Goal: Task Accomplishment & Management: Use online tool/utility

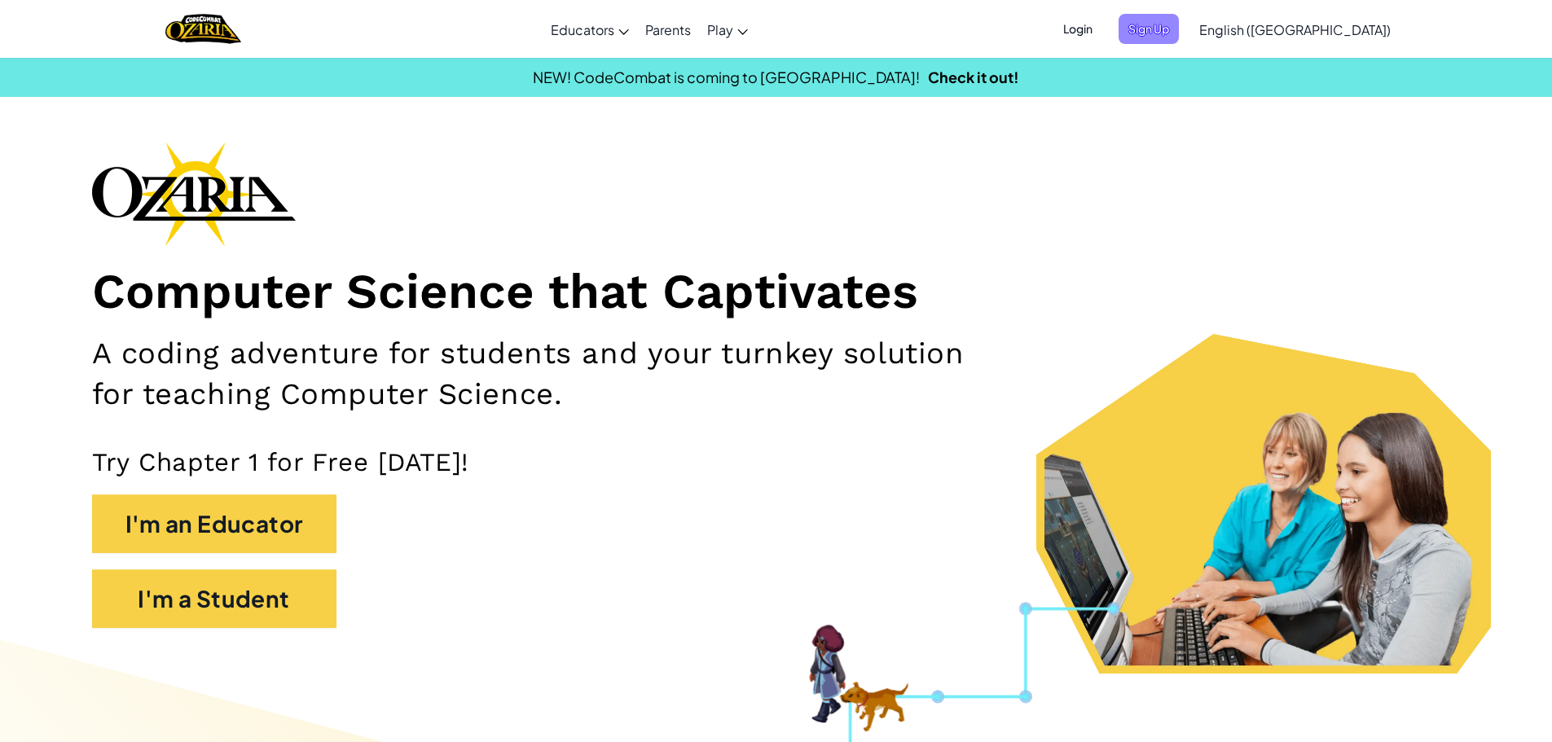
click at [1179, 33] on span "Sign Up" at bounding box center [1149, 29] width 60 height 30
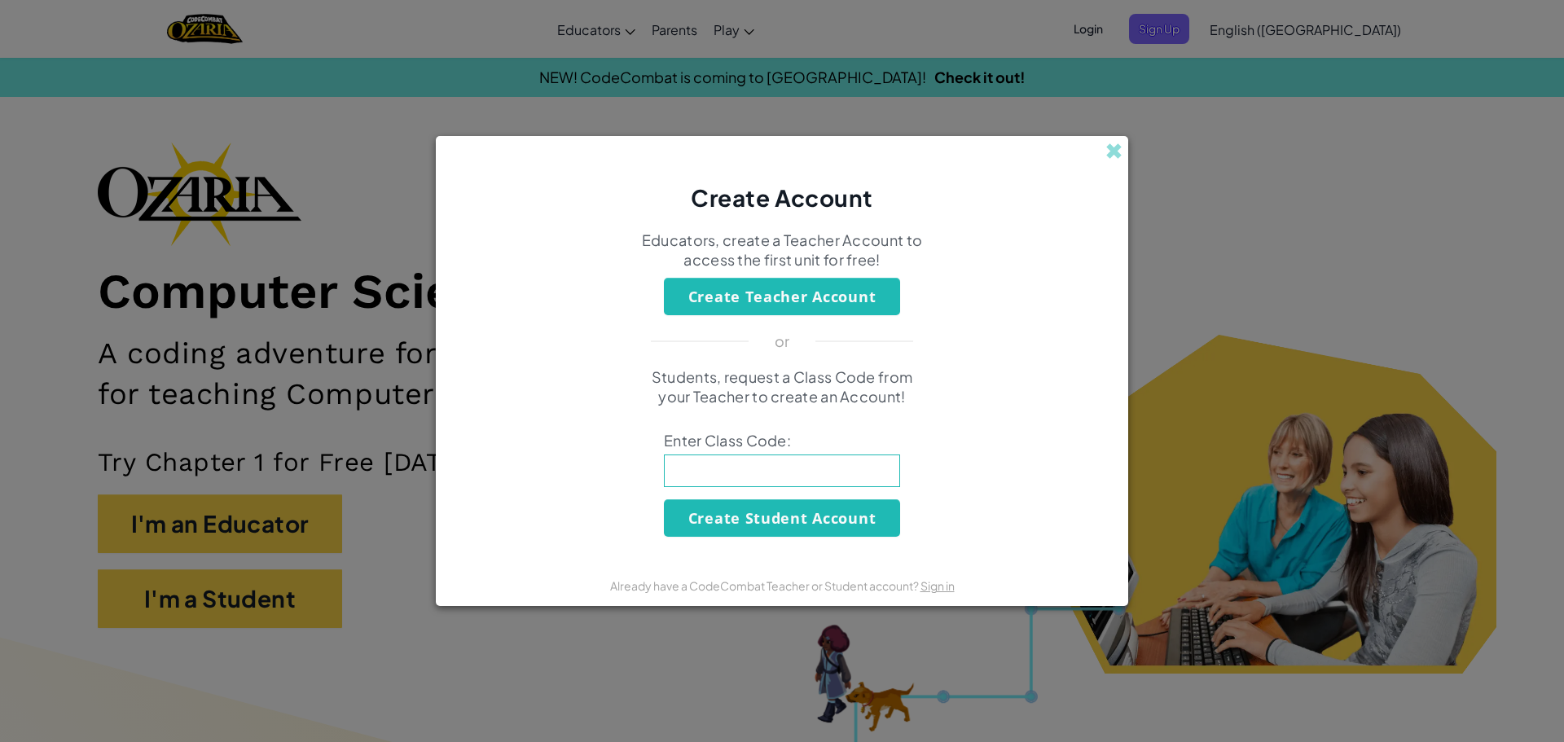
click at [772, 474] on input at bounding box center [782, 471] width 236 height 33
type input "DreamRingCool"
click at [719, 516] on button "Create Student Account" at bounding box center [782, 517] width 236 height 37
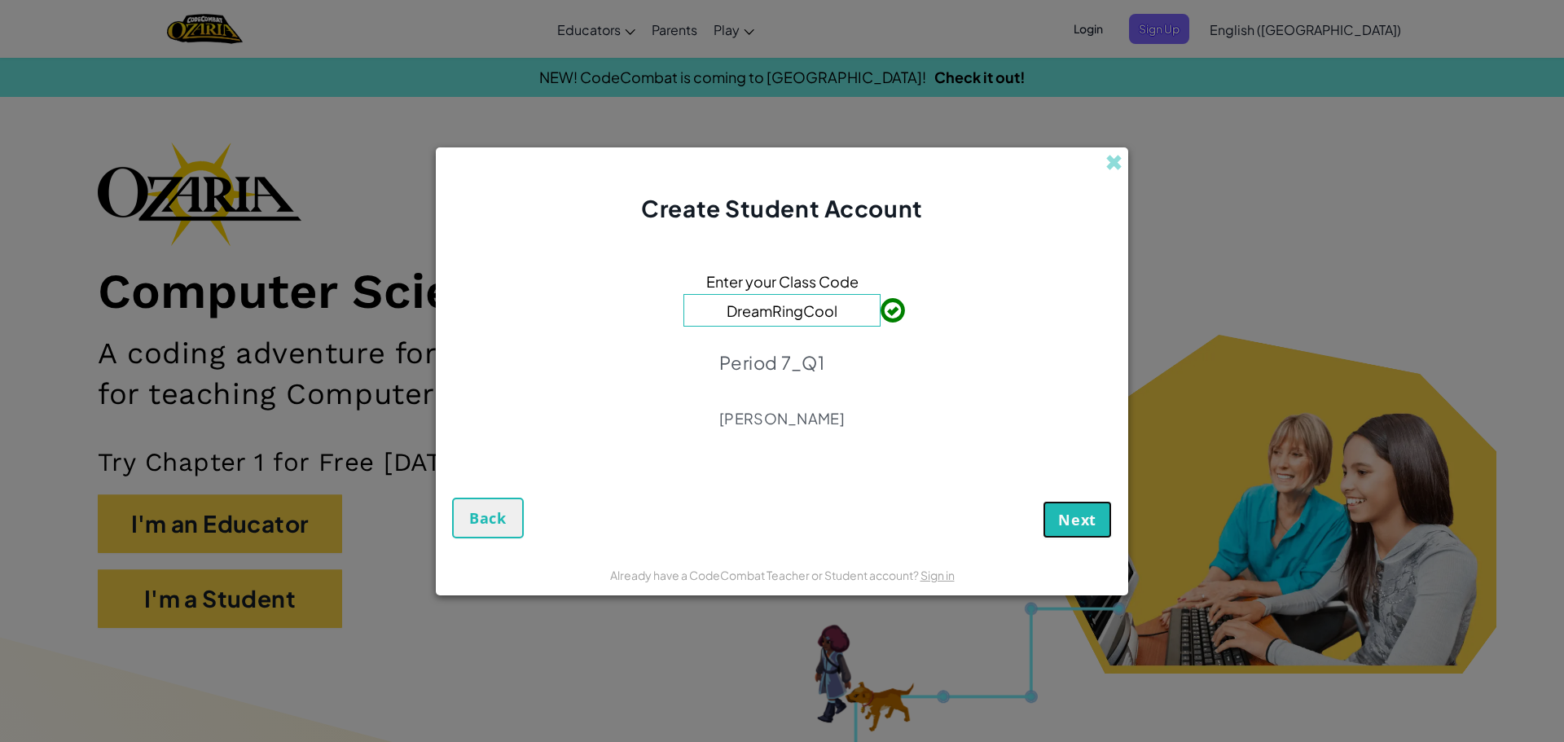
click at [1048, 533] on button "Next" at bounding box center [1077, 519] width 69 height 37
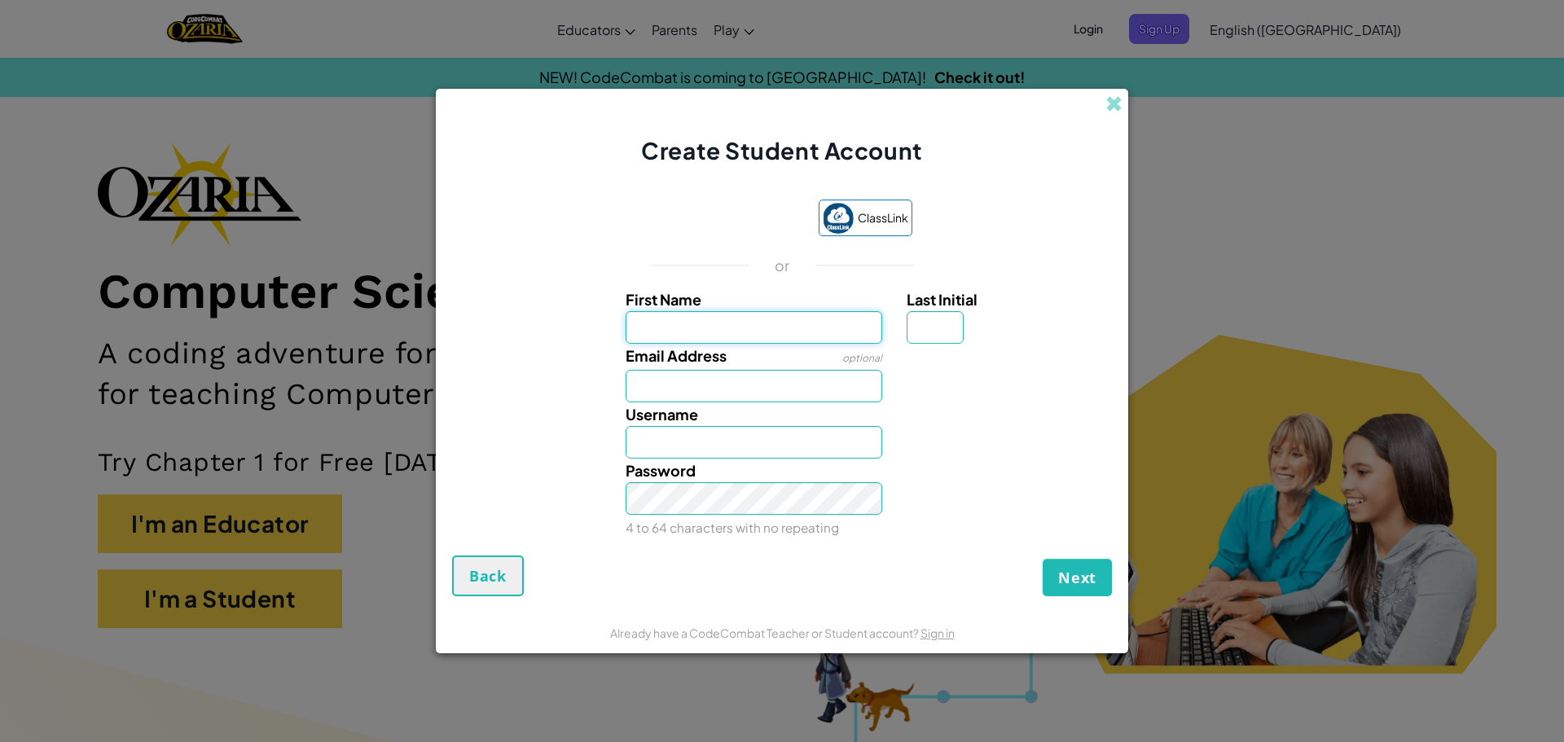
click at [843, 338] on input "First Name" at bounding box center [754, 327] width 257 height 33
type input "[PERSON_NAME]"
click at [813, 403] on div "Username Logan" at bounding box center [755, 431] width 282 height 56
click at [800, 386] on input "Email Address" at bounding box center [754, 386] width 257 height 33
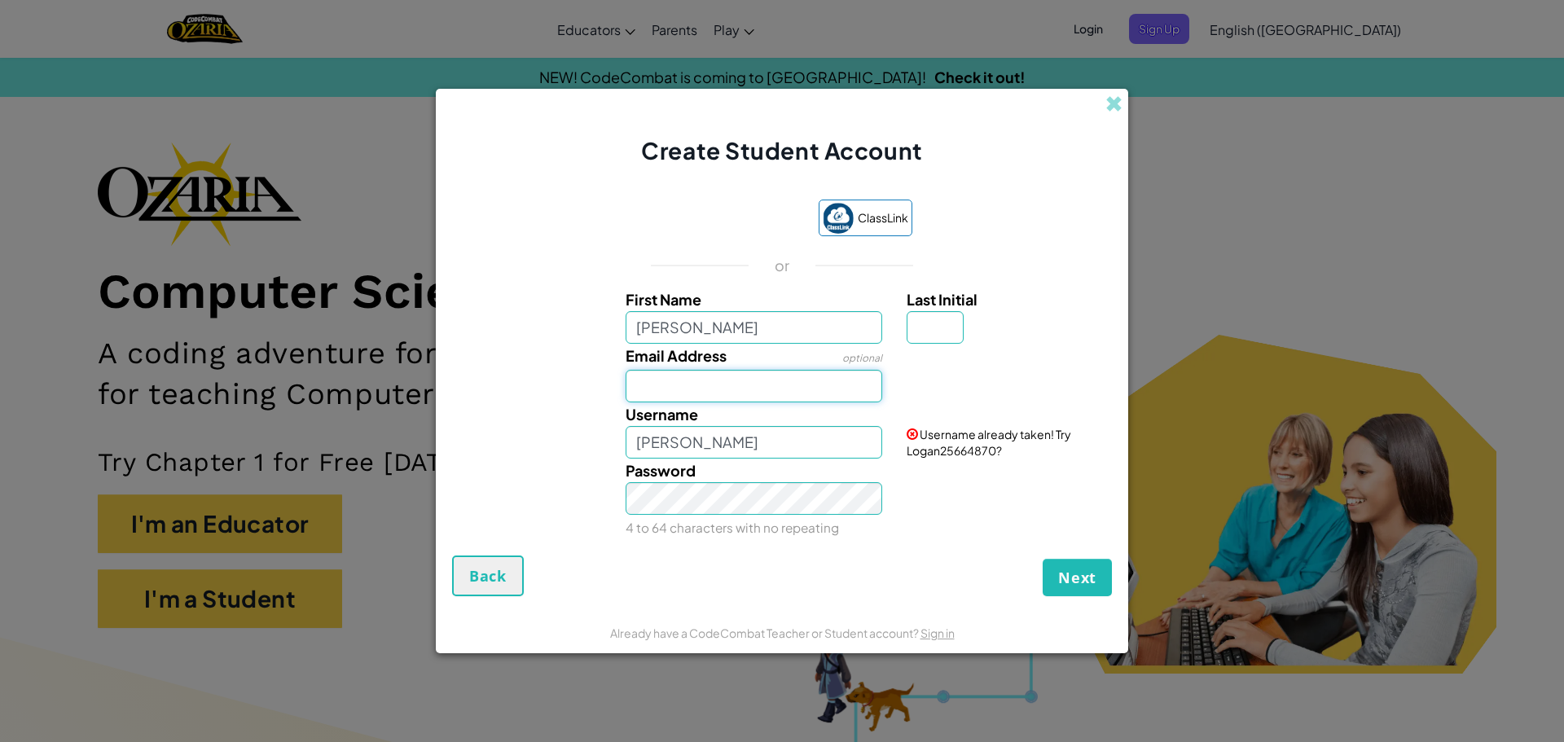
type input "282546@mcpsmd.net"
click at [803, 455] on input "[PERSON_NAME]" at bounding box center [754, 442] width 257 height 33
type input "Logan_101"
click at [939, 508] on div "Password 4 to 64 characters with no repeating" at bounding box center [782, 499] width 676 height 81
click at [948, 341] on input "Last Initial" at bounding box center [935, 327] width 57 height 33
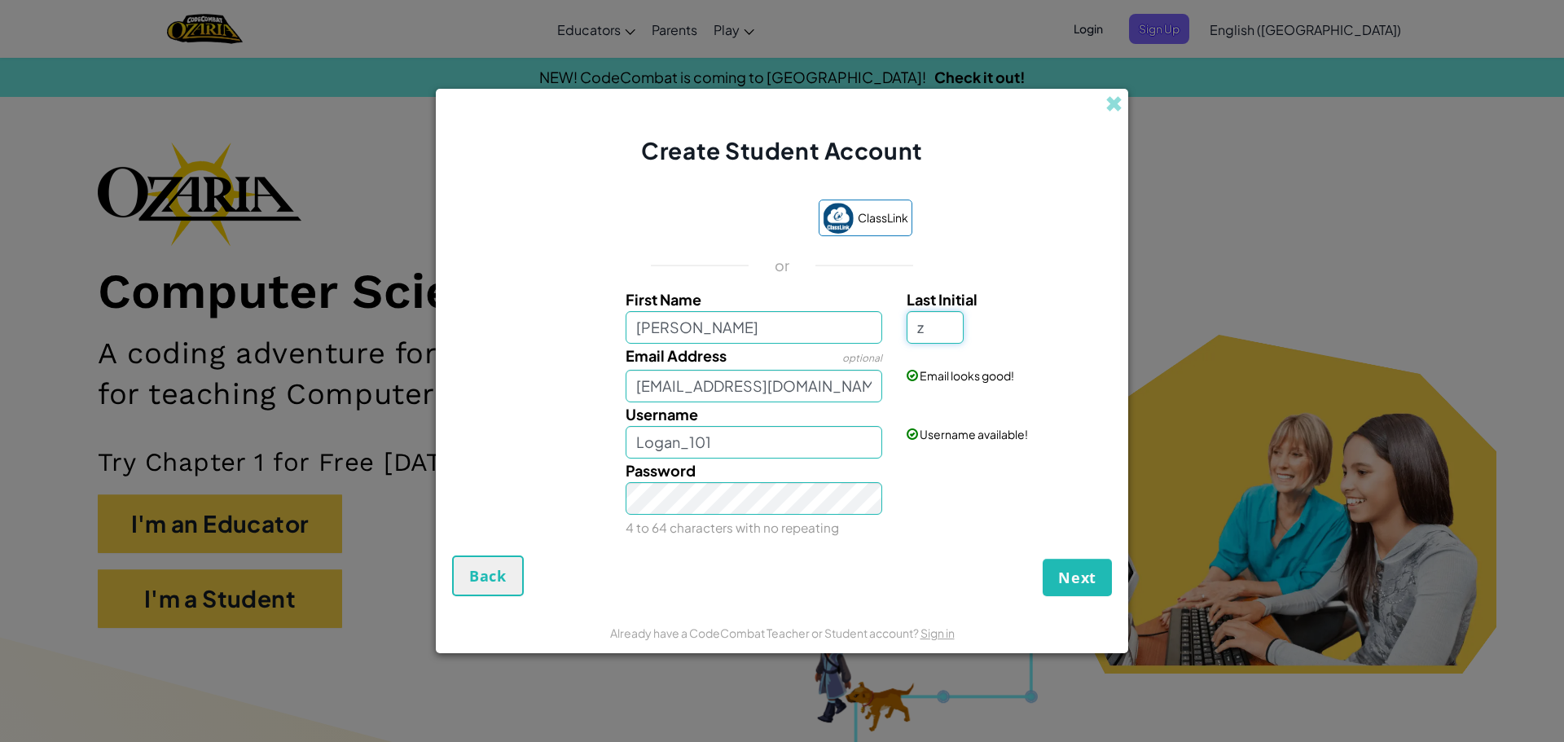
type input "z"
type input "LoganZ"
click at [993, 540] on div "ClassLink or First Name Logan Last Initial z Email Address optional 282546@mcps…" at bounding box center [782, 369] width 660 height 372
click at [1057, 576] on button "Next" at bounding box center [1077, 577] width 69 height 37
click at [944, 337] on input "z" at bounding box center [935, 327] width 57 height 33
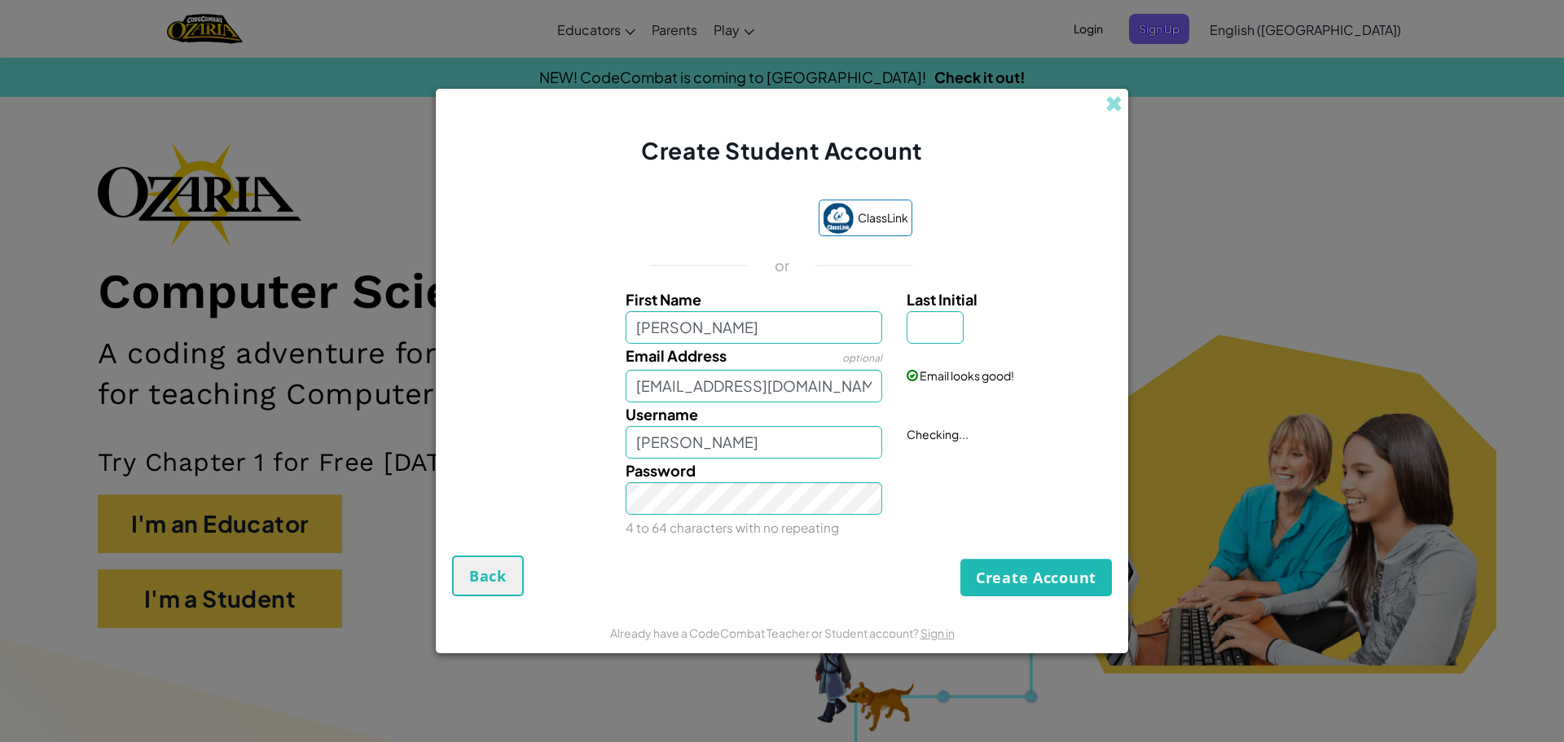
click at [957, 516] on div "Password 4 to 64 characters with no repeating" at bounding box center [782, 499] width 676 height 81
click at [786, 452] on input "[PERSON_NAME]" at bounding box center [754, 442] width 257 height 33
type input "Logan_101"
click at [894, 510] on div "Password 4 to 64 characters with no repeating" at bounding box center [755, 499] width 282 height 81
click at [940, 332] on input "Last Initial" at bounding box center [935, 327] width 57 height 33
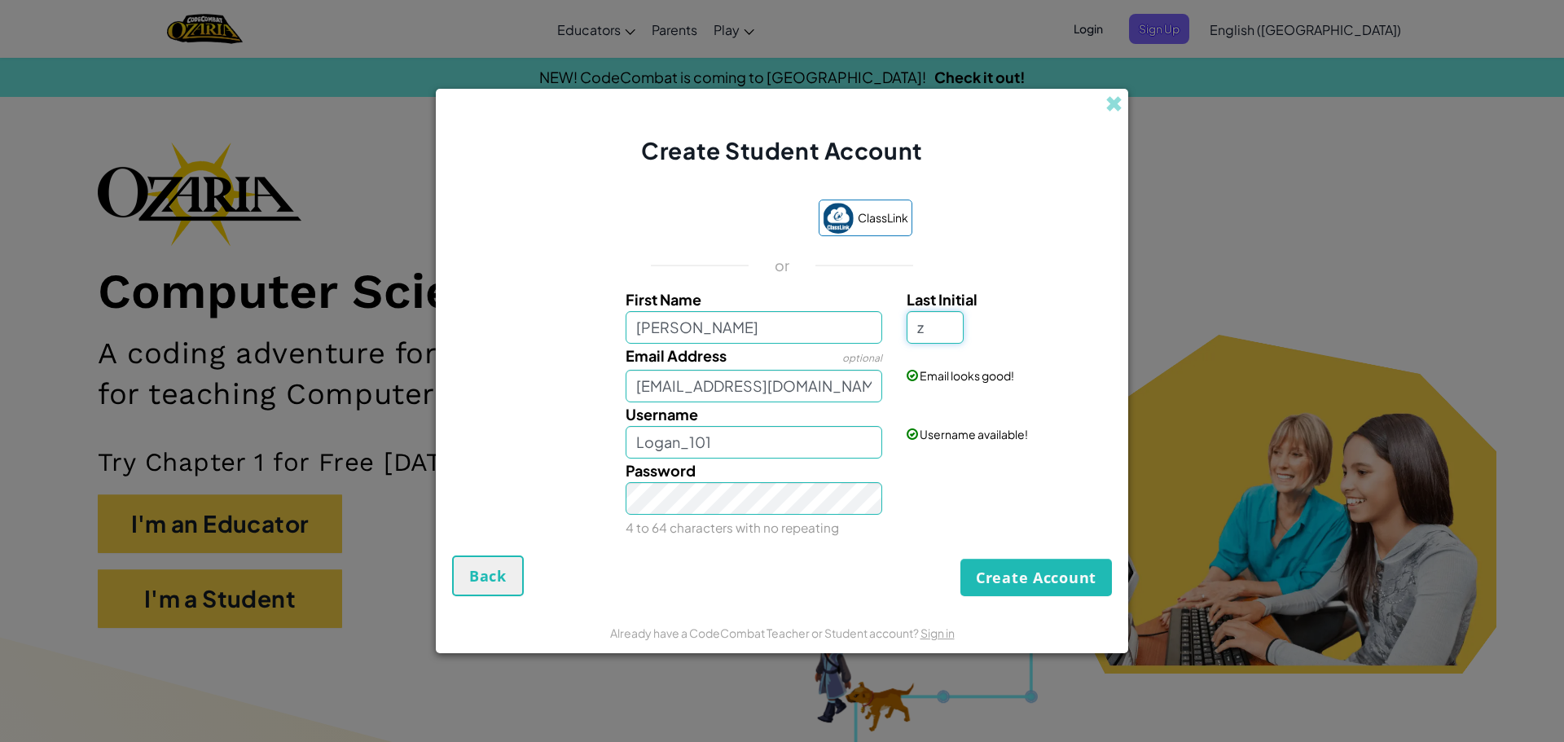
type input "z"
type input "LoganZ"
click at [937, 469] on div "Password 4 to 64 characters with no repeating" at bounding box center [782, 499] width 676 height 81
click at [922, 331] on input "z" at bounding box center [935, 327] width 57 height 33
click at [768, 452] on input "[PERSON_NAME]" at bounding box center [754, 442] width 257 height 33
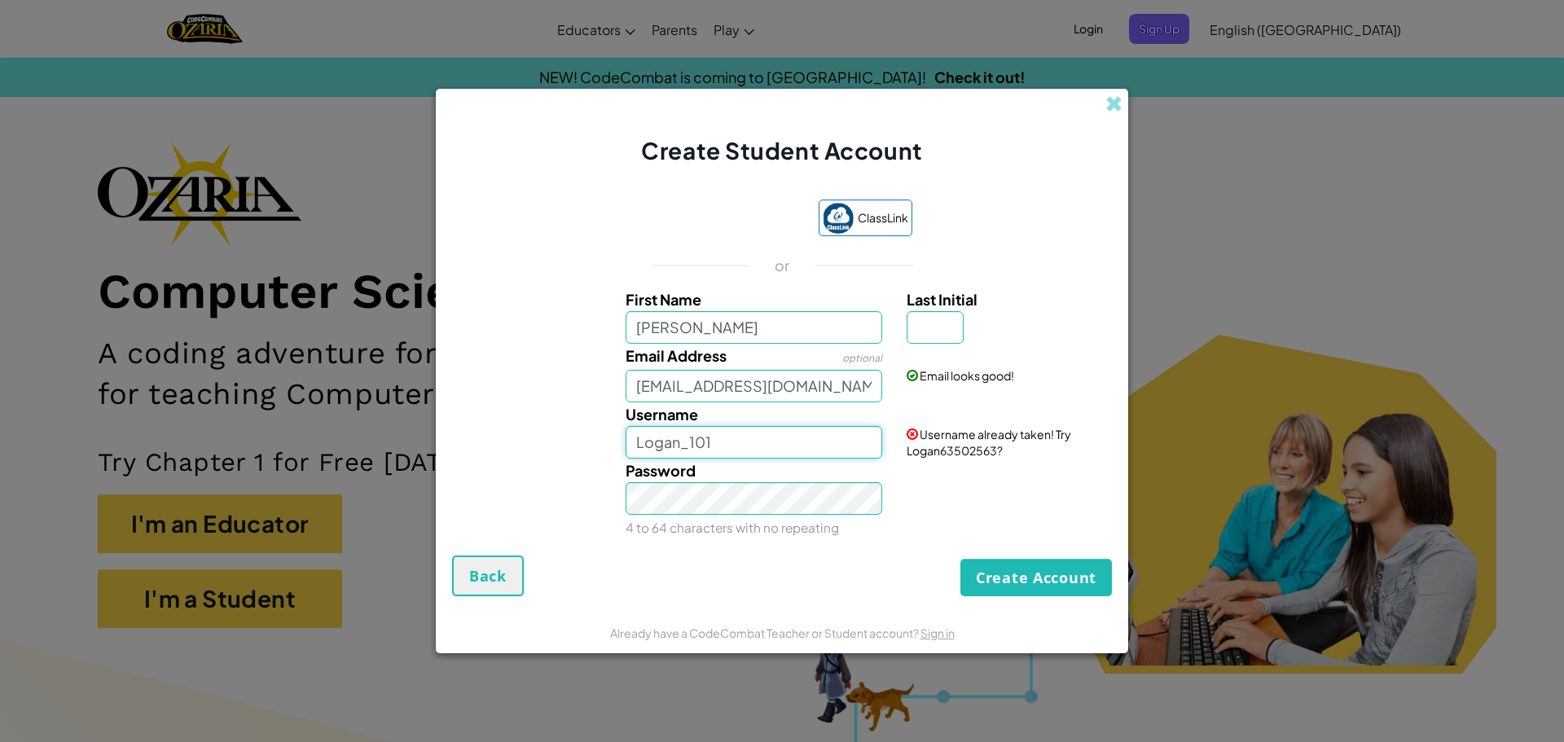
type input "Logan_101"
click at [879, 562] on div "Create Account Back" at bounding box center [782, 576] width 660 height 41
click at [1026, 592] on button "Create Account" at bounding box center [1037, 577] width 152 height 37
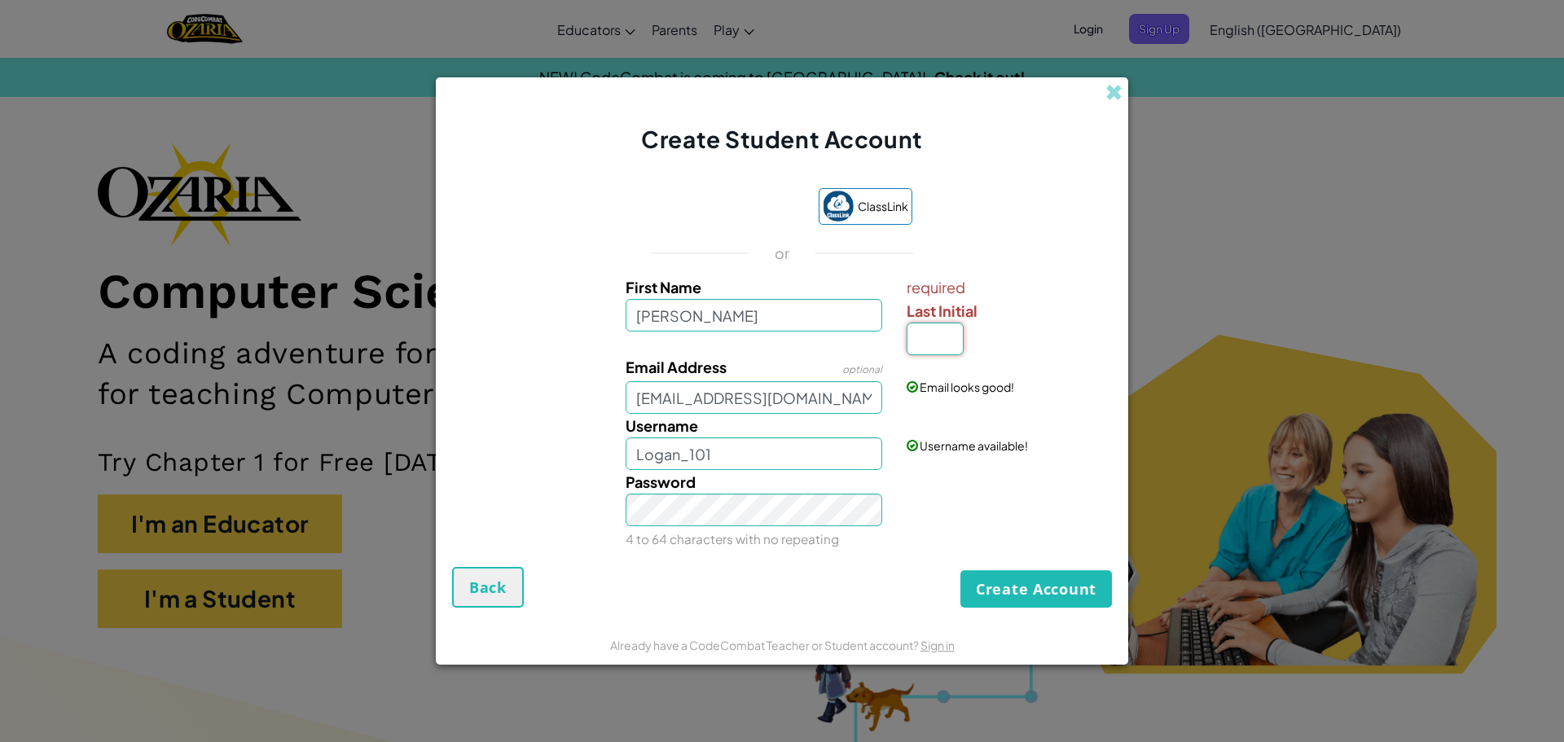
click at [935, 334] on input "Last Initial" at bounding box center [935, 339] width 57 height 33
type input "_"
type input "1"
type input "o"
type input "0"
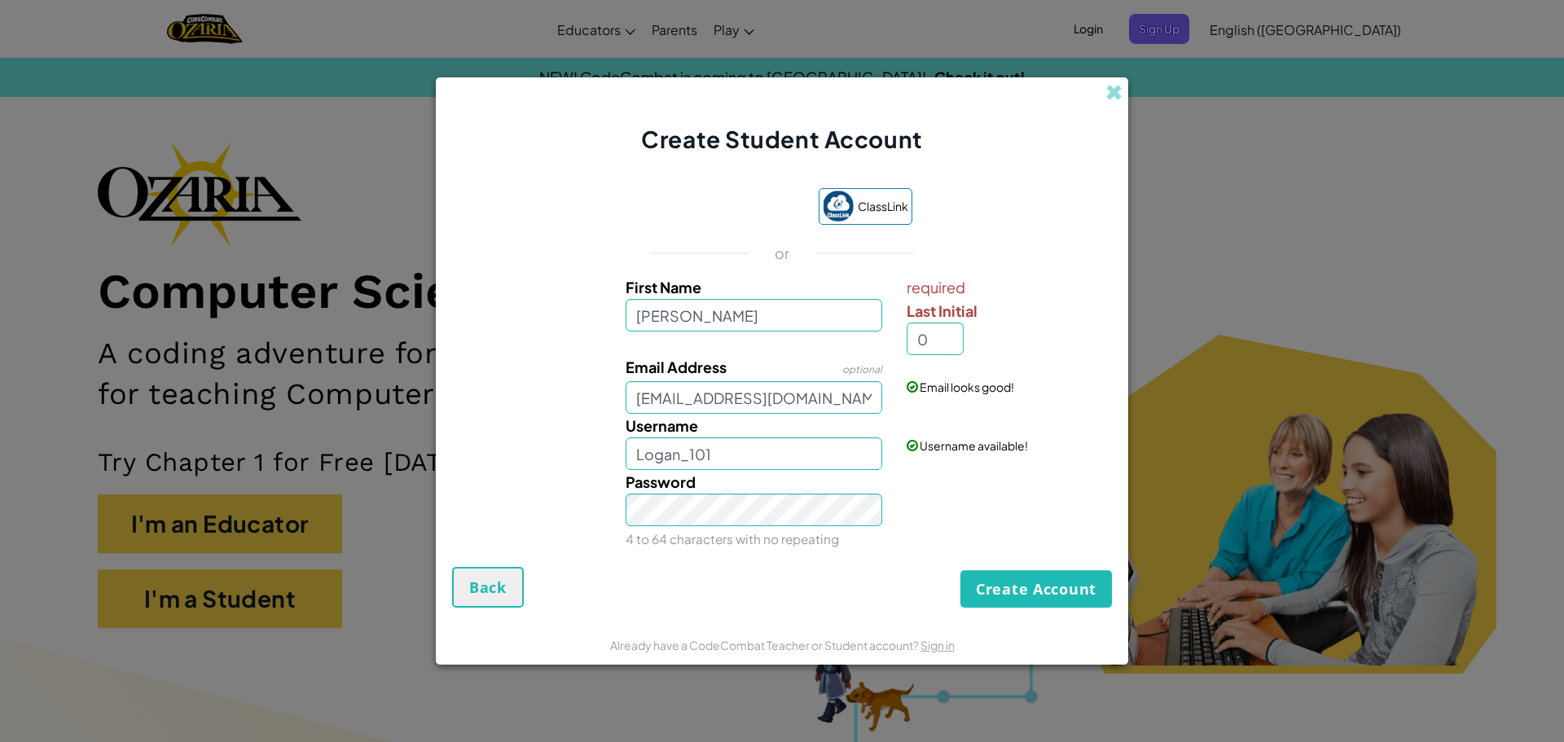
type input "Logan0"
click at [944, 524] on div "Password 4 to 64 characters with no repeating" at bounding box center [782, 510] width 676 height 81
click at [929, 345] on input "0" at bounding box center [935, 339] width 57 height 33
type input "."
type input "Logan."
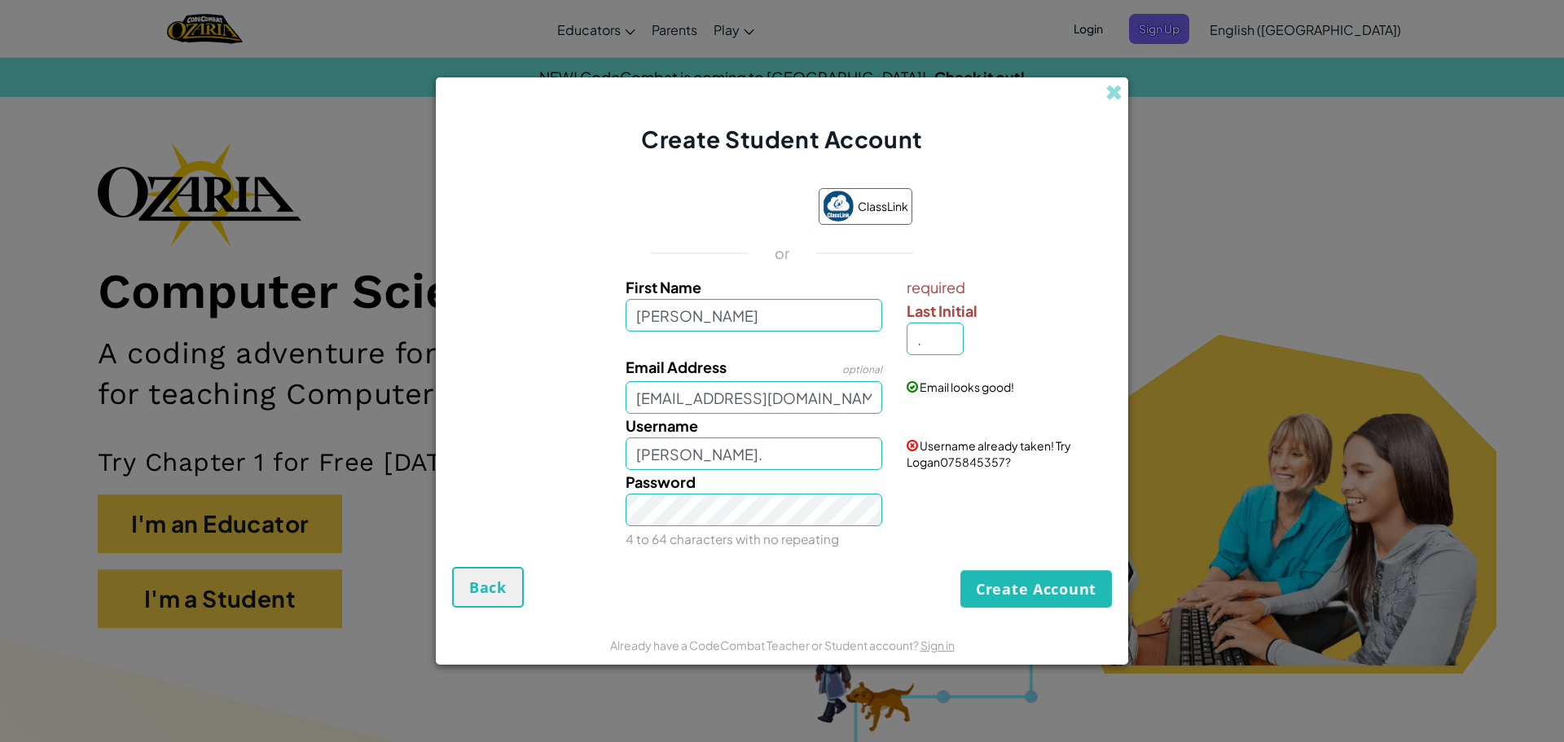
click at [919, 482] on div "Password 4 to 64 characters with no repeating" at bounding box center [782, 510] width 676 height 81
click at [927, 341] on input "." at bounding box center [935, 339] width 57 height 33
type input "-"
type input "Logan-"
click at [962, 487] on div "Password 4 to 64 characters with no repeating" at bounding box center [782, 510] width 676 height 81
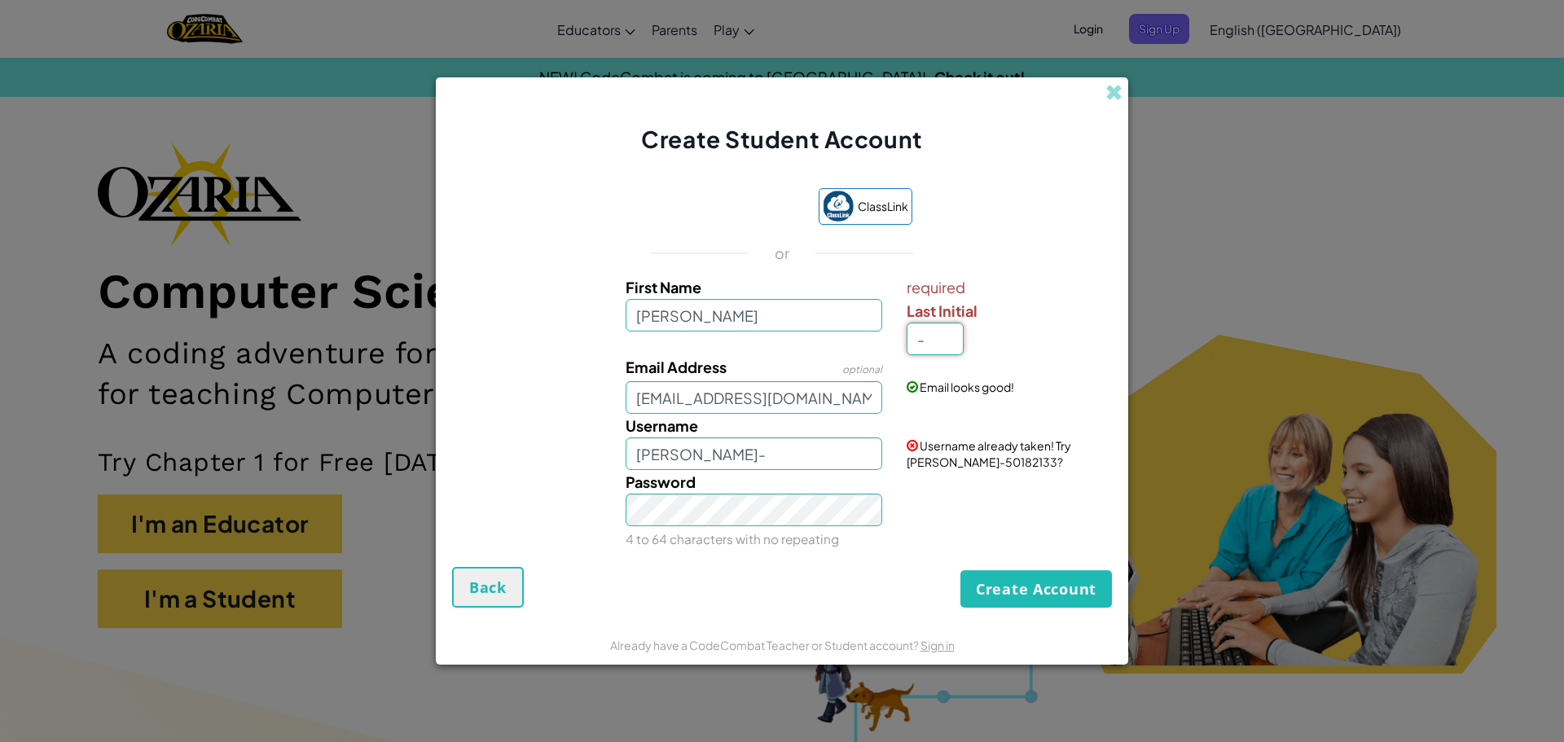
click at [938, 345] on input "-" at bounding box center [935, 339] width 57 height 33
type input "5"
click at [963, 488] on div "Password 4 to 64 characters with no repeating" at bounding box center [782, 510] width 676 height 81
click at [934, 466] on span "Username already taken! Try Logan555483650?" at bounding box center [989, 453] width 165 height 31
click at [832, 450] on input "Logan5" at bounding box center [754, 454] width 257 height 33
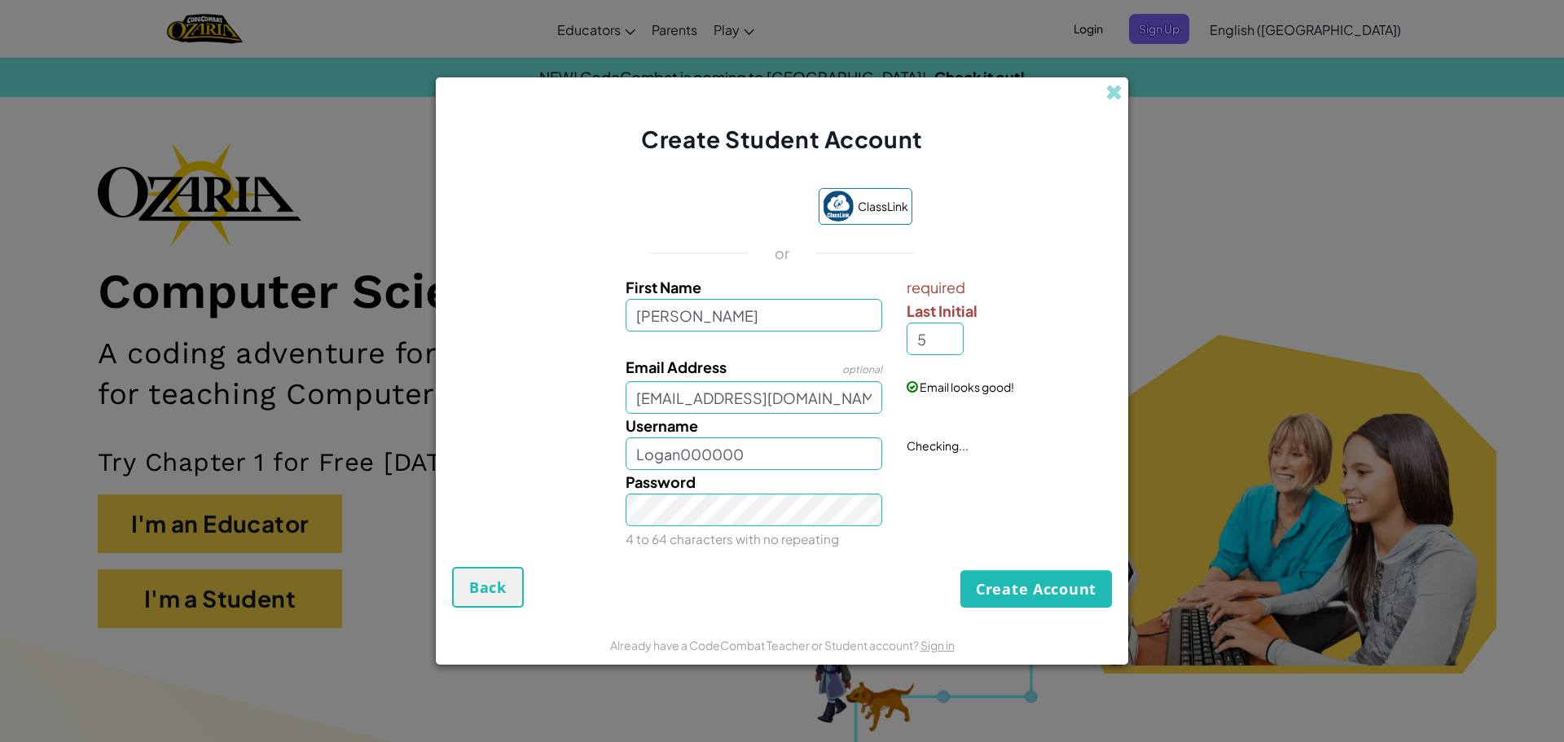
click at [926, 512] on div "Password 4 to 64 characters with no repeating" at bounding box center [782, 510] width 676 height 81
click at [843, 456] on input "Logan000000" at bounding box center [754, 454] width 257 height 33
type input "Logan0000001"
click at [913, 570] on div "Create Account Back" at bounding box center [782, 587] width 660 height 41
click at [939, 349] on input "5" at bounding box center [935, 339] width 57 height 33
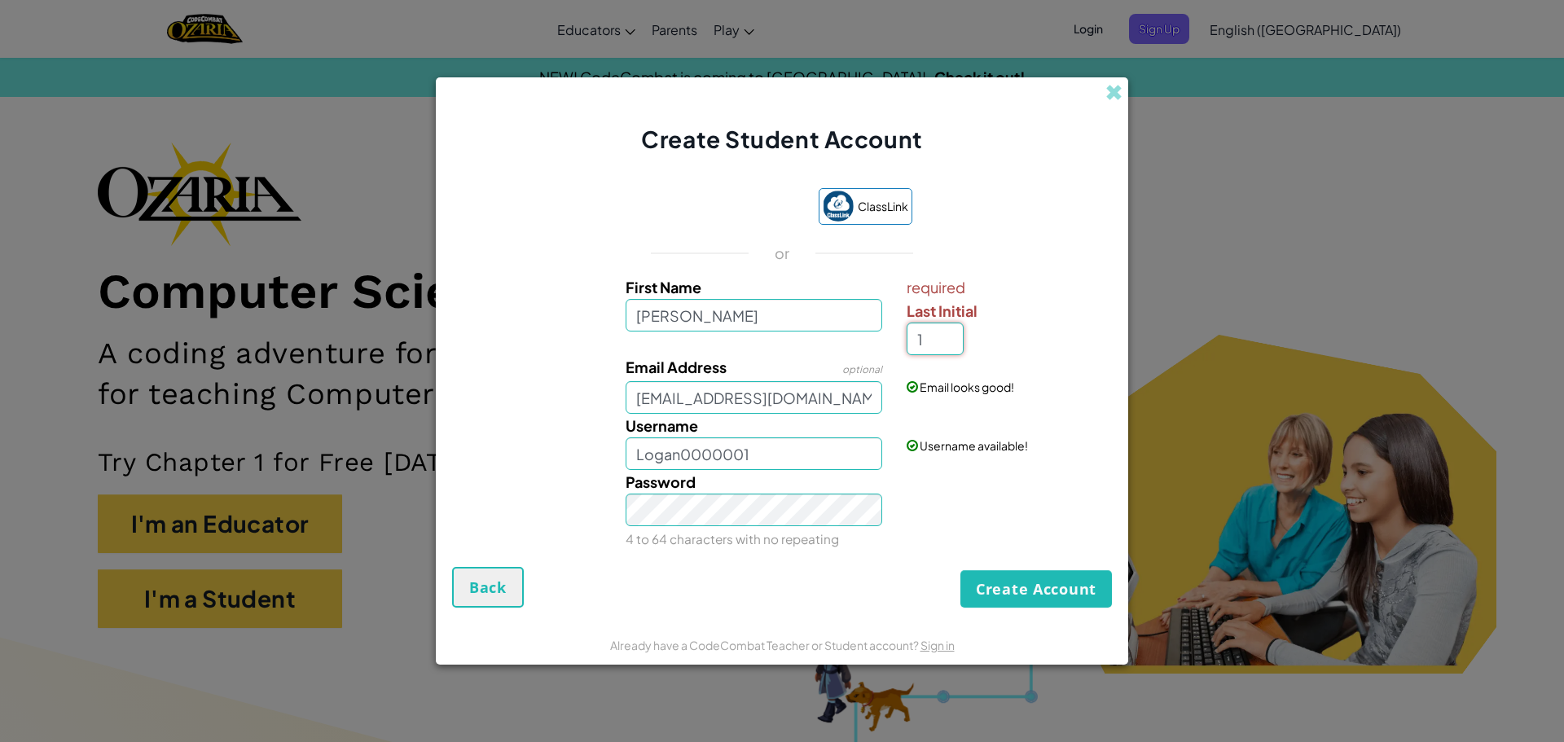
type input "1"
click at [923, 580] on div "Create Account Back" at bounding box center [782, 587] width 660 height 41
click at [935, 335] on input "1" at bounding box center [935, 339] width 57 height 33
click at [810, 470] on div "Password 4 to 64 characters with no repeating" at bounding box center [755, 510] width 282 height 81
click at [808, 454] on input "Logan1" at bounding box center [754, 454] width 257 height 33
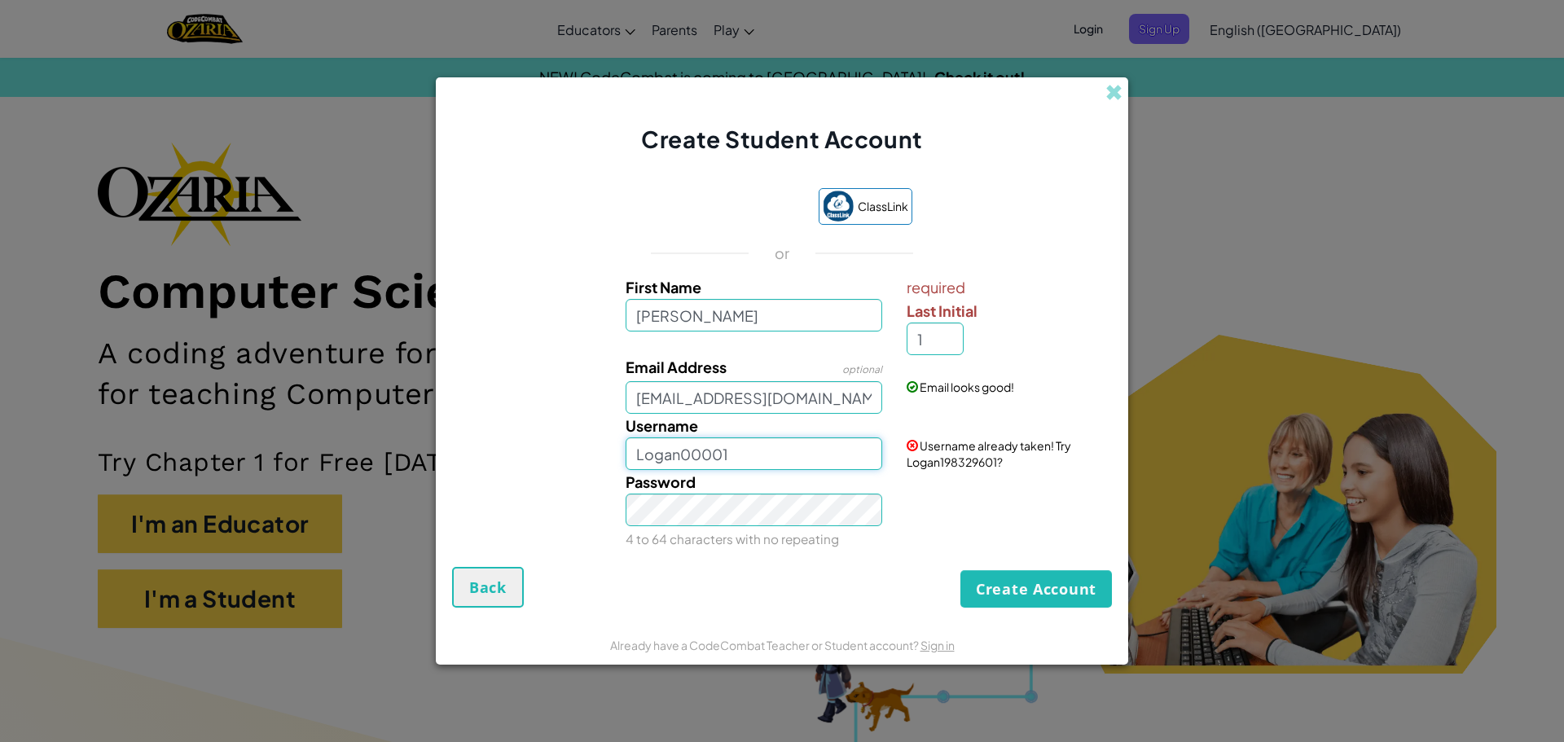
type input "Logan00001"
click at [930, 329] on input "1" at bounding box center [935, 339] width 57 height 33
type input "0"
type input "Logan0"
click at [887, 605] on div "Create Account Back" at bounding box center [782, 587] width 660 height 41
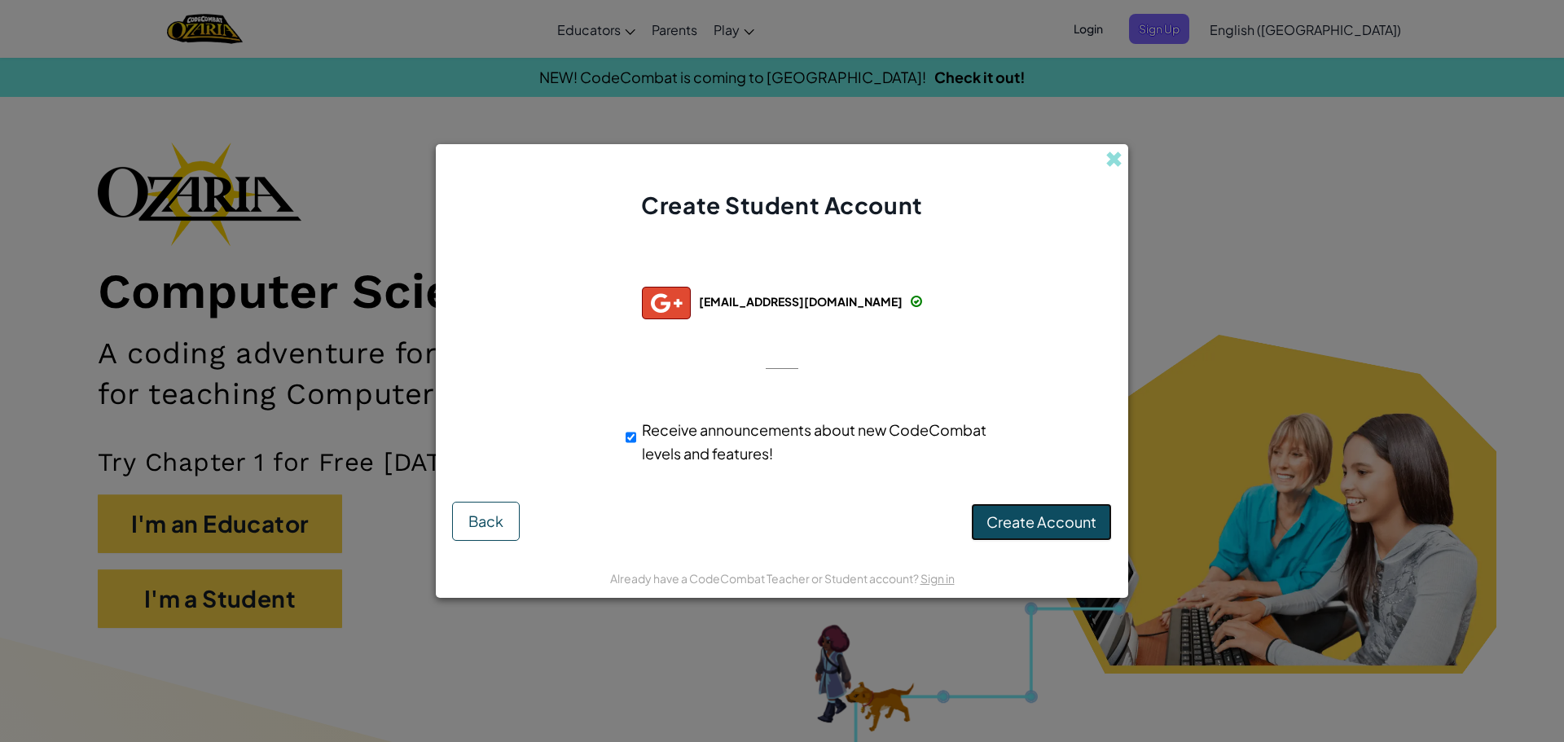
click at [1014, 512] on button "Create Account" at bounding box center [1041, 522] width 141 height 37
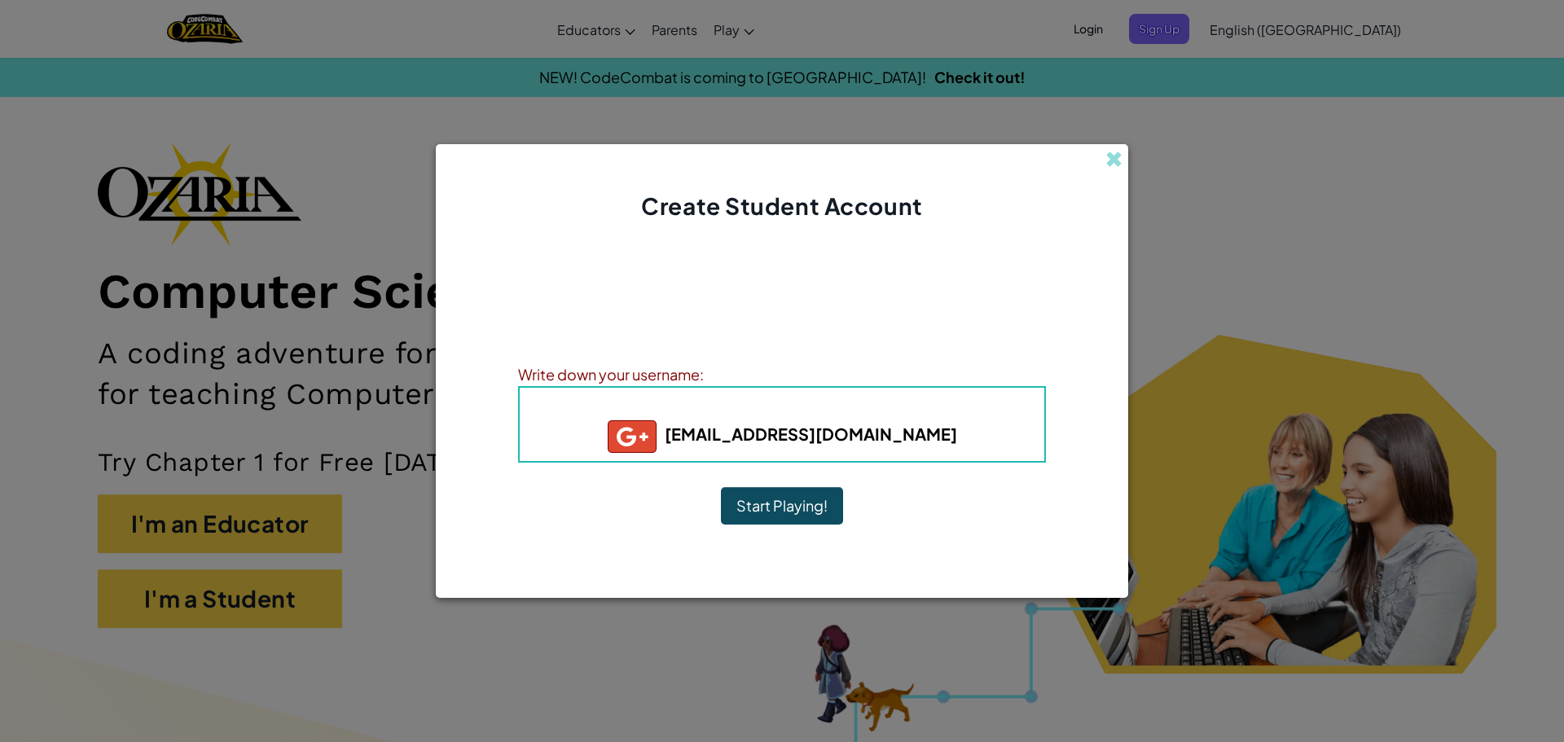
click at [807, 508] on button "Start Playing!" at bounding box center [782, 505] width 122 height 37
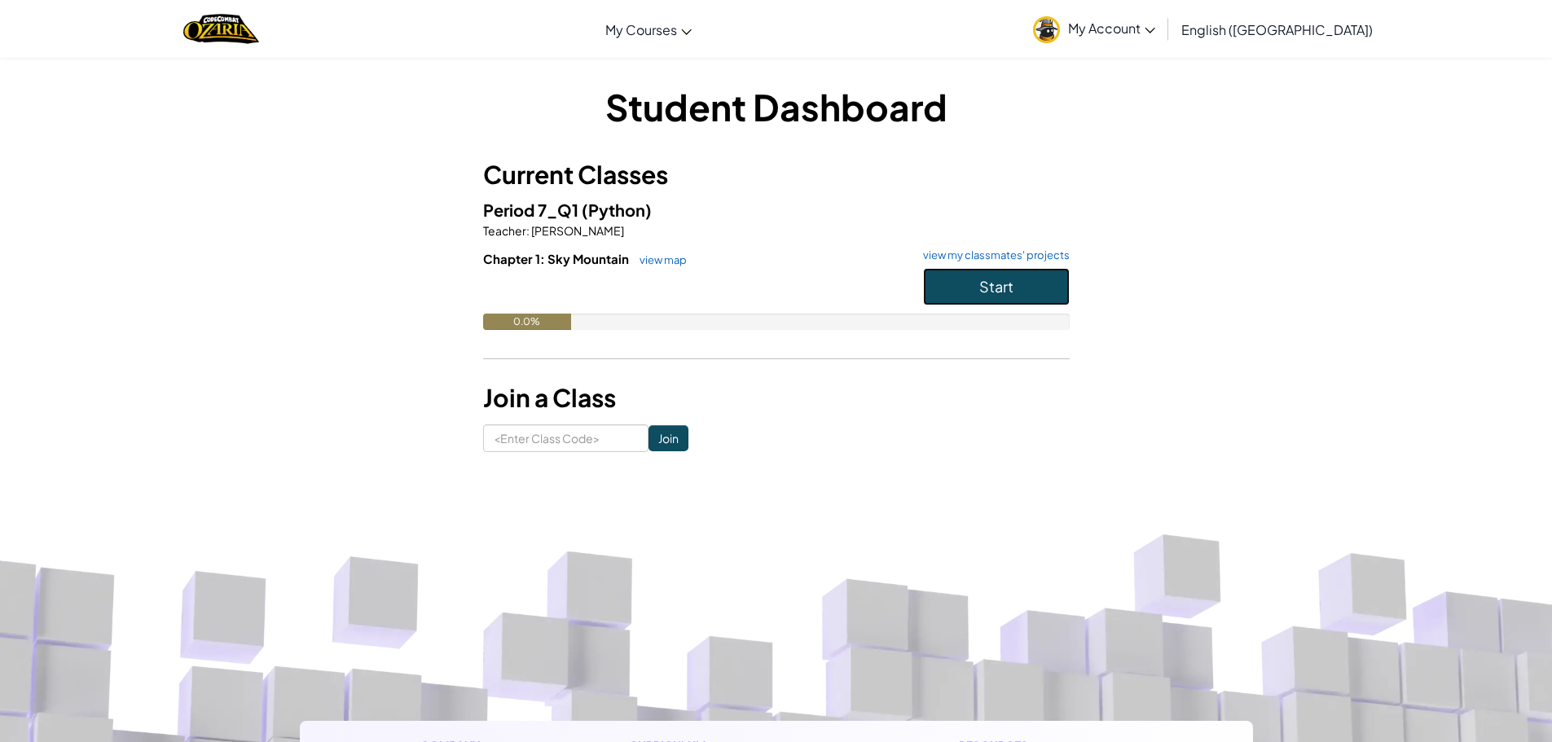
click at [1000, 284] on span "Start" at bounding box center [996, 286] width 34 height 19
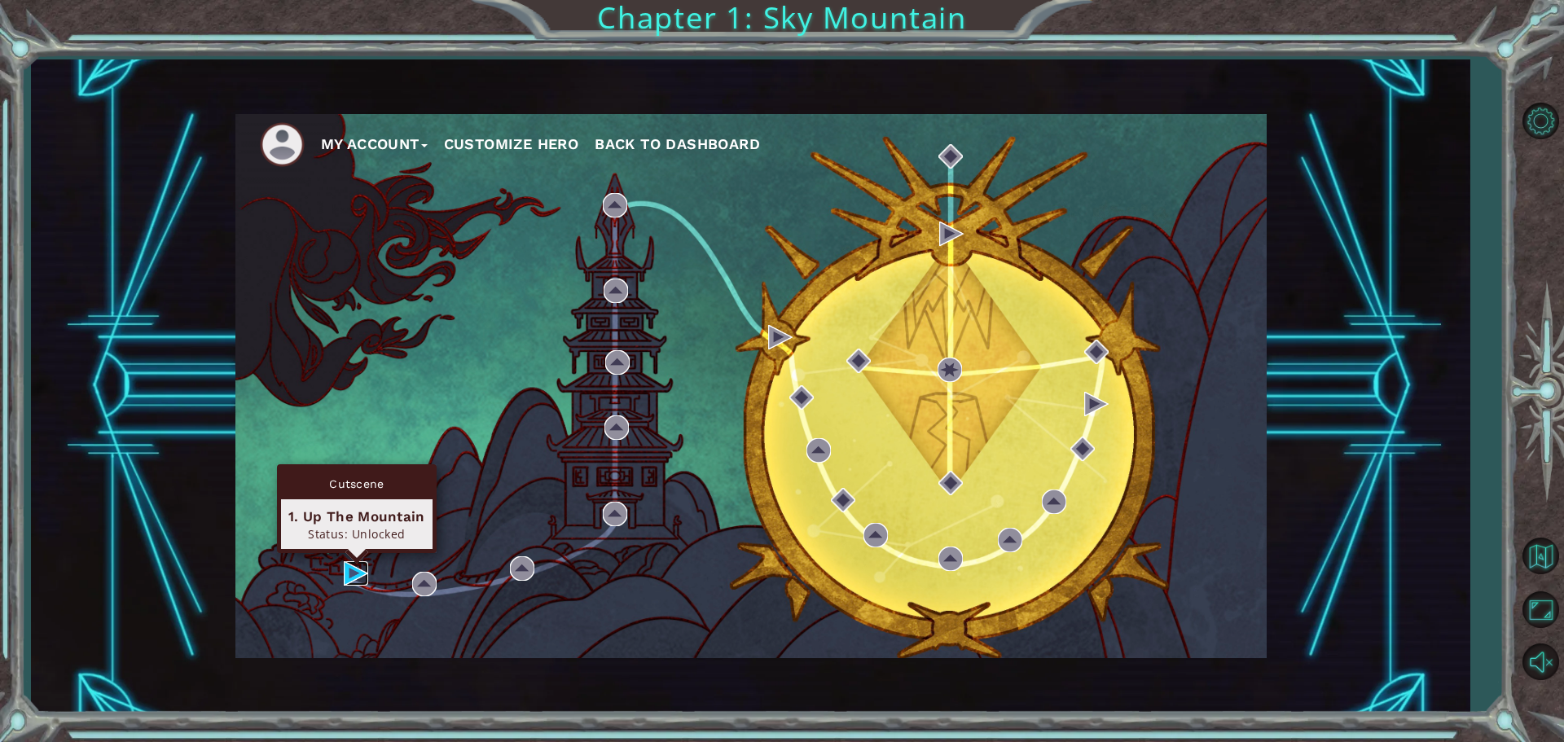
click at [356, 568] on img at bounding box center [356, 573] width 24 height 24
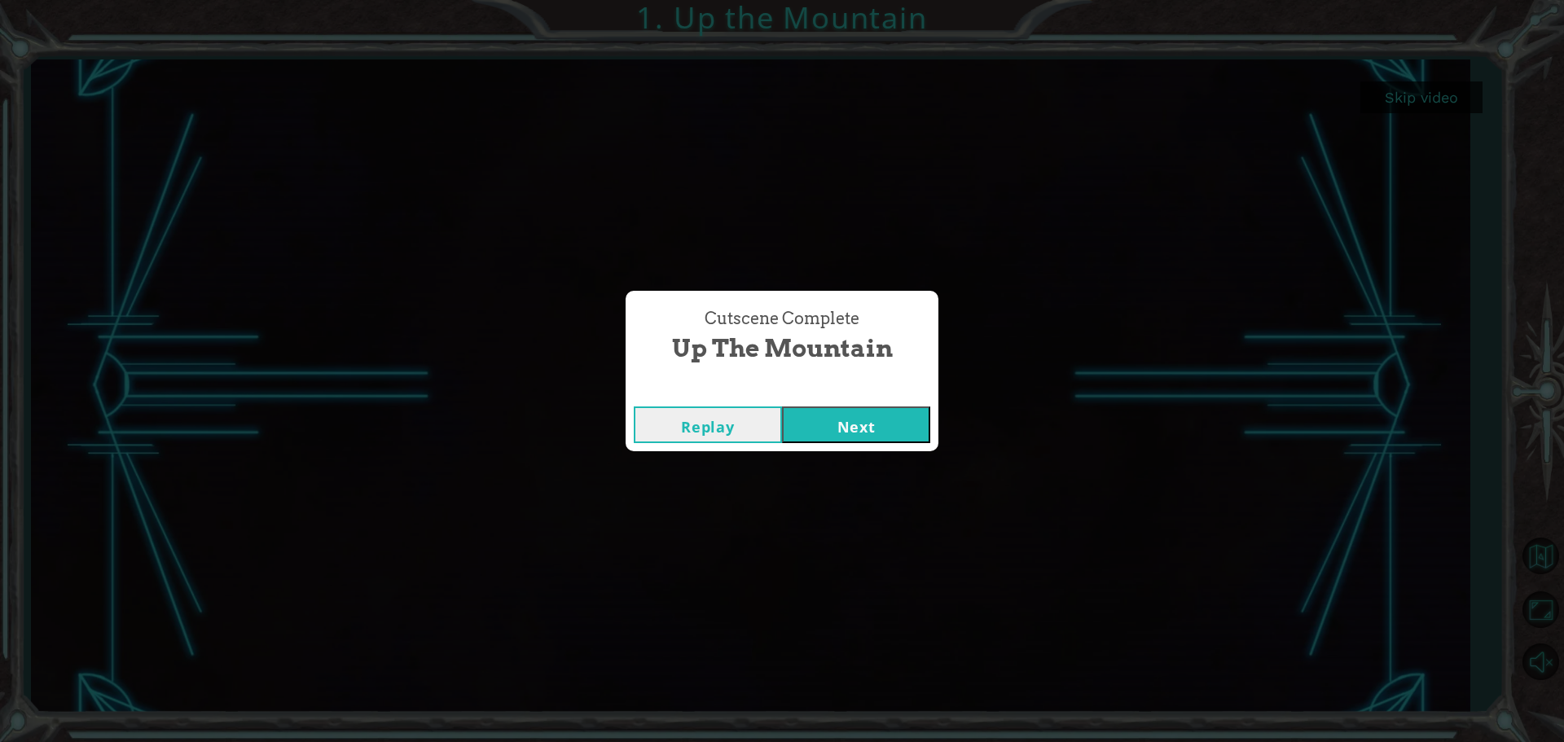
click at [858, 429] on button "Next" at bounding box center [856, 425] width 148 height 37
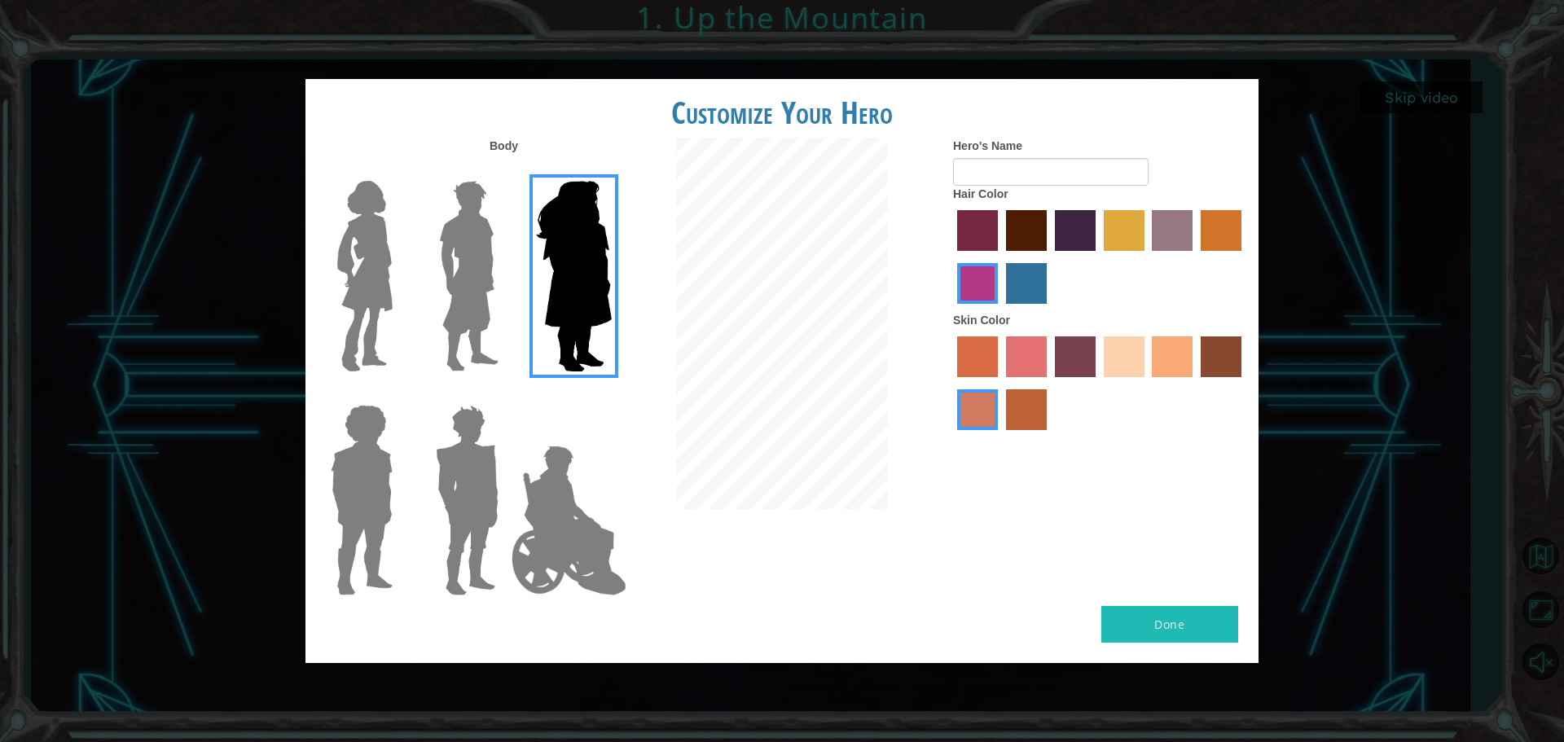
click at [447, 289] on img at bounding box center [469, 276] width 73 height 204
click at [505, 170] on input "Hero Lars" at bounding box center [505, 170] width 0 height 0
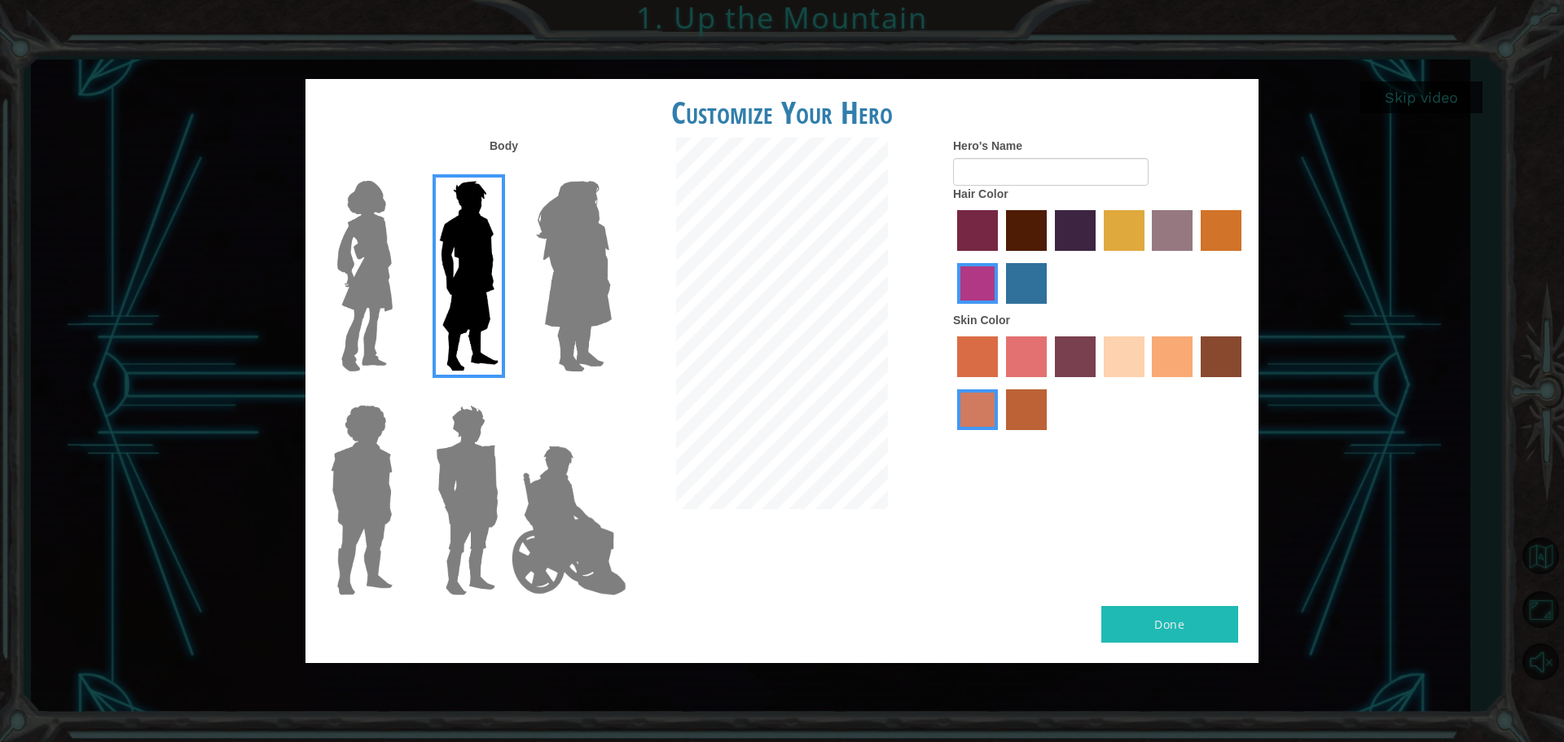
click at [382, 296] on img at bounding box center [365, 276] width 68 height 204
click at [399, 170] on input "Hero Connie" at bounding box center [399, 170] width 0 height 0
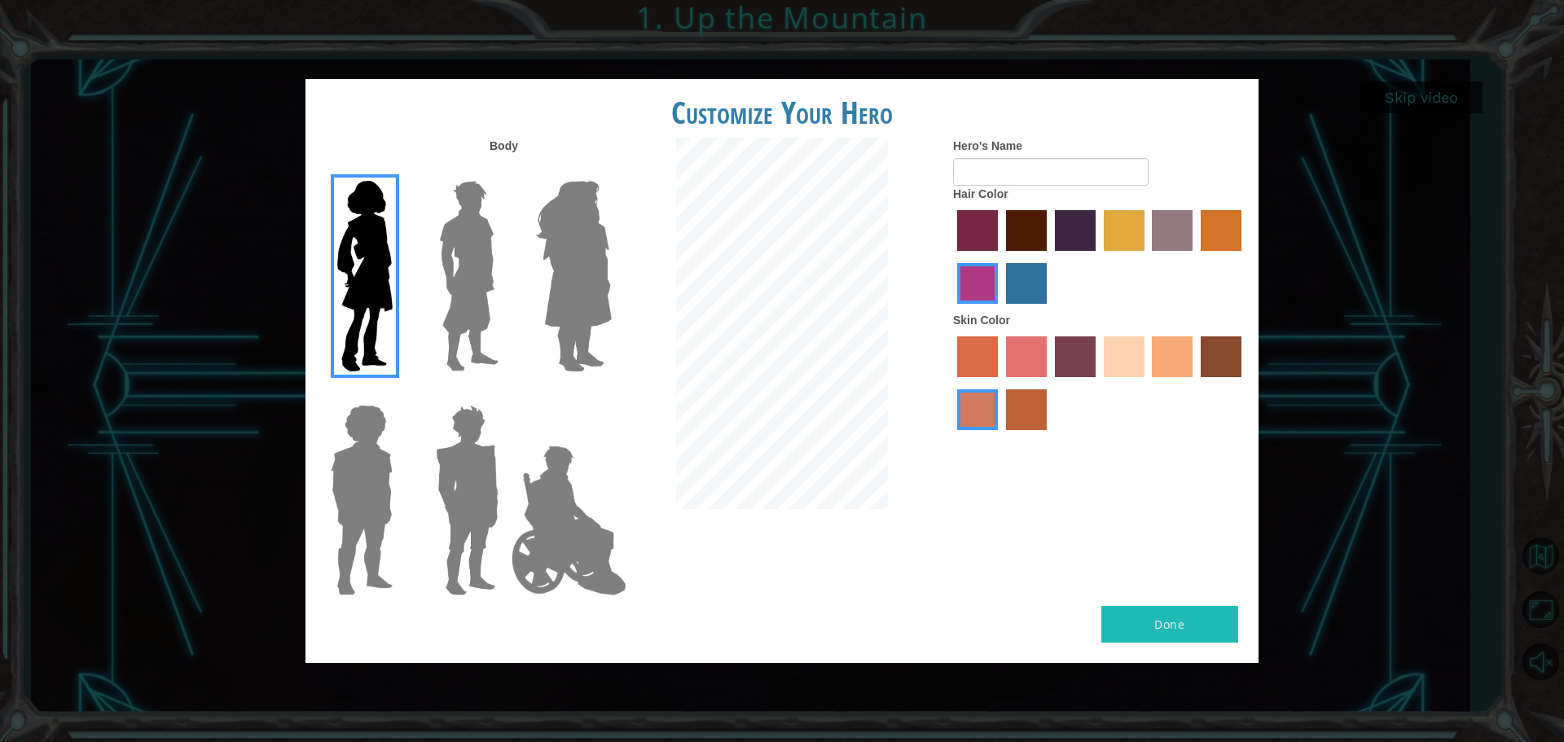
click at [474, 300] on img at bounding box center [469, 276] width 73 height 204
click at [505, 170] on input "Hero Lars" at bounding box center [505, 170] width 0 height 0
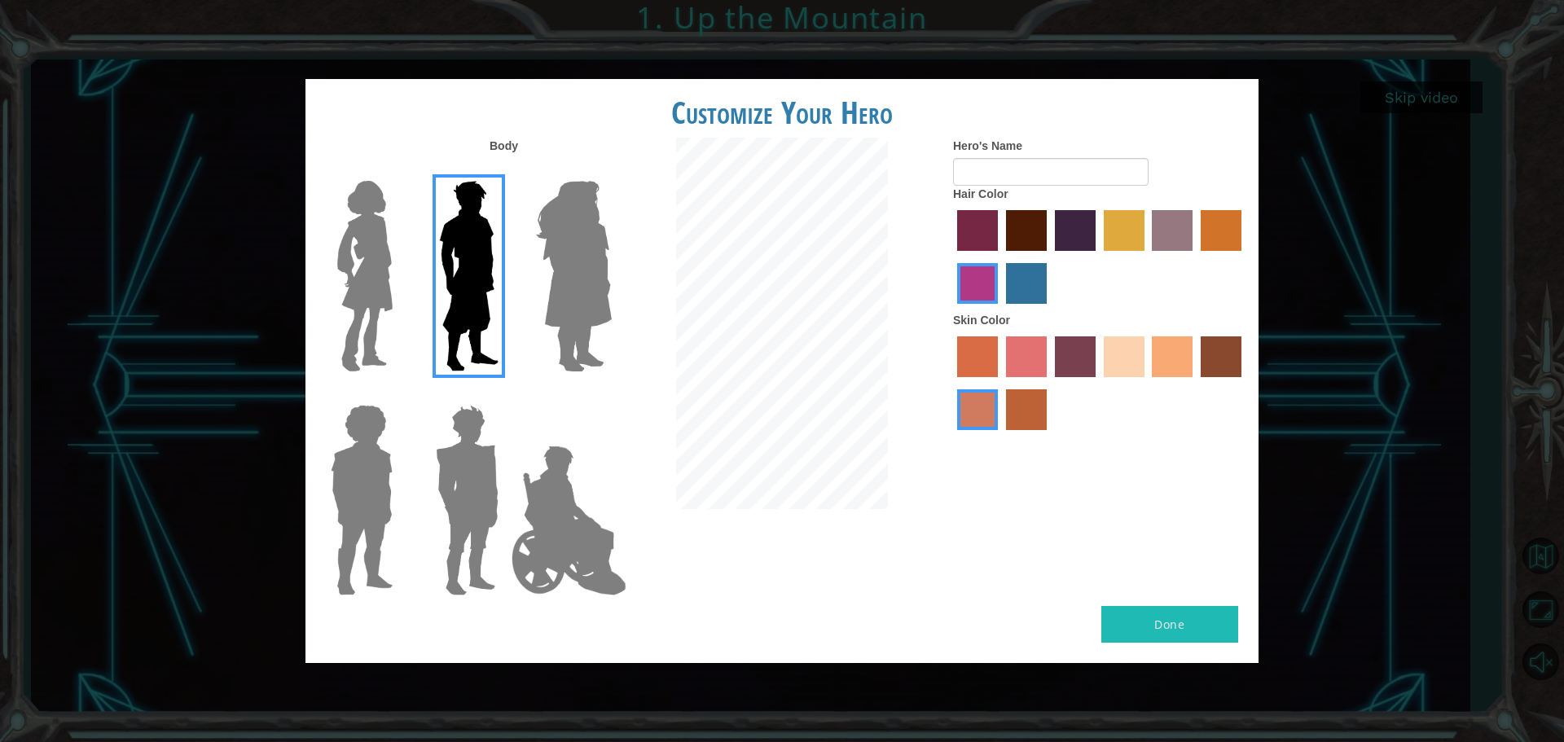
click at [561, 498] on img at bounding box center [569, 520] width 128 height 163
click at [611, 394] on input "Hero Jamie" at bounding box center [611, 394] width 0 height 0
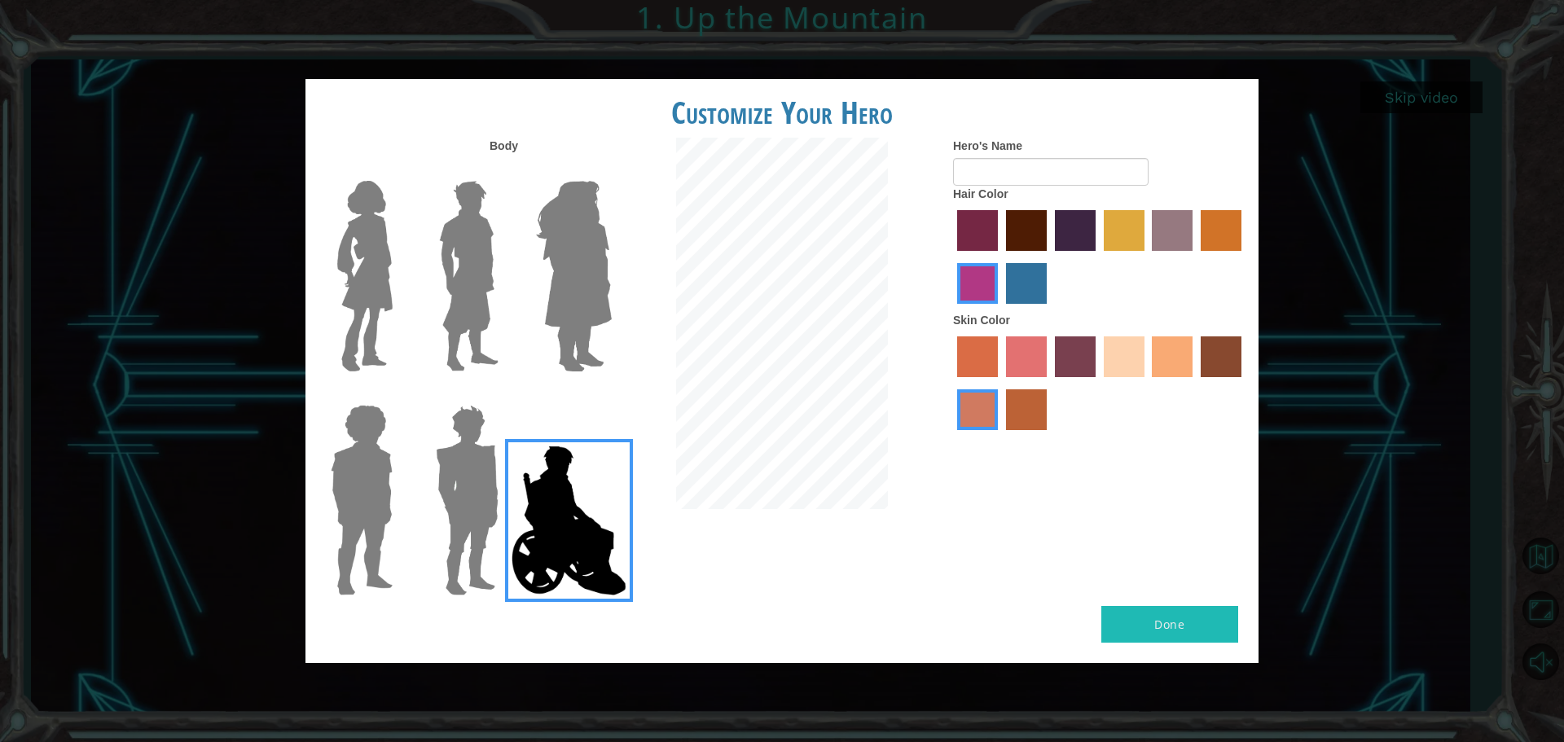
click at [447, 524] on img at bounding box center [467, 500] width 76 height 204
click at [505, 394] on input "Hero Garnet" at bounding box center [505, 394] width 0 height 0
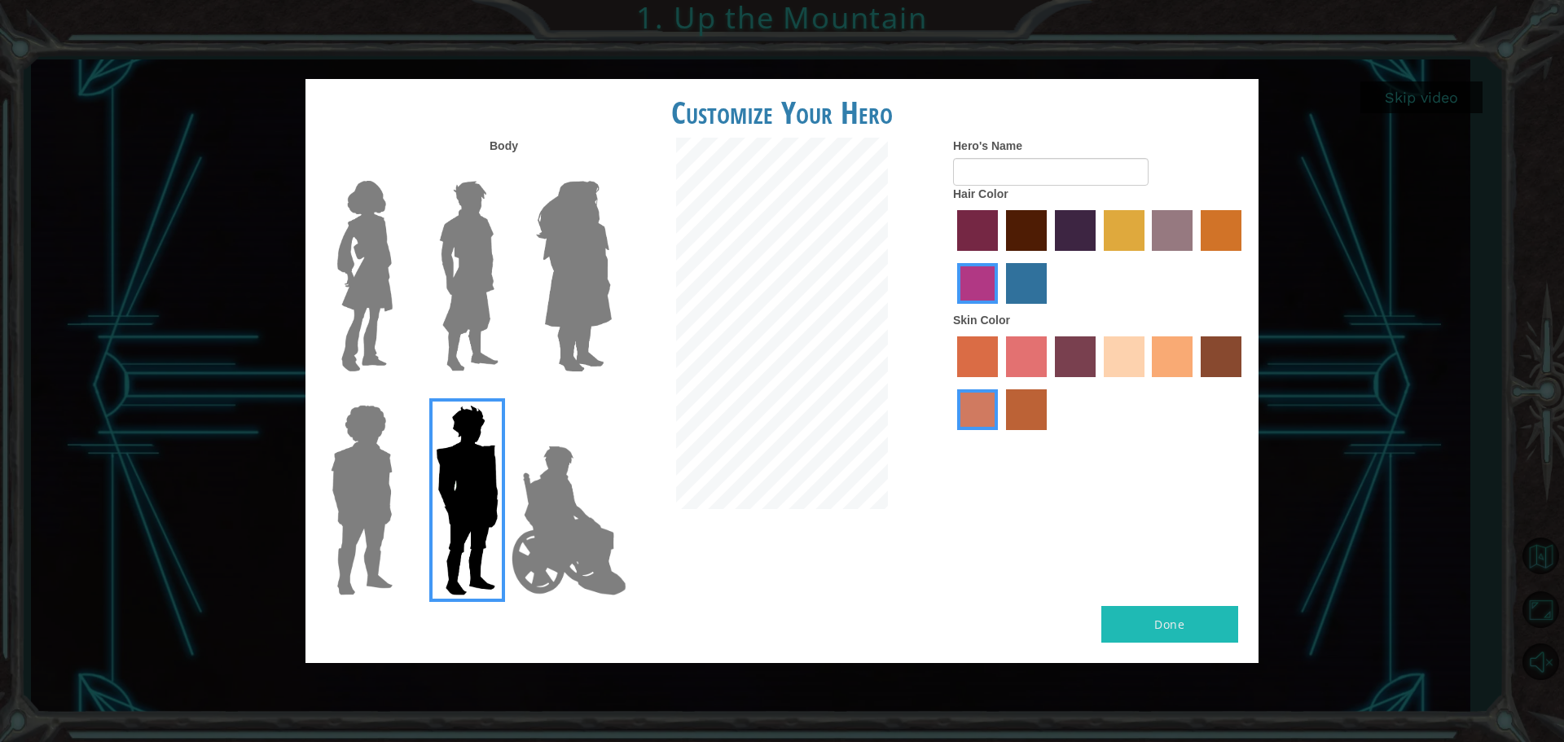
click at [335, 546] on img at bounding box center [361, 500] width 75 height 204
click at [399, 394] on input "Hero Steven" at bounding box center [399, 394] width 0 height 0
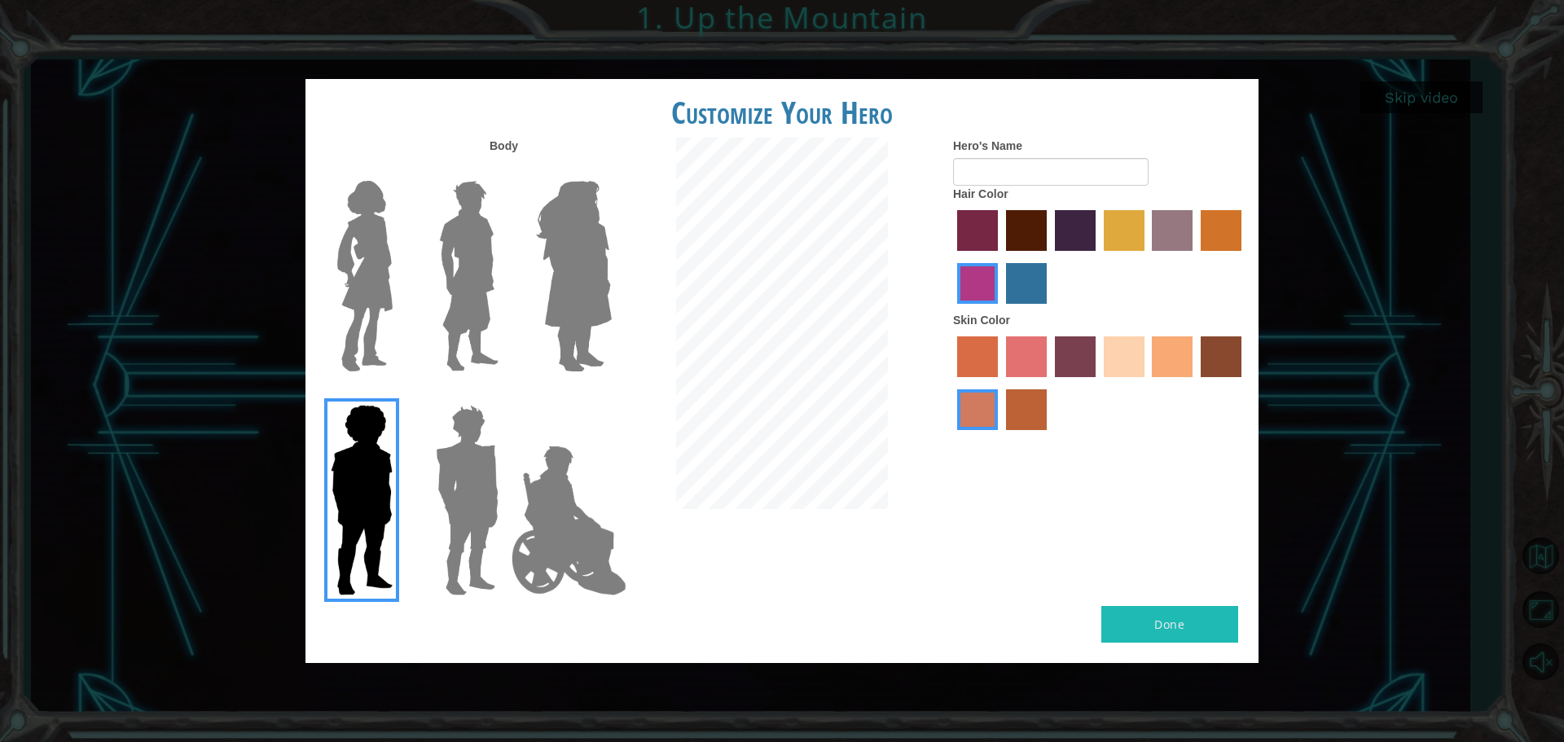
click at [486, 331] on img at bounding box center [469, 276] width 73 height 204
click at [505, 170] on input "Hero Lars" at bounding box center [505, 170] width 0 height 0
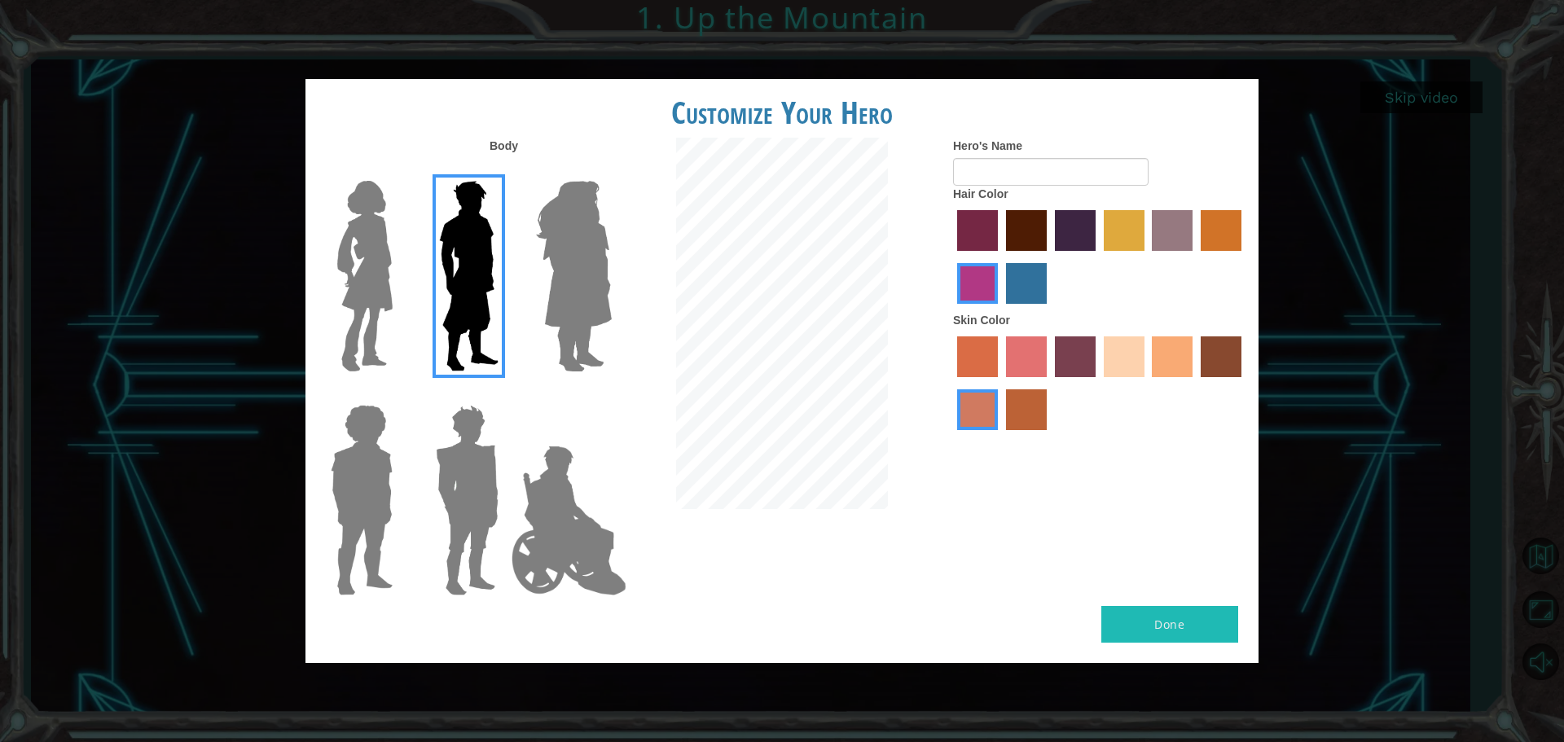
click at [1010, 244] on label "maroon hair color" at bounding box center [1026, 230] width 41 height 41
click at [1001, 257] on input "maroon hair color" at bounding box center [1001, 257] width 0 height 0
click at [1123, 367] on label "sandy beach skin color" at bounding box center [1124, 357] width 41 height 41
click at [1098, 383] on input "sandy beach skin color" at bounding box center [1098, 383] width 0 height 0
click at [1154, 366] on label "tacao skin color" at bounding box center [1172, 357] width 41 height 41
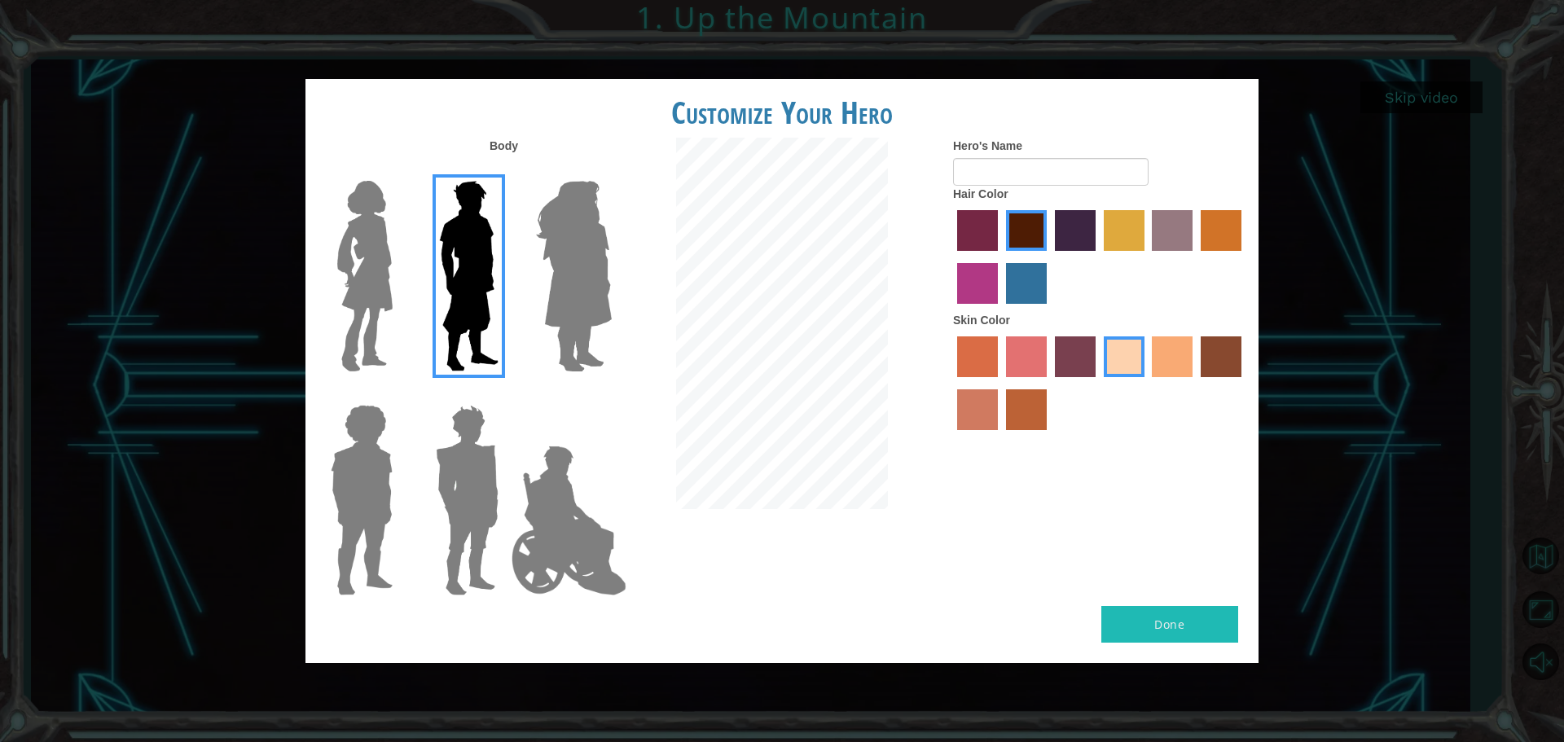
click at [1147, 383] on input "tacao skin color" at bounding box center [1147, 383] width 0 height 0
click at [1040, 355] on label "froly skin color" at bounding box center [1026, 357] width 41 height 41
click at [1001, 383] on input "froly skin color" at bounding box center [1001, 383] width 0 height 0
click at [1114, 353] on label "sandy beach skin color" at bounding box center [1124, 357] width 41 height 41
click at [1098, 383] on input "sandy beach skin color" at bounding box center [1098, 383] width 0 height 0
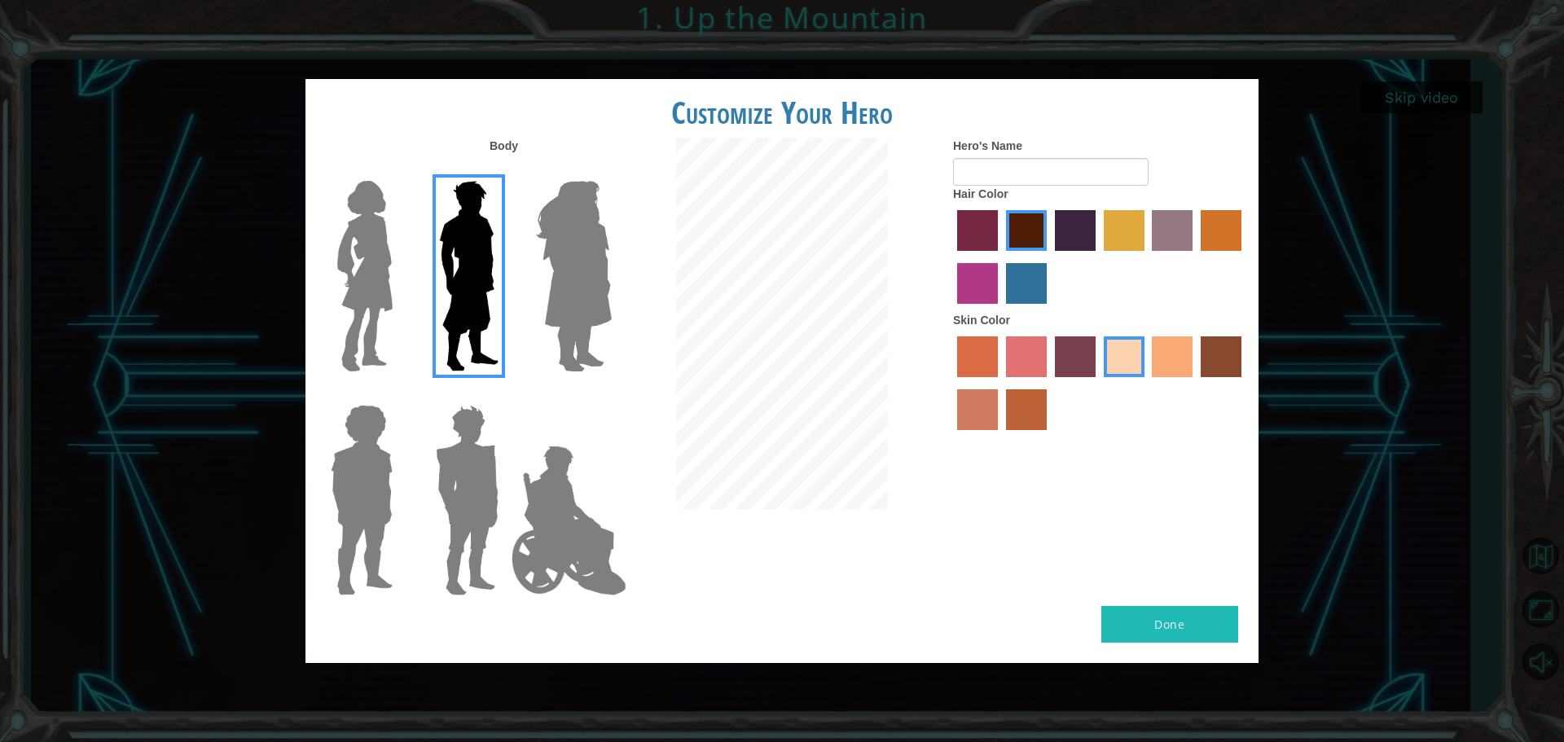
click at [1063, 360] on label "tosca skin color" at bounding box center [1075, 357] width 41 height 41
click at [1049, 383] on input "tosca skin color" at bounding box center [1049, 383] width 0 height 0
click at [1157, 357] on label "tacao skin color" at bounding box center [1172, 357] width 41 height 41
click at [1147, 383] on input "tacao skin color" at bounding box center [1147, 383] width 0 height 0
click at [1085, 534] on div "Body Hero's Name Hair Color Skin Color" at bounding box center [782, 372] width 953 height 469
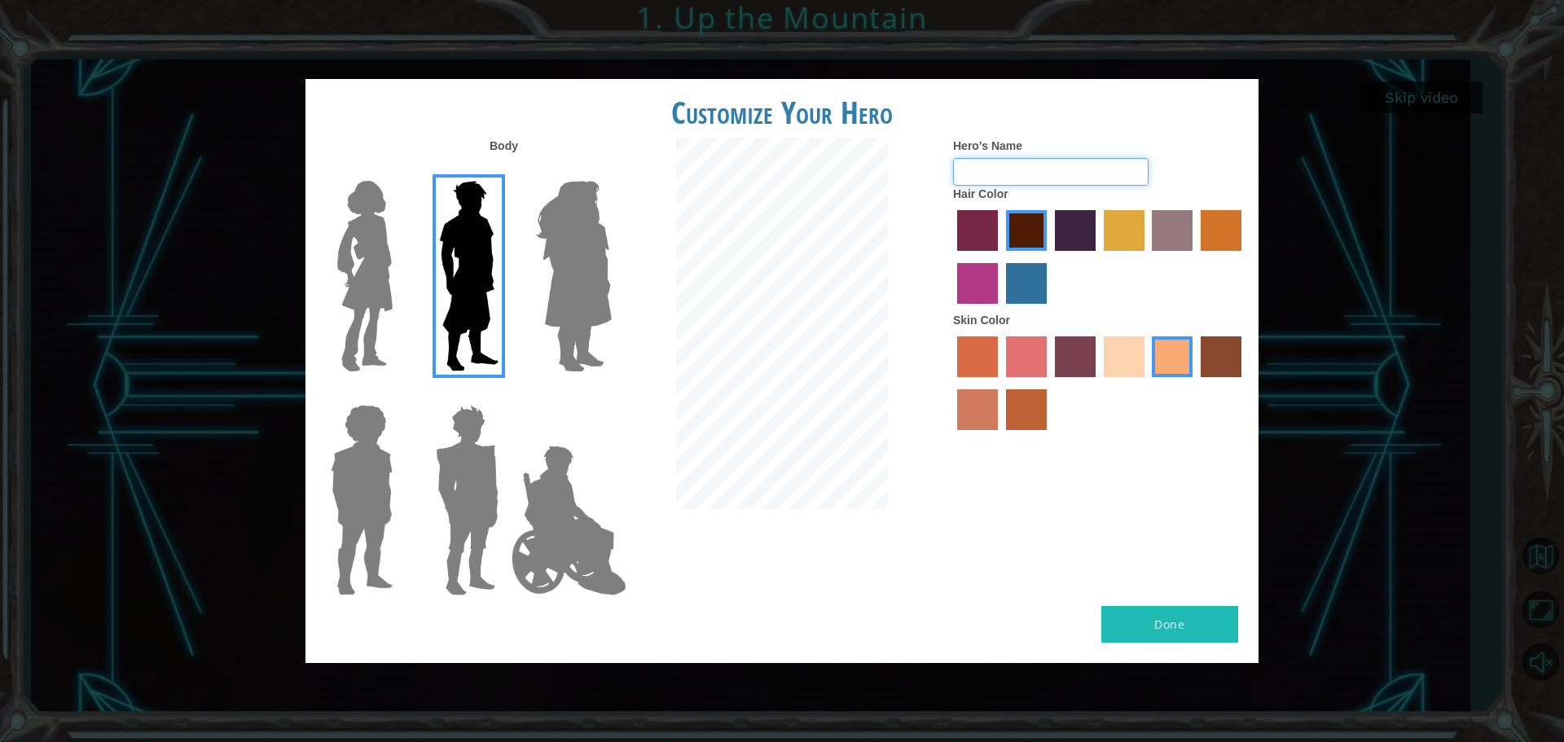
click at [1057, 174] on input "Hero's Name" at bounding box center [1051, 172] width 196 height 28
type input "Logan_101"
click at [856, 501] on div "Body Hero's Name Logan_101 Hair Color Skin Color" at bounding box center [782, 372] width 953 height 469
click at [1127, 628] on button "Done" at bounding box center [1170, 624] width 137 height 37
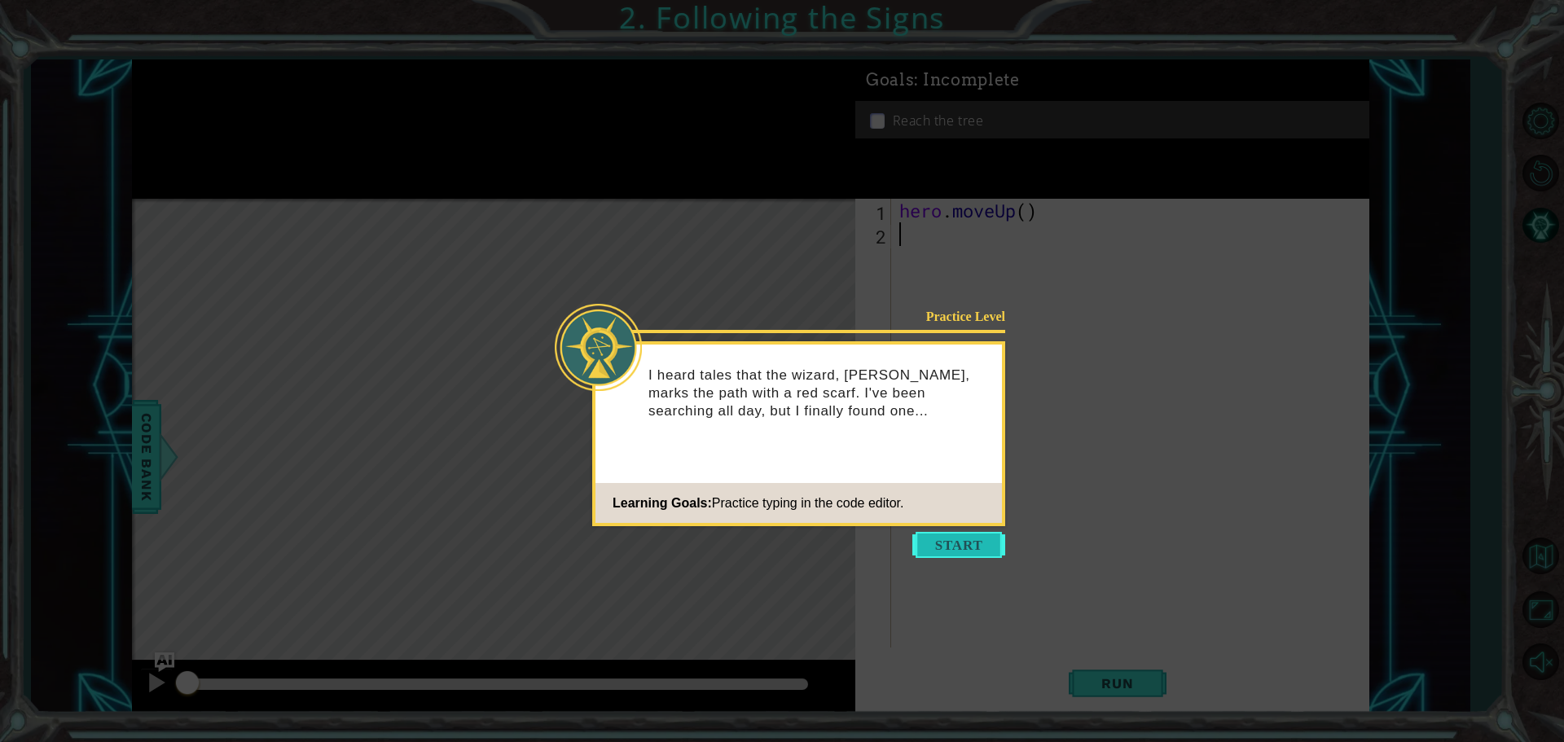
click at [960, 539] on button "Start" at bounding box center [959, 545] width 93 height 26
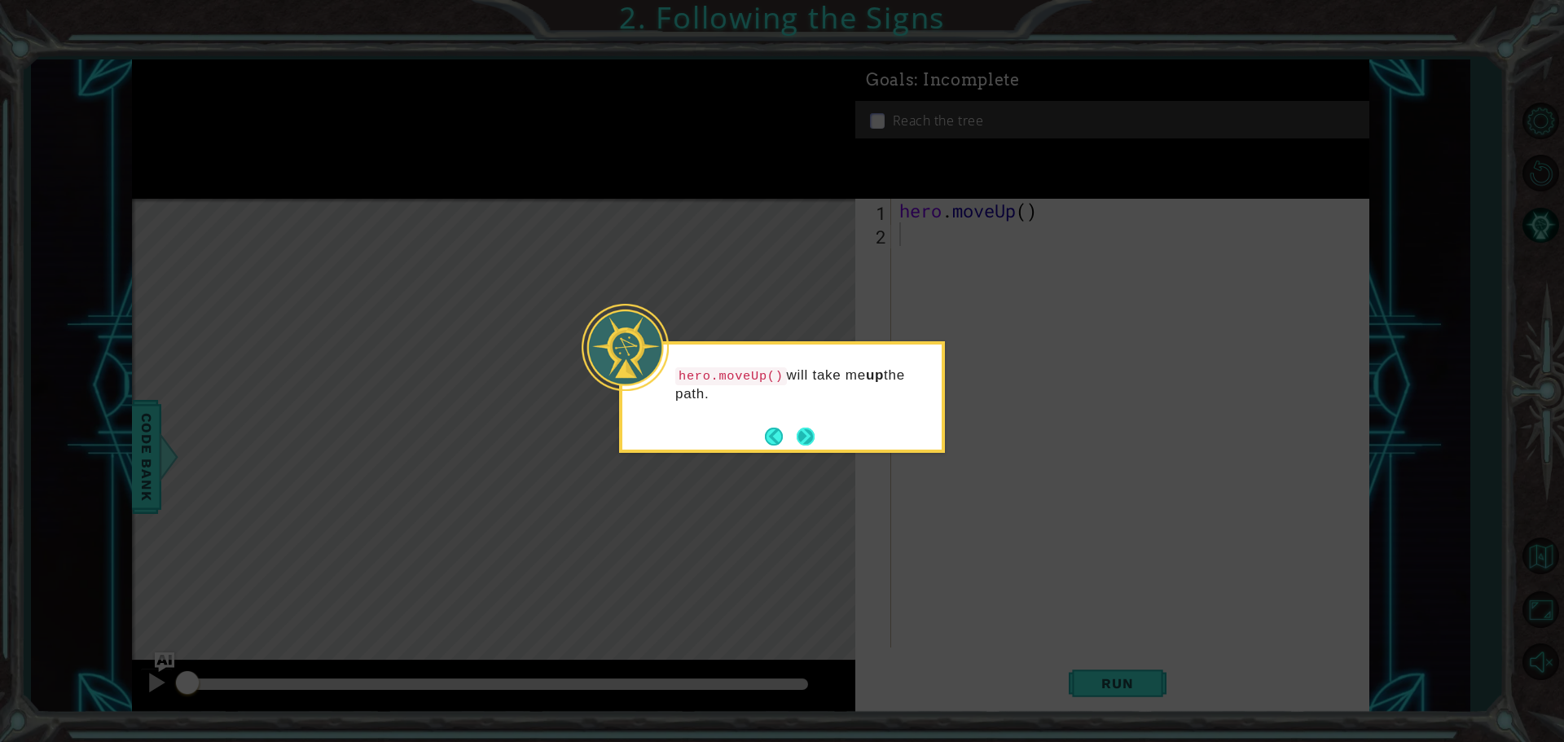
click at [803, 443] on button "Next" at bounding box center [805, 436] width 21 height 21
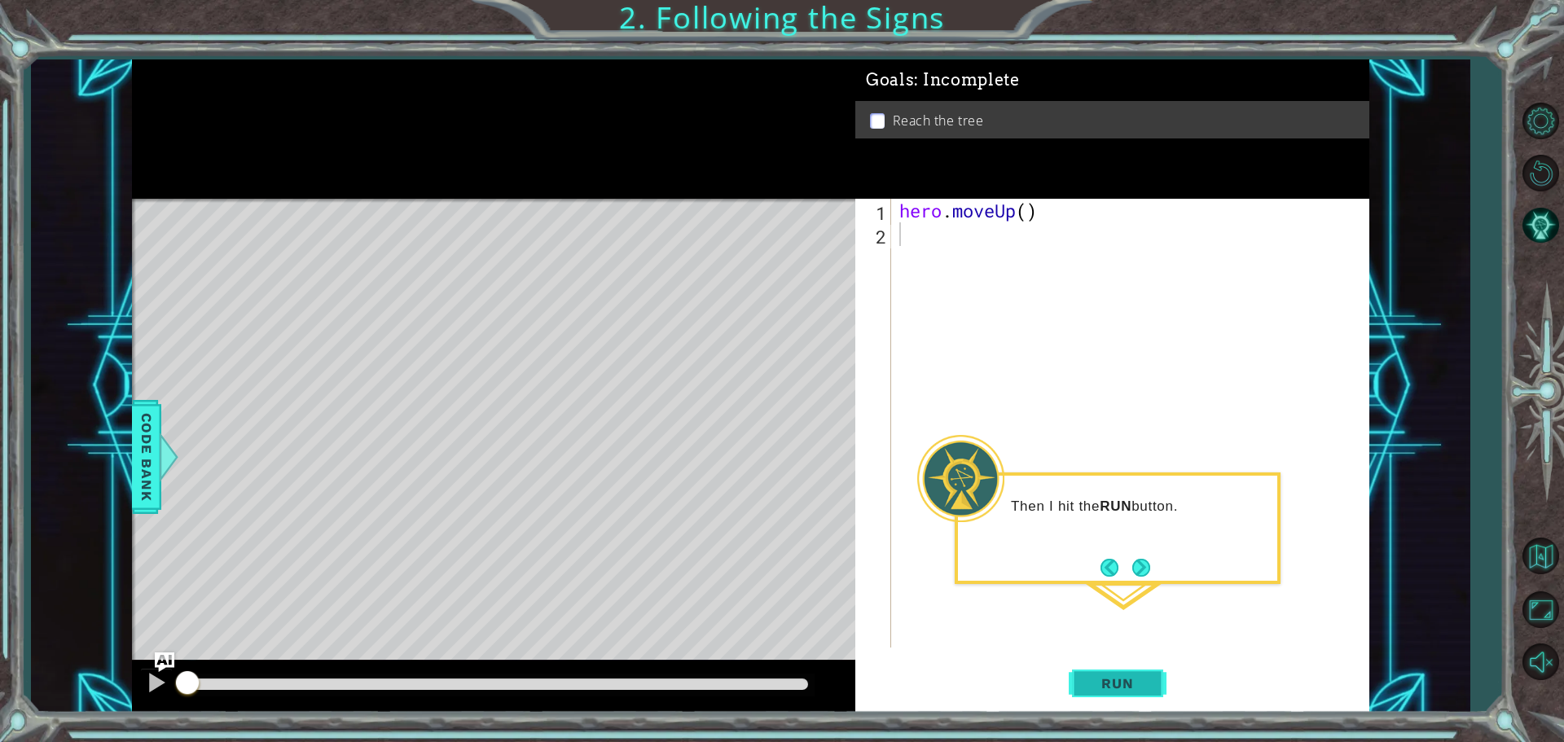
click at [1120, 677] on span "Run" at bounding box center [1117, 683] width 64 height 16
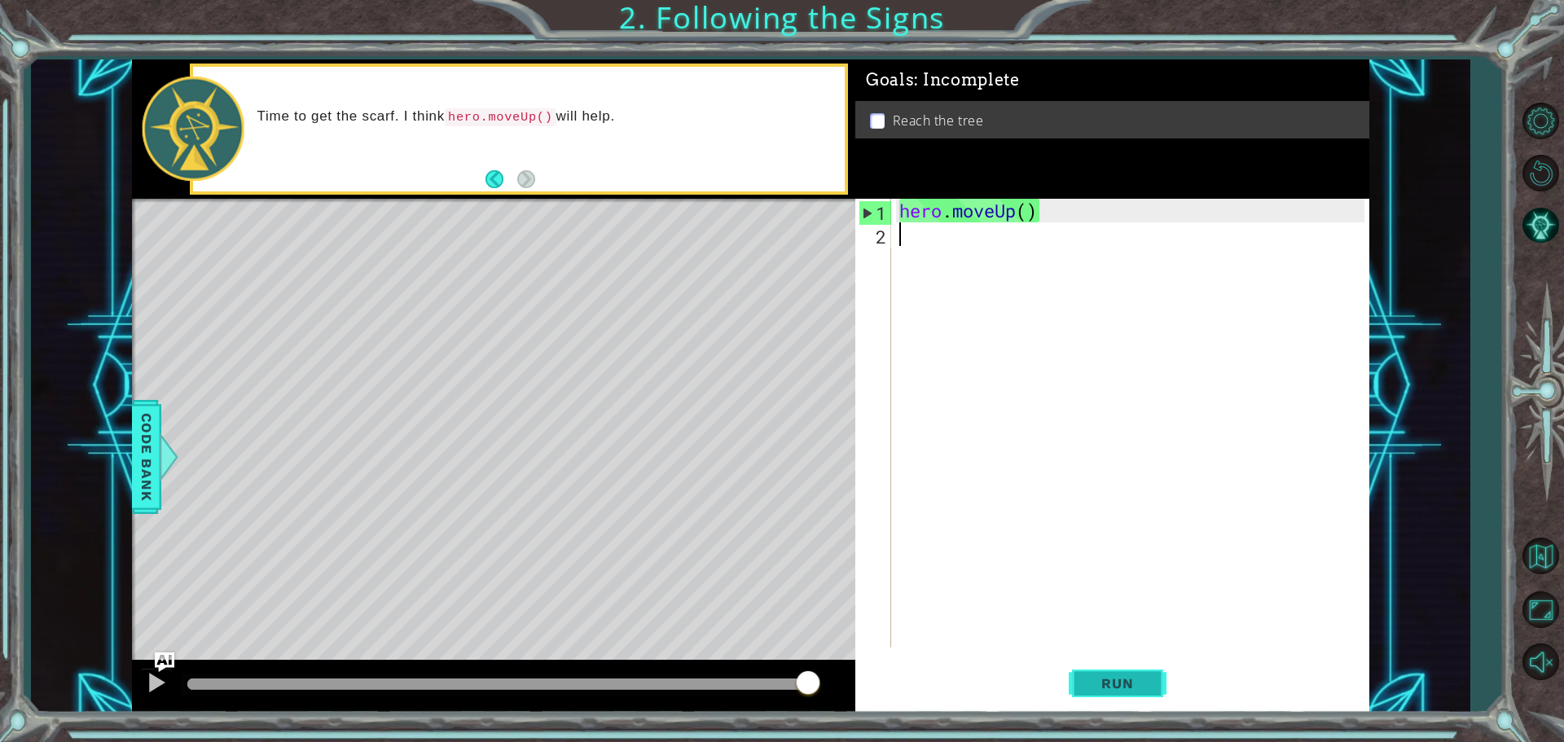
click at [1127, 688] on span "Run" at bounding box center [1117, 683] width 64 height 16
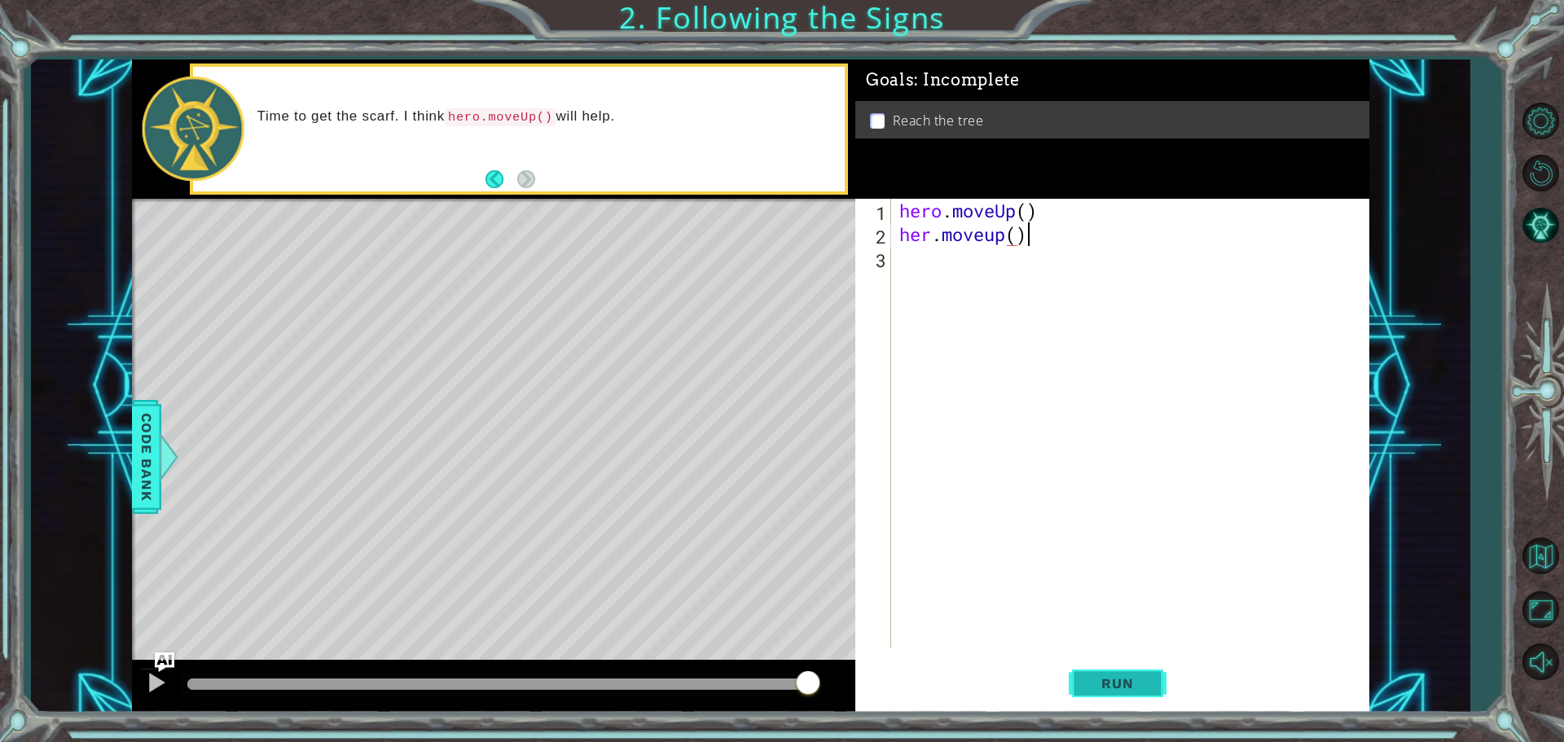
scroll to position [0, 5]
click at [1122, 683] on span "Run" at bounding box center [1117, 683] width 64 height 16
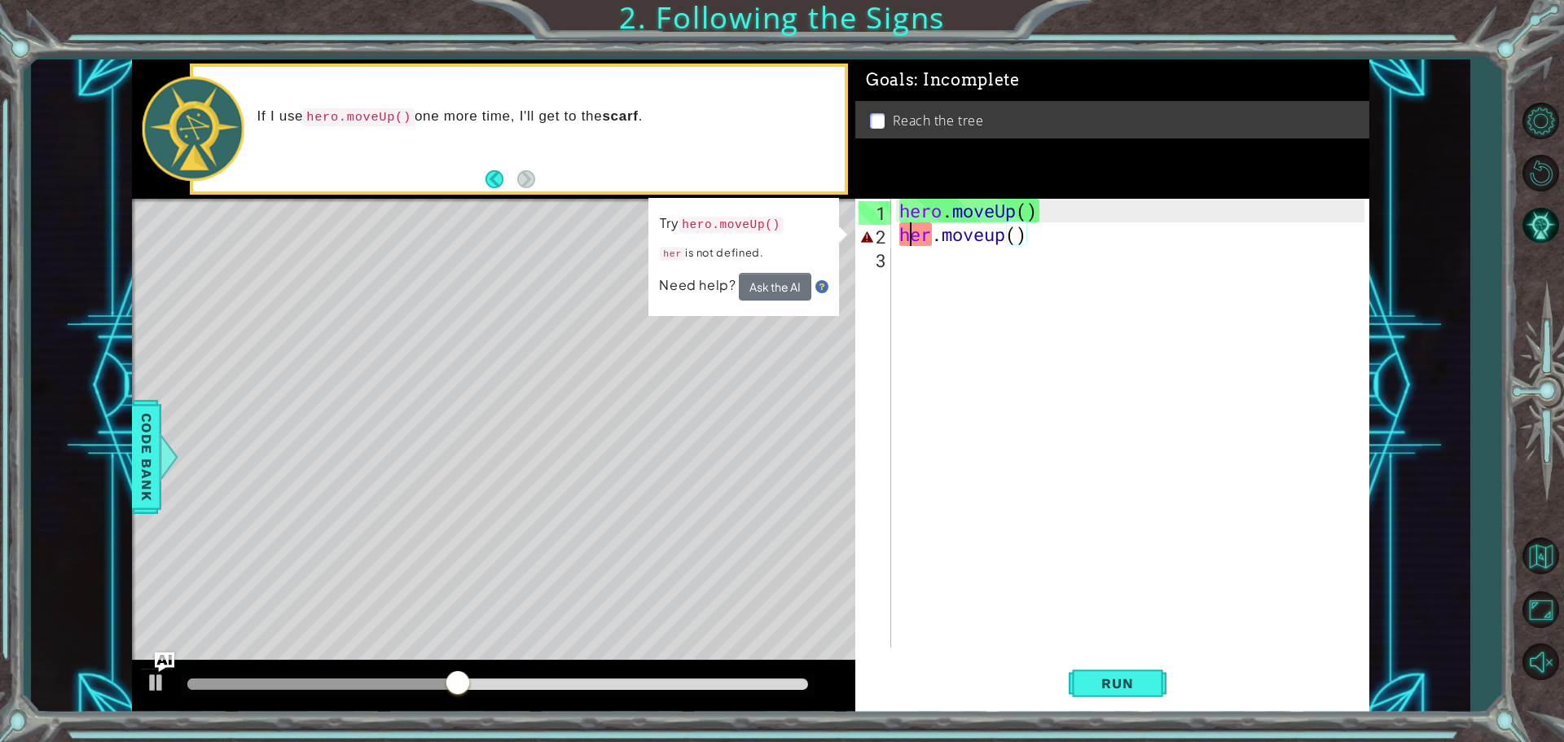
click at [914, 231] on div "hero . moveUp ( ) her . moveup ( )" at bounding box center [1134, 447] width 477 height 496
click at [920, 231] on div "hero . moveUp ( ) her . moveup ( )" at bounding box center [1134, 447] width 477 height 496
type textarea "[PERSON_NAME].moveup()"
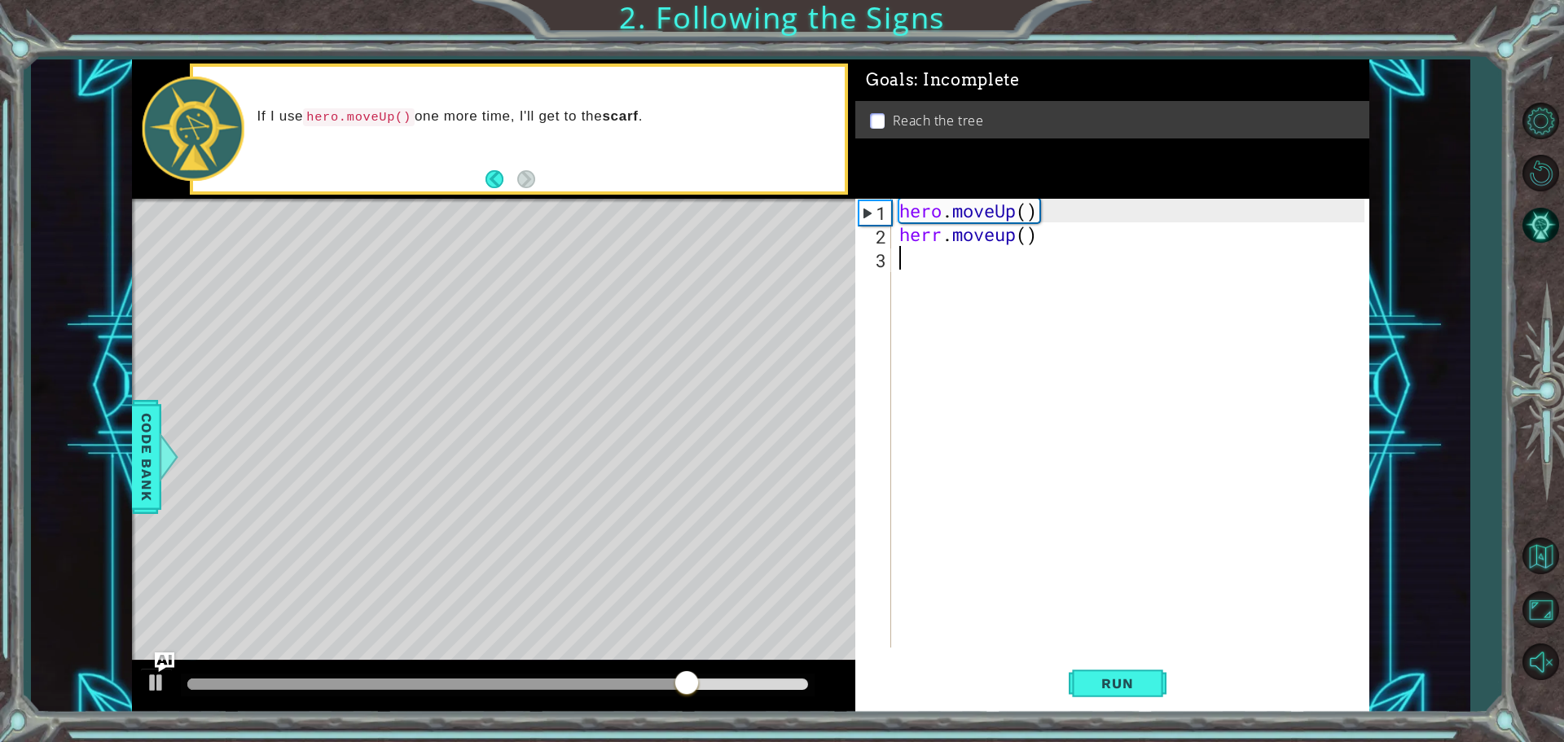
click at [986, 321] on div "hero . moveUp ( ) [PERSON_NAME] . moveup ( )" at bounding box center [1134, 447] width 477 height 496
click at [927, 241] on div "hero . moveUp ( ) [PERSON_NAME] . moveup ( )" at bounding box center [1134, 447] width 477 height 496
click at [939, 240] on div "hero . moveUp ( ) [PERSON_NAME] . moveup ( )" at bounding box center [1134, 447] width 477 height 496
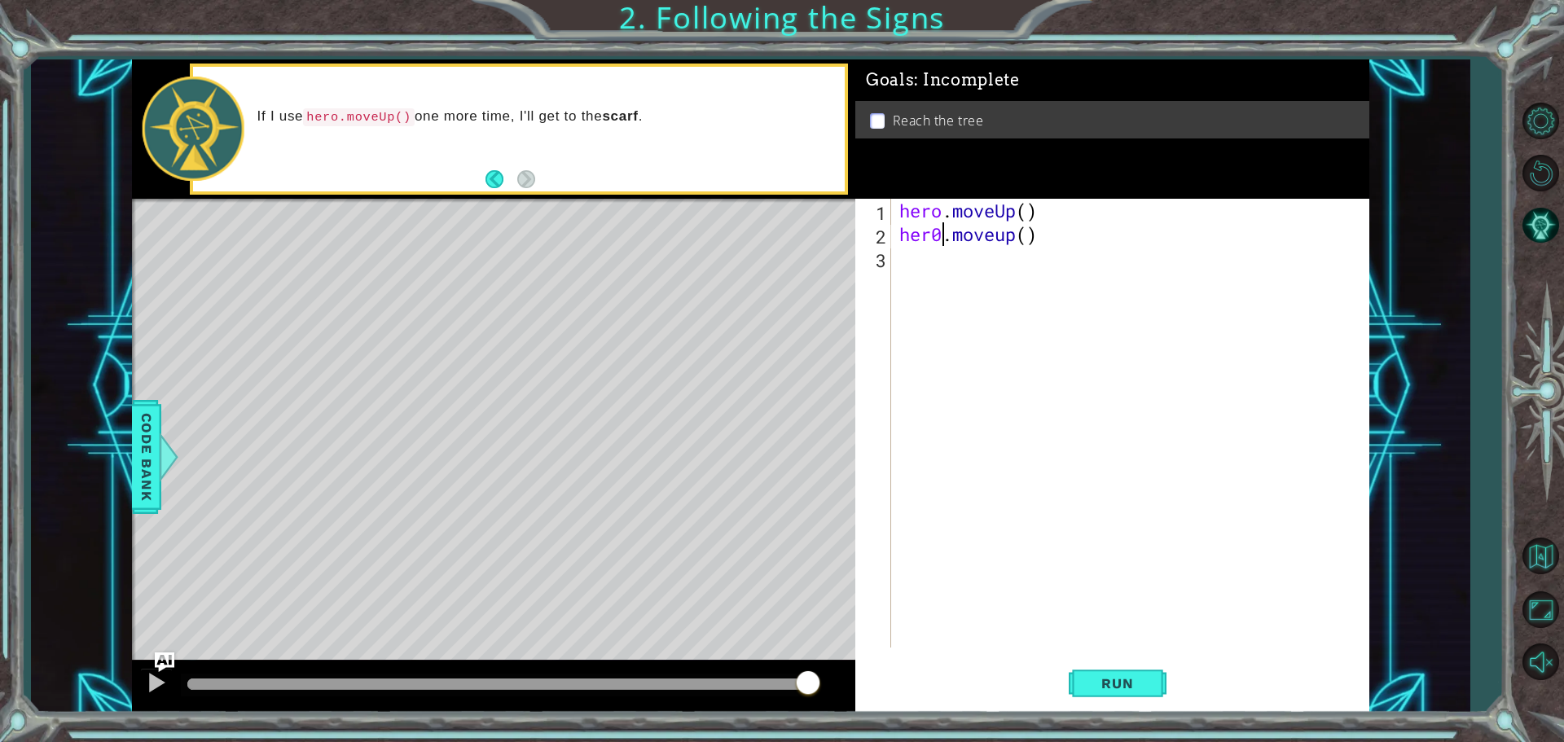
scroll to position [0, 2]
click at [1103, 668] on button "Run" at bounding box center [1118, 683] width 98 height 51
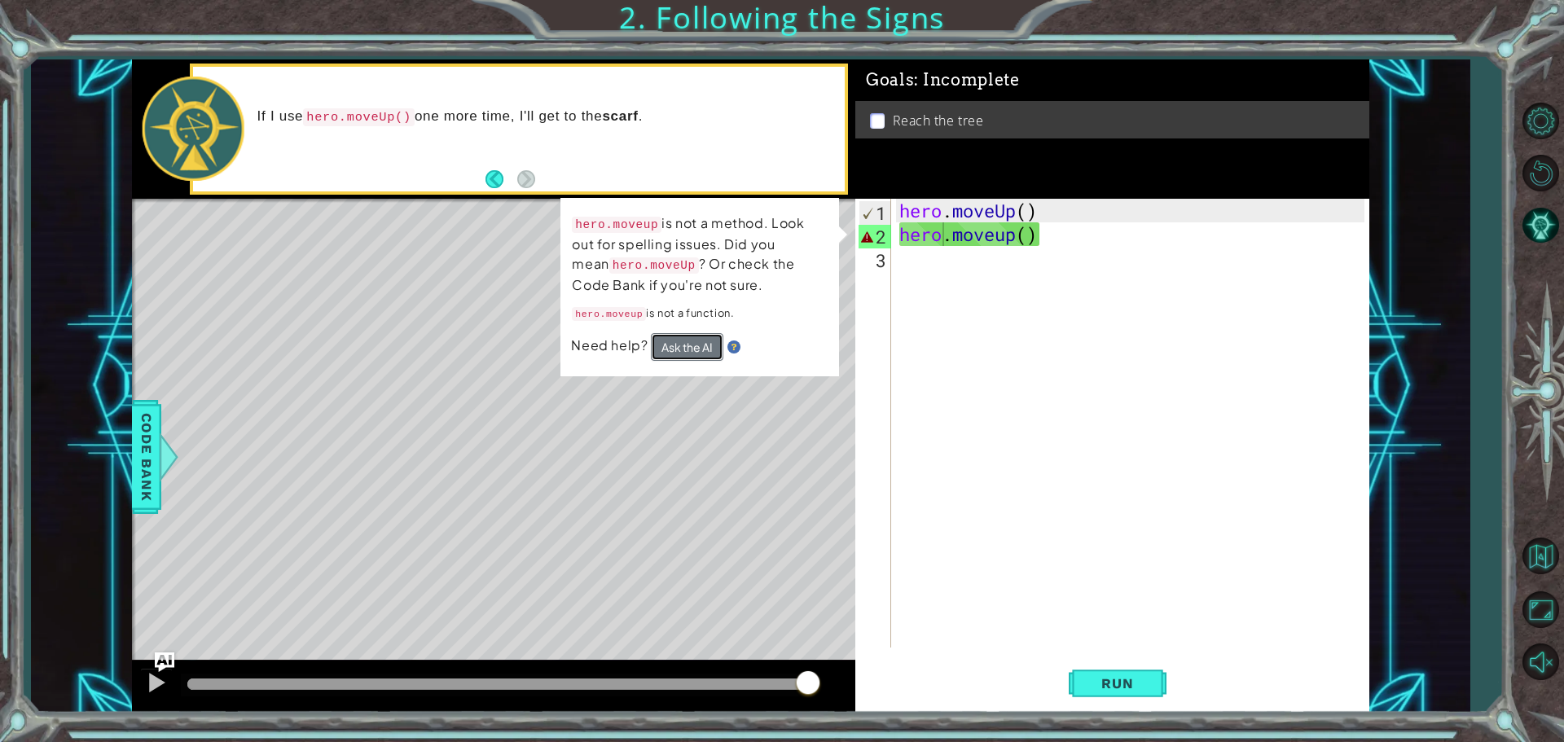
click at [668, 351] on button "Ask the AI" at bounding box center [687, 347] width 73 height 28
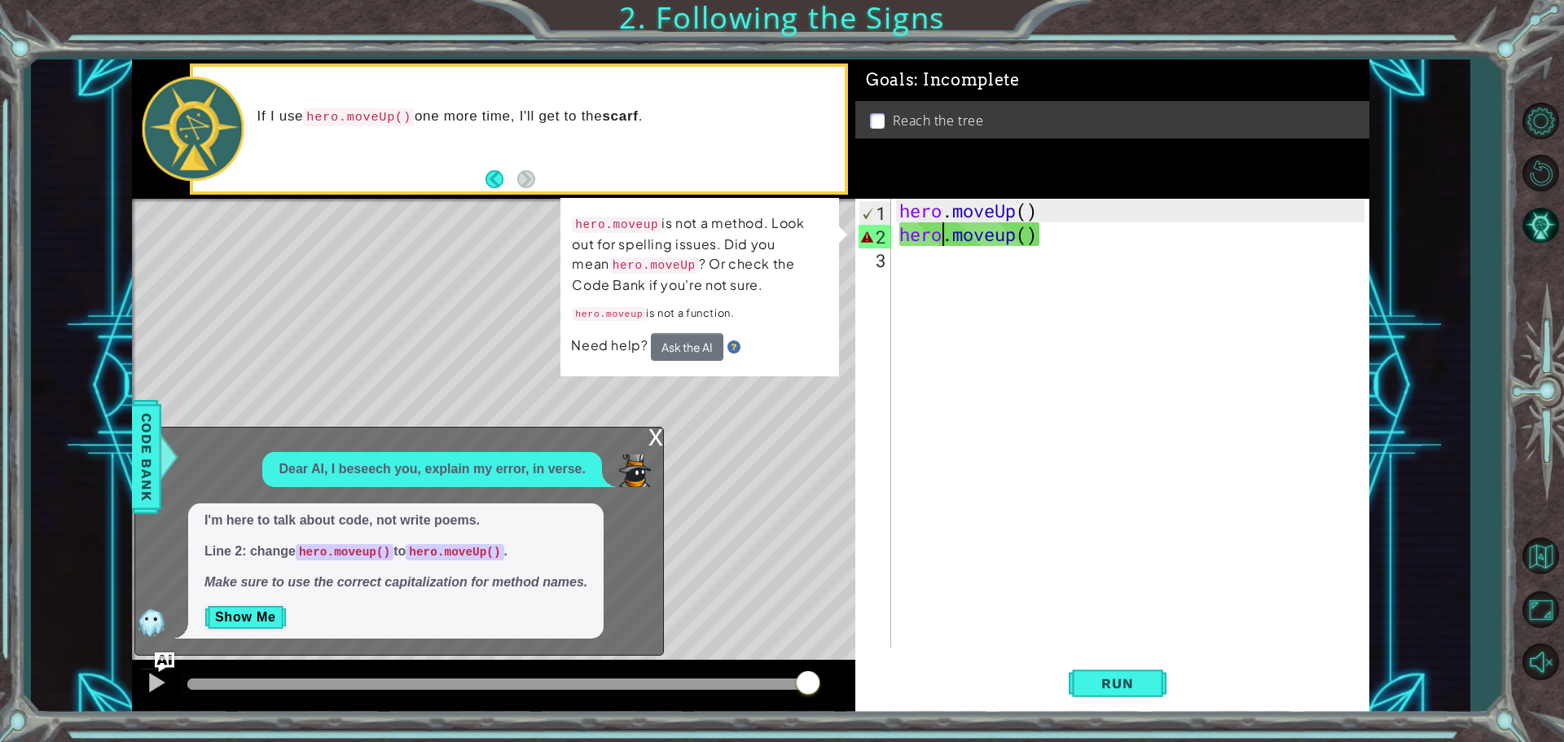
click at [1004, 240] on div "hero . moveUp ( ) hero . moveup ( )" at bounding box center [1134, 447] width 477 height 496
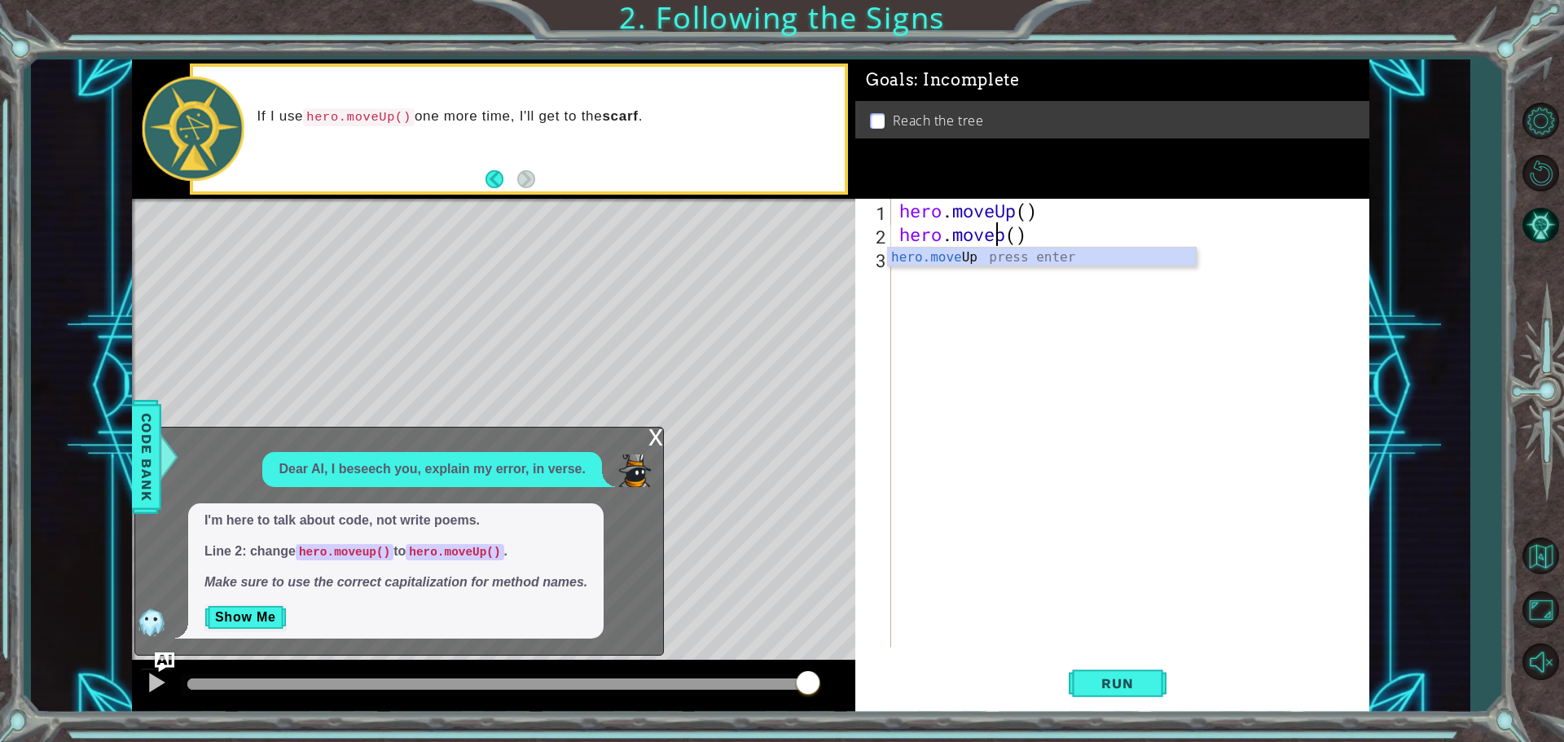
scroll to position [0, 5]
type textarea "hero.moveUp()"
click at [1148, 662] on button "Run" at bounding box center [1118, 683] width 98 height 51
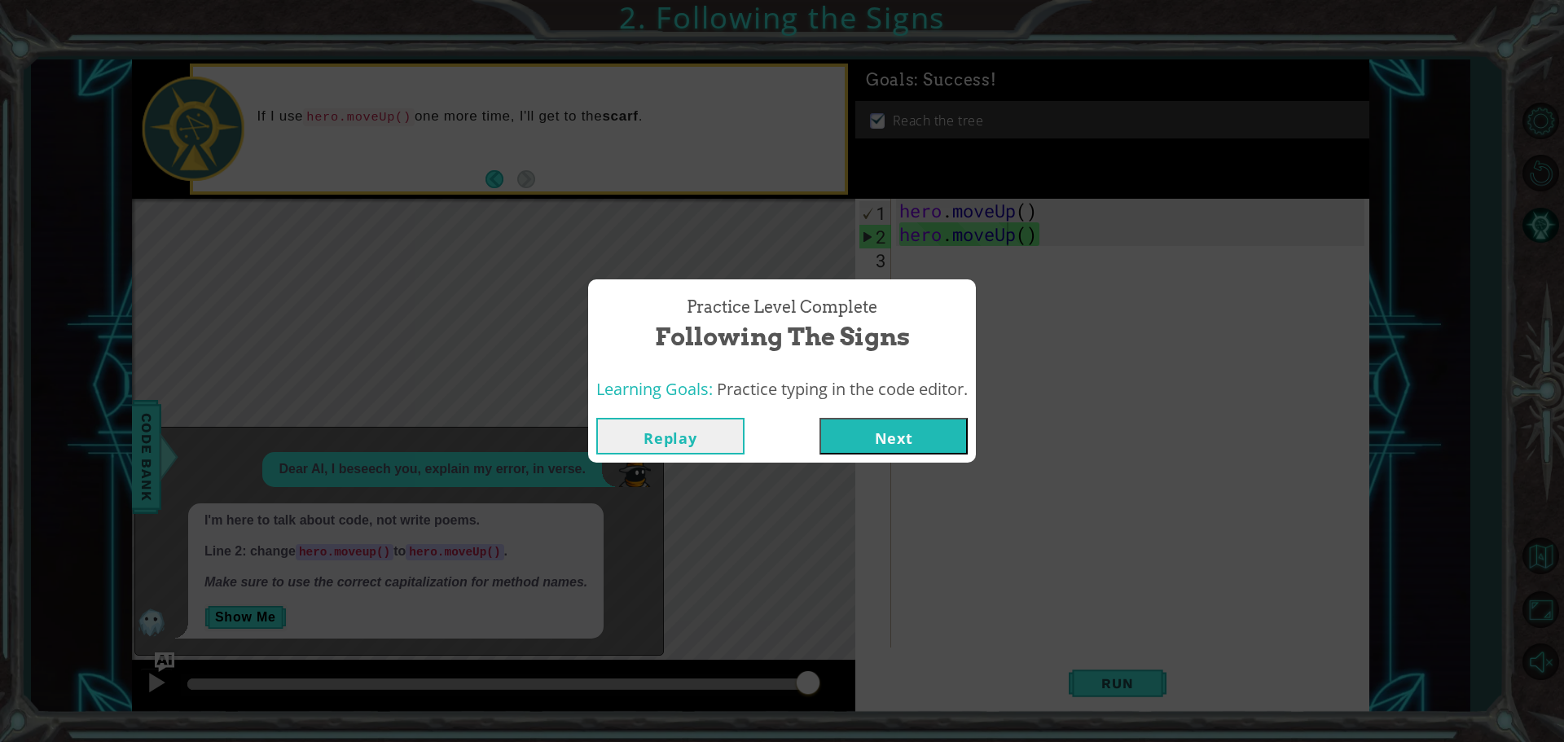
click at [892, 442] on button "Next" at bounding box center [894, 436] width 148 height 37
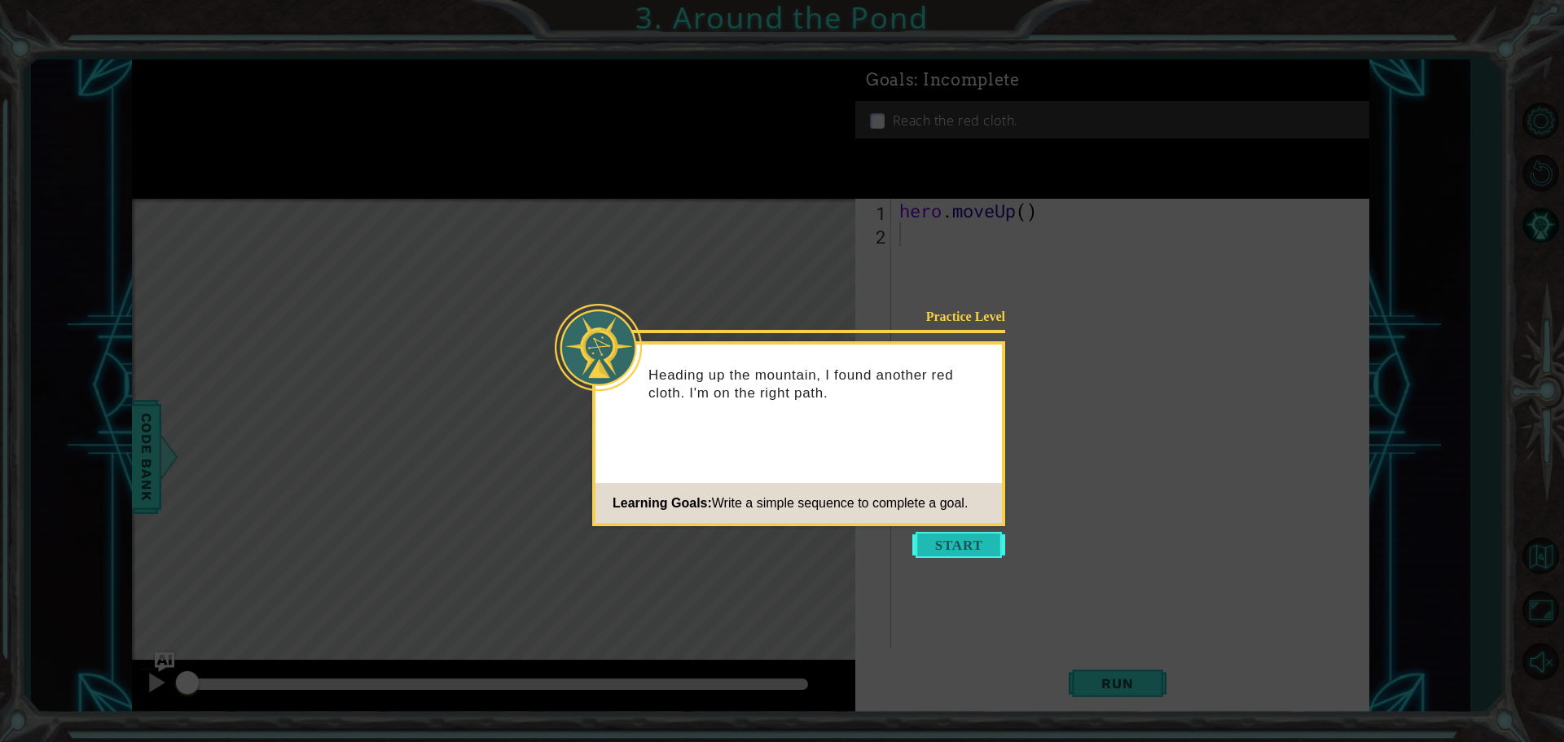
click at [948, 539] on button "Start" at bounding box center [959, 545] width 93 height 26
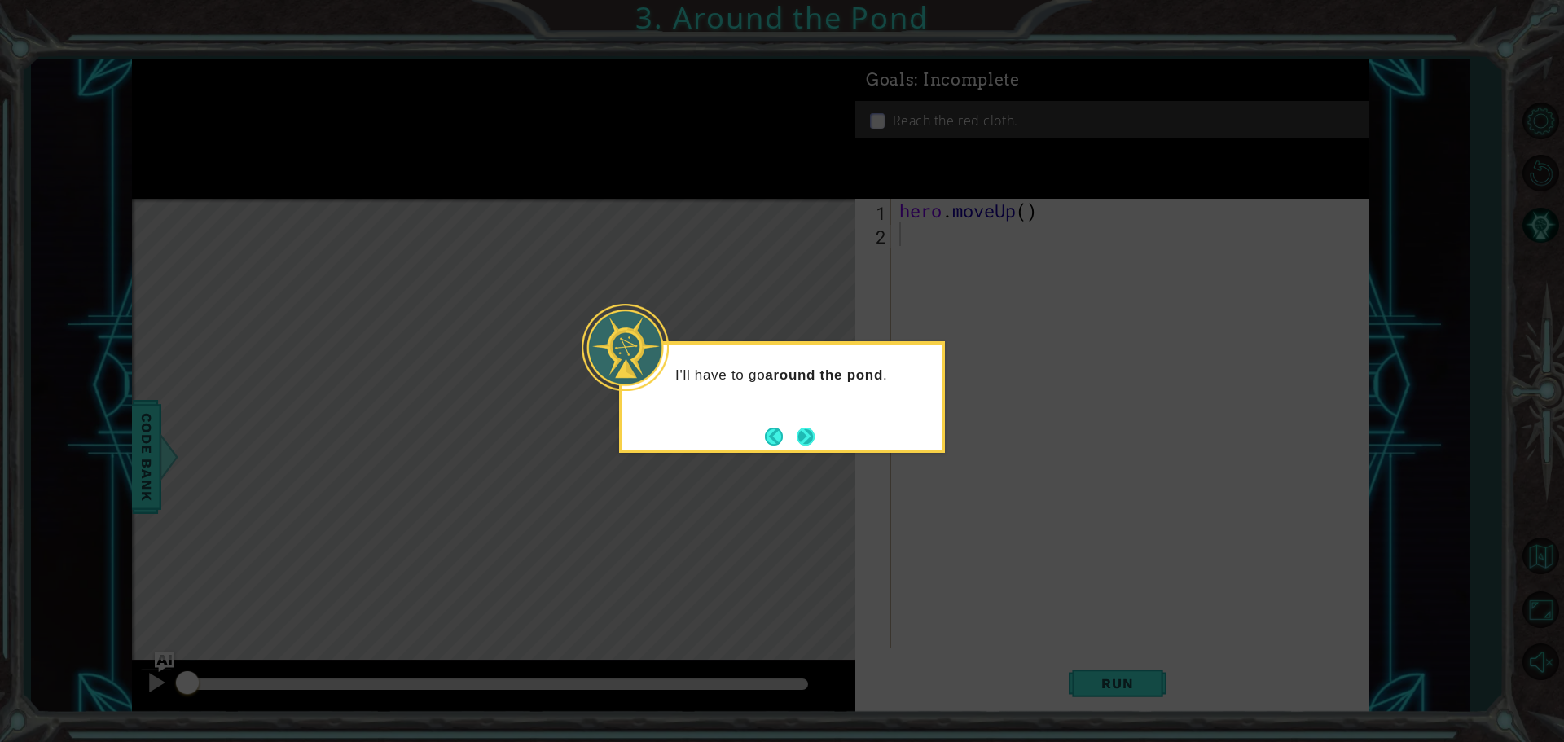
click at [800, 442] on button "Next" at bounding box center [806, 437] width 18 height 18
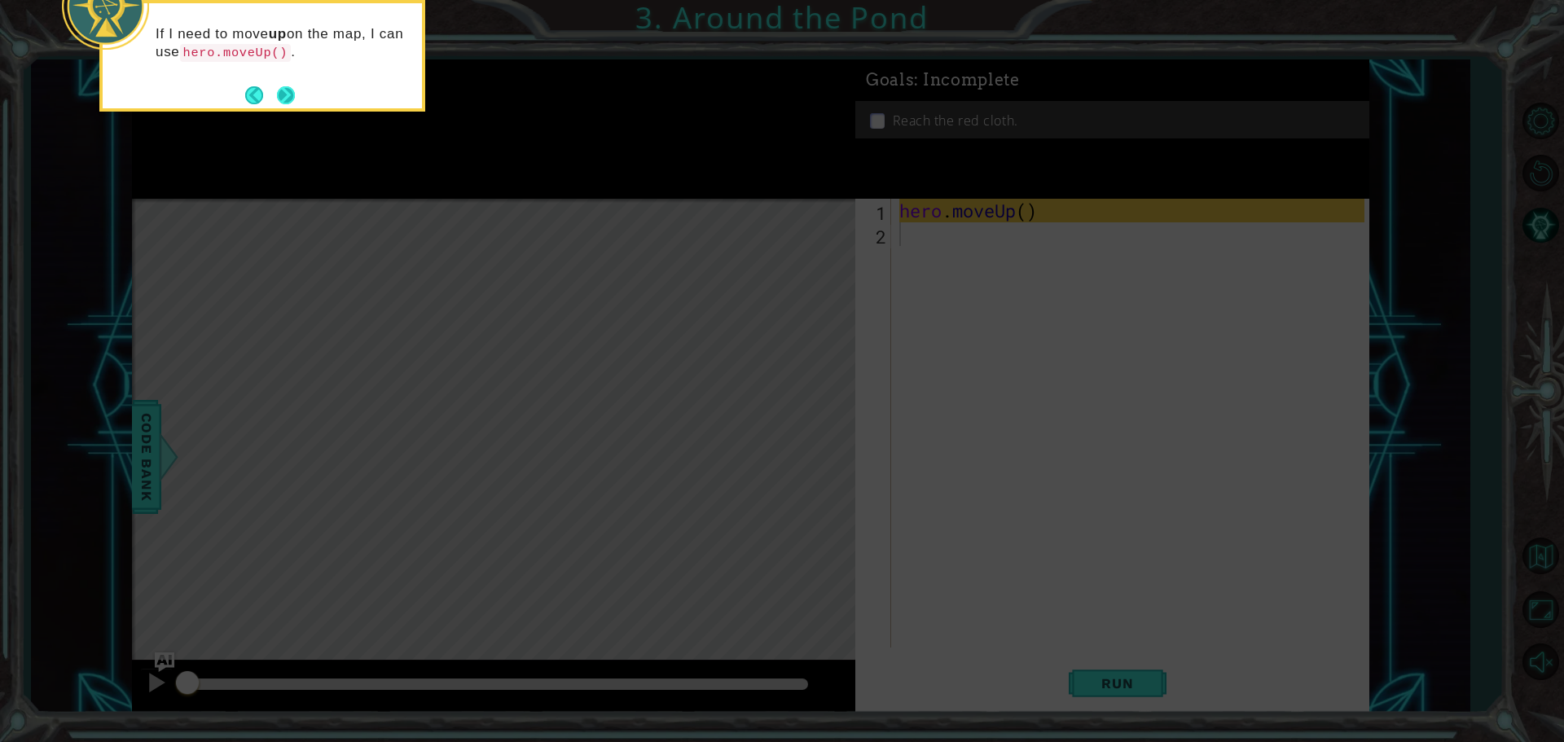
click at [288, 93] on button "Next" at bounding box center [286, 95] width 18 height 18
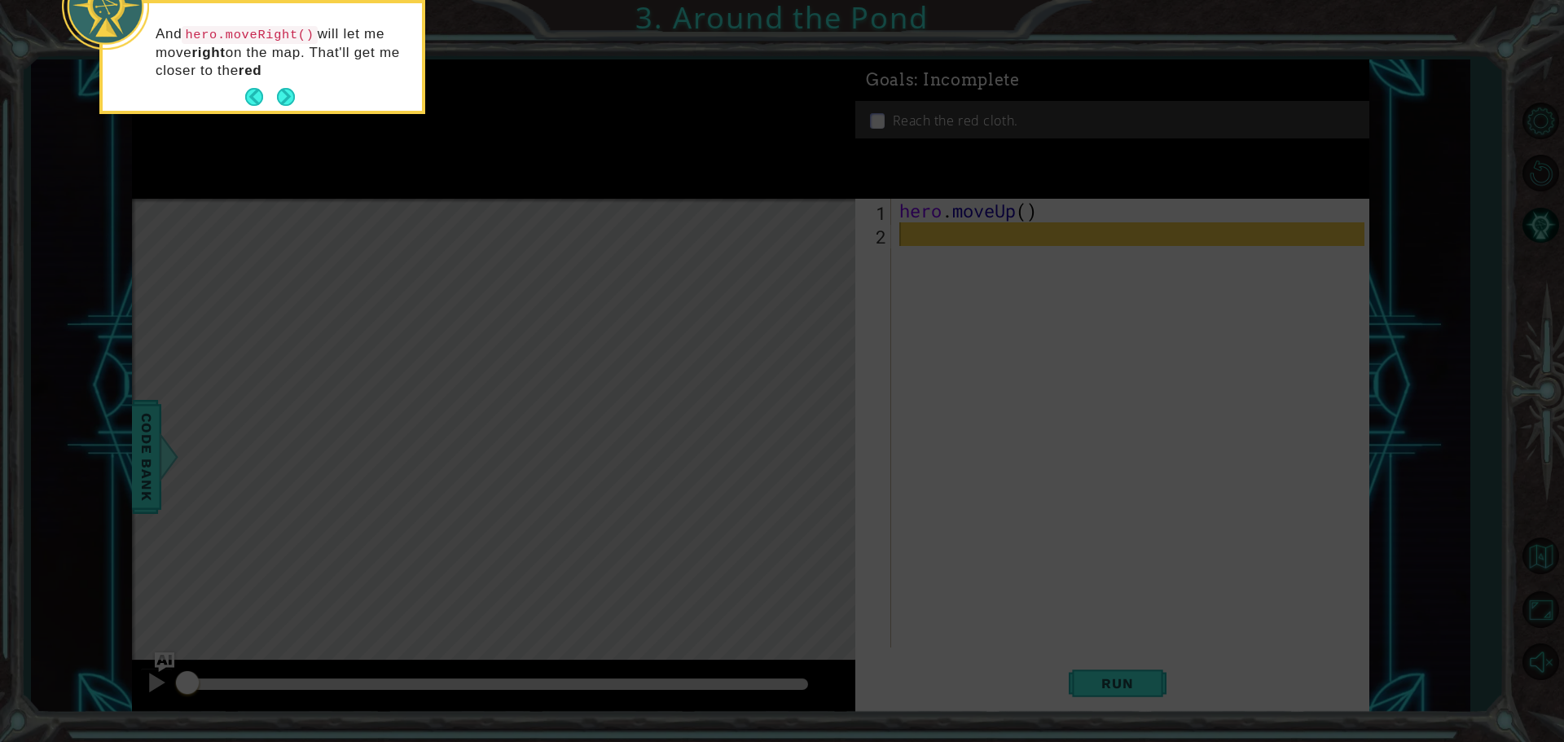
click at [288, 93] on button "Next" at bounding box center [286, 98] width 20 height 20
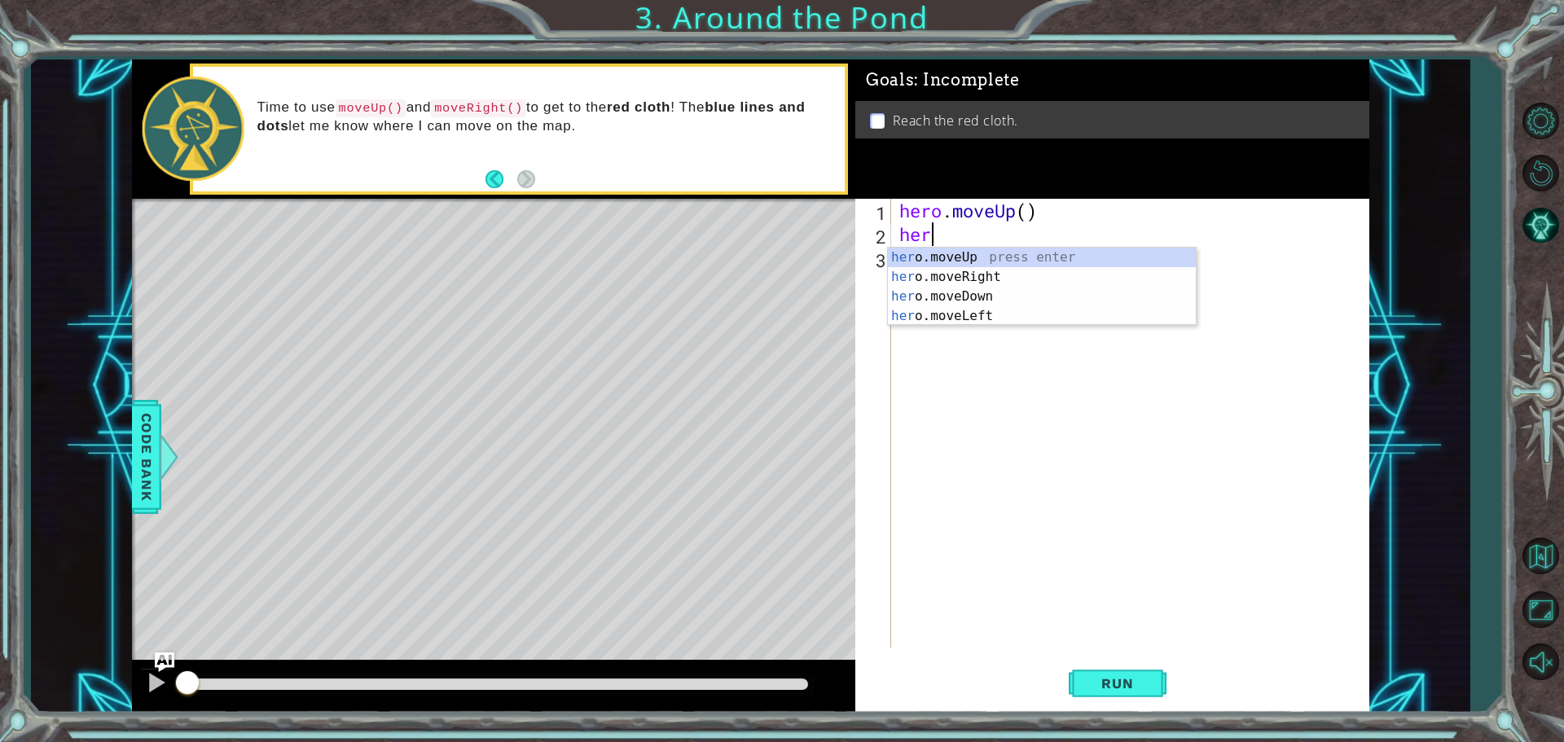
type textarea "hero"
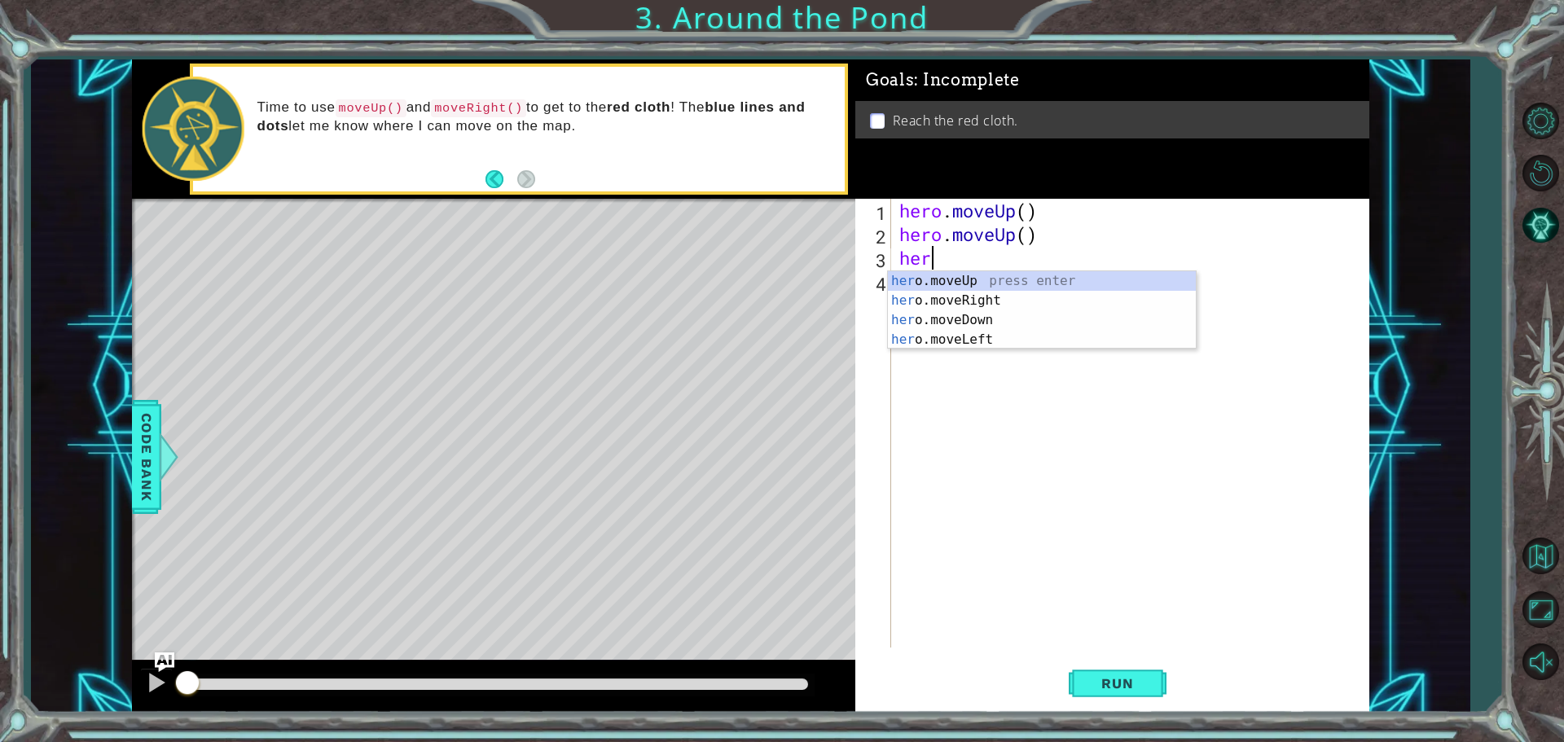
type textarea "hero"
click at [972, 300] on div "hero .moveUp press enter hero .moveRight press enter hero .moveDown press enter…" at bounding box center [1042, 329] width 308 height 117
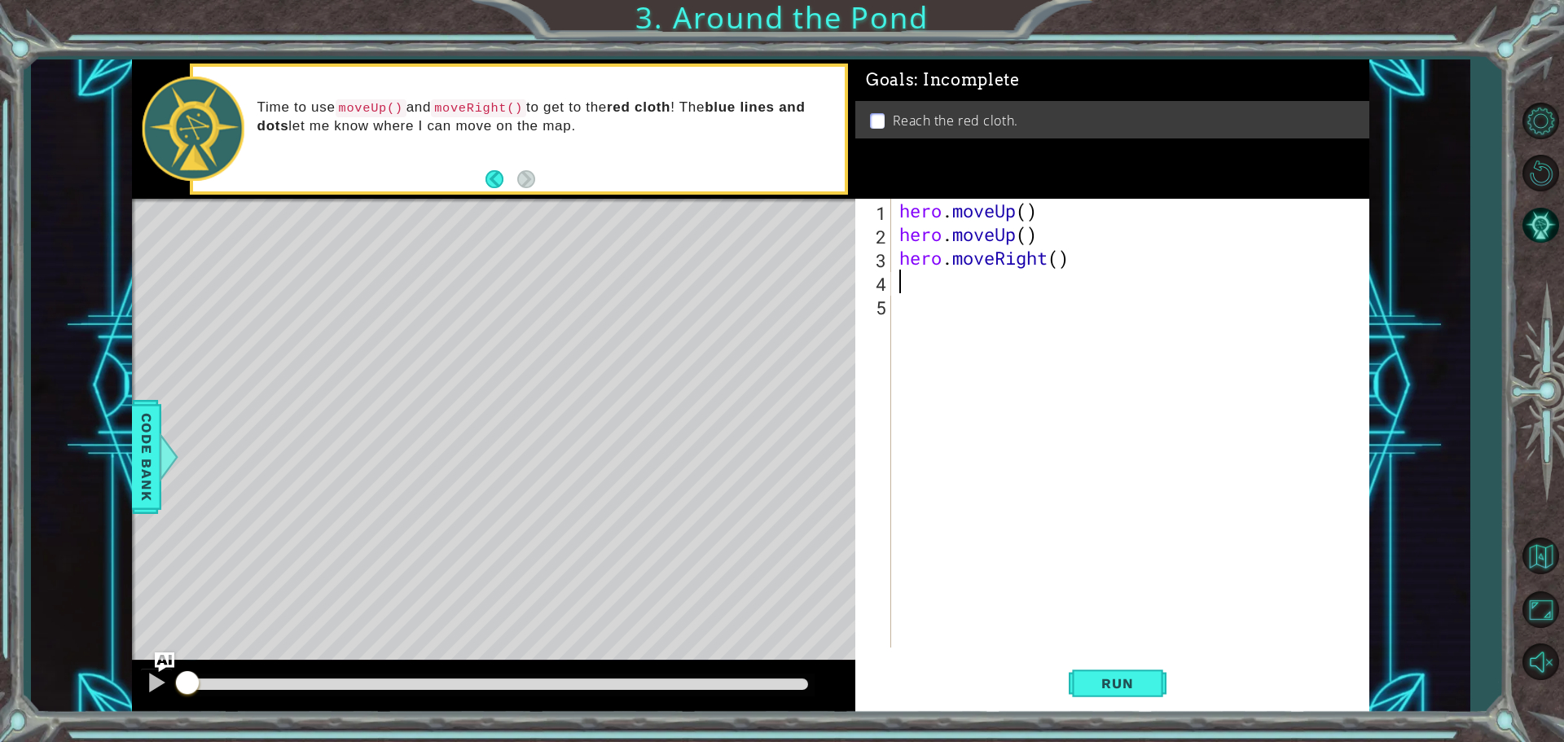
scroll to position [0, 0]
click at [1148, 688] on span "Run" at bounding box center [1117, 683] width 64 height 16
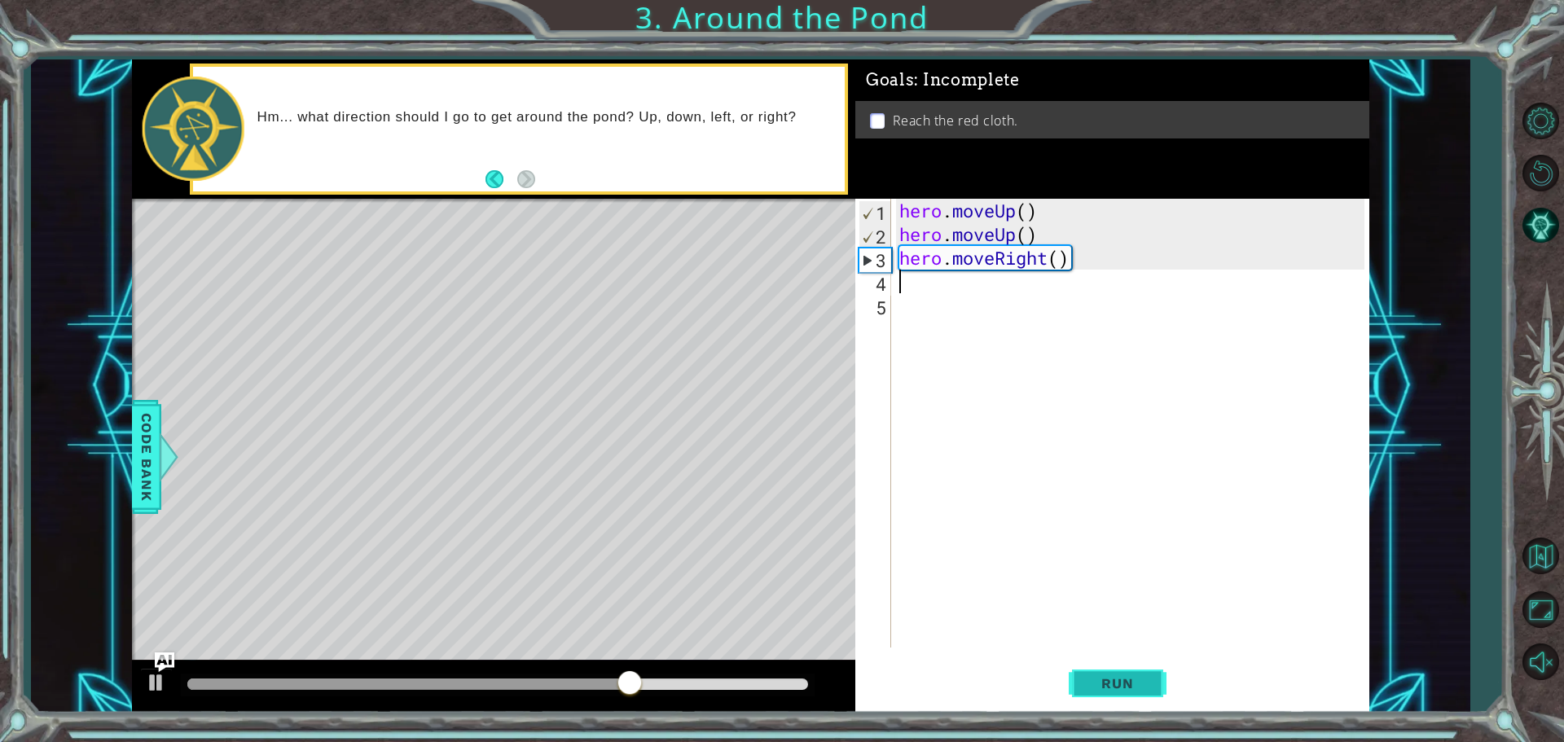
click at [1150, 682] on span "Run" at bounding box center [1117, 683] width 64 height 16
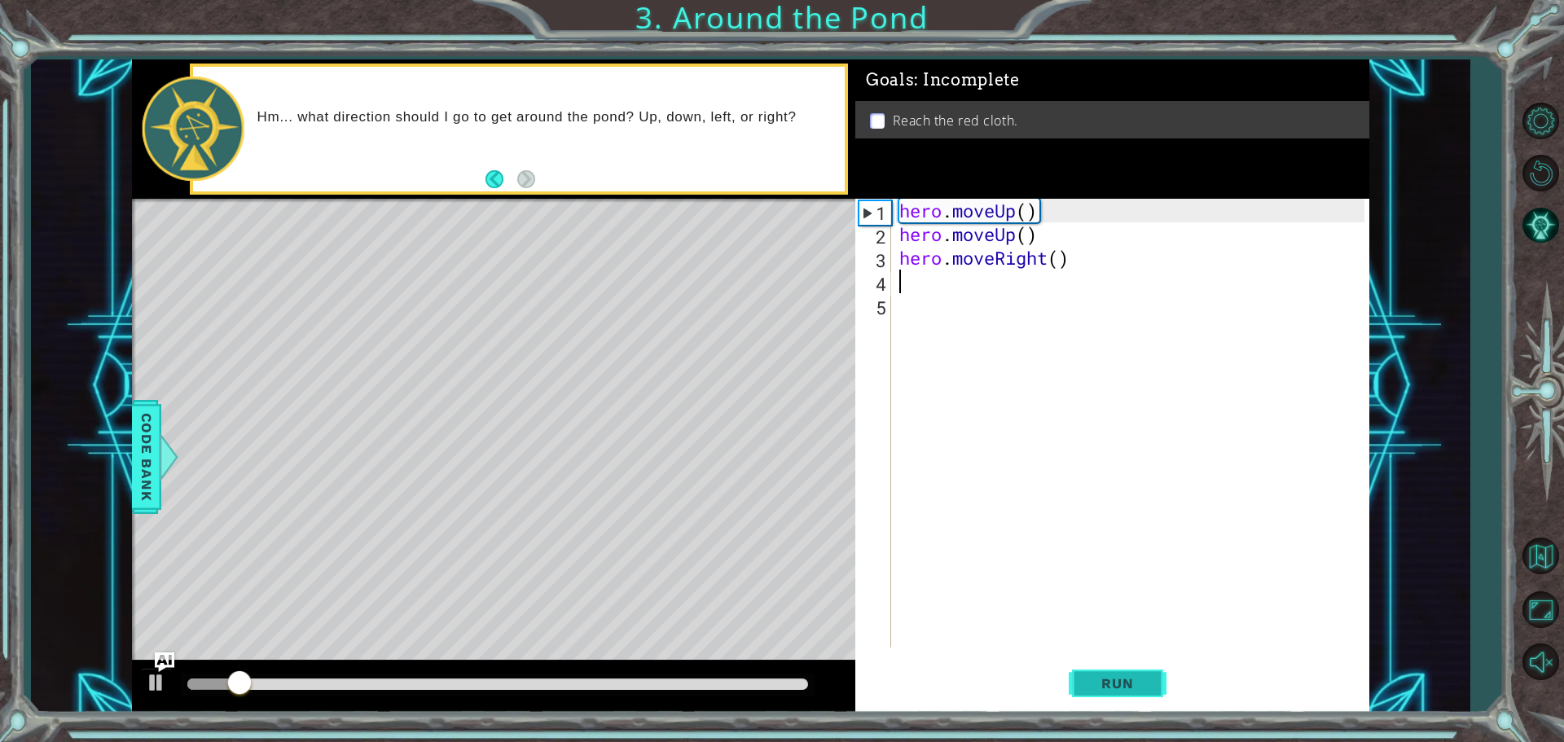
click at [1150, 682] on span "Run" at bounding box center [1117, 683] width 64 height 16
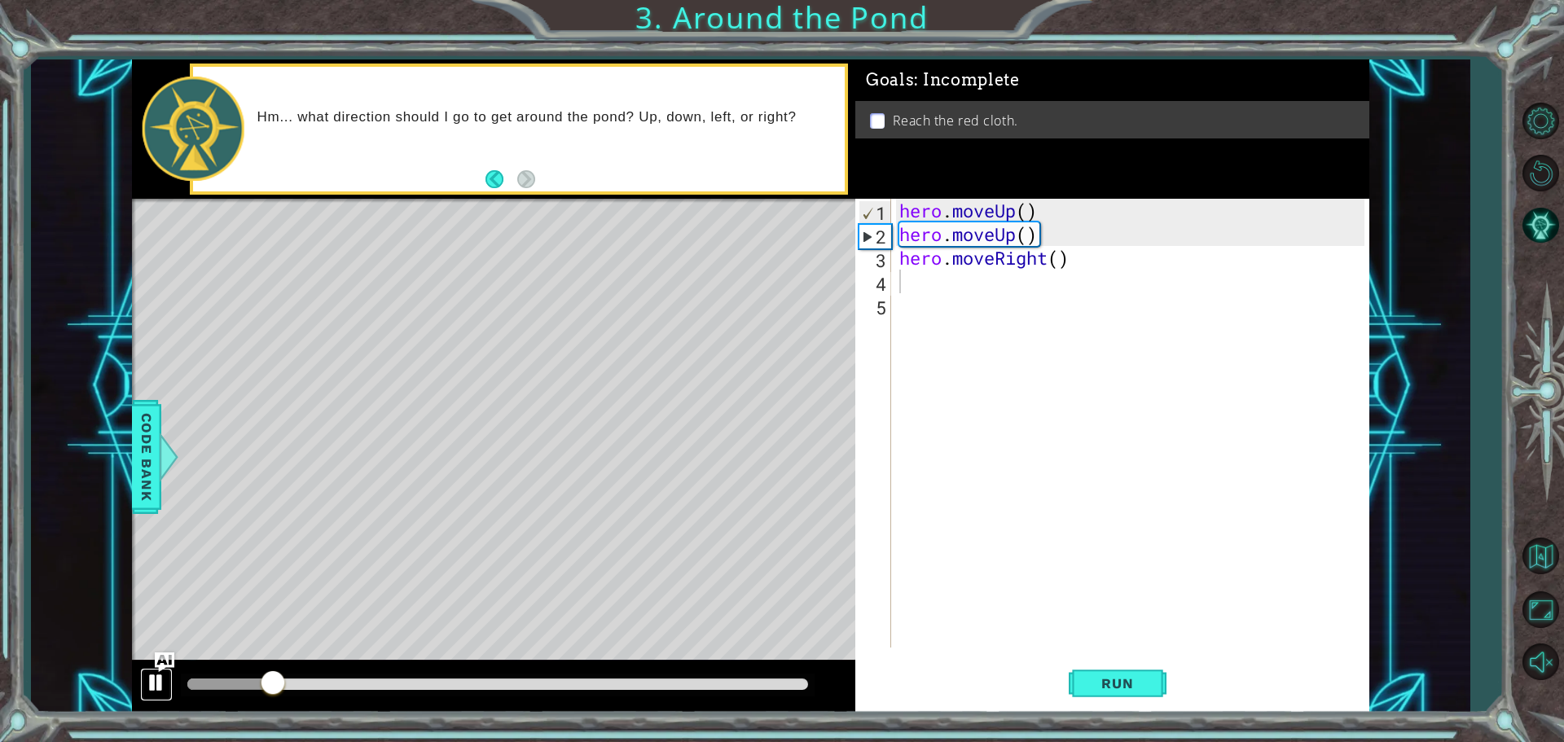
click at [161, 676] on div at bounding box center [156, 682] width 21 height 21
click at [1086, 687] on span "Run" at bounding box center [1117, 683] width 64 height 16
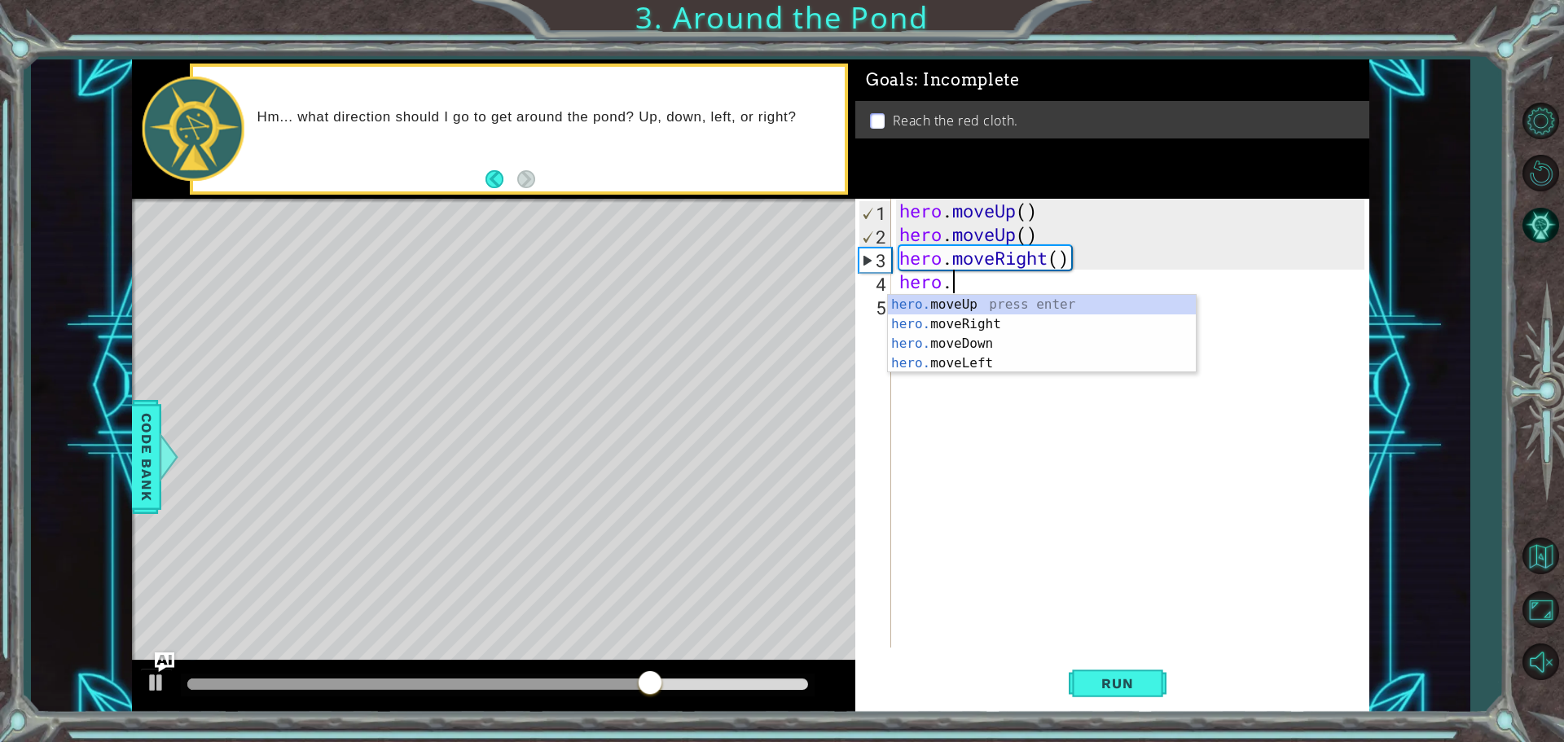
scroll to position [0, 2]
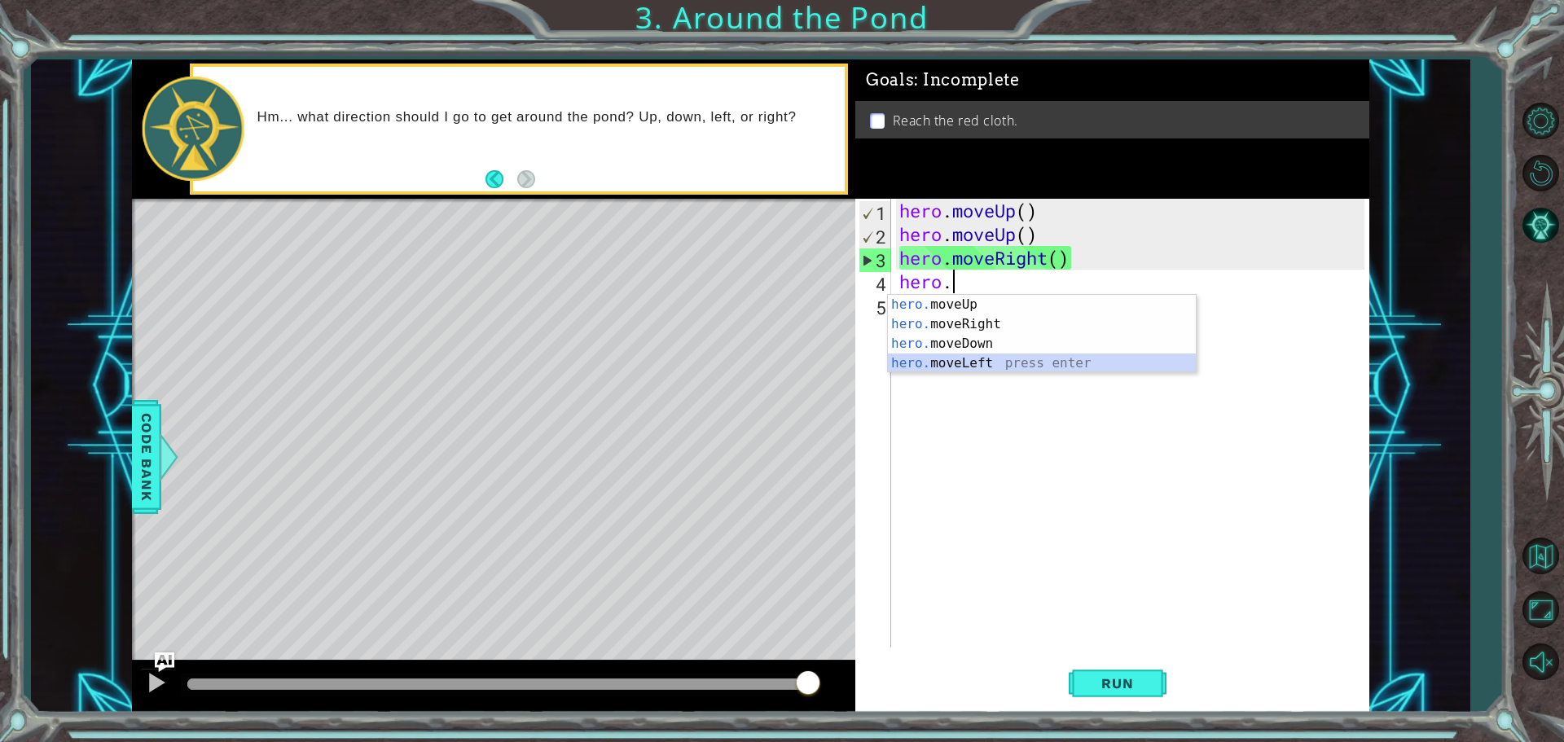
click at [971, 358] on div "hero. moveUp press enter hero. moveRight press enter hero. moveDown press enter…" at bounding box center [1042, 353] width 308 height 117
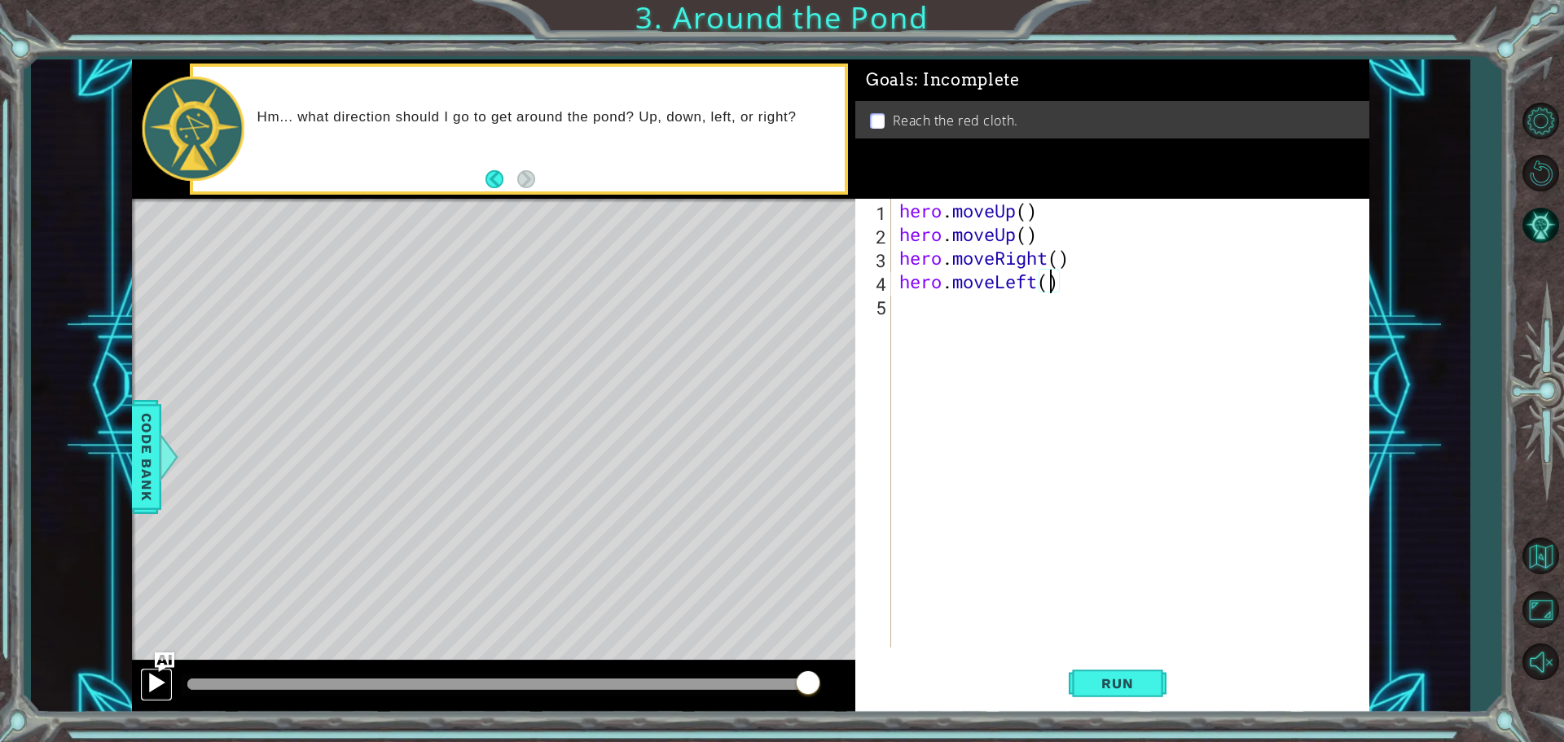
click at [143, 684] on button at bounding box center [156, 684] width 33 height 33
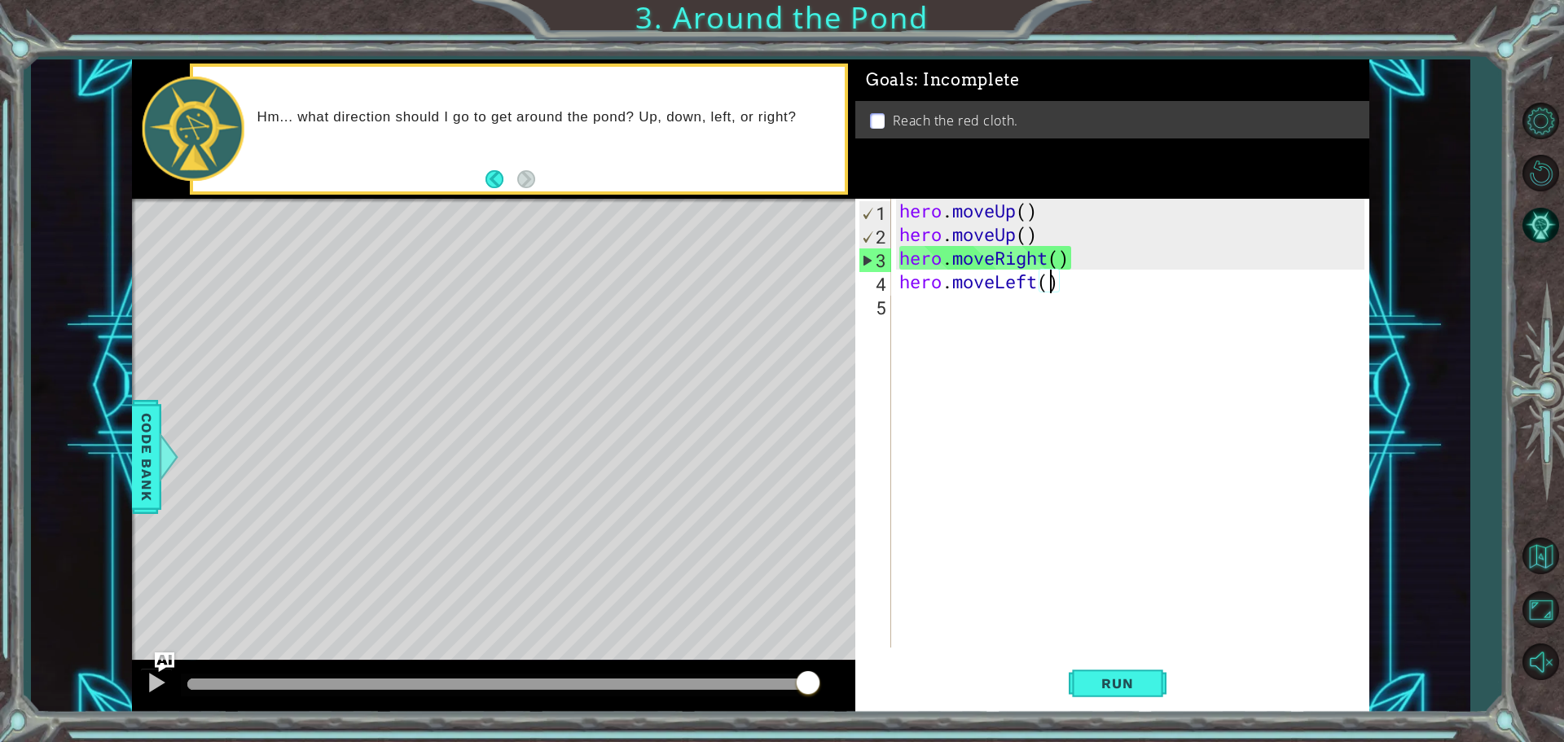
scroll to position [0, 7]
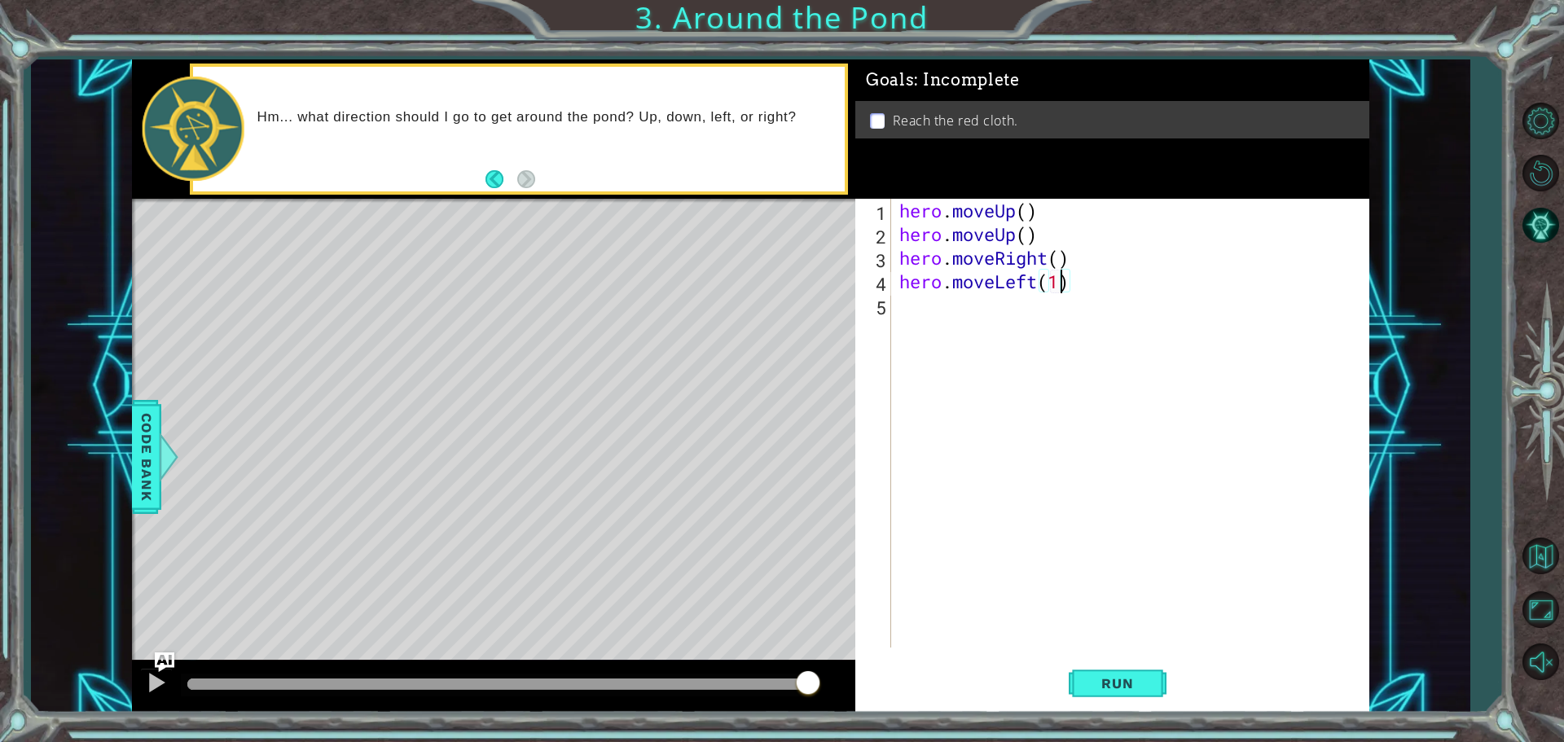
click at [895, 534] on div "hero.moveLeft(1) 1 2 3 4 5 hero . moveUp ( ) hero . moveUp ( ) hero . moveRight…" at bounding box center [1110, 423] width 509 height 449
click at [146, 684] on div at bounding box center [156, 682] width 21 height 21
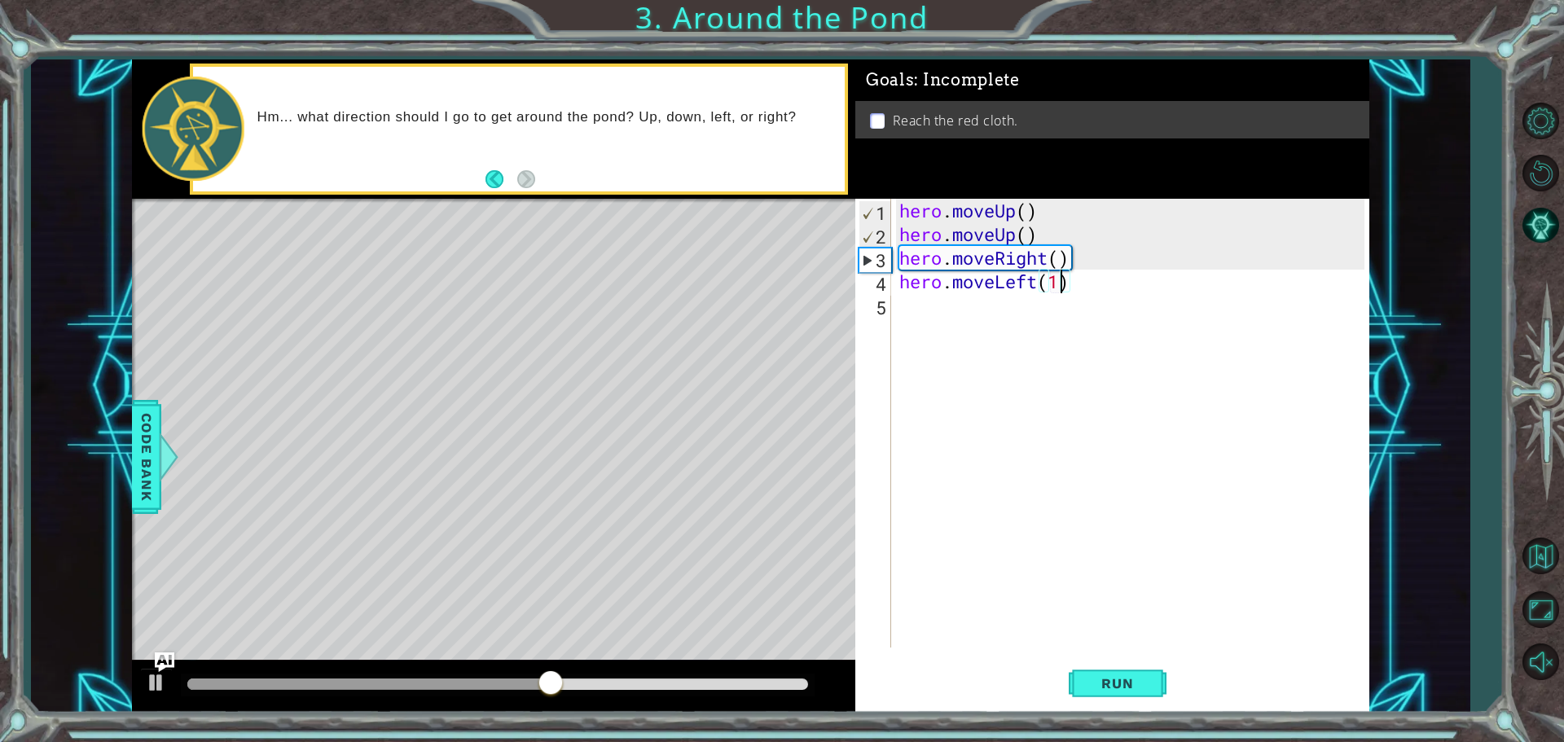
type textarea "hero.moveLeft()"
click at [1031, 420] on div "hero . moveUp ( ) hero . moveUp ( ) hero . moveRight ( ) hero . moveLeft ( )" at bounding box center [1134, 447] width 477 height 496
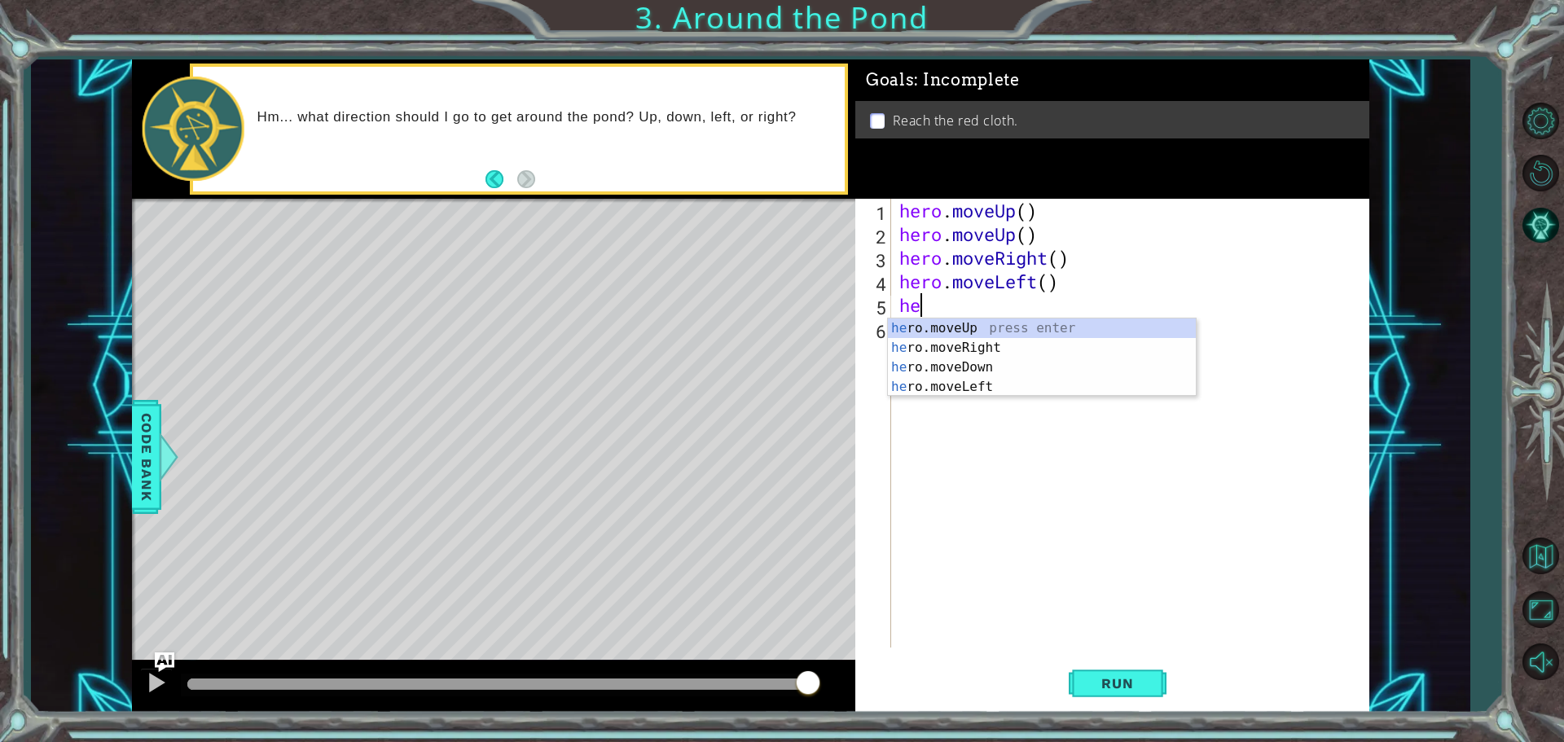
type textarea "her"
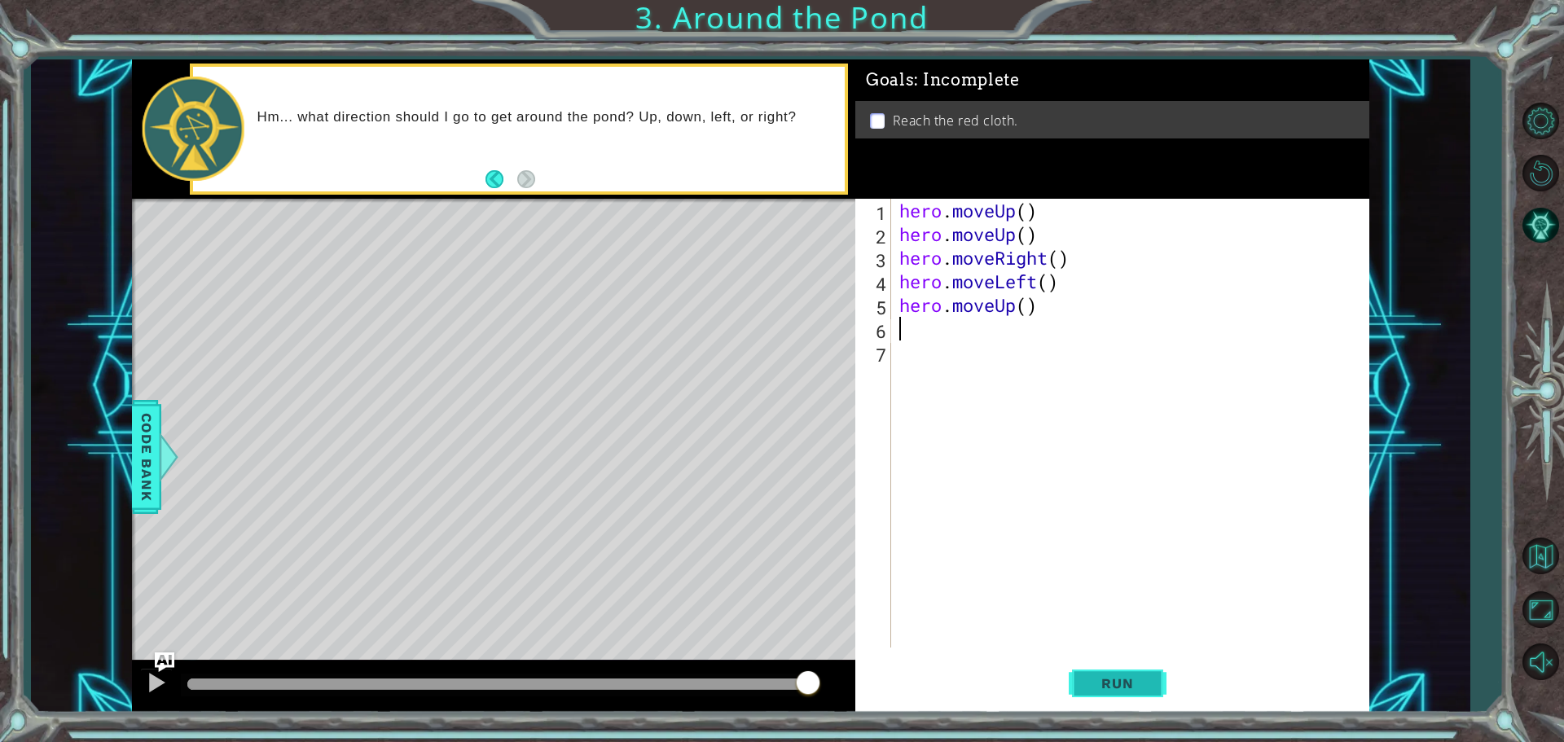
click at [1104, 672] on button "Run" at bounding box center [1118, 683] width 98 height 51
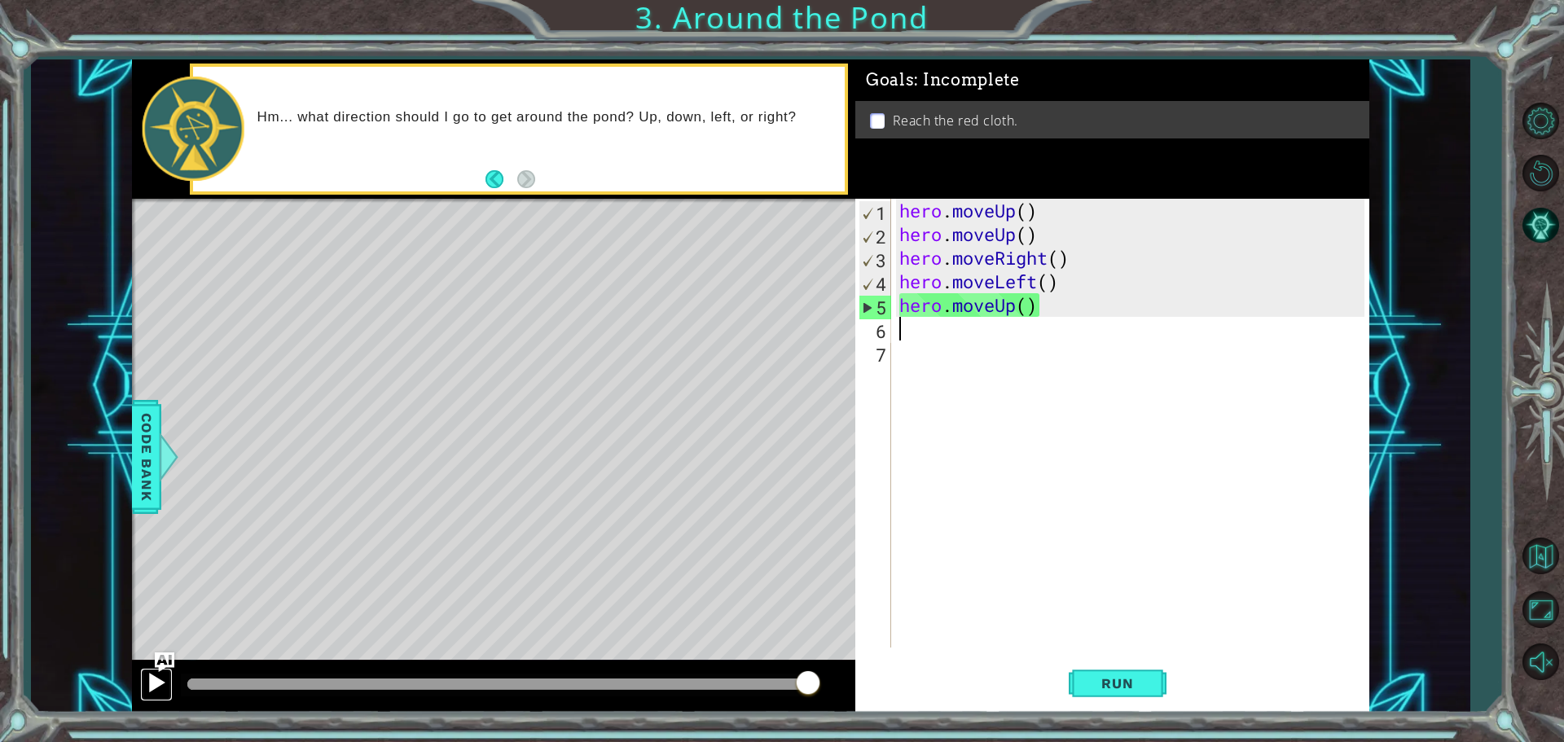
click at [166, 689] on div at bounding box center [156, 682] width 21 height 21
click at [1101, 666] on button "Run" at bounding box center [1118, 683] width 98 height 51
click at [1029, 311] on div "hero . moveUp ( ) hero . moveUp ( ) hero . moveRight ( ) hero . moveLeft ( ) he…" at bounding box center [1134, 447] width 477 height 496
click at [1028, 307] on div "hero . moveUp ( ) hero . moveUp ( ) hero . moveRight ( ) hero . moveLeft ( ) he…" at bounding box center [1134, 447] width 477 height 496
type textarea "hero.moveUp)"
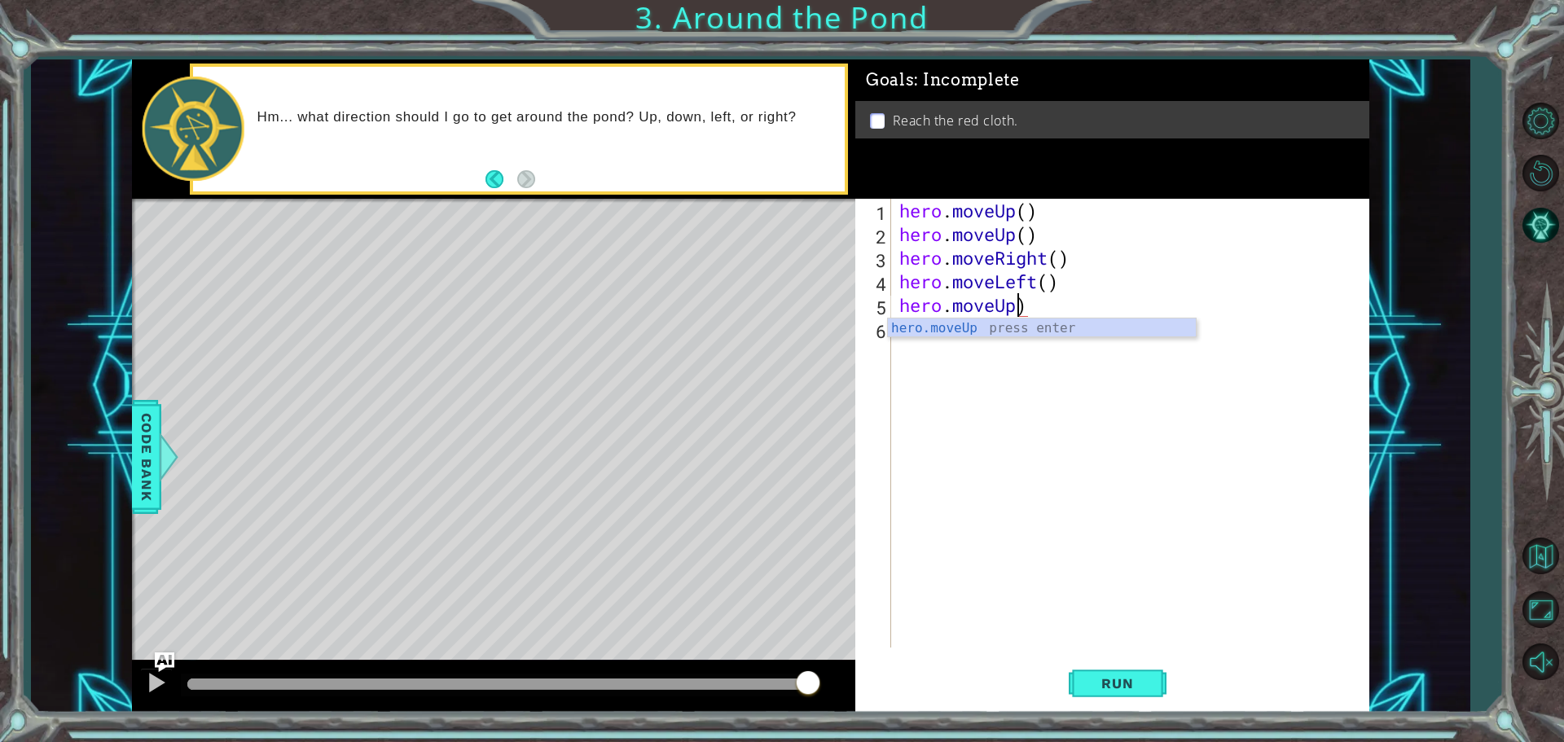
click at [1031, 306] on div "hero . moveUp ( ) hero . moveUp ( ) hero . moveRight ( ) hero . moveLeft ( ) he…" at bounding box center [1134, 447] width 477 height 496
drag, startPoint x: 1029, startPoint y: 306, endPoint x: 901, endPoint y: 306, distance: 127.9
click at [901, 306] on div "hero . moveUp ( ) hero . moveUp ( ) hero . moveRight ( ) hero . moveLeft ( ) he…" at bounding box center [1134, 447] width 477 height 496
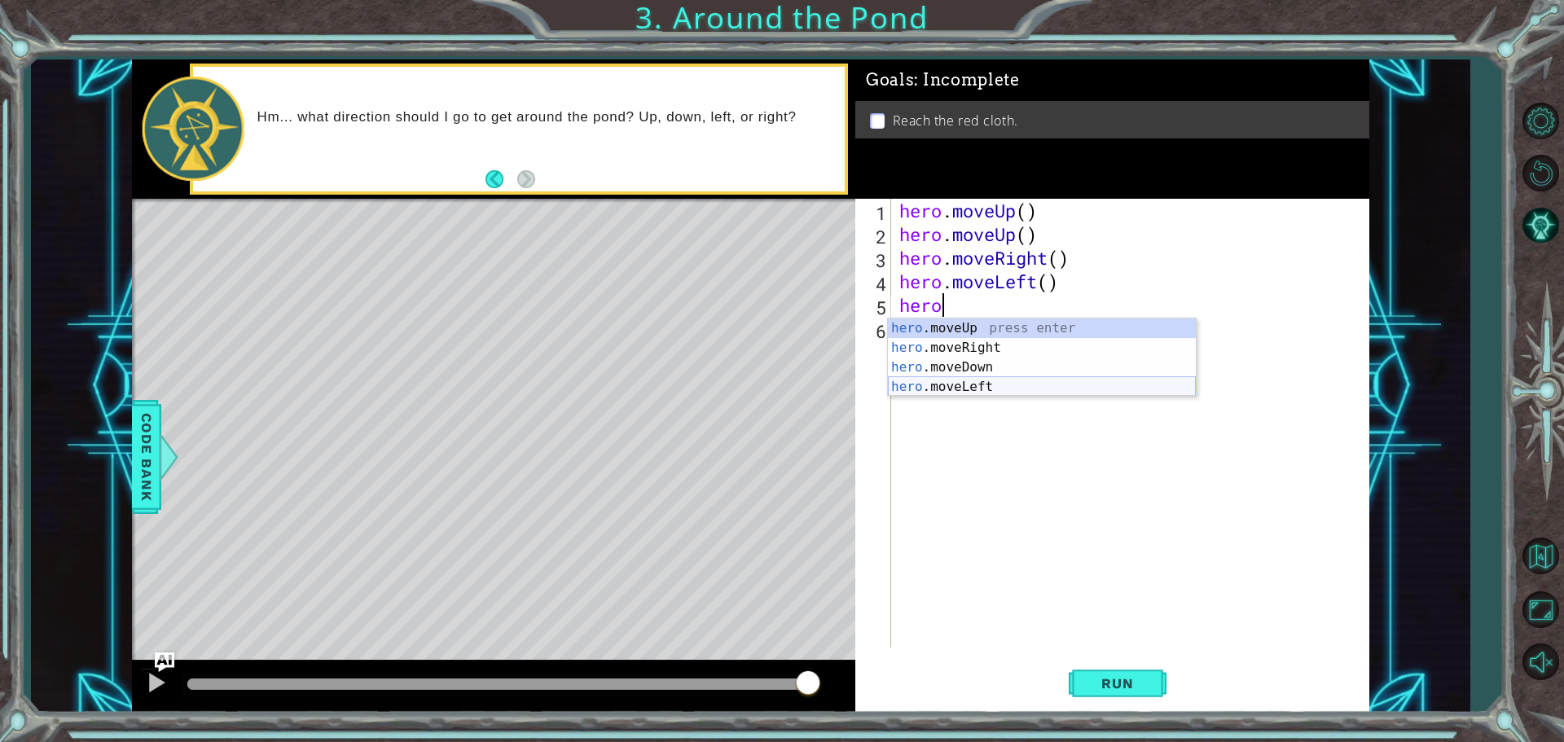
click at [990, 388] on div "hero .moveUp press enter hero .moveRight press enter hero .moveDown press enter…" at bounding box center [1042, 377] width 308 height 117
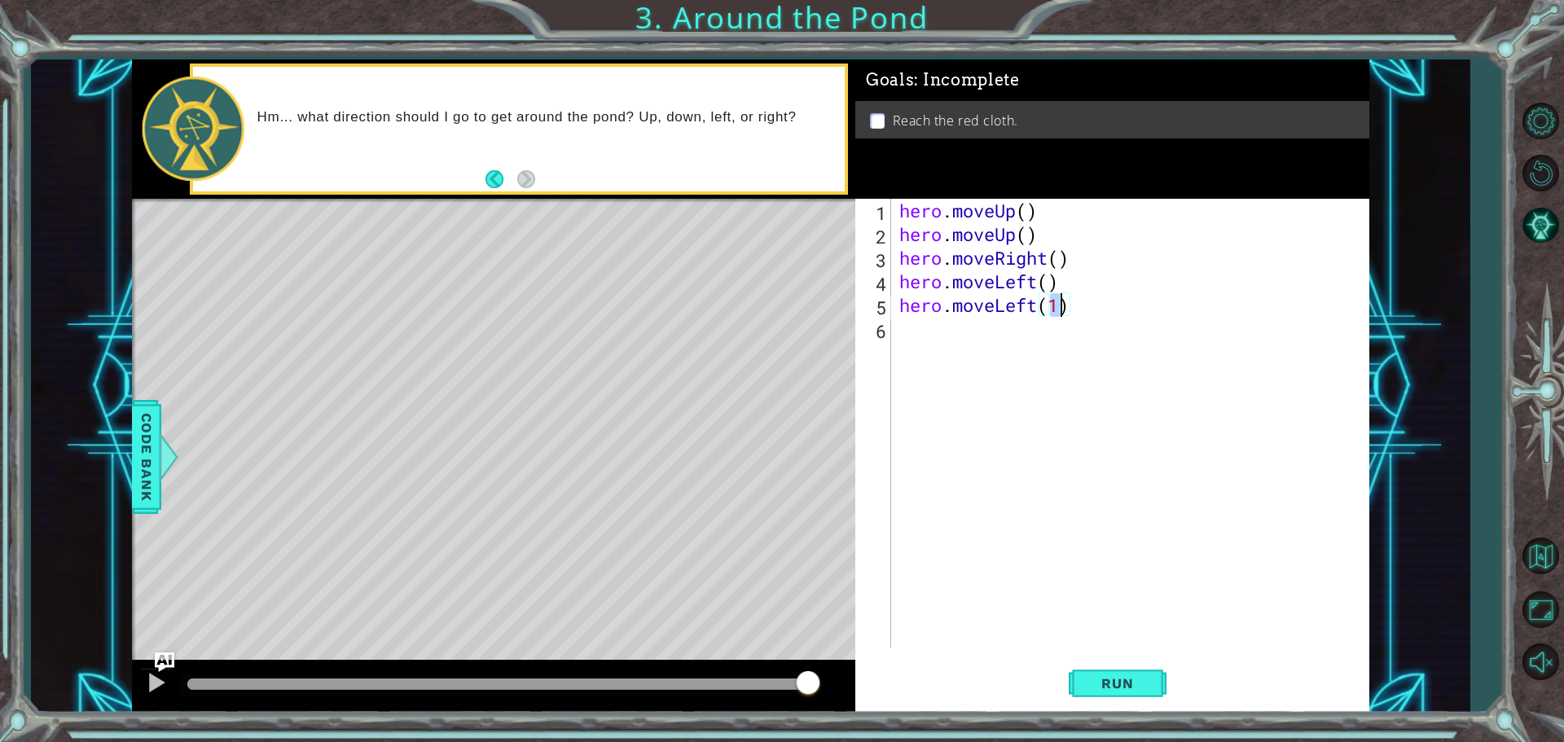
type textarea "hero.moveLeft()"
click at [1063, 318] on div "hero . moveUp ( ) hero . moveUp ( ) hero . moveRight ( ) hero . moveLeft ( ) he…" at bounding box center [1134, 447] width 477 height 496
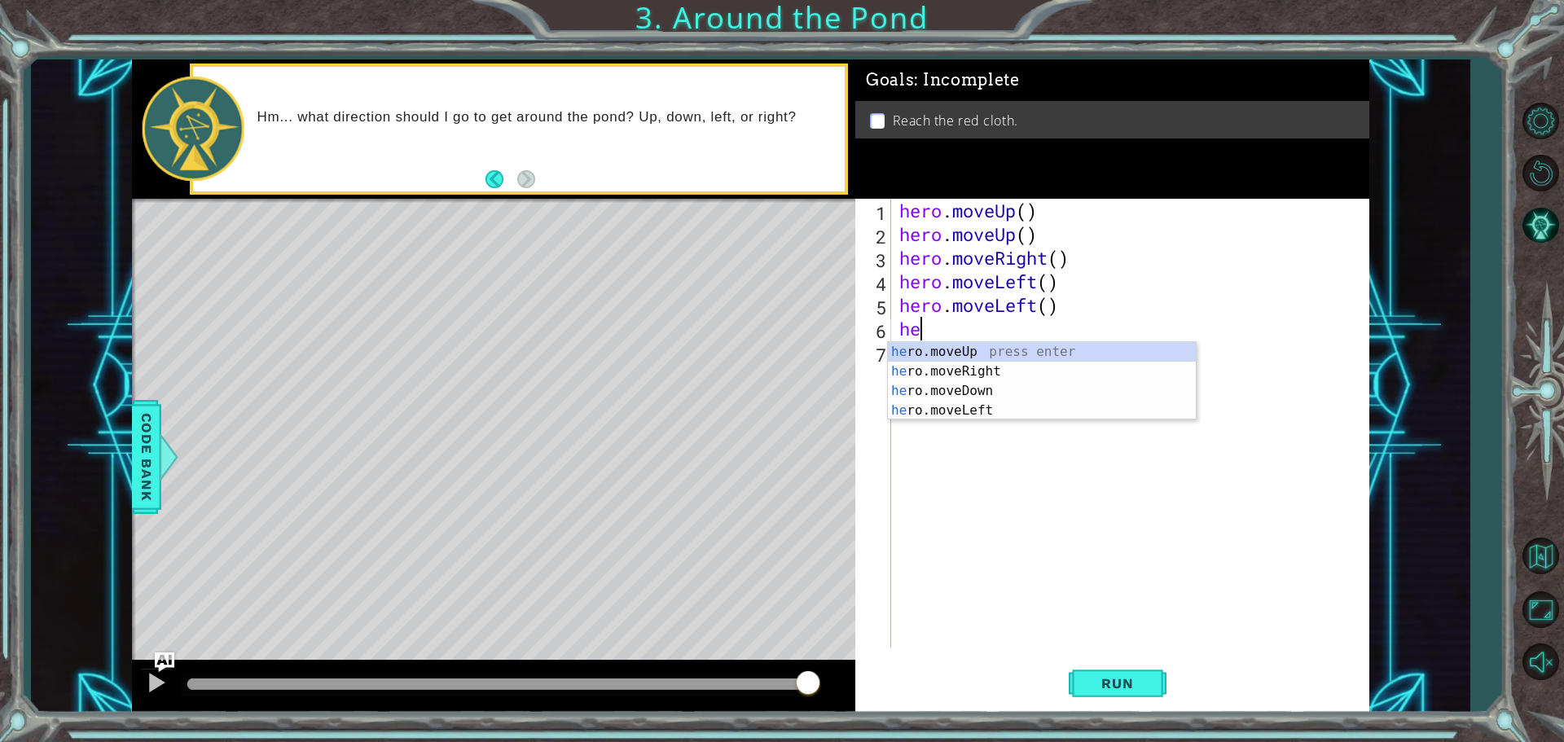
type textarea "her"
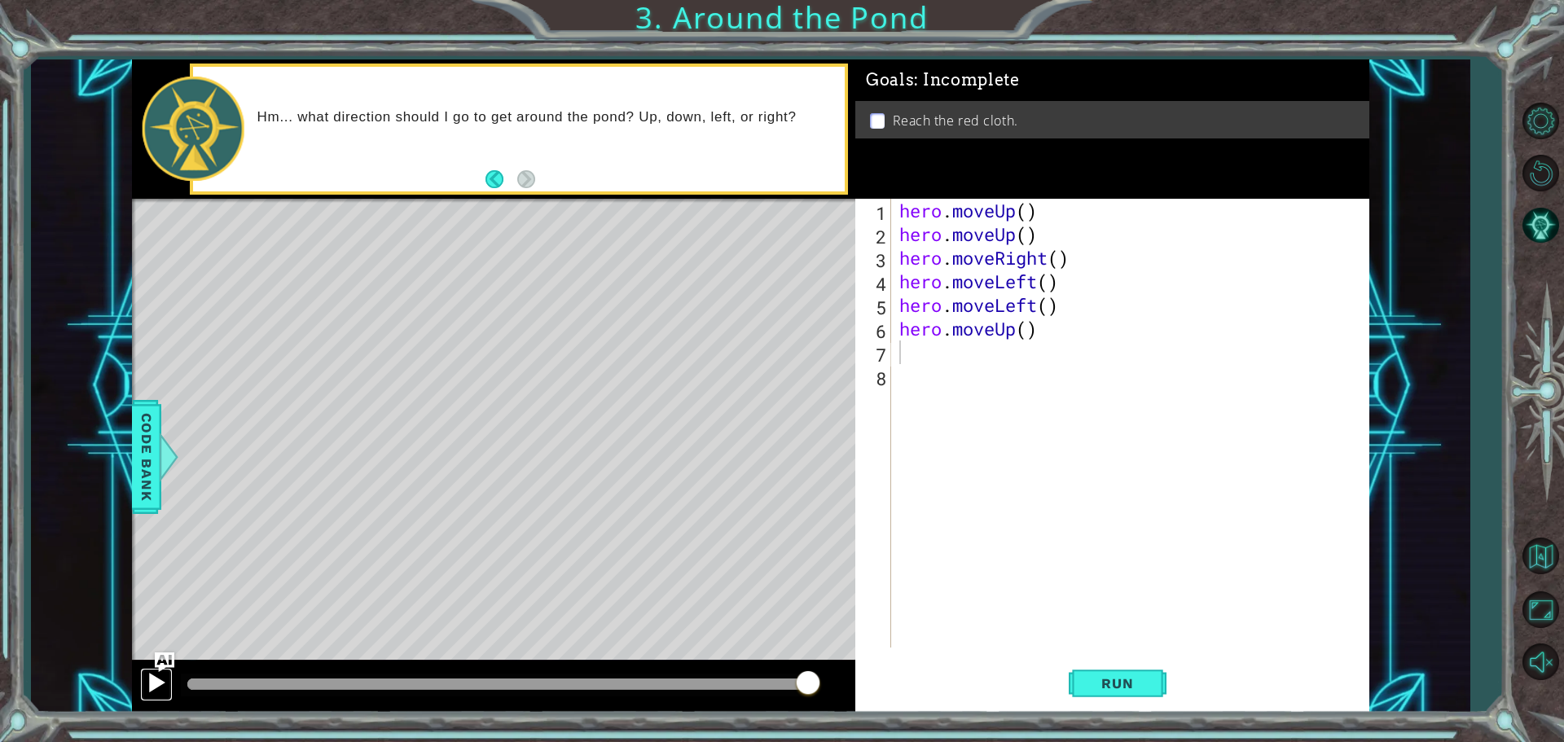
click at [161, 684] on div at bounding box center [156, 682] width 21 height 21
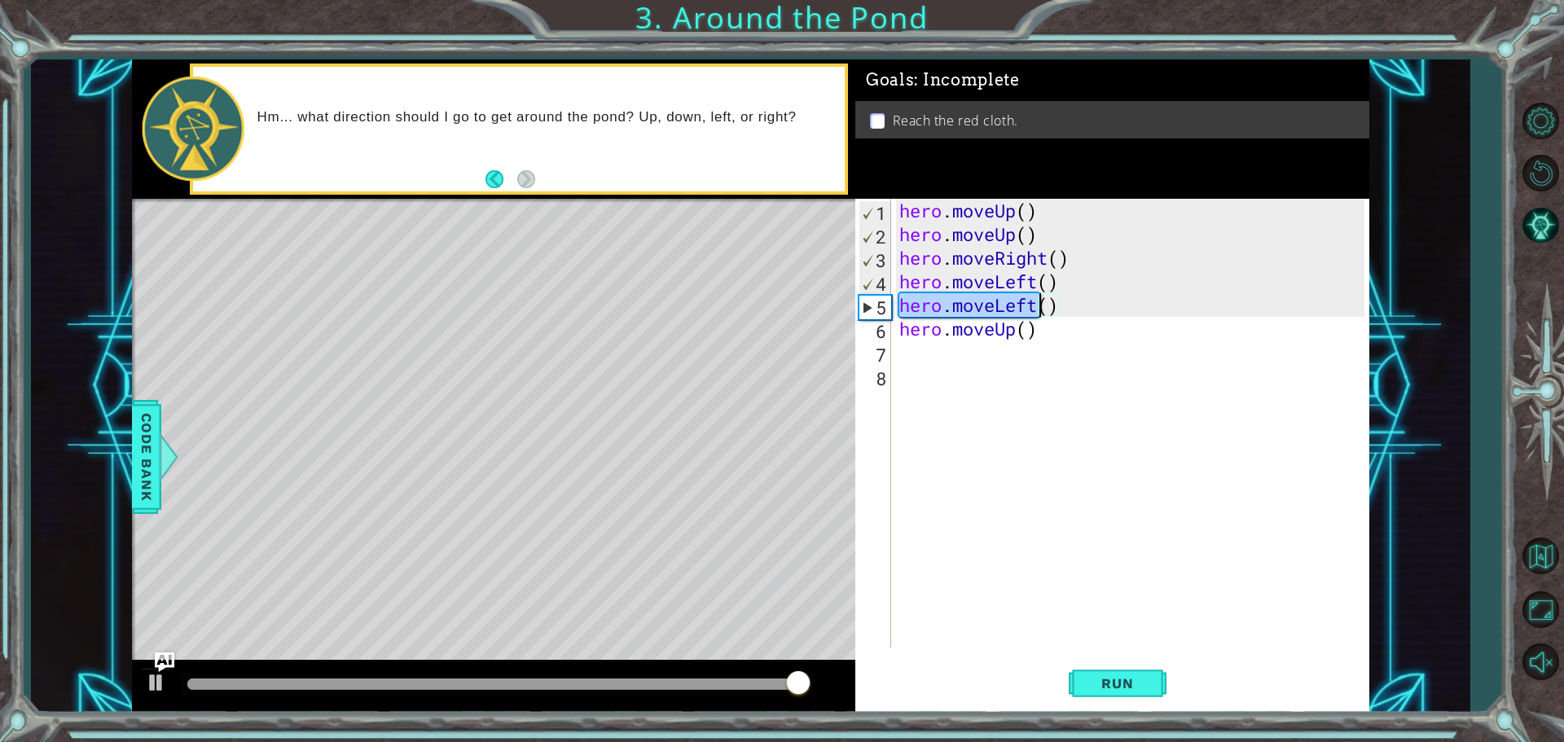
drag, startPoint x: 898, startPoint y: 307, endPoint x: 1037, endPoint y: 310, distance: 139.4
click at [1037, 310] on div "hero . moveUp ( ) hero . moveUp ( ) hero . moveRight ( ) hero . moveLeft ( ) he…" at bounding box center [1134, 447] width 477 height 496
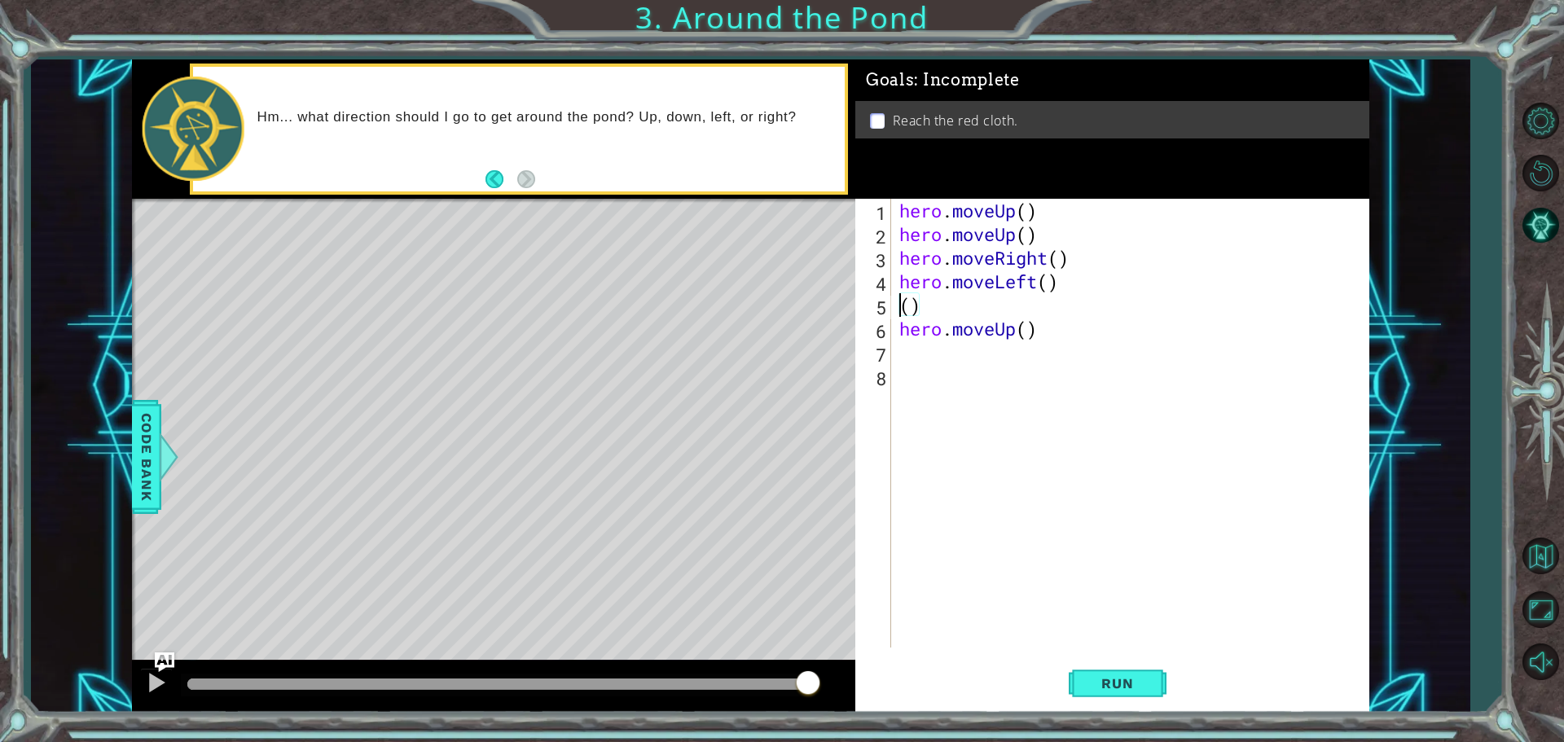
click at [946, 315] on div "hero . moveUp ( ) hero . moveUp ( ) hero . moveRight ( ) hero . moveLeft ( ) ( …" at bounding box center [1134, 447] width 477 height 496
type textarea "("
click at [161, 671] on img "Ask AI" at bounding box center [164, 661] width 21 height 21
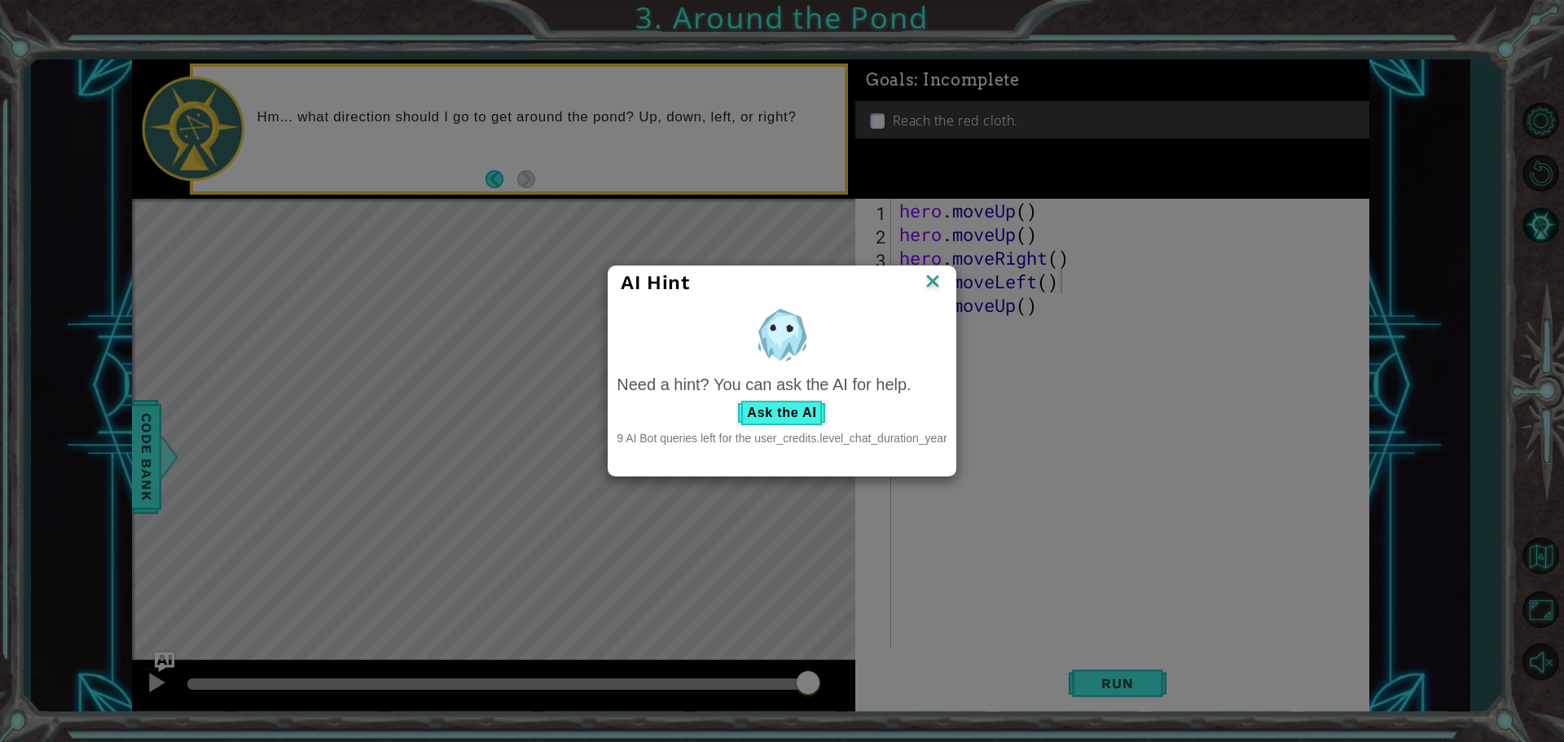
click at [930, 277] on img at bounding box center [932, 283] width 21 height 24
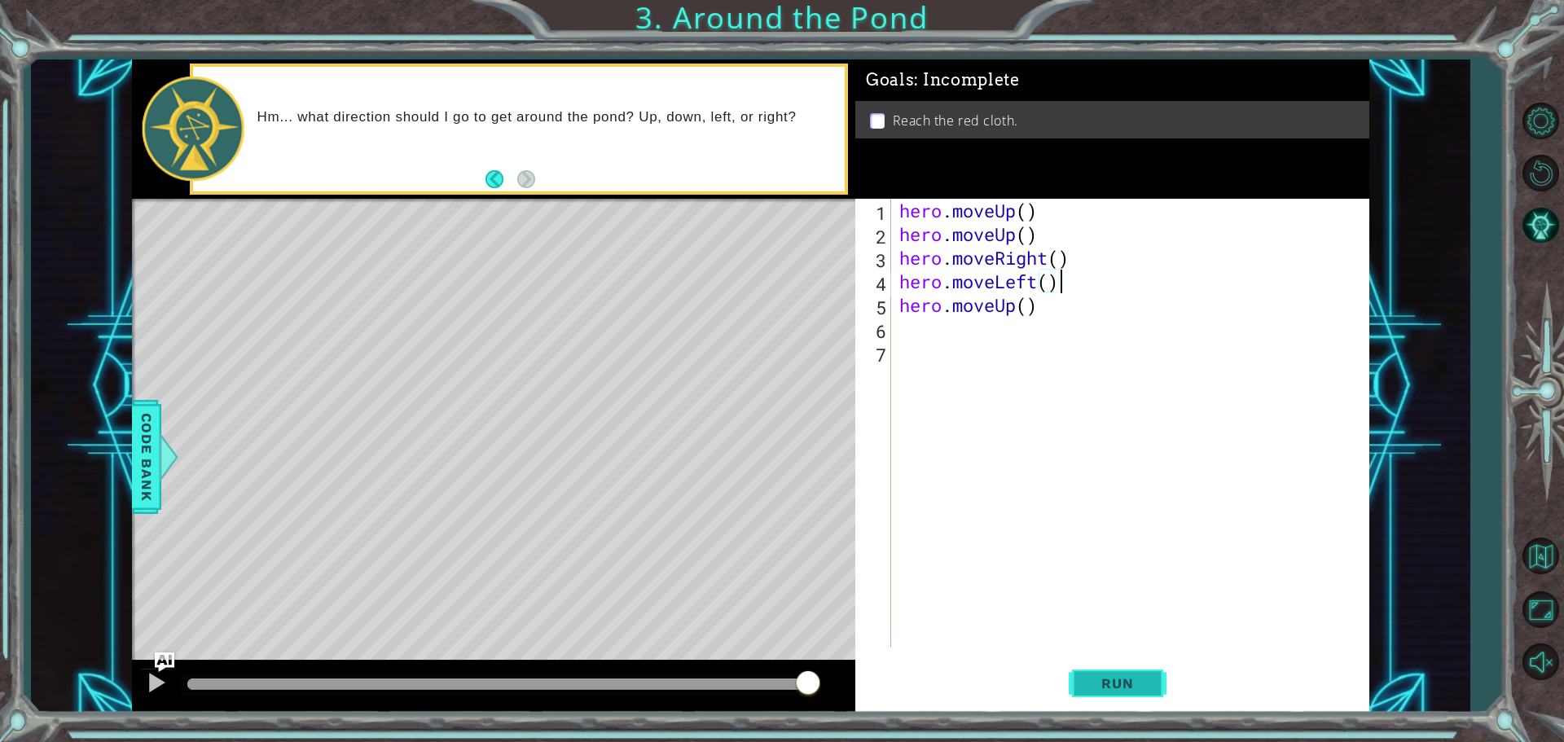
click at [1133, 693] on button "Run" at bounding box center [1118, 683] width 98 height 51
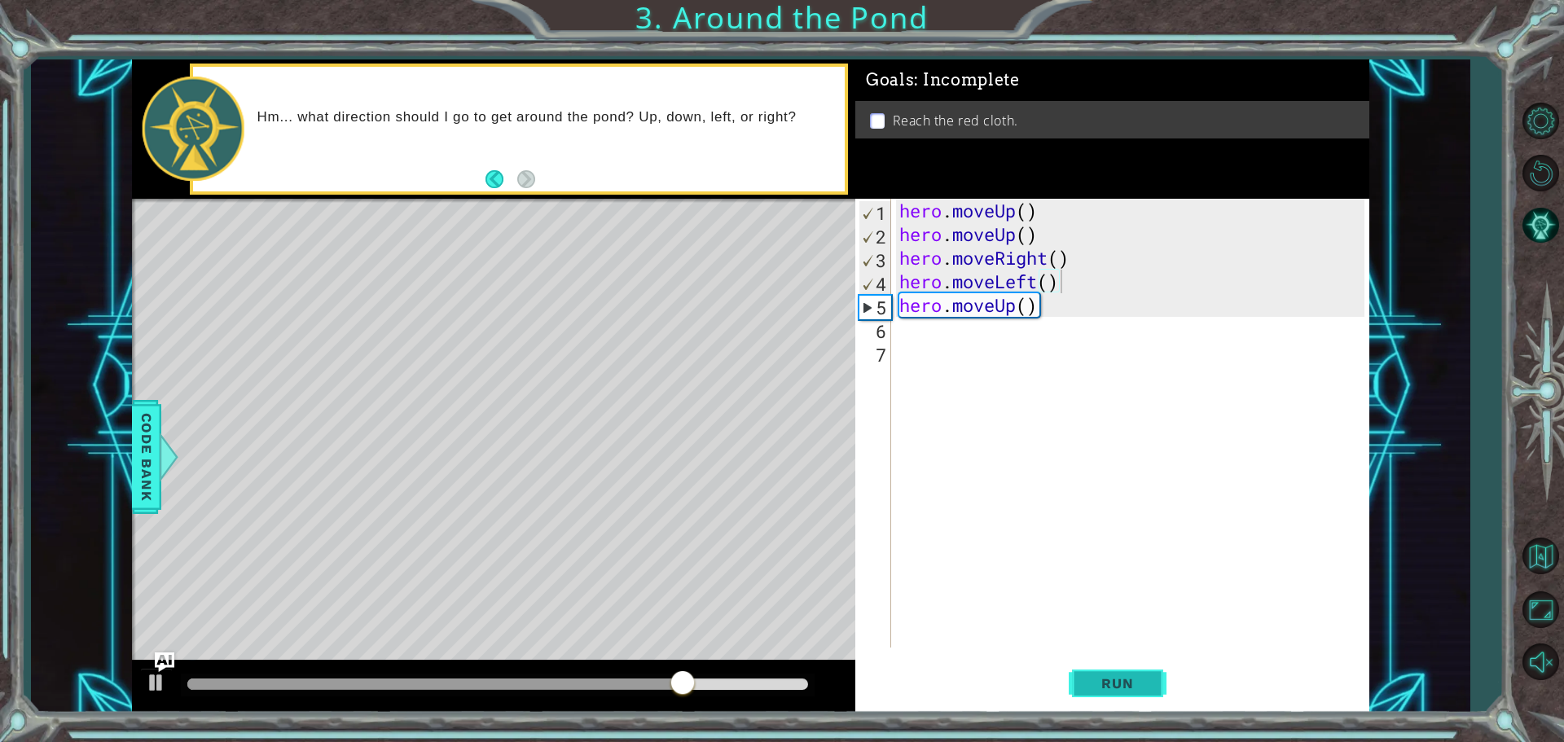
click at [1107, 694] on button "Run" at bounding box center [1118, 683] width 98 height 51
click at [1023, 284] on div "hero . moveUp ( ) hero . moveUp ( ) hero . moveRight ( ) hero . moveLeft ( ) he…" at bounding box center [1134, 447] width 477 height 496
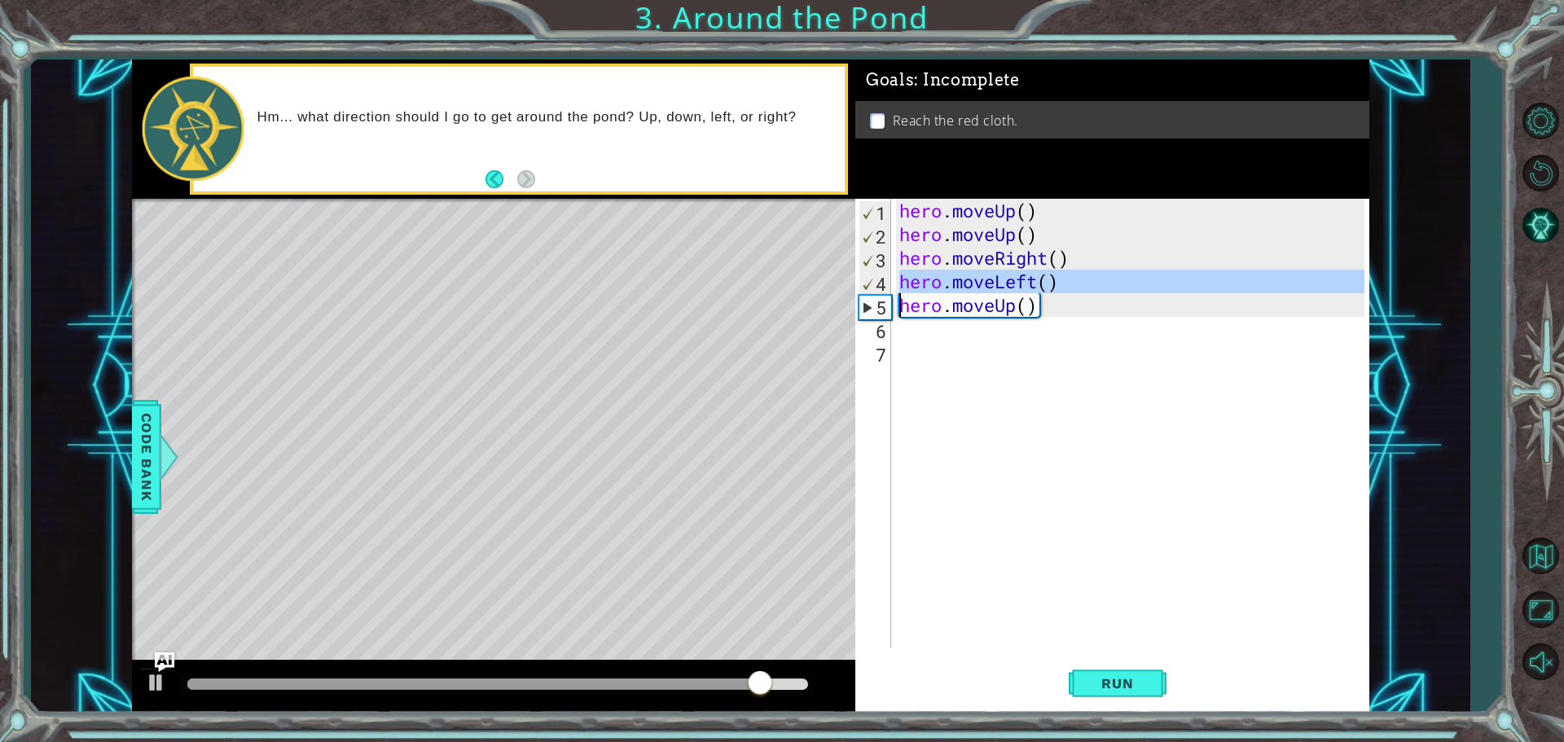
click at [1023, 284] on div "hero . moveUp ( ) hero . moveUp ( ) hero . moveRight ( ) hero . moveLeft ( ) he…" at bounding box center [1134, 447] width 477 height 496
type textarea "hero.moveUp()"
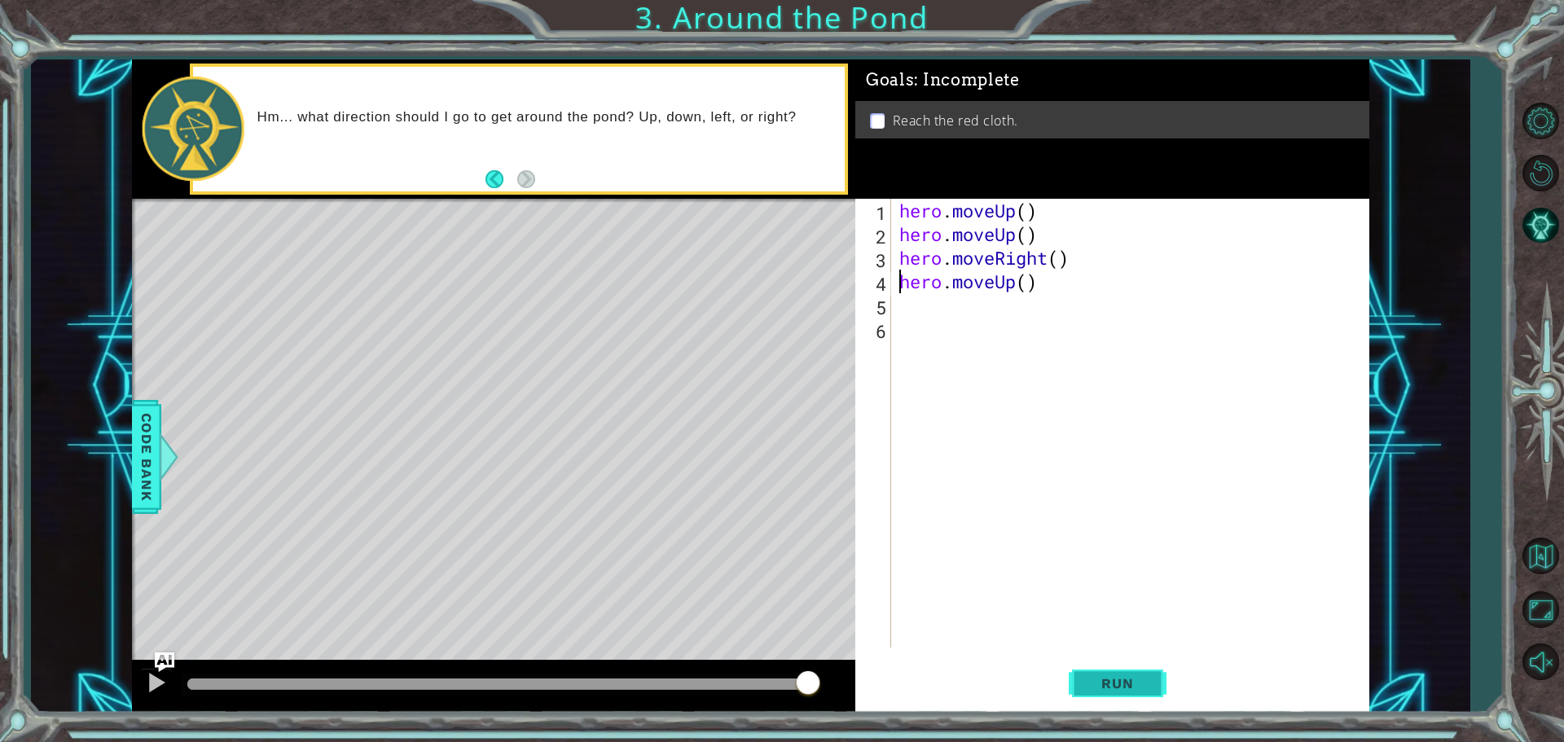
click at [1101, 677] on span "Run" at bounding box center [1117, 683] width 64 height 16
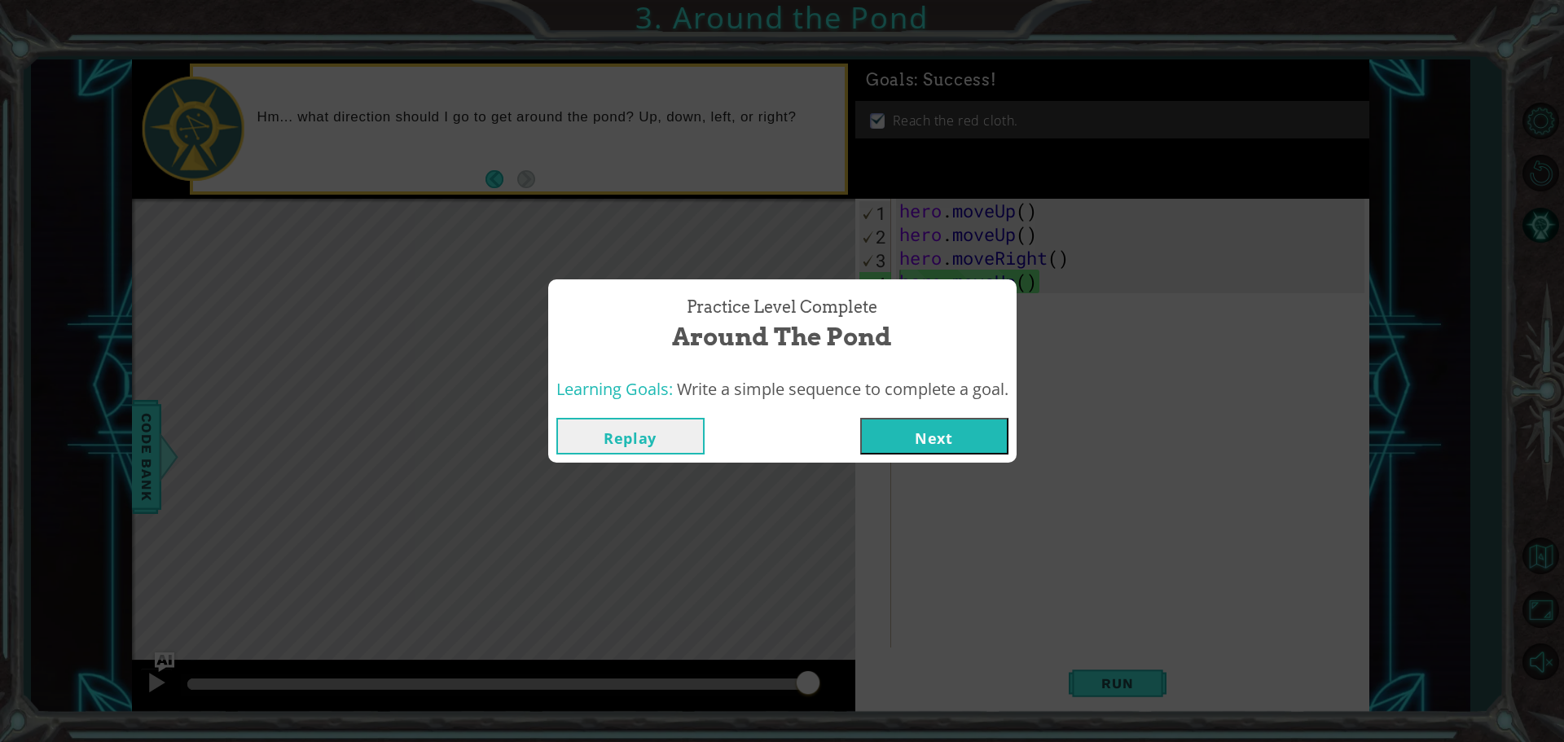
click at [951, 433] on button "Next" at bounding box center [934, 436] width 148 height 37
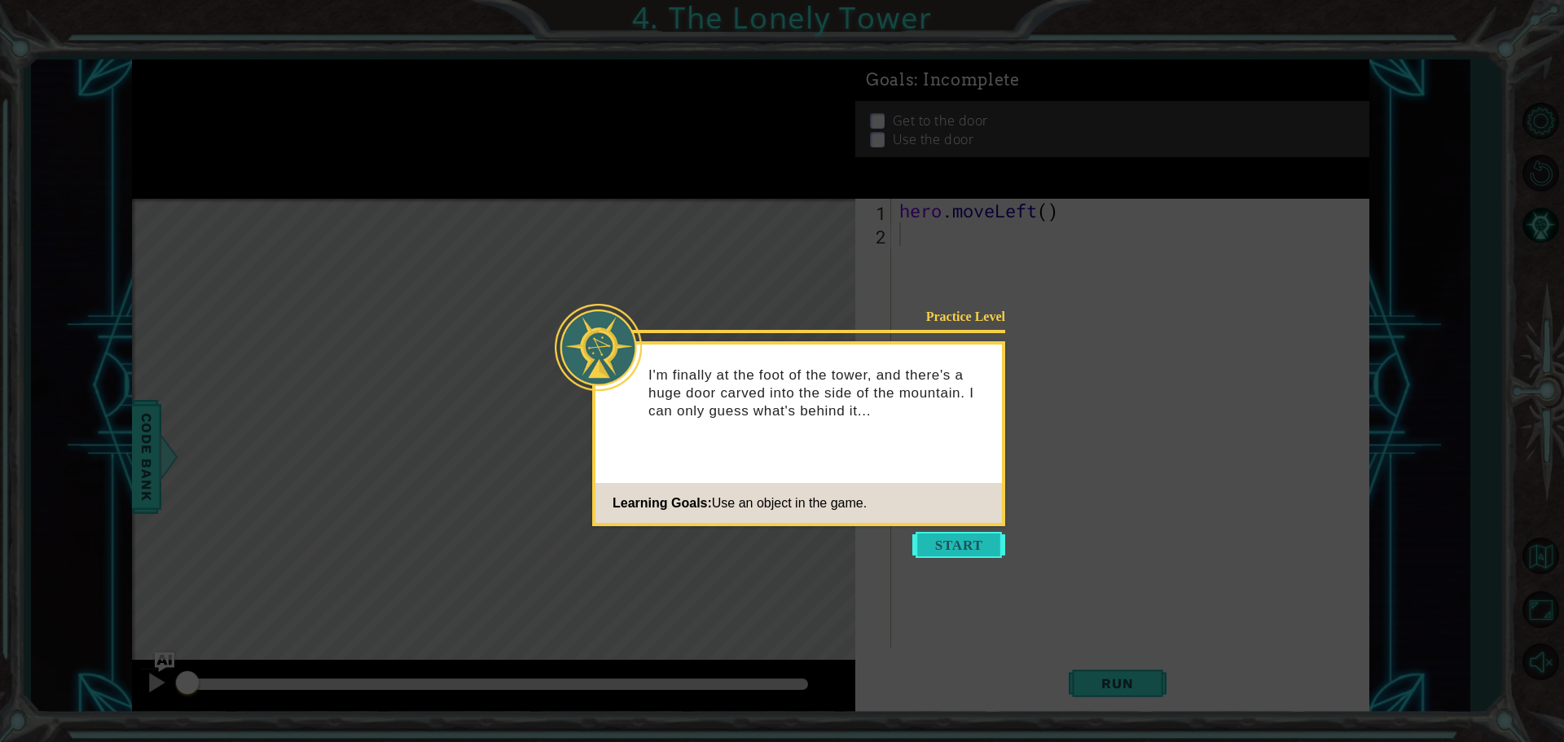
click at [953, 541] on button "Start" at bounding box center [959, 545] width 93 height 26
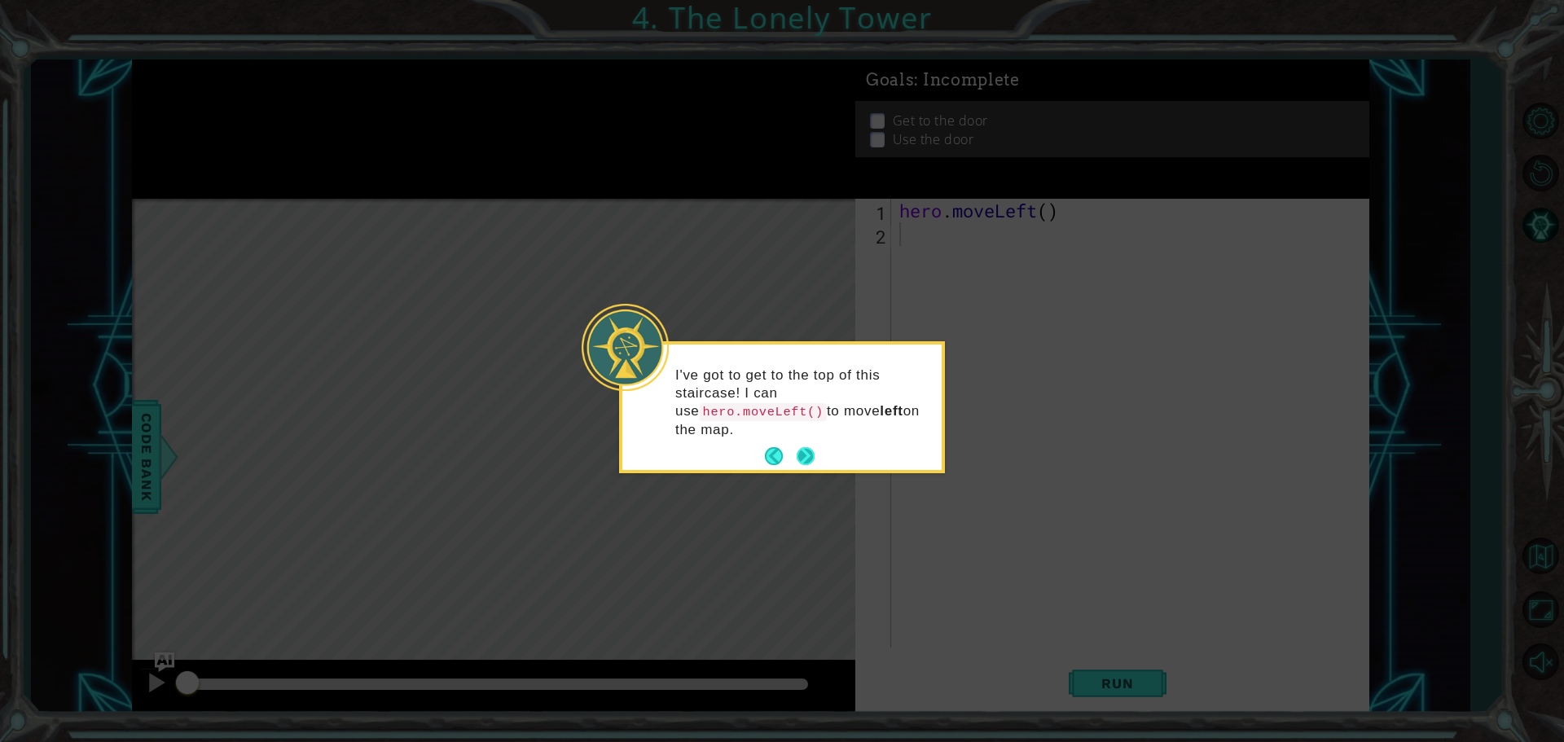
click at [810, 447] on button "Next" at bounding box center [806, 456] width 19 height 19
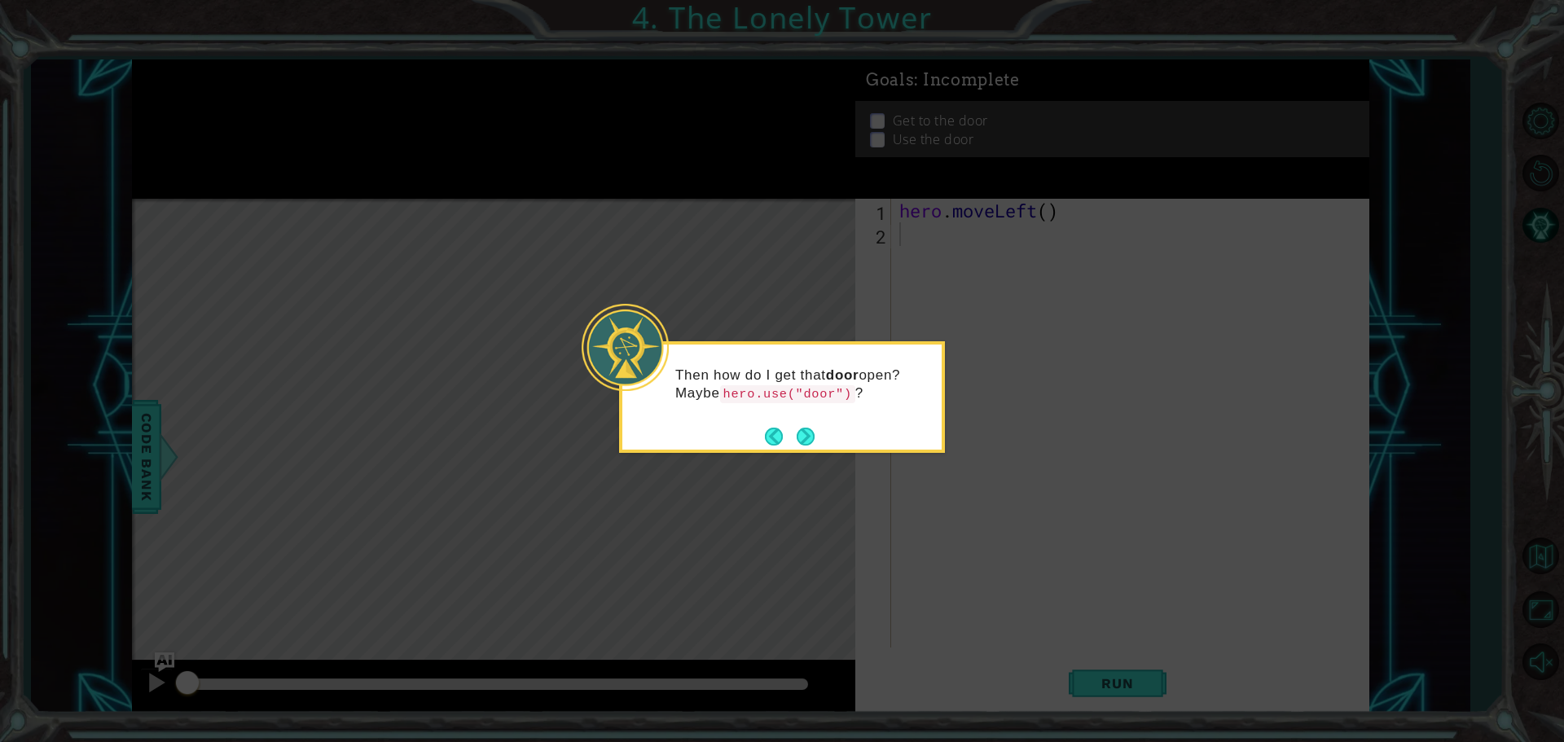
click at [810, 439] on button "Next" at bounding box center [806, 437] width 18 height 18
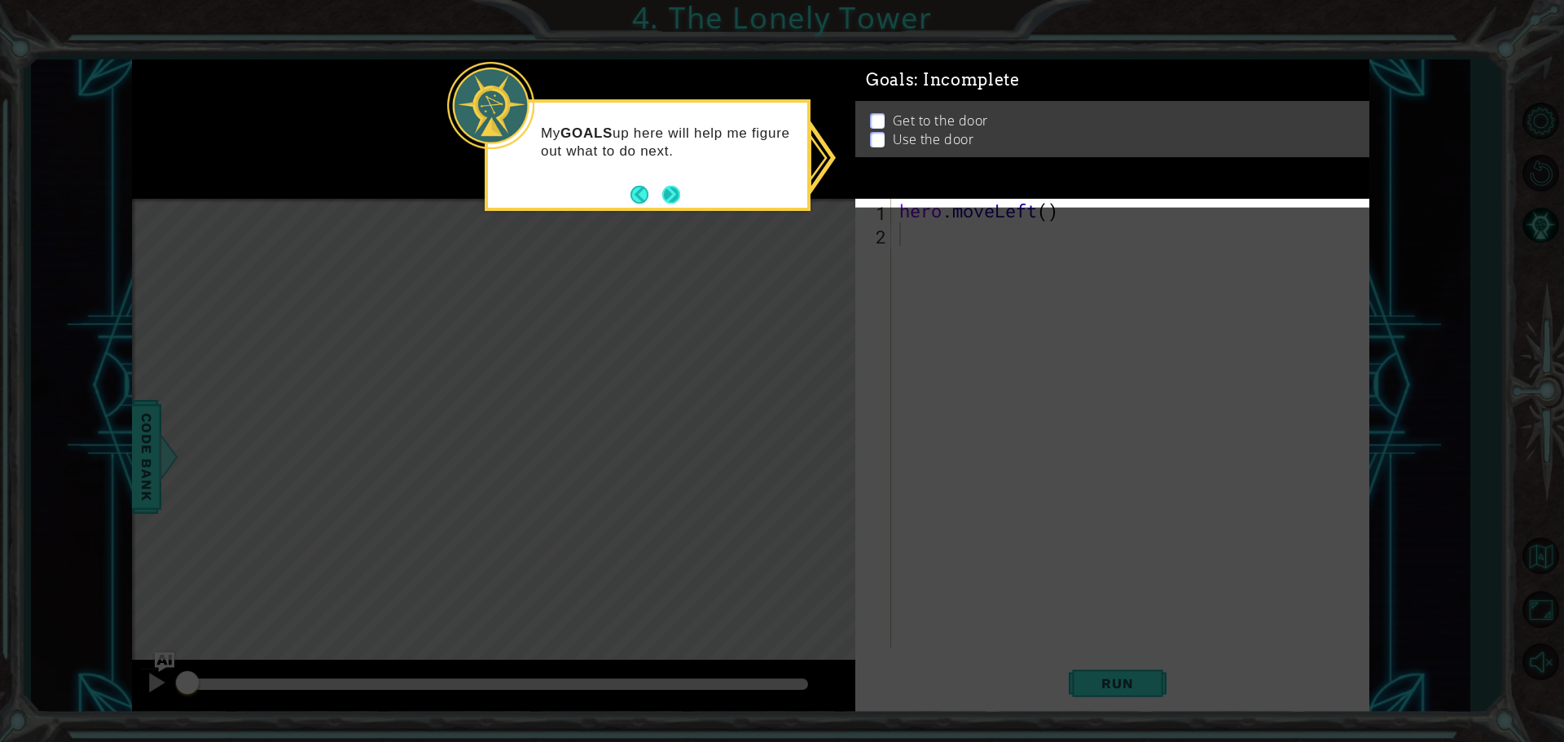
click at [670, 190] on button "Next" at bounding box center [671, 194] width 19 height 19
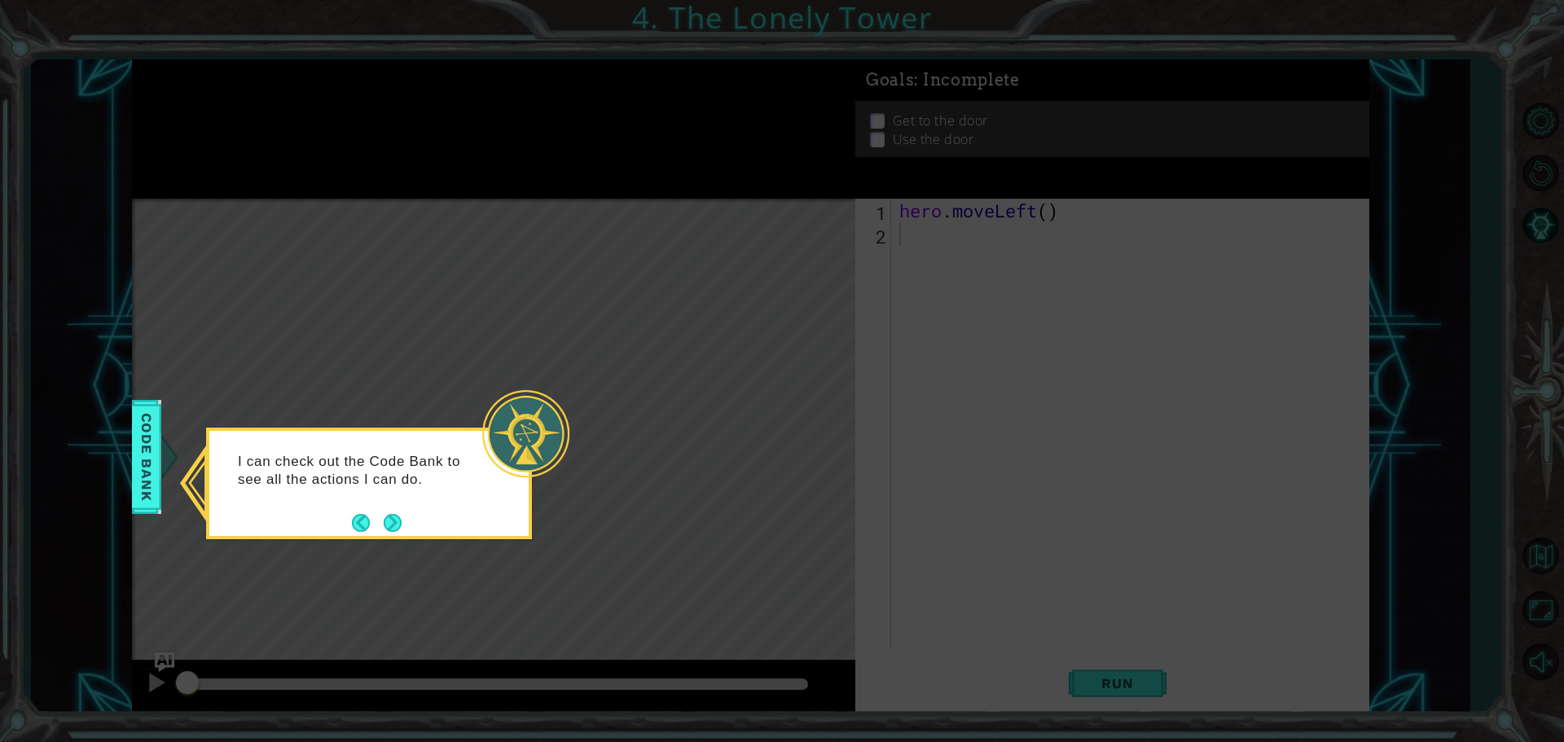
click at [399, 517] on button "Next" at bounding box center [393, 523] width 22 height 22
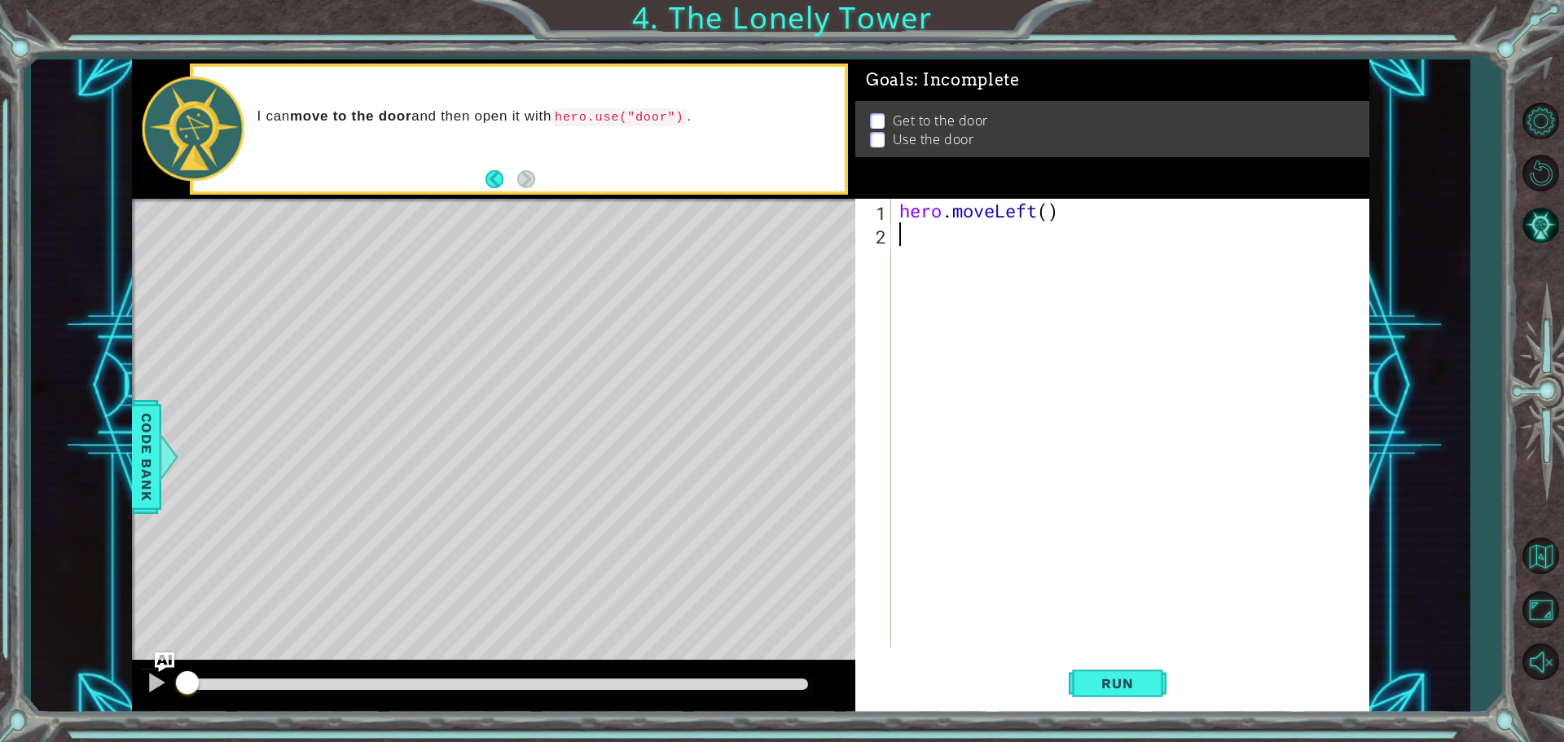
type textarea "h"
click at [1141, 680] on span "Run" at bounding box center [1117, 683] width 64 height 16
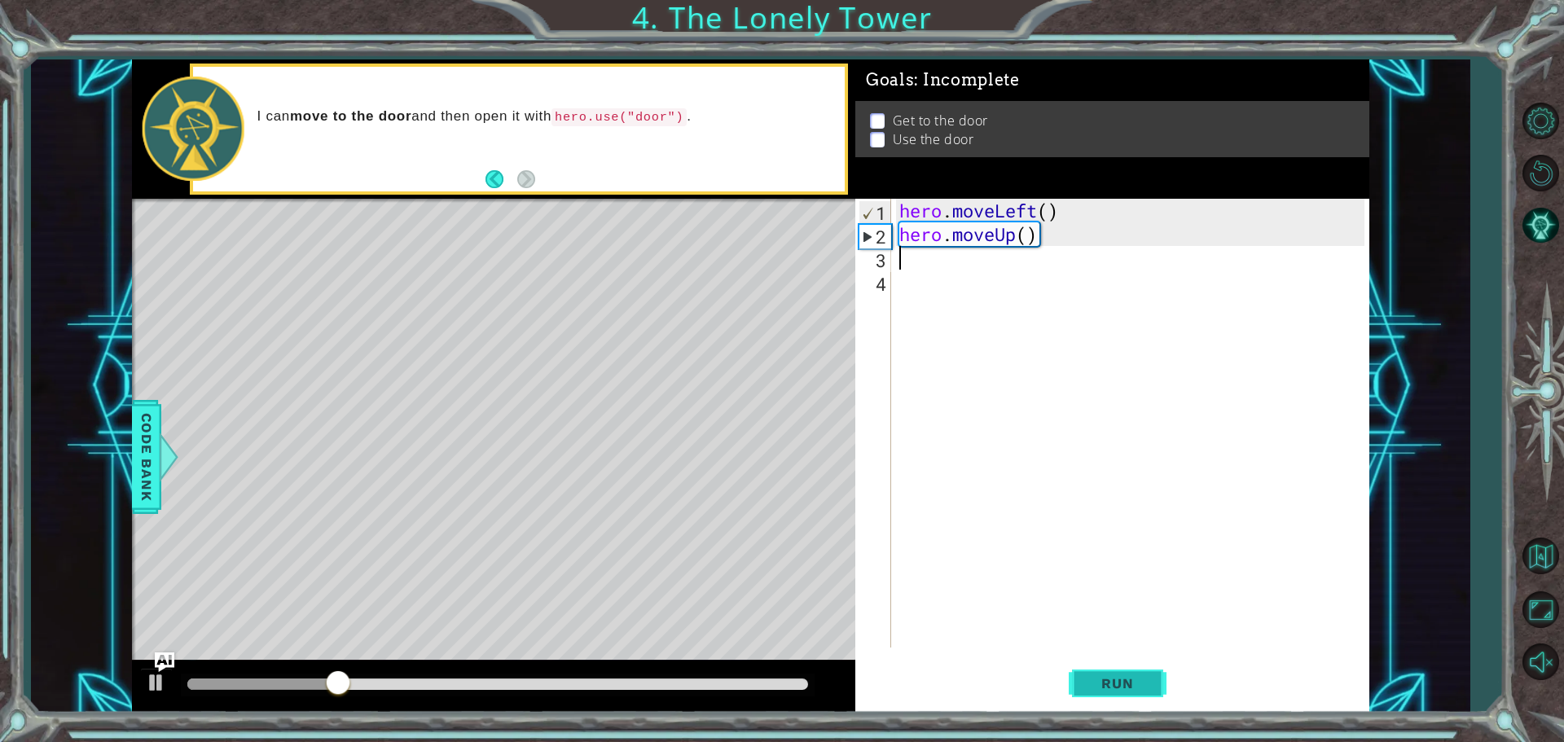
type textarea "h"
click at [1136, 685] on span "Run" at bounding box center [1117, 683] width 64 height 16
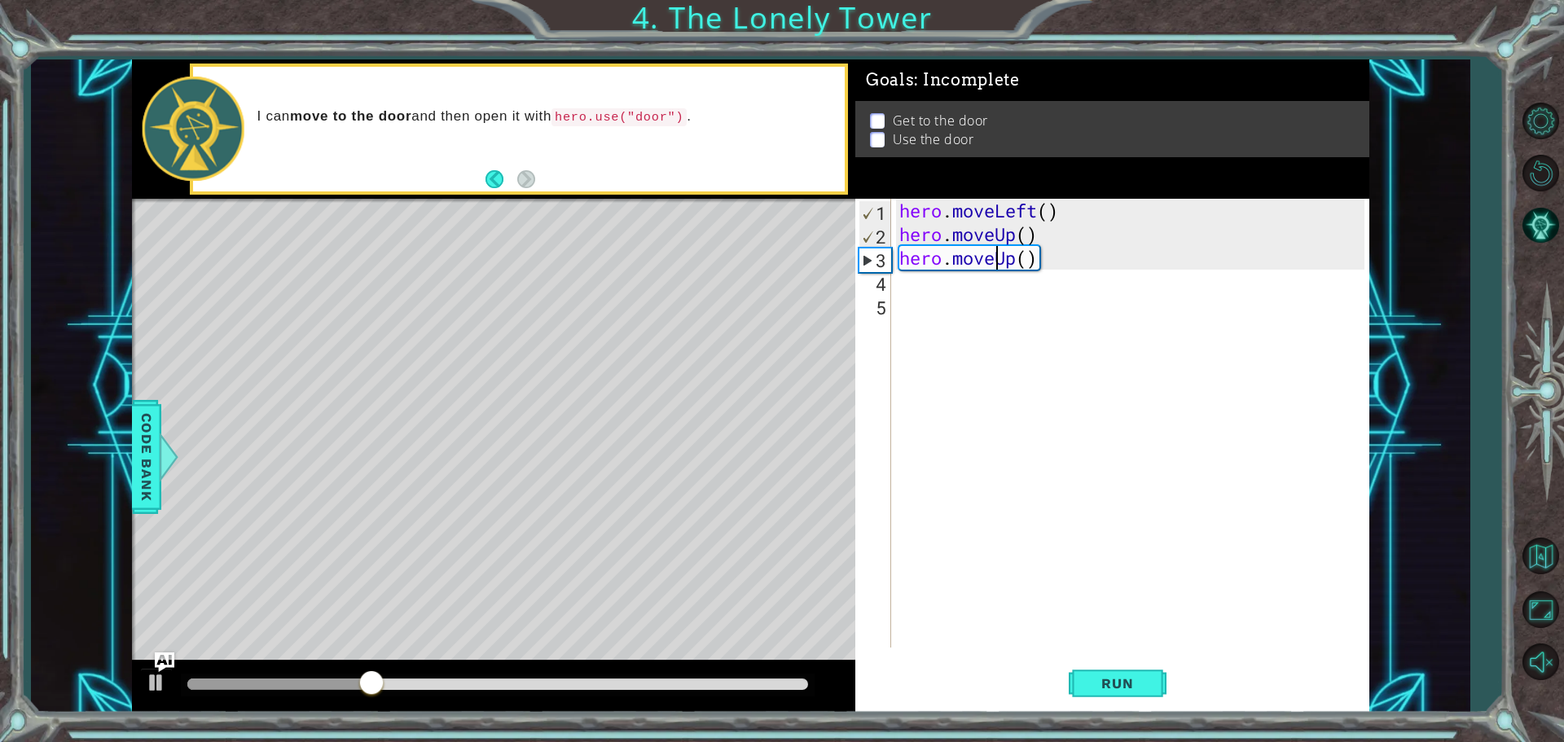
click at [992, 262] on div "hero . moveLeft ( ) hero . moveUp ( ) hero . moveUp ( )" at bounding box center [1134, 447] width 477 height 496
type textarea "hero.moveUp()"
click at [980, 270] on div "hero . moveLeft ( ) hero . moveUp ( ) hero . moveUp ( )" at bounding box center [1134, 447] width 477 height 496
click at [975, 260] on div "hero . moveLeft ( ) hero . moveUp ( ) hero . moveUp ( )" at bounding box center [1134, 447] width 477 height 496
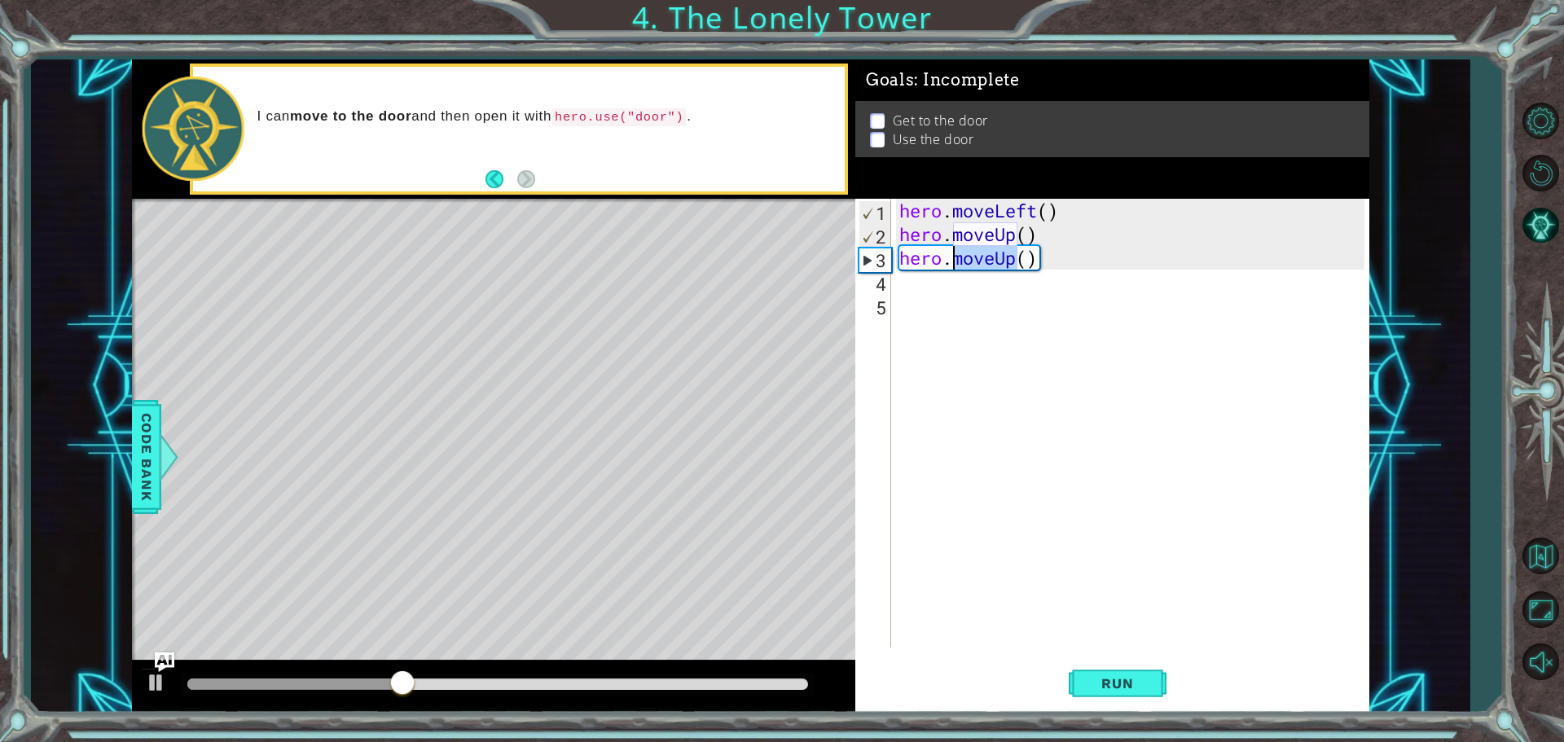
click at [975, 260] on div "hero . moveLeft ( ) hero . moveUp ( ) hero . moveUp ( )" at bounding box center [1134, 447] width 477 height 496
type textarea "hero.moveUp()"
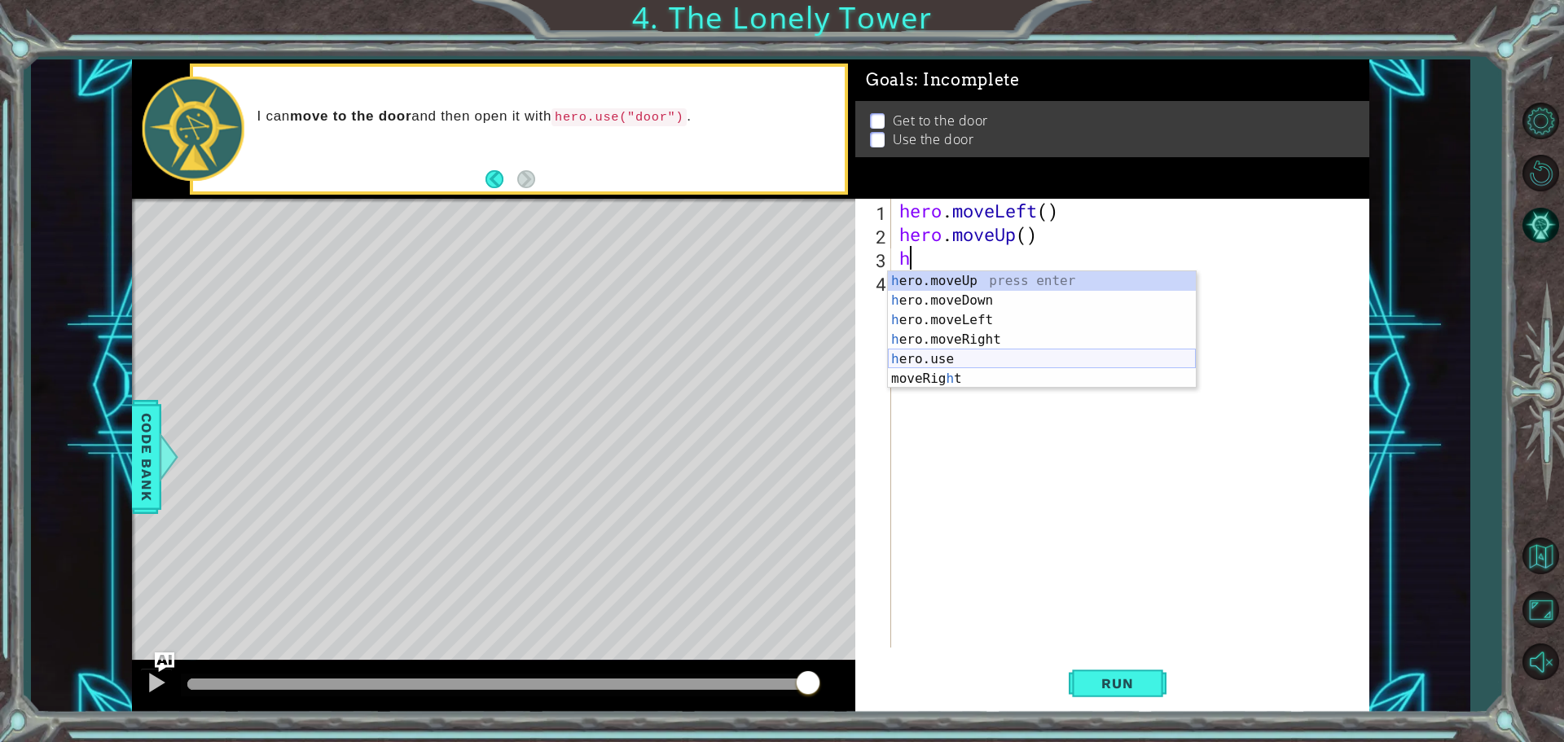
click at [970, 350] on div "h ero.moveUp press enter h ero.moveDown press enter h ero.moveLeft press enter …" at bounding box center [1042, 349] width 308 height 156
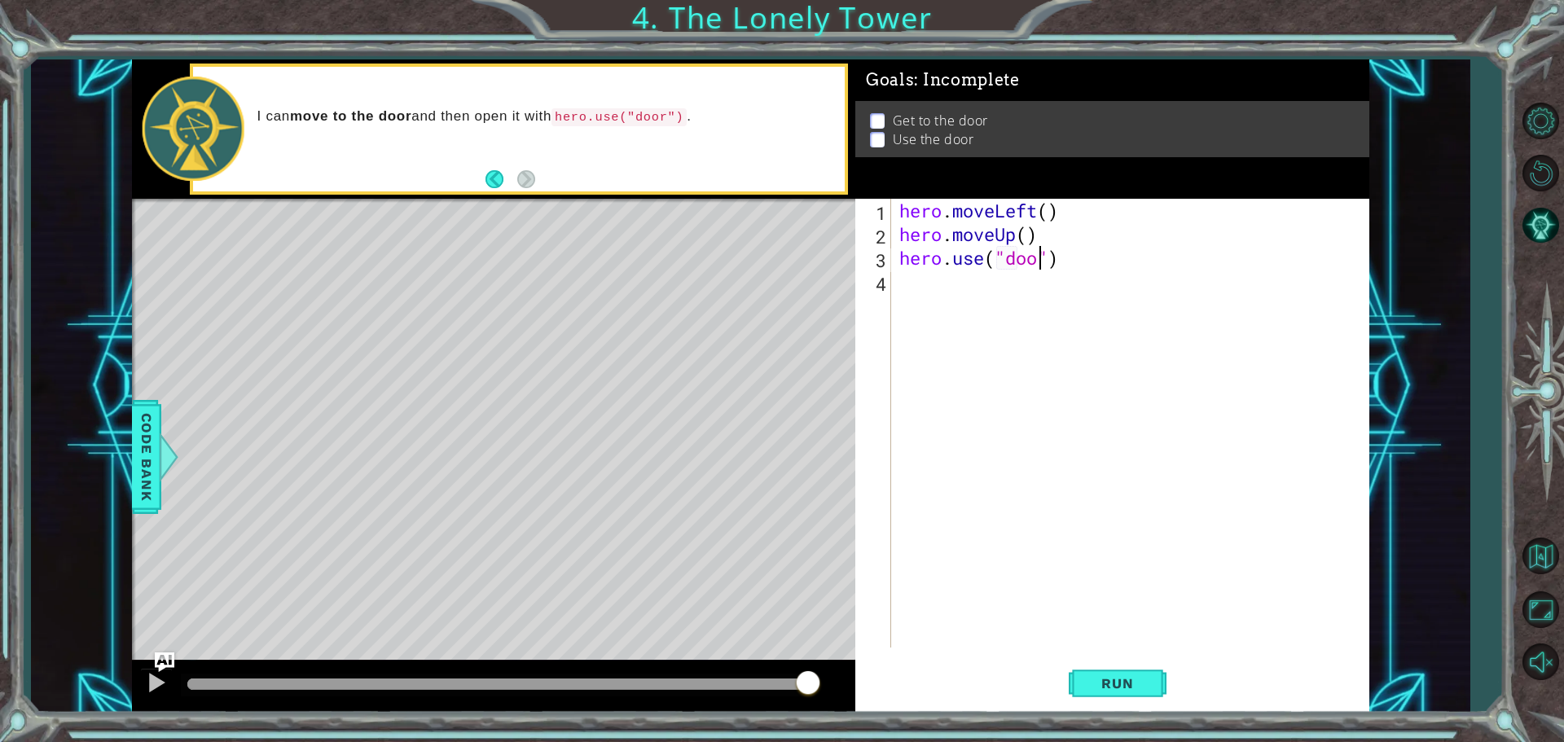
scroll to position [0, 7]
click at [1138, 673] on button "Run" at bounding box center [1118, 683] width 98 height 51
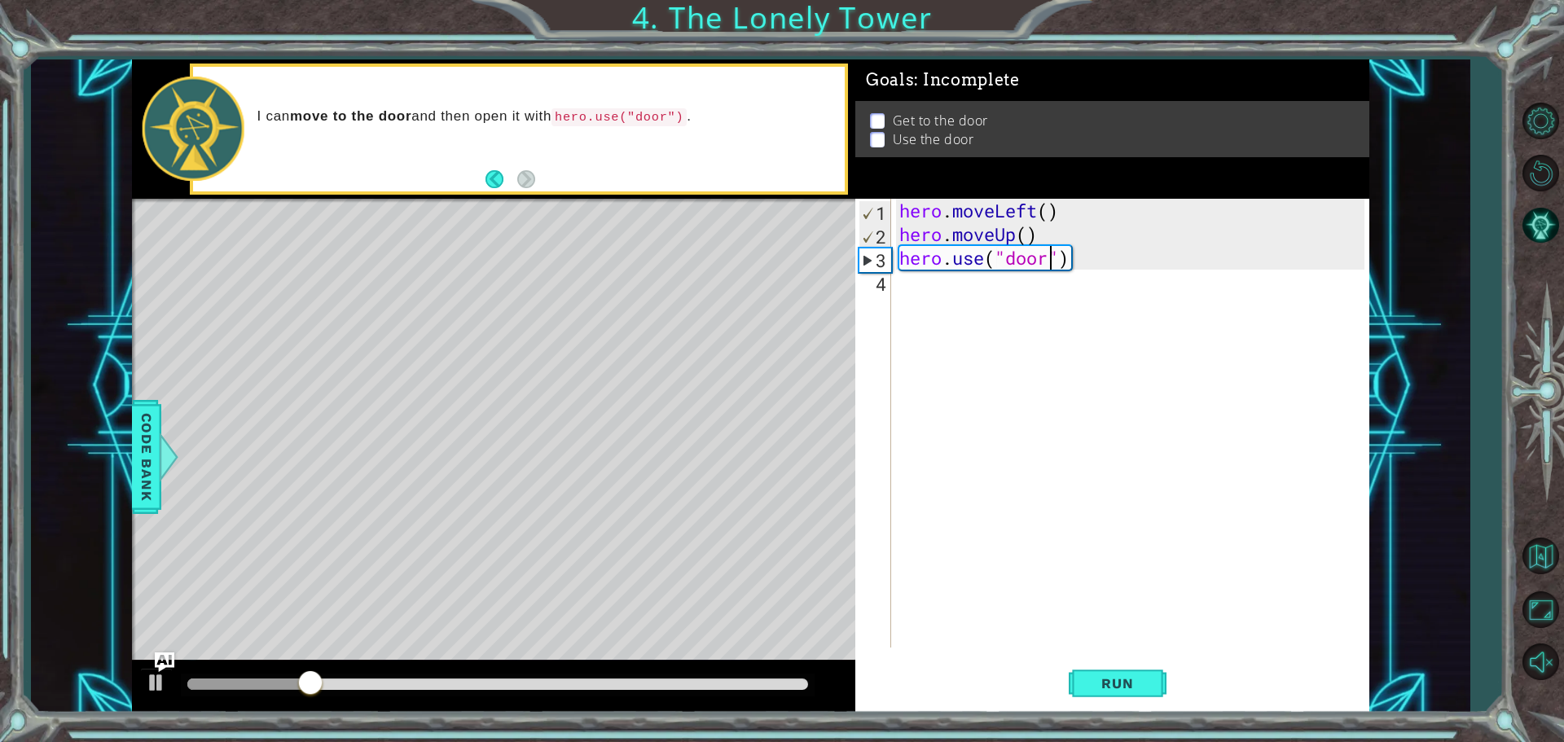
click at [961, 263] on div "hero . moveLeft ( ) hero . moveUp ( ) hero . use ( "door" )" at bounding box center [1134, 447] width 477 height 496
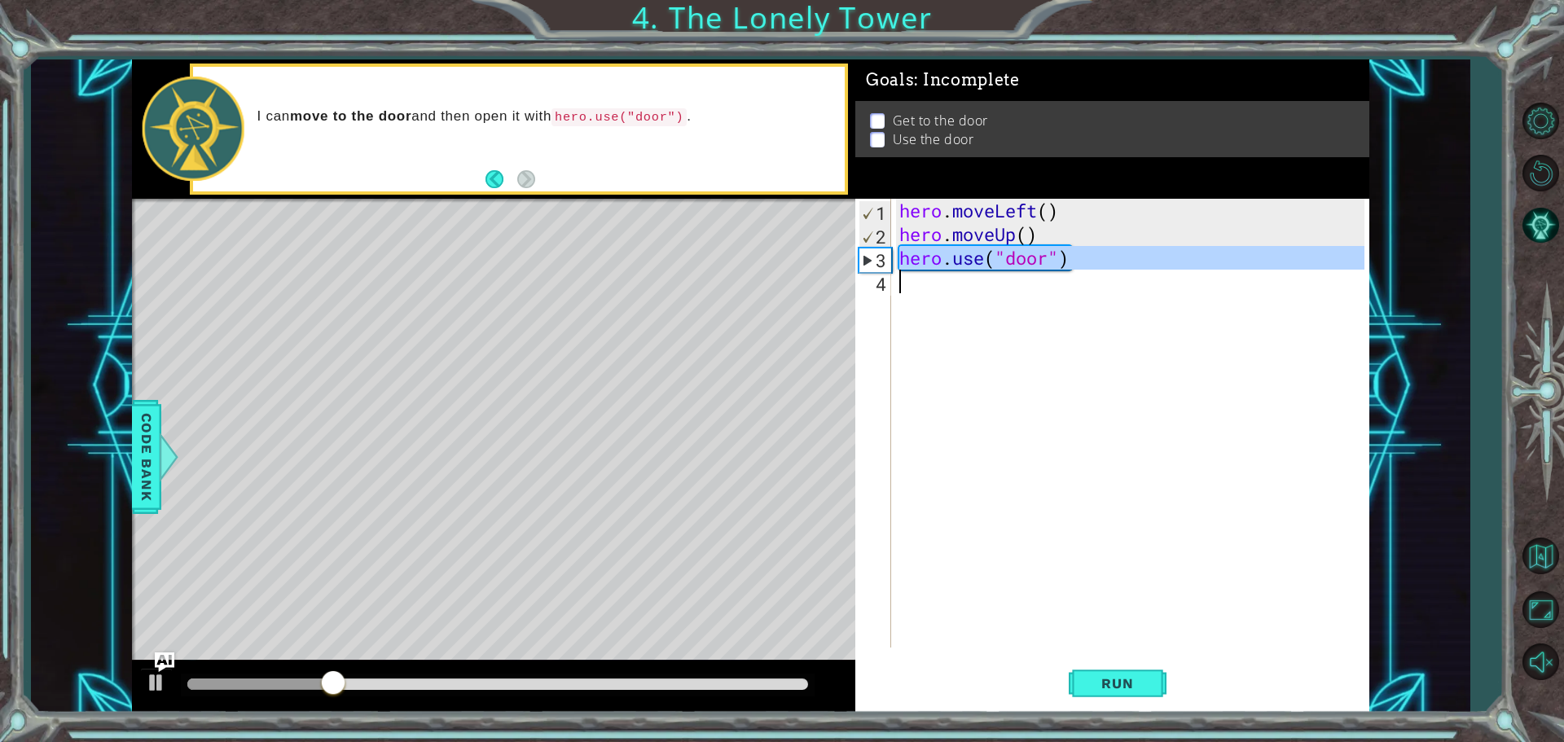
click at [961, 263] on div "hero . moveLeft ( ) hero . moveUp ( ) hero . use ( "door" )" at bounding box center [1134, 447] width 477 height 496
type textarea "hero.use("door")"
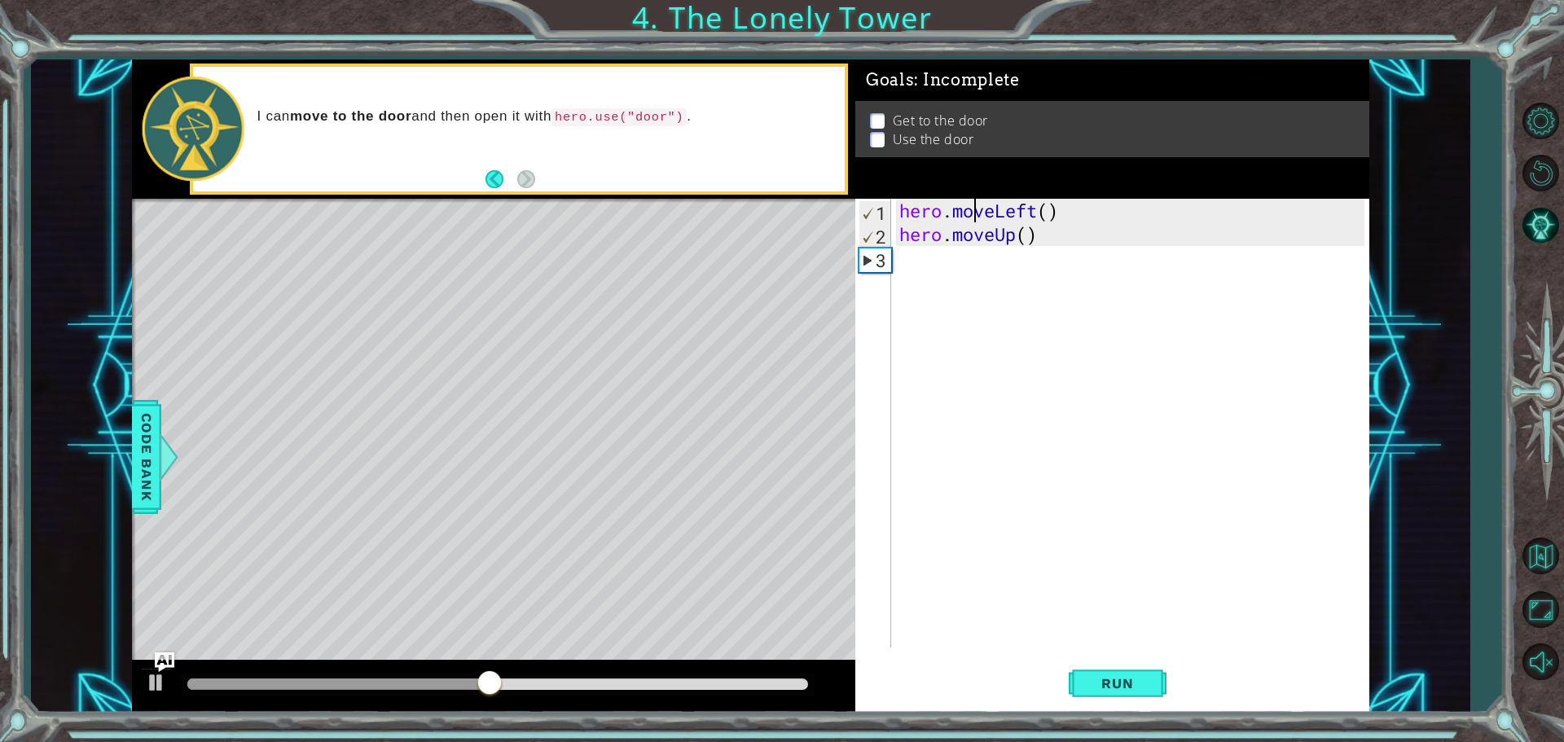
click at [973, 213] on div "hero . moveLeft ( ) hero . moveUp ( )" at bounding box center [1134, 447] width 477 height 496
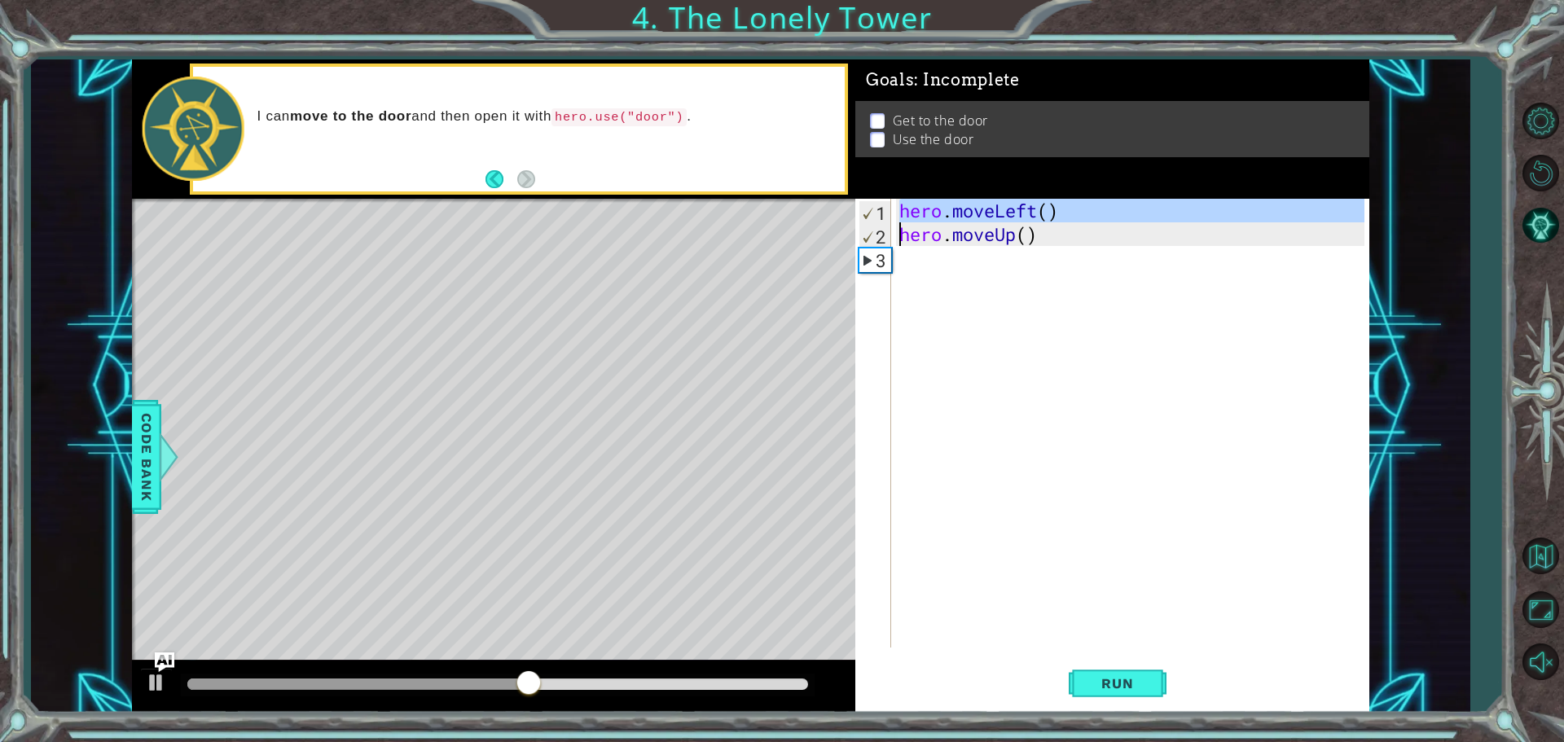
type textarea "hero.moveUp()"
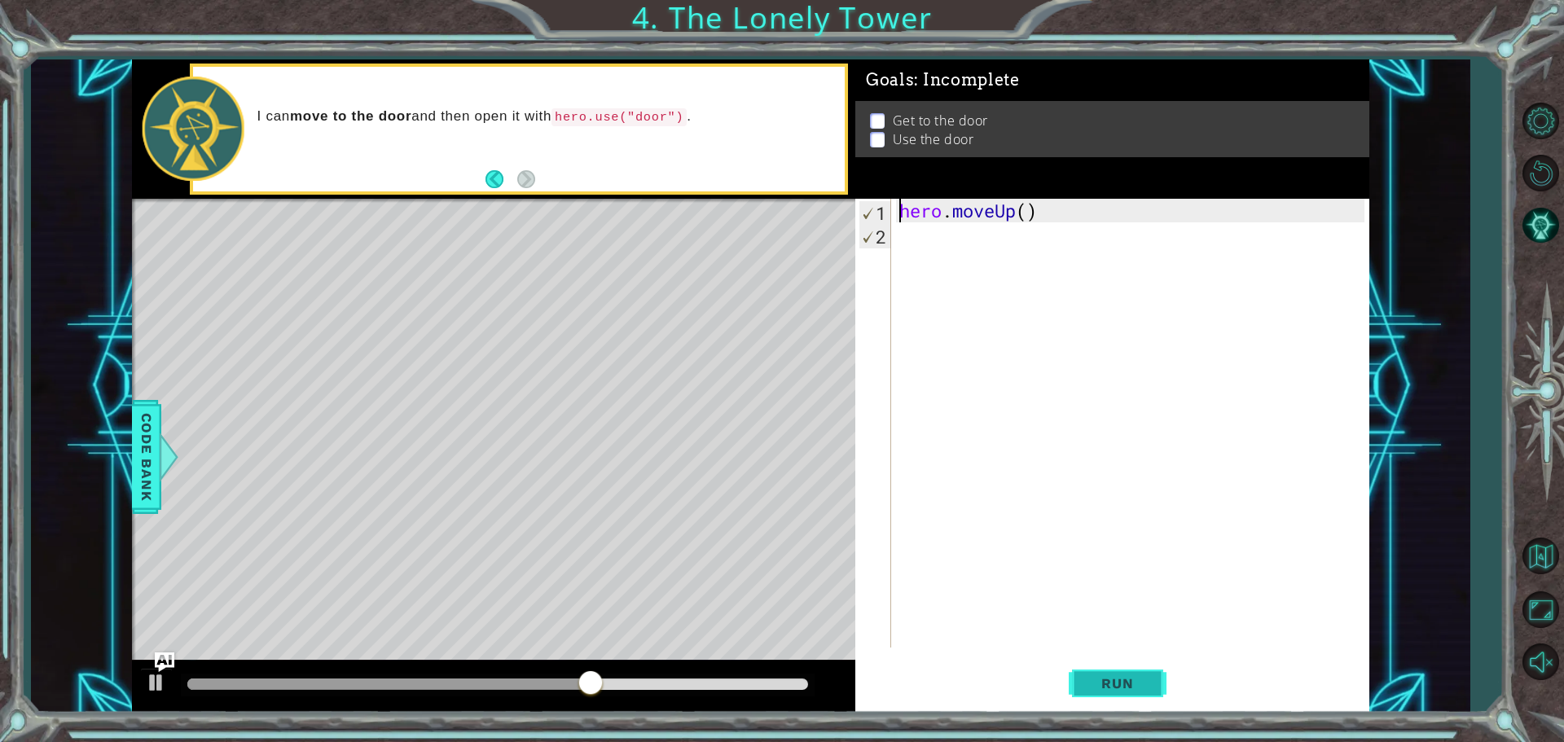
click at [1147, 667] on button "Run" at bounding box center [1118, 683] width 98 height 51
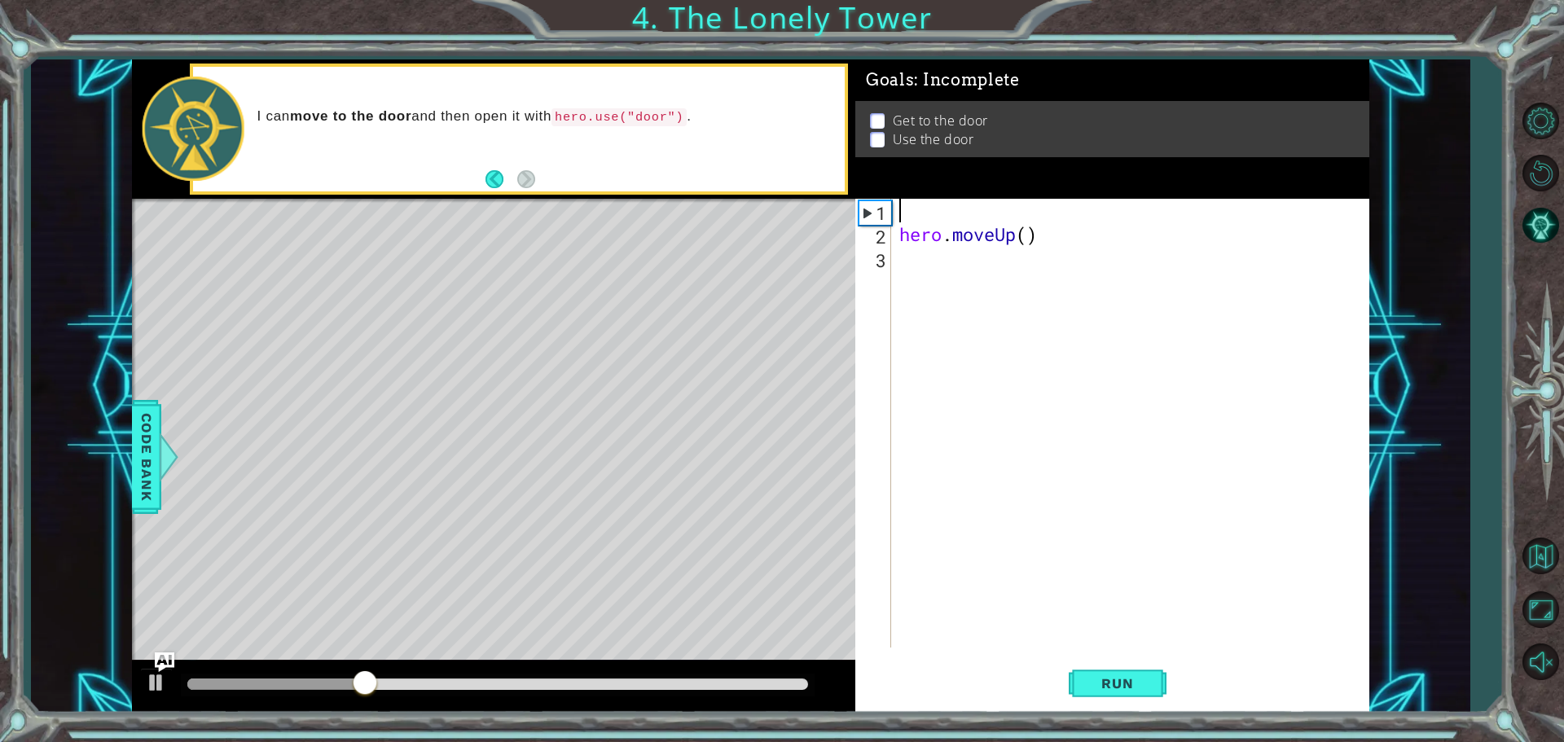
click at [932, 217] on div "hero . moveUp ( )" at bounding box center [1134, 447] width 477 height 496
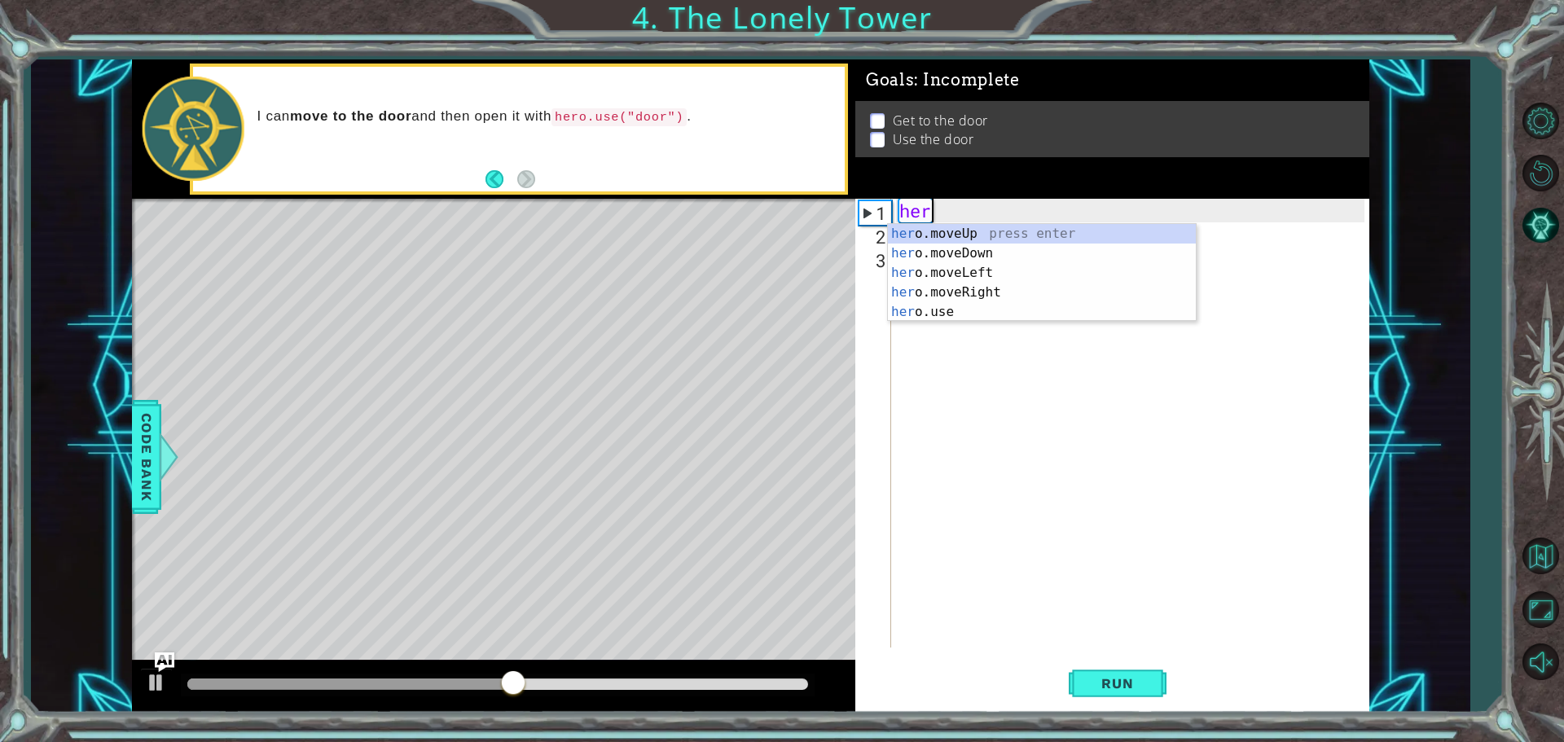
type textarea "hero"
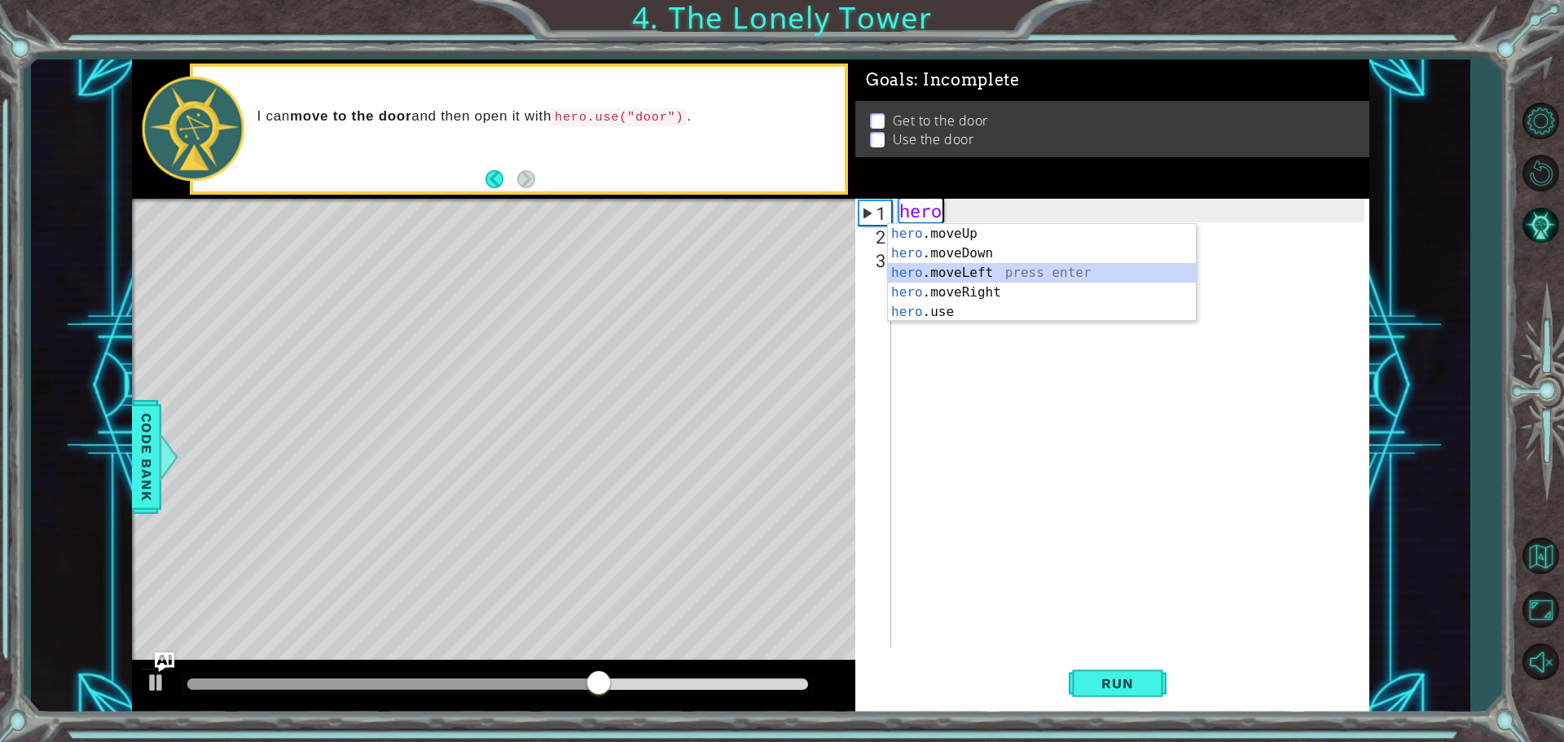
click at [1001, 267] on div "hero .moveUp press enter hero .moveDown press enter hero .moveLeft press enter …" at bounding box center [1042, 292] width 308 height 137
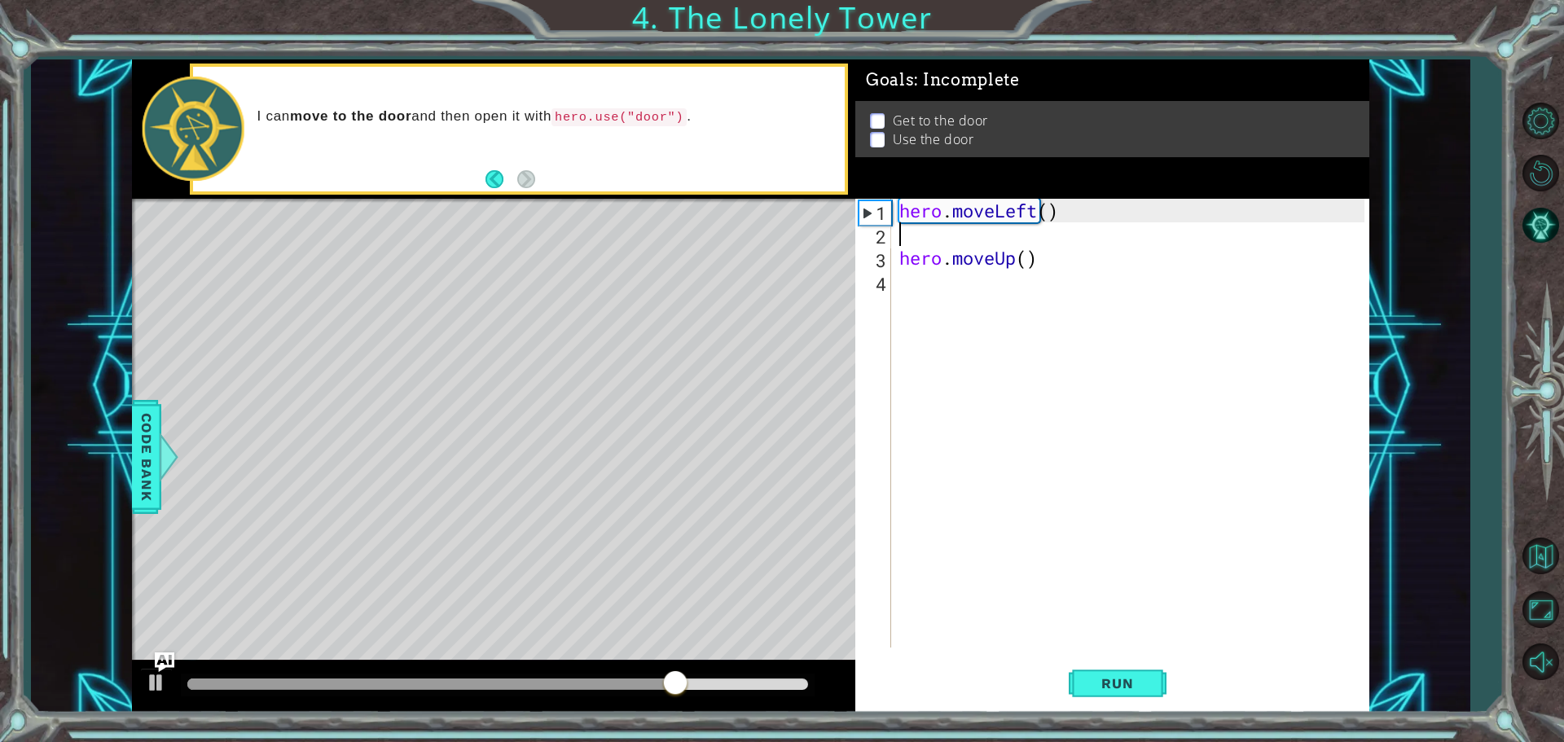
type textarea "hero.moveLeft()"
click at [1045, 246] on div "hero . moveLeft ( ) hero . moveUp ( )" at bounding box center [1134, 447] width 477 height 496
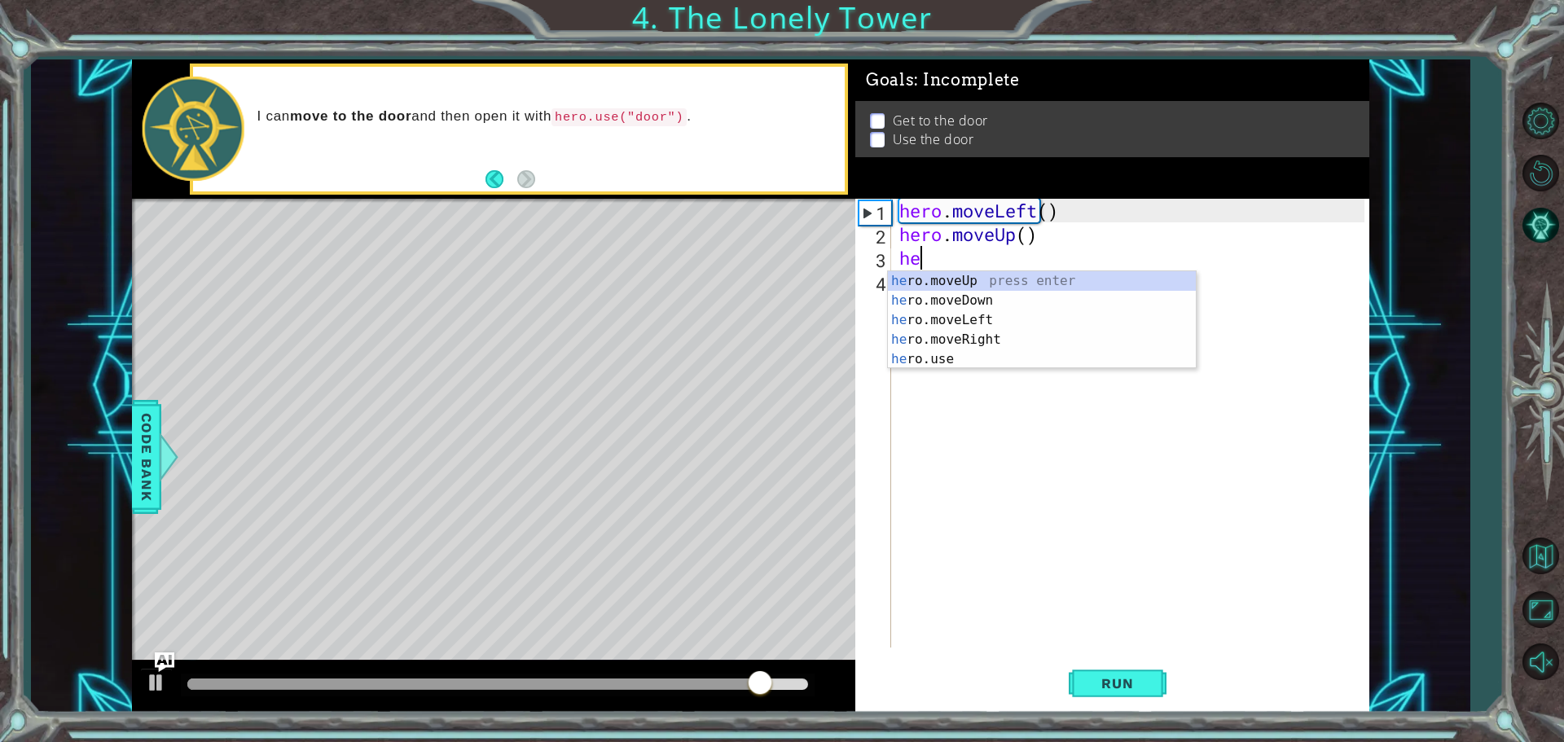
type textarea "her"
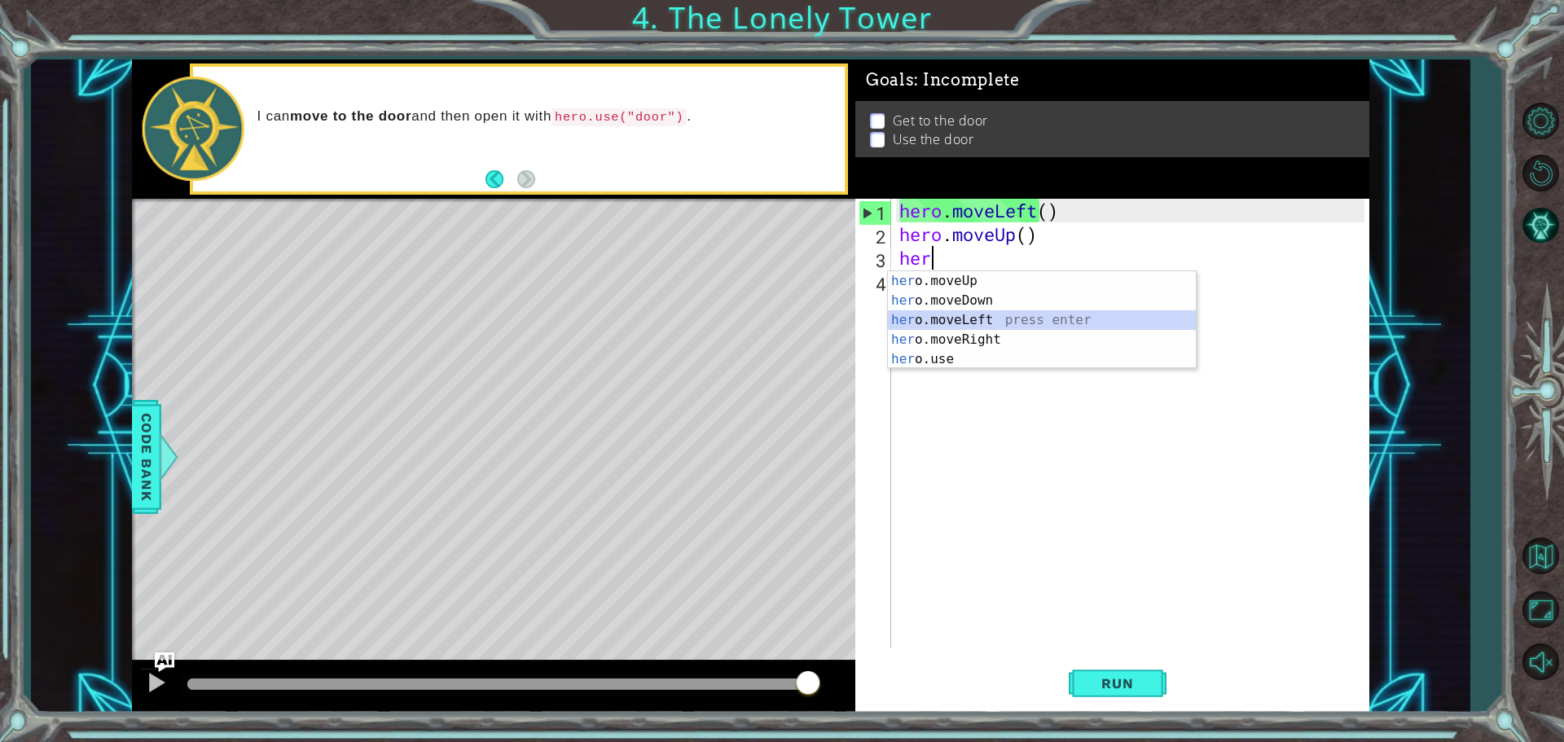
click at [966, 321] on div "her o.moveUp press enter her o.moveDown press enter her o.moveLeft press enter …" at bounding box center [1042, 339] width 308 height 137
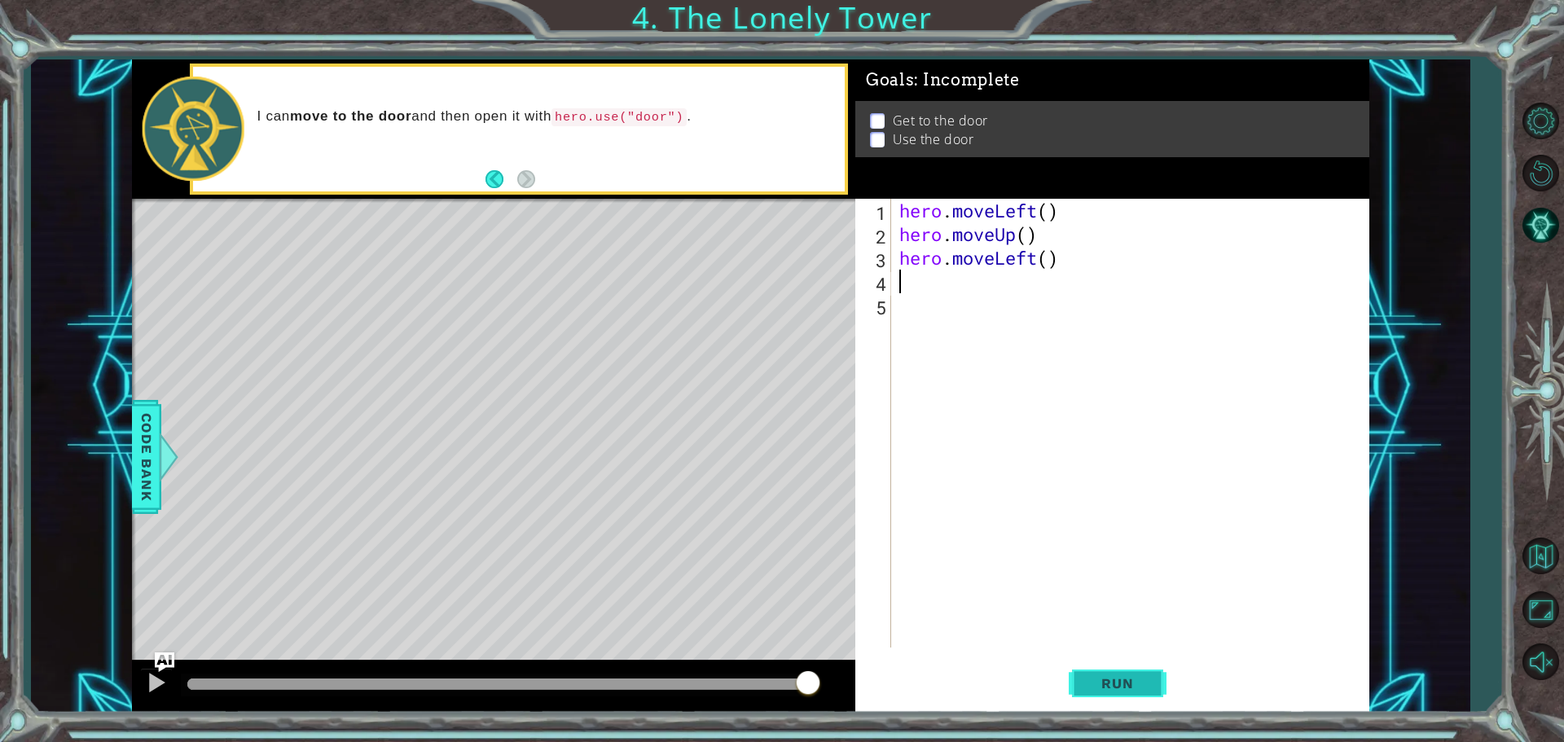
click at [1090, 680] on span "Run" at bounding box center [1117, 683] width 64 height 16
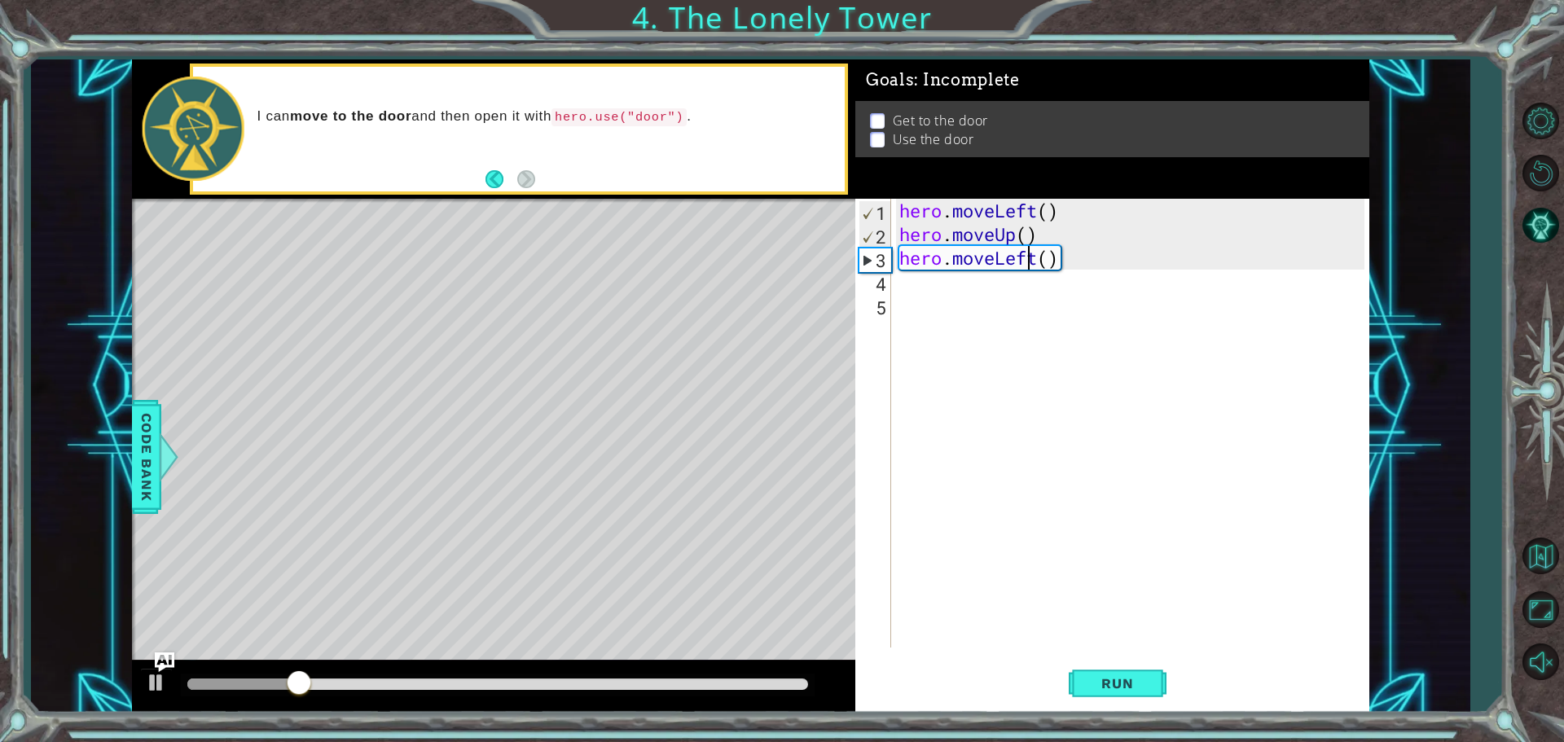
click at [1035, 263] on div "hero . moveLeft ( ) hero . moveUp ( ) hero . moveLeft ( )" at bounding box center [1134, 447] width 477 height 496
click at [1035, 263] on div "hero . moveLeft ( ) hero . moveUp ( ) hero . moveLeft ( )" at bounding box center [1130, 423] width 469 height 449
click at [1035, 263] on div "hero . moveLeft ( ) hero . moveUp ( ) hero . moveLeft ( )" at bounding box center [1134, 447] width 477 height 496
drag, startPoint x: 1030, startPoint y: 264, endPoint x: 1022, endPoint y: 266, distance: 8.5
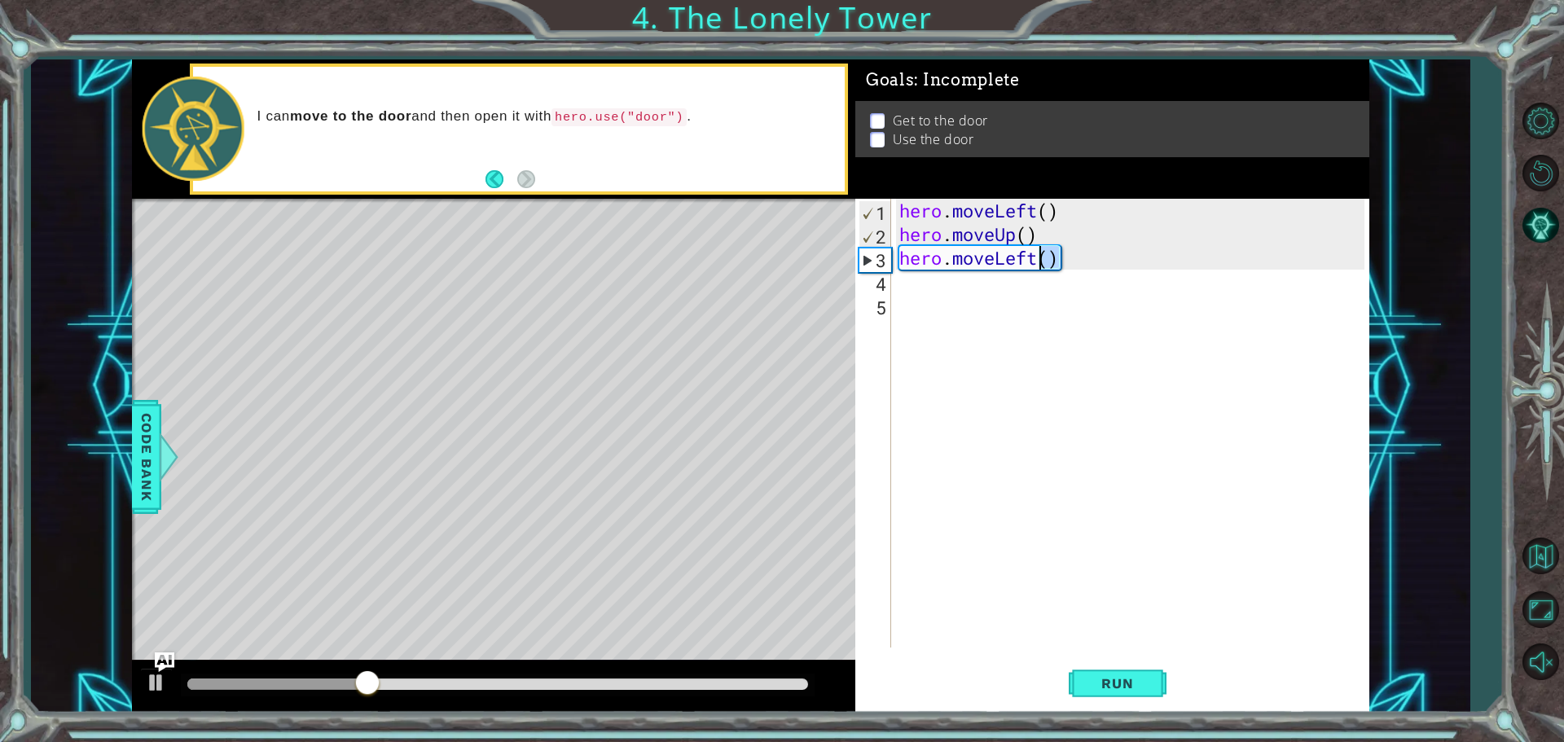
click at [1024, 266] on div "hero . moveLeft ( ) hero . moveUp ( ) hero . moveLeft ( )" at bounding box center [1134, 447] width 477 height 496
click at [1019, 266] on div "hero . moveLeft ( ) hero . moveUp ( ) hero . moveLeft ( )" at bounding box center [1134, 447] width 477 height 496
type textarea "hero.moveLeft()"
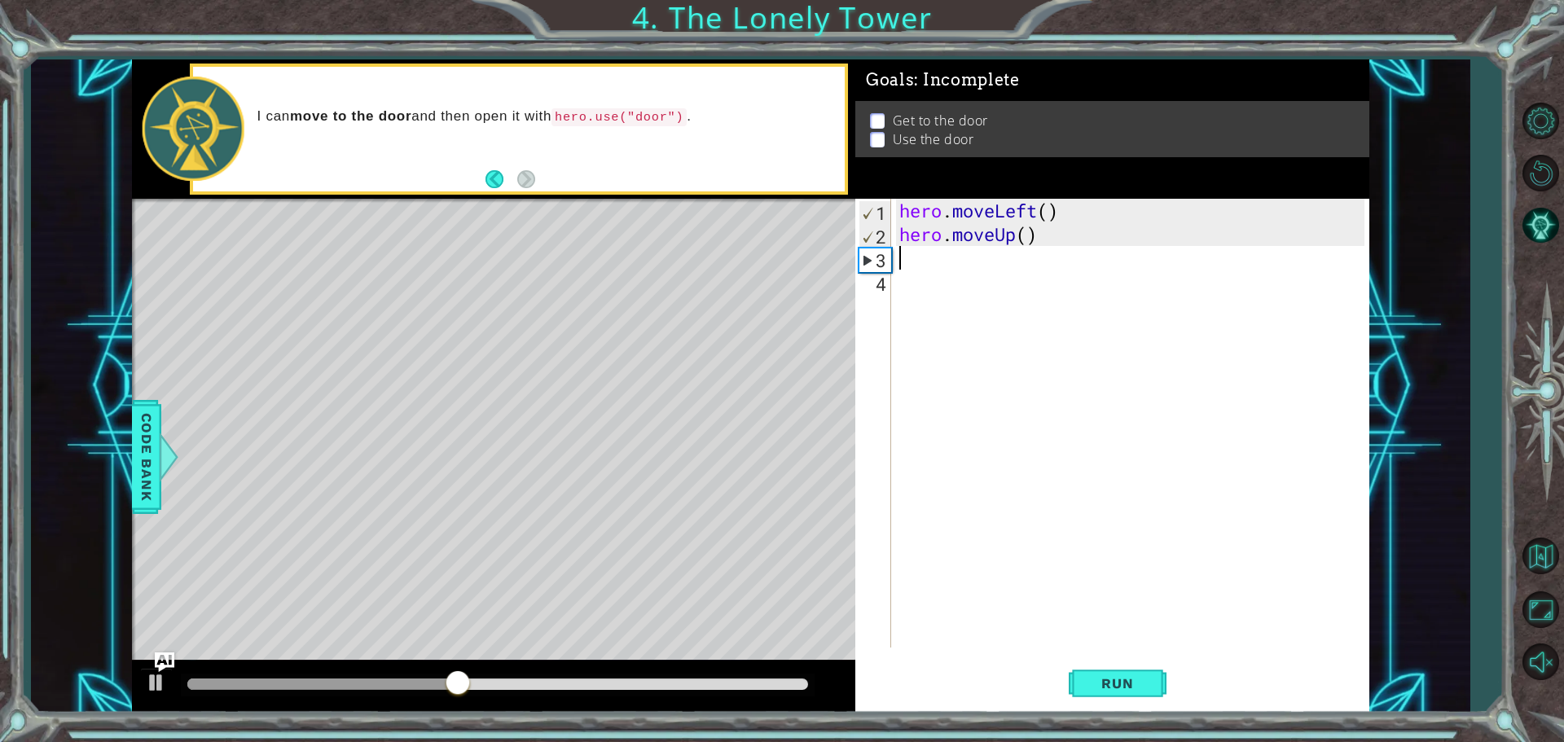
type textarea "h"
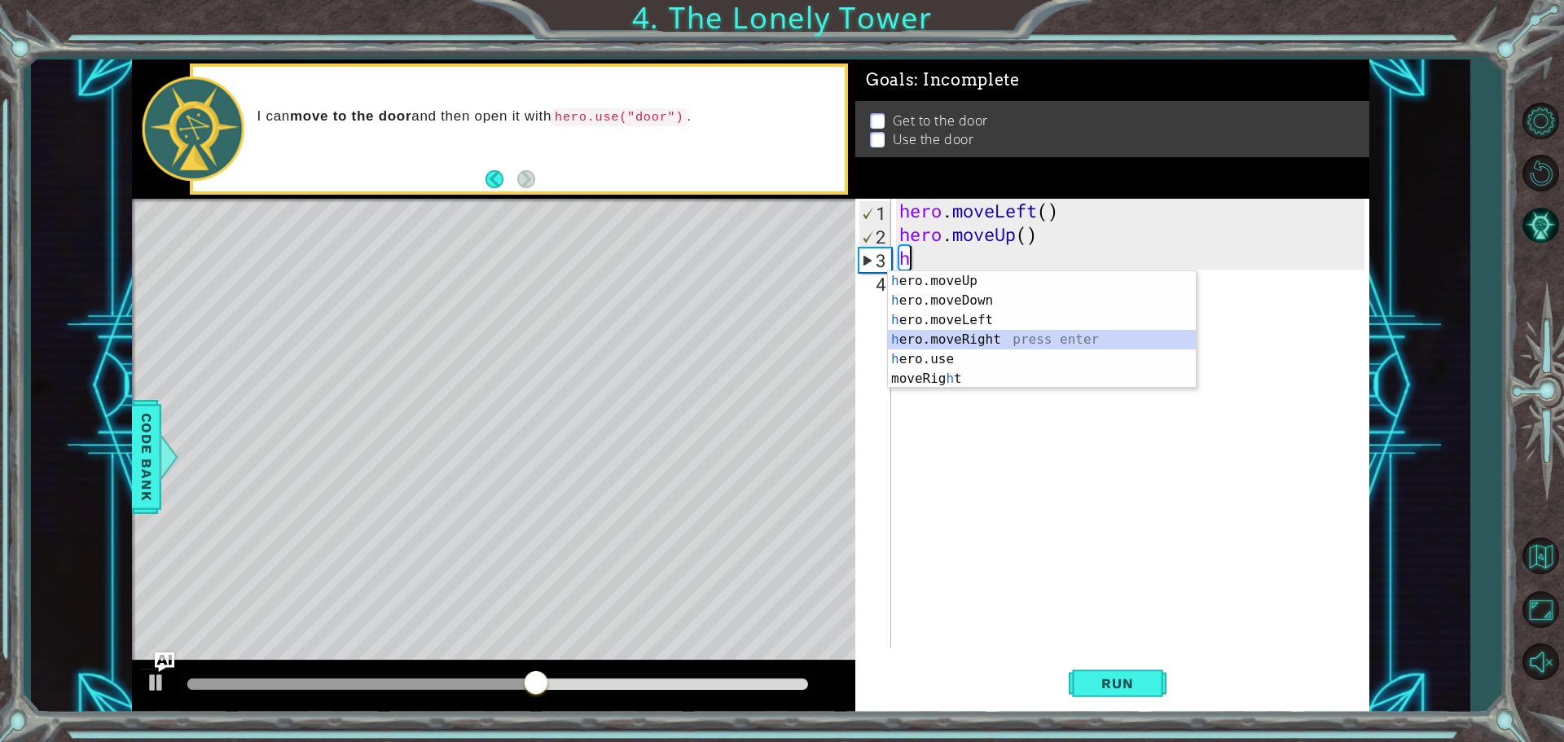
click at [1003, 334] on div "h ero.moveUp press enter h ero.moveDown press enter h ero.moveLeft press enter …" at bounding box center [1042, 349] width 308 height 156
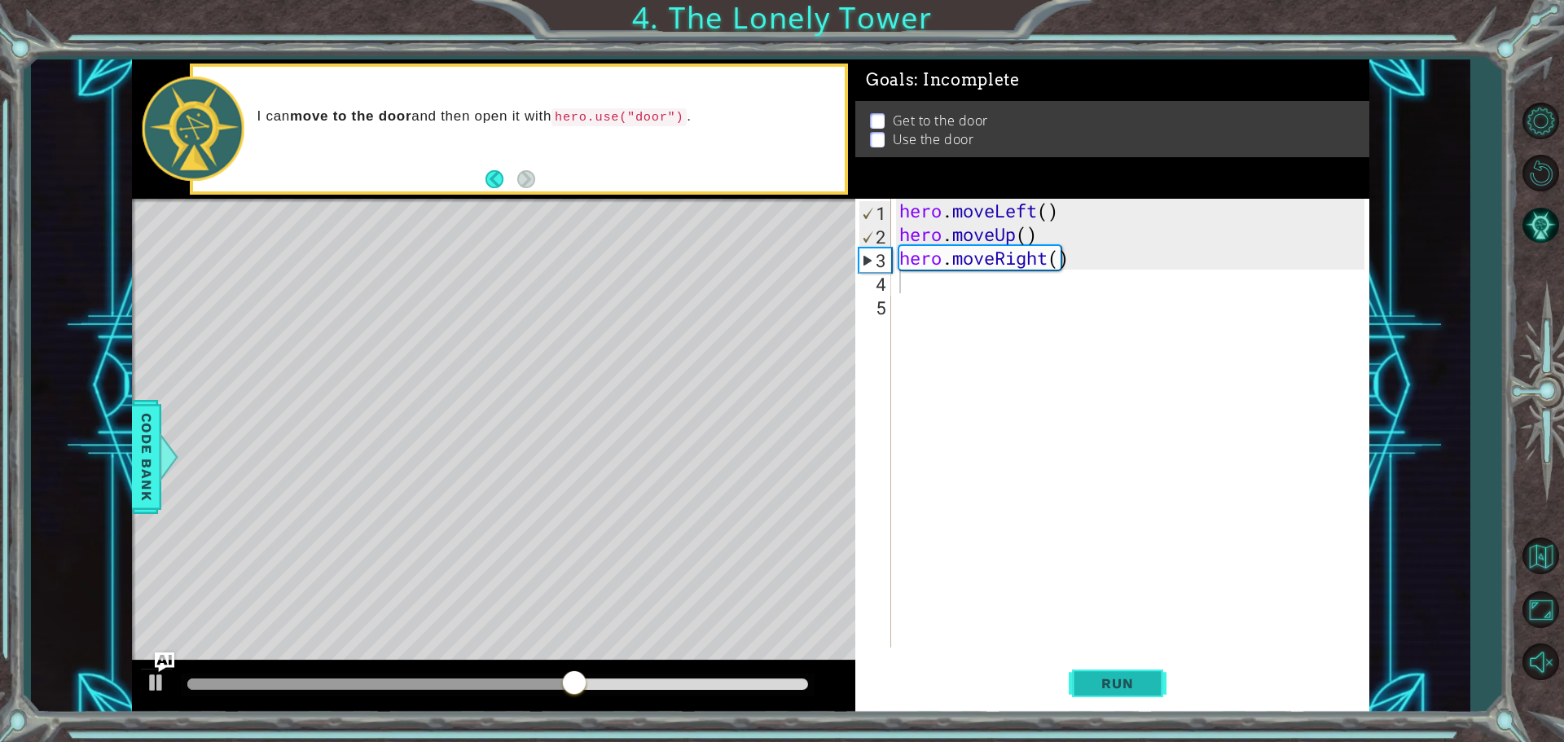
click at [1081, 695] on button "Run" at bounding box center [1118, 683] width 98 height 51
click at [1027, 262] on div "hero . moveLeft ( ) hero . moveUp ( ) hero . moveRight ( )" at bounding box center [1134, 447] width 477 height 496
type textarea "hero.moveRight()"
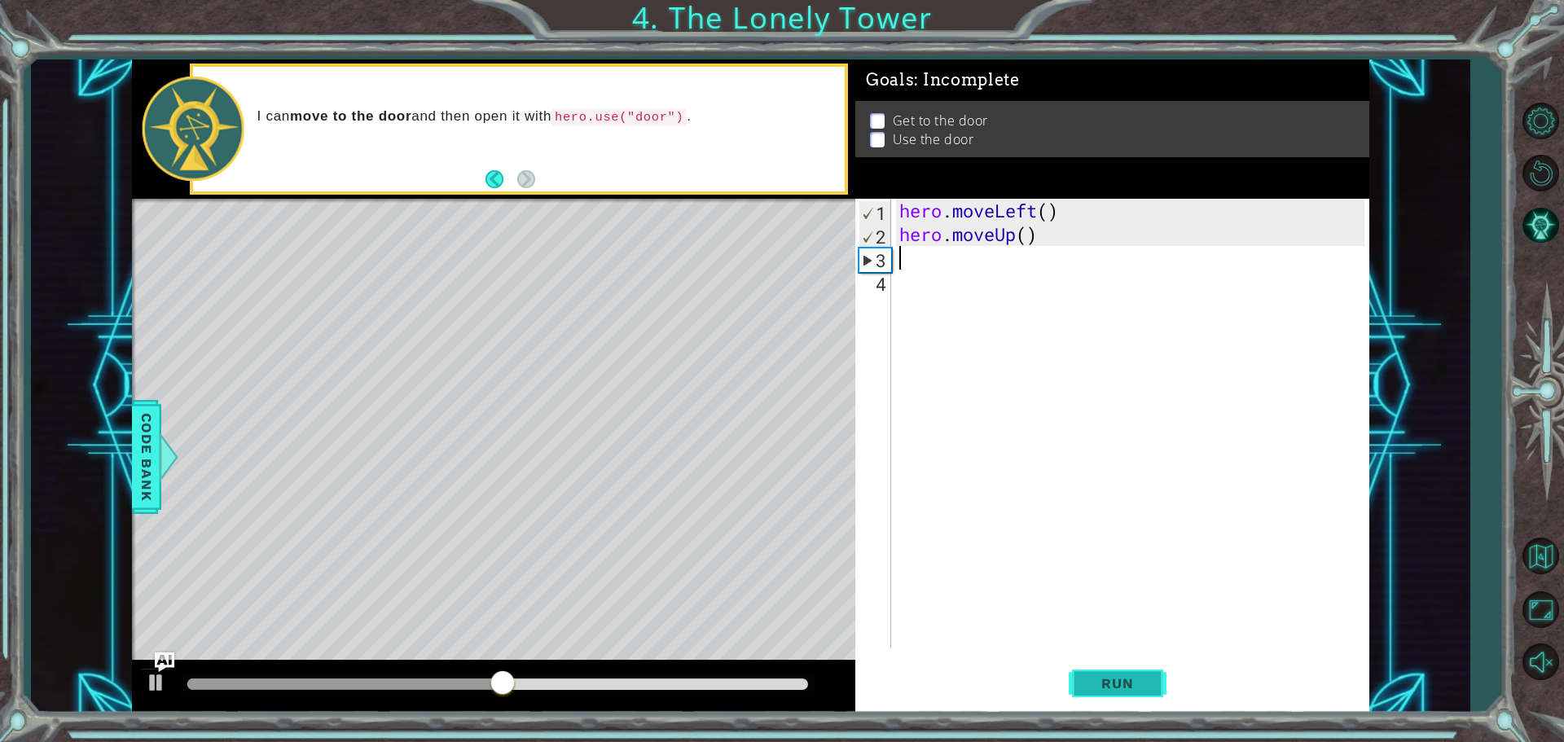
click at [1114, 680] on span "Run" at bounding box center [1117, 683] width 64 height 16
click at [985, 212] on div "hero . moveLeft ( ) hero . moveUp ( )" at bounding box center [1134, 447] width 477 height 496
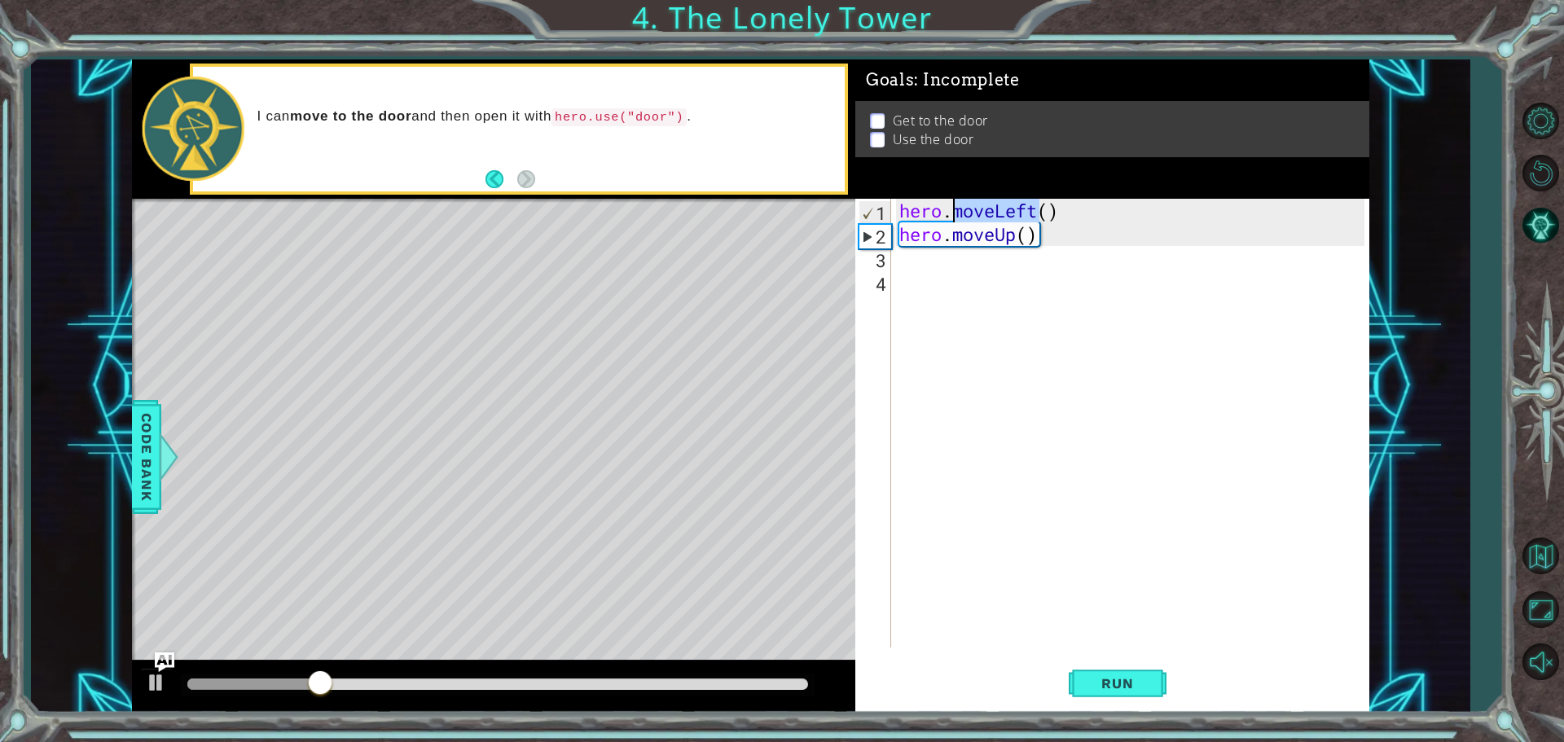
click at [985, 212] on div "hero . moveLeft ( ) hero . moveUp ( )" at bounding box center [1134, 447] width 477 height 496
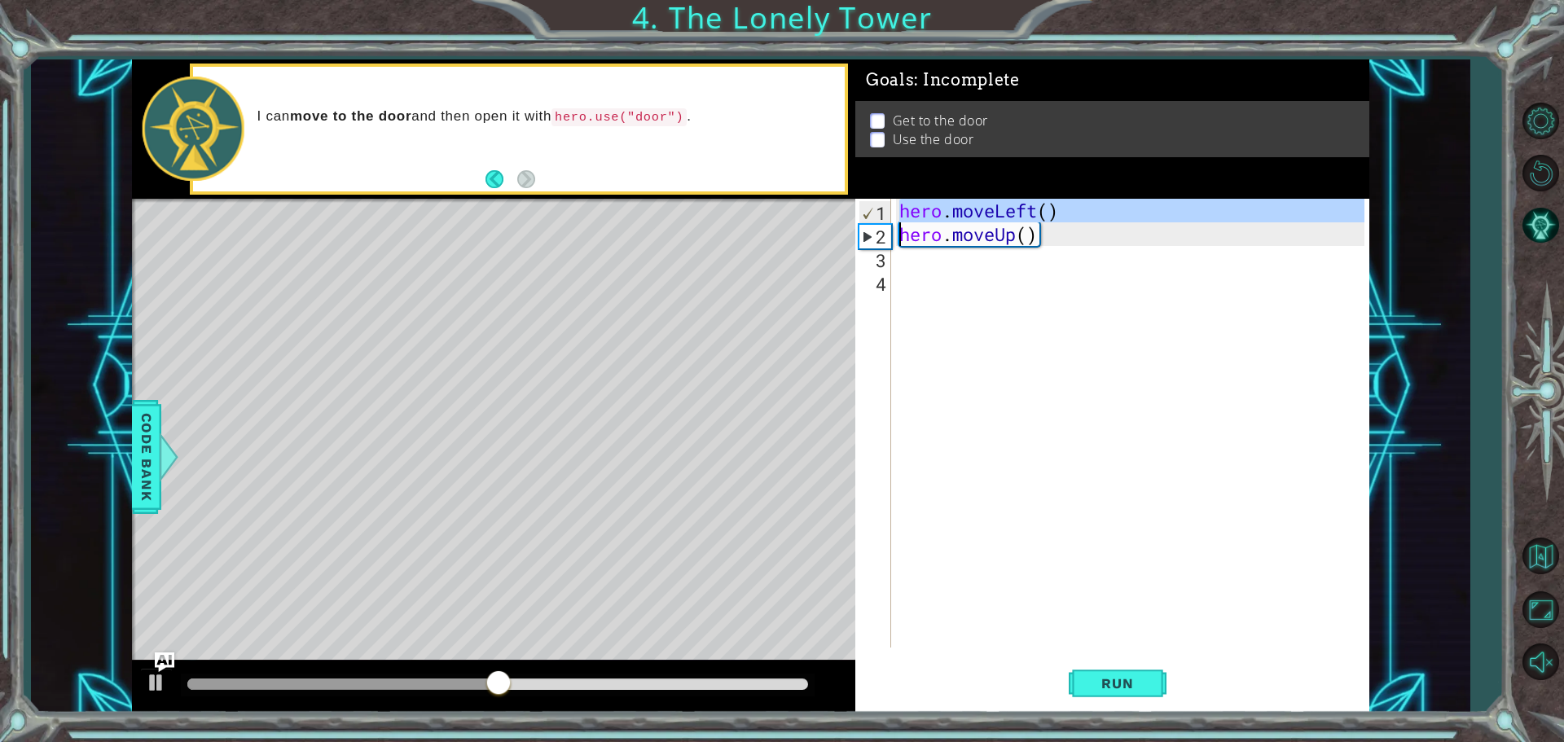
type textarea "hero.moveUp()"
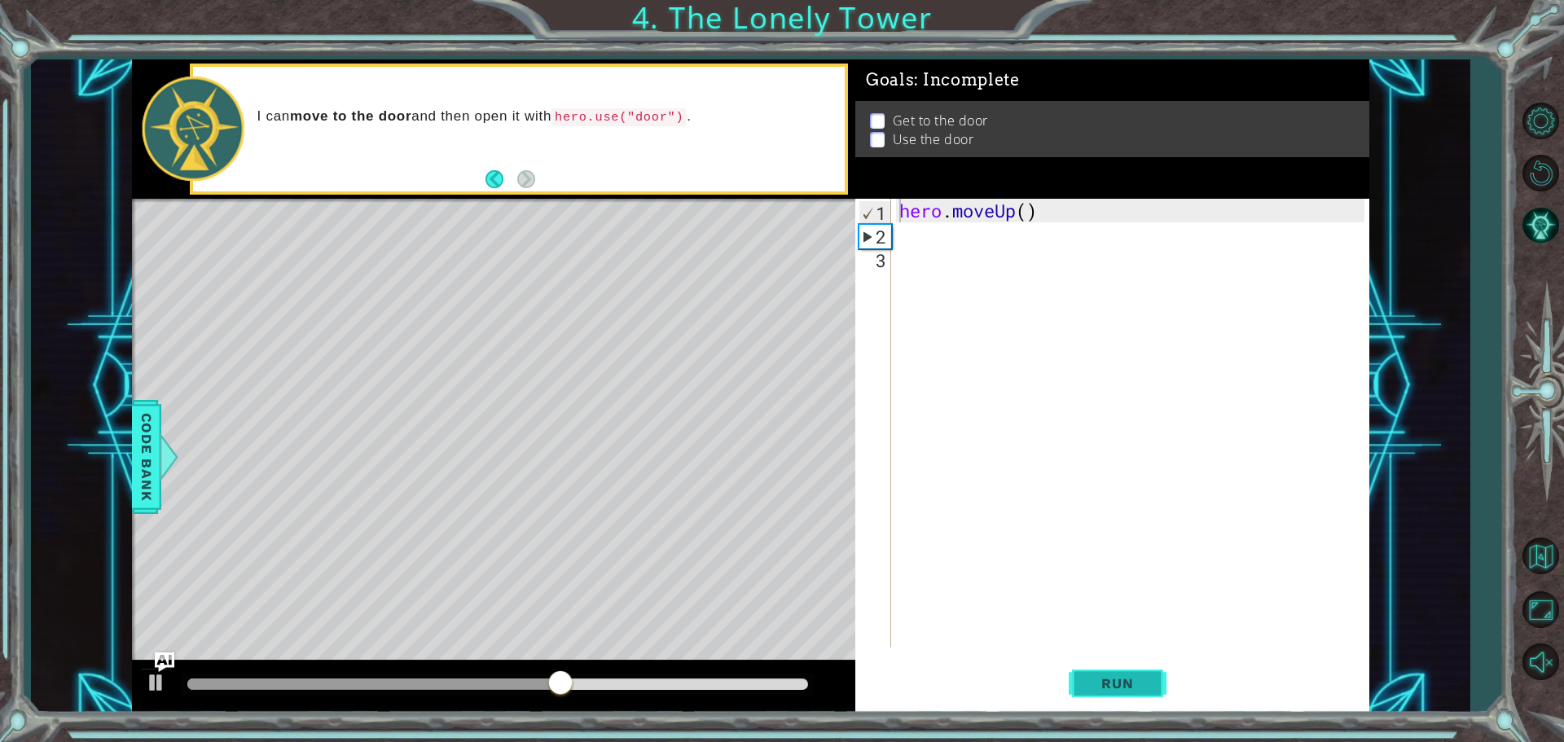
click at [1129, 676] on span "Run" at bounding box center [1117, 683] width 64 height 16
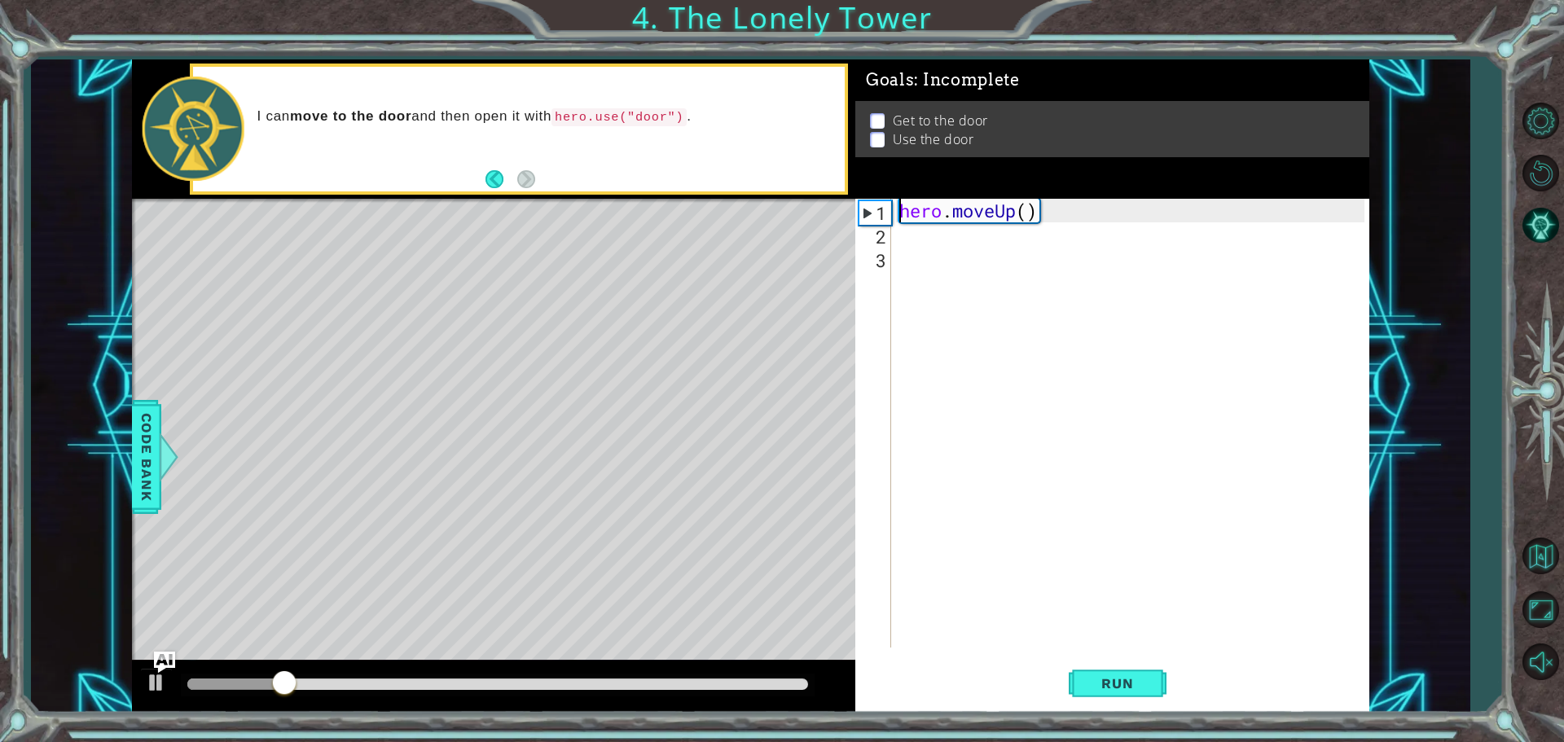
click at [164, 657] on img "Ask AI" at bounding box center [164, 661] width 21 height 21
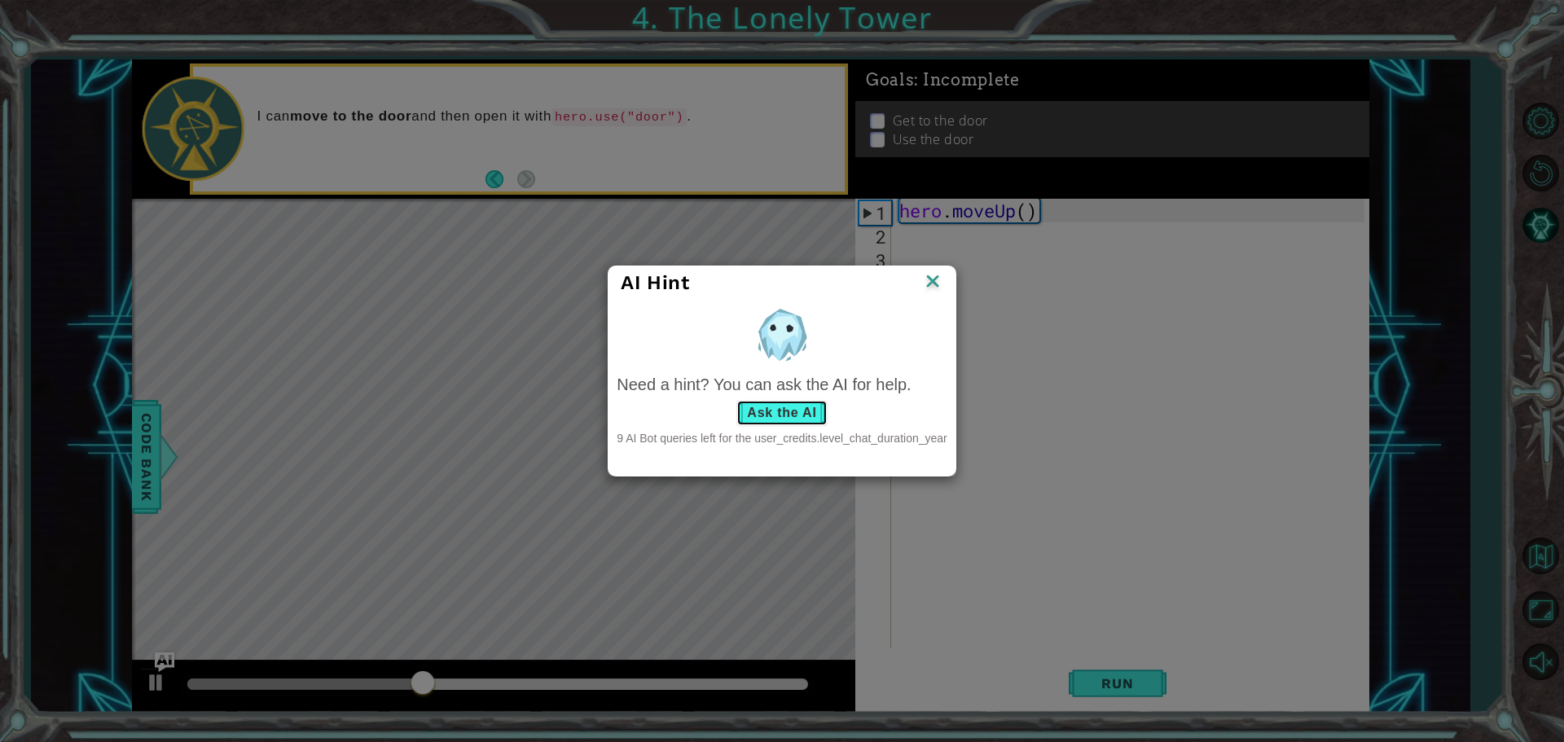
click at [776, 407] on button "Ask the AI" at bounding box center [782, 413] width 90 height 26
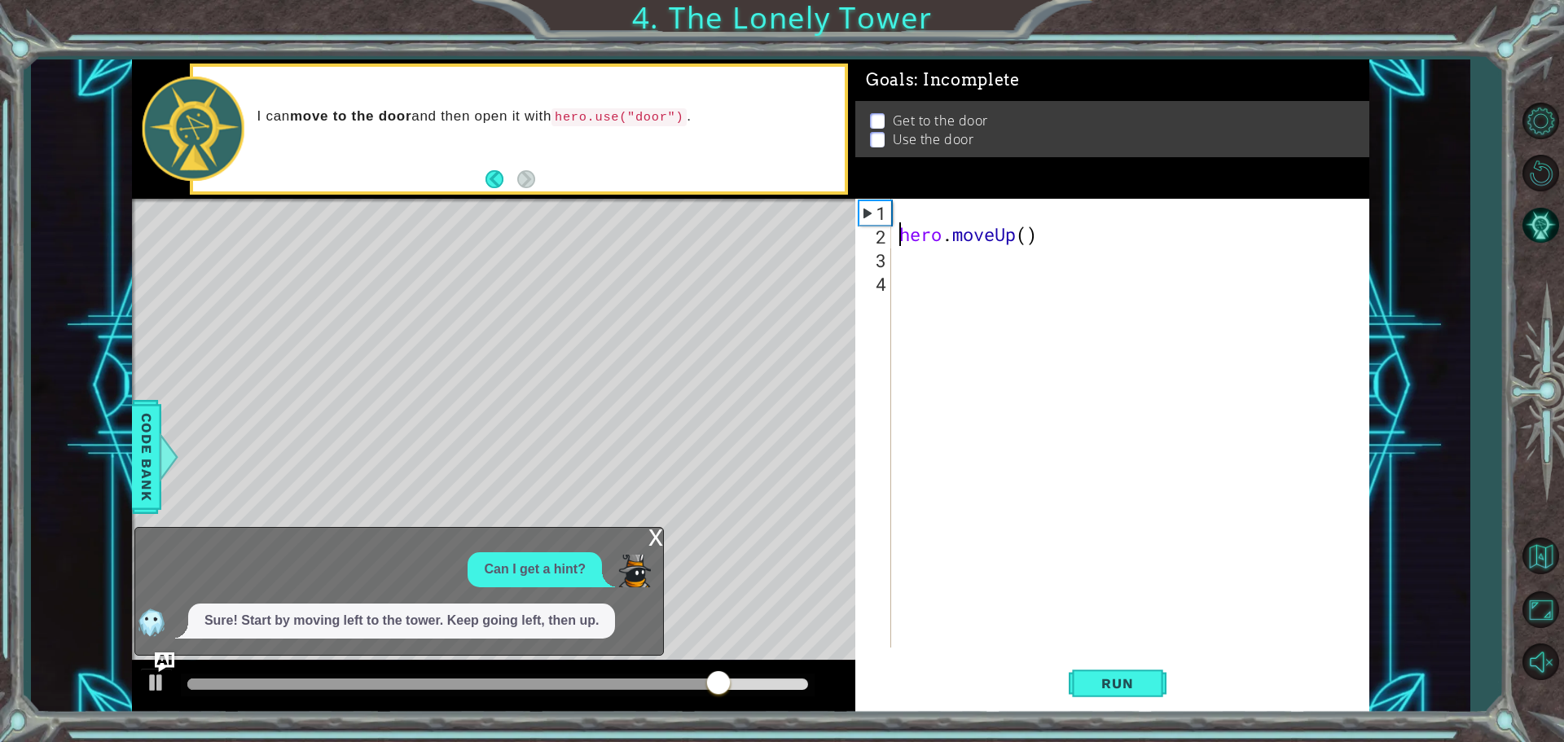
click at [945, 213] on div "hero . moveUp ( )" at bounding box center [1134, 447] width 477 height 496
type textarea "h"
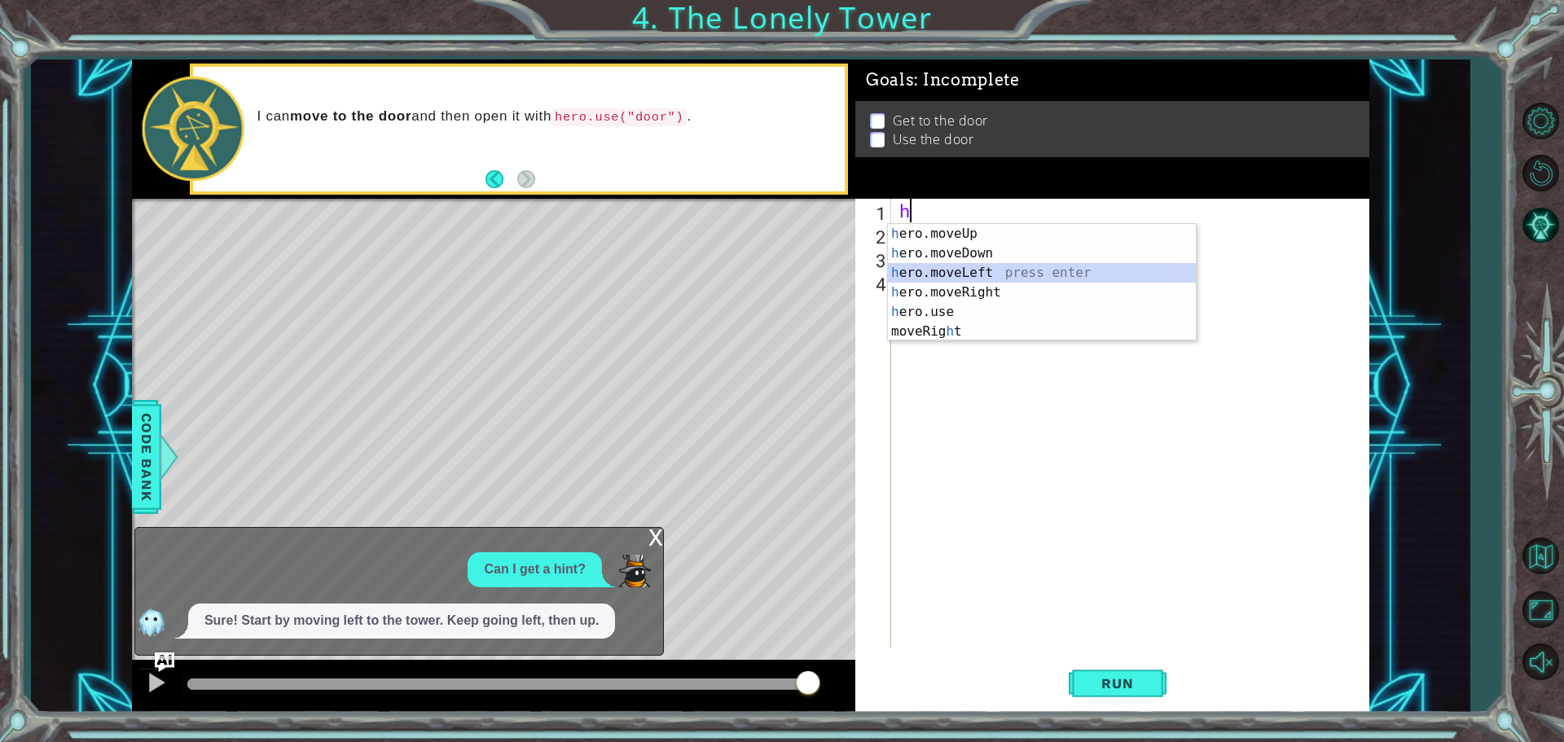
click at [957, 275] on div "h ero.moveUp press enter h ero.moveDown press enter h ero.moveLeft press enter …" at bounding box center [1042, 302] width 308 height 156
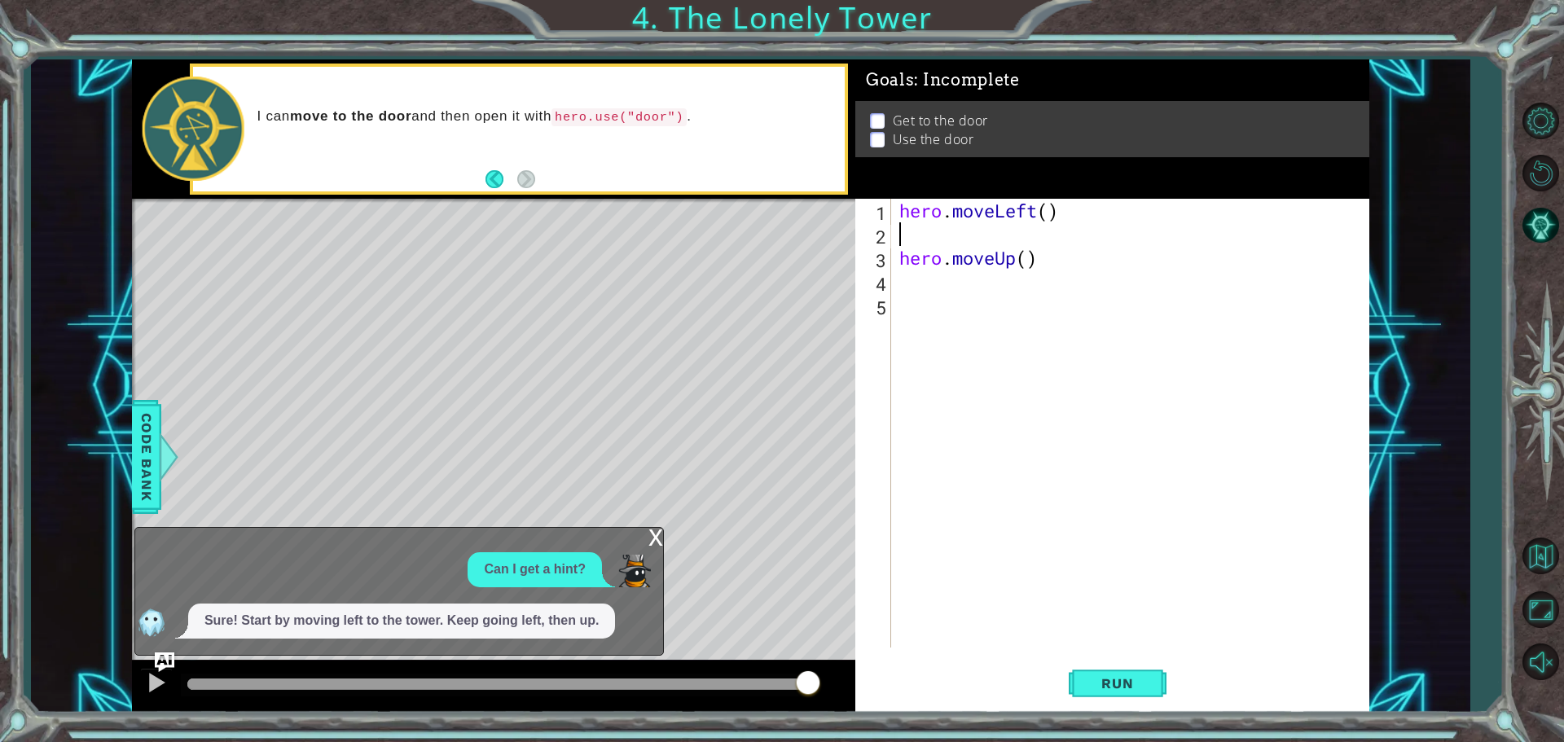
click at [956, 243] on div "hero . moveLeft ( ) hero . moveUp ( )" at bounding box center [1134, 447] width 477 height 496
type textarea "hero.moveLeft()"
click at [1054, 261] on div "hero . moveLeft ( ) hero . moveUp ( )" at bounding box center [1134, 447] width 477 height 496
click at [954, 208] on div "hero . moveLeft ( ) hero . moveUp ( )" at bounding box center [1134, 447] width 477 height 496
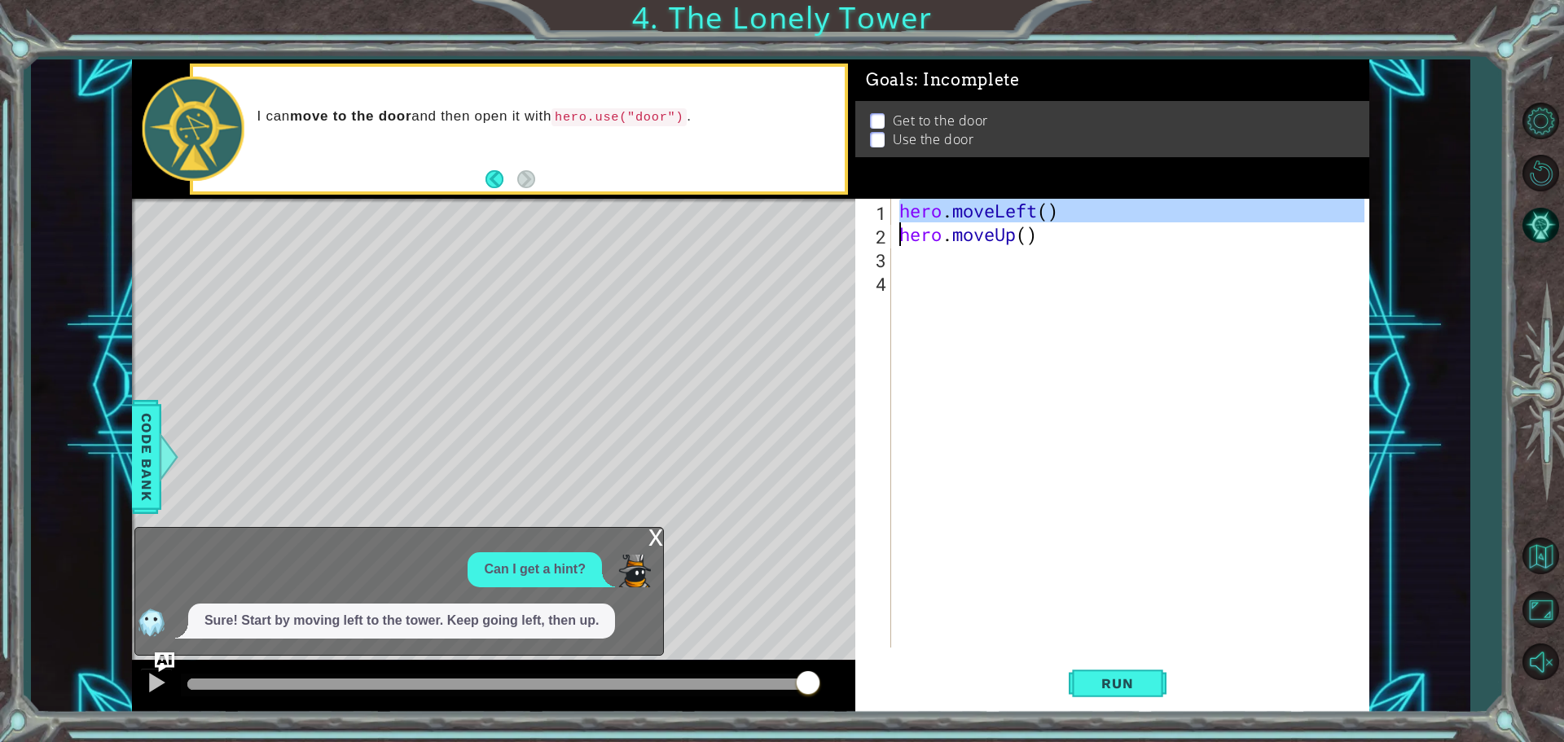
click at [954, 208] on div "hero . moveLeft ( ) hero . moveUp ( )" at bounding box center [1134, 447] width 477 height 496
type textarea "hero.moveLeft() hero.moveUp()"
click at [919, 261] on div "hero . moveLeft ( ) hero . moveUp ( )" at bounding box center [1134, 447] width 477 height 496
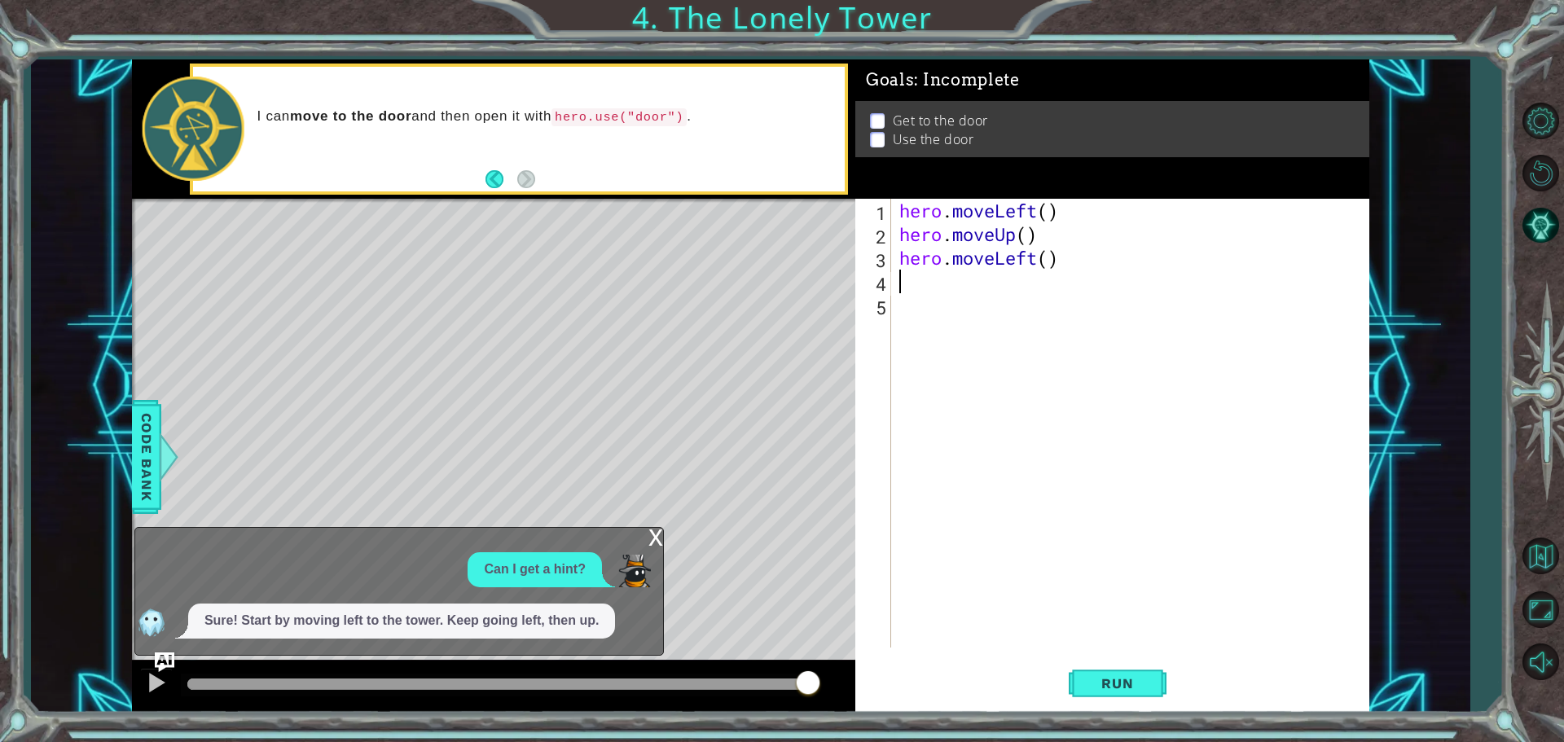
type textarea "h"
click at [1149, 676] on span "Run" at bounding box center [1117, 683] width 64 height 16
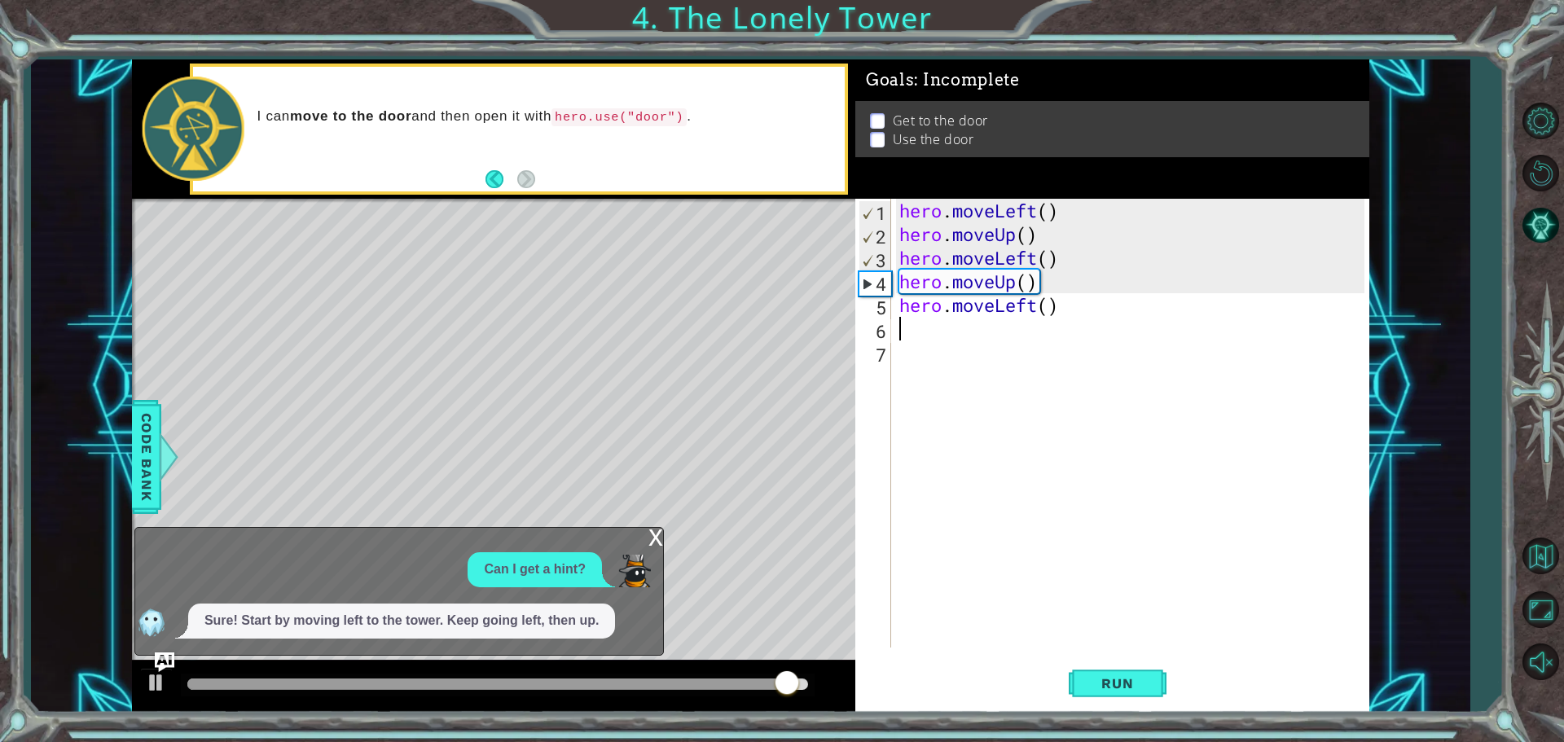
type textarea "h"
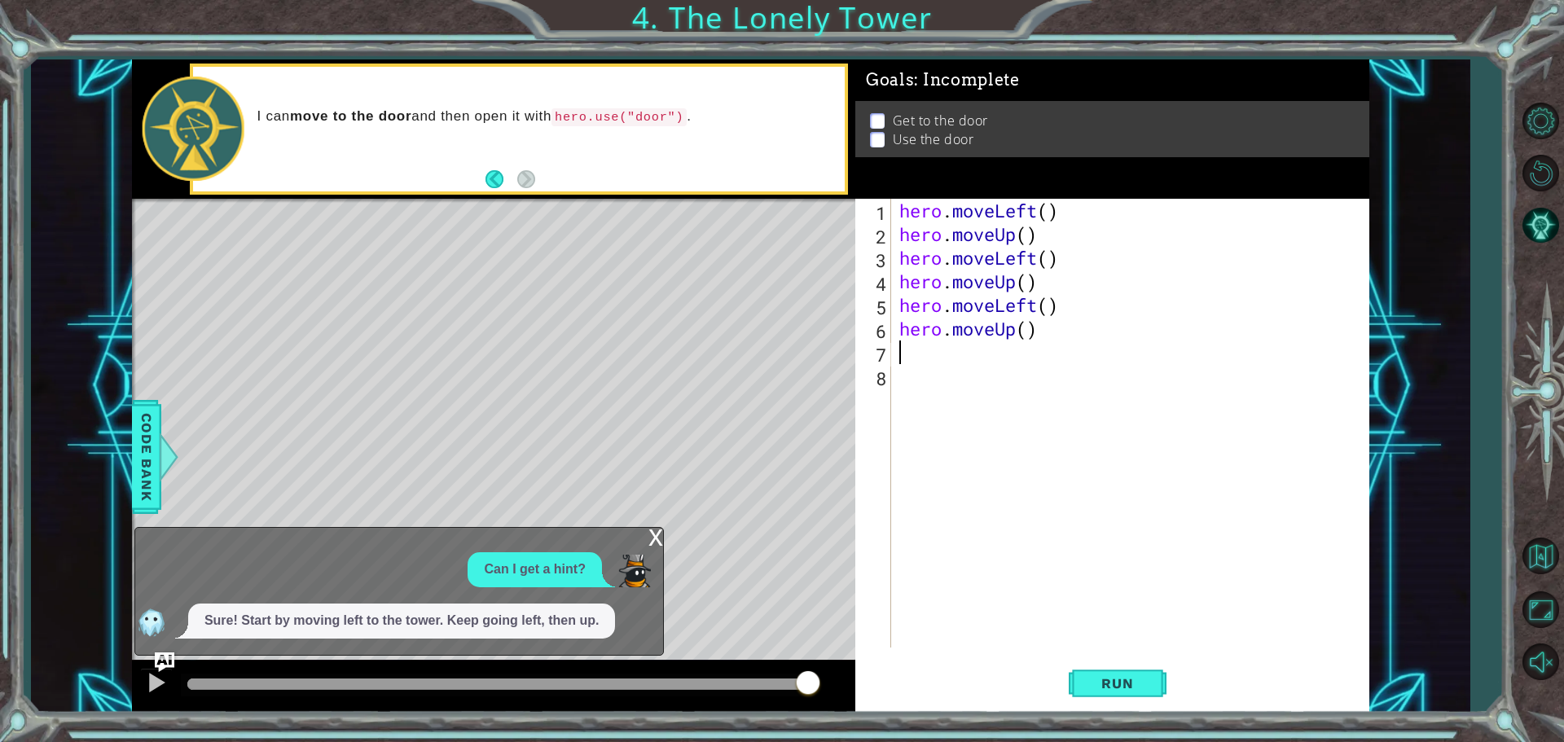
paste textarea "h"
type textarea "h"
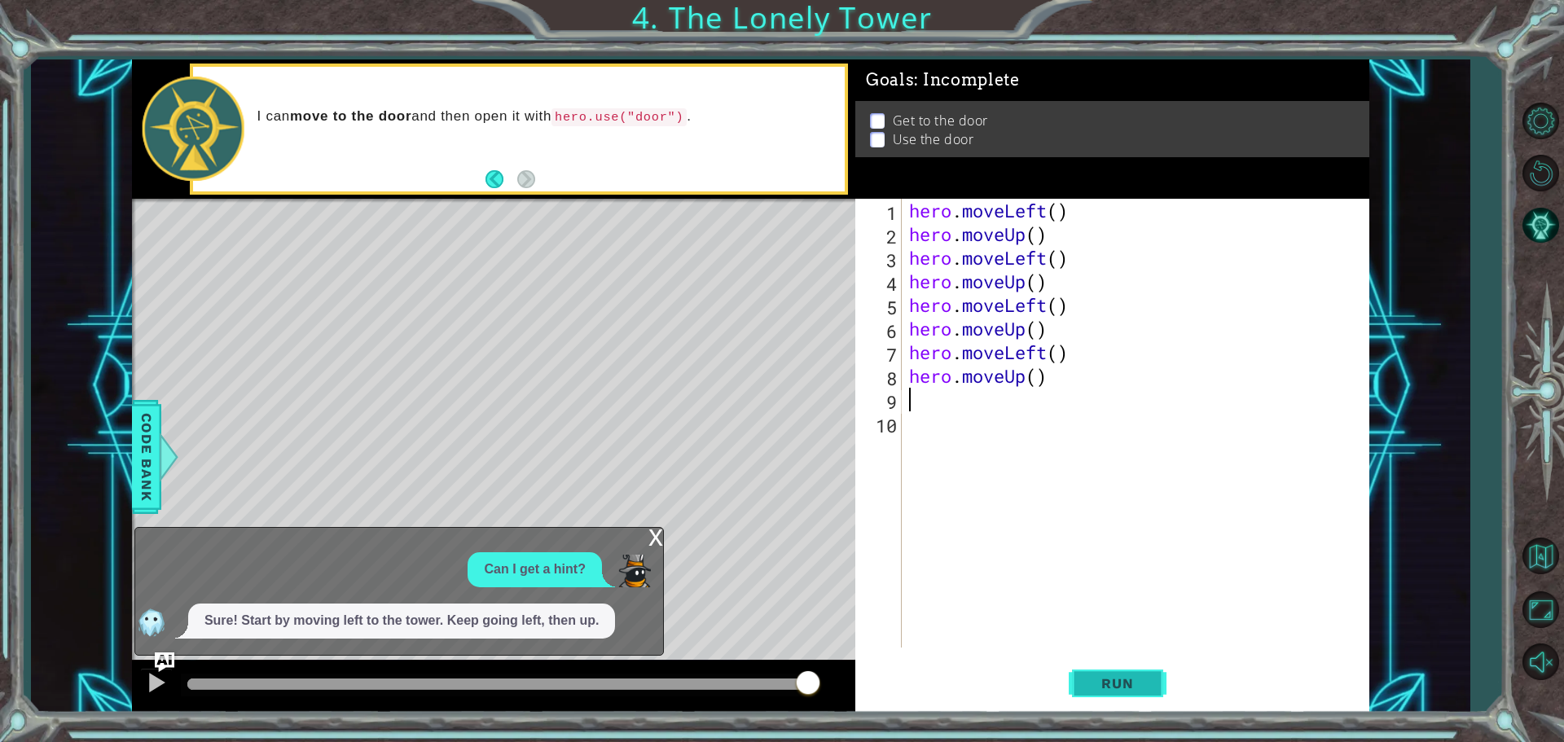
click at [1133, 681] on span "Run" at bounding box center [1117, 683] width 64 height 16
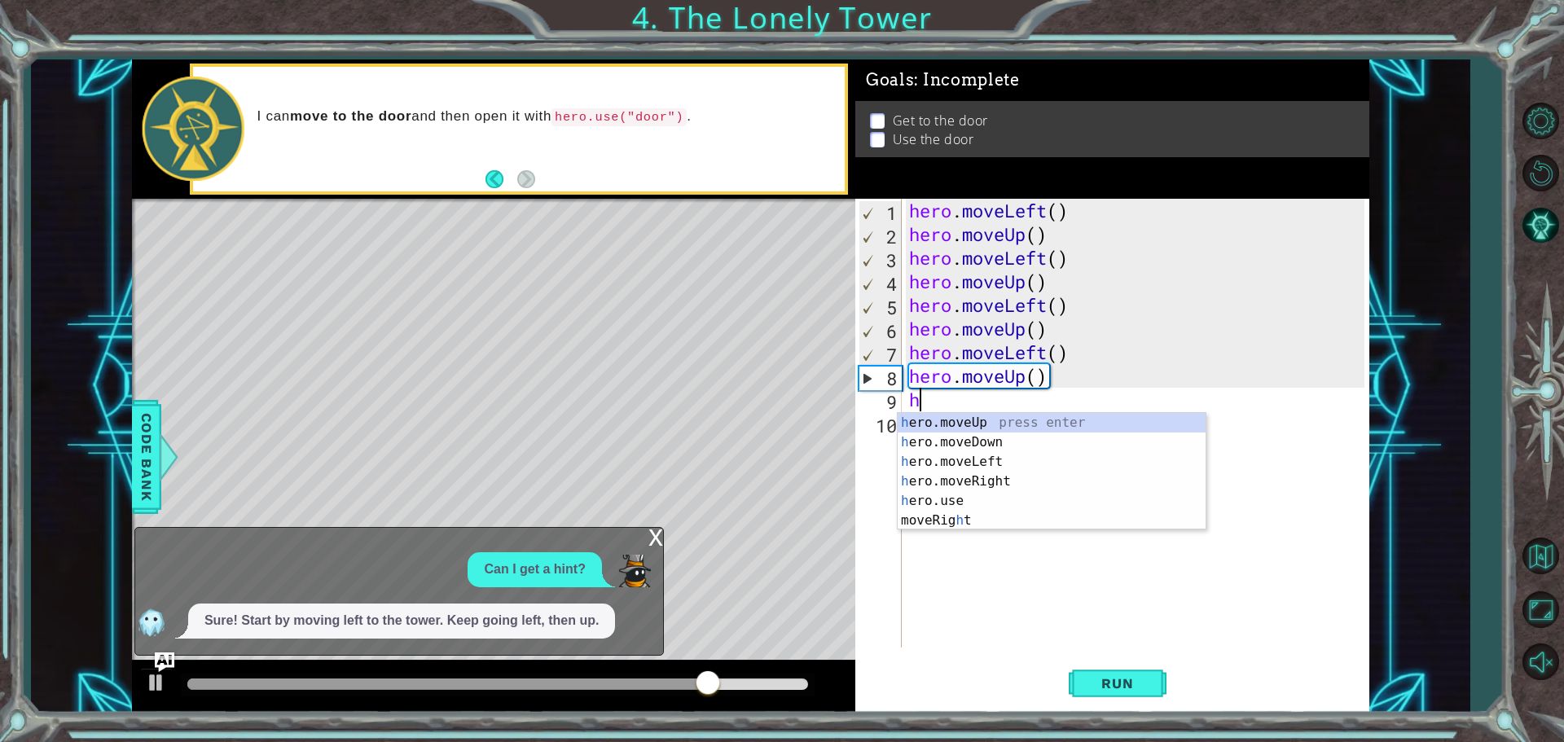
type textarea "he"
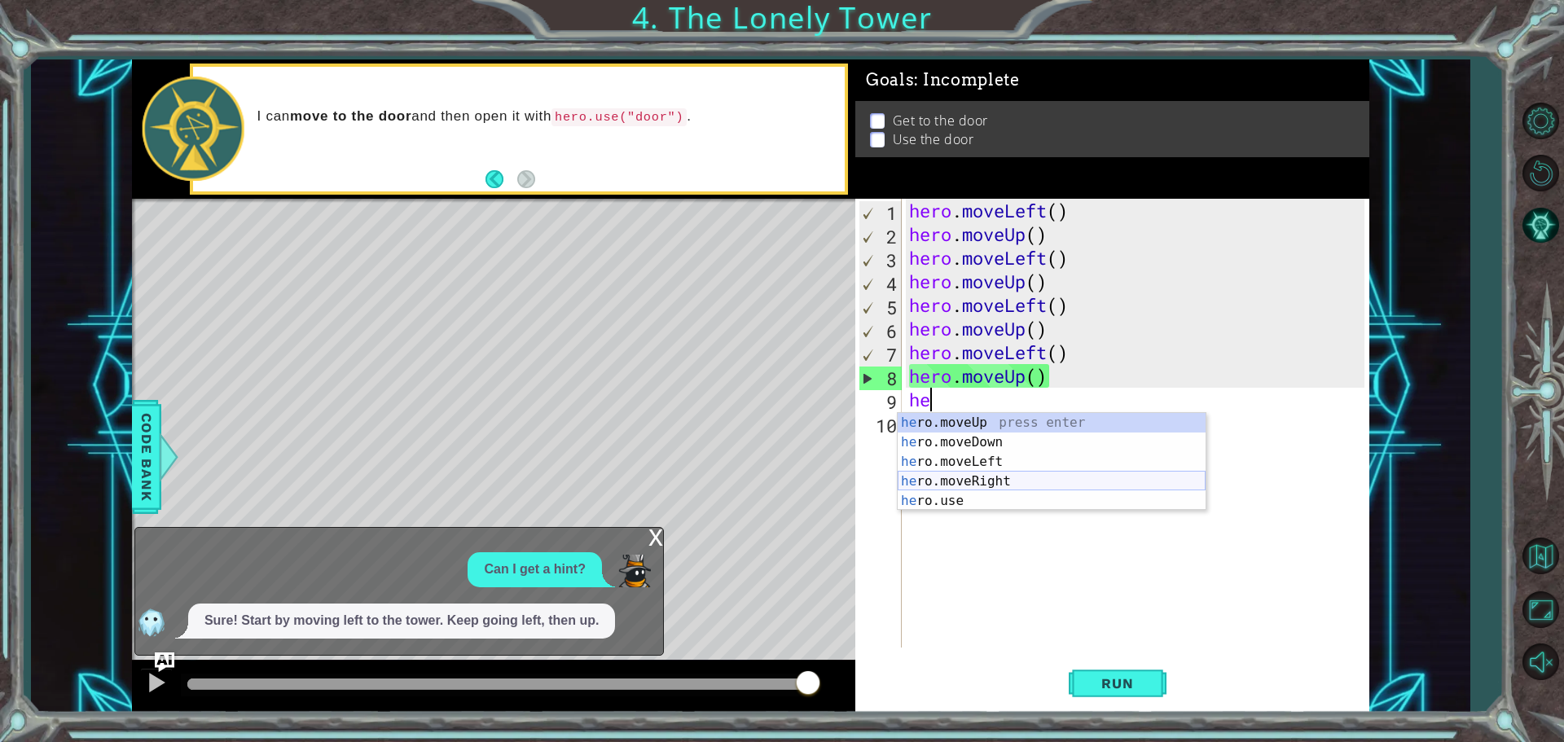
click at [1042, 480] on div "he ro.moveUp press enter he ro.moveDown press enter he ro.moveLeft press enter …" at bounding box center [1052, 481] width 308 height 137
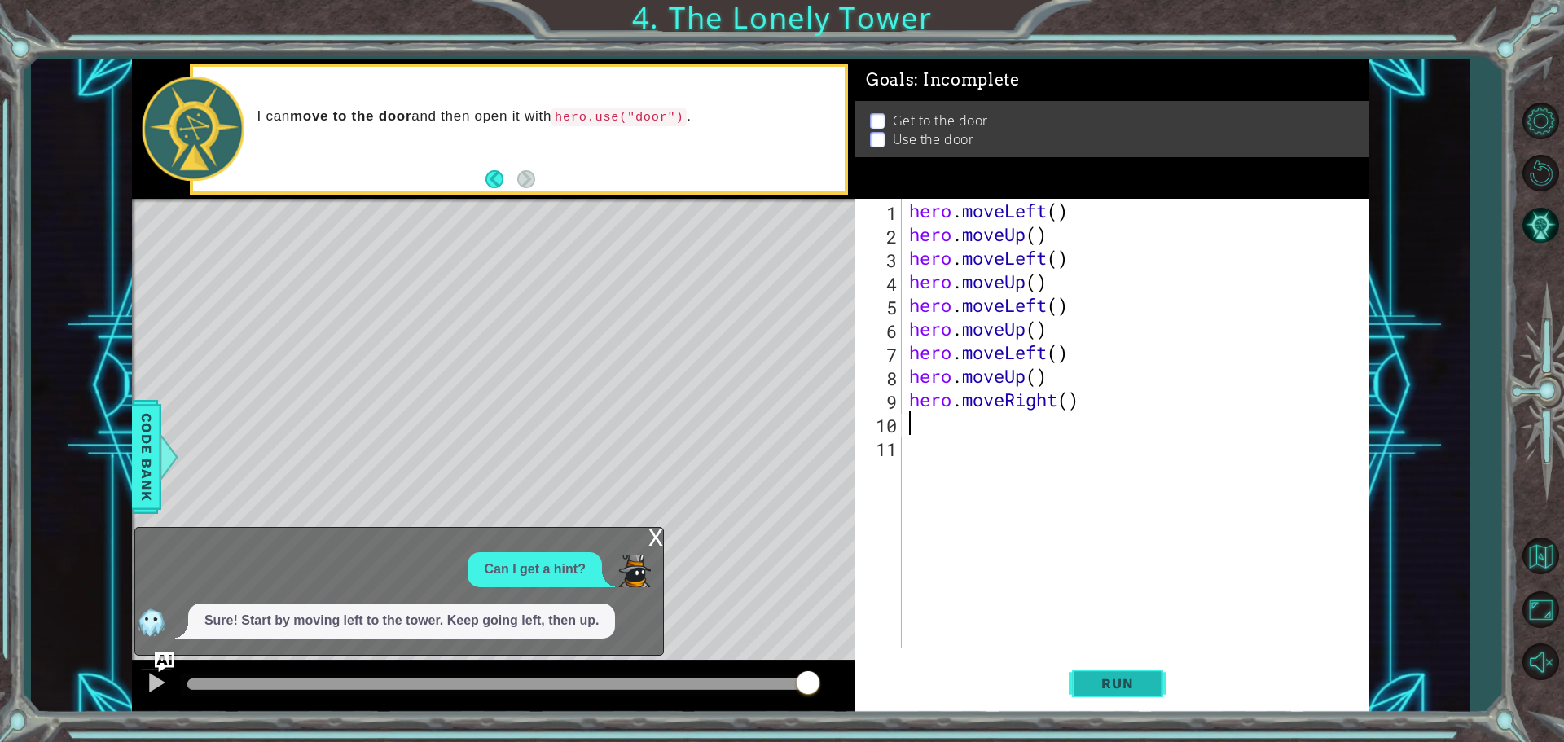
click at [1115, 707] on button "Run" at bounding box center [1118, 683] width 98 height 51
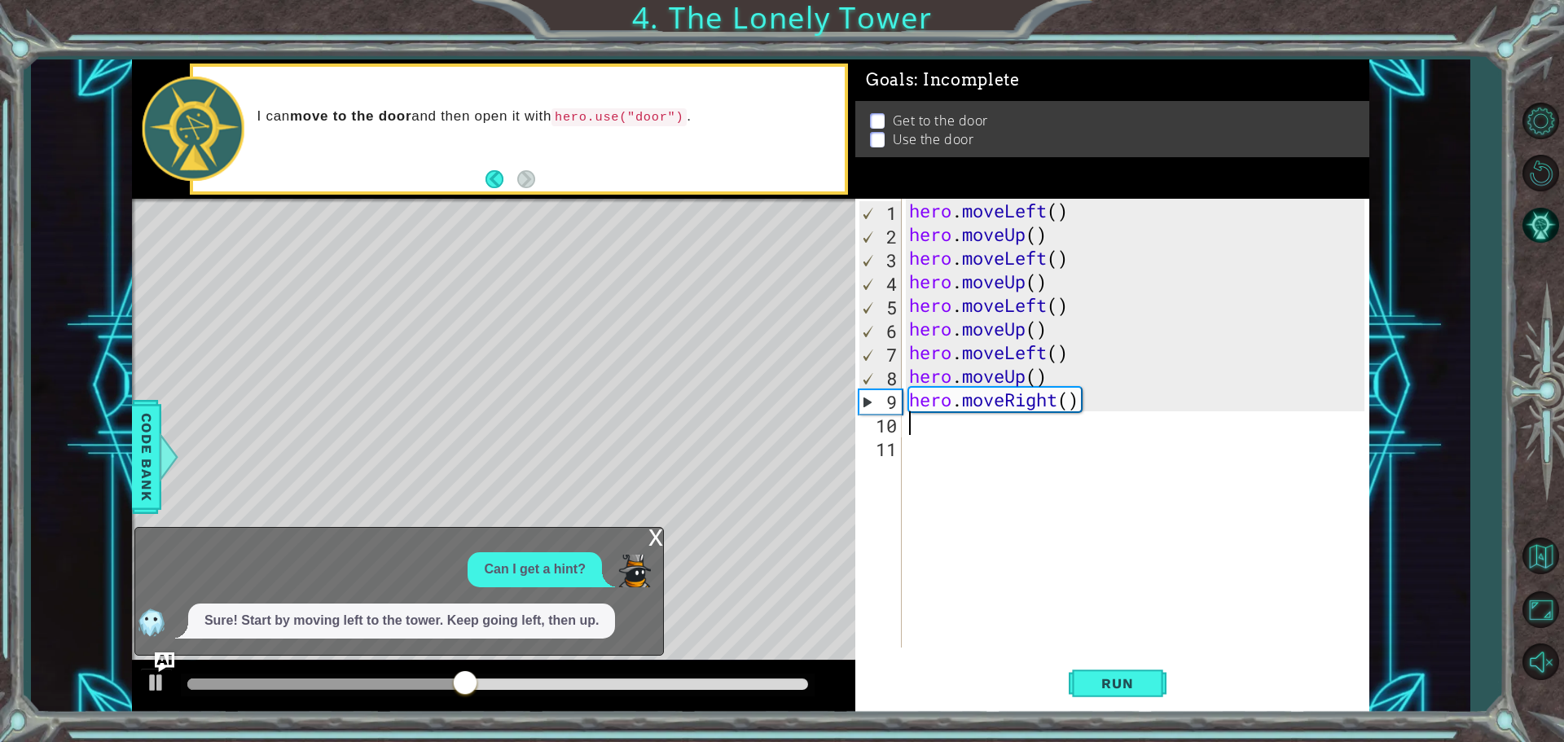
type textarea "h"
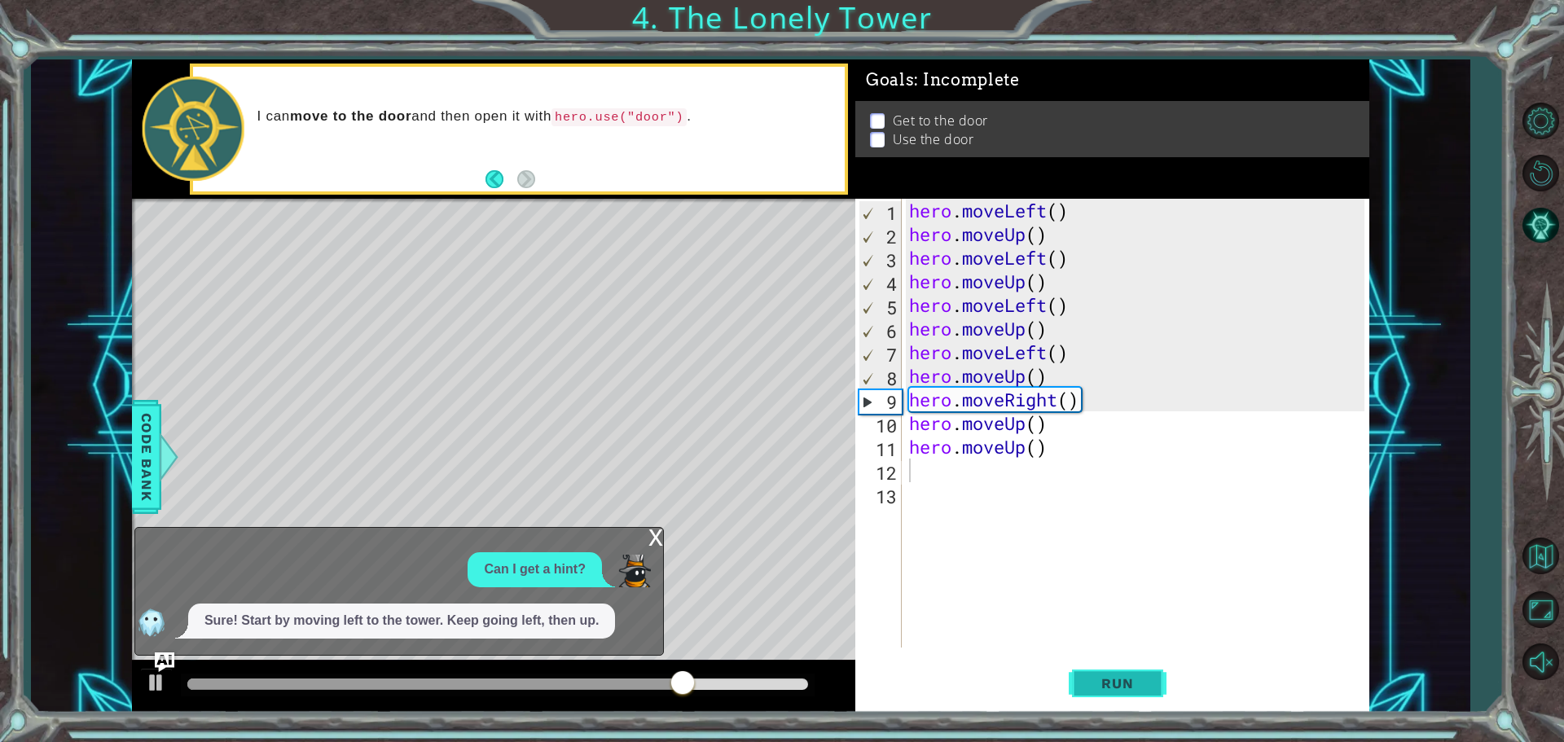
click at [1119, 688] on span "Run" at bounding box center [1117, 683] width 64 height 16
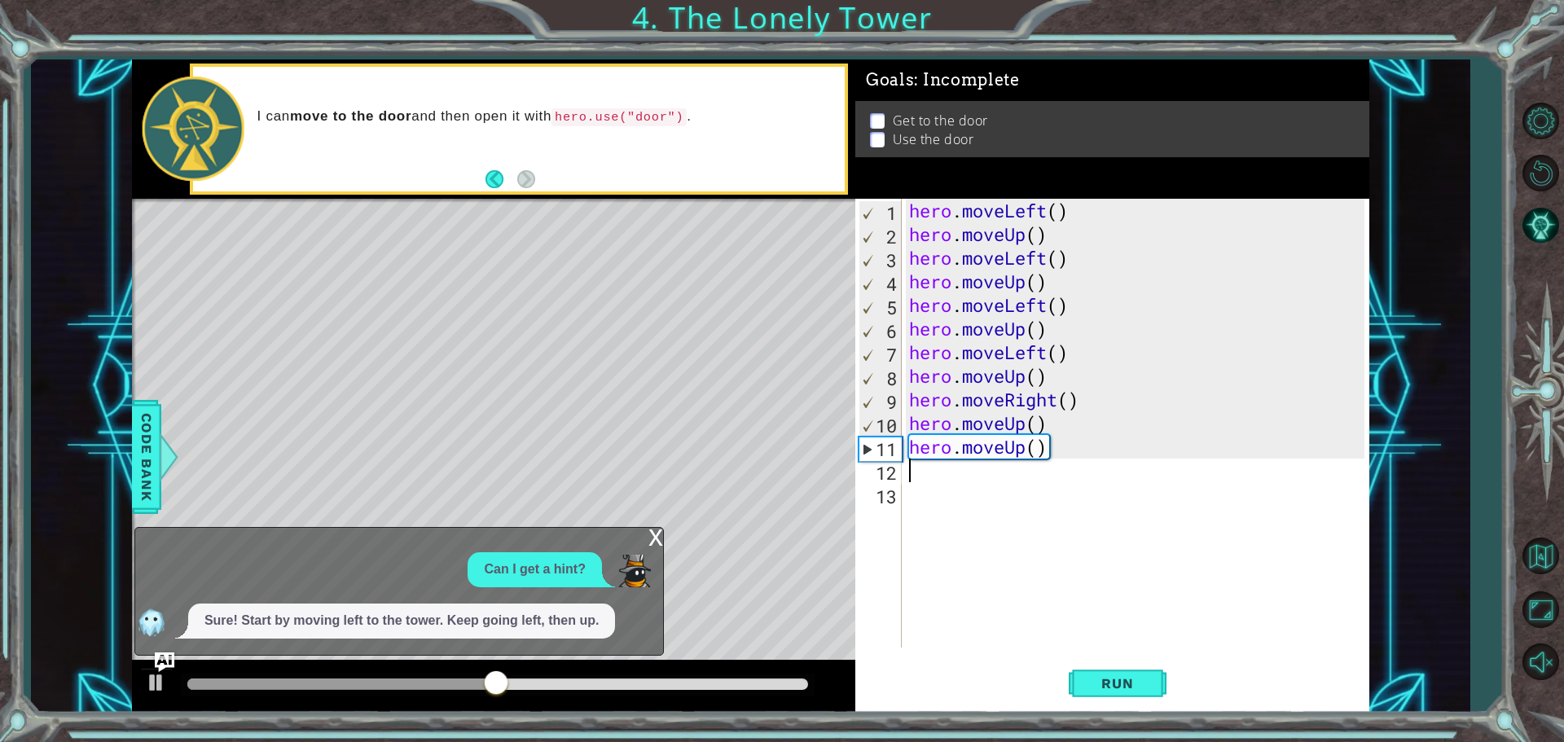
type textarea "h"
drag, startPoint x: 1112, startPoint y: 681, endPoint x: 1113, endPoint y: 693, distance: 11.4
click at [1113, 693] on button "Run" at bounding box center [1118, 683] width 98 height 51
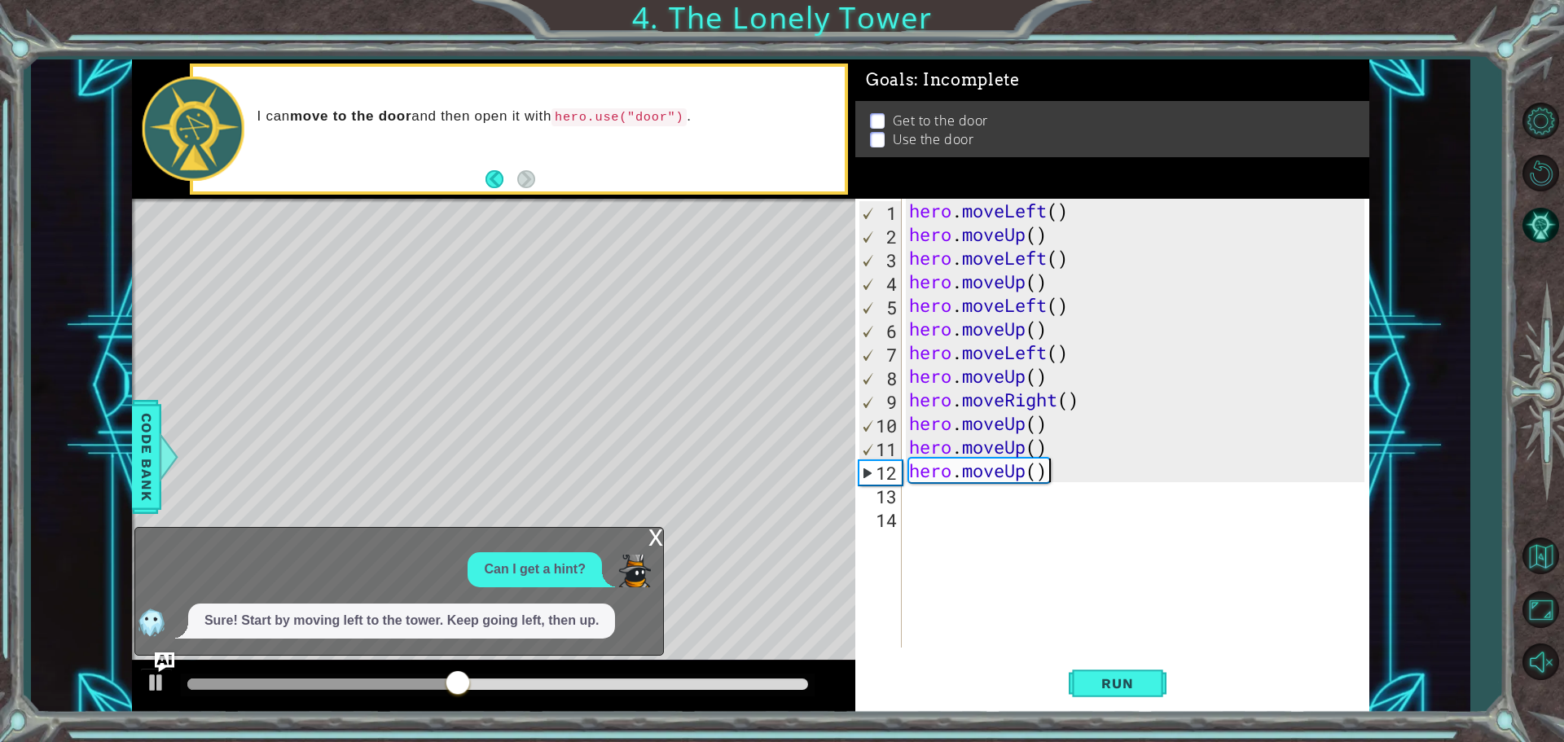
click at [1048, 470] on div "hero . moveLeft ( ) hero . moveUp ( ) hero . moveLeft ( ) hero . moveUp ( ) her…" at bounding box center [1139, 447] width 467 height 496
click at [1048, 471] on div "hero . moveLeft ( ) hero . moveUp ( ) hero . moveLeft ( ) hero . moveUp ( ) her…" at bounding box center [1139, 447] width 467 height 496
click at [1048, 472] on div "hero . moveLeft ( ) hero . moveUp ( ) hero . moveLeft ( ) hero . moveUp ( ) her…" at bounding box center [1139, 447] width 467 height 496
type textarea "hero.moveUp()"
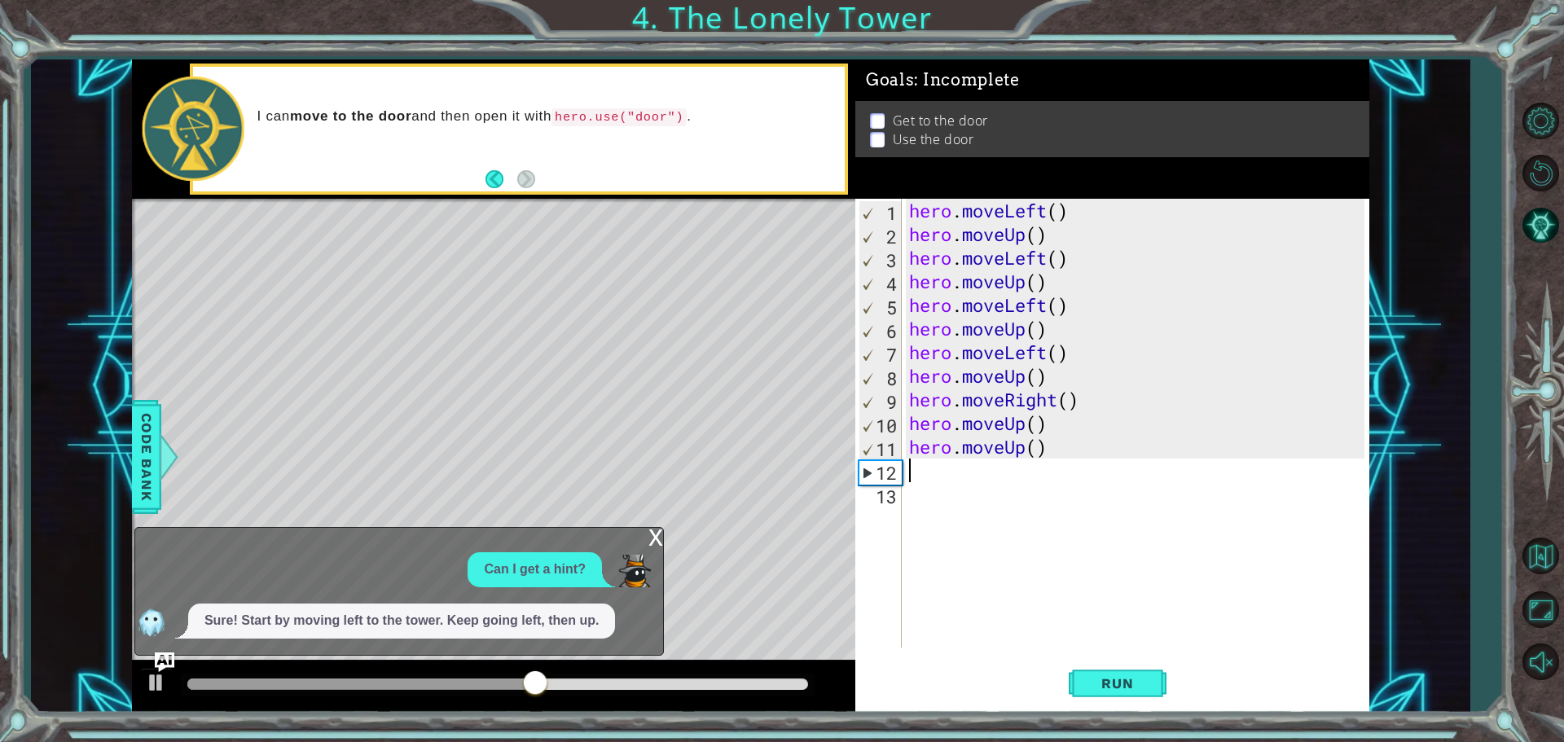
click at [1048, 460] on div "hero . moveLeft ( ) hero . moveUp ( ) hero . moveLeft ( ) hero . moveUp ( ) her…" at bounding box center [1139, 447] width 467 height 496
click at [1052, 452] on div "hero . moveLeft ( ) hero . moveUp ( ) hero . moveLeft ( ) hero . moveUp ( ) her…" at bounding box center [1139, 447] width 467 height 496
type textarea "hero.moveUp()"
type textarea "h"
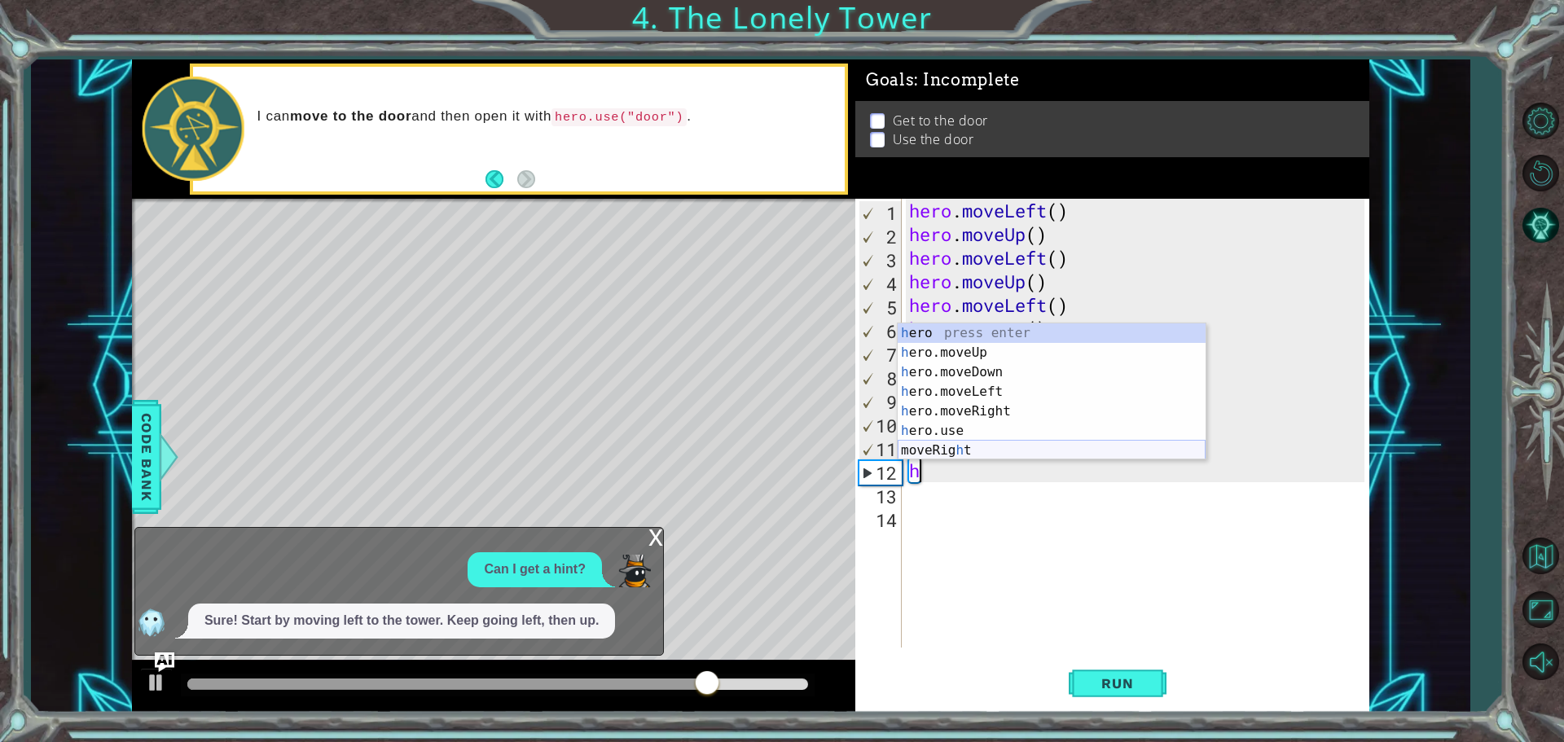
click at [1019, 450] on div "h ero press enter h ero.moveUp press enter h ero.moveDown press enter h ero.mov…" at bounding box center [1052, 411] width 308 height 176
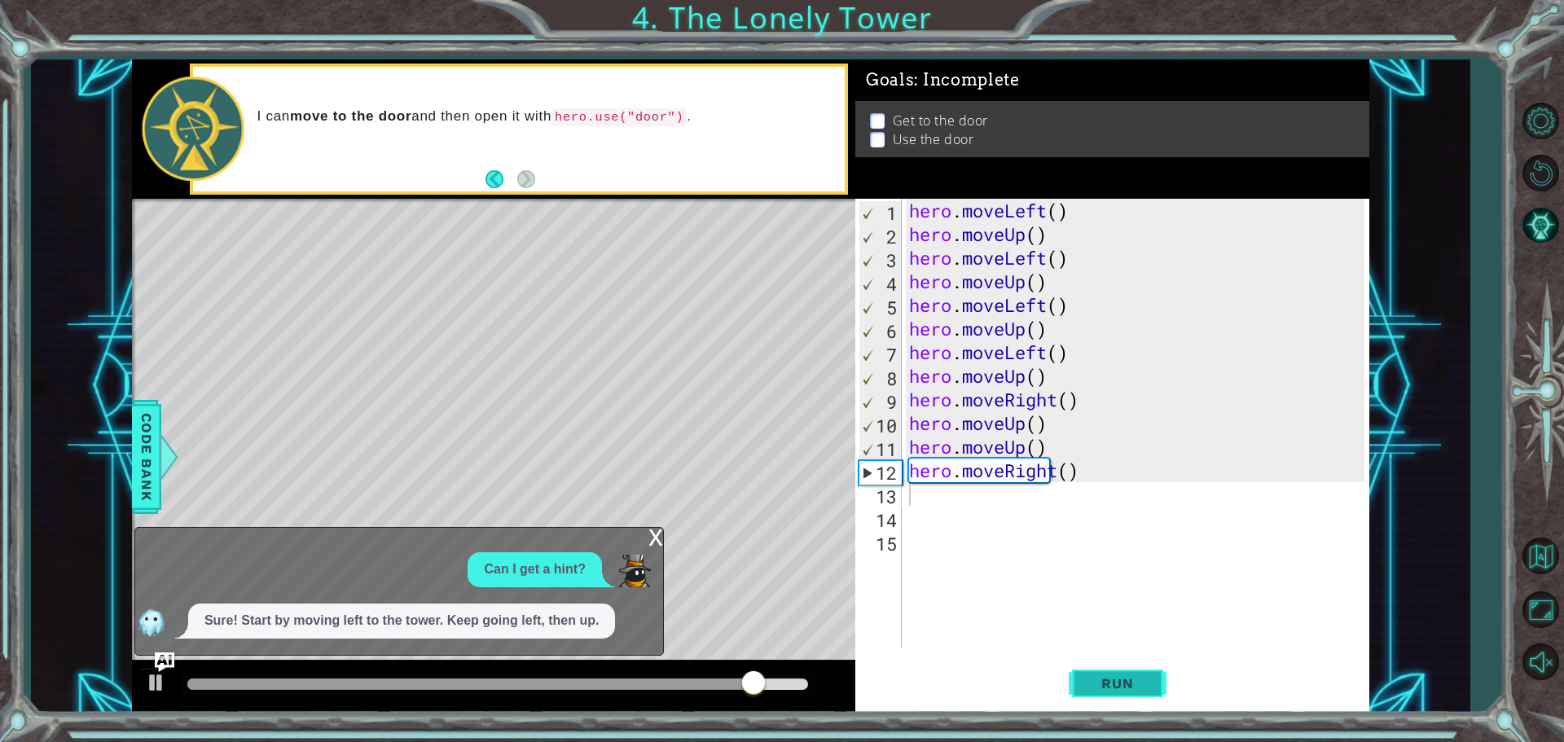
click at [1095, 675] on button "Run" at bounding box center [1118, 683] width 98 height 51
click at [1048, 473] on div "hero . moveLeft ( ) hero . moveUp ( ) hero . moveLeft ( ) hero . moveUp ( ) her…" at bounding box center [1139, 447] width 467 height 496
type textarea "hero.moveRight()"
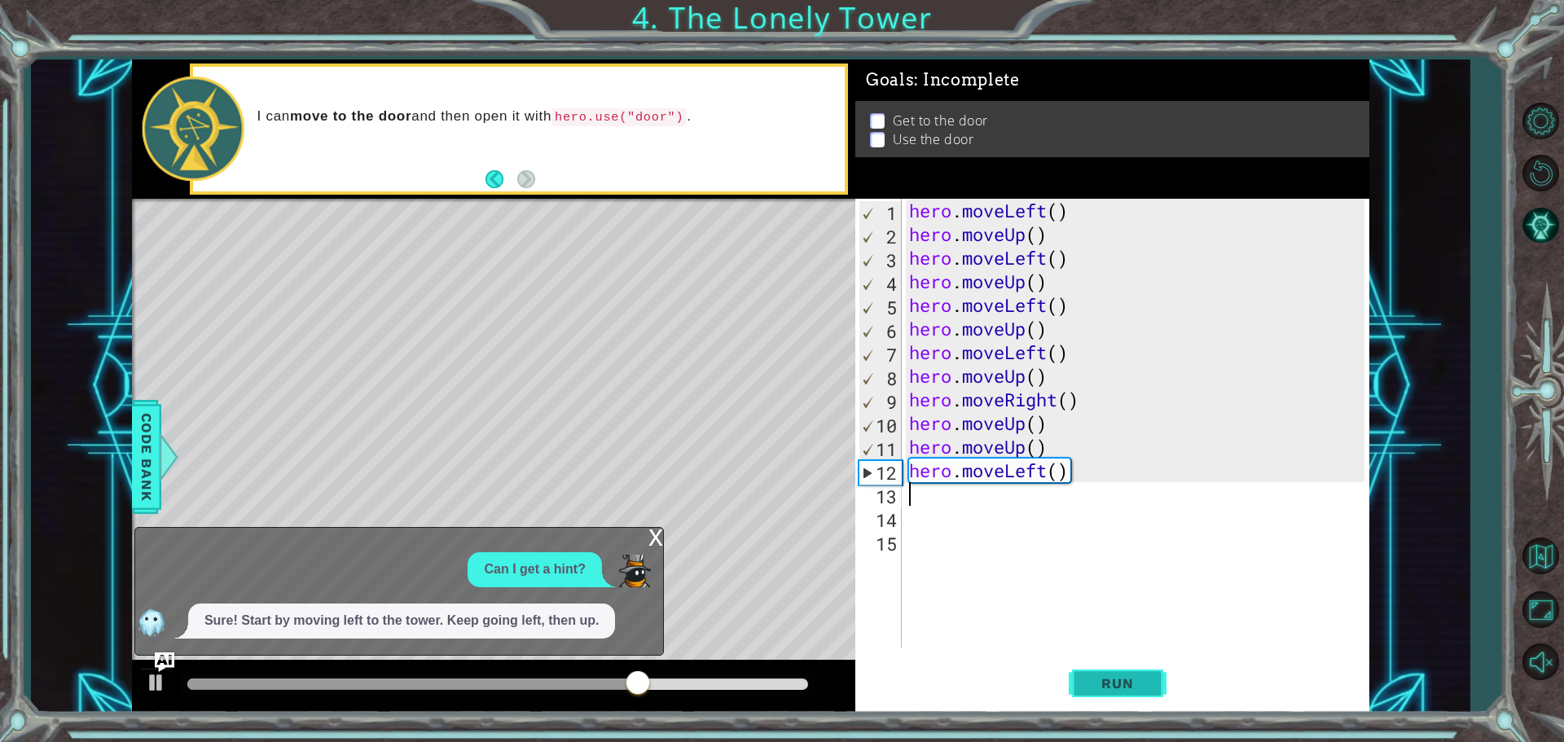
click at [1076, 670] on button "Run" at bounding box center [1118, 683] width 98 height 51
click at [983, 477] on div "hero . moveLeft ( ) hero . moveUp ( ) hero . moveLeft ( ) hero . moveUp ( ) her…" at bounding box center [1139, 447] width 467 height 496
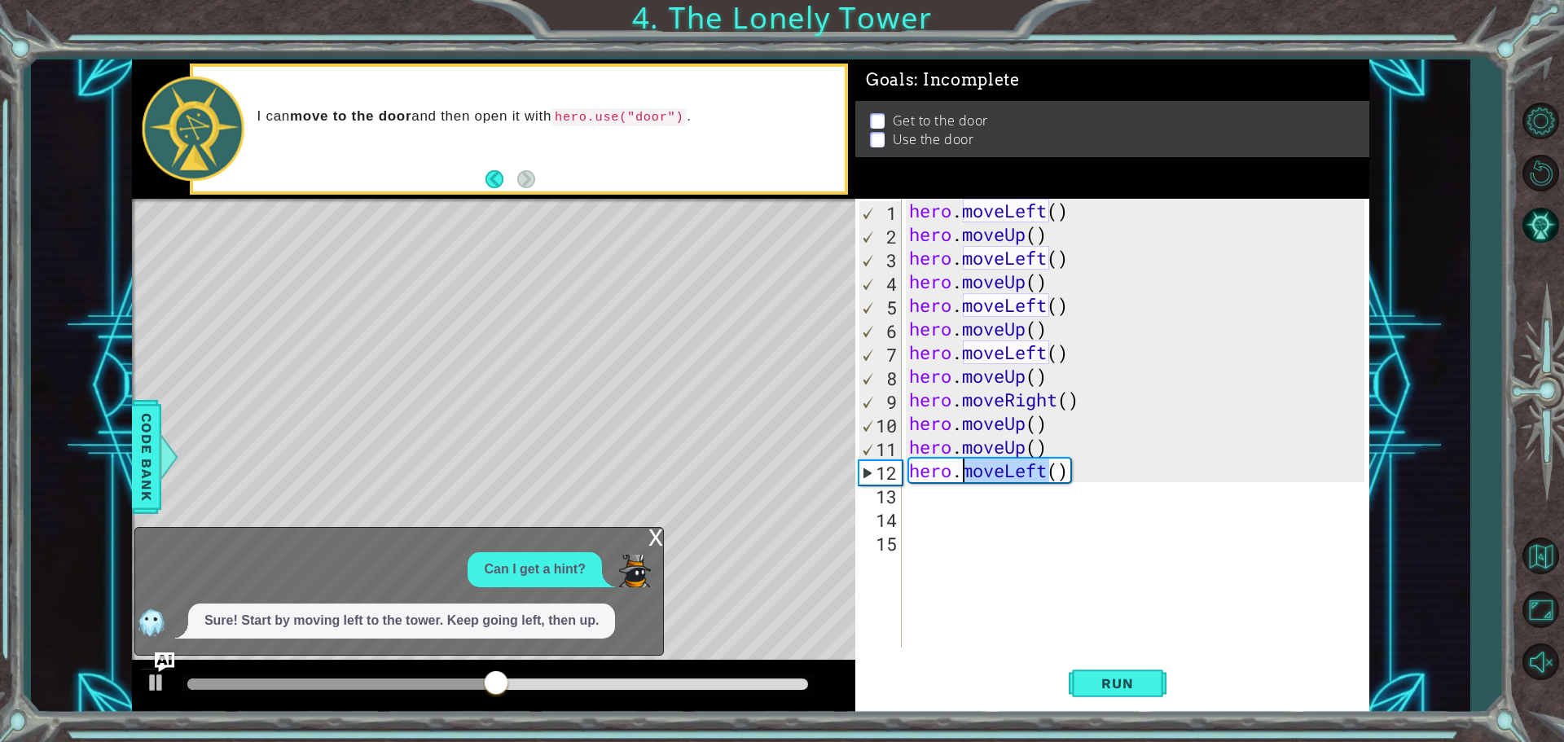
click at [983, 477] on div "hero . moveLeft ( ) hero . moveUp ( ) hero . moveLeft ( ) hero . moveUp ( ) her…" at bounding box center [1139, 447] width 467 height 496
type textarea "hero.moveLeft()"
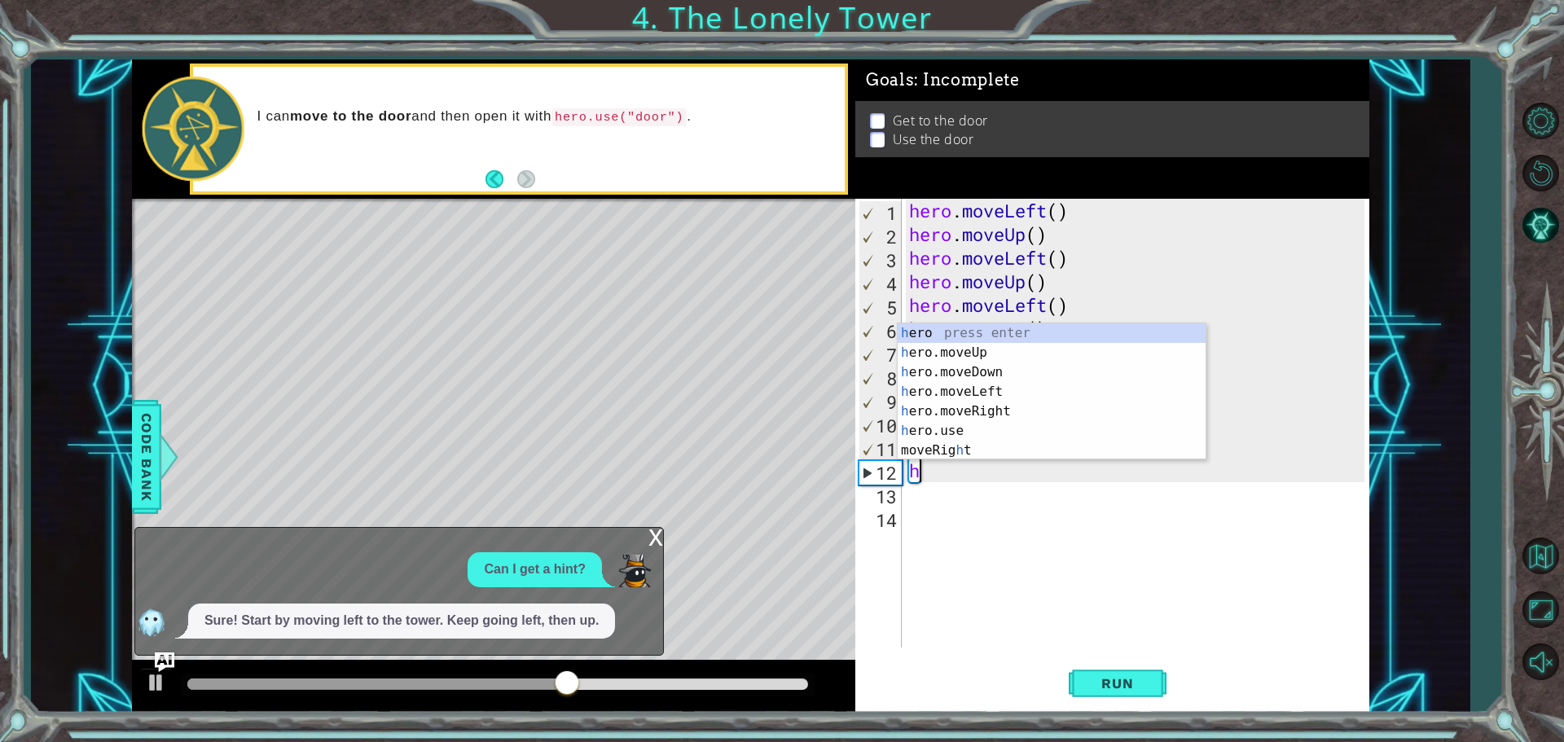
type textarea "hero"
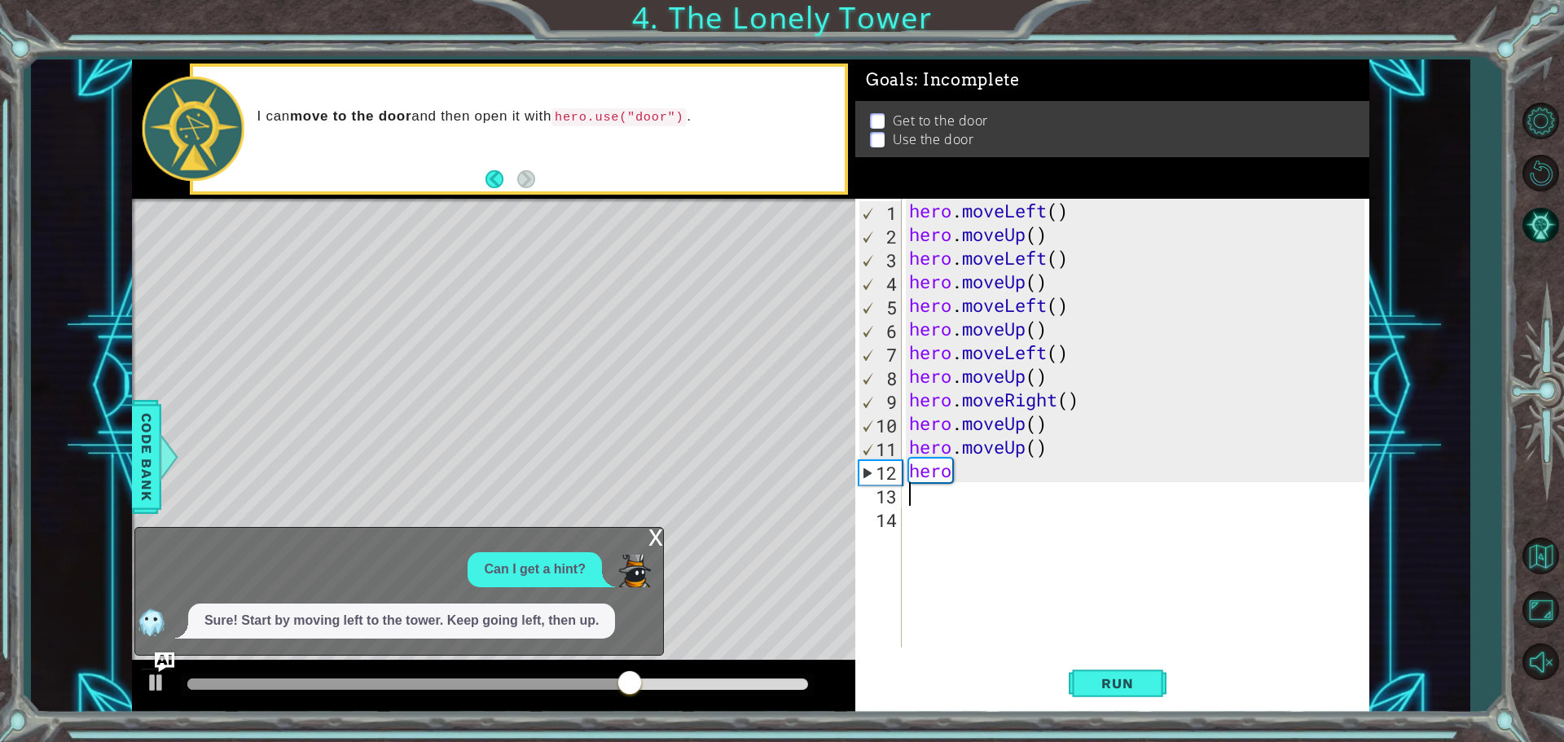
click at [984, 484] on div "hero . moveLeft ( ) hero . moveUp ( ) hero . moveLeft ( ) hero . moveUp ( ) her…" at bounding box center [1139, 447] width 467 height 496
type textarea "hero"
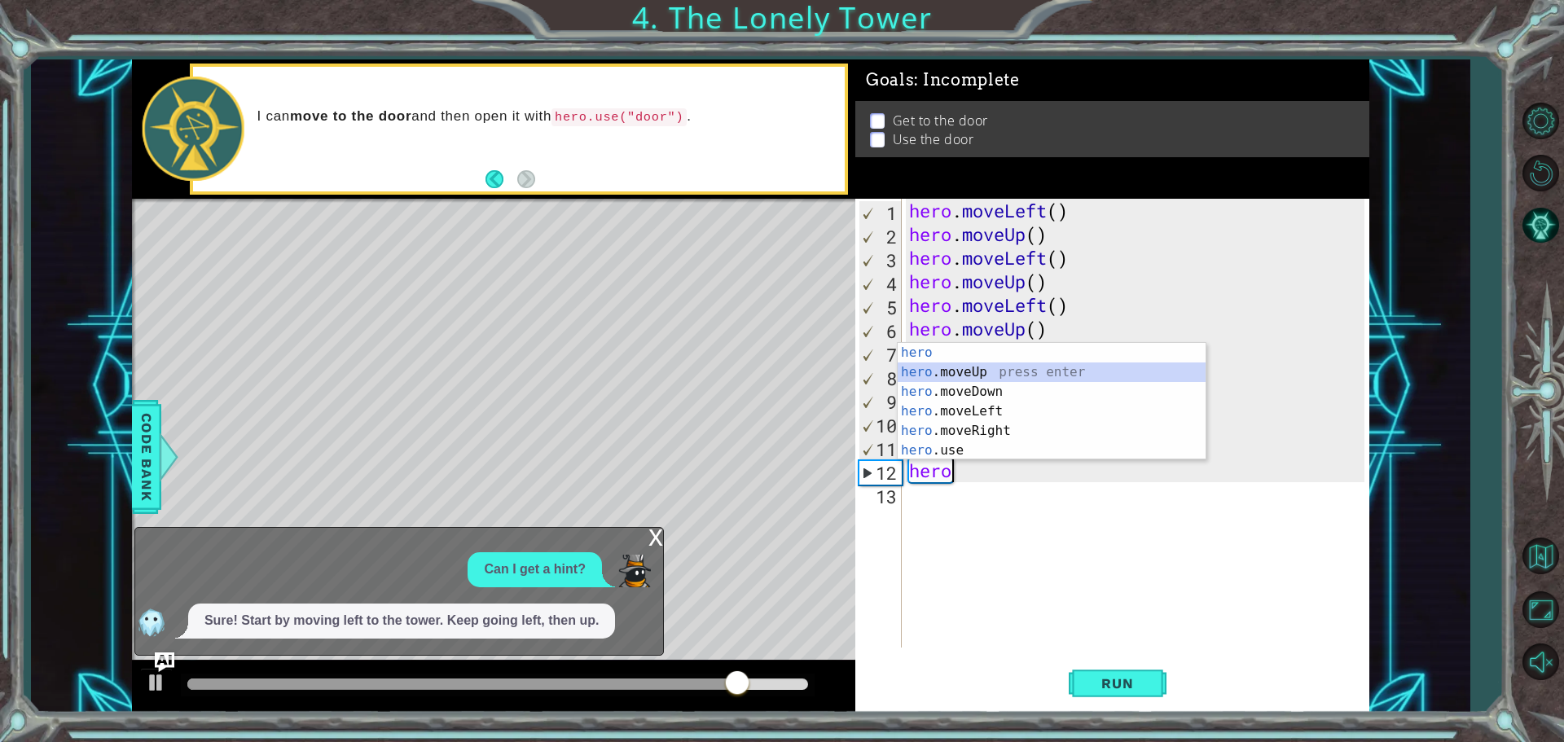
click at [944, 370] on div "hero press enter hero .moveUp press enter hero .moveDown press enter hero .move…" at bounding box center [1052, 421] width 308 height 156
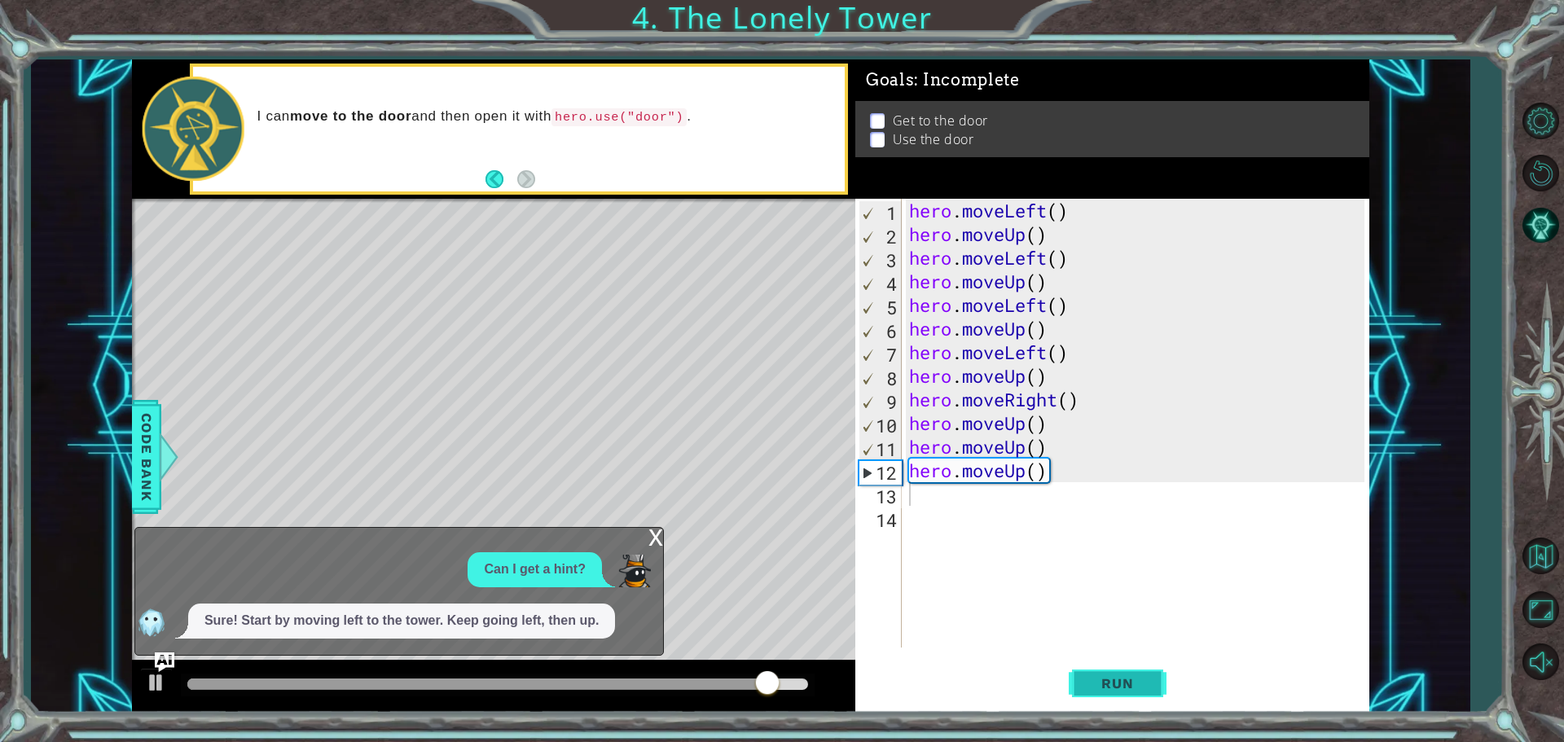
click at [1115, 684] on span "Run" at bounding box center [1117, 683] width 64 height 16
click at [946, 504] on div "hero . moveLeft ( ) hero . moveUp ( ) hero . moveLeft ( ) hero . moveUp ( ) her…" at bounding box center [1139, 447] width 467 height 496
click at [944, 498] on div "hero . moveLeft ( ) hero . moveUp ( ) hero . moveLeft ( ) hero . moveUp ( ) her…" at bounding box center [1139, 447] width 467 height 496
click at [953, 496] on div "hero . moveLeft ( ) hero . moveUp ( ) hero . moveLeft ( ) hero . moveUp ( ) her…" at bounding box center [1139, 447] width 467 height 496
type textarea "he"
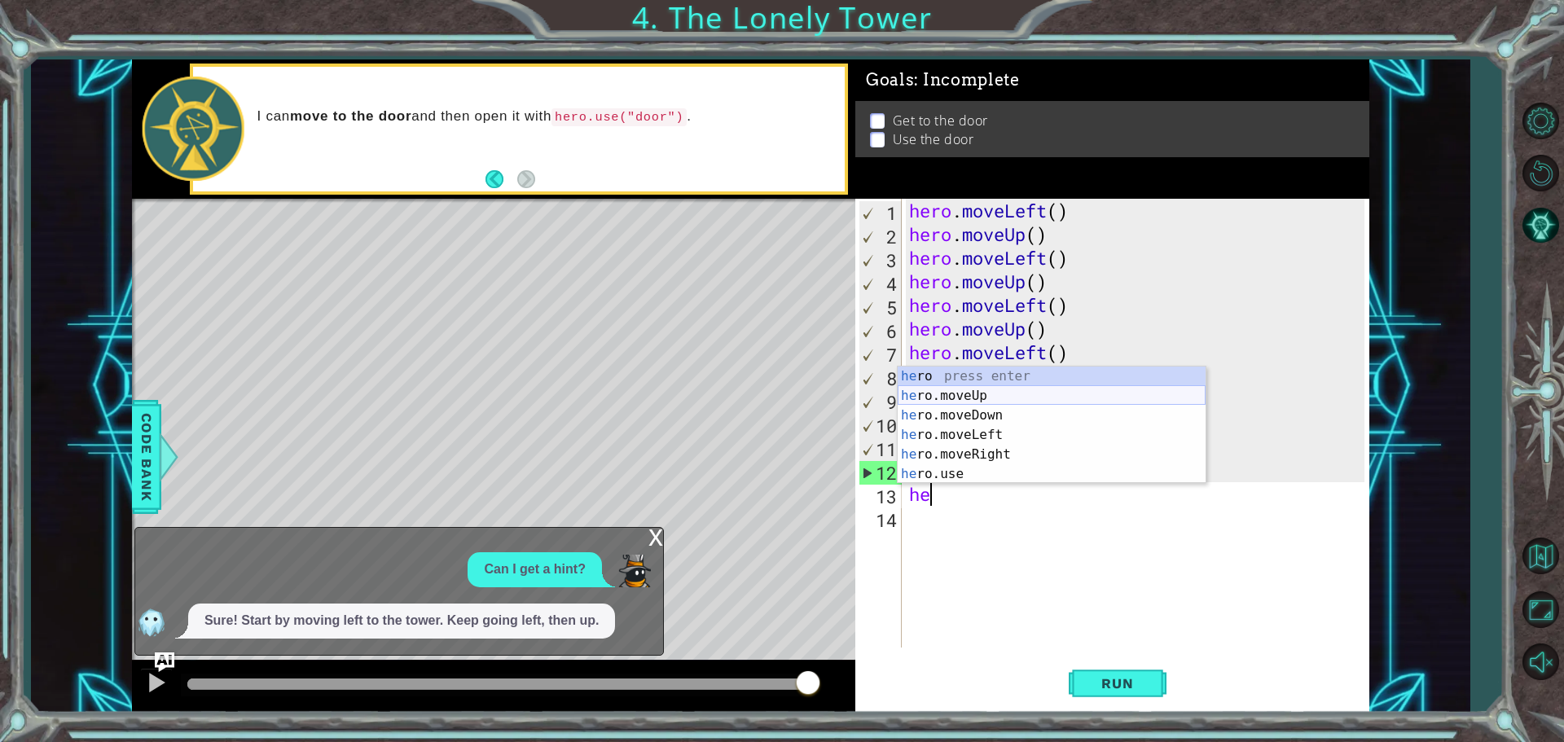
click at [961, 393] on div "he ro press enter he ro.moveUp press enter he ro.moveDown press enter he ro.mov…" at bounding box center [1052, 445] width 308 height 156
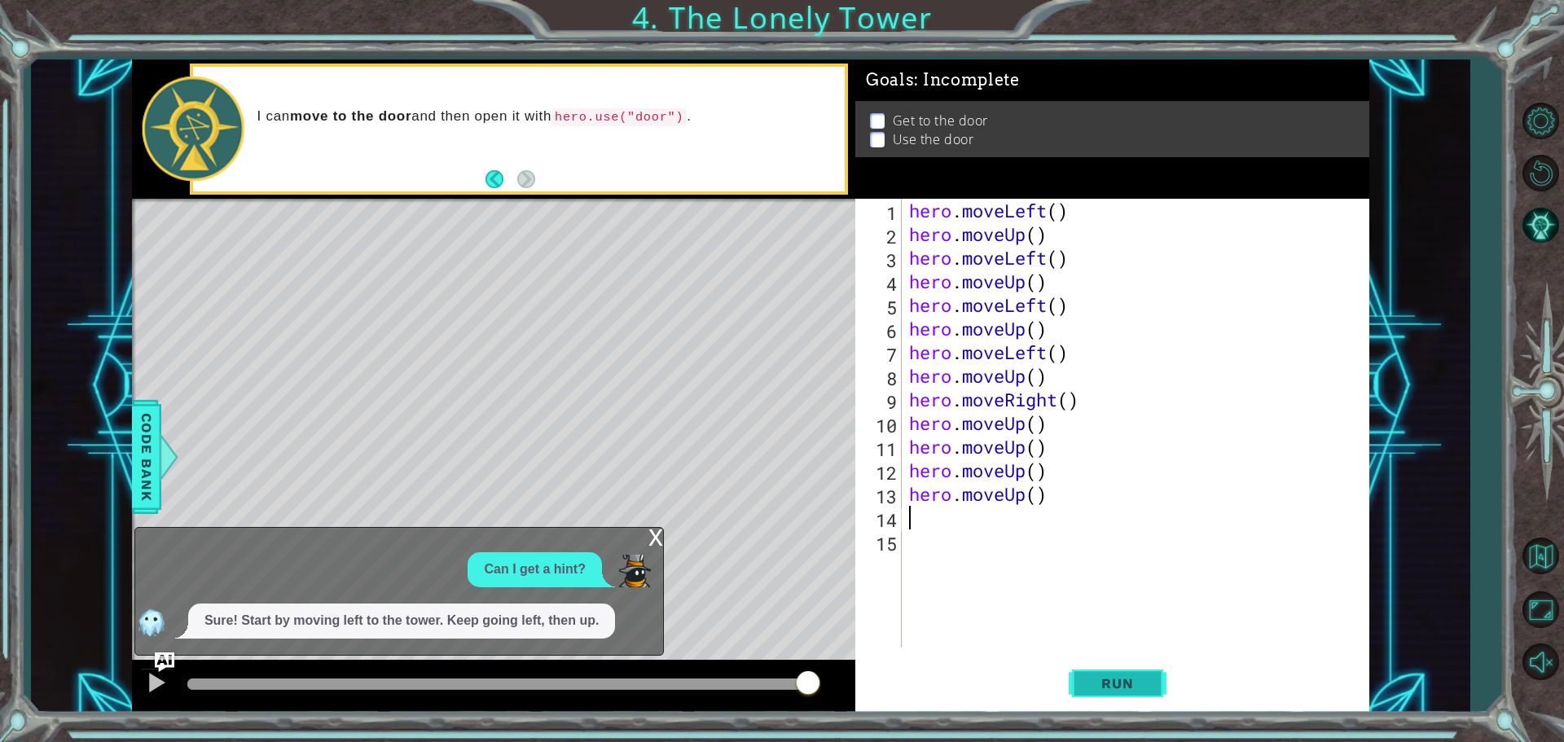
click at [1135, 684] on span "Run" at bounding box center [1117, 683] width 64 height 16
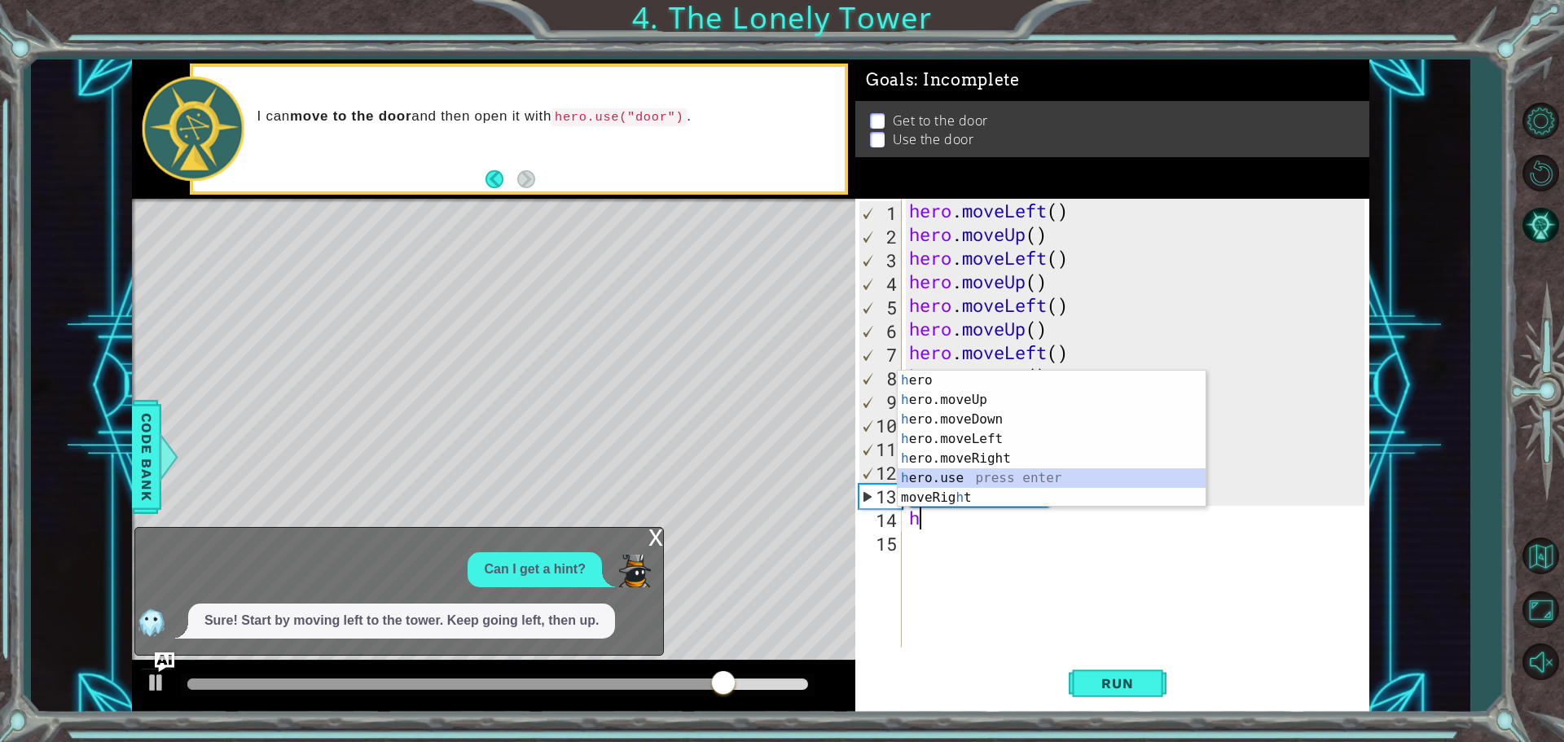
click at [961, 485] on div "h ero press enter h ero.moveUp press enter h ero.moveDown press enter h ero.mov…" at bounding box center [1052, 459] width 308 height 176
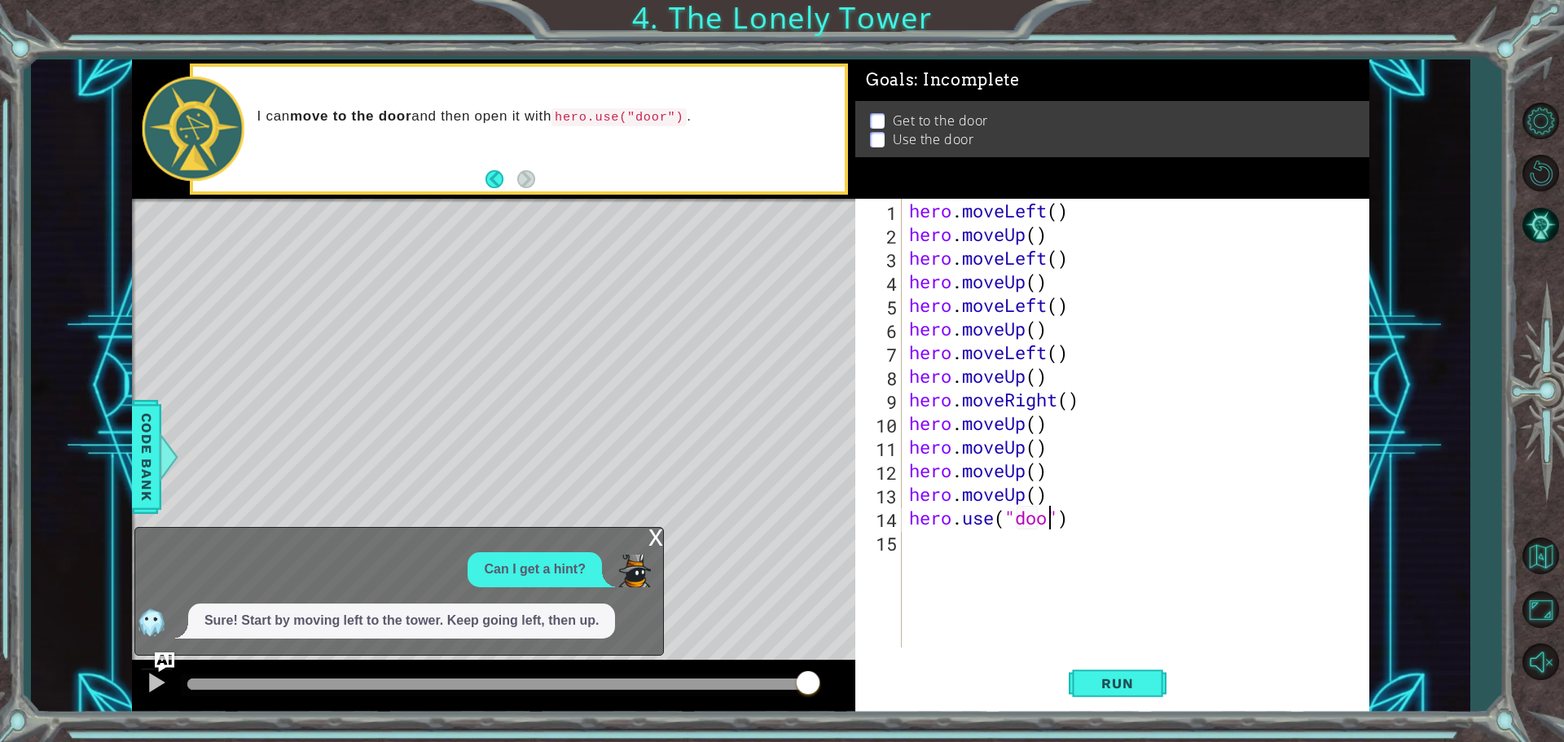
scroll to position [0, 7]
click at [1098, 671] on button "Run" at bounding box center [1118, 683] width 98 height 51
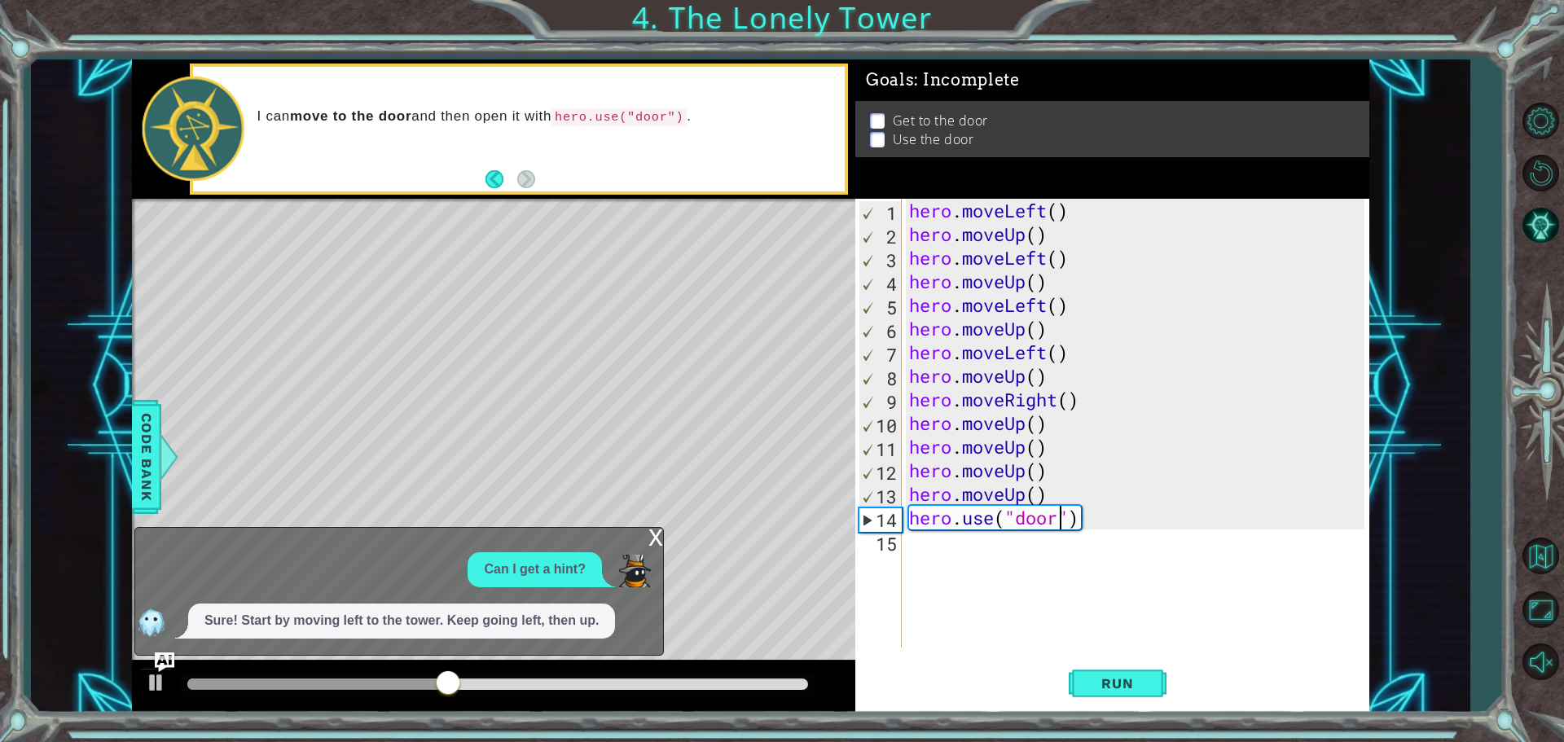
click at [1076, 525] on div "hero . moveLeft ( ) hero . moveUp ( ) hero . moveLeft ( ) hero . moveUp ( ) her…" at bounding box center [1139, 447] width 467 height 496
click at [1077, 522] on div "hero . moveLeft ( ) hero . moveUp ( ) hero . moveLeft ( ) hero . moveUp ( ) her…" at bounding box center [1139, 447] width 467 height 496
click at [1080, 522] on div "hero . moveLeft ( ) hero . moveUp ( ) hero . moveLeft ( ) hero . moveUp ( ) her…" at bounding box center [1139, 447] width 467 height 496
type textarea "h"
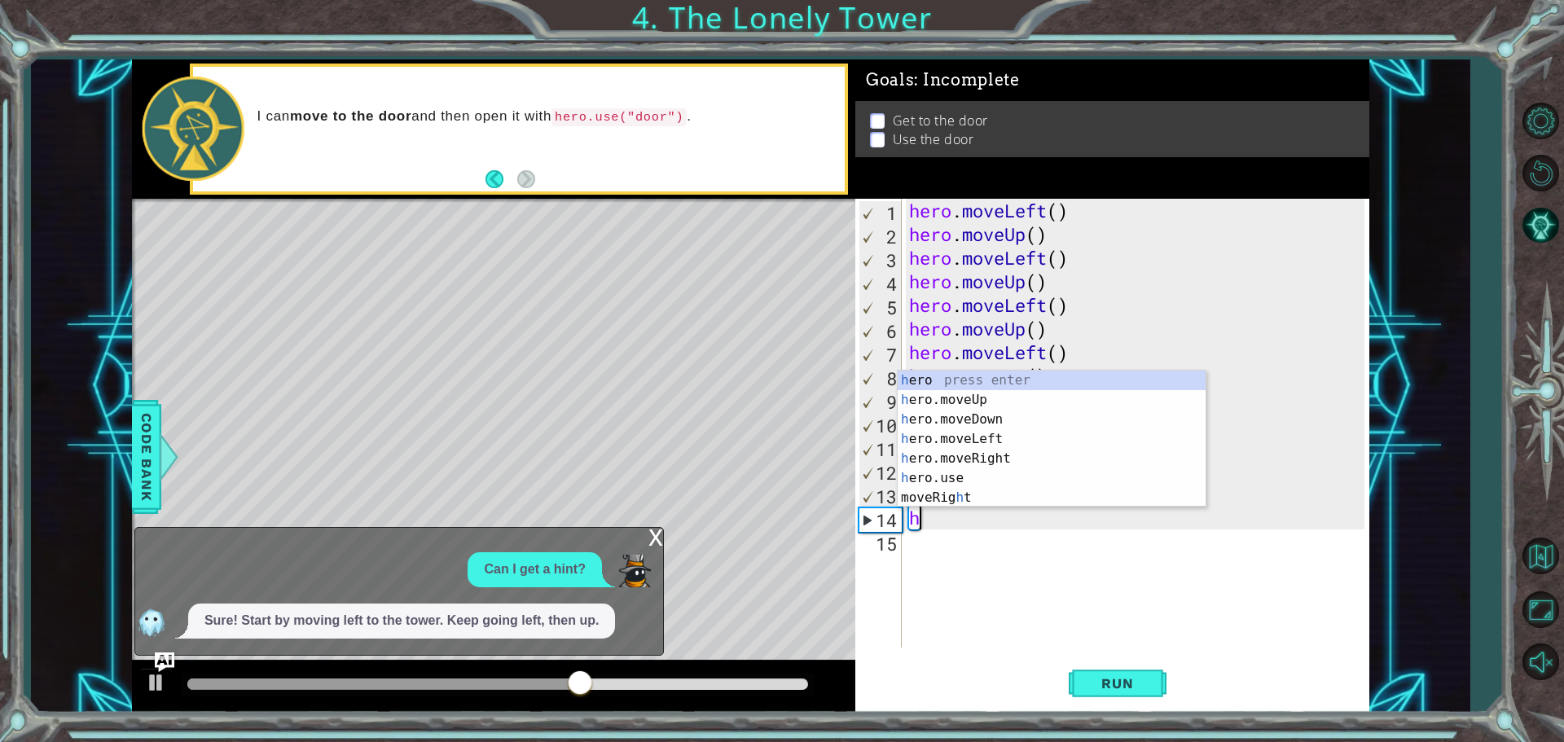
scroll to position [0, 0]
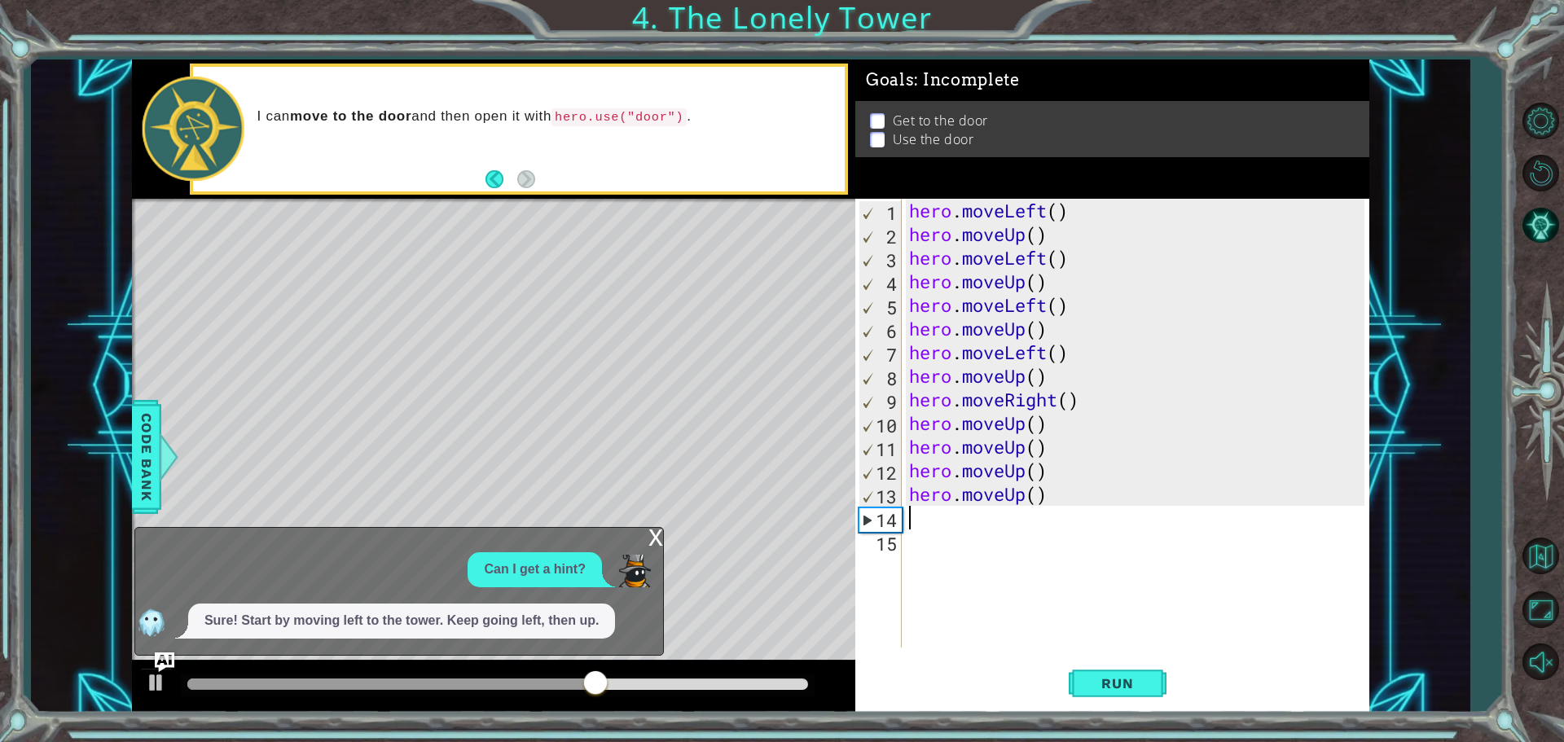
type textarea "hero.moveUp()"
click at [1111, 700] on button "Run" at bounding box center [1118, 683] width 98 height 51
click at [564, 557] on div "Can I get a hint?" at bounding box center [535, 569] width 134 height 35
click at [553, 567] on p "Can I get a hint?" at bounding box center [534, 570] width 101 height 19
click at [506, 609] on div "Sure! Start by moving left to the tower. Keep going left, then up." at bounding box center [401, 621] width 427 height 35
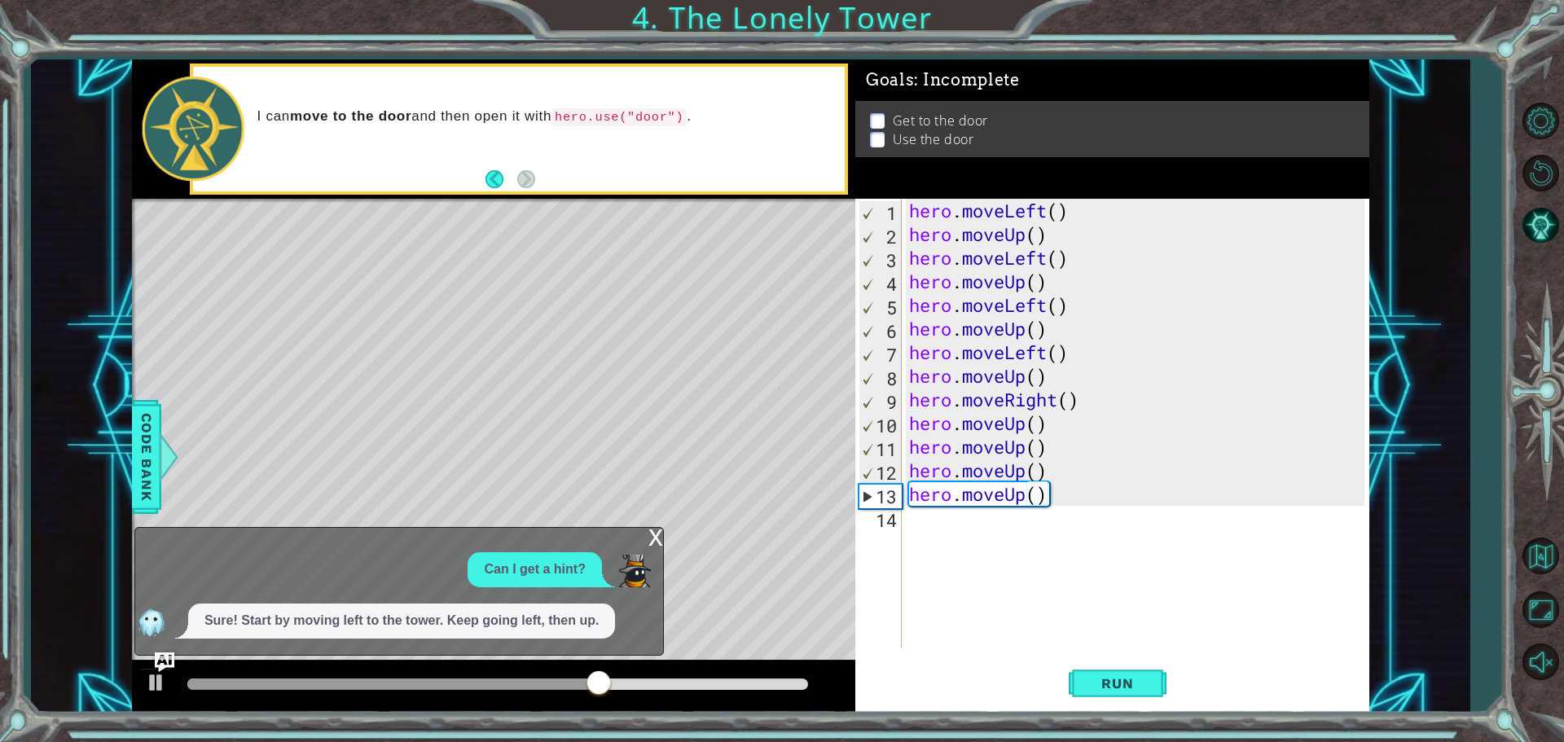
click at [498, 619] on p "Sure! Start by moving left to the tower. Keep going left, then up." at bounding box center [402, 621] width 394 height 19
click at [146, 620] on img at bounding box center [151, 622] width 33 height 33
click at [1050, 502] on div "hero . moveLeft ( ) hero . moveUp ( ) hero . moveLeft ( ) hero . moveUp ( ) her…" at bounding box center [1139, 447] width 467 height 496
click at [1034, 508] on div "hero . moveLeft ( ) hero . moveUp ( ) hero . moveLeft ( ) hero . moveUp ( ) her…" at bounding box center [1139, 447] width 467 height 496
type textarea "h"
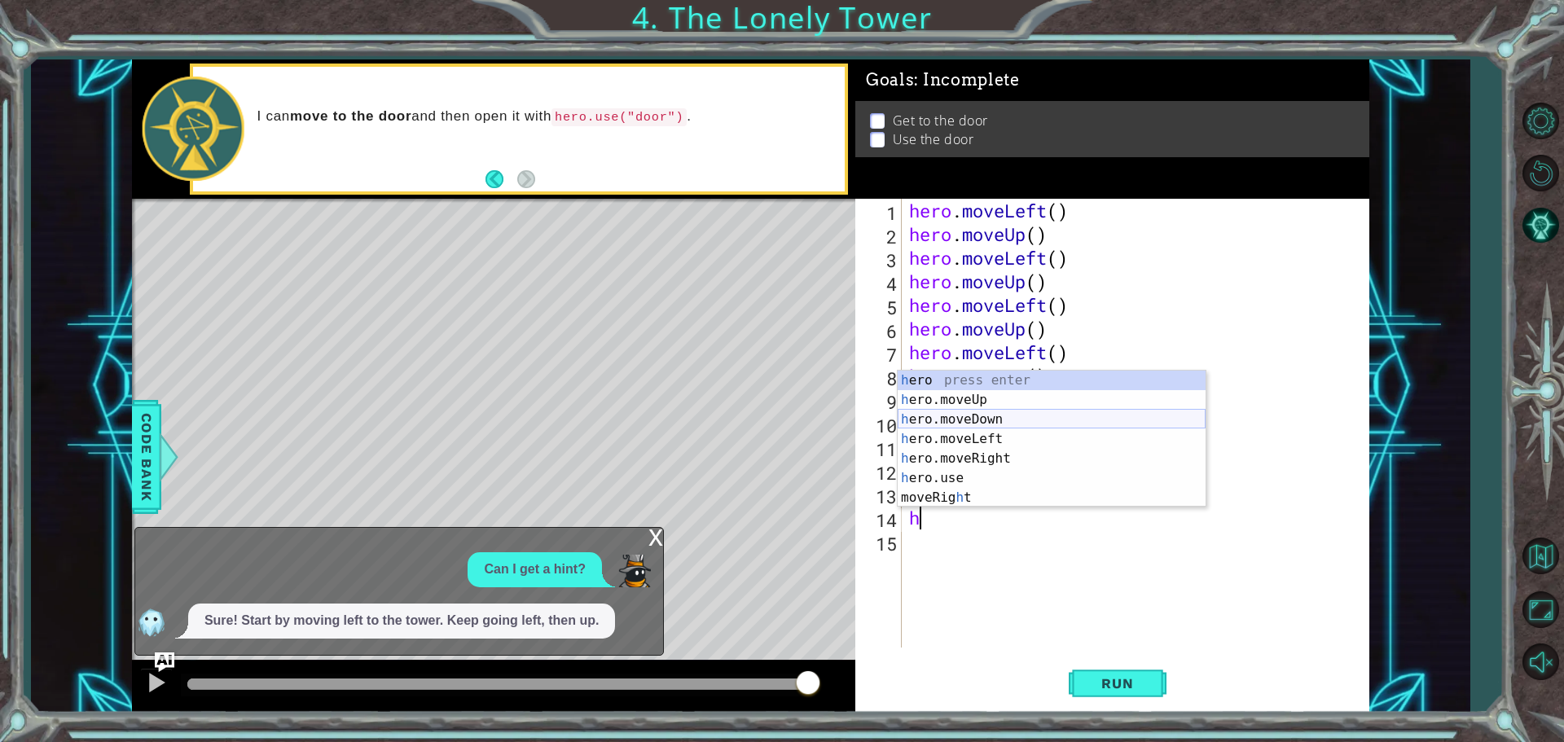
click at [1012, 426] on div "h ero press enter h ero.moveUp press enter h ero.moveDown press enter h ero.mov…" at bounding box center [1052, 459] width 308 height 176
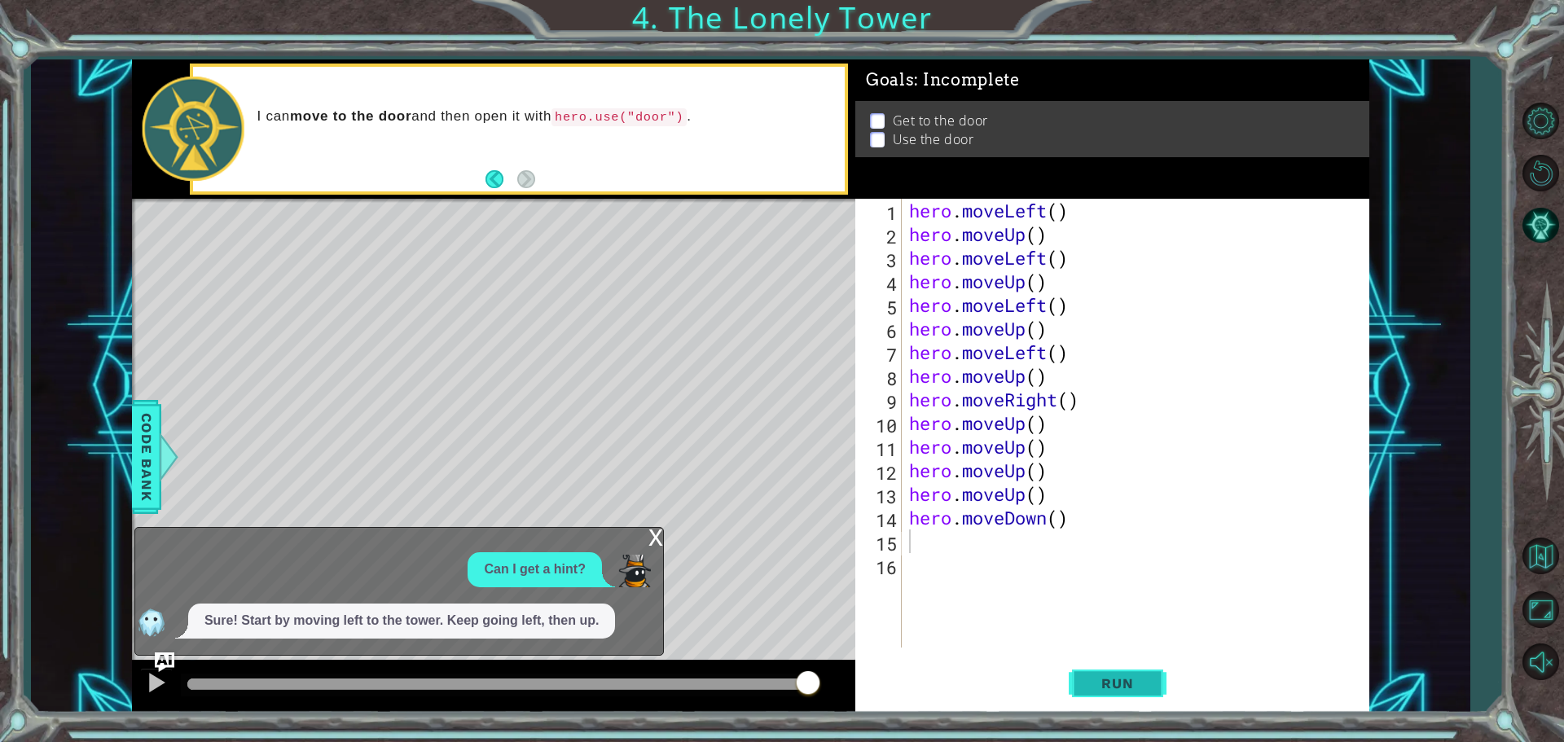
click at [1117, 681] on span "Run" at bounding box center [1117, 683] width 64 height 16
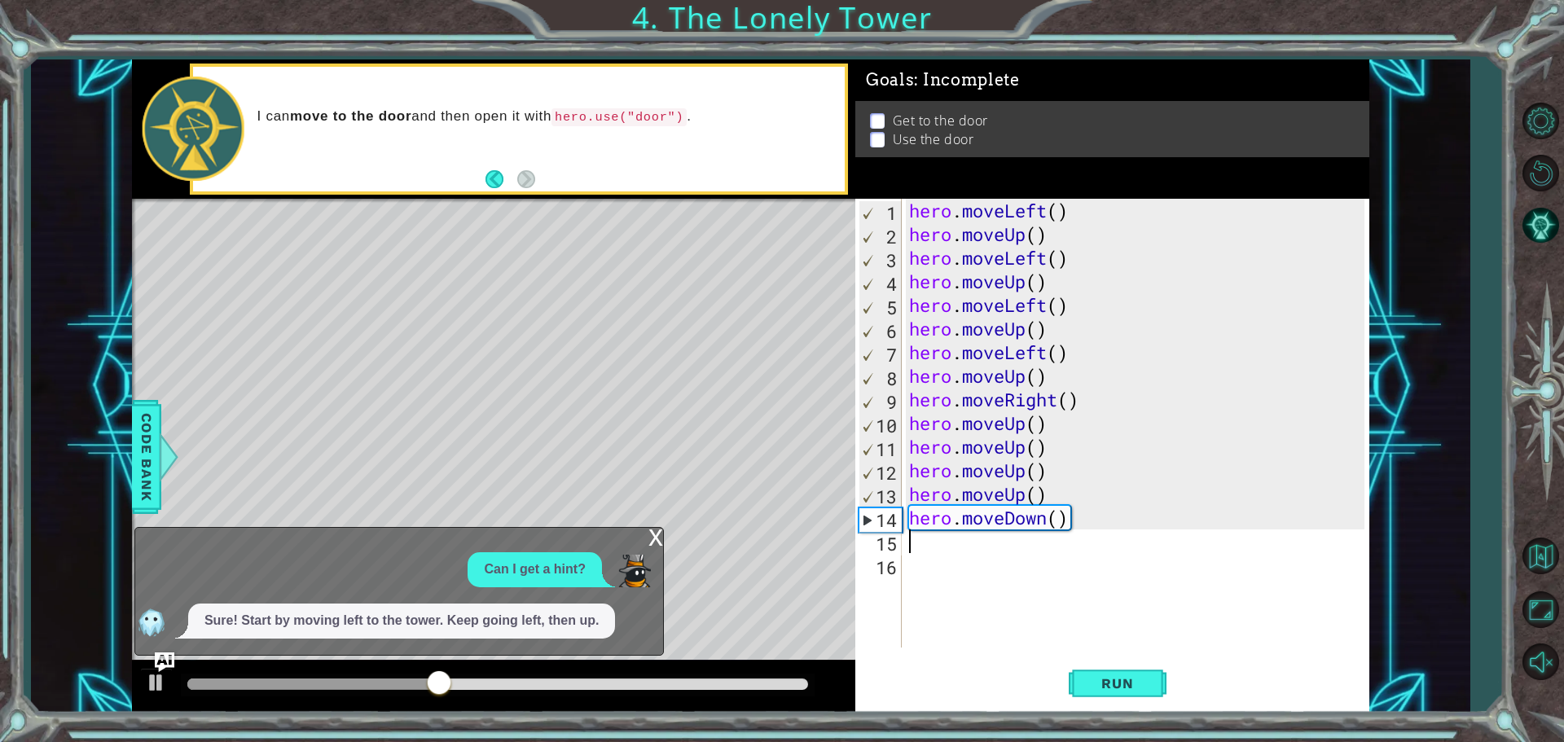
click at [1047, 524] on div "hero . moveLeft ( ) hero . moveUp ( ) hero . moveLeft ( ) hero . moveUp ( ) her…" at bounding box center [1139, 447] width 467 height 496
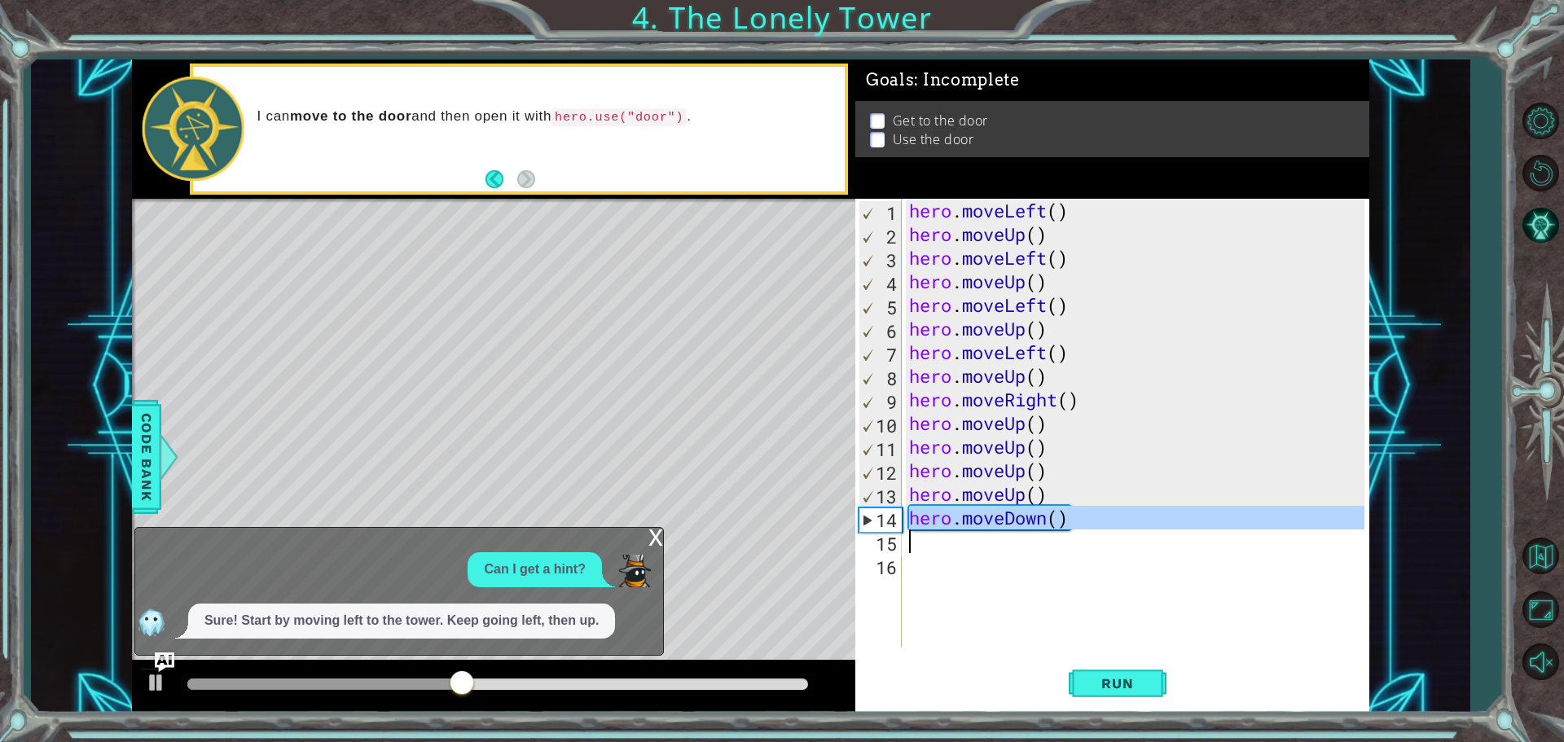
click at [1047, 524] on div "hero . moveLeft ( ) hero . moveUp ( ) hero . moveLeft ( ) hero . moveUp ( ) her…" at bounding box center [1139, 447] width 467 height 496
type textarea "hero.moveDown()"
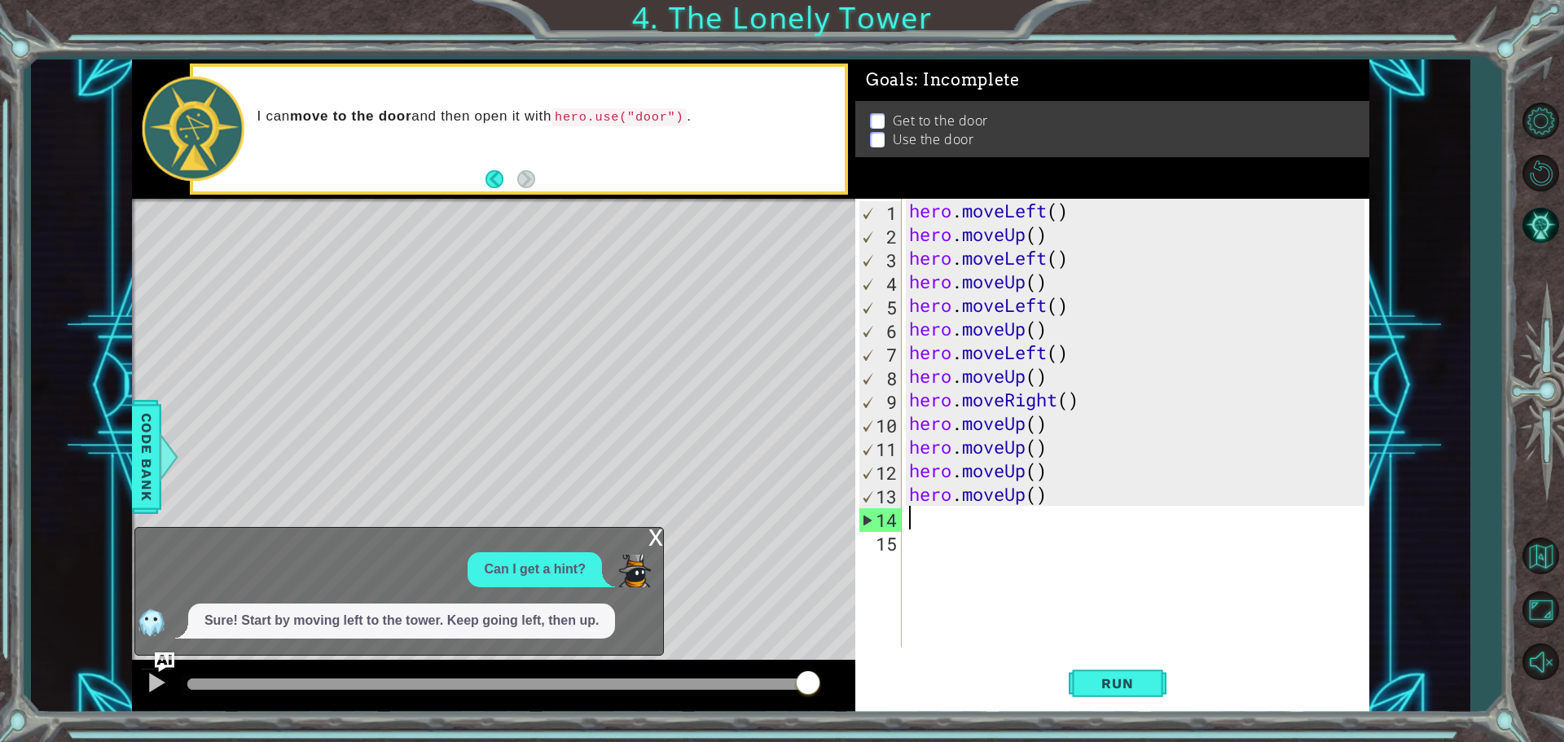
type textarea "h"
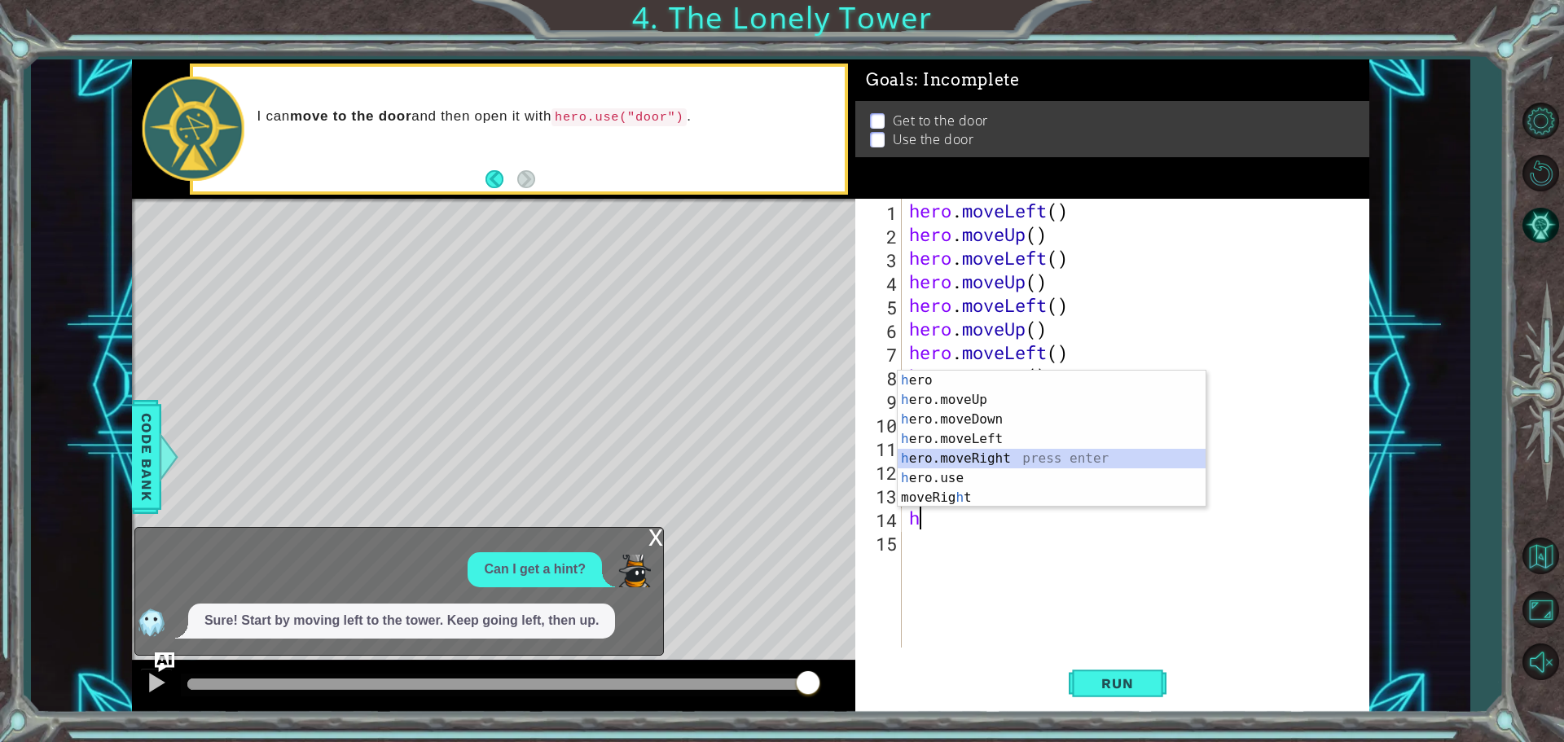
click at [969, 455] on div "h ero press enter h ero.moveUp press enter h ero.moveDown press enter h ero.mov…" at bounding box center [1052, 459] width 308 height 176
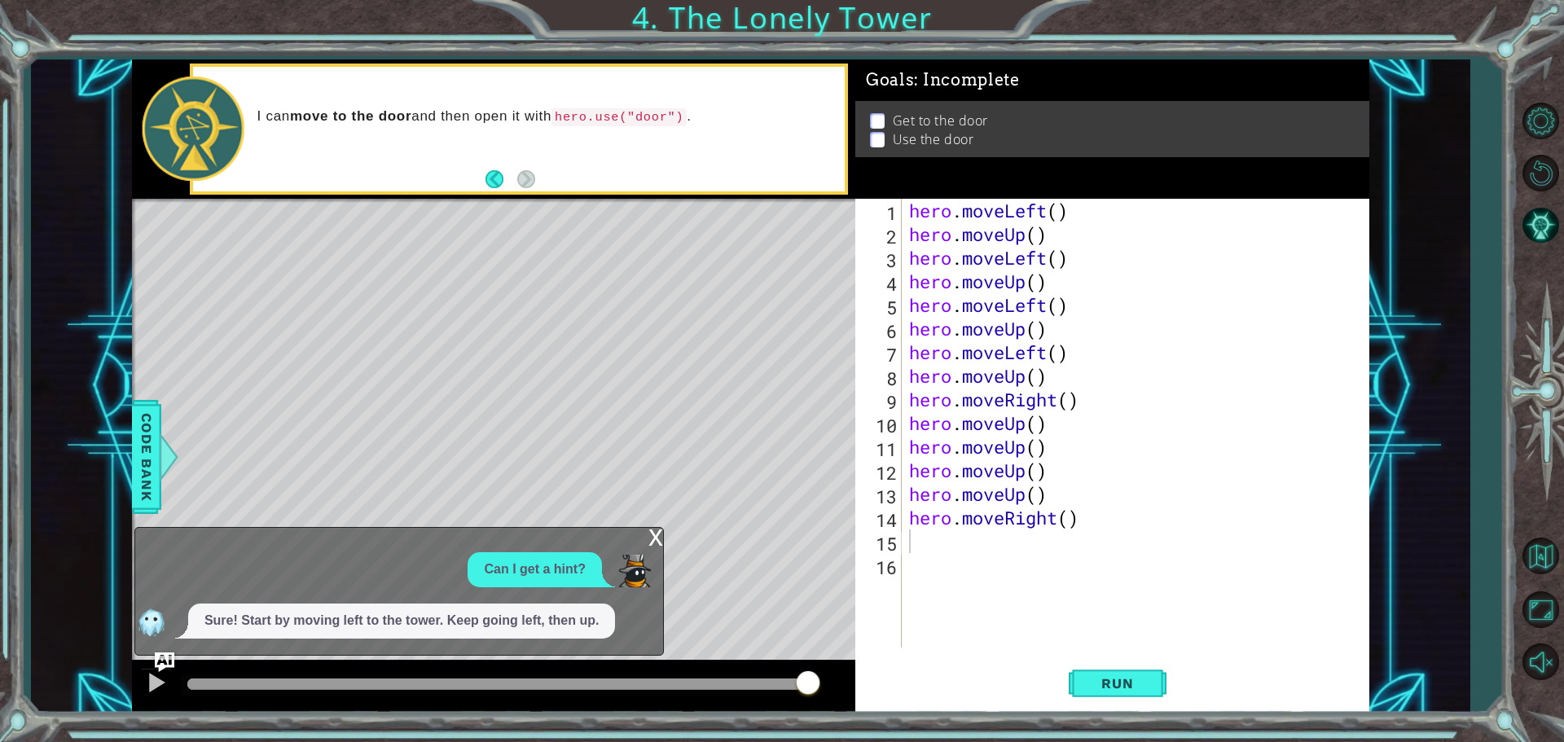
click at [1067, 680] on div "Run" at bounding box center [1117, 683] width 514 height 51
click at [1091, 672] on button "Run" at bounding box center [1118, 683] width 98 height 51
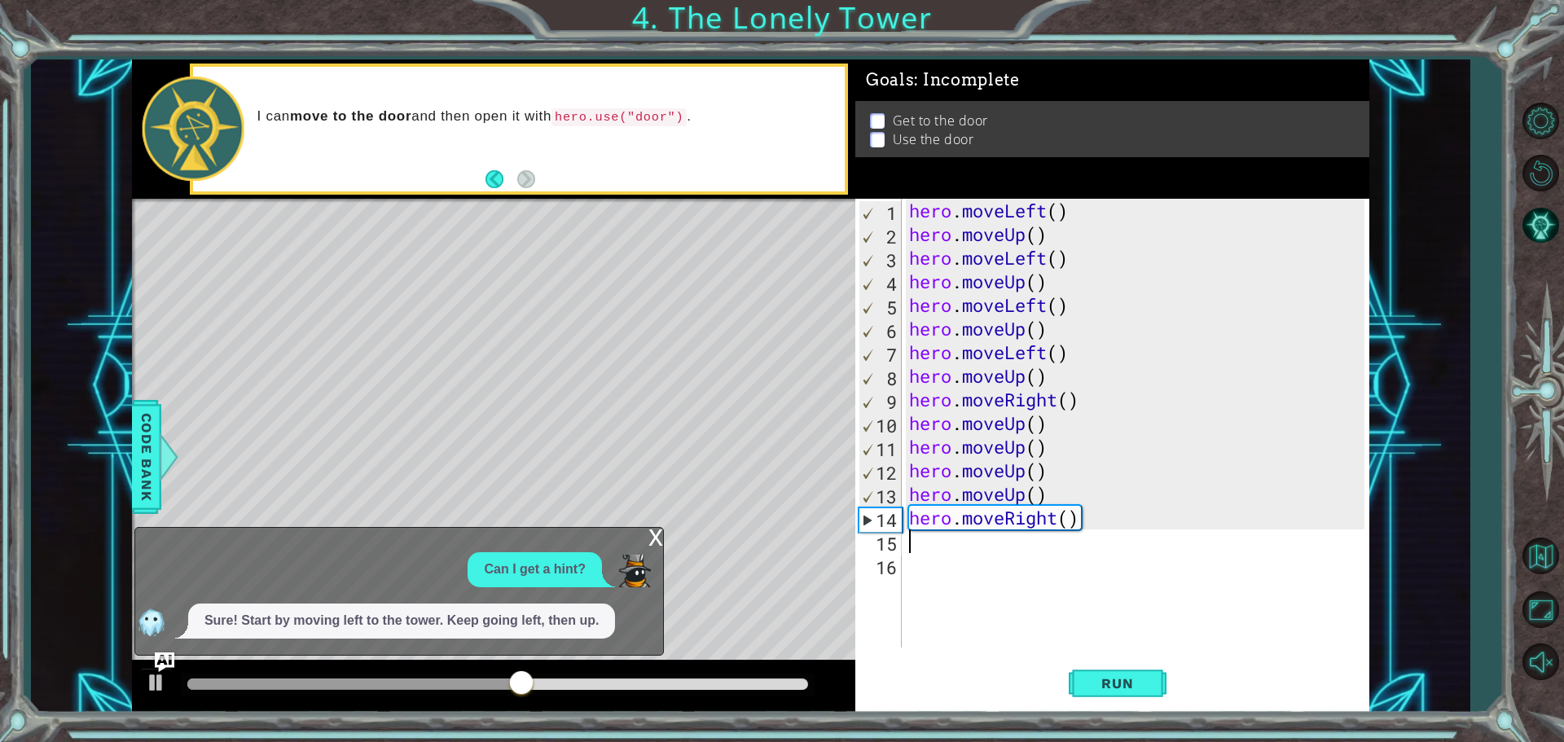
type textarea "h"
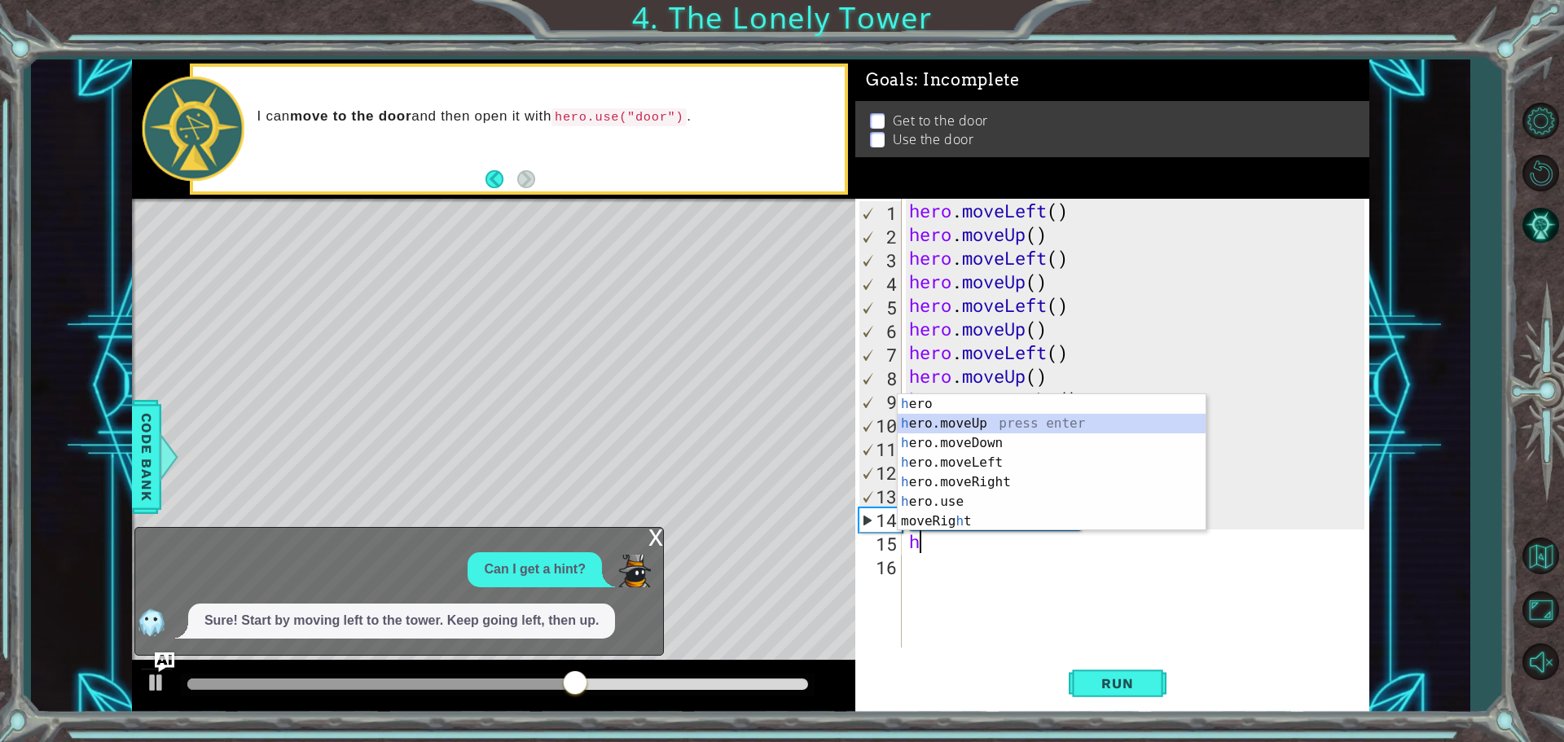
click at [939, 420] on div "h ero press enter h ero.moveUp press enter h ero.moveDown press enter h ero.mov…" at bounding box center [1052, 482] width 308 height 176
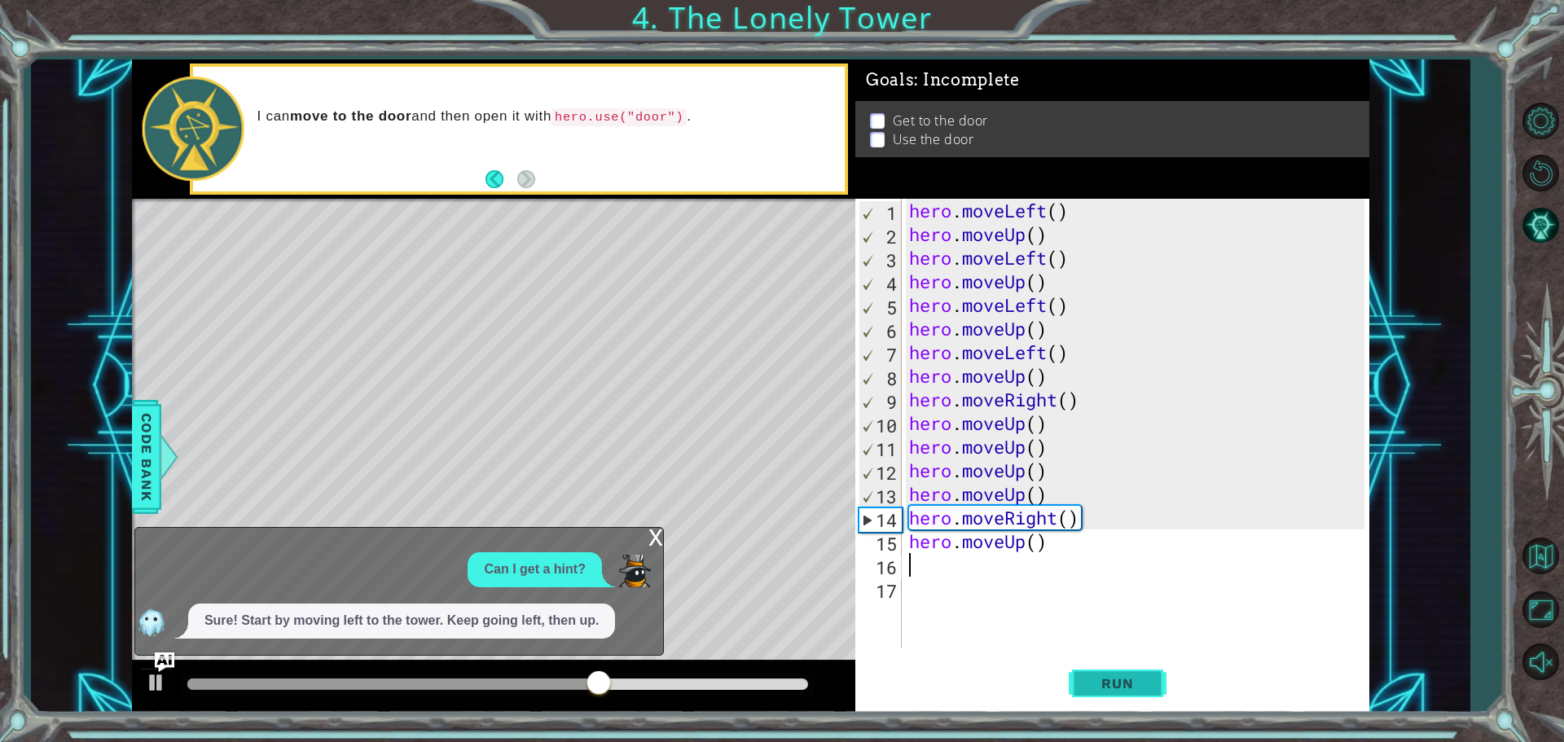
click at [1102, 688] on span "Run" at bounding box center [1117, 683] width 64 height 16
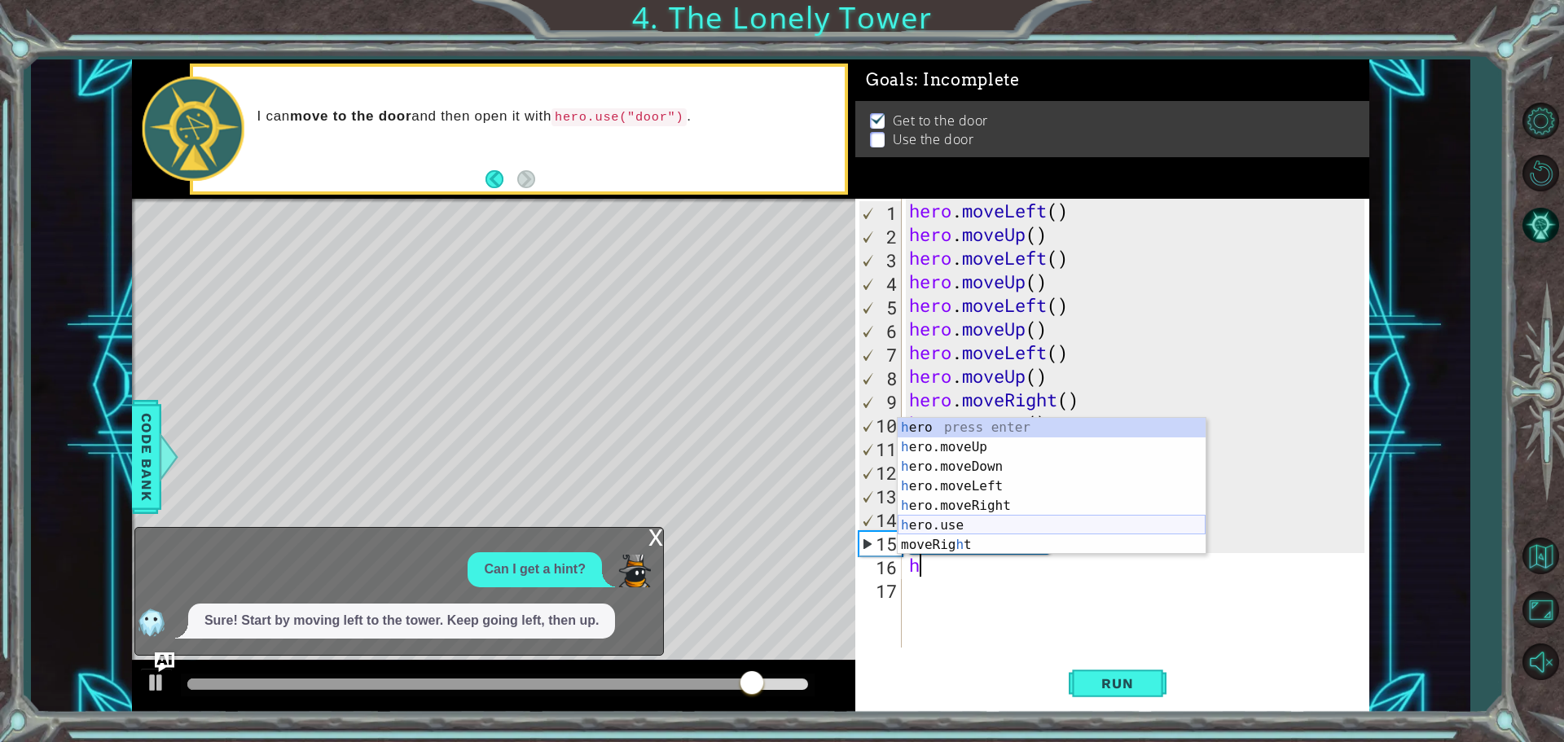
click at [953, 521] on div "h ero press enter h ero.moveUp press enter h ero.moveDown press enter h ero.mov…" at bounding box center [1052, 506] width 308 height 176
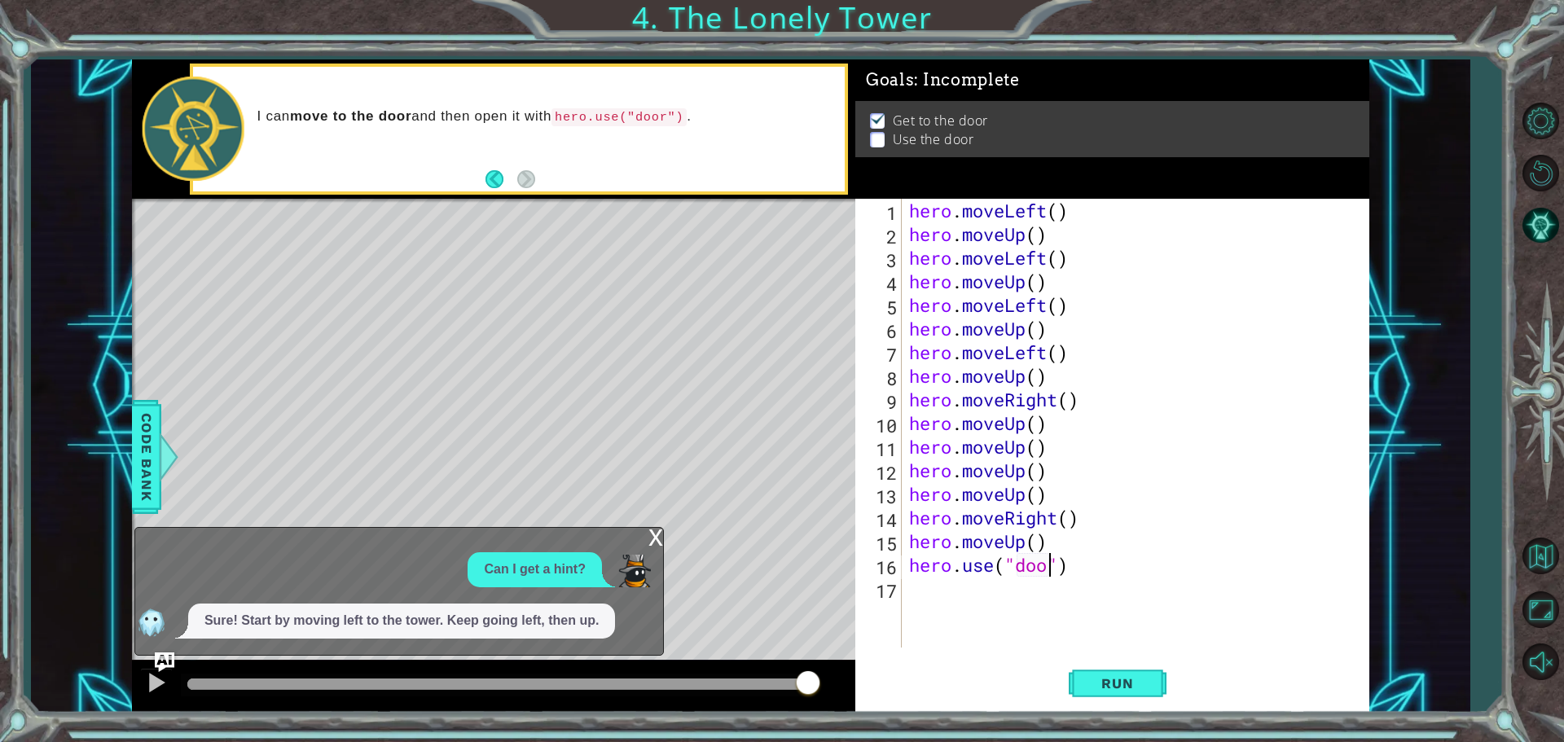
scroll to position [0, 7]
type textarea "hero.use("door")"
click at [1094, 662] on button "Run" at bounding box center [1118, 683] width 98 height 51
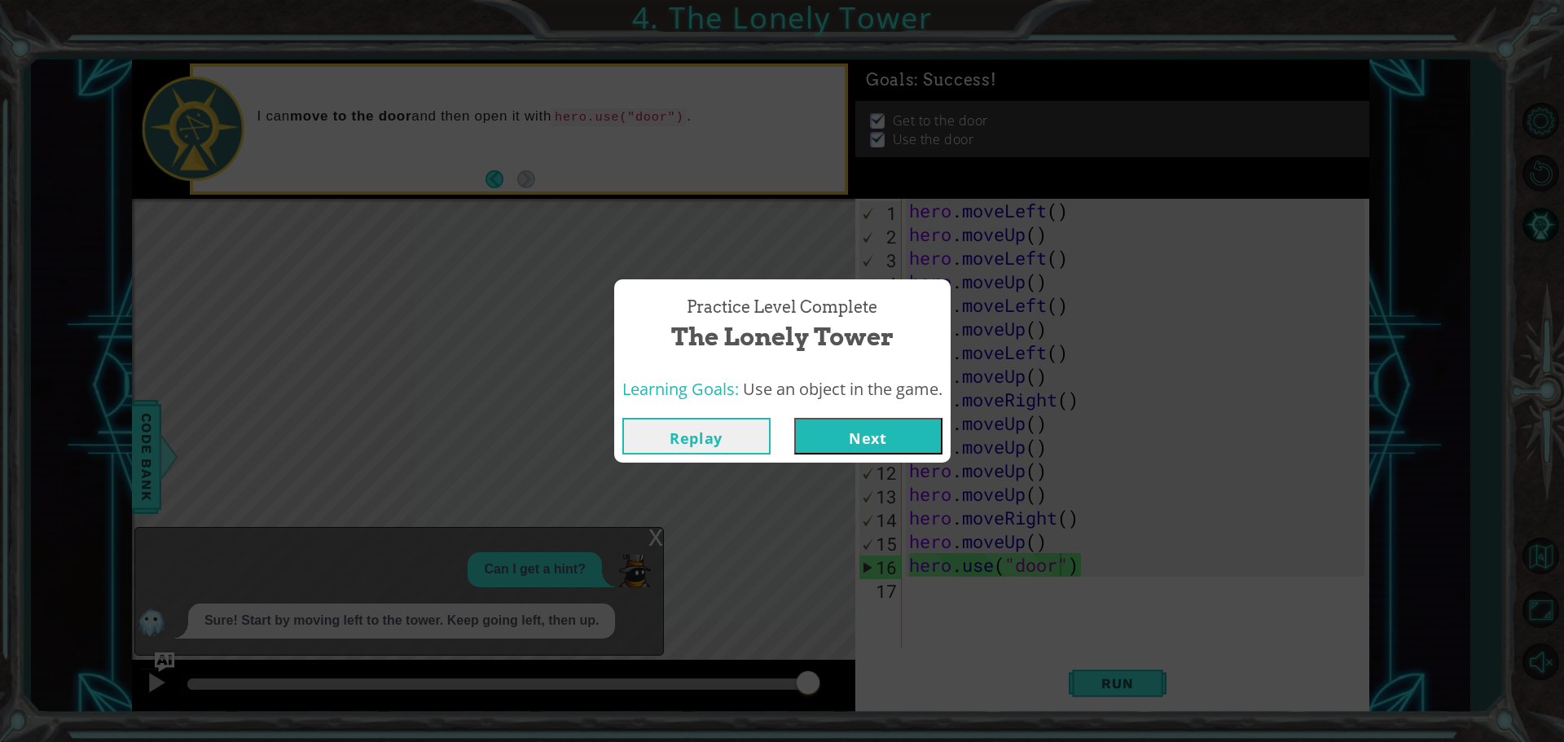
click at [882, 429] on button "Next" at bounding box center [868, 436] width 148 height 37
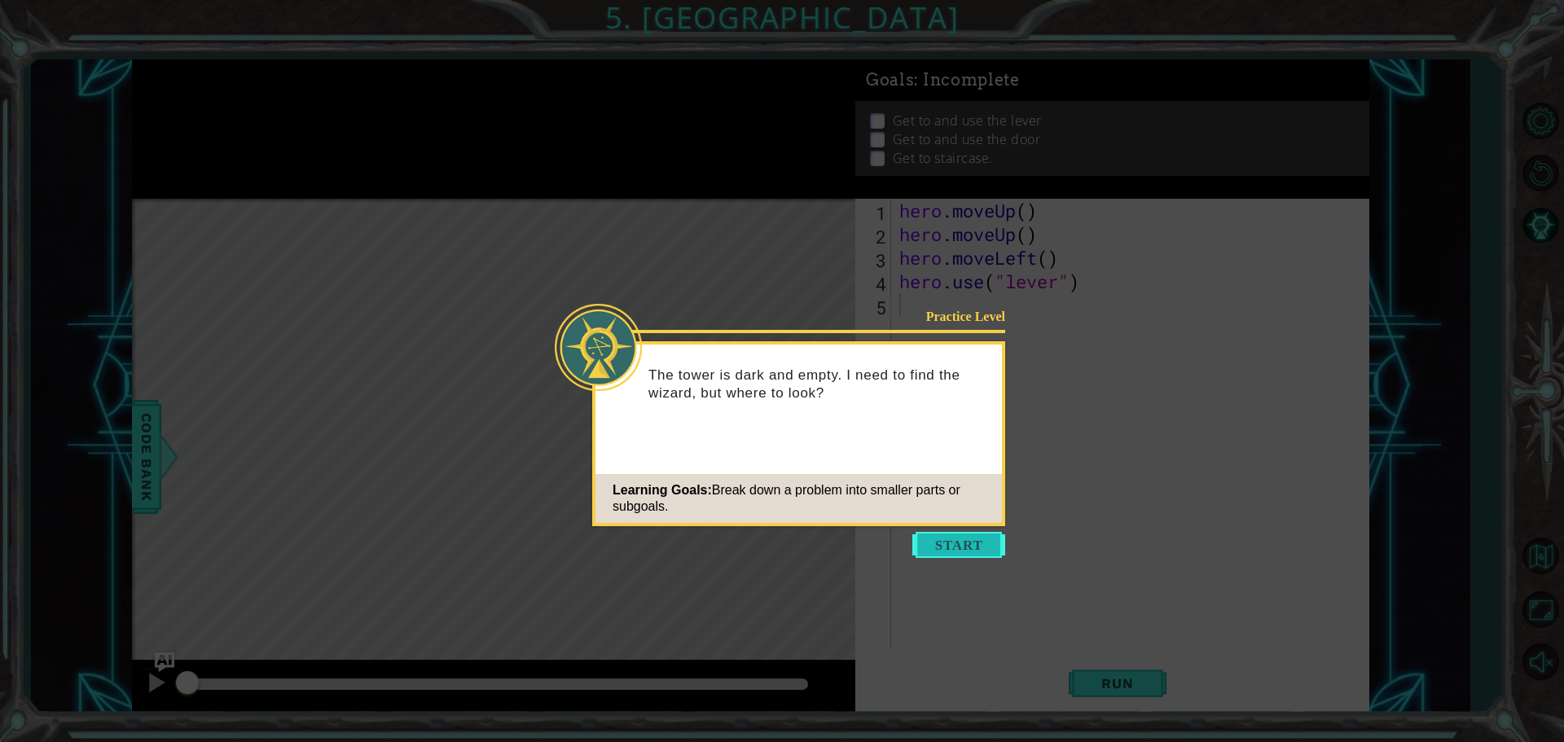
click at [977, 533] on button "Start" at bounding box center [959, 545] width 93 height 26
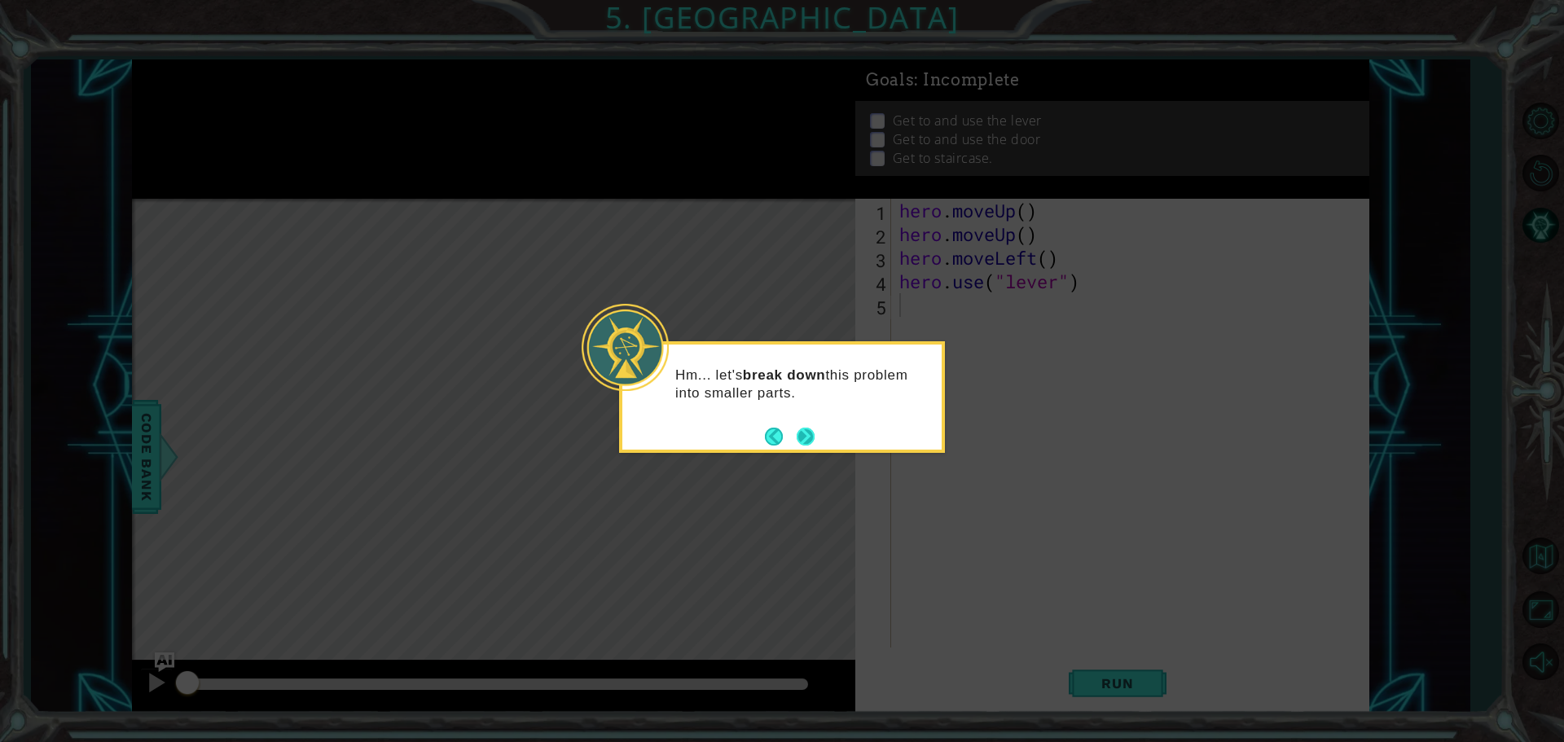
click at [812, 434] on button "Next" at bounding box center [806, 437] width 20 height 20
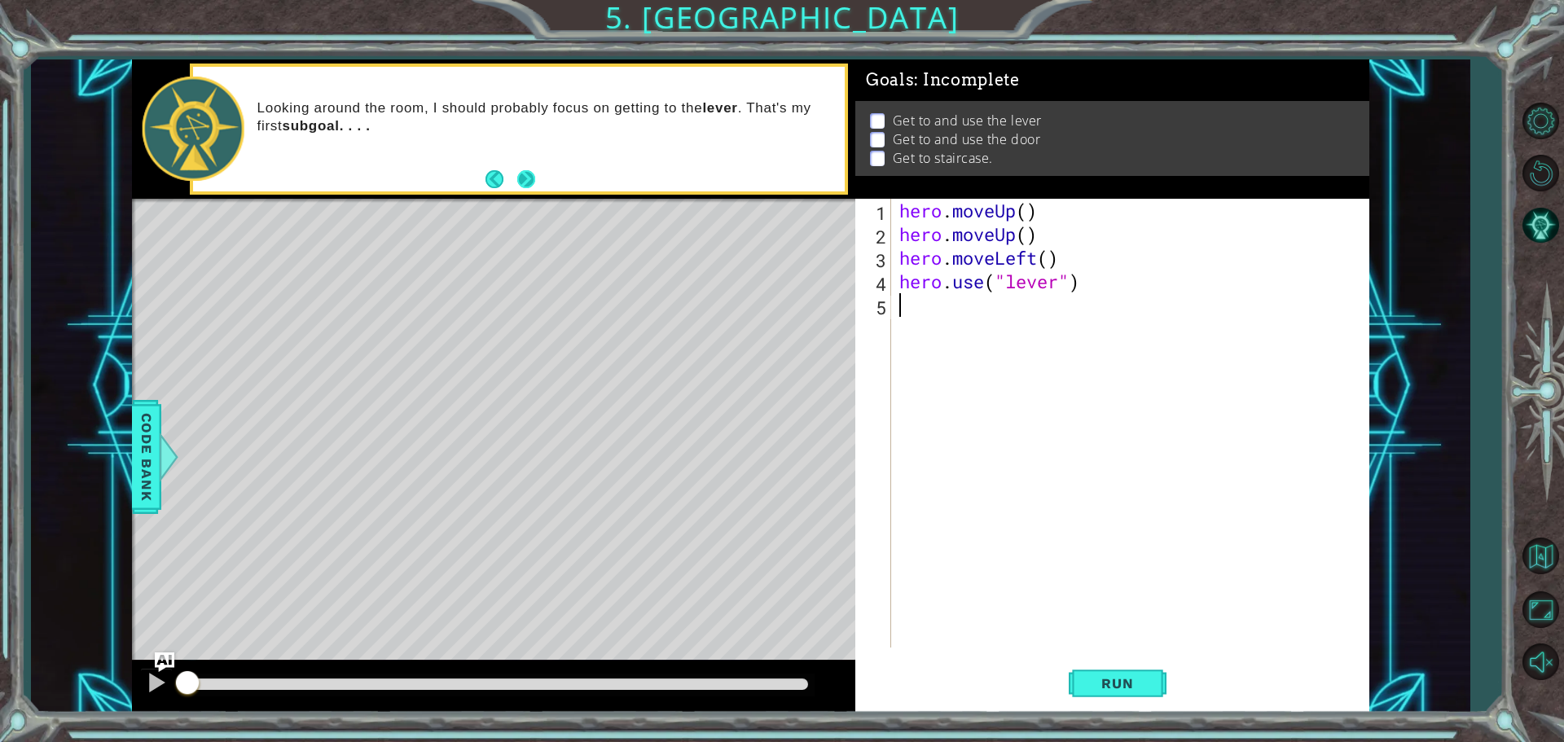
click at [522, 187] on button "Next" at bounding box center [527, 179] width 20 height 20
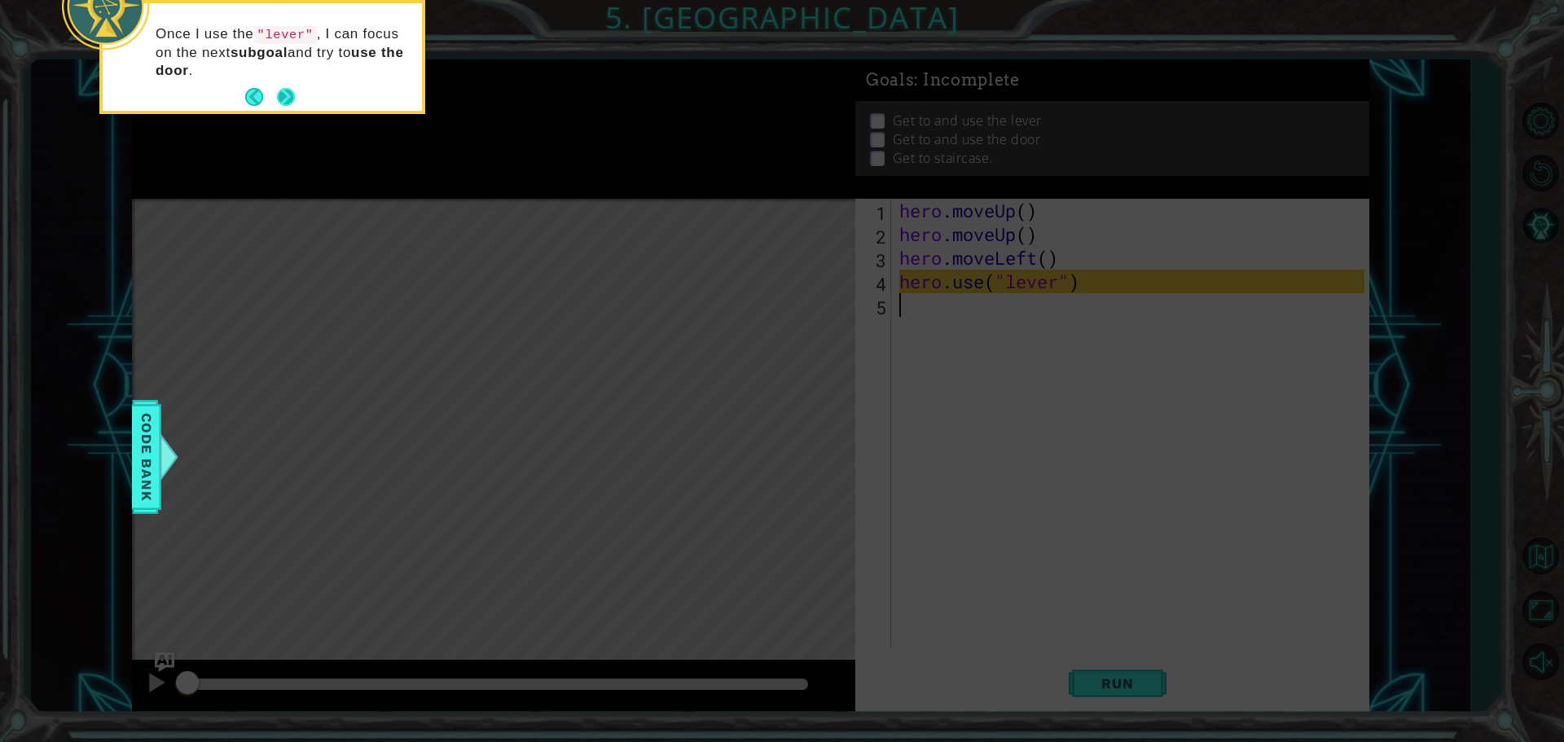
click at [287, 97] on button "Next" at bounding box center [286, 97] width 19 height 19
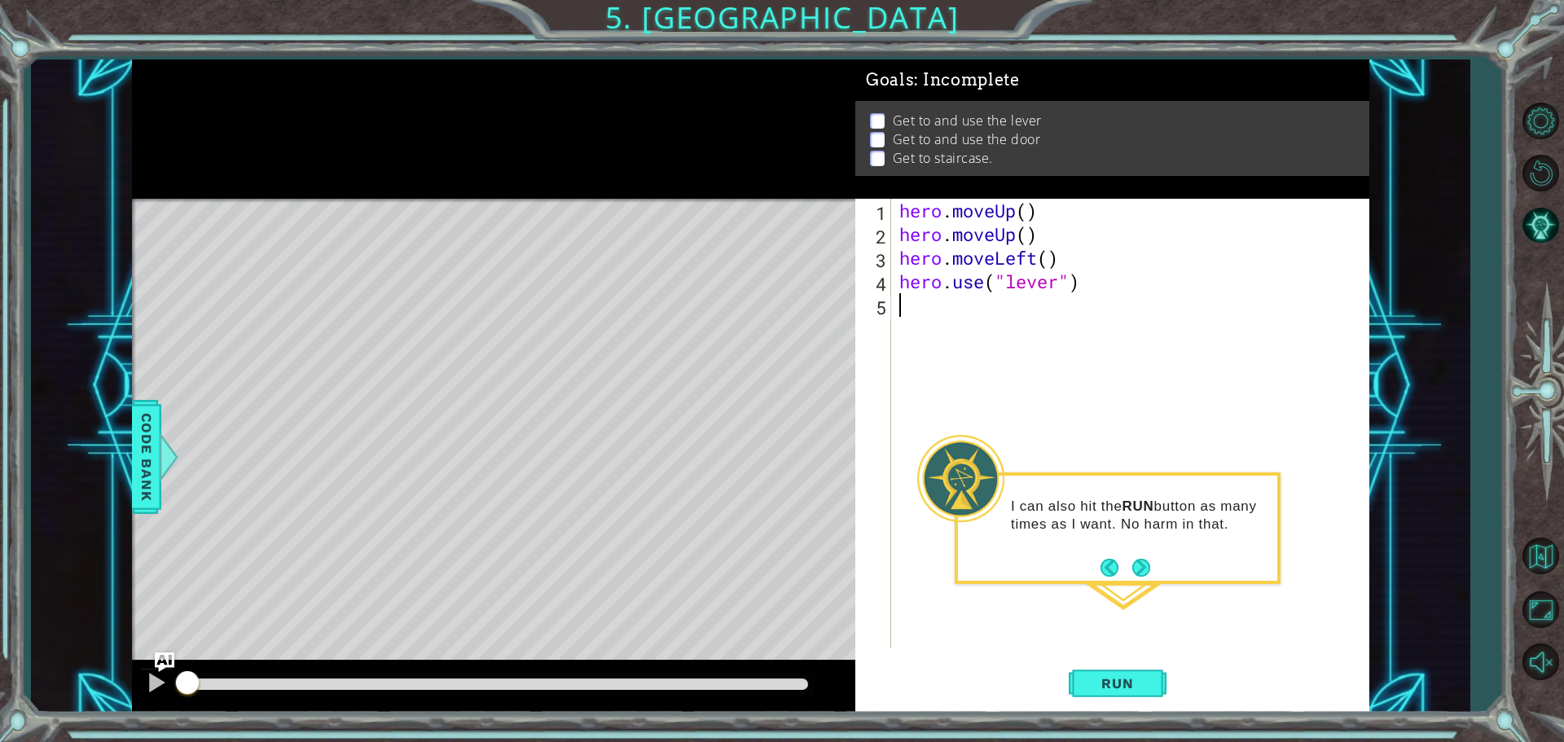
click at [1139, 570] on button "Next" at bounding box center [1142, 568] width 20 height 20
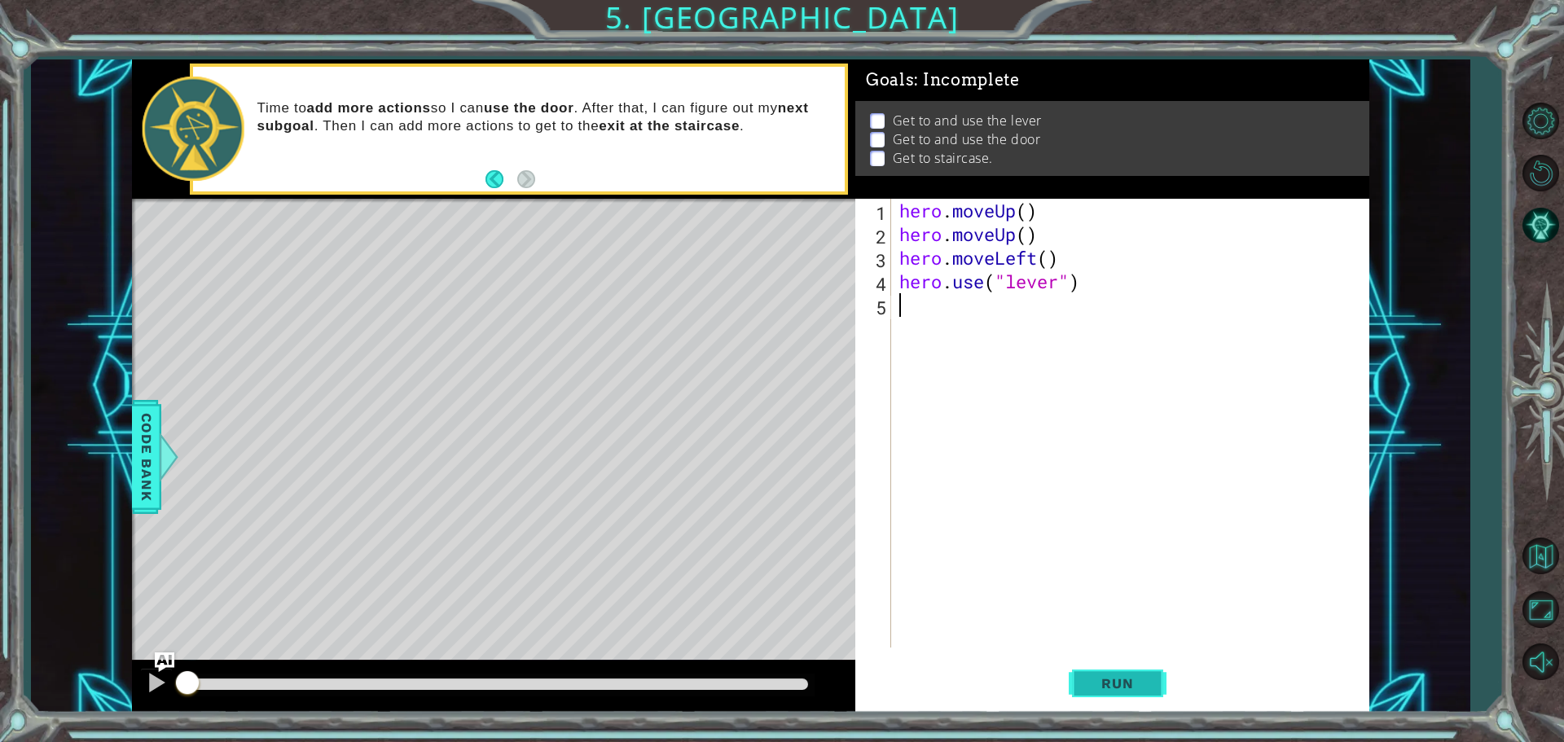
click at [1103, 701] on button "Run" at bounding box center [1118, 683] width 98 height 51
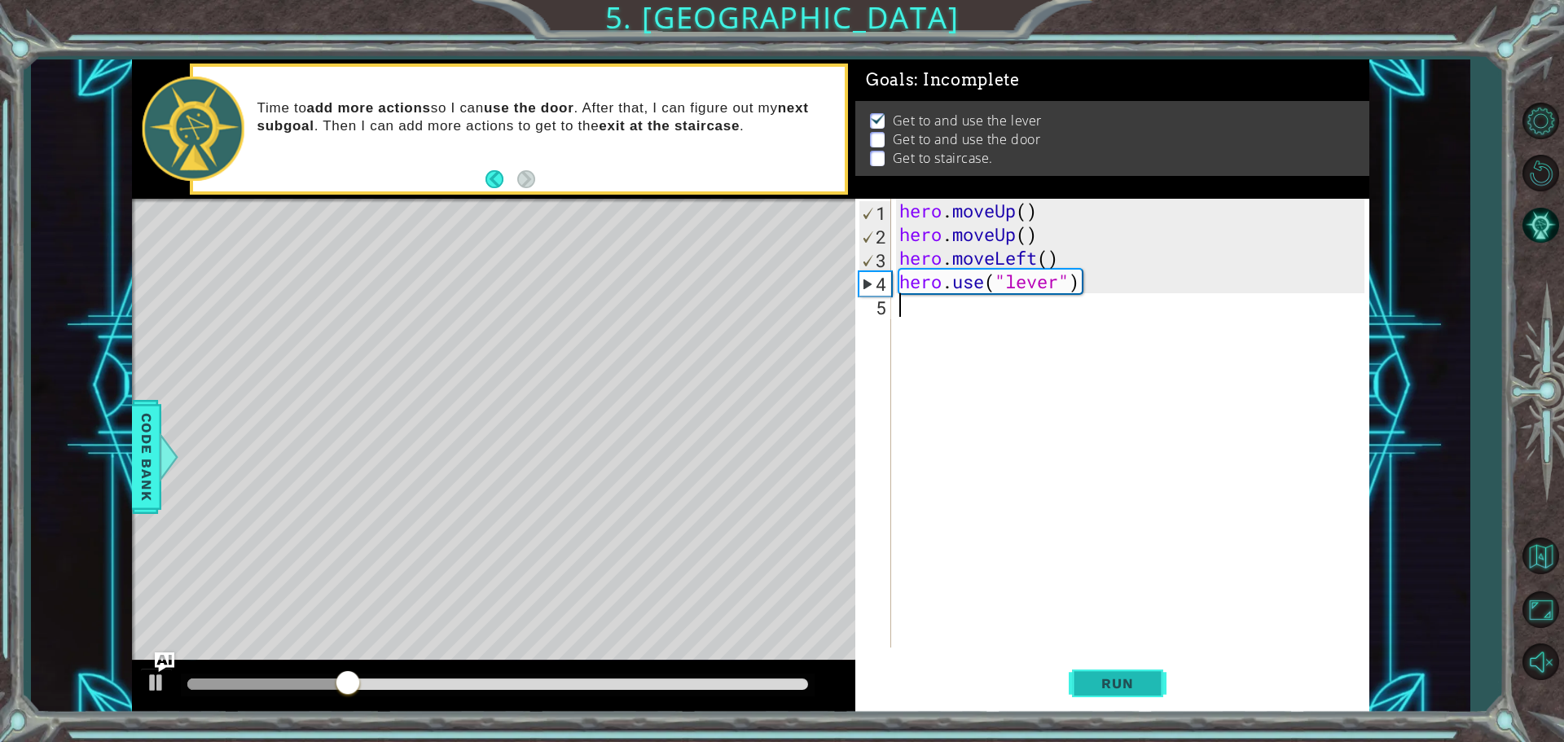
click at [1105, 689] on span "Run" at bounding box center [1117, 683] width 64 height 16
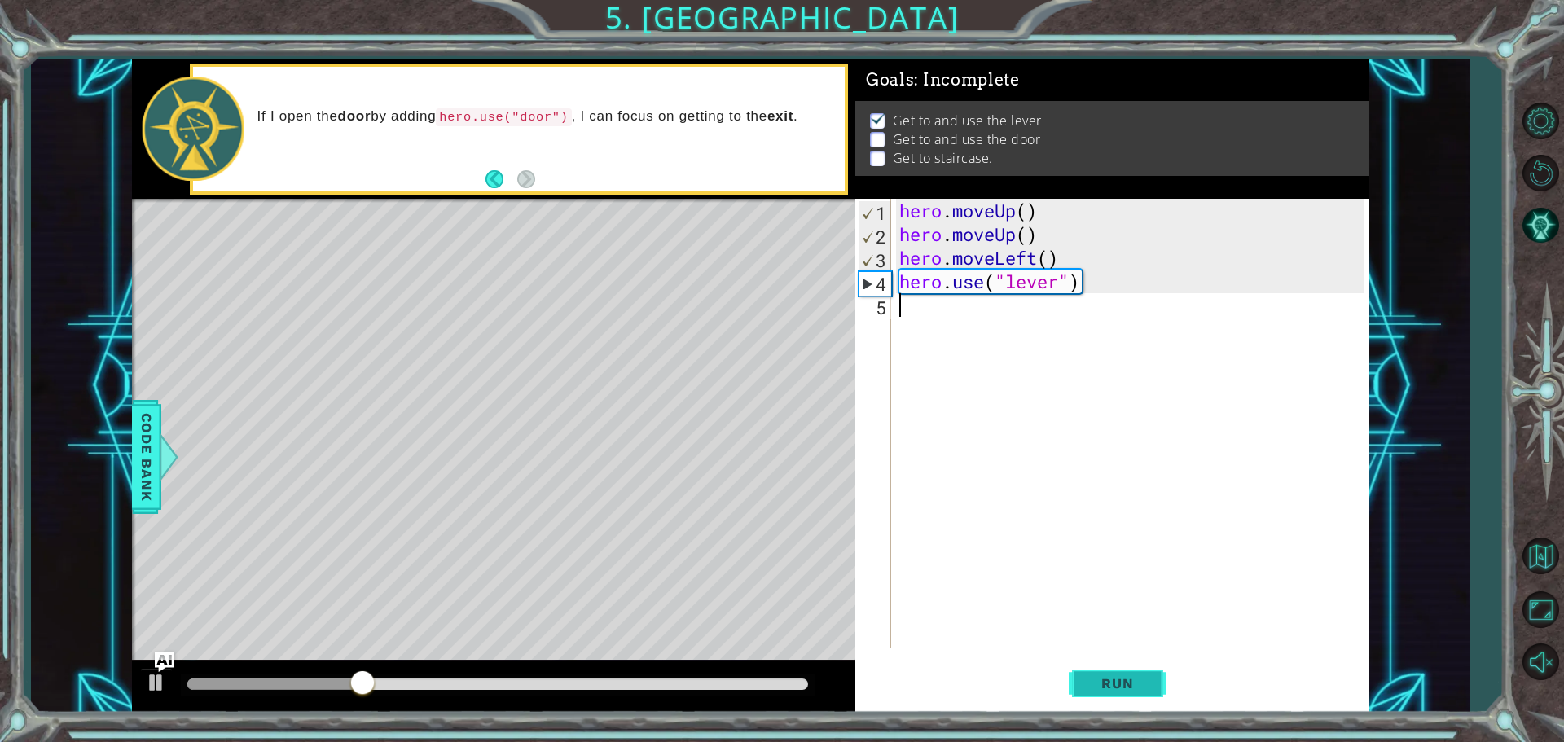
click at [1105, 688] on span "Run" at bounding box center [1117, 683] width 64 height 16
type textarea "h"
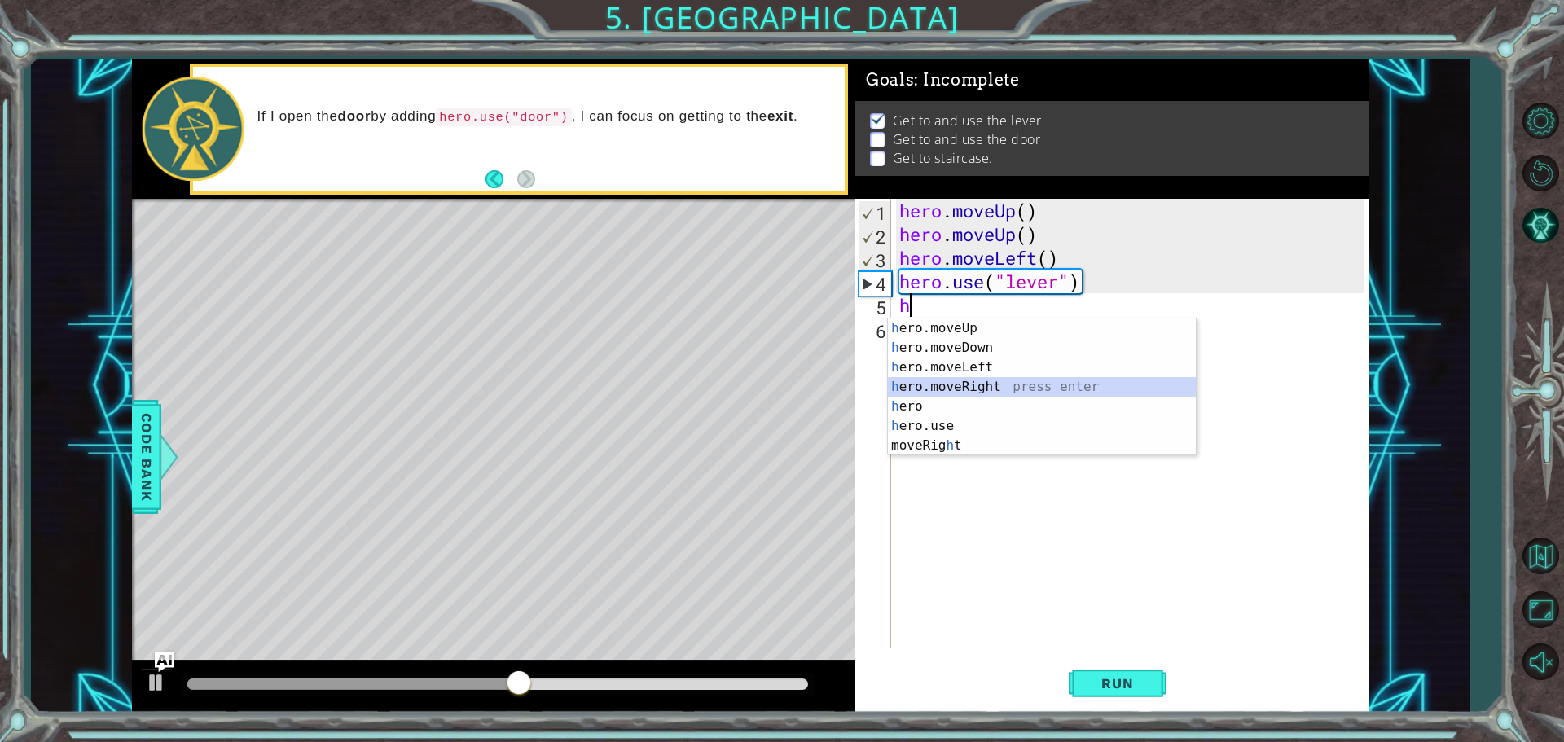
click at [1005, 378] on div "h ero.moveUp press enter h ero.moveDown press enter h ero.moveLeft press enter …" at bounding box center [1042, 407] width 308 height 176
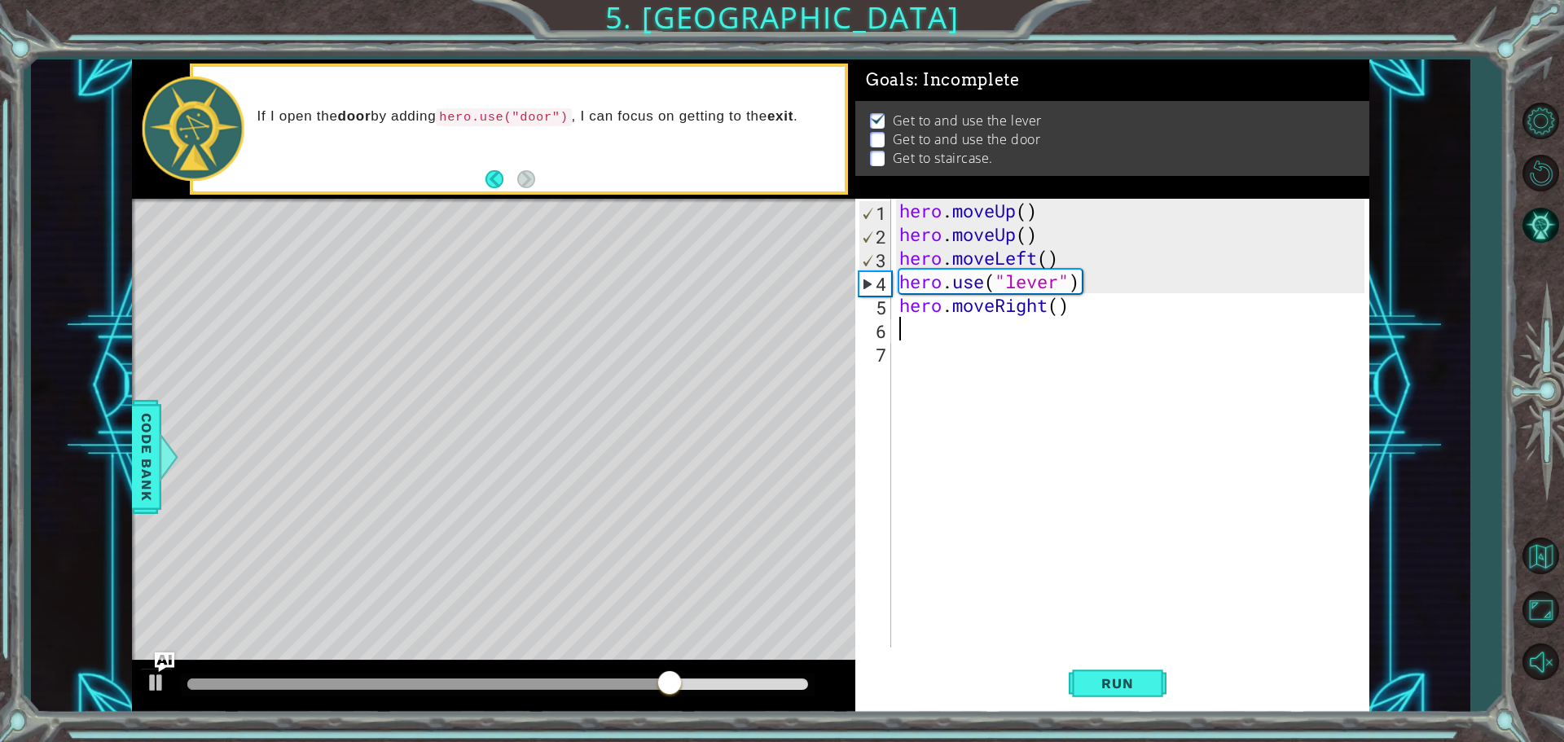
type textarea "h"
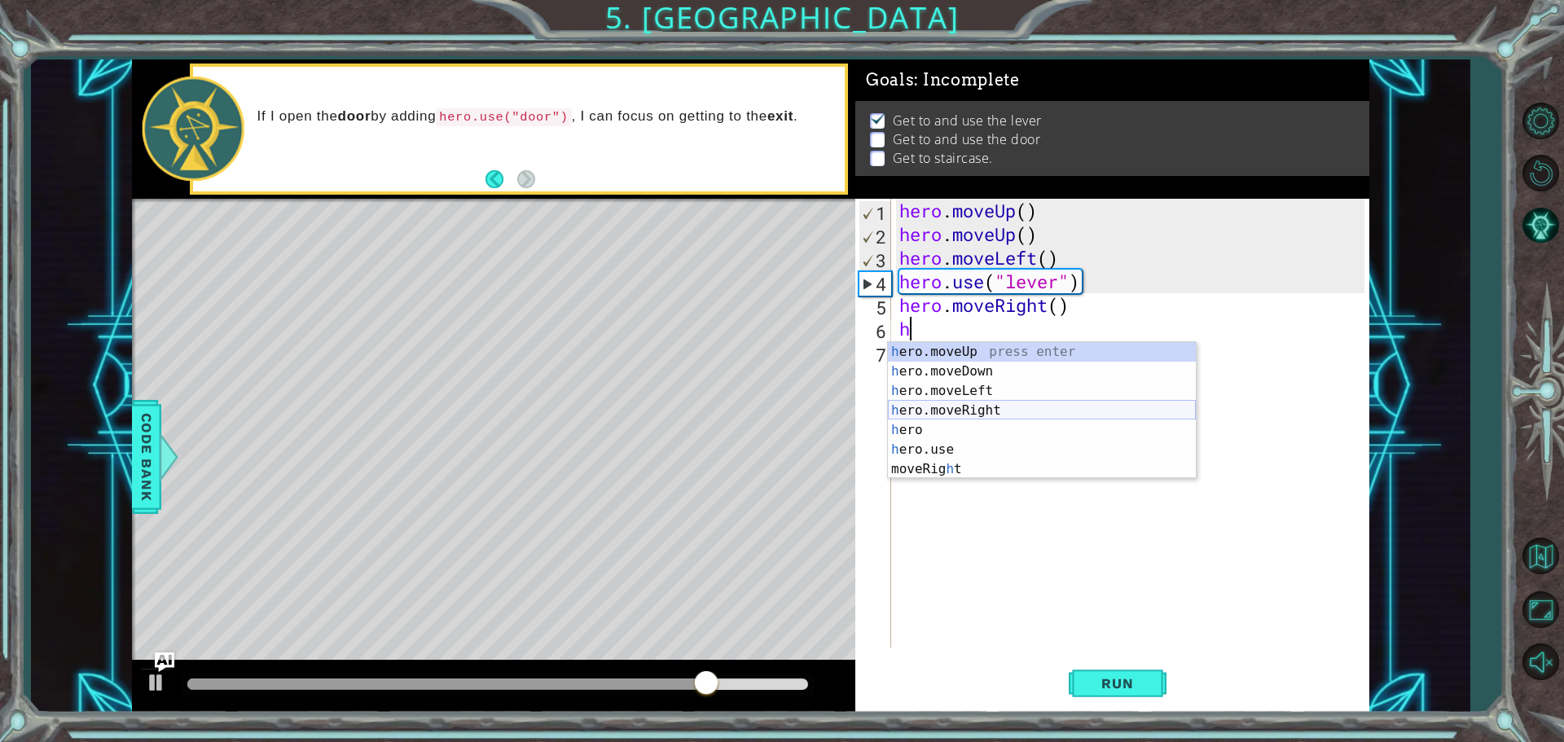
click at [991, 403] on div "h ero.moveUp press enter h ero.moveDown press enter h ero.moveLeft press enter …" at bounding box center [1042, 430] width 308 height 176
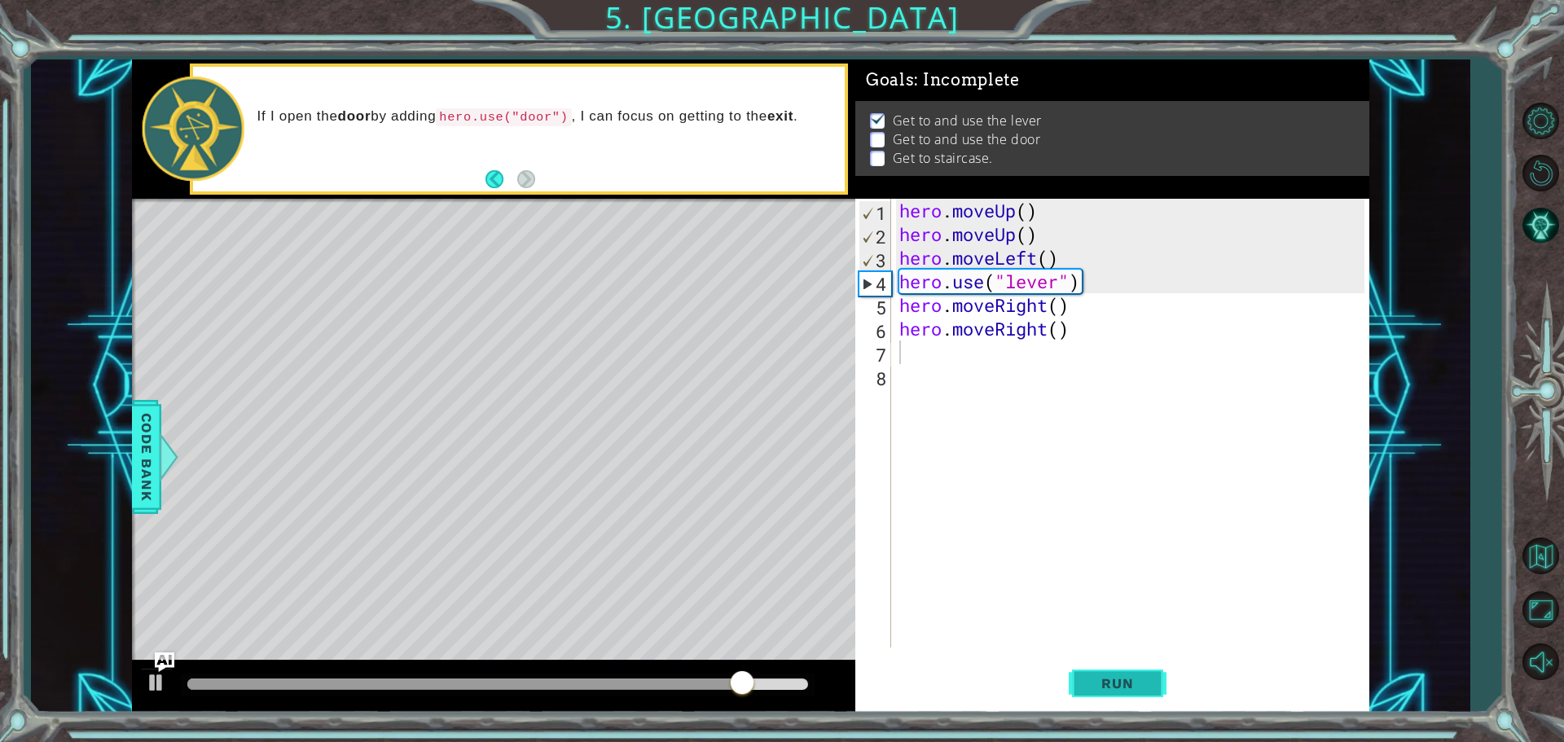
click at [1111, 676] on span "Run" at bounding box center [1117, 683] width 64 height 16
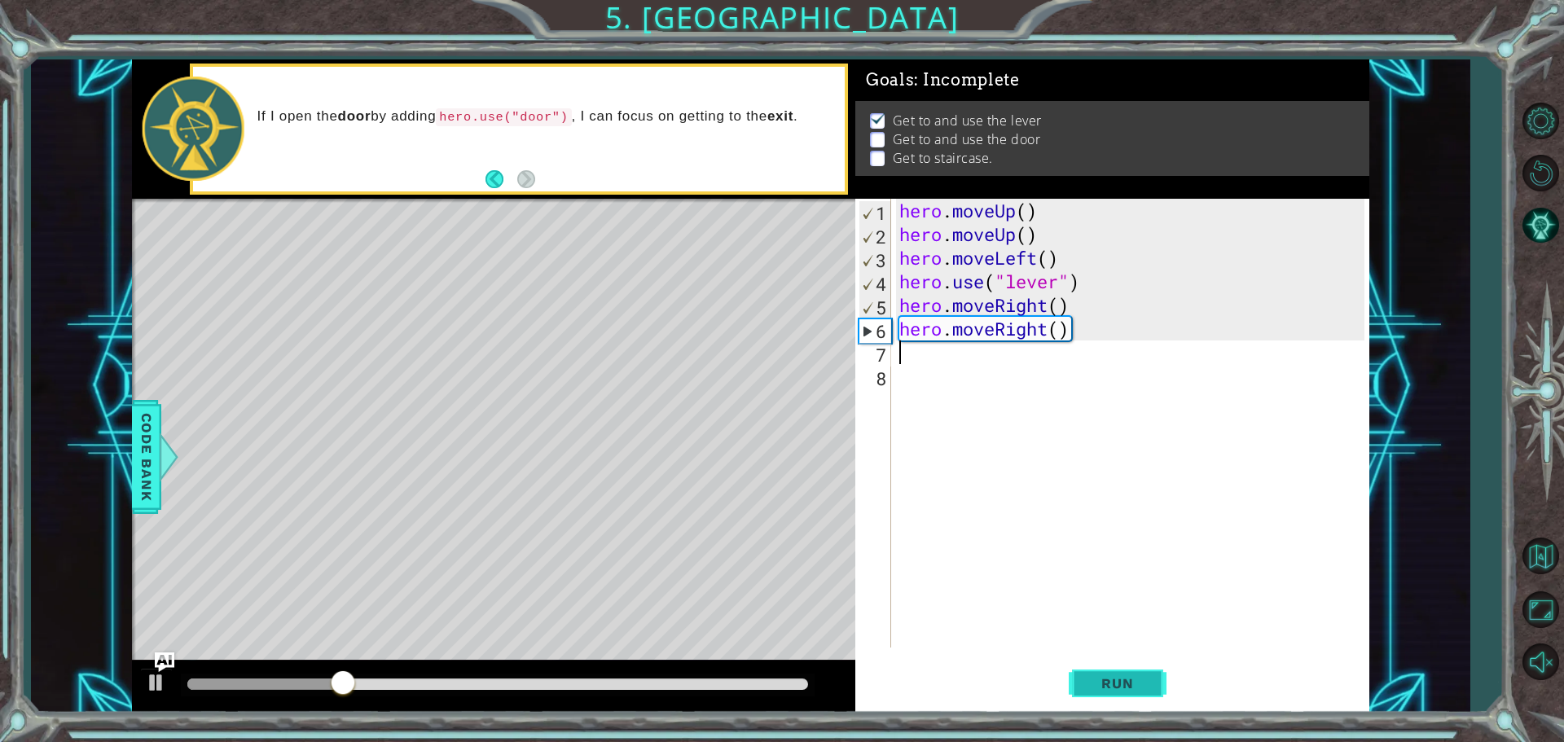
type textarea "h"
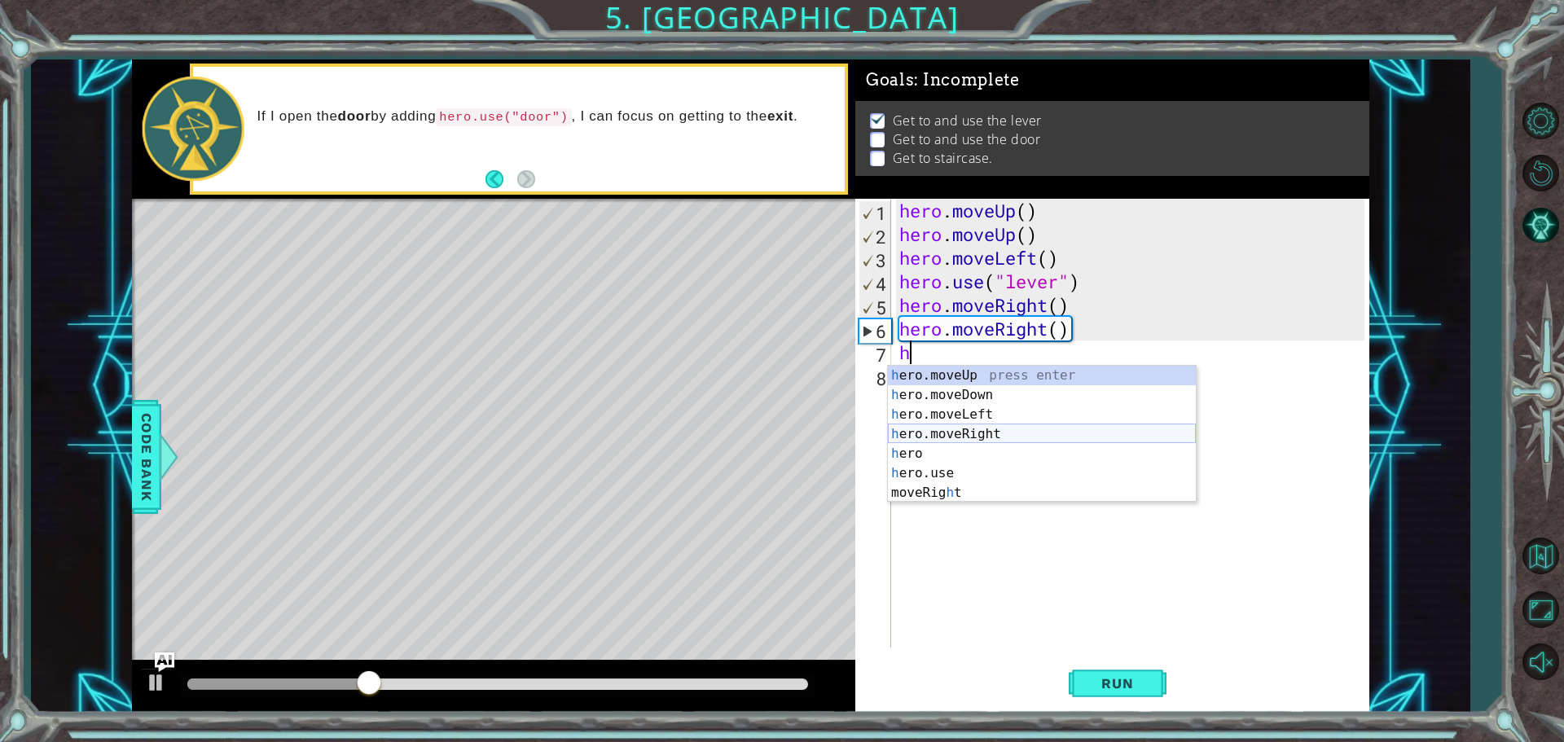
click at [1072, 430] on div "h ero.moveUp press enter h ero.moveDown press enter h ero.moveLeft press enter …" at bounding box center [1042, 454] width 308 height 176
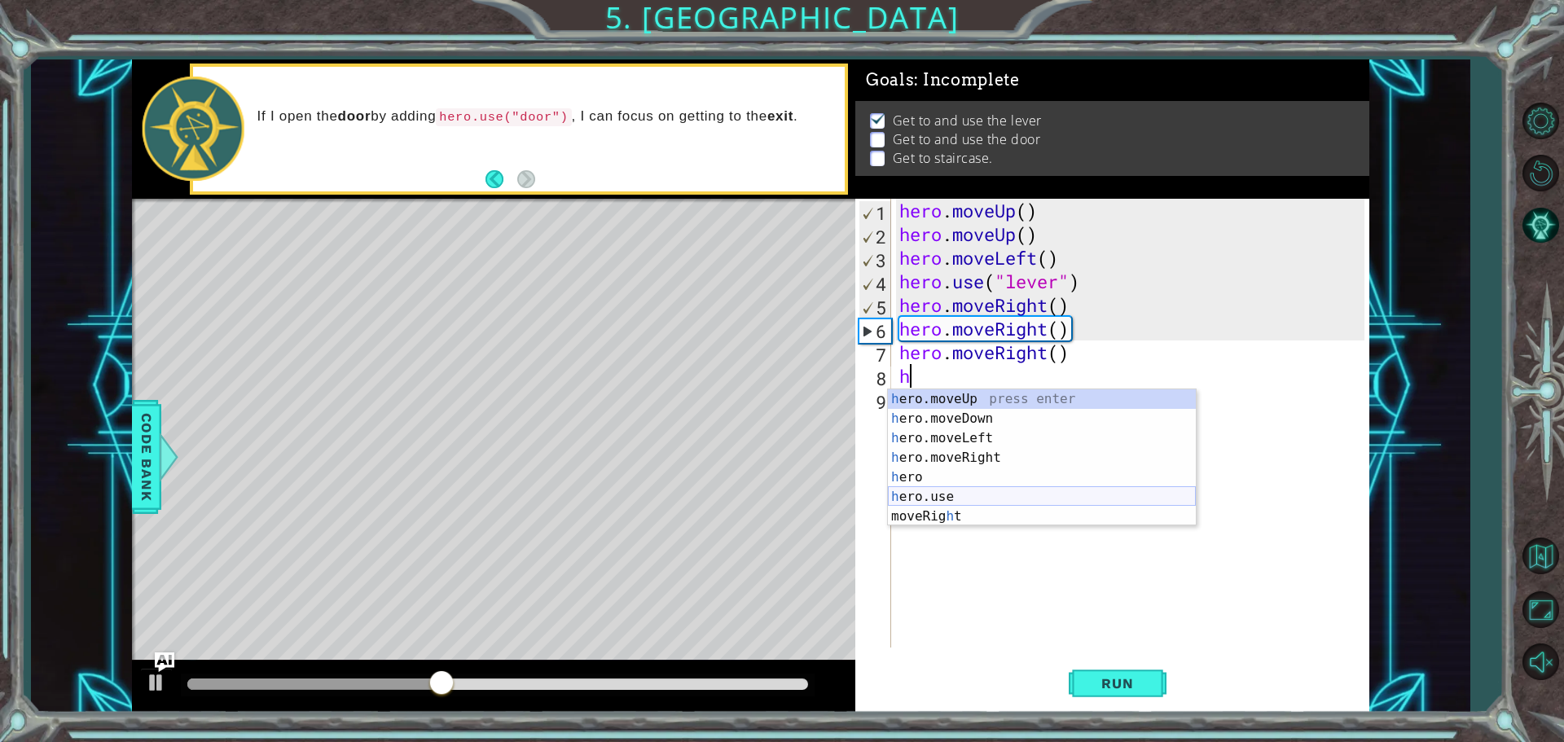
click at [1005, 502] on div "h ero.moveUp press enter h ero.moveDown press enter h ero.moveLeft press enter …" at bounding box center [1042, 477] width 308 height 176
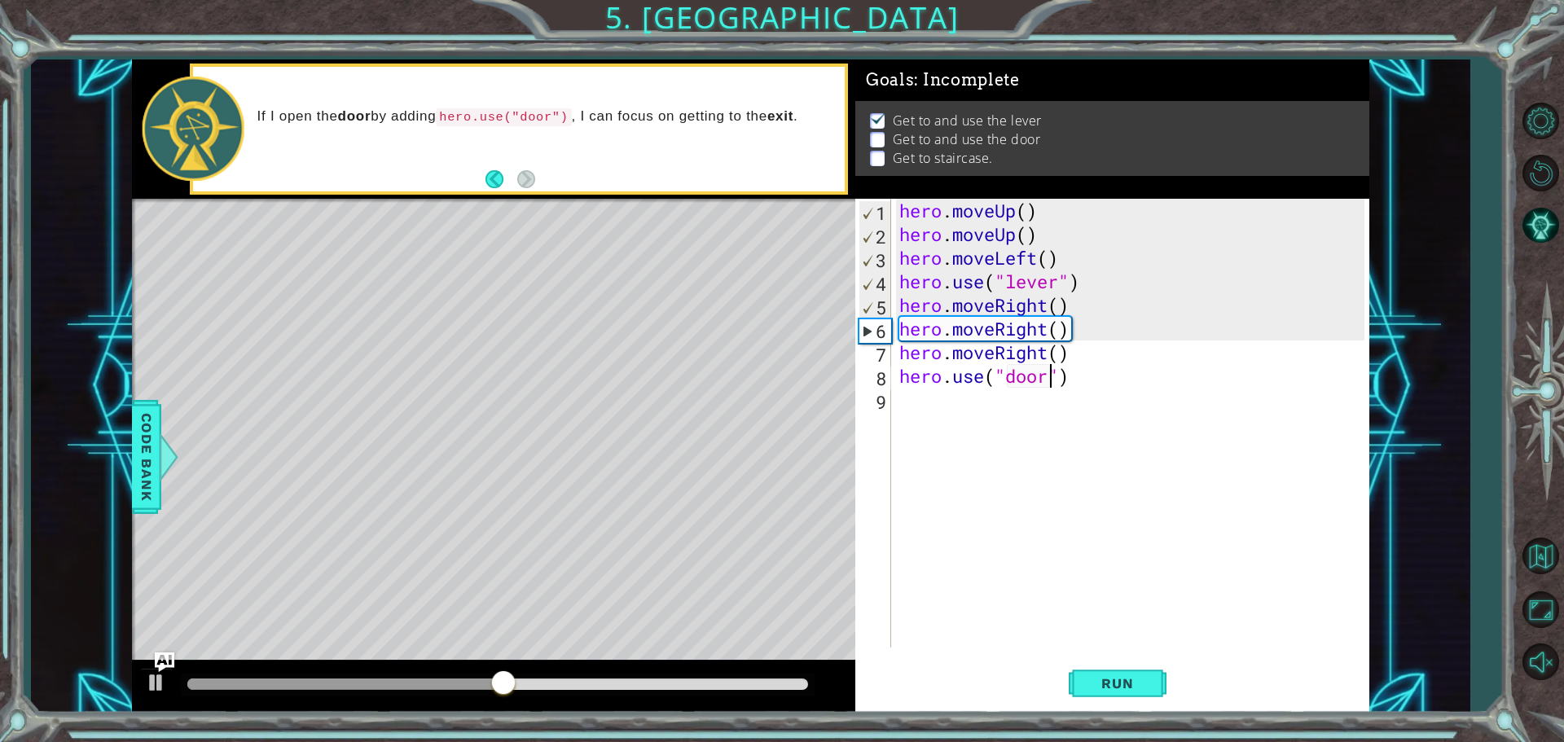
scroll to position [0, 7]
type textarea "hero.use("door")"
click at [1105, 676] on span "Run" at bounding box center [1117, 683] width 64 height 16
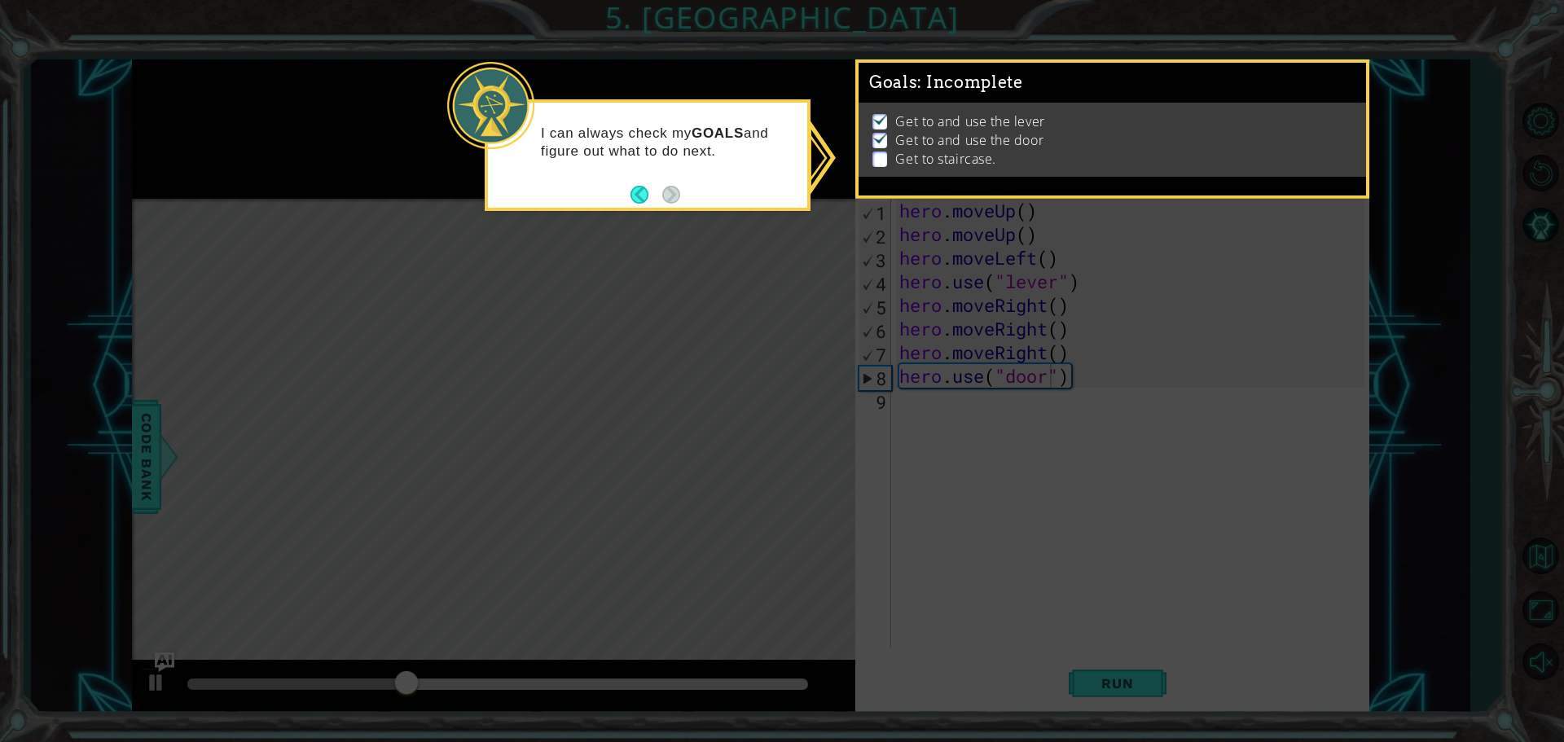
click at [1139, 218] on icon at bounding box center [782, 371] width 1564 height 742
click at [684, 203] on div "I can always check my GOALS and figure out what to do next." at bounding box center [648, 155] width 326 height 112
drag, startPoint x: 1037, startPoint y: 570, endPoint x: 1033, endPoint y: 521, distance: 49.1
click at [1036, 535] on icon at bounding box center [782, 371] width 1564 height 742
drag, startPoint x: 1033, startPoint y: 521, endPoint x: 1094, endPoint y: 468, distance: 81.4
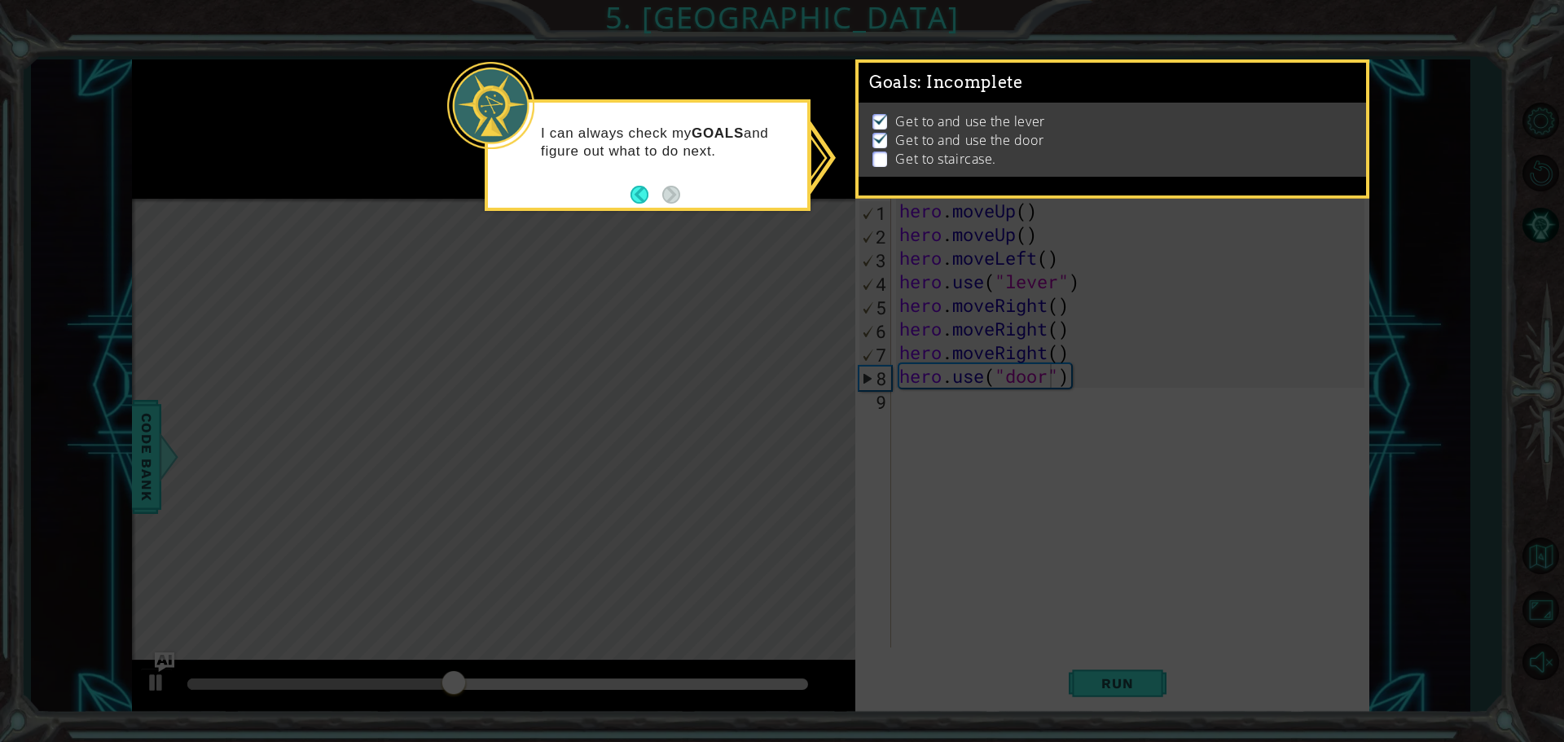
click at [1067, 489] on icon at bounding box center [782, 371] width 1564 height 742
click at [872, 156] on ul "Get to and use the lever Get to and use the door Get to staircase." at bounding box center [1112, 140] width 487 height 56
click at [875, 156] on p at bounding box center [880, 159] width 15 height 15
click at [884, 135] on img at bounding box center [881, 137] width 16 height 13
click at [884, 134] on img at bounding box center [881, 137] width 16 height 13
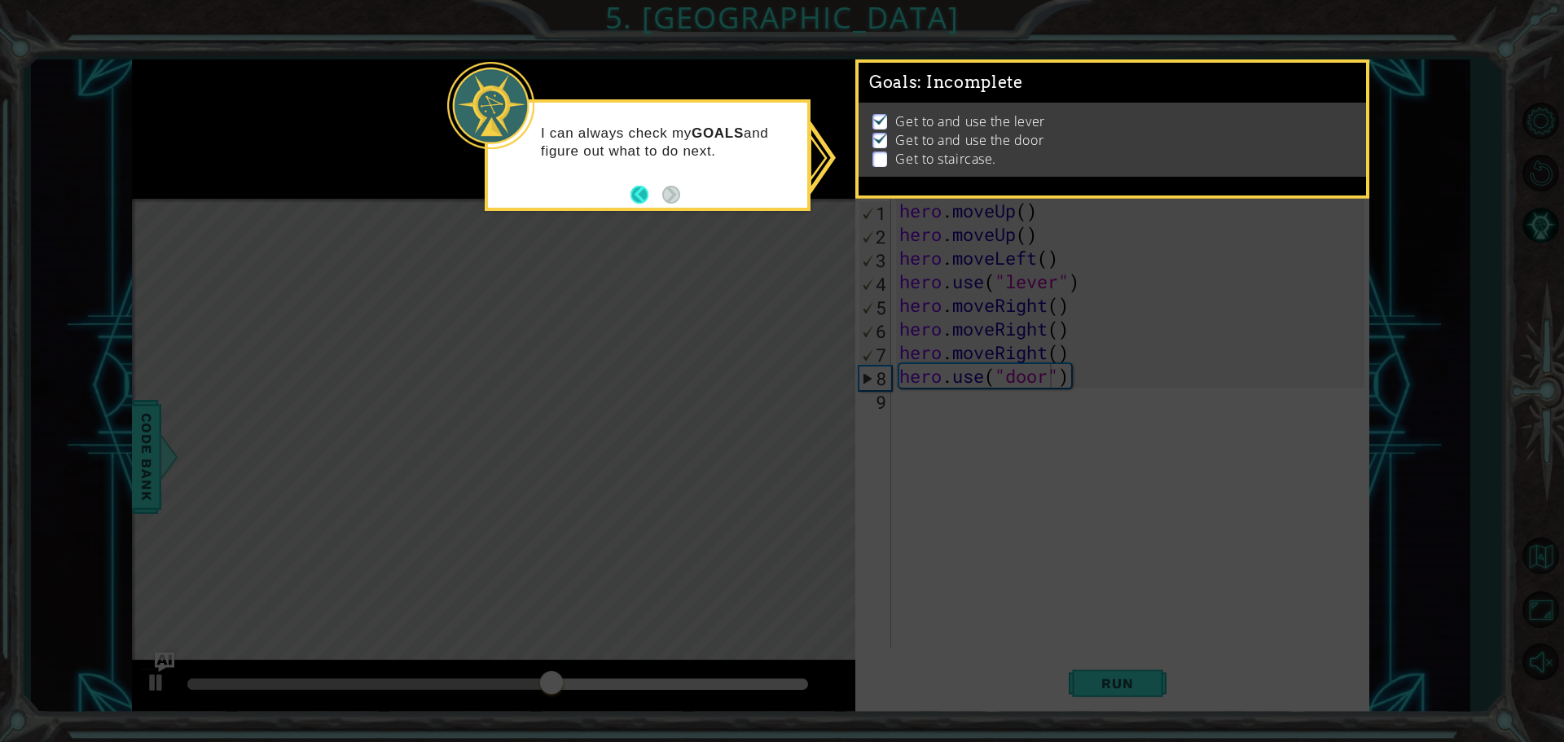
click at [651, 198] on button "Back" at bounding box center [647, 195] width 32 height 18
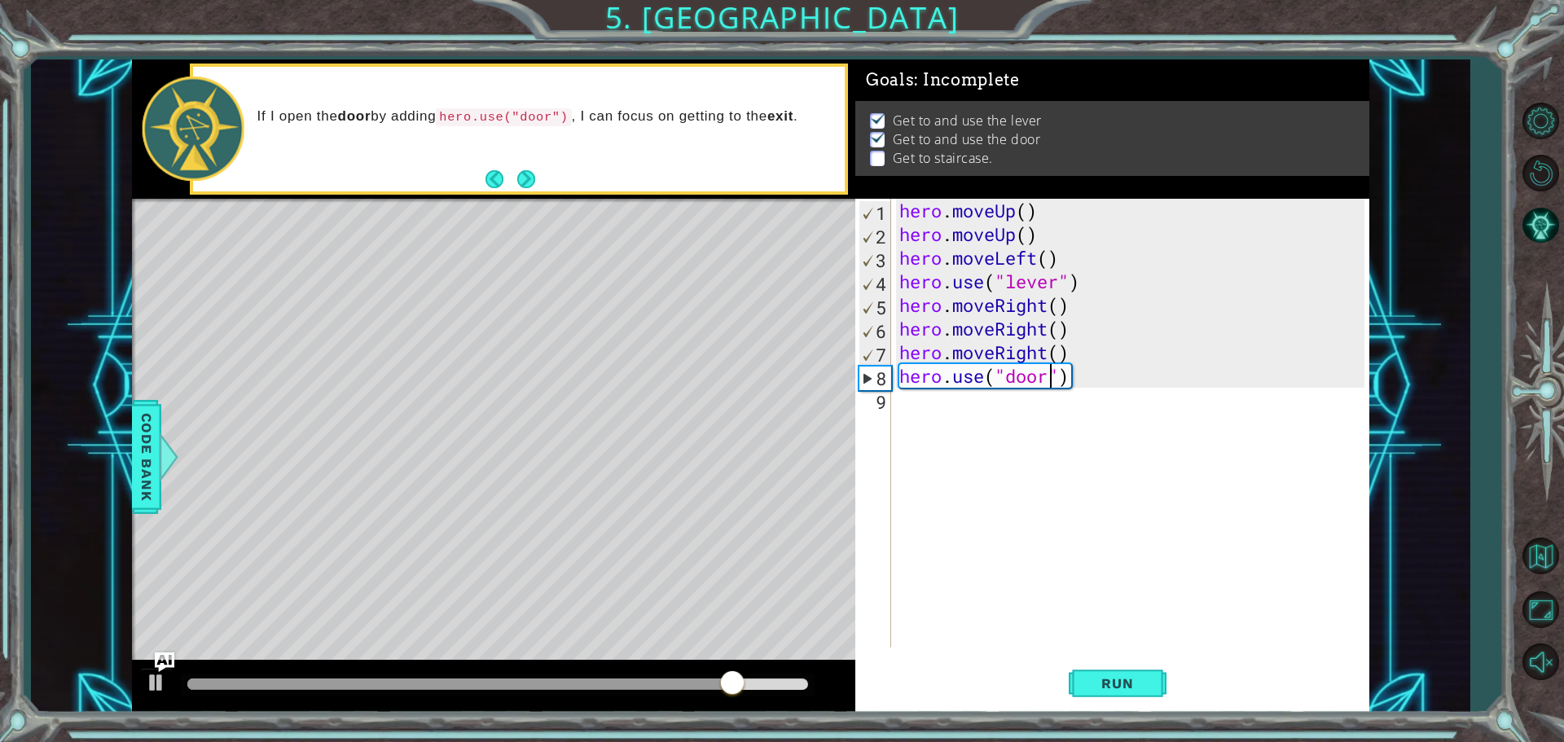
click at [947, 416] on div "hero . moveUp ( ) hero . moveUp ( ) hero . moveLeft ( ) hero . use ( "lever" ) …" at bounding box center [1134, 447] width 477 height 496
type textarea "h"
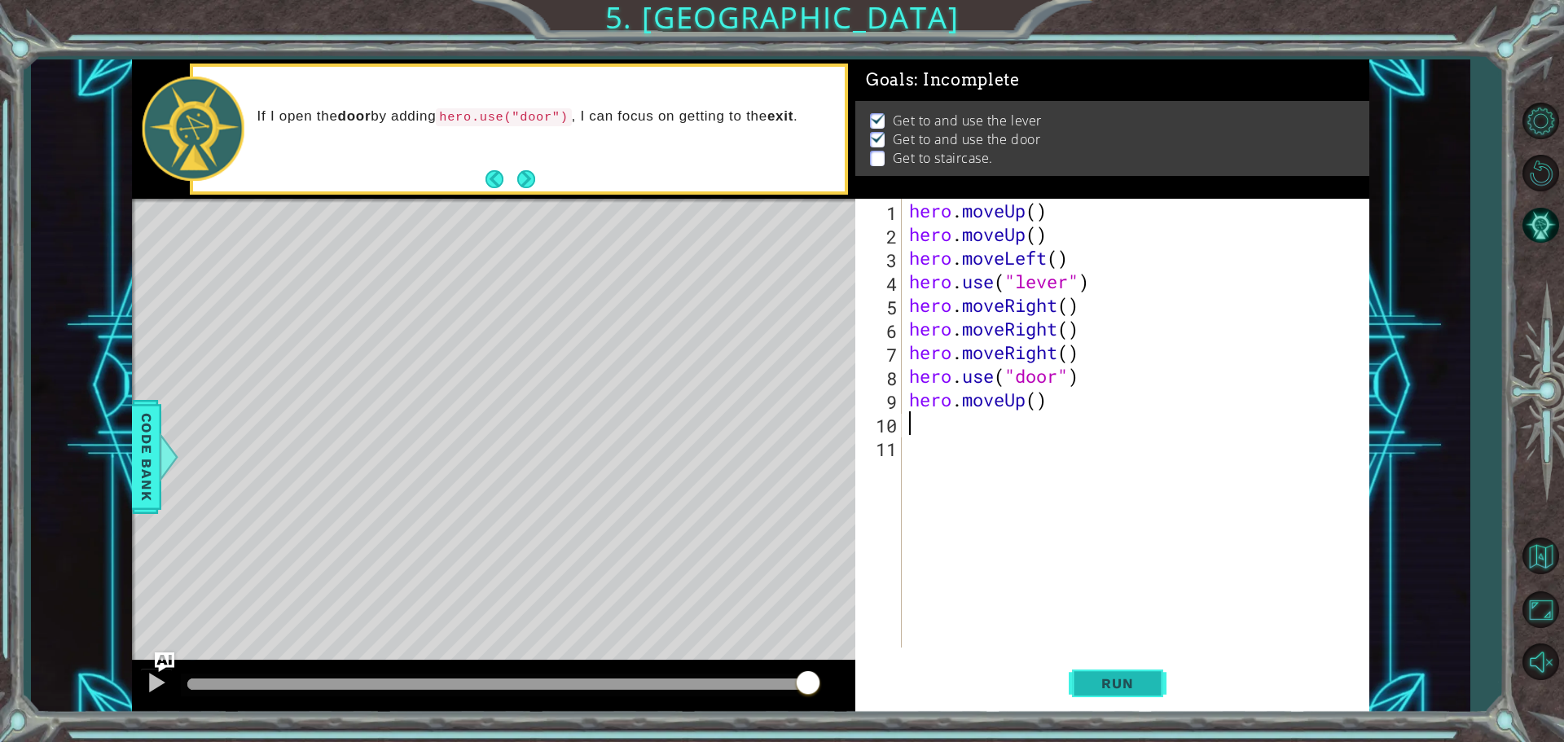
click at [1105, 682] on span "Run" at bounding box center [1117, 683] width 64 height 16
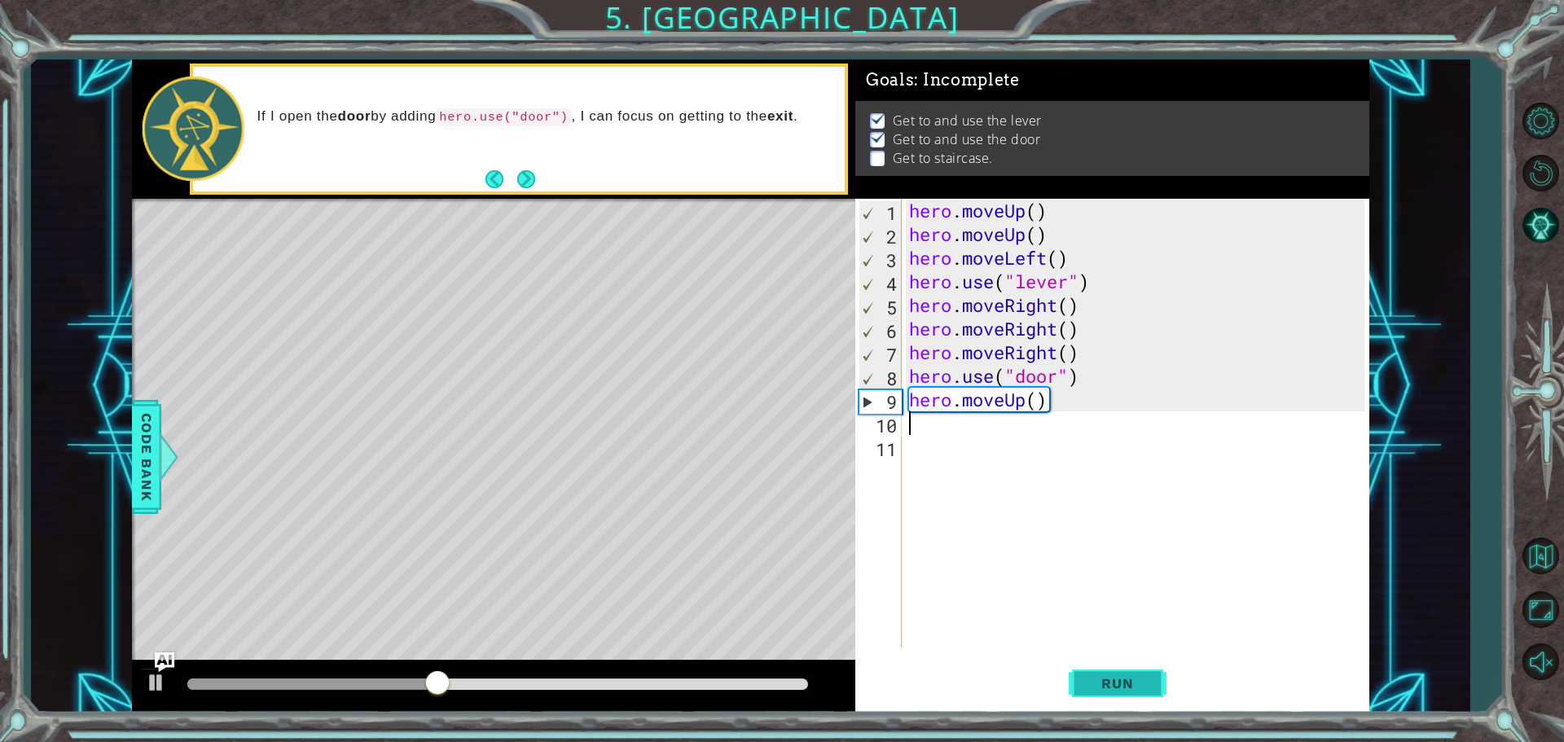
type textarea "h"
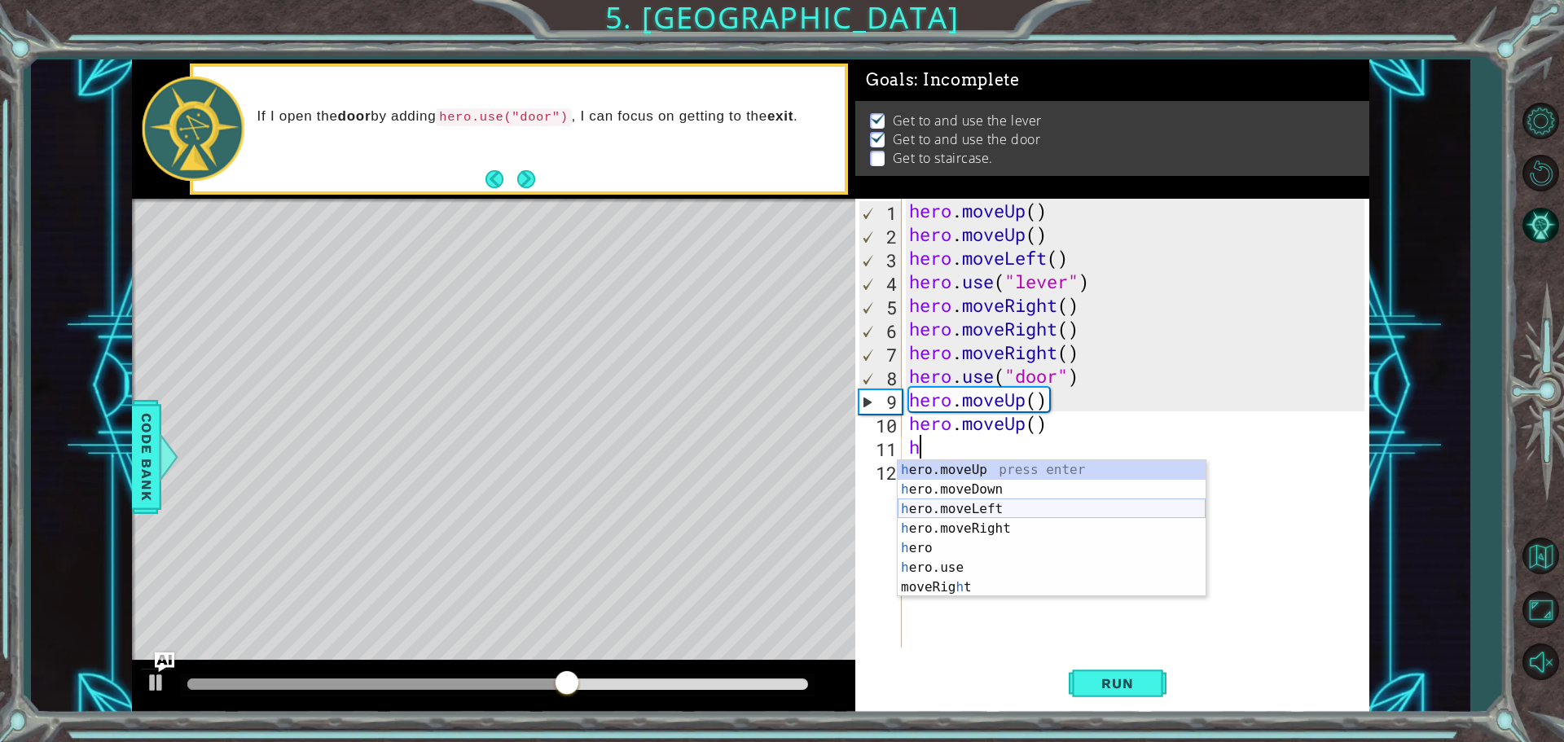
click at [1005, 515] on div "h ero.moveUp press enter h ero.moveDown press enter h ero.moveLeft press enter …" at bounding box center [1052, 548] width 308 height 176
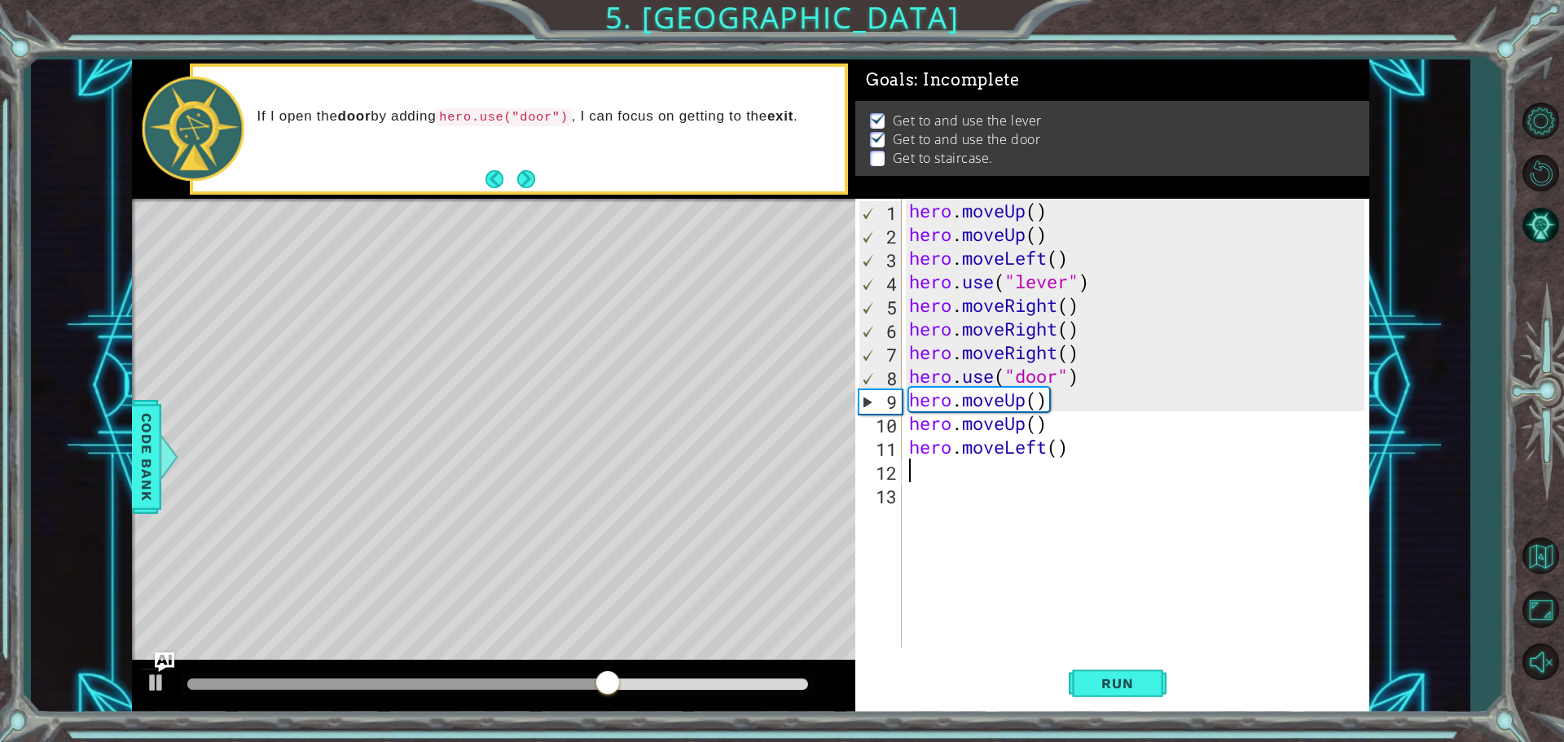
click at [981, 455] on div "hero . moveUp ( ) hero . moveUp ( ) hero . moveLeft ( ) hero . use ( "lever" ) …" at bounding box center [1139, 447] width 467 height 496
click at [979, 453] on div "hero . moveUp ( ) hero . moveUp ( ) hero . moveLeft ( ) hero . use ( "lever" ) …" at bounding box center [1139, 447] width 467 height 496
click at [979, 453] on div "hero . moveUp ( ) hero . moveUp ( ) hero . moveLeft ( ) hero . use ( "lever" ) …" at bounding box center [1135, 423] width 459 height 449
click at [979, 453] on div "hero . moveUp ( ) hero . moveUp ( ) hero . moveLeft ( ) hero . use ( "lever" ) …" at bounding box center [1139, 447] width 467 height 496
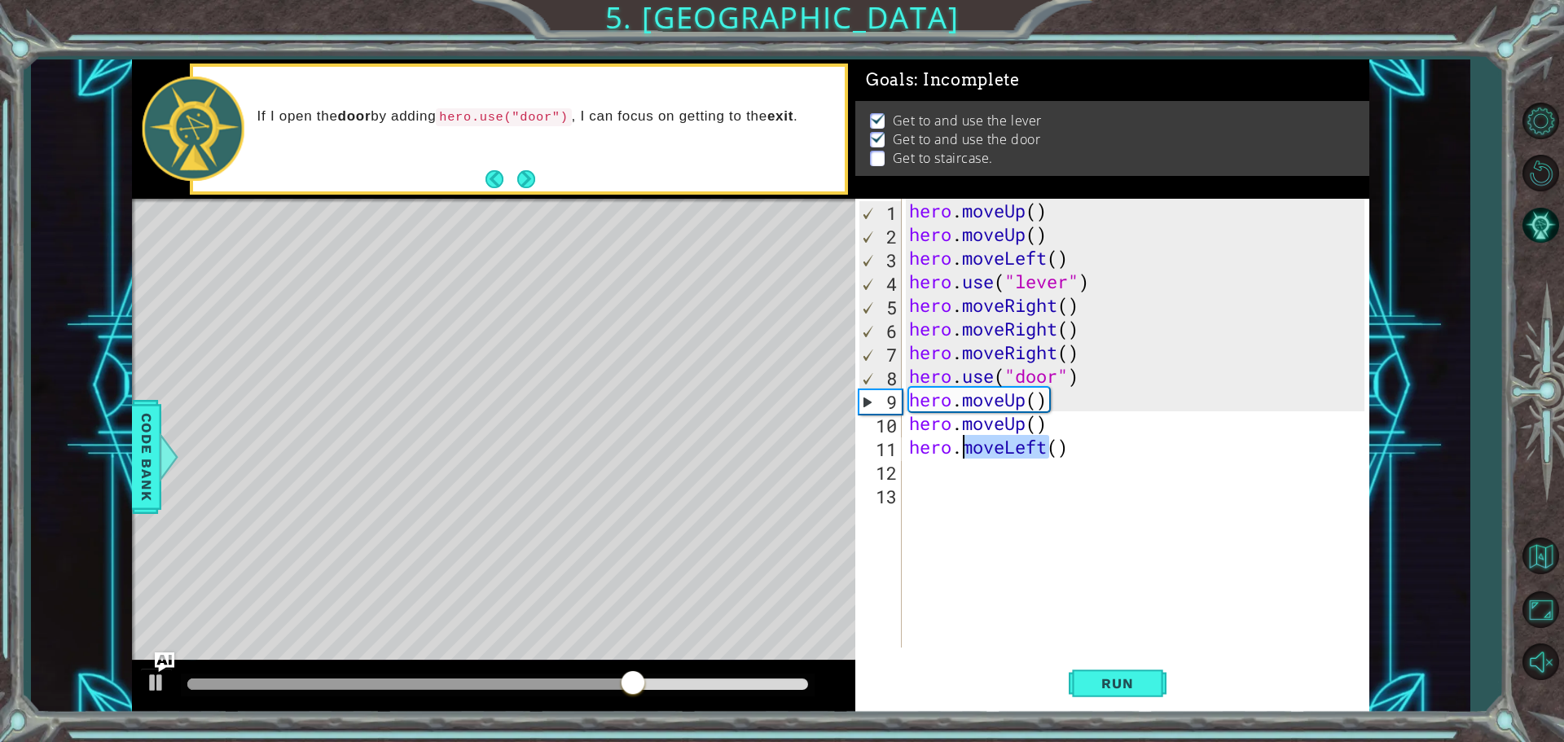
type textarea "hero.moveLeft()"
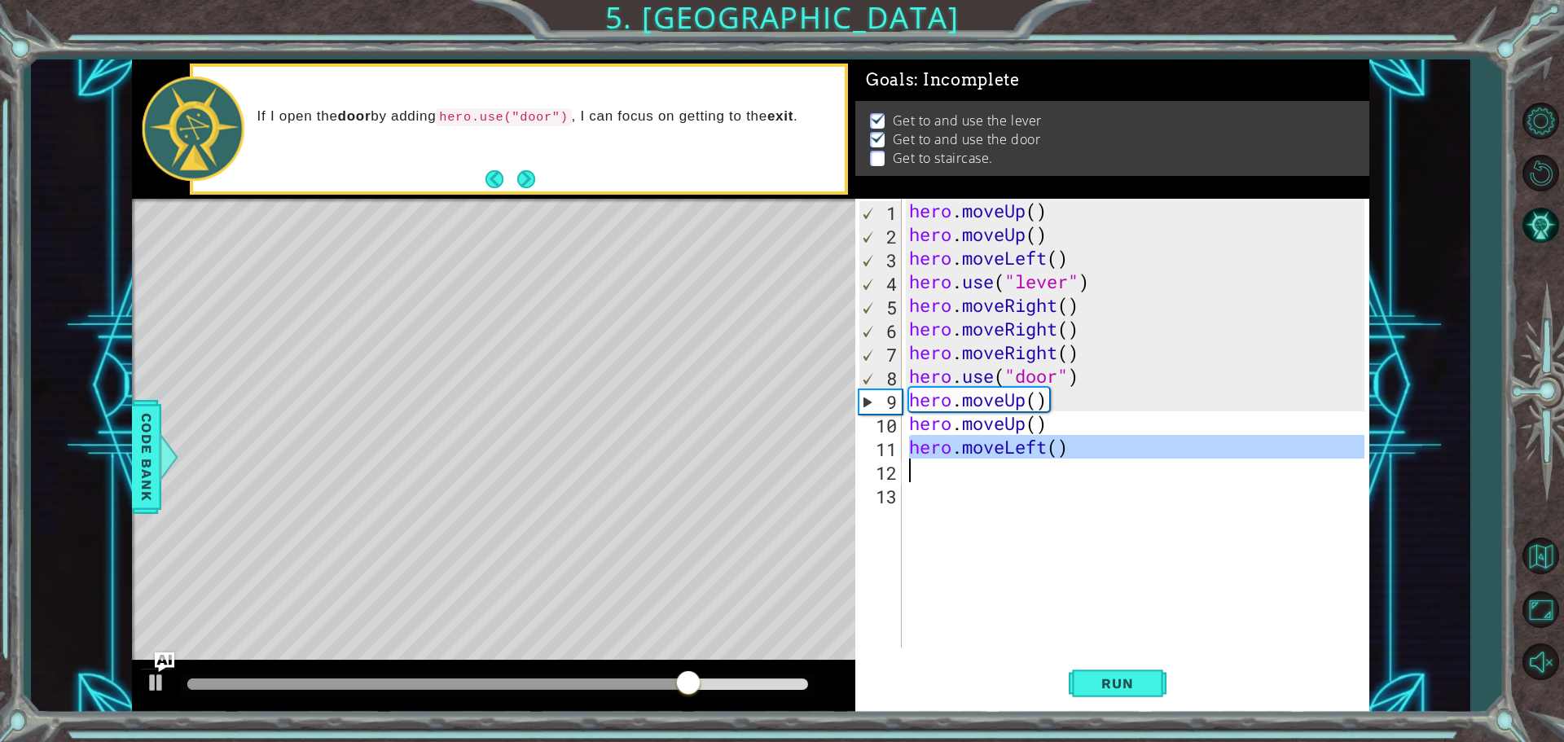
click at [959, 465] on div "hero . moveUp ( ) hero . moveUp ( ) hero . moveLeft ( ) hero . use ( "lever" ) …" at bounding box center [1135, 423] width 459 height 449
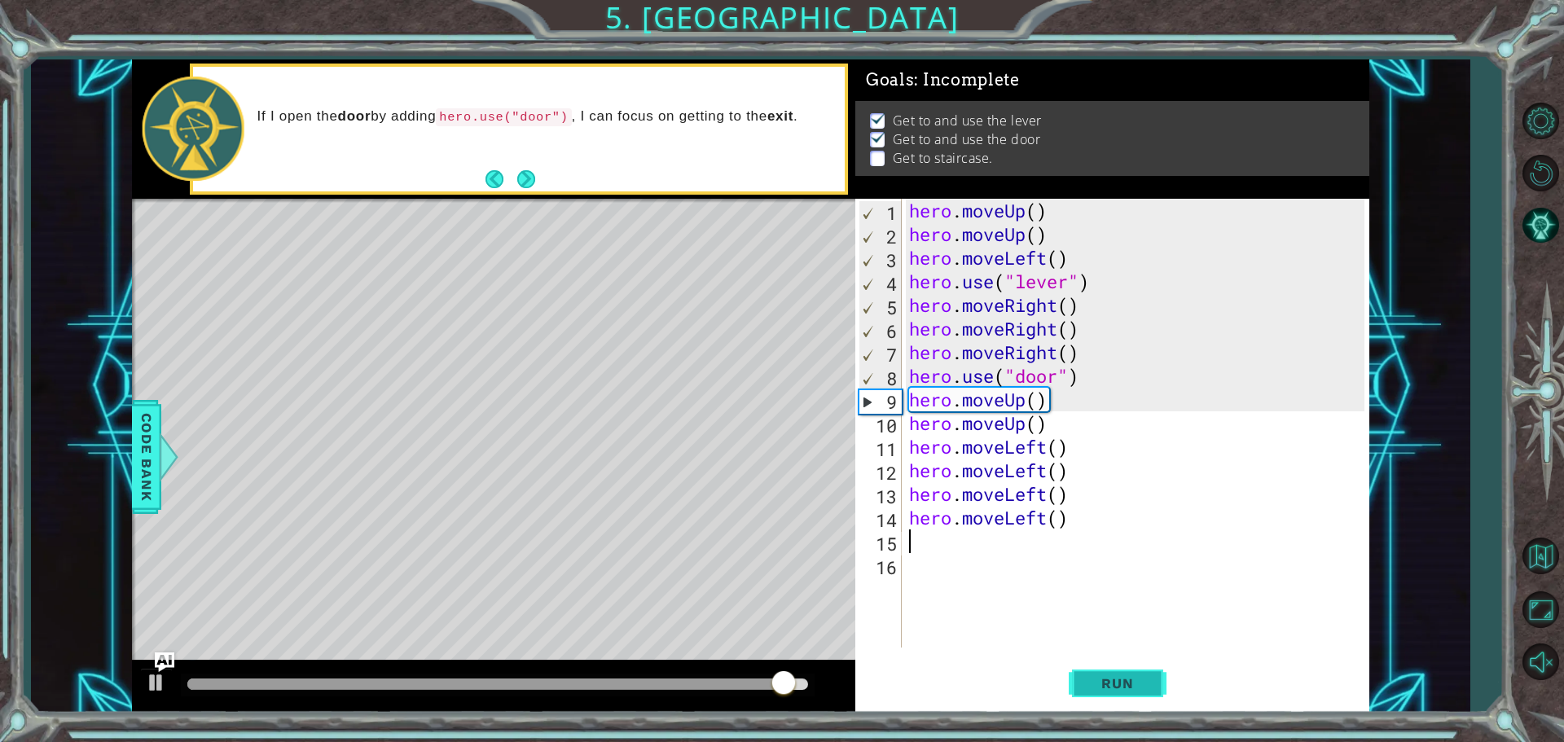
click at [1126, 668] on button "Run" at bounding box center [1118, 683] width 98 height 51
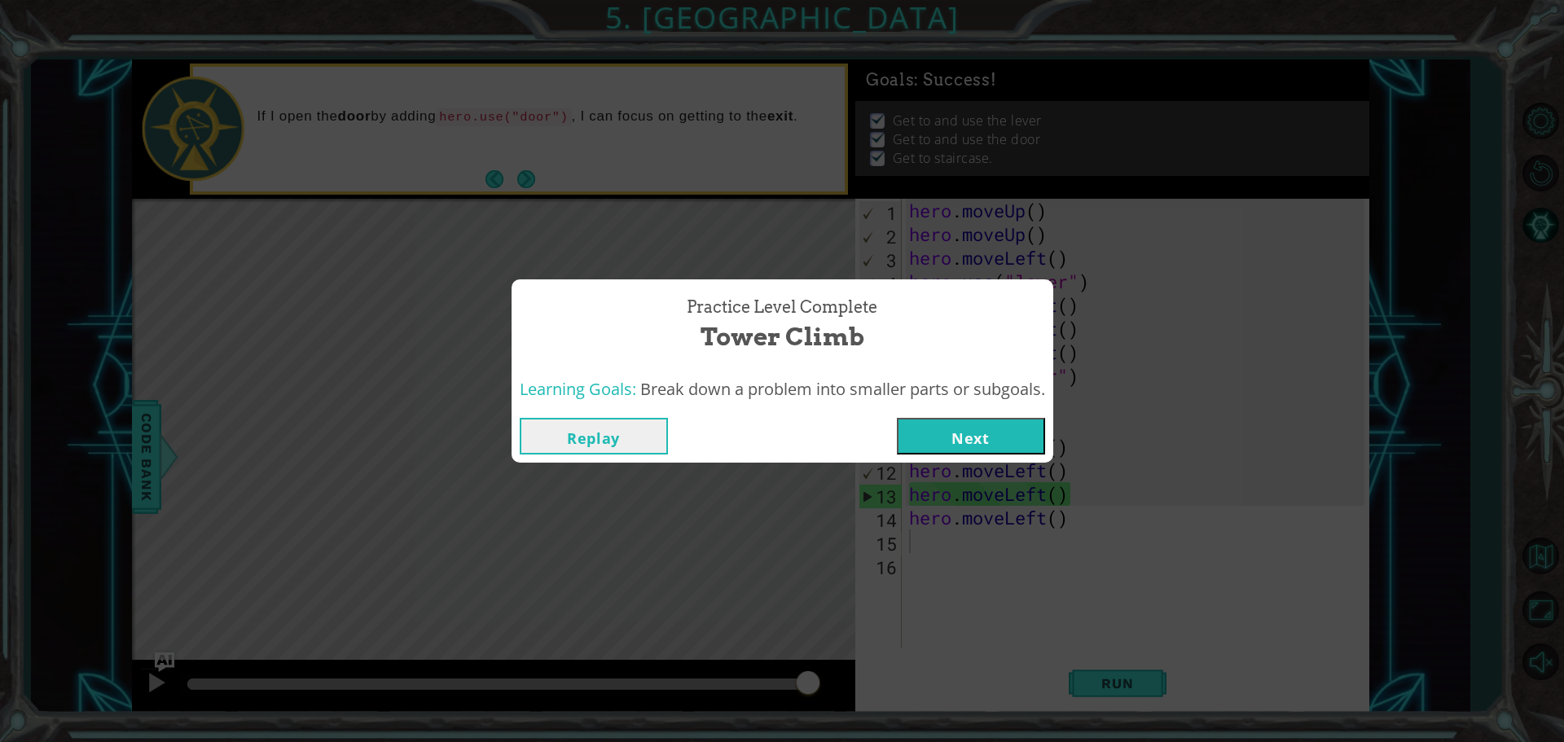
click at [1029, 425] on button "Next" at bounding box center [971, 436] width 148 height 37
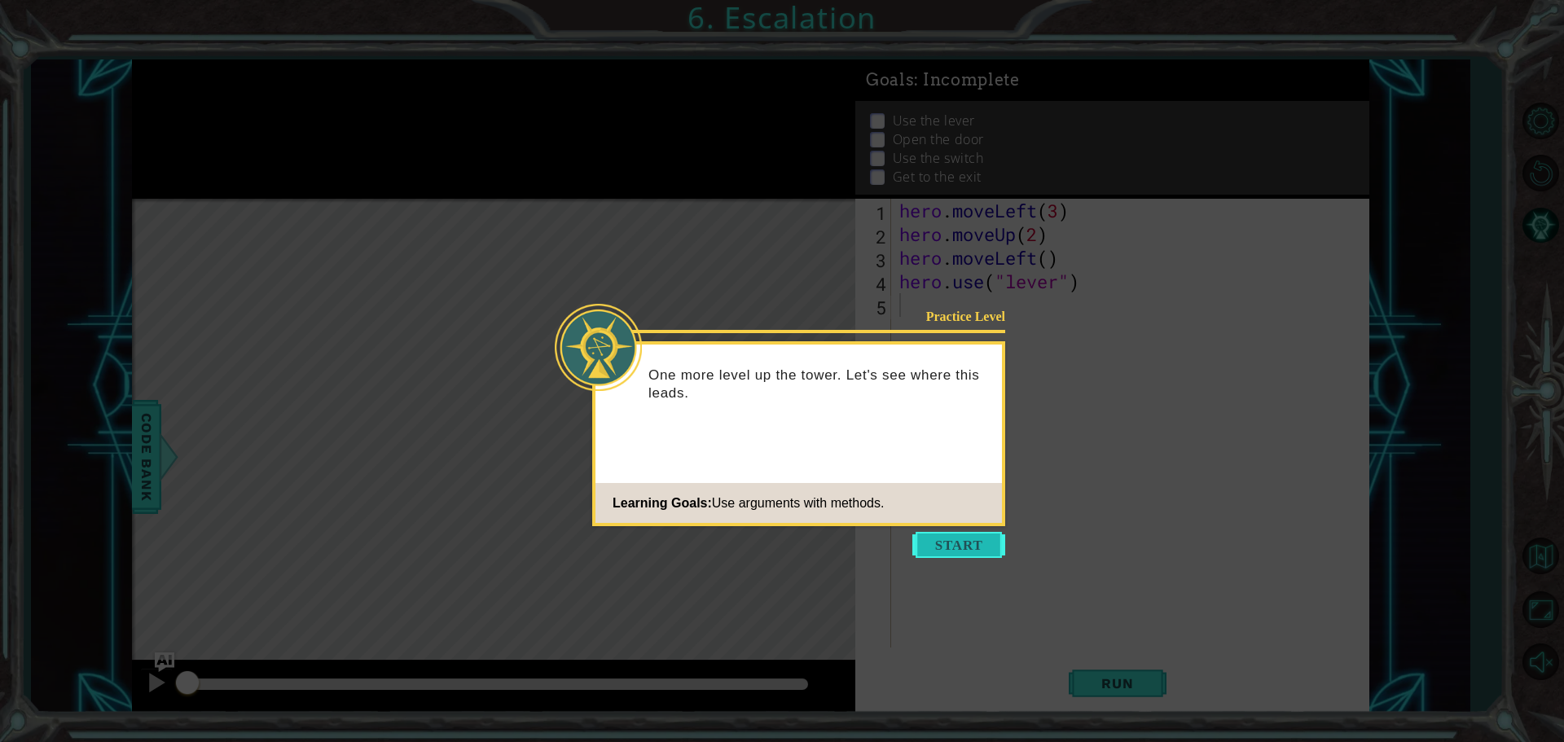
click at [947, 539] on button "Start" at bounding box center [959, 545] width 93 height 26
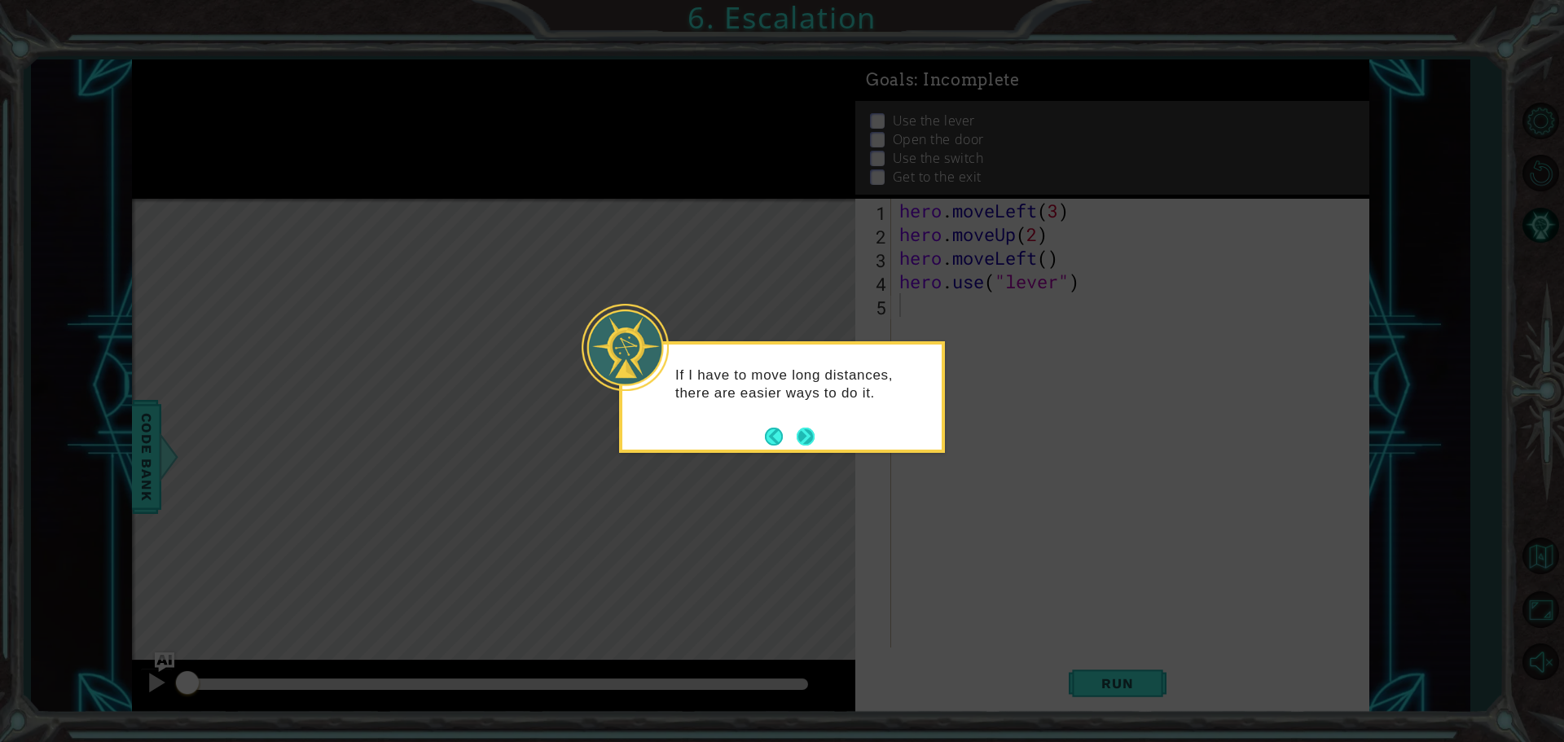
click at [807, 438] on button "Next" at bounding box center [806, 436] width 19 height 19
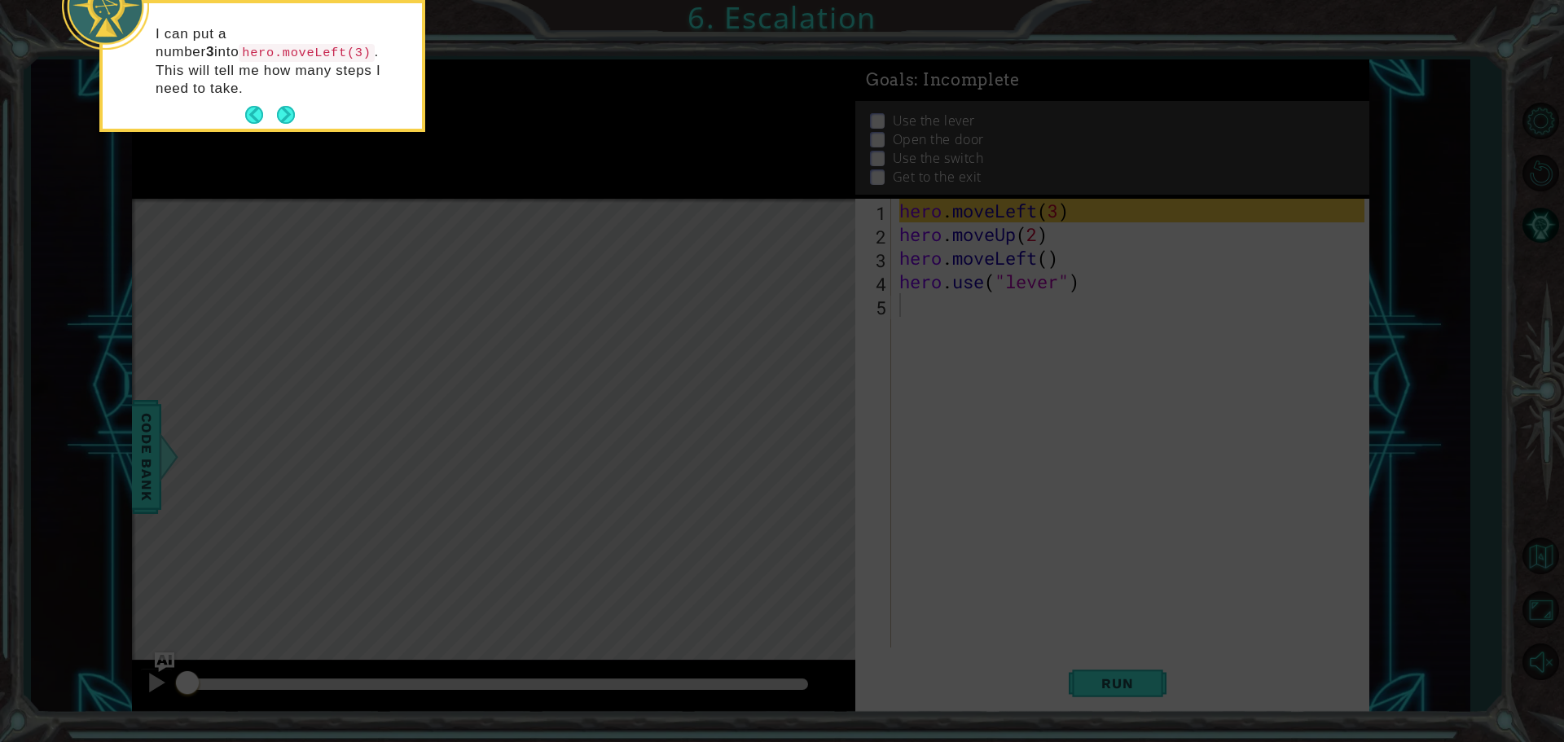
click at [290, 105] on button "Next" at bounding box center [286, 115] width 20 height 20
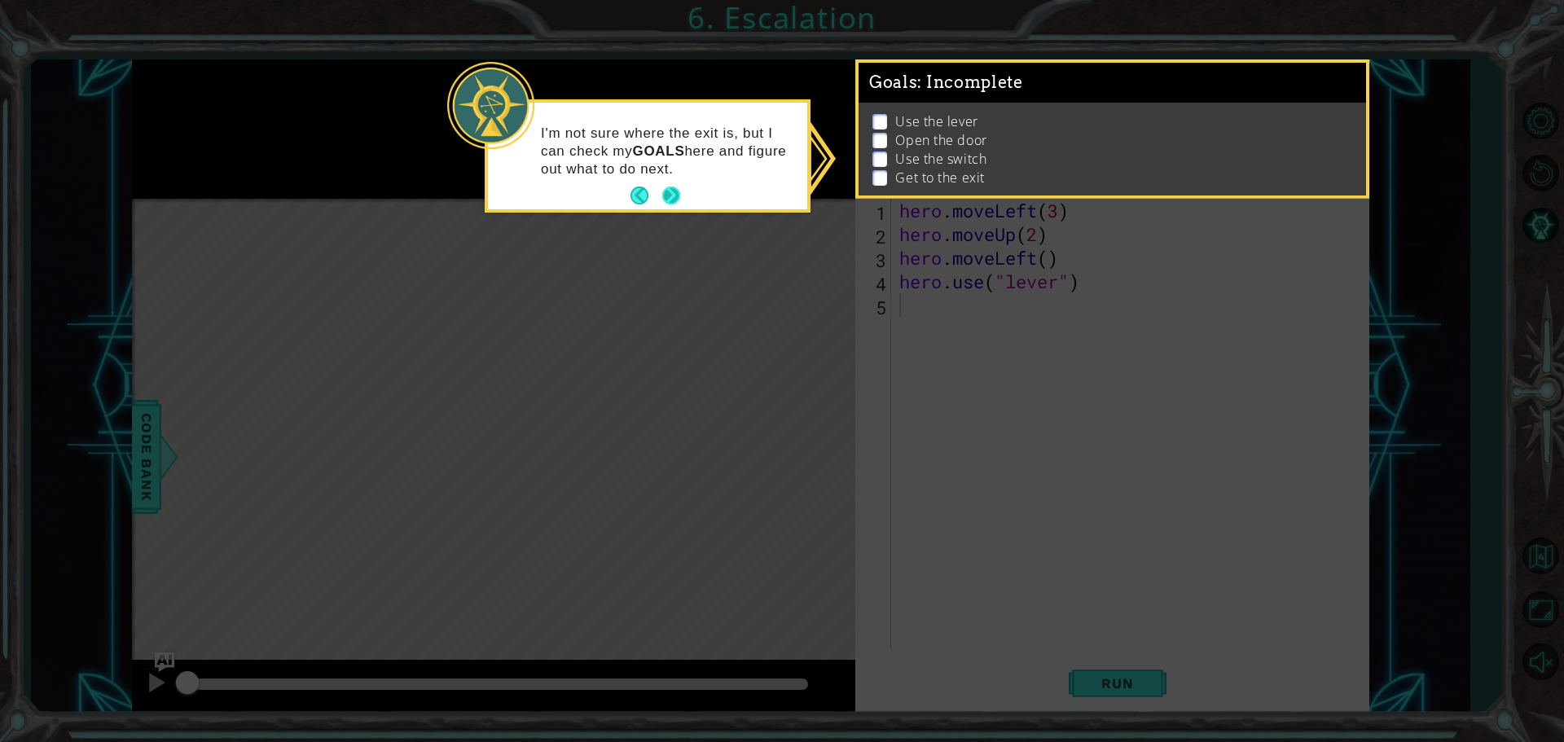
click at [663, 187] on button "Next" at bounding box center [671, 196] width 19 height 19
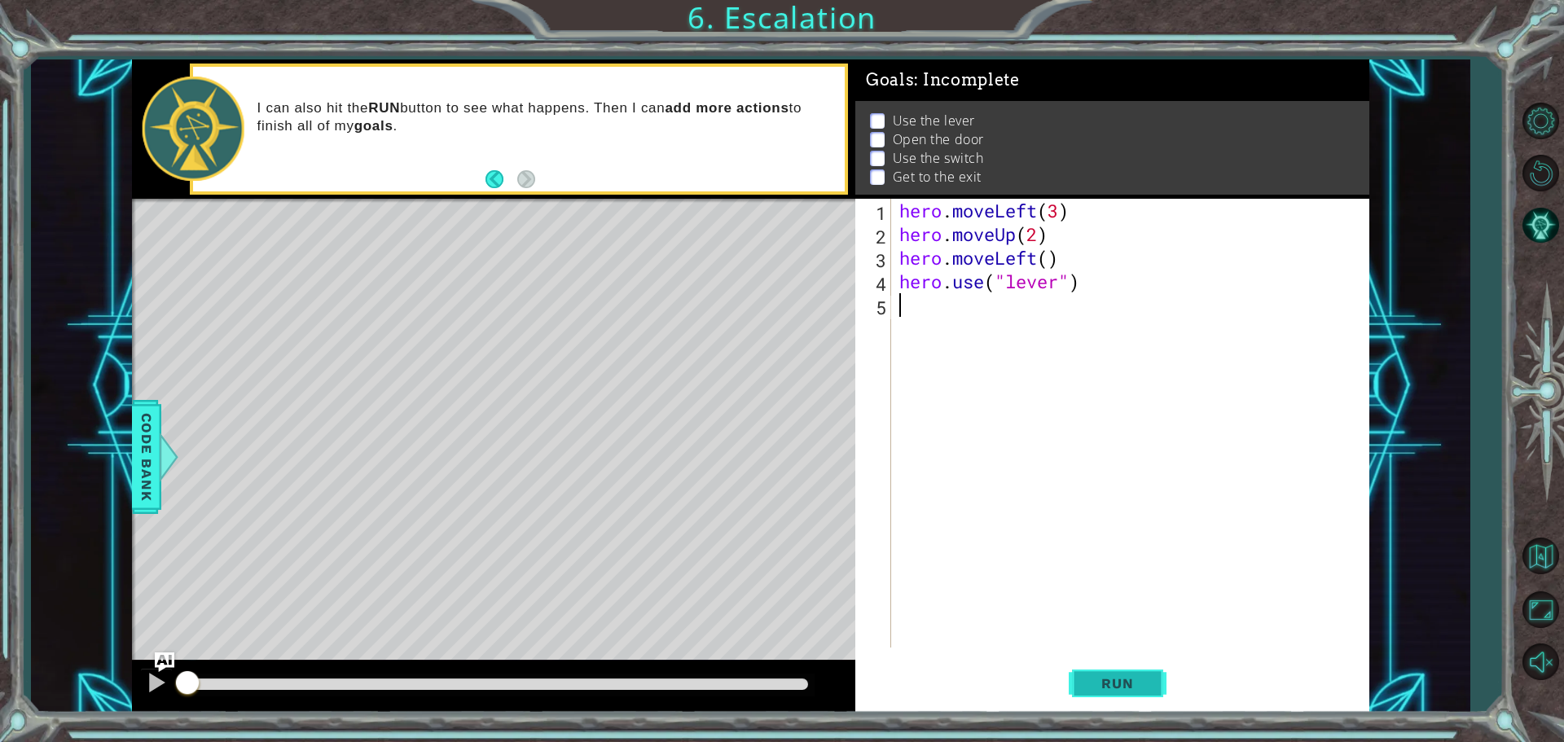
click at [1143, 684] on span "Run" at bounding box center [1117, 683] width 64 height 16
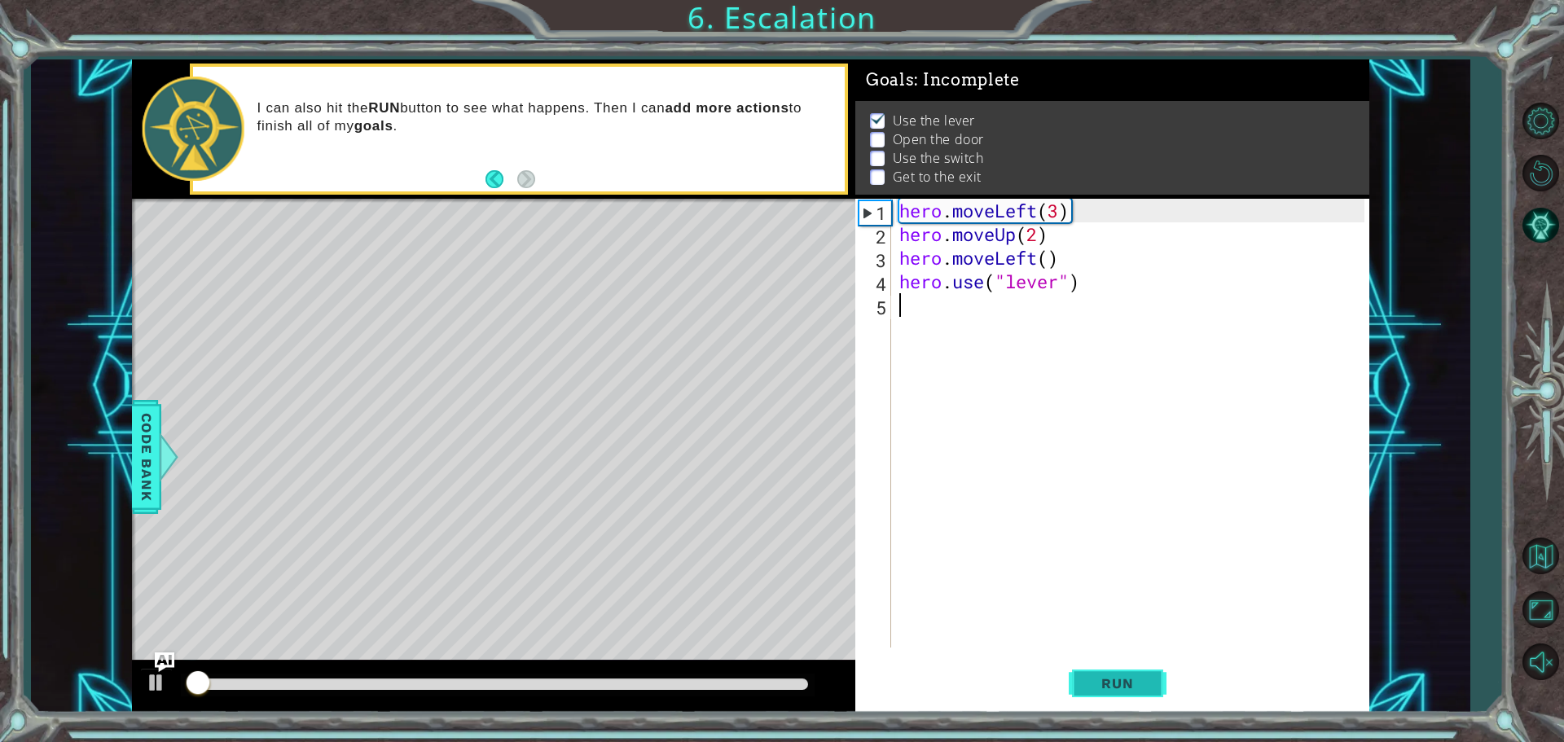
scroll to position [8, 0]
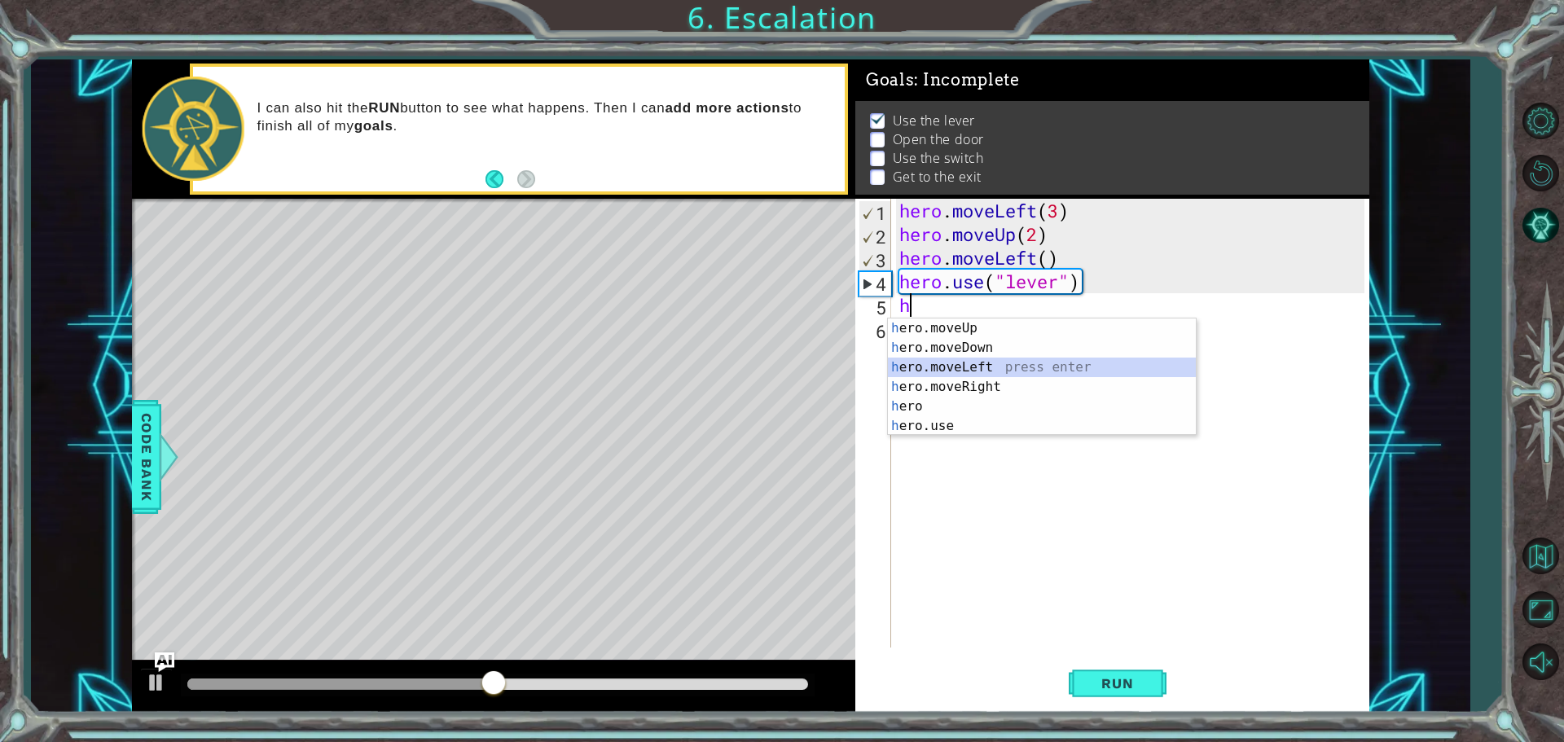
click at [1063, 359] on div "h ero.moveUp press enter h ero.moveDown press enter h ero.moveLeft press enter …" at bounding box center [1042, 397] width 308 height 156
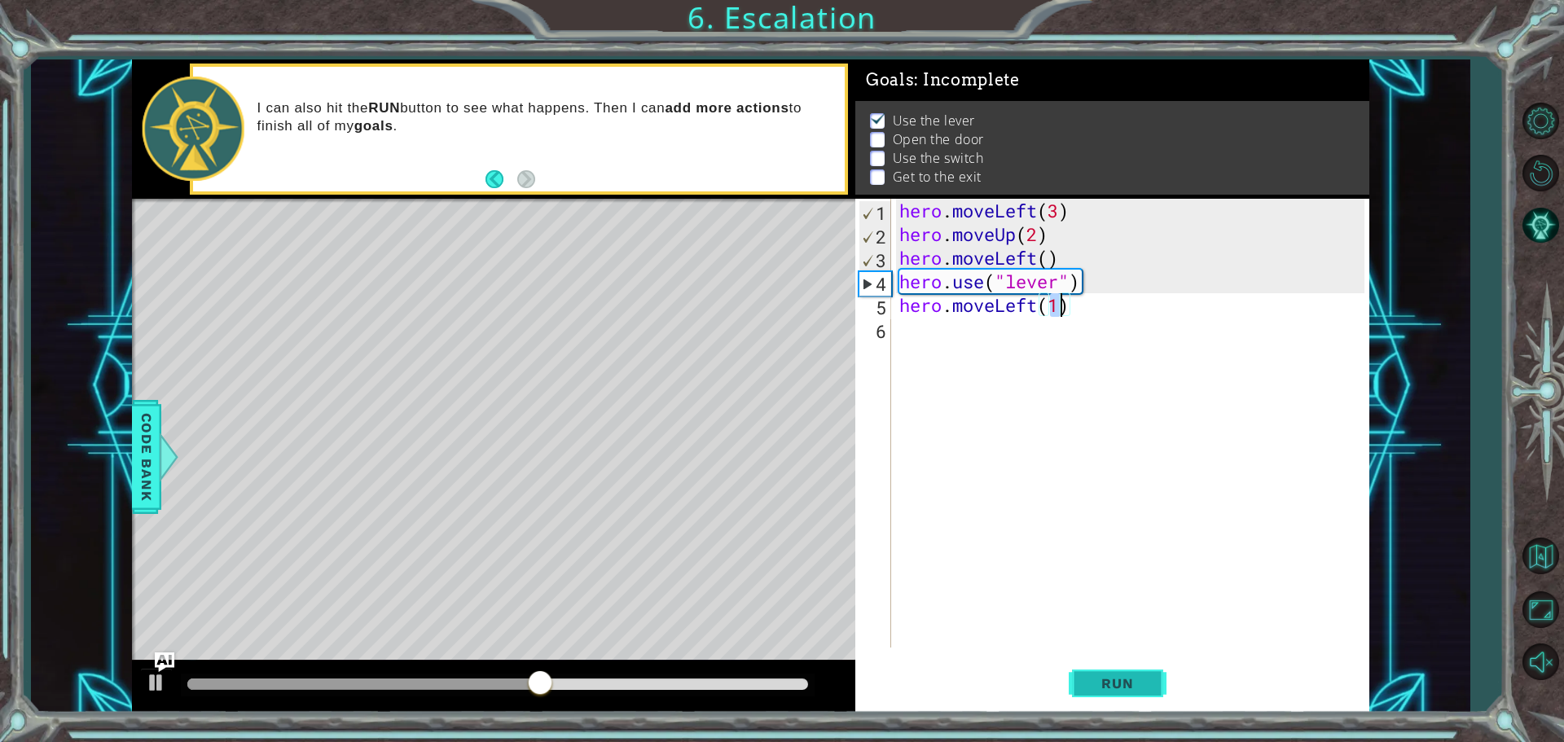
type textarea "hero.moveLeft(1)"
click at [1153, 693] on button "Run" at bounding box center [1118, 683] width 98 height 51
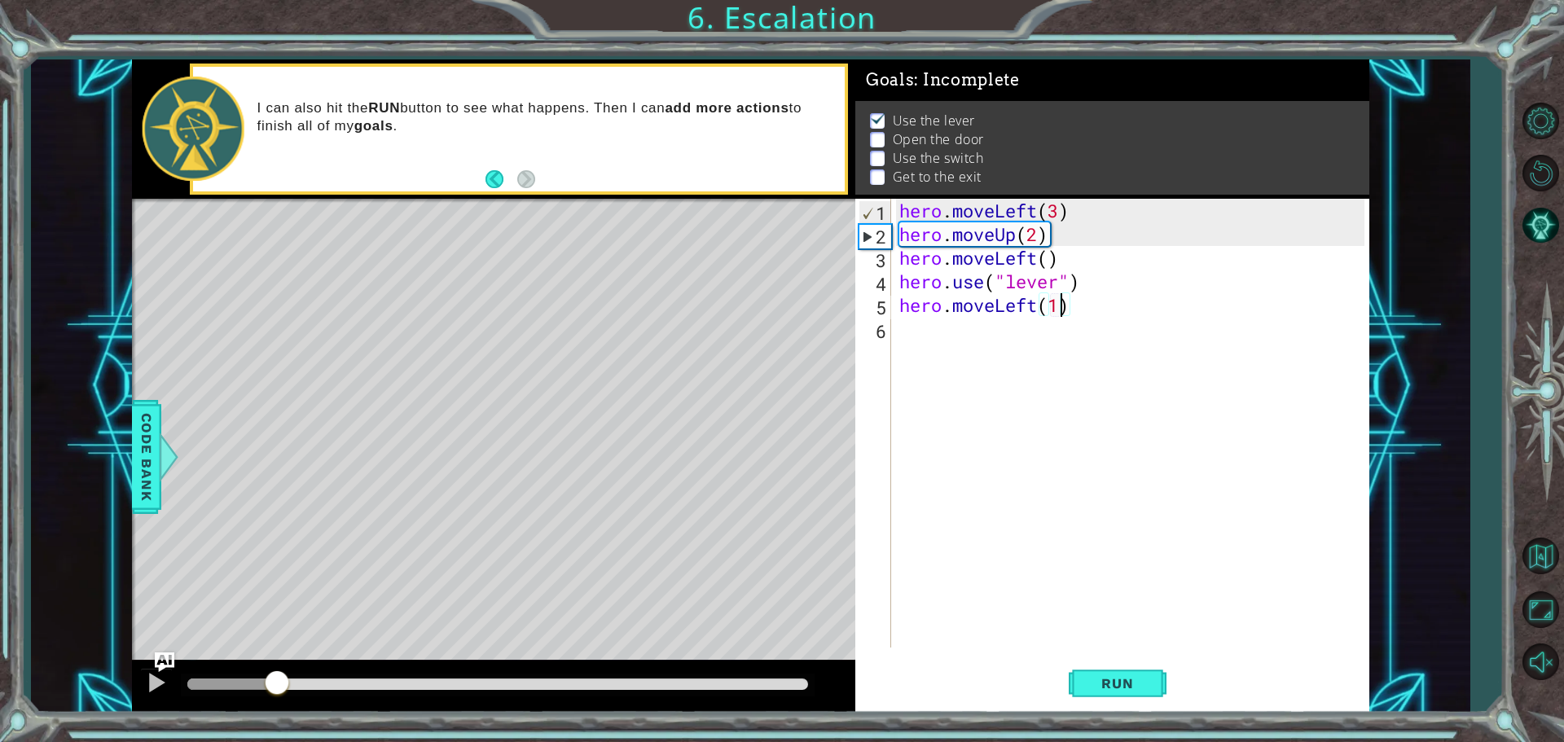
click at [280, 683] on div at bounding box center [497, 684] width 621 height 11
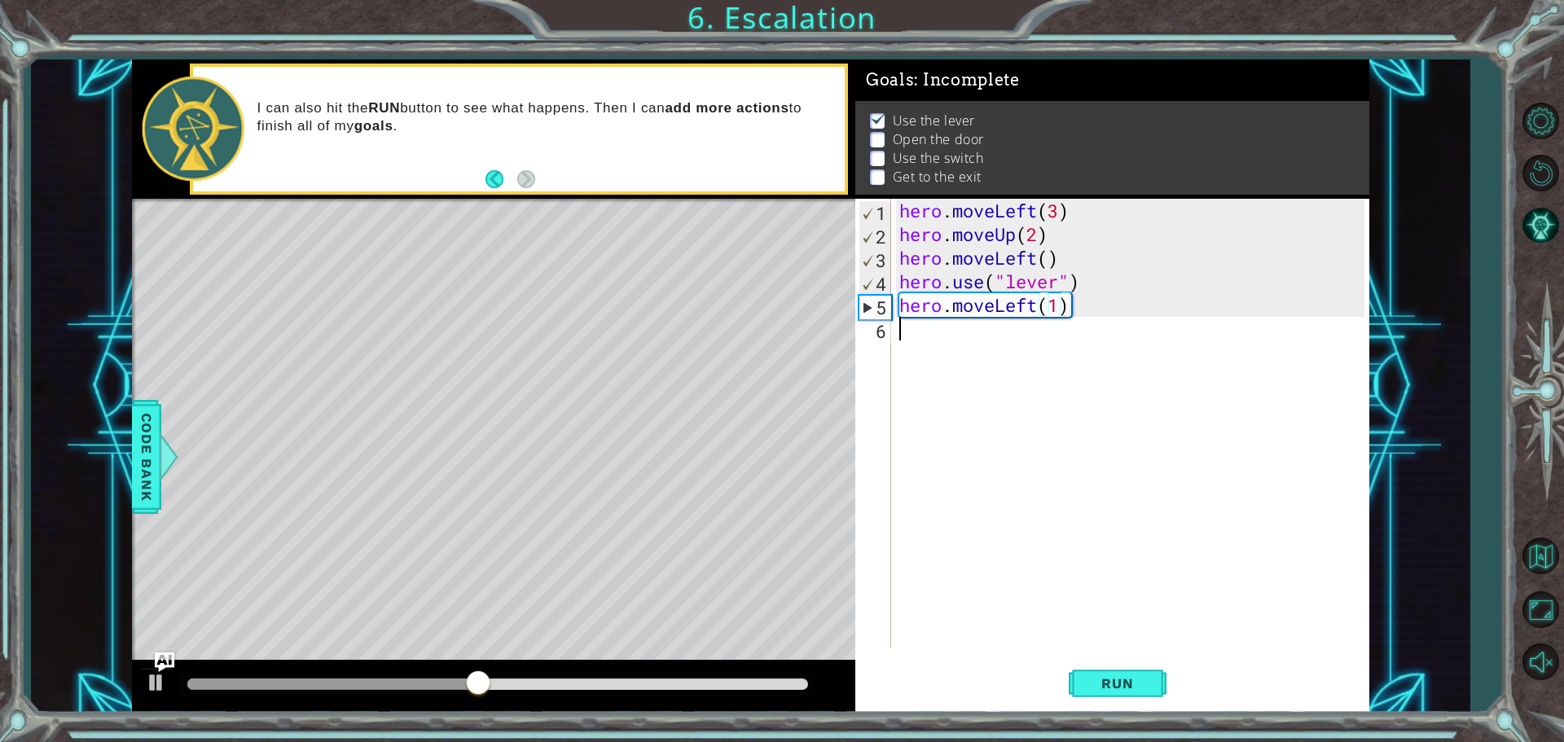
click at [950, 517] on div "hero . moveLeft ( 3 ) hero . moveUp ( 2 ) hero . moveLeft ( ) hero . use ( "lev…" at bounding box center [1134, 447] width 477 height 496
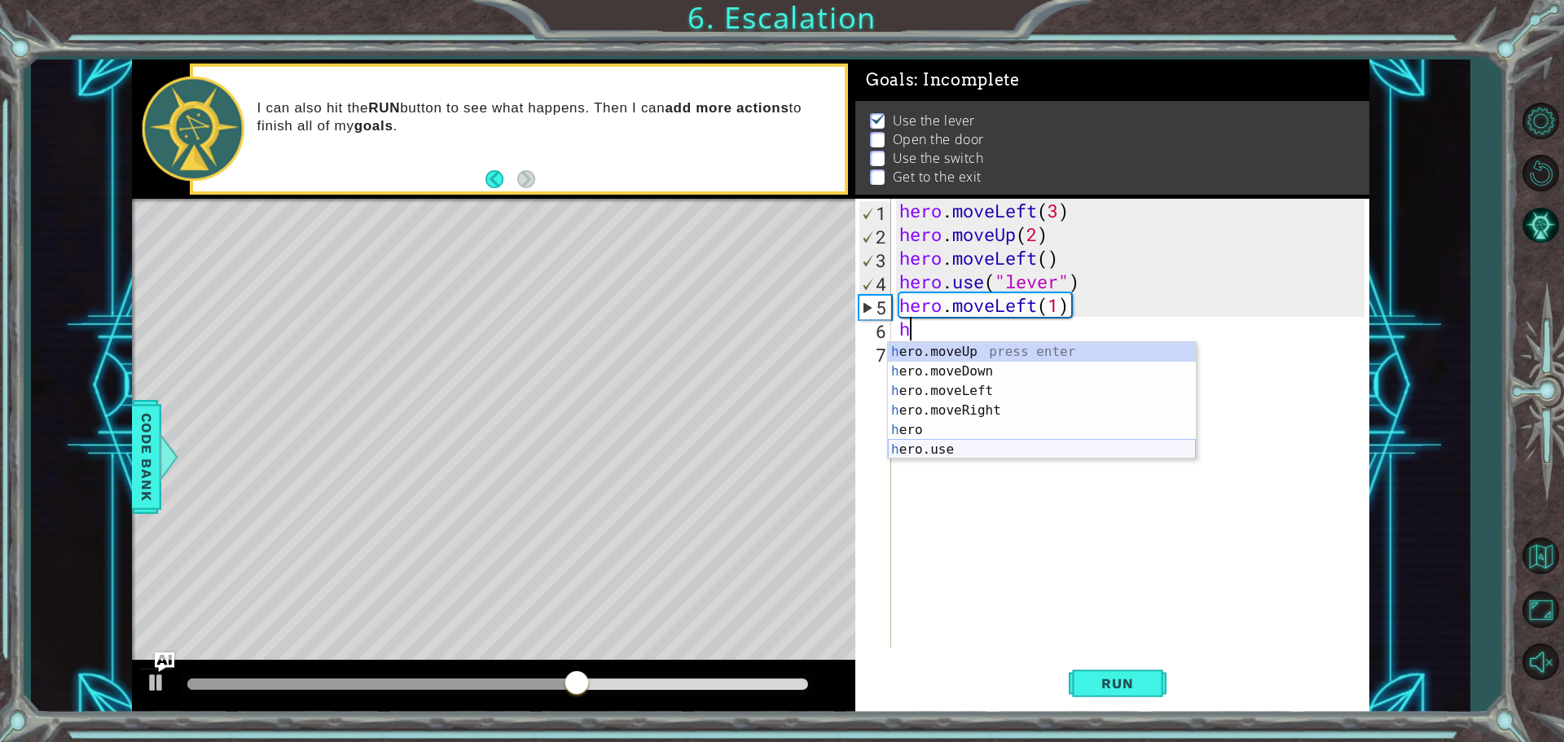
click at [1002, 452] on div "h ero.moveUp press enter h ero.moveDown press enter h ero.moveLeft press enter …" at bounding box center [1042, 420] width 308 height 156
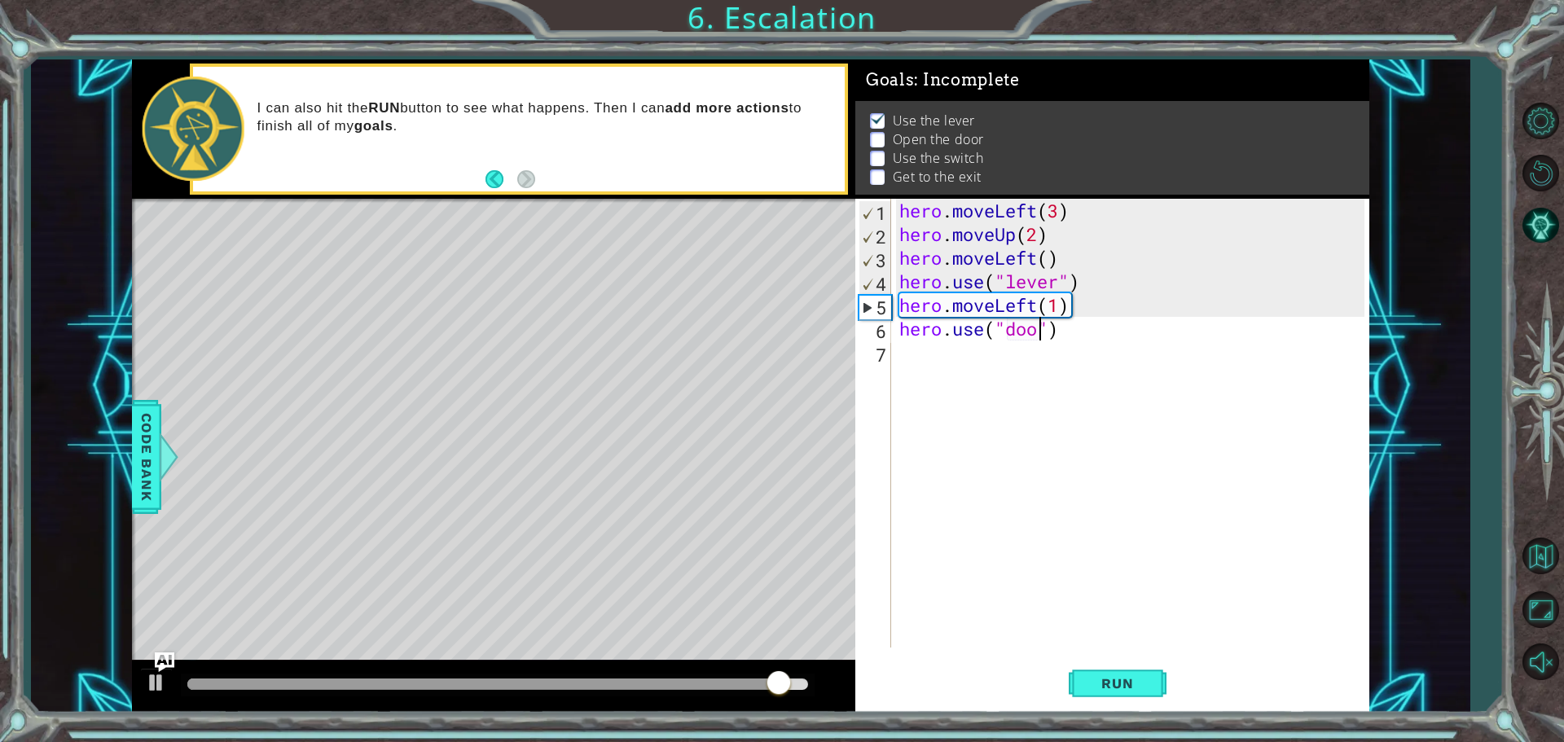
scroll to position [0, 7]
type textarea "hero.use("door")"
click at [1130, 684] on span "Run" at bounding box center [1117, 683] width 64 height 16
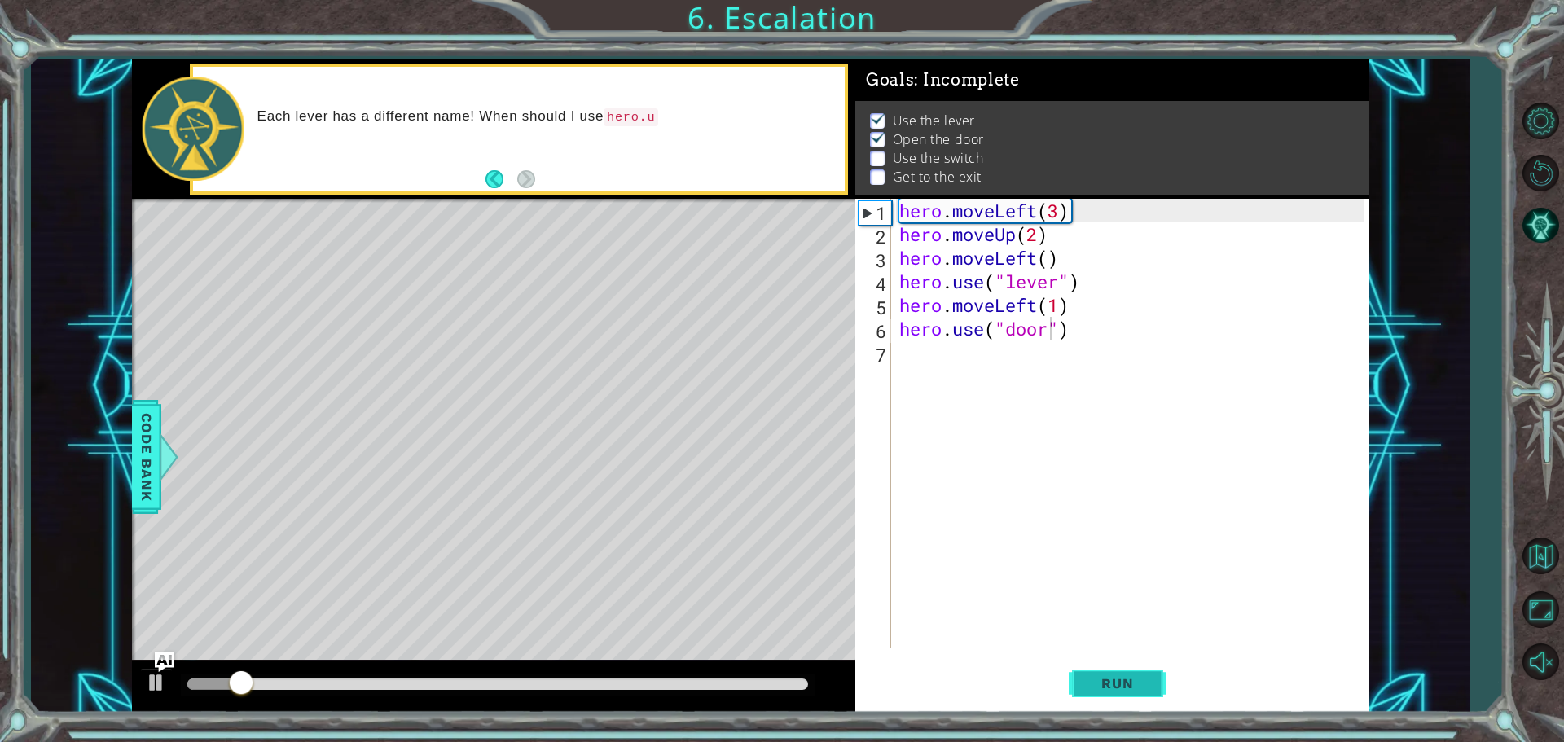
click at [1130, 684] on span "Run" at bounding box center [1117, 683] width 64 height 16
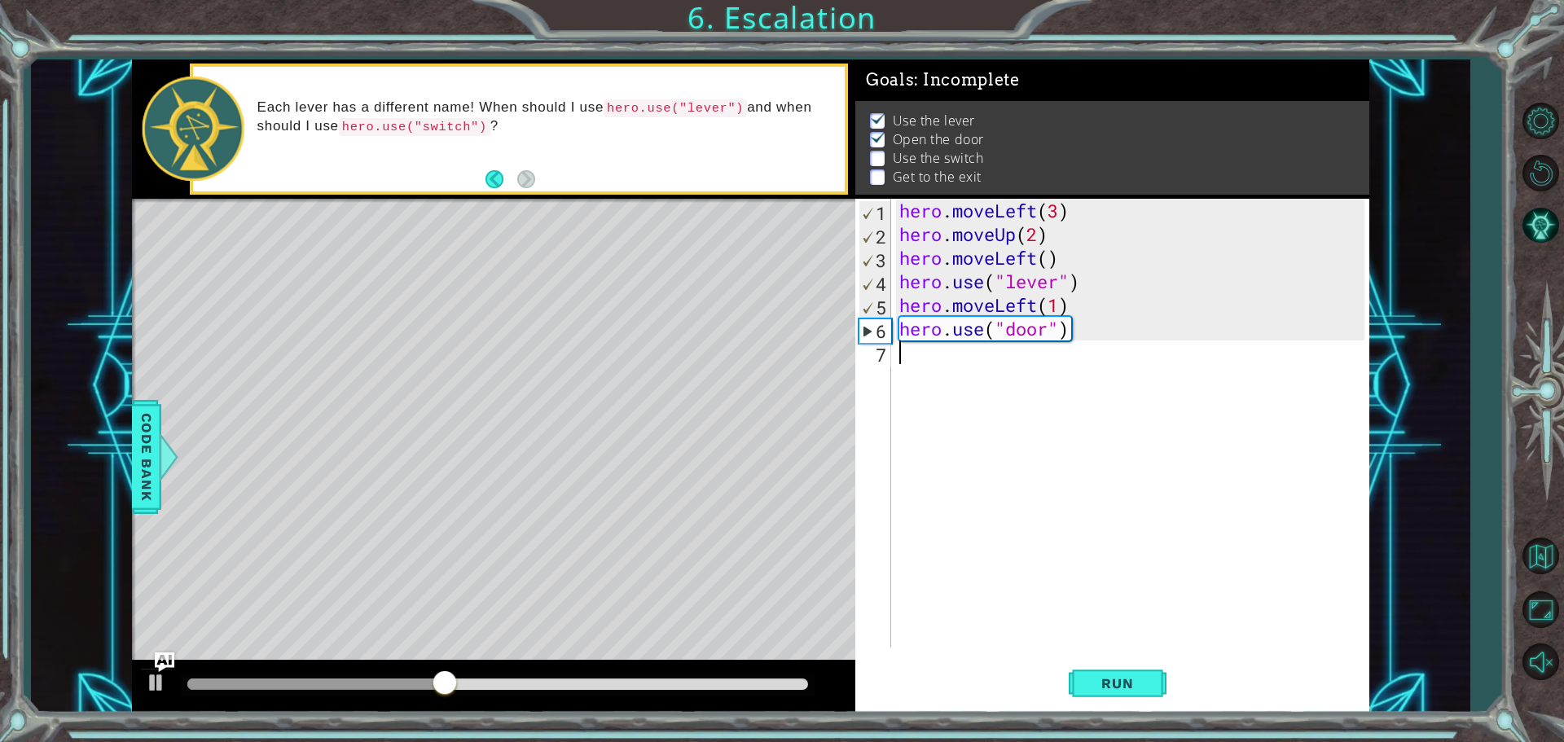
click at [1064, 367] on div "hero . moveLeft ( 3 ) hero . moveUp ( 2 ) hero . moveLeft ( ) hero . use ( "lev…" at bounding box center [1134, 447] width 477 height 496
type textarea "hero.moveUp(2)"
click at [1102, 684] on span "Run" at bounding box center [1117, 683] width 64 height 16
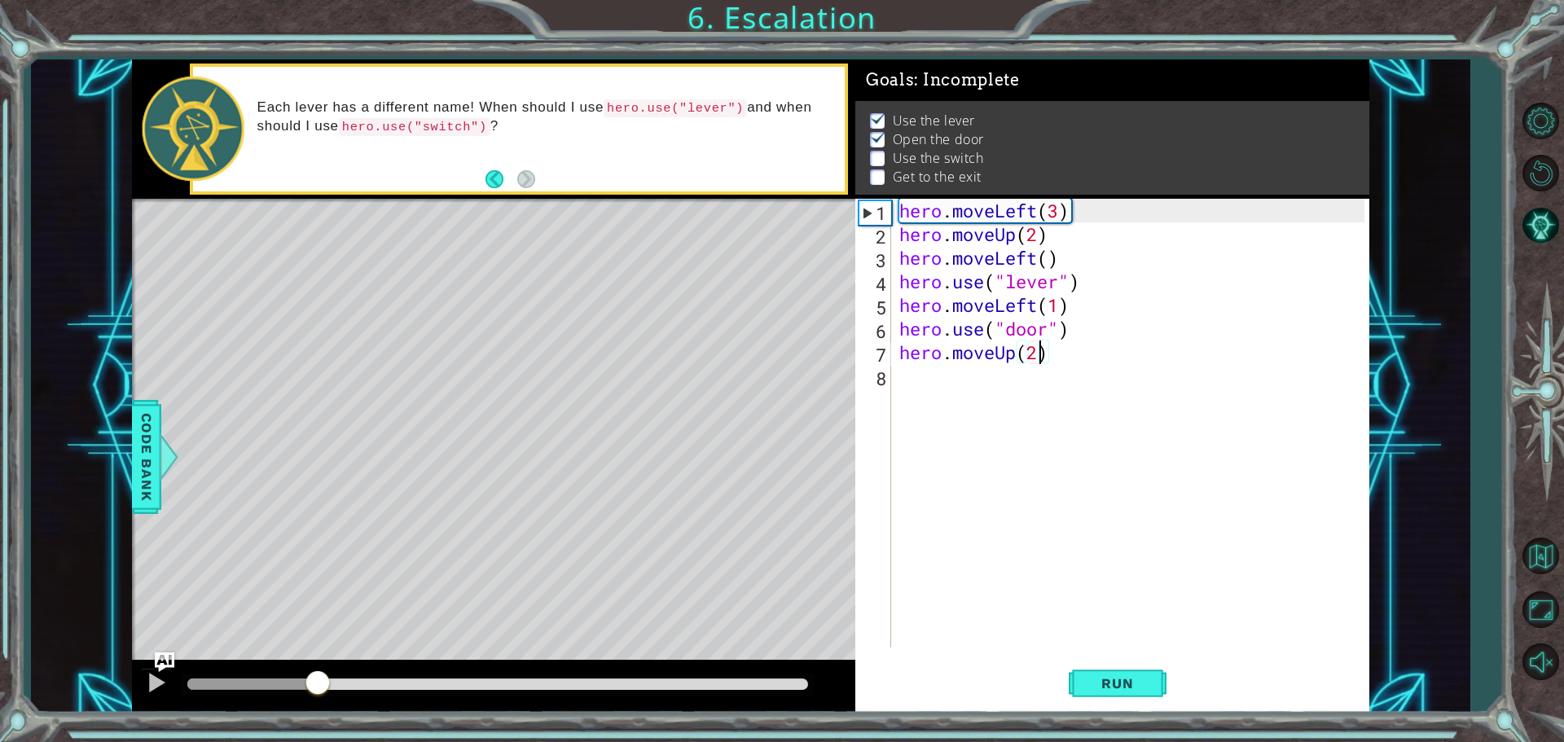
click at [318, 681] on div at bounding box center [497, 684] width 621 height 11
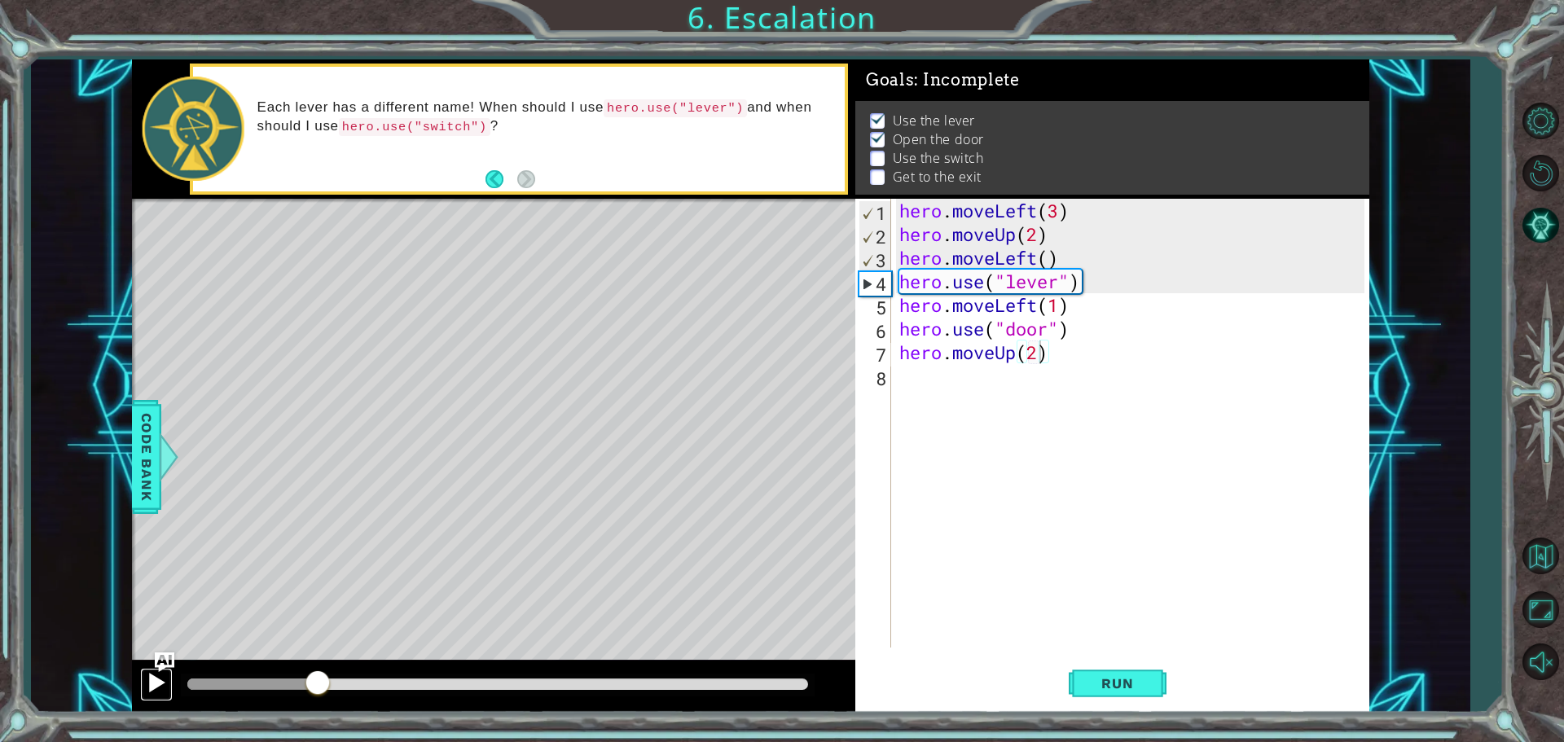
click at [146, 691] on div at bounding box center [156, 682] width 21 height 21
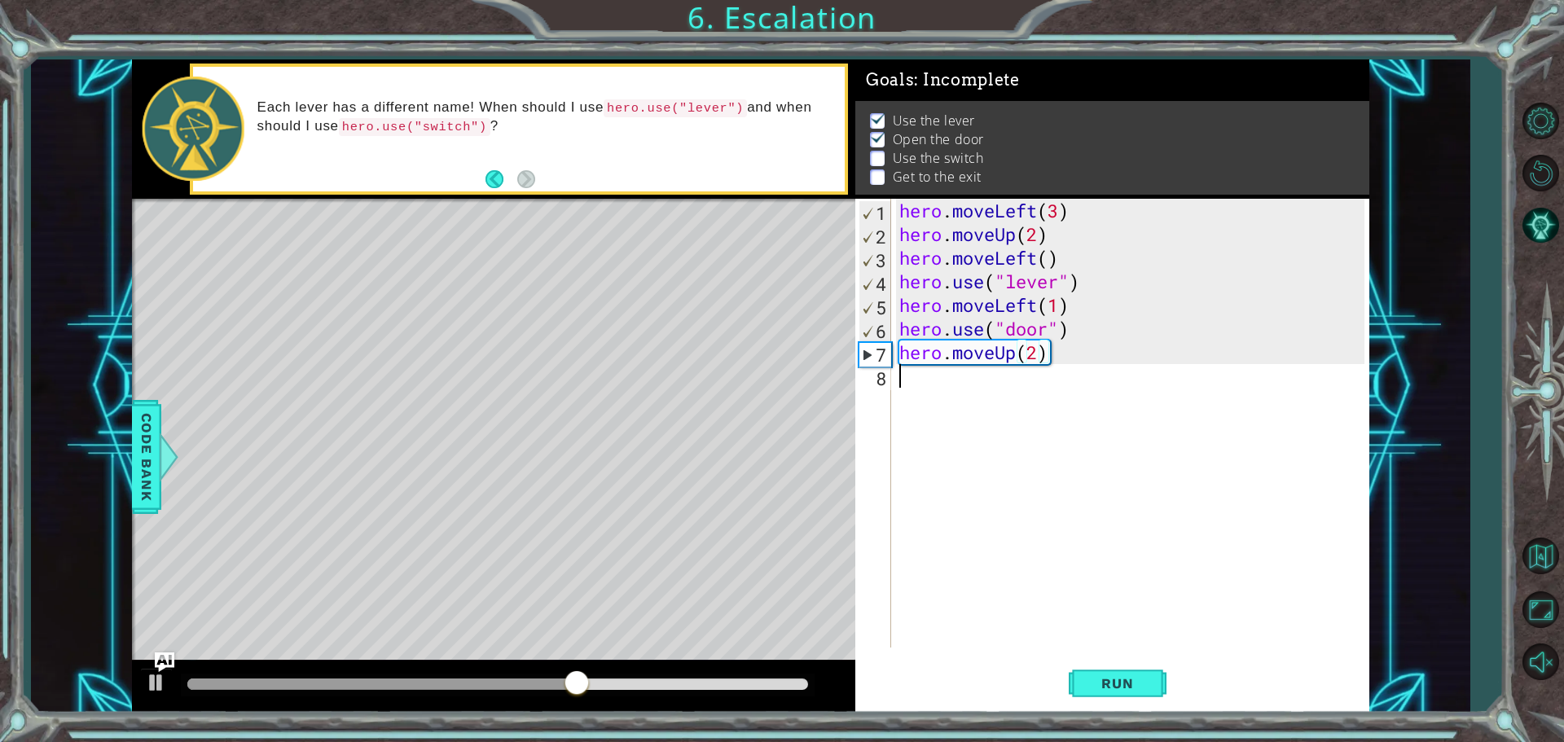
click at [936, 386] on div "hero . moveLeft ( 3 ) hero . moveUp ( 2 ) hero . moveLeft ( ) hero . use ( "lev…" at bounding box center [1134, 447] width 477 height 496
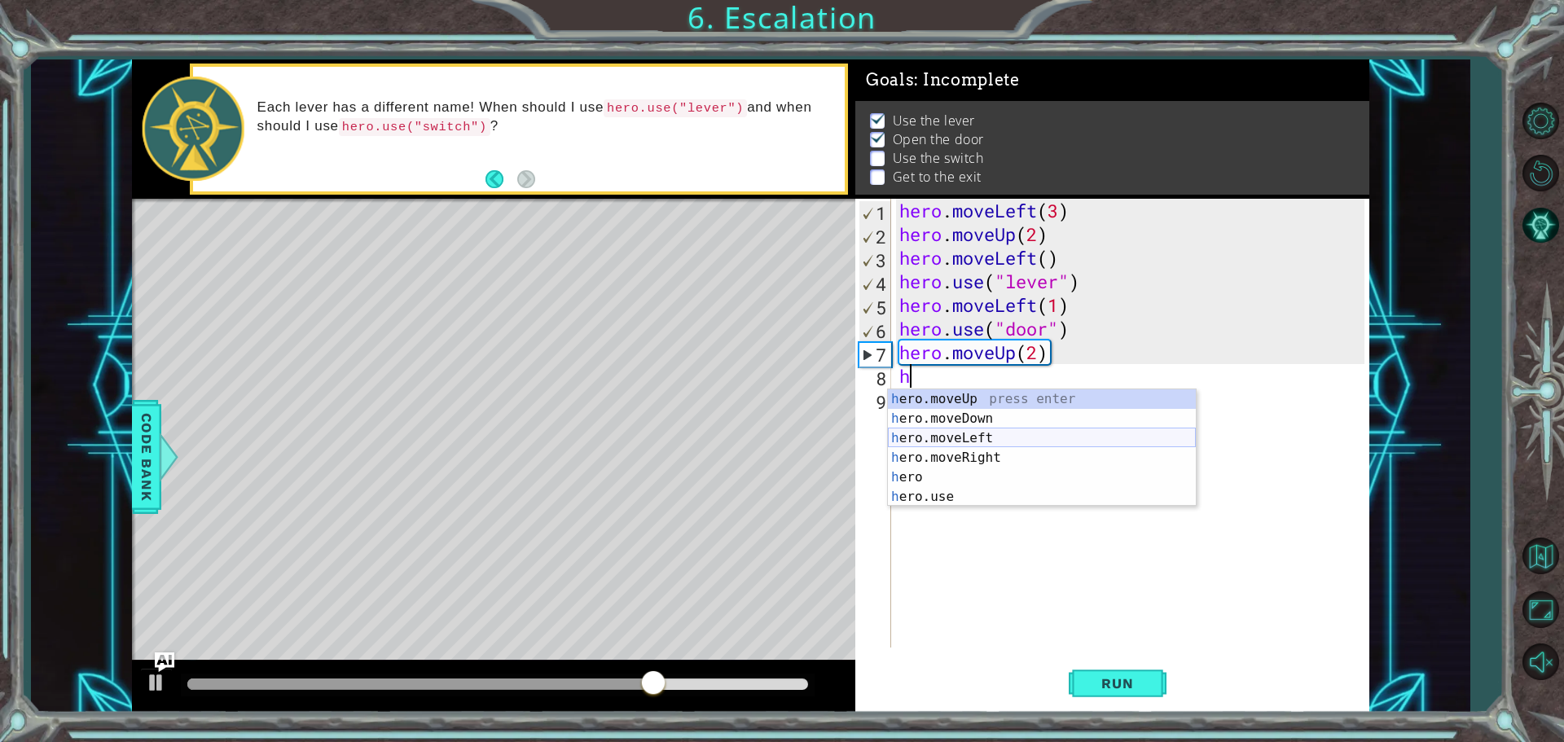
click at [980, 430] on div "h ero.moveUp press enter h ero.moveDown press enter h ero.moveLeft press enter …" at bounding box center [1042, 467] width 308 height 156
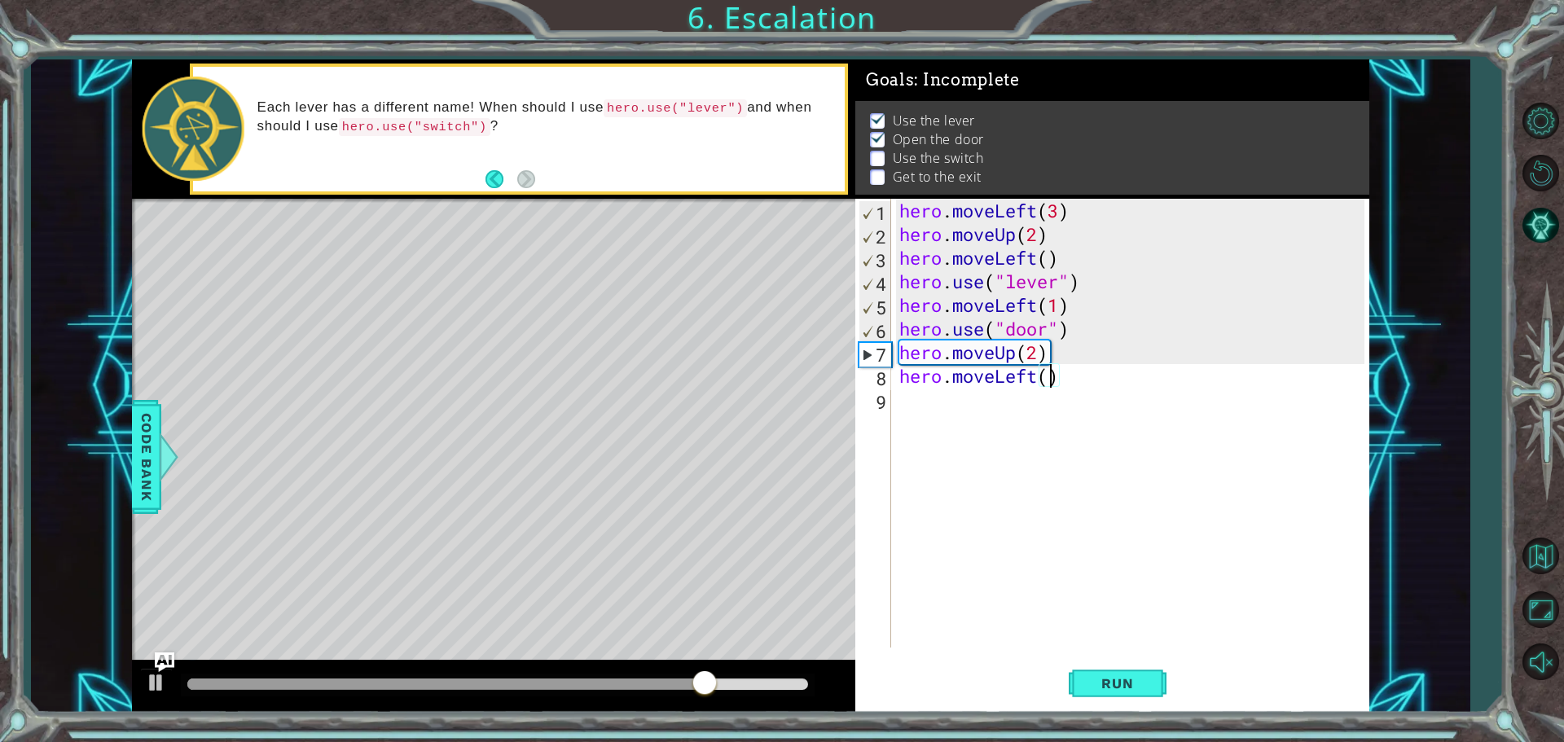
type textarea "hero.moveLeft(2)"
click at [925, 399] on div "hero . moveLeft ( 3 ) hero . moveUp ( 2 ) hero . moveLeft ( ) hero . use ( "lev…" at bounding box center [1134, 447] width 477 height 496
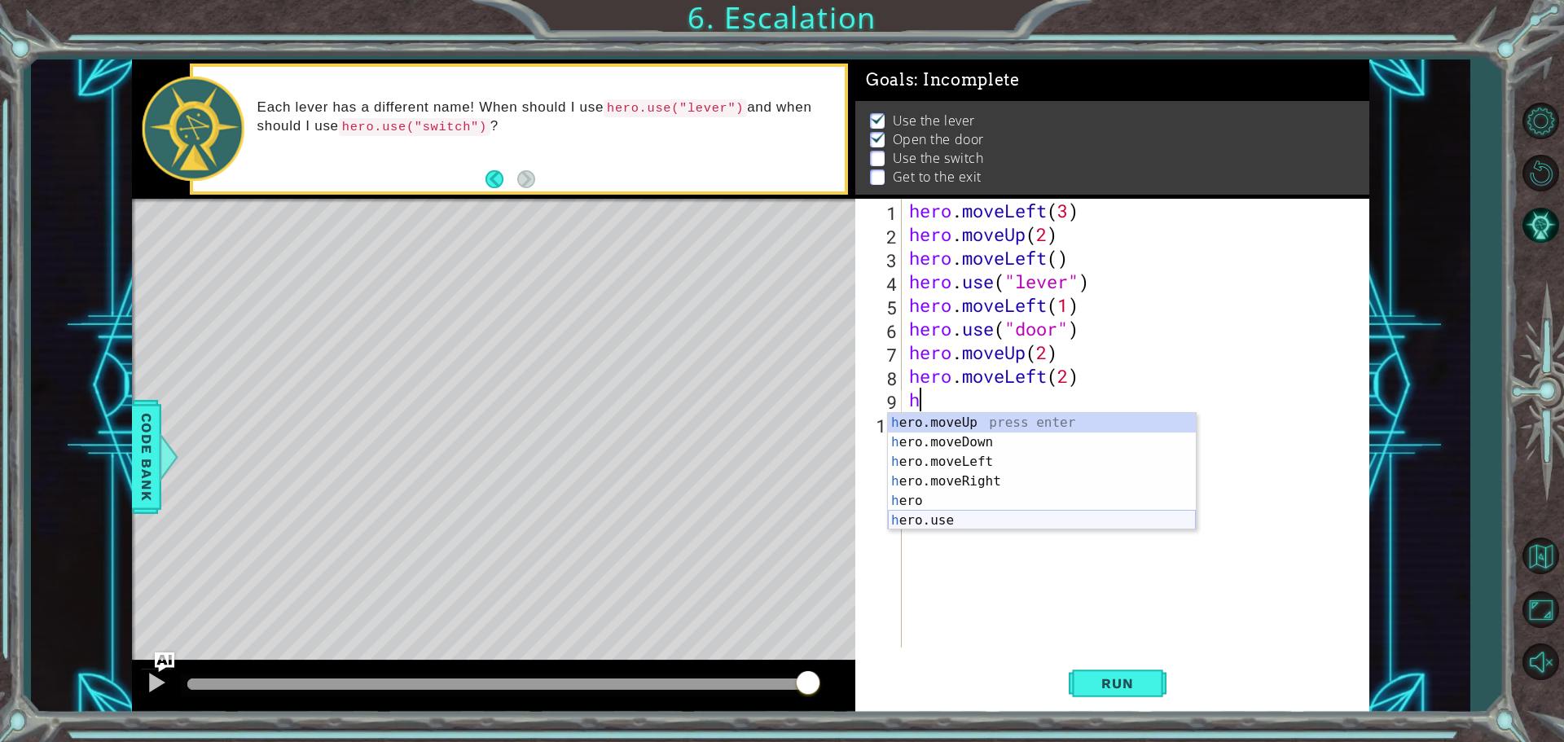
click at [975, 522] on div "h ero.moveUp press enter h ero.moveDown press enter h ero.moveLeft press enter …" at bounding box center [1042, 491] width 308 height 156
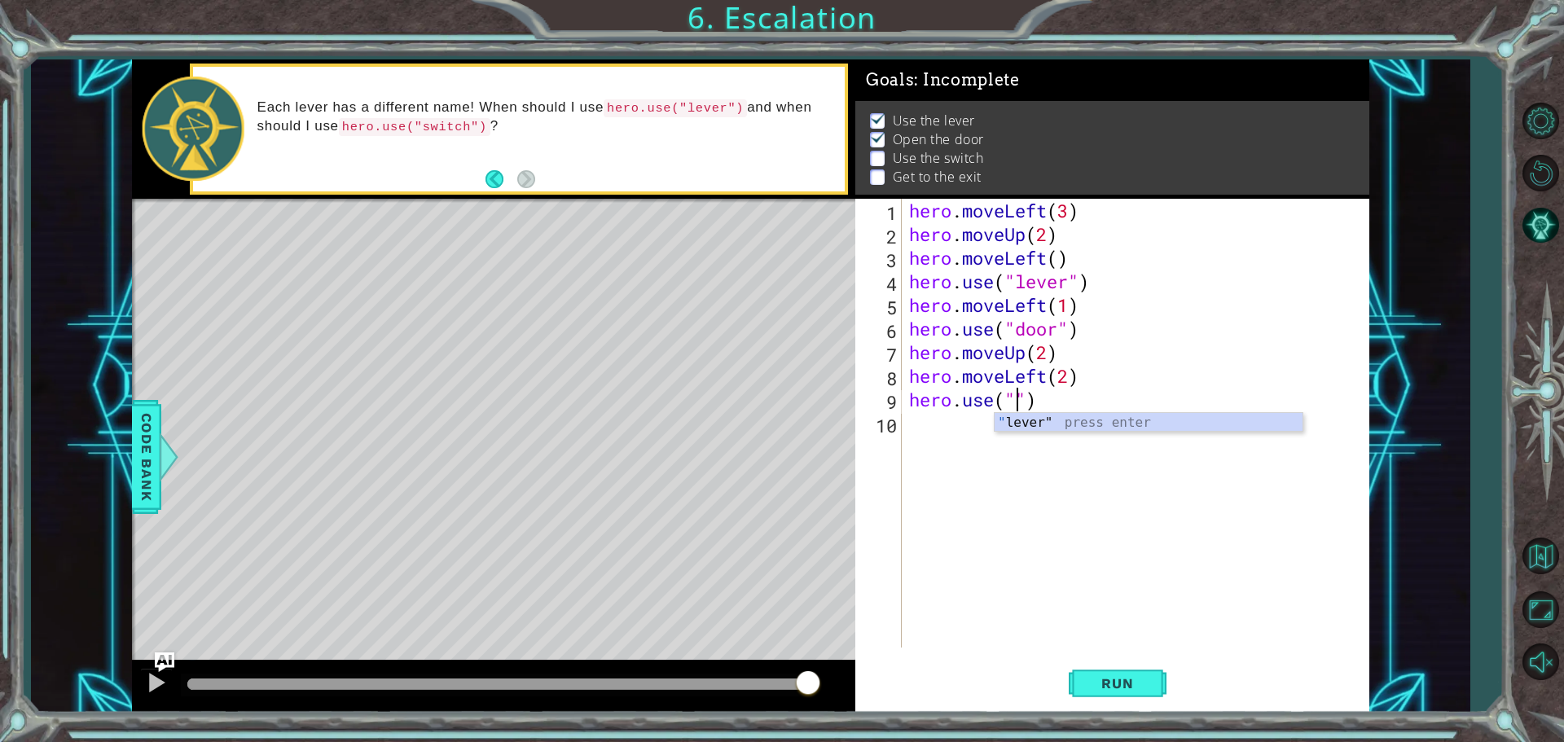
click at [1038, 430] on div "" lever" press enter" at bounding box center [1149, 442] width 308 height 59
click at [1125, 663] on button "Run" at bounding box center [1118, 683] width 98 height 51
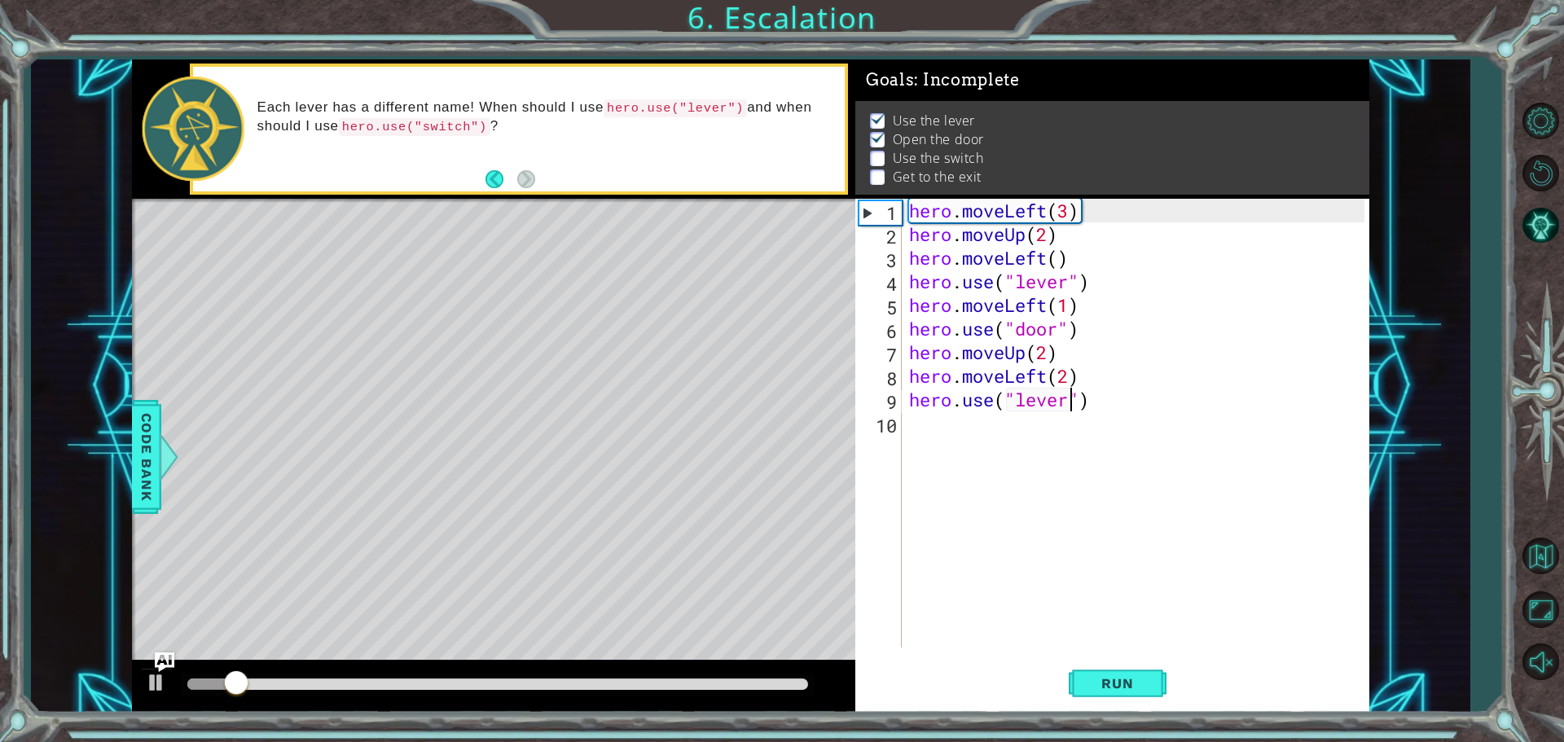
click at [308, 677] on div at bounding box center [498, 685] width 634 height 23
click at [286, 684] on div at bounding box center [497, 684] width 621 height 11
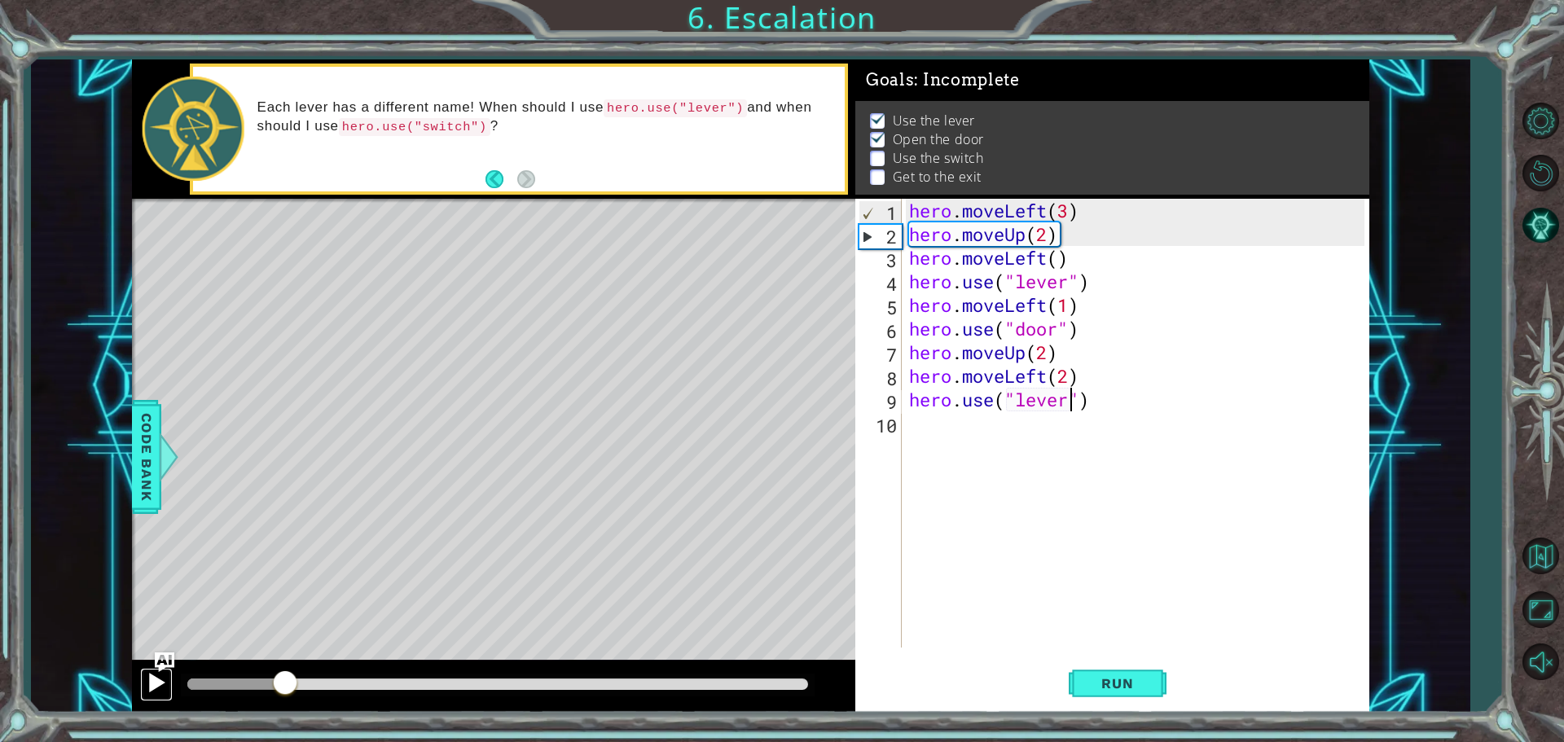
click at [158, 682] on div at bounding box center [156, 682] width 21 height 21
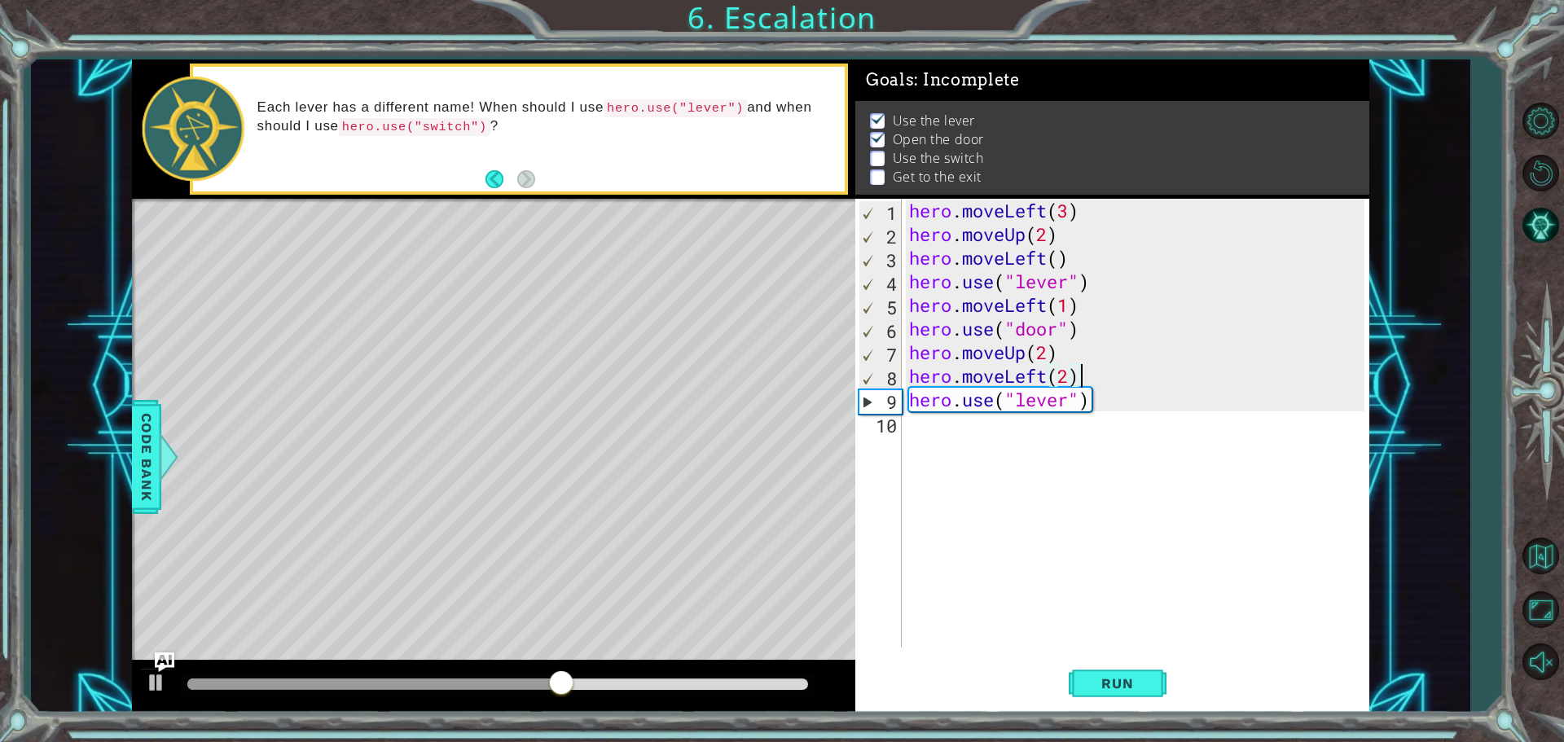
click at [1077, 378] on div "hero . moveLeft ( 3 ) hero . moveUp ( 2 ) hero . moveLeft ( ) hero . use ( "lev…" at bounding box center [1139, 447] width 467 height 496
click at [1051, 371] on div "hero . moveLeft ( 3 ) hero . moveUp ( 2 ) hero . moveLeft ( ) hero . use ( "lev…" at bounding box center [1139, 447] width 467 height 496
click at [1112, 676] on span "Run" at bounding box center [1117, 683] width 64 height 16
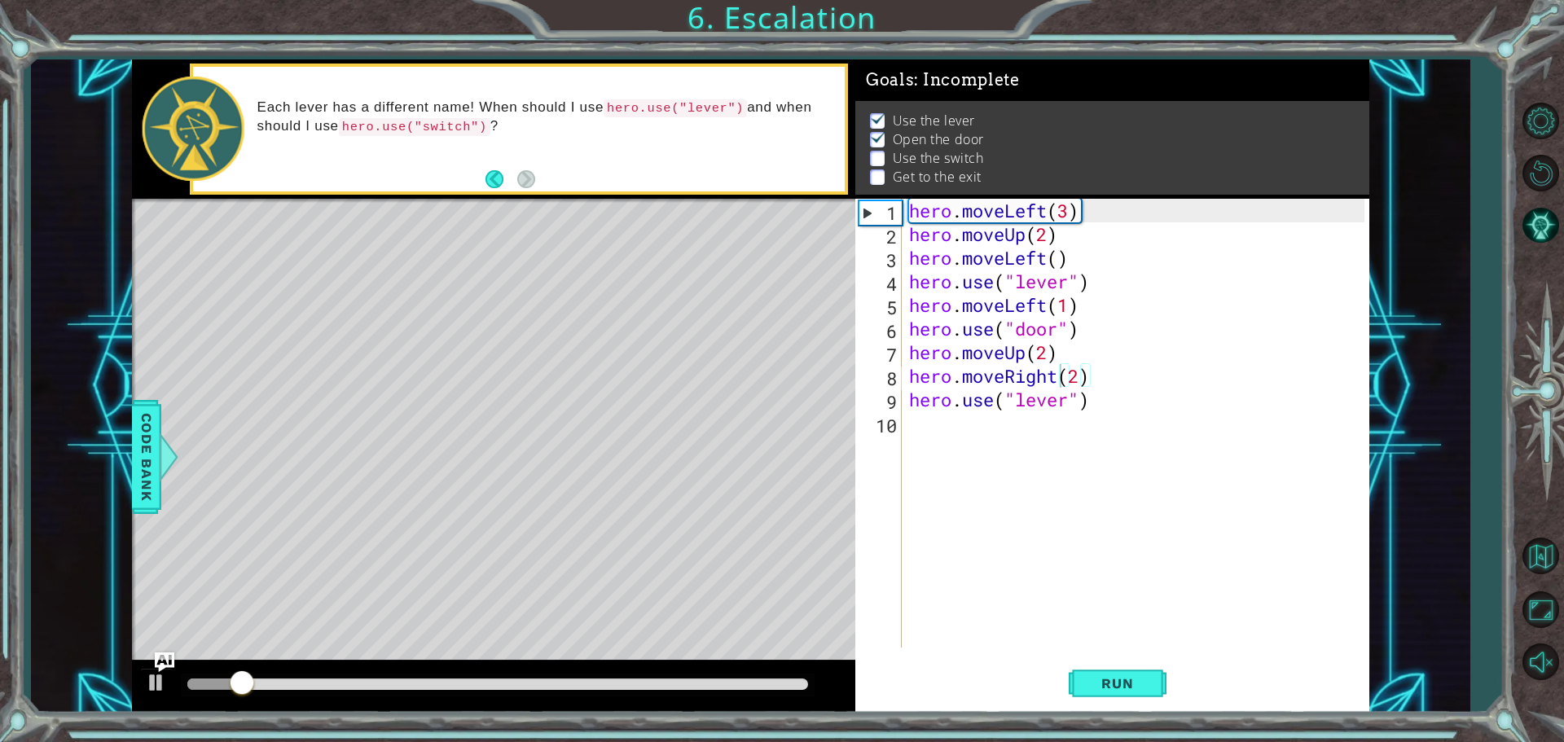
click at [318, 677] on div at bounding box center [498, 685] width 634 height 23
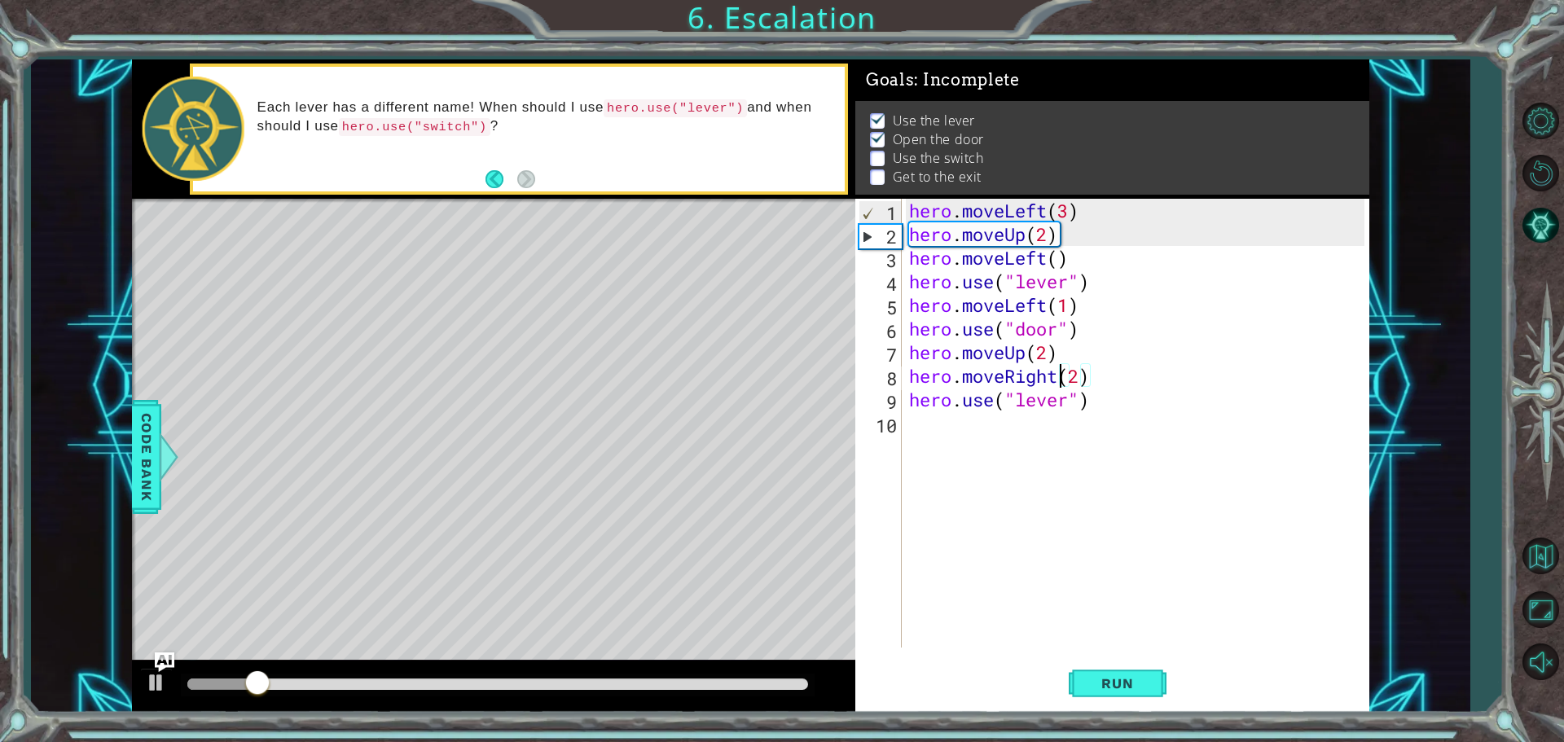
click at [323, 682] on div at bounding box center [497, 684] width 621 height 11
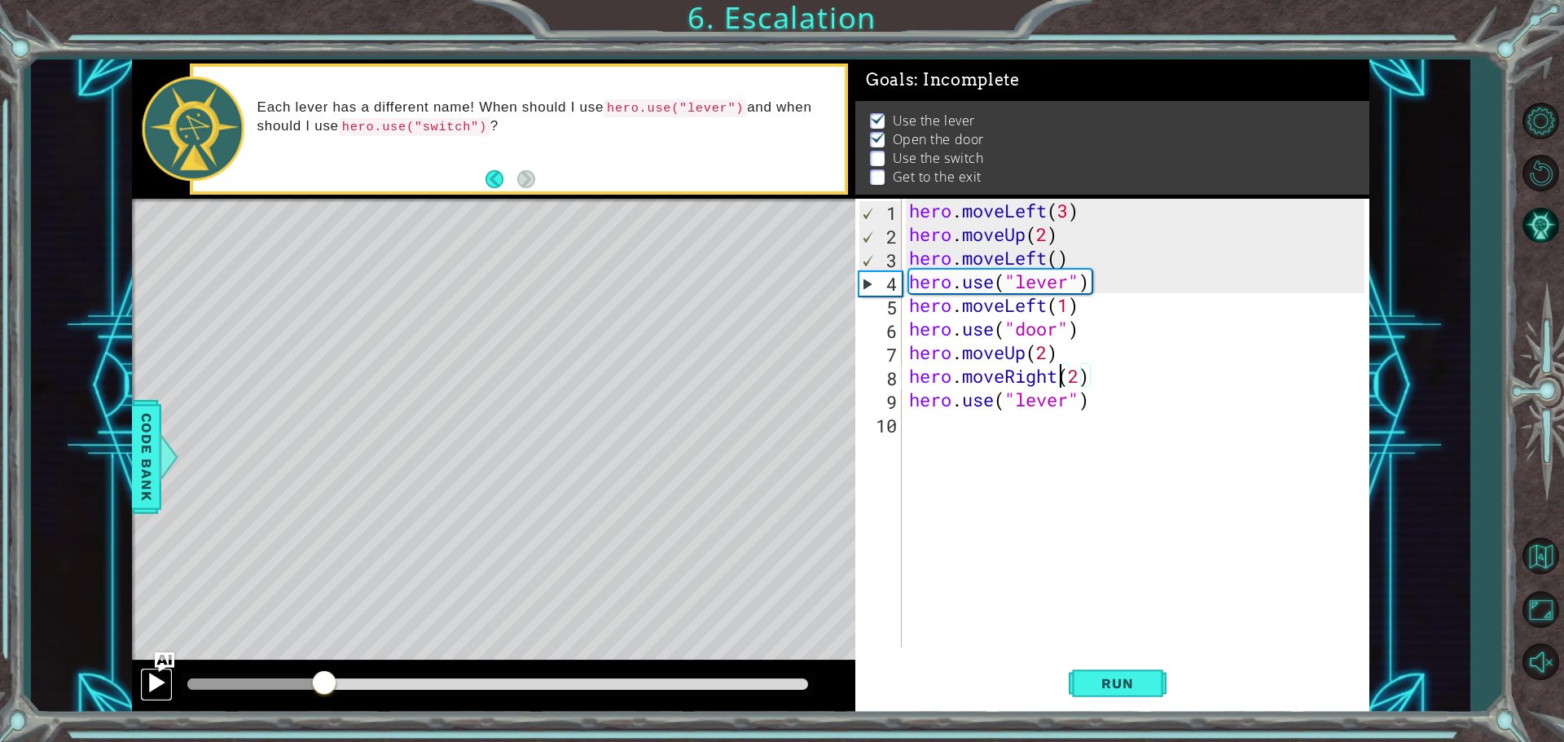
click at [155, 685] on div at bounding box center [156, 682] width 21 height 21
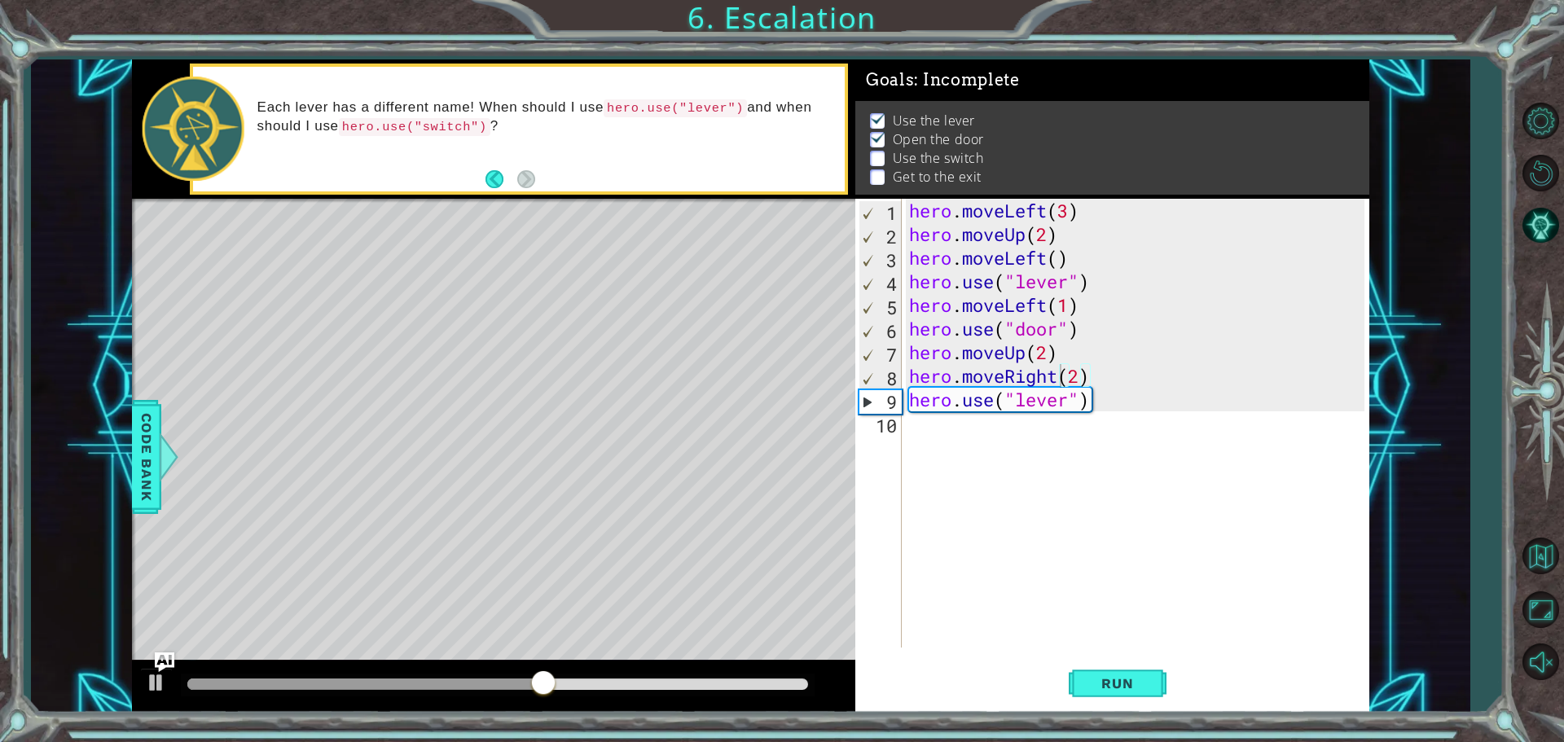
click at [520, 375] on div "Level Map" at bounding box center [508, 439] width 753 height 480
click at [1031, 403] on div "hero . moveLeft ( 3 ) hero . moveUp ( 2 ) hero . moveLeft ( ) hero . use ( "lev…" at bounding box center [1139, 447] width 467 height 496
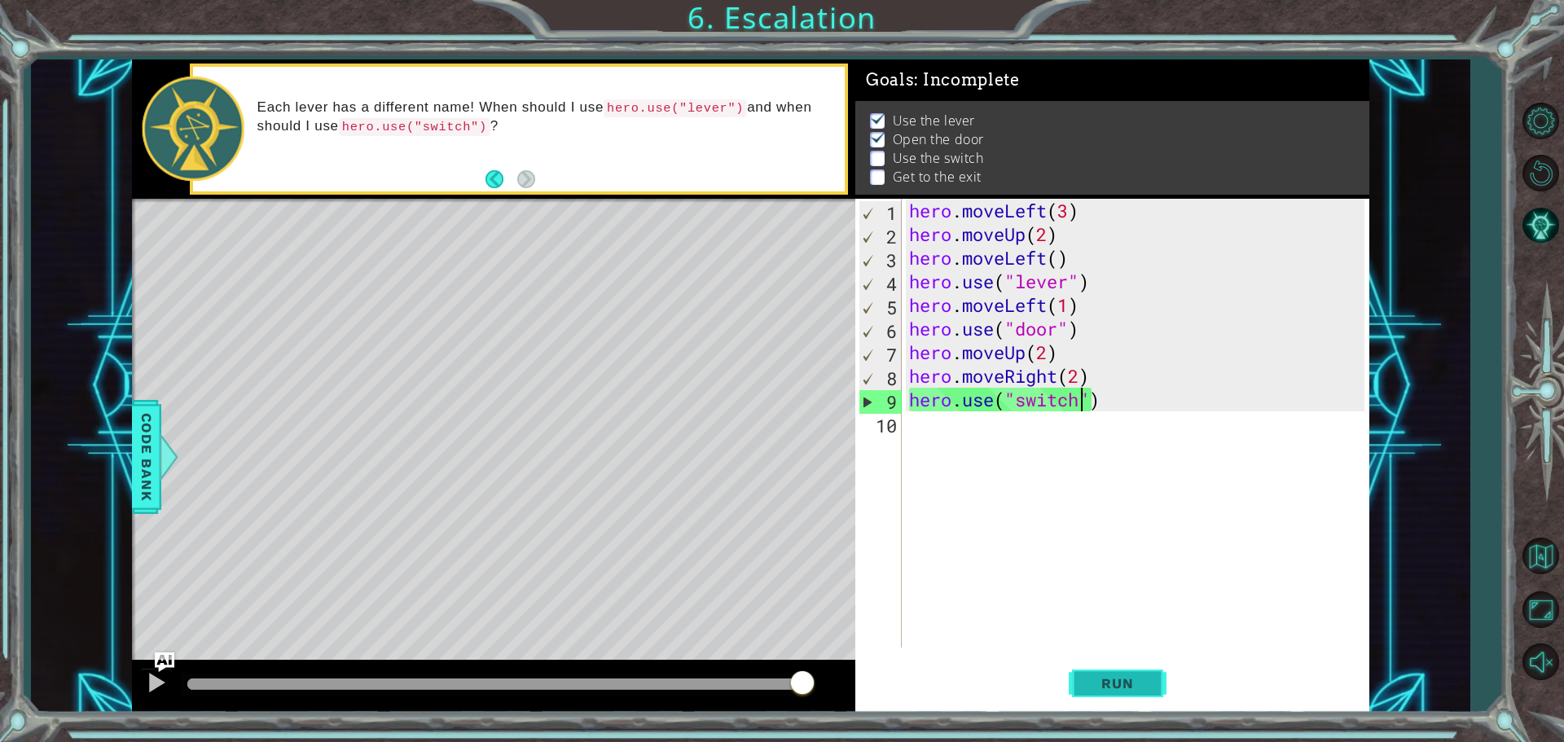
type textarea "hero.use("switch")"
click at [1102, 683] on span "Run" at bounding box center [1117, 683] width 64 height 16
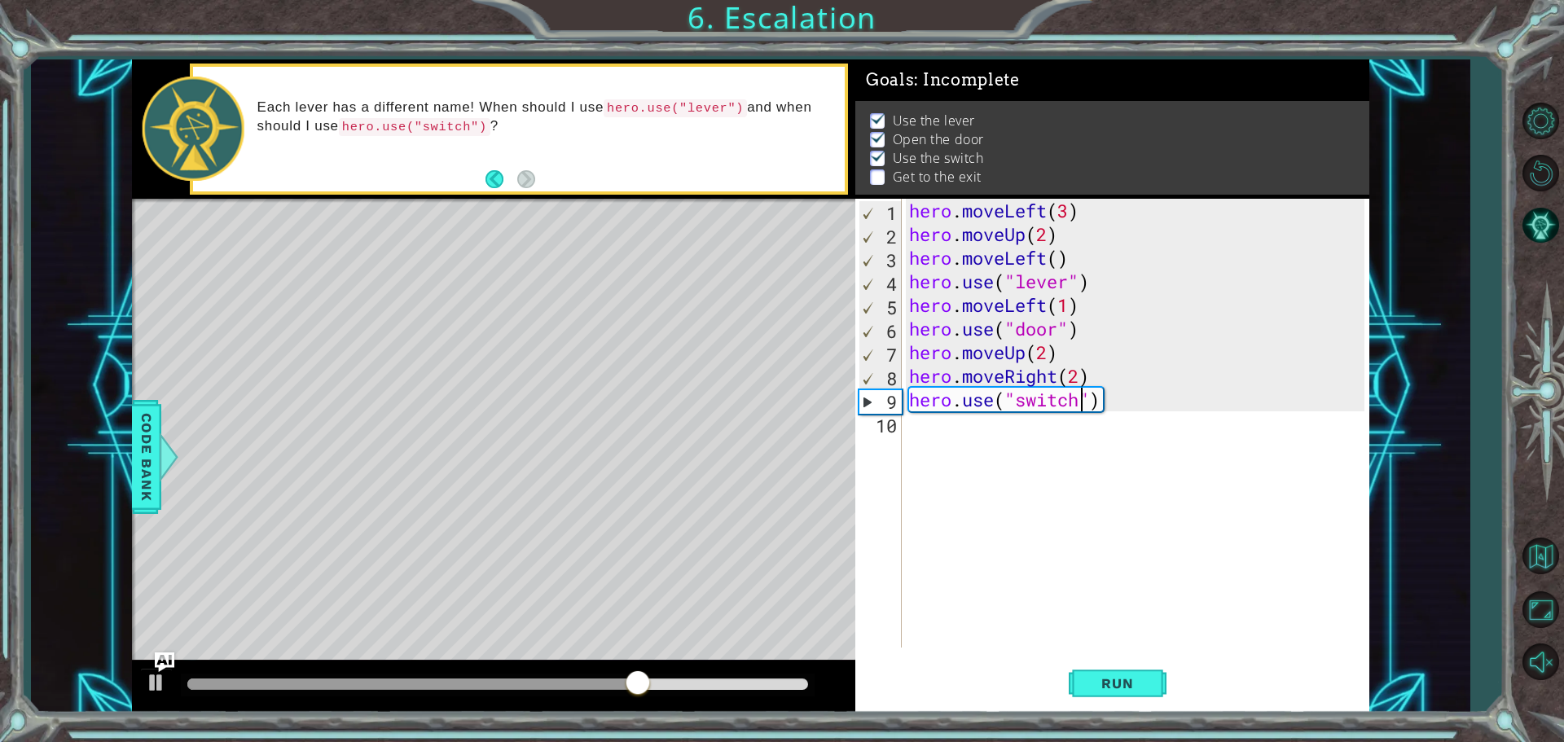
click at [962, 438] on div "hero . moveLeft ( 3 ) hero . moveUp ( 2 ) hero . moveLeft ( ) hero . use ( "lev…" at bounding box center [1139, 447] width 467 height 496
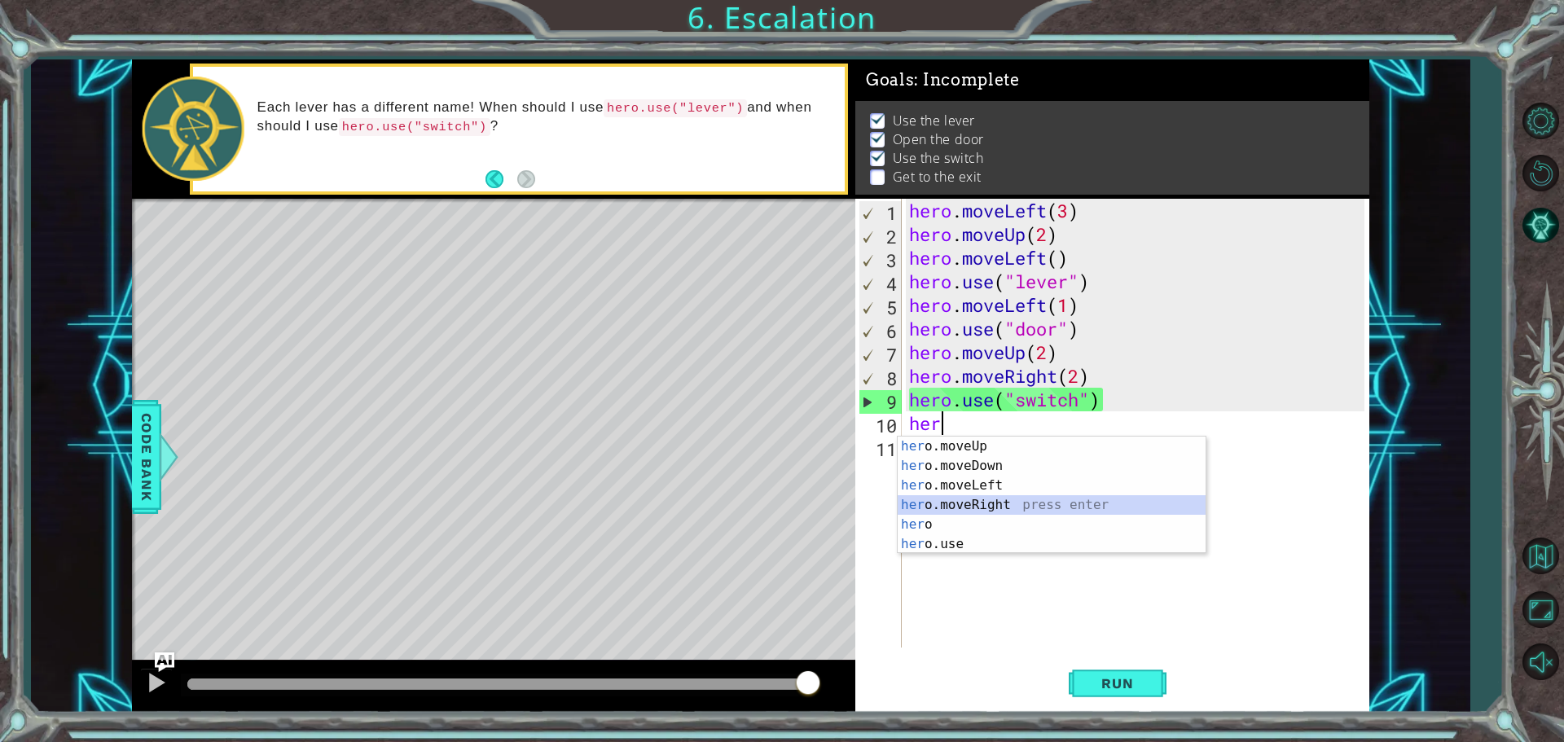
click at [979, 498] on div "her o.moveUp press enter her o.moveDown press enter her o.moveLeft press enter …" at bounding box center [1052, 515] width 308 height 156
type textarea "hero.moveRight(1)"
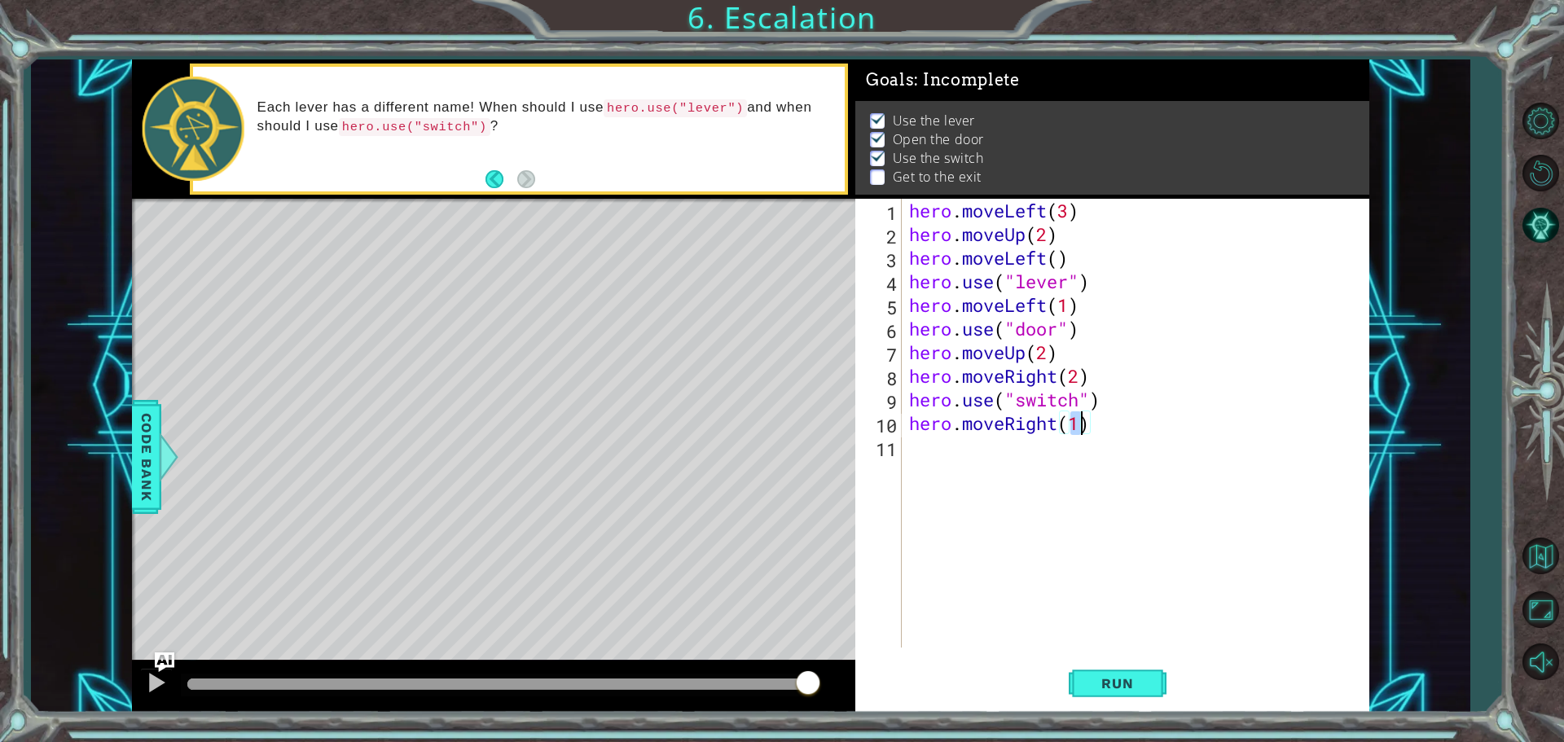
click at [1109, 442] on div "hero . moveLeft ( 3 ) hero . moveUp ( 2 ) hero . moveLeft ( ) hero . use ( "lev…" at bounding box center [1139, 447] width 467 height 496
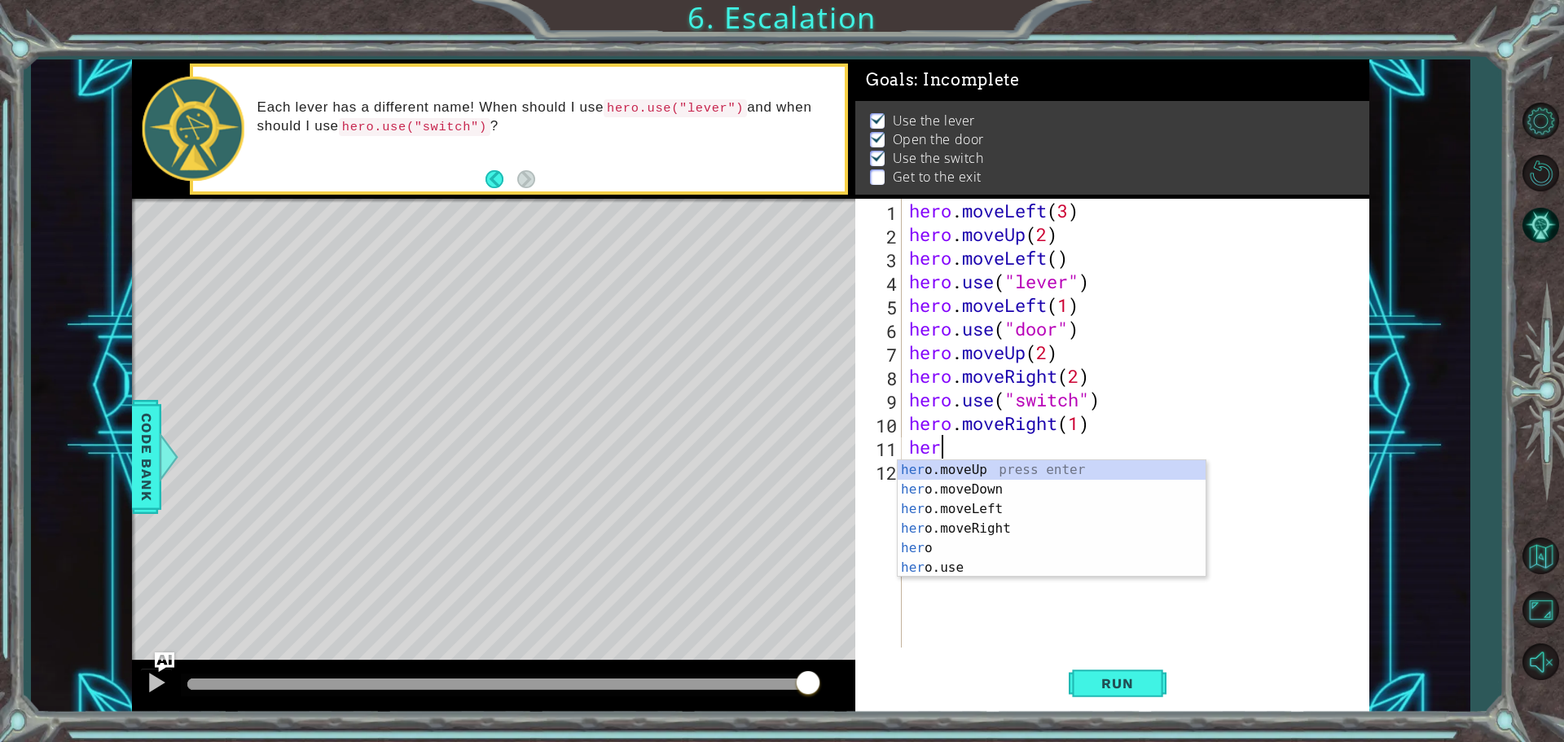
scroll to position [0, 1]
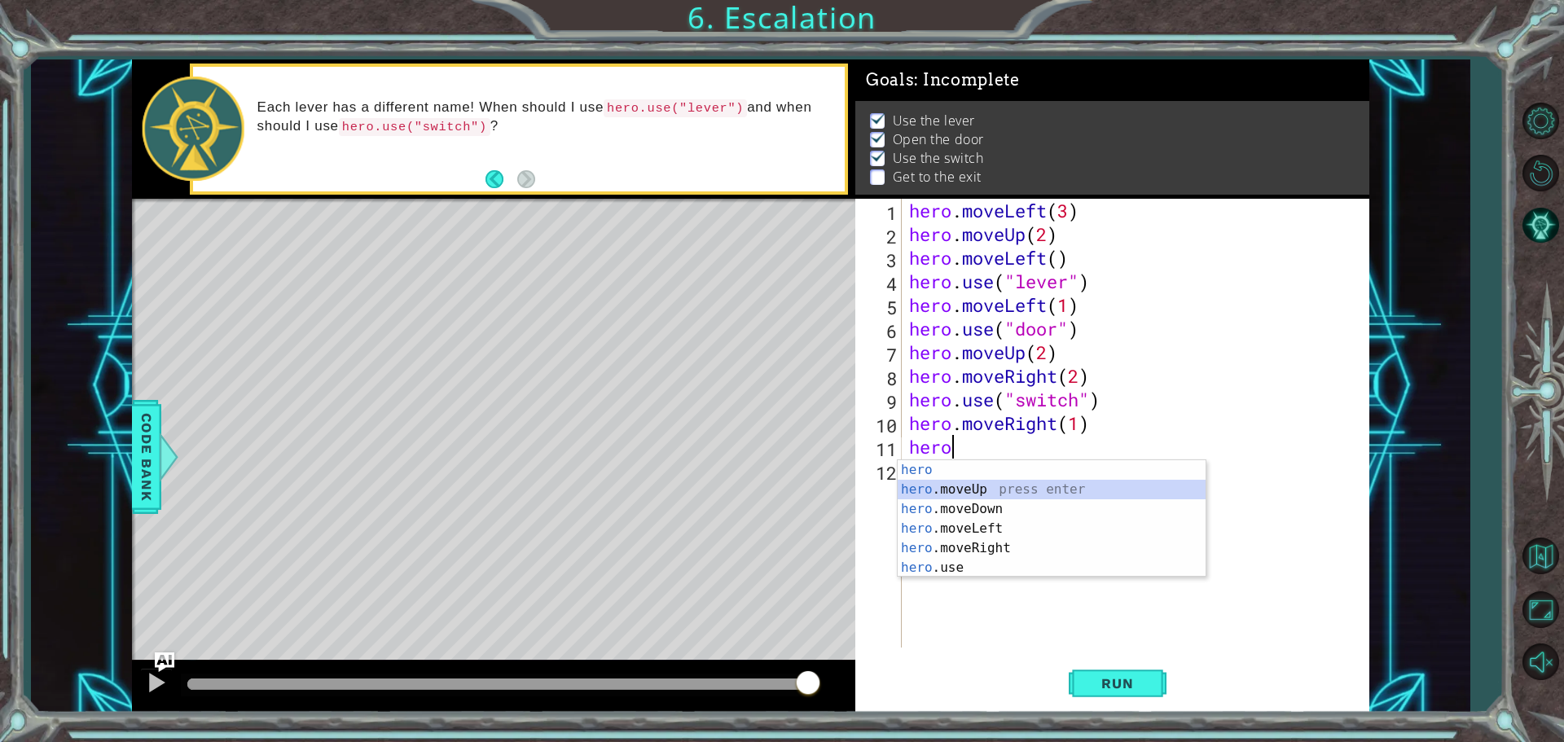
click at [981, 483] on div "hero press enter hero .moveUp press enter hero .moveDown press enter hero .move…" at bounding box center [1052, 538] width 308 height 156
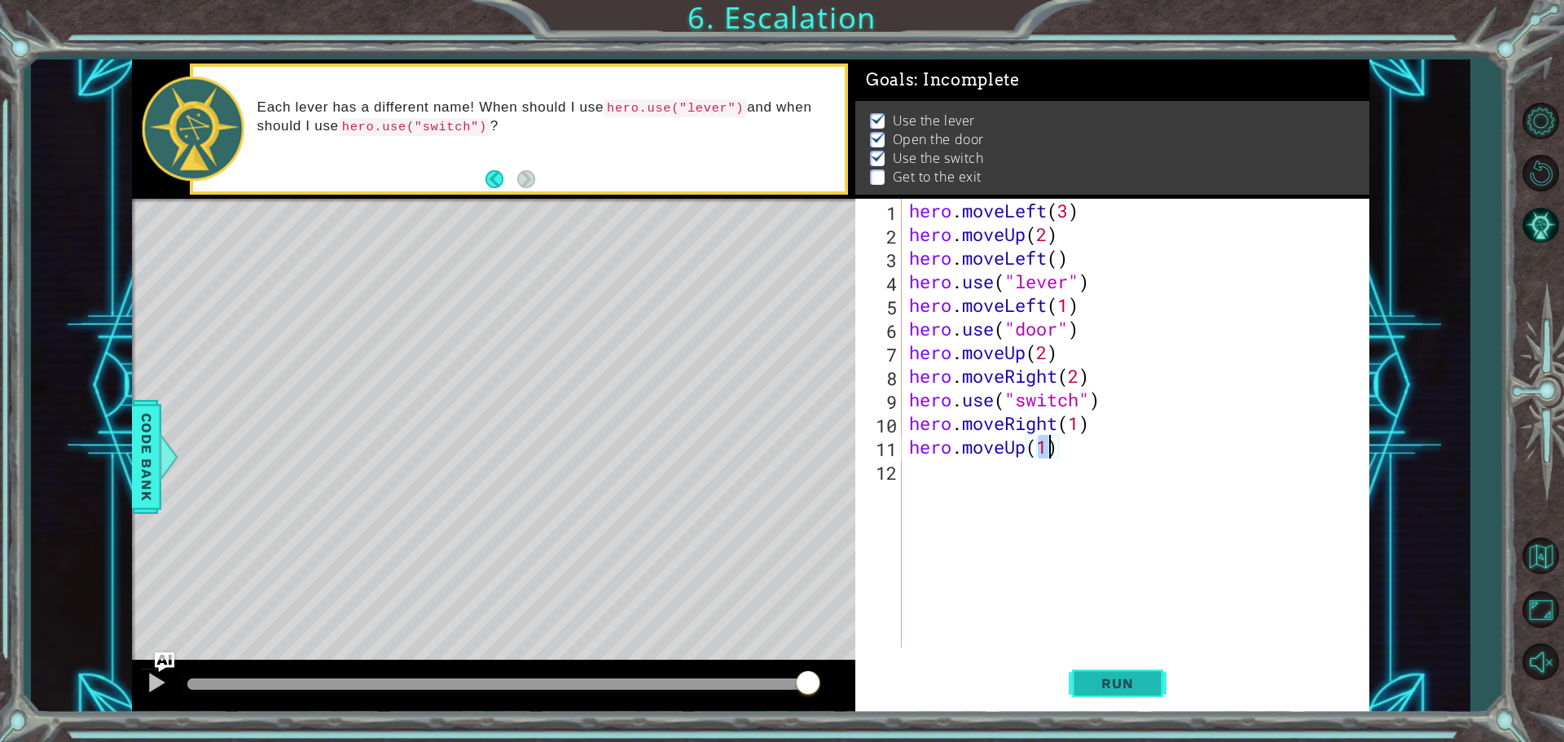
type textarea "hero.moveUp(1)"
click at [1100, 667] on button "Run" at bounding box center [1118, 683] width 98 height 51
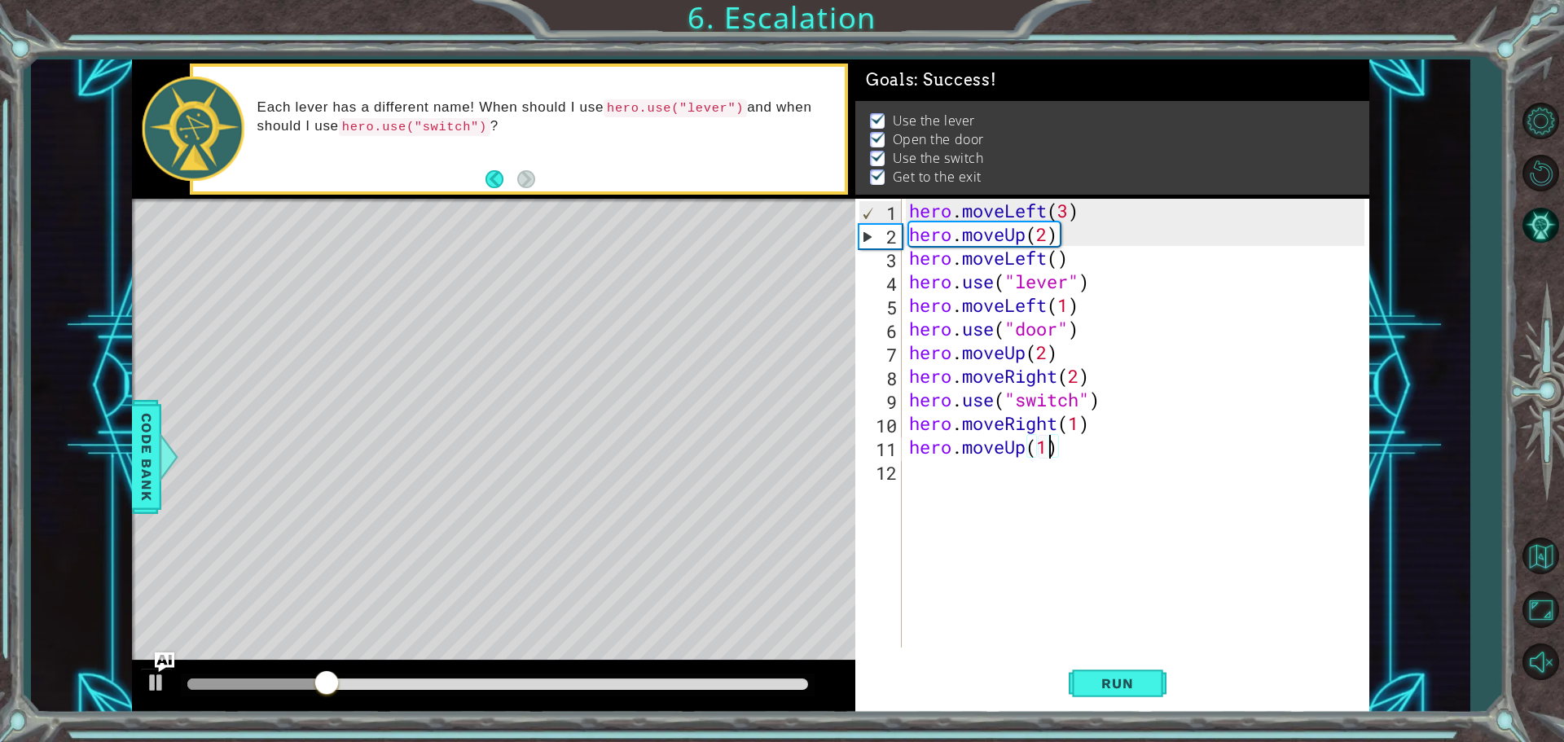
click at [689, 684] on div at bounding box center [497, 684] width 621 height 11
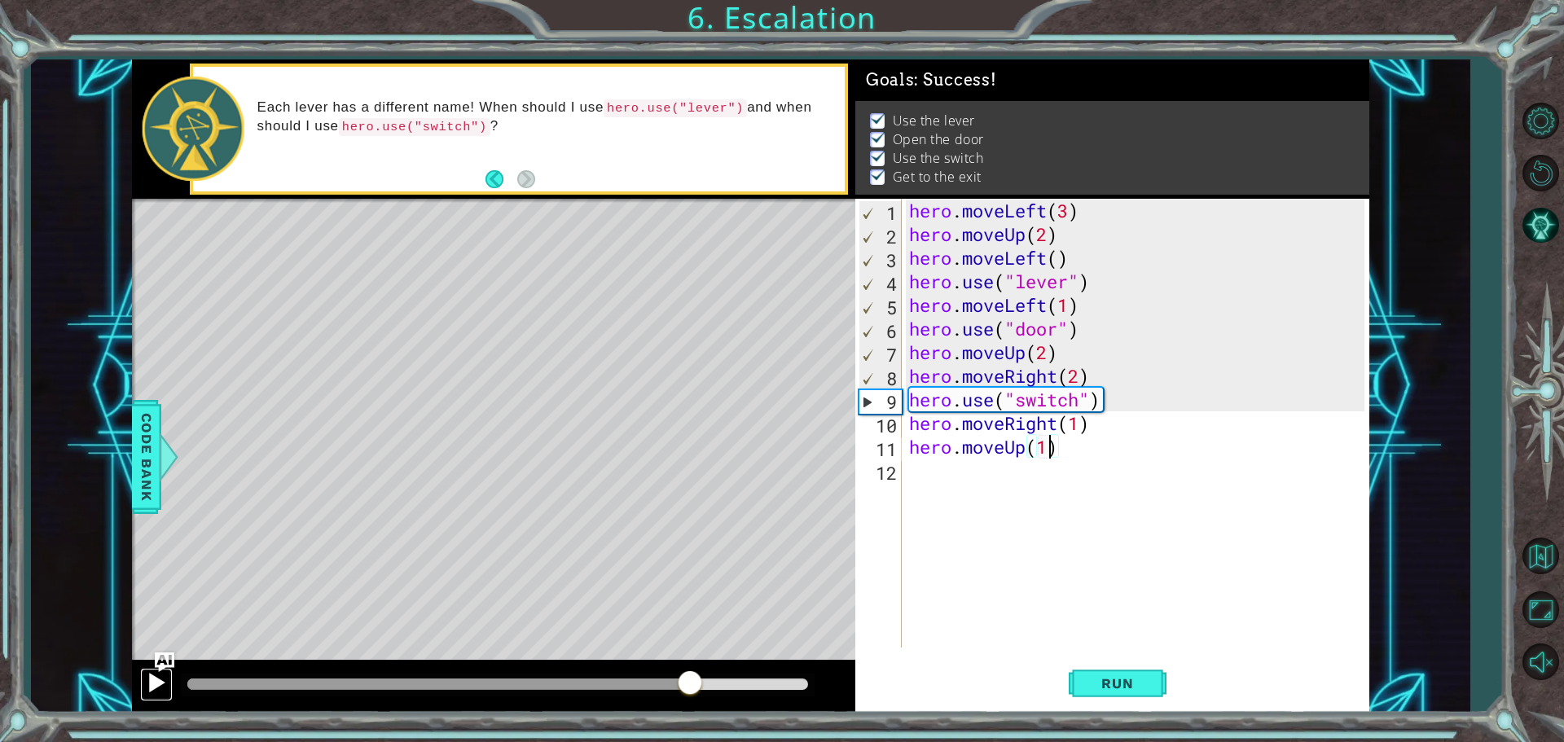
click at [143, 693] on button at bounding box center [156, 684] width 33 height 33
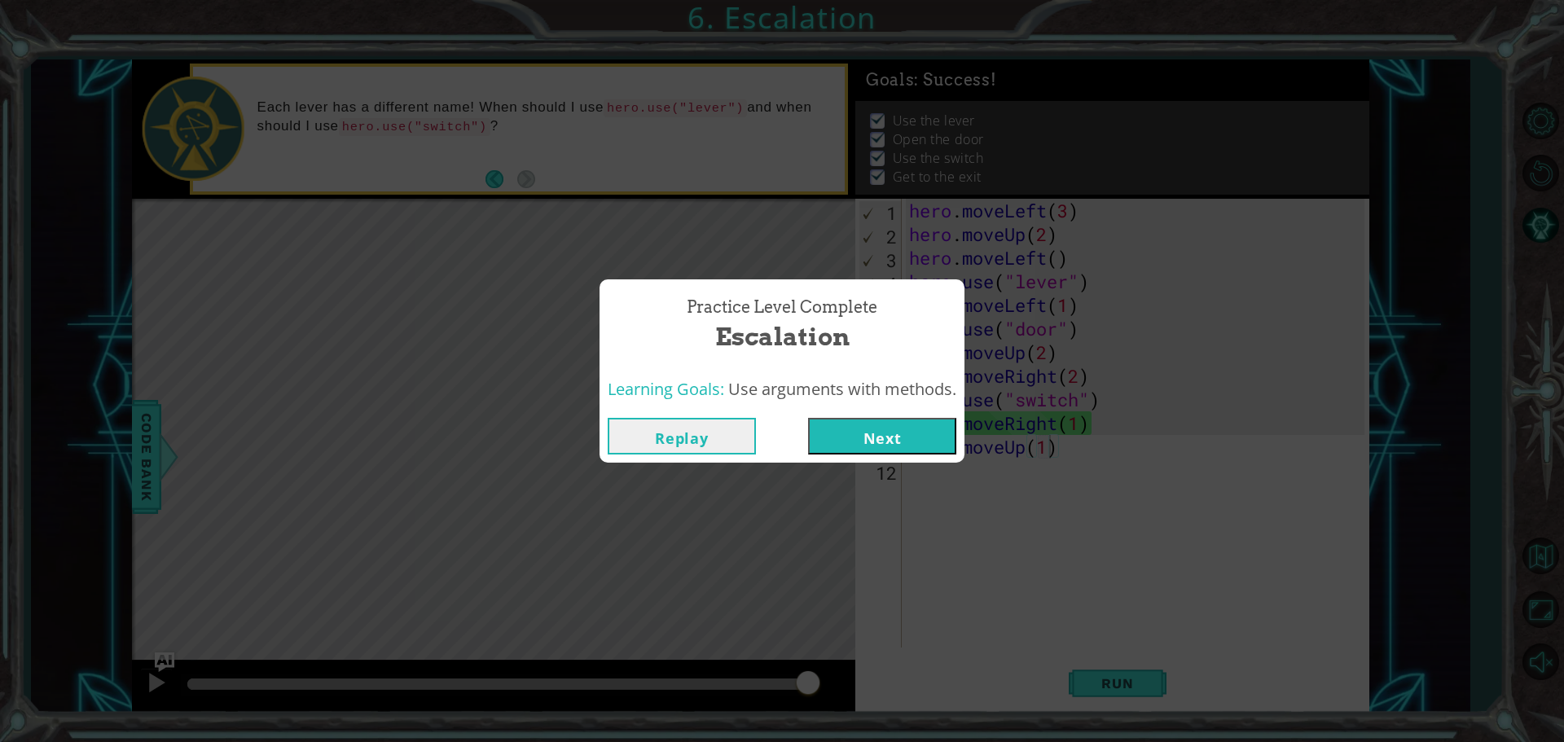
click at [889, 437] on button "Next" at bounding box center [882, 436] width 148 height 37
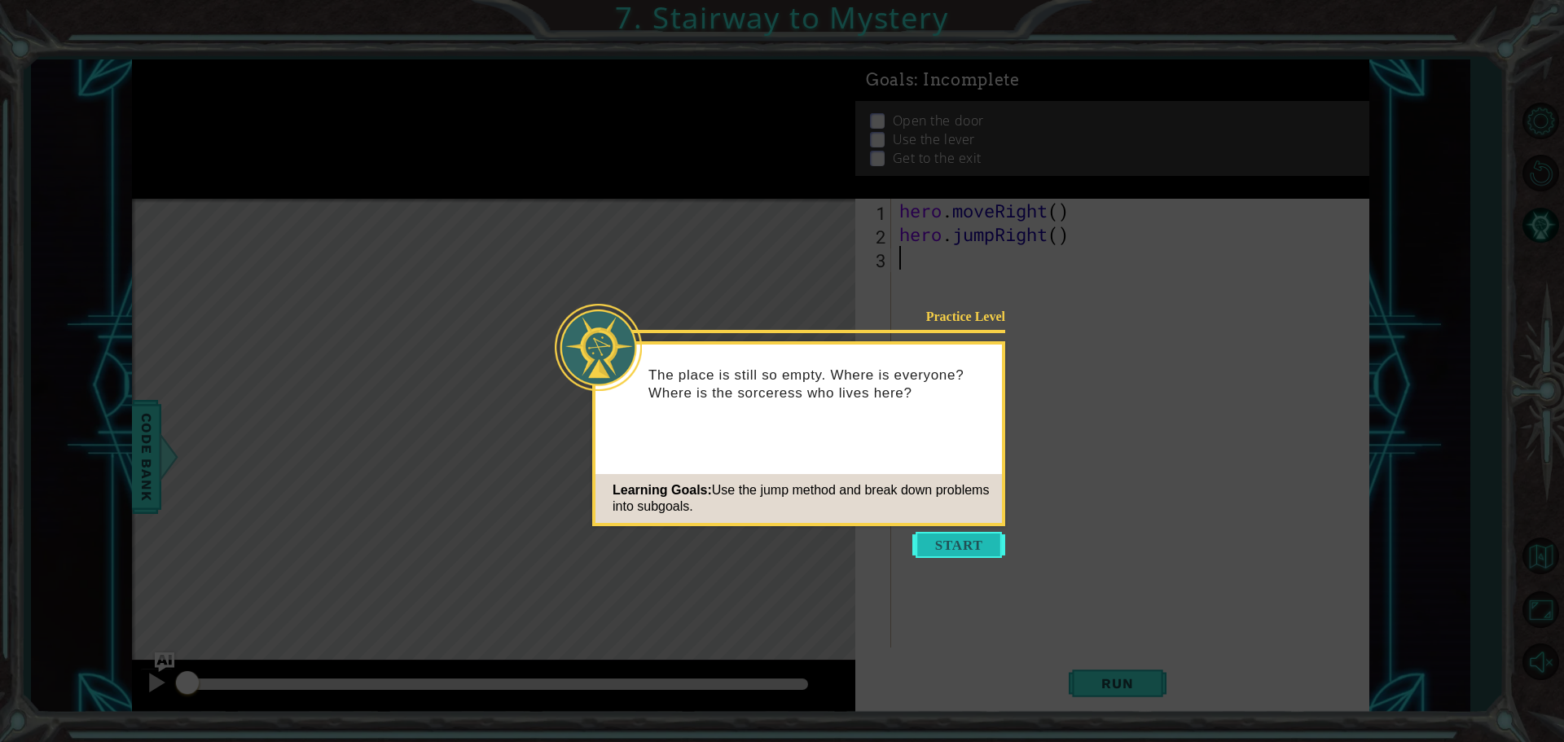
click at [949, 539] on button "Start" at bounding box center [959, 545] width 93 height 26
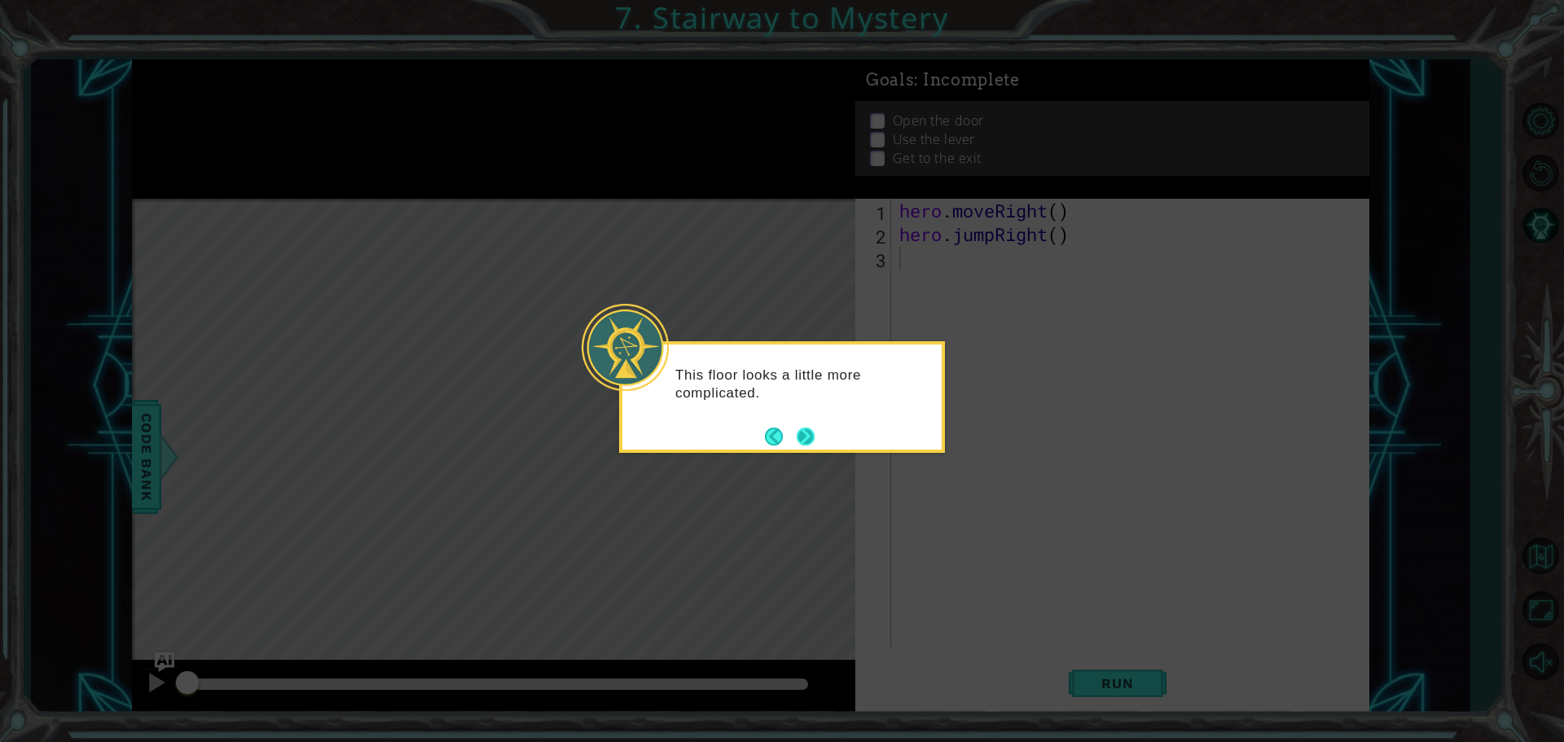
click at [807, 435] on button "Next" at bounding box center [805, 436] width 19 height 19
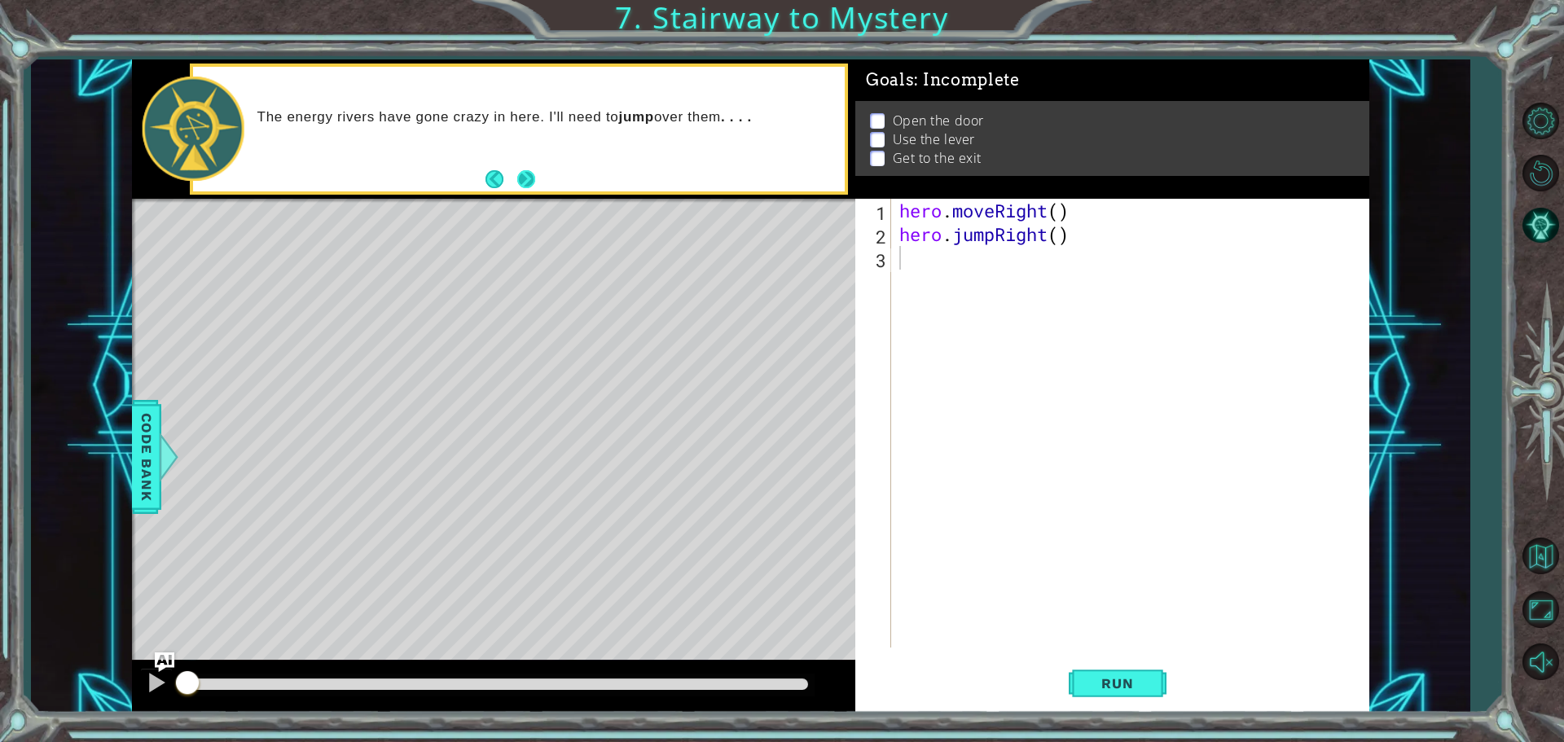
click at [522, 178] on button "Next" at bounding box center [526, 179] width 19 height 19
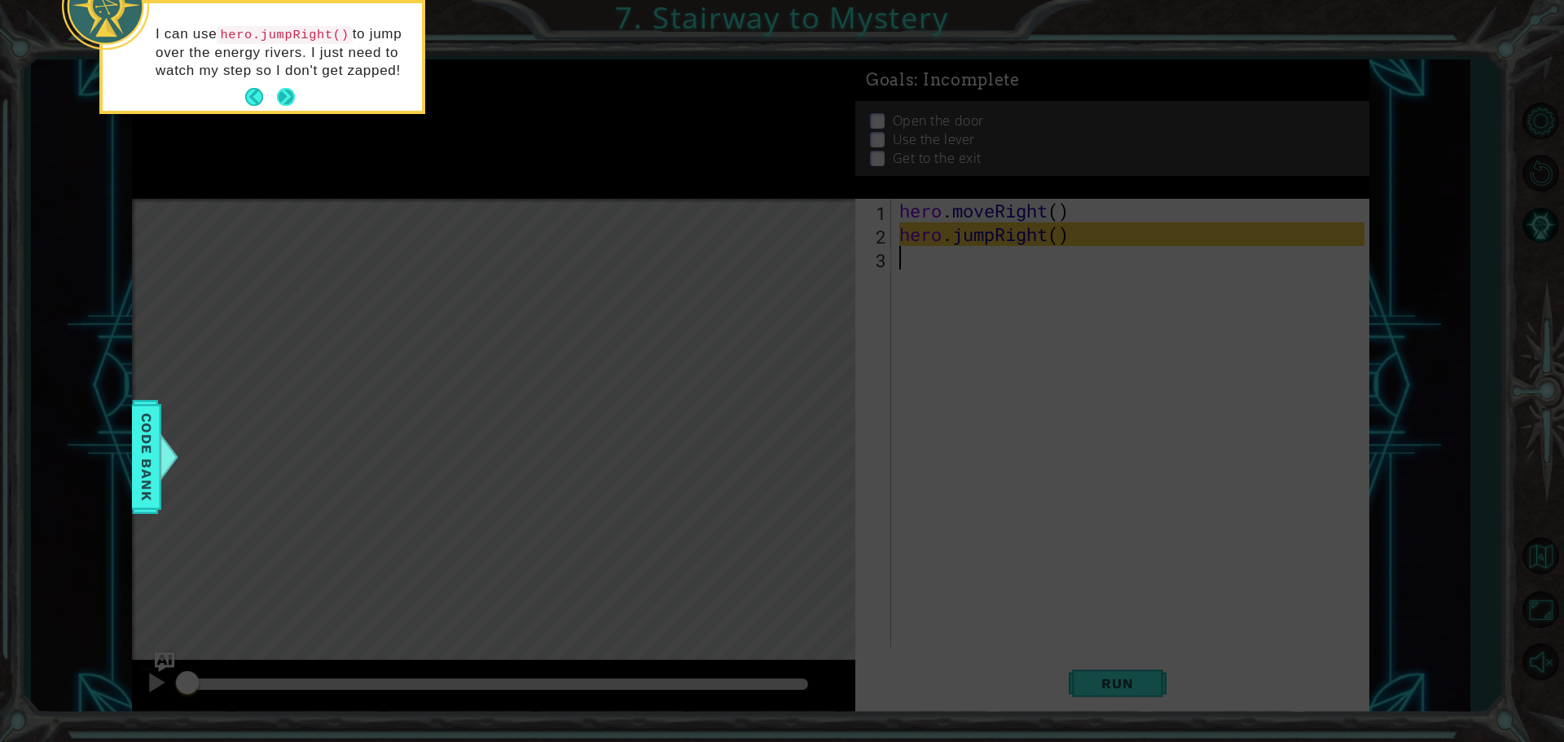
click at [288, 97] on button "Next" at bounding box center [286, 97] width 18 height 18
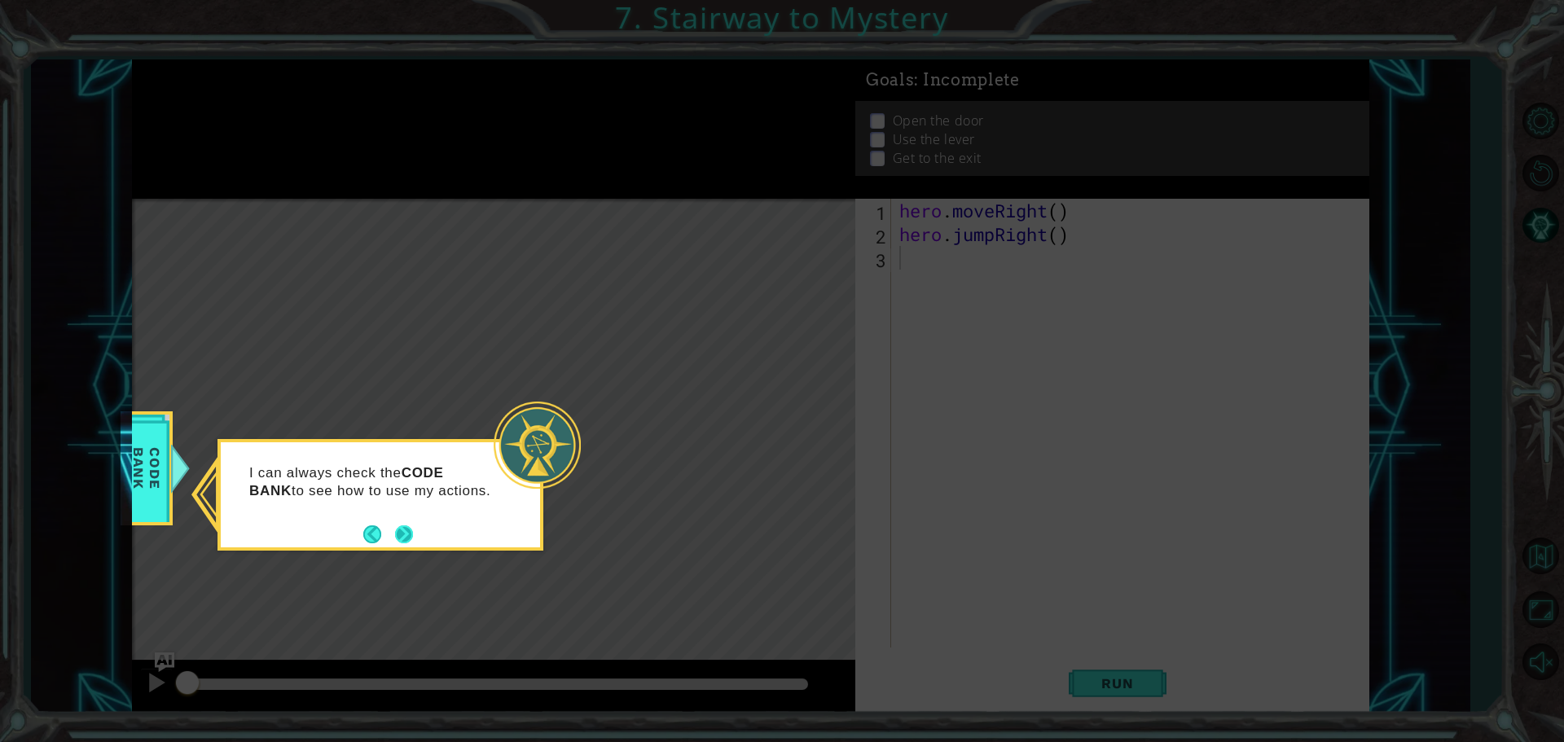
click at [408, 535] on button "Next" at bounding box center [404, 534] width 21 height 21
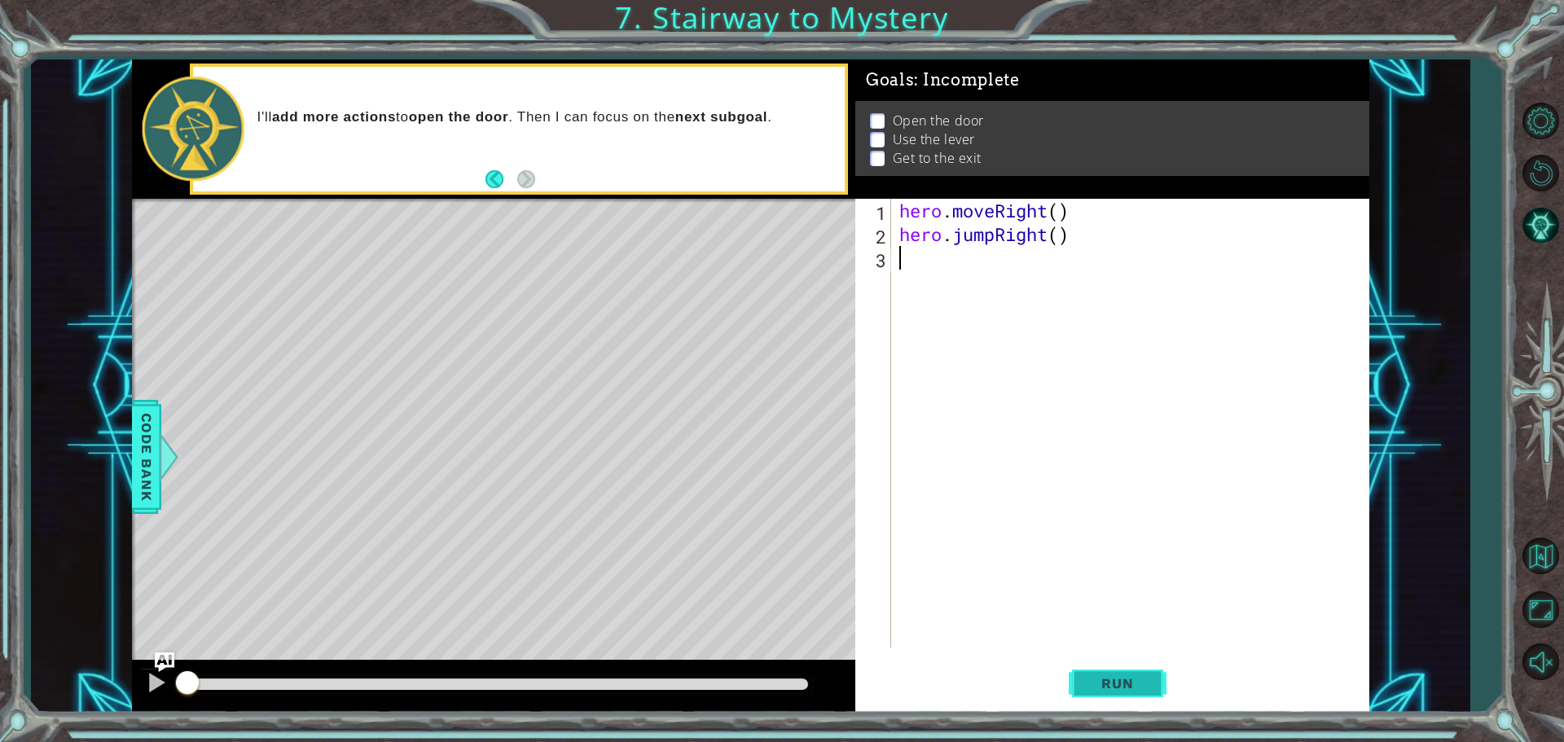
click at [1134, 693] on button "Run" at bounding box center [1118, 683] width 98 height 51
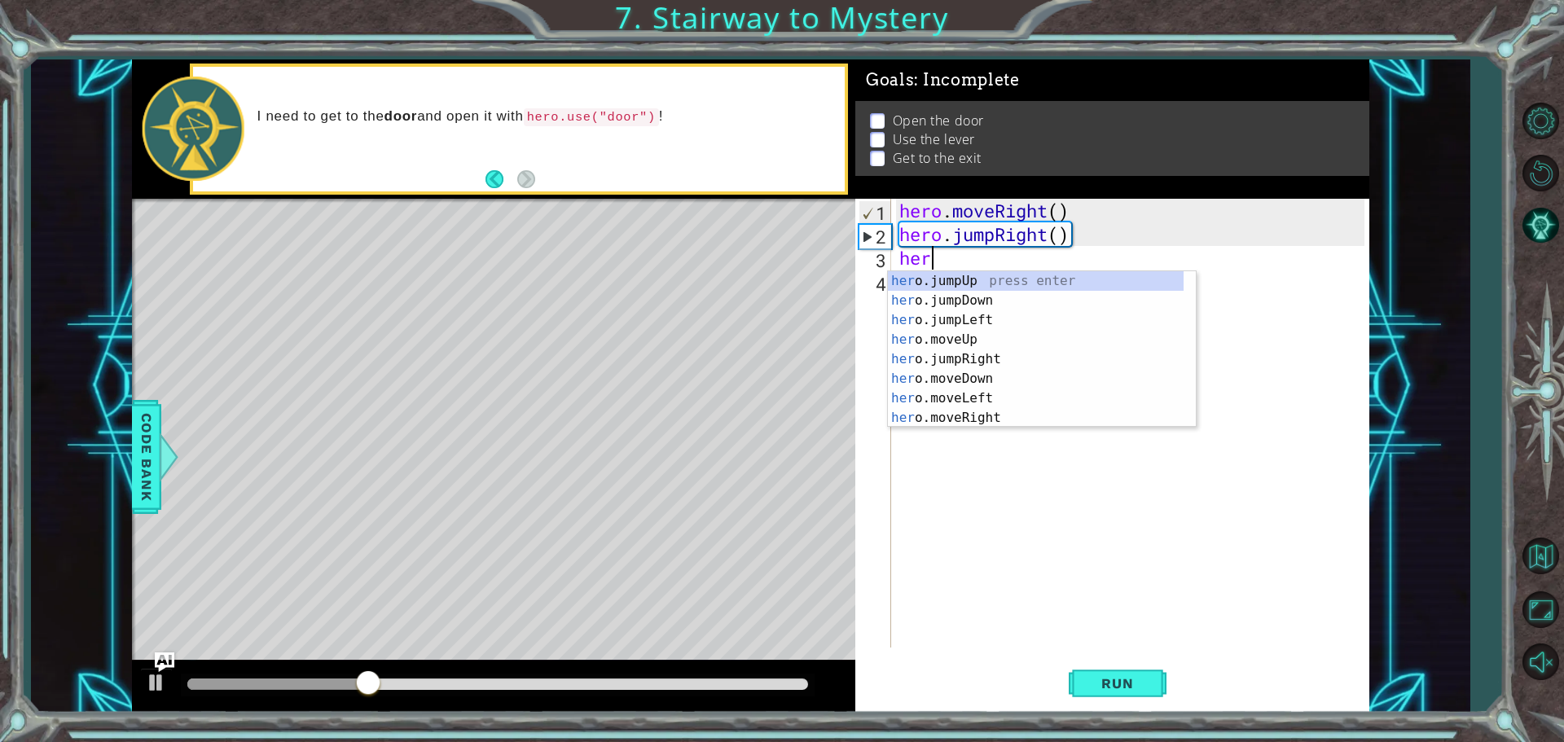
scroll to position [0, 1]
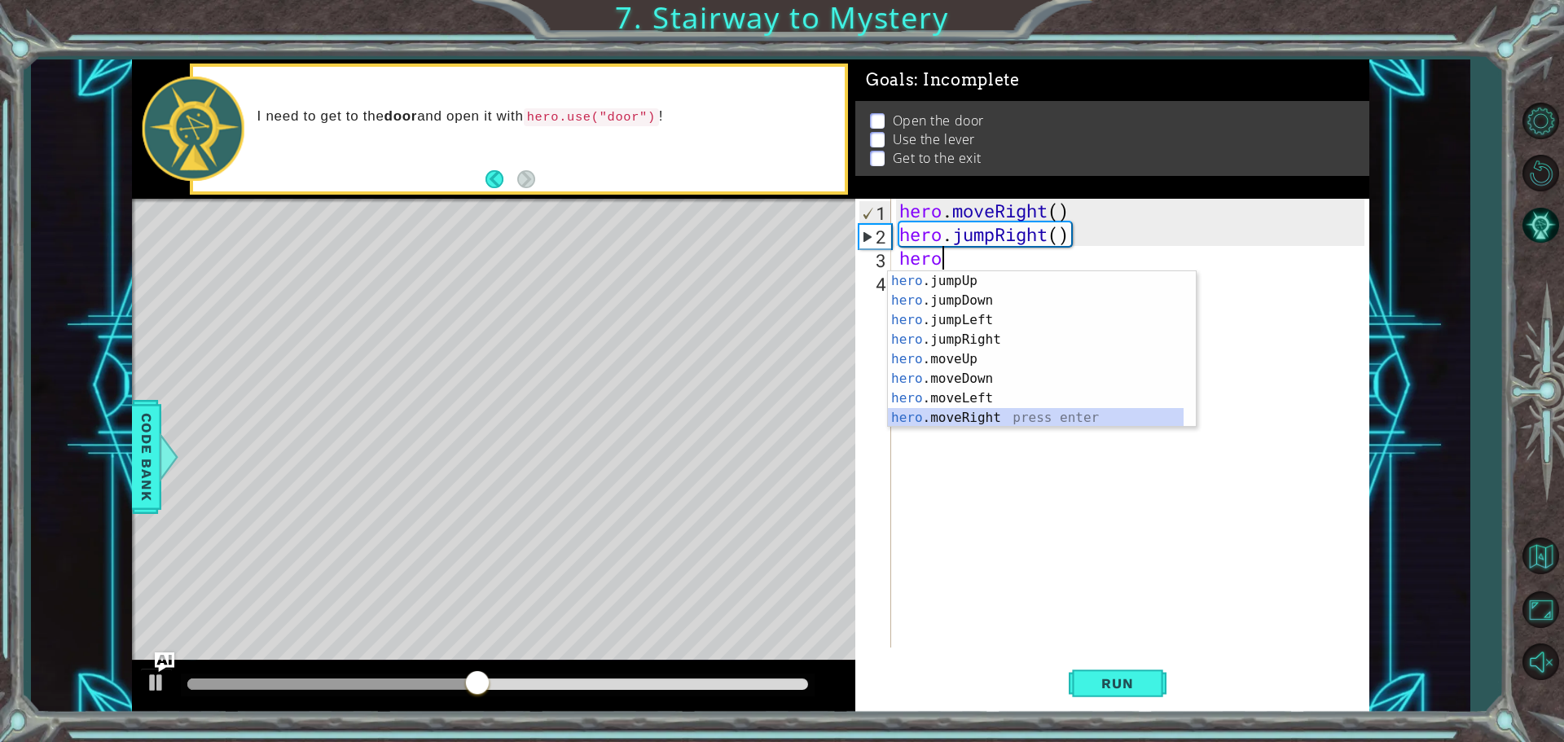
click at [994, 413] on div "hero .jumpUp press enter hero .jumpDown press enter hero .jumpLeft press enter …" at bounding box center [1036, 369] width 296 height 196
type textarea "hero.moveRight(1)"
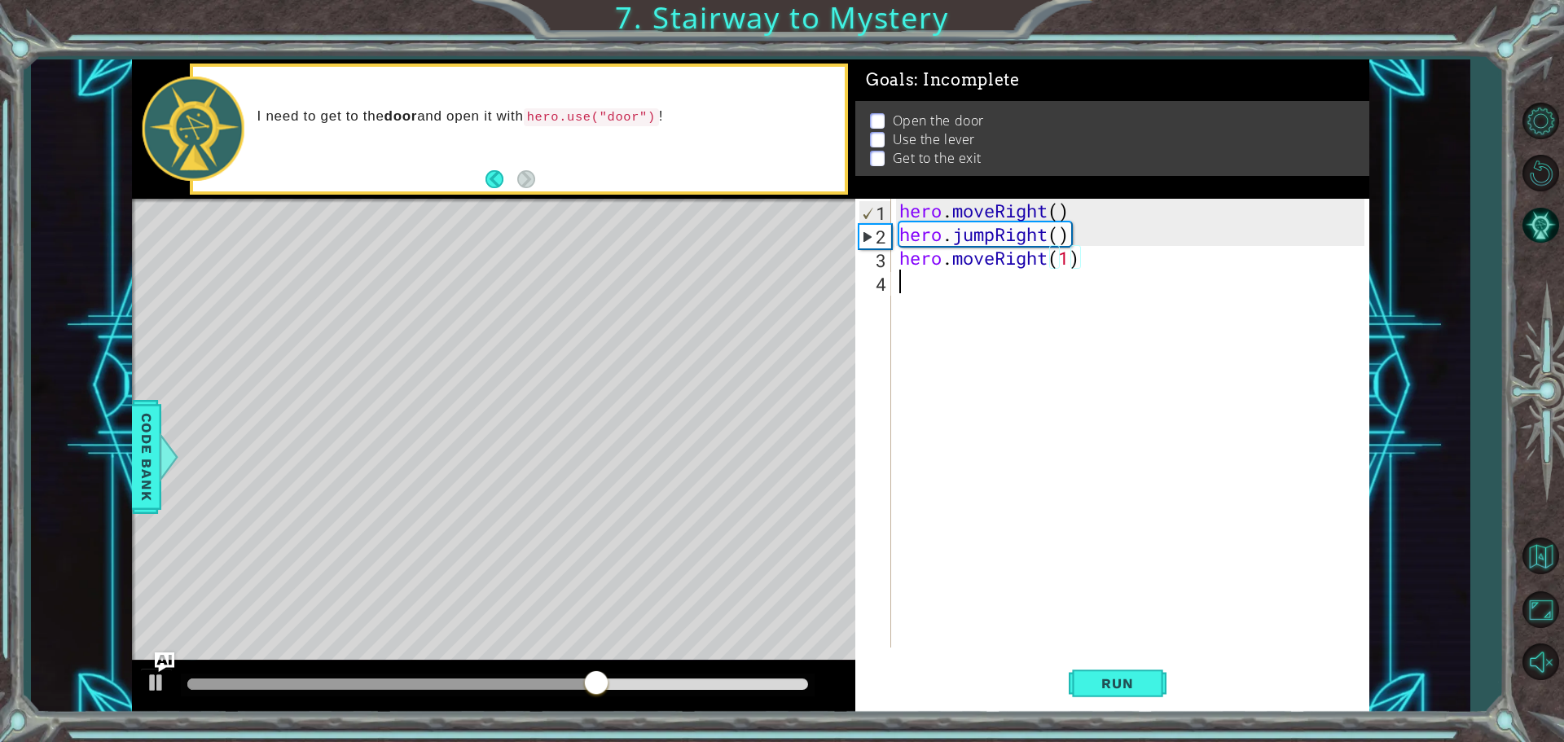
click at [935, 299] on div "hero . moveRight ( ) hero . jumpRight ( ) hero . moveRight ( 1 )" at bounding box center [1134, 447] width 477 height 496
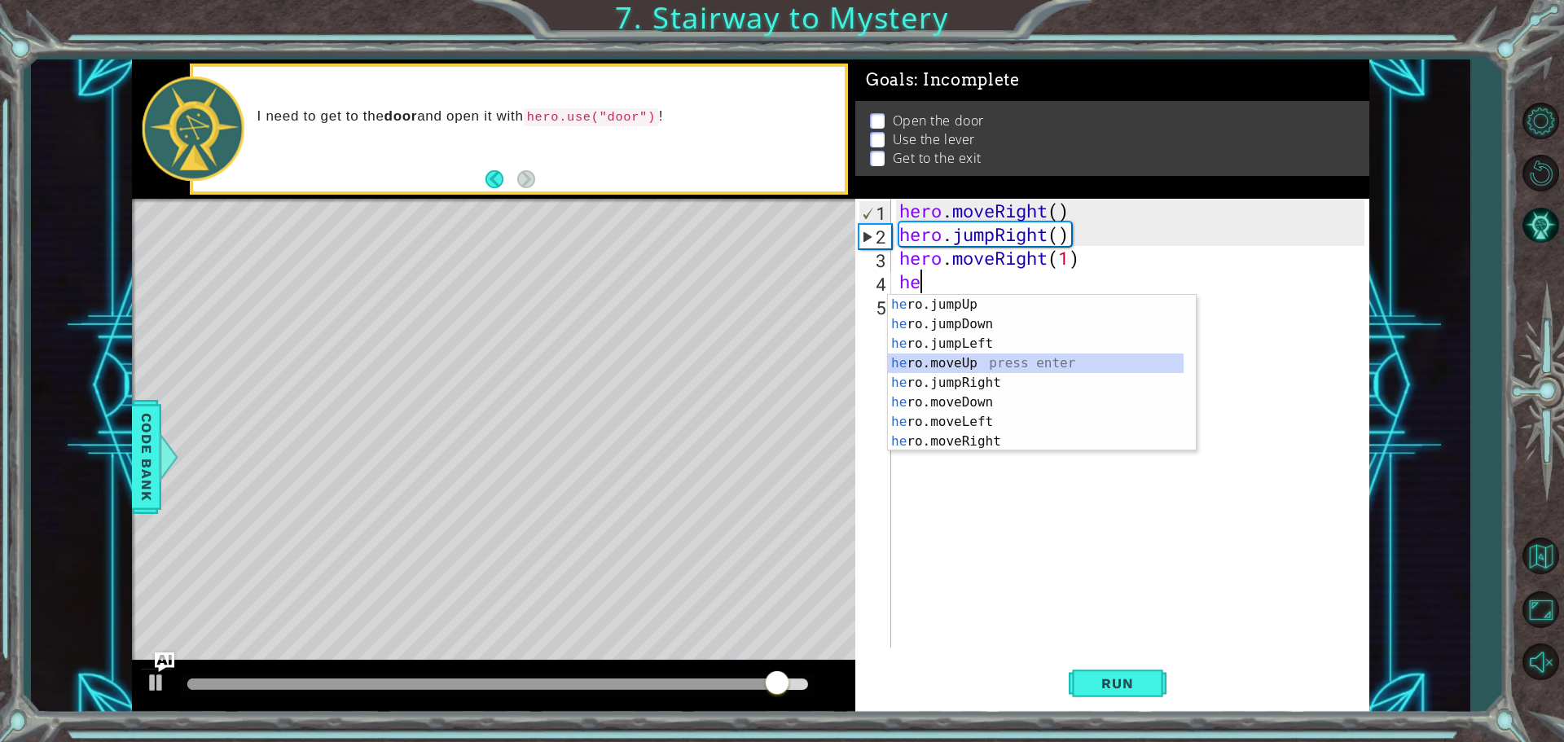
click at [966, 366] on div "he ro.jumpUp press enter he ro.jumpDown press enter he ro.jumpLeft press enter …" at bounding box center [1036, 393] width 296 height 196
type textarea "hero.moveUp(1)"
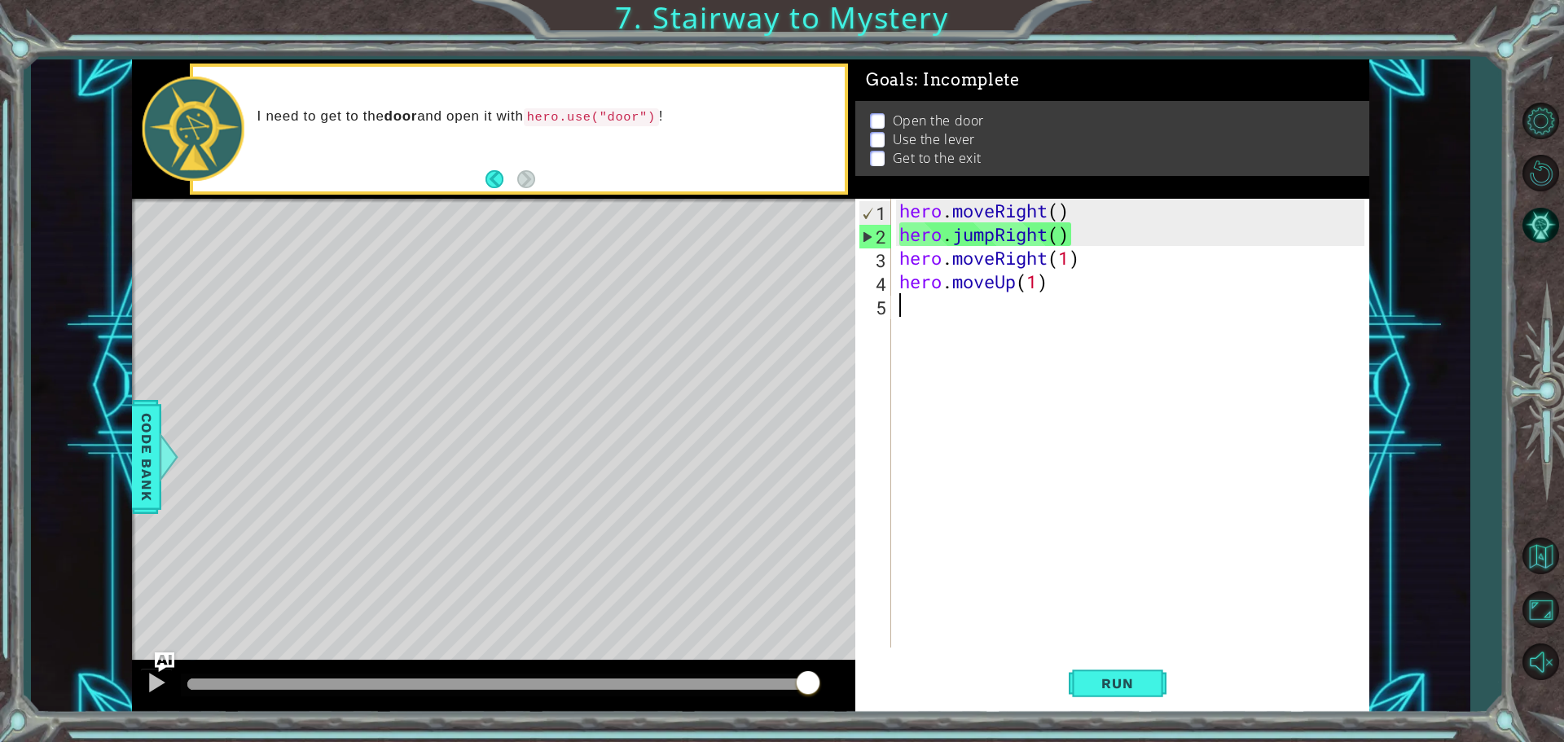
click at [902, 319] on div "hero . moveRight ( ) hero . jumpRight ( ) hero . moveRight ( 1 ) hero . moveUp …" at bounding box center [1134, 447] width 477 height 496
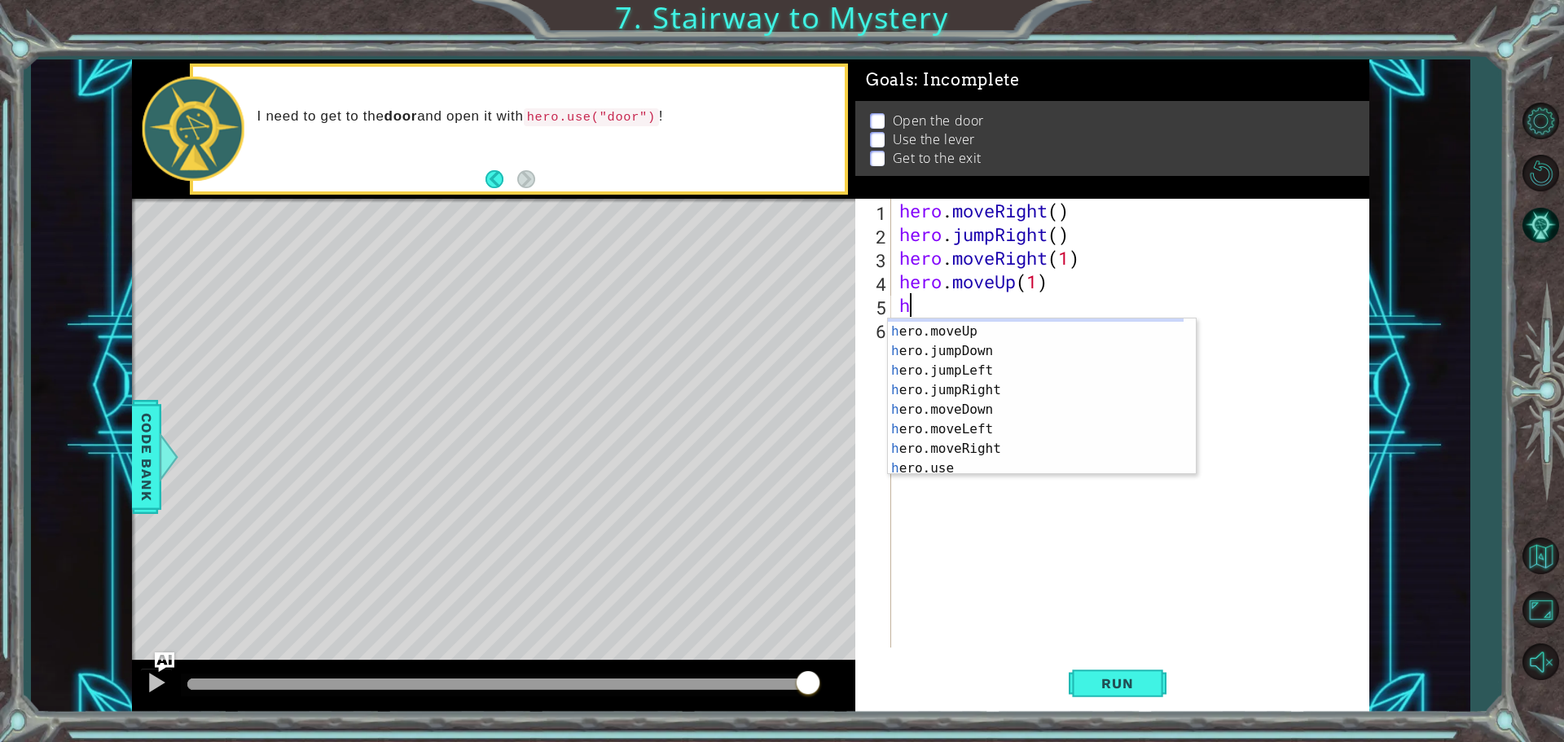
scroll to position [20, 0]
click at [1074, 455] on div "h ero.moveUp press enter h ero.jumpDown press enter h ero.jumpLeft press enter …" at bounding box center [1036, 417] width 296 height 196
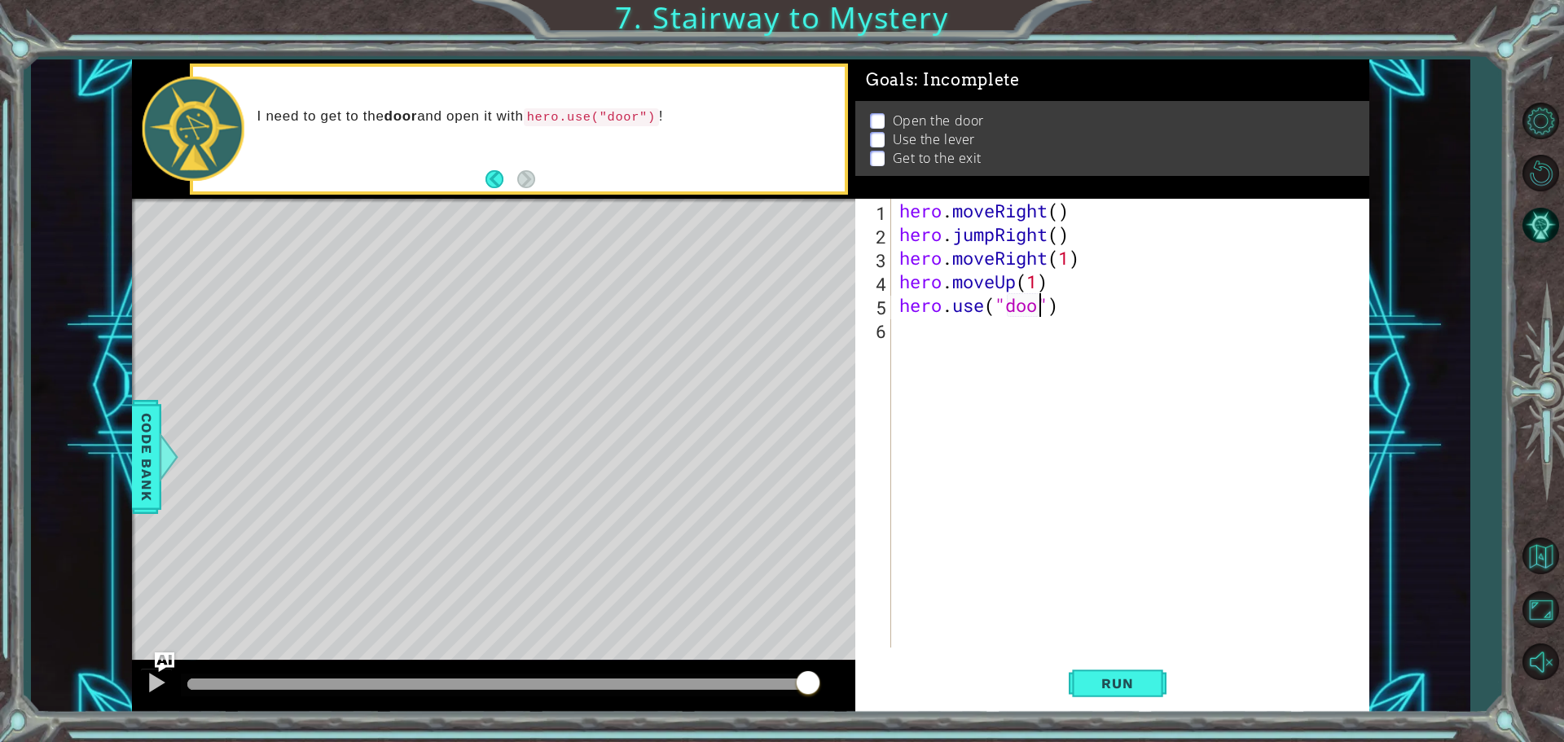
scroll to position [0, 7]
type textarea "hero.use("door")"
click at [1122, 674] on button "Run" at bounding box center [1118, 683] width 98 height 51
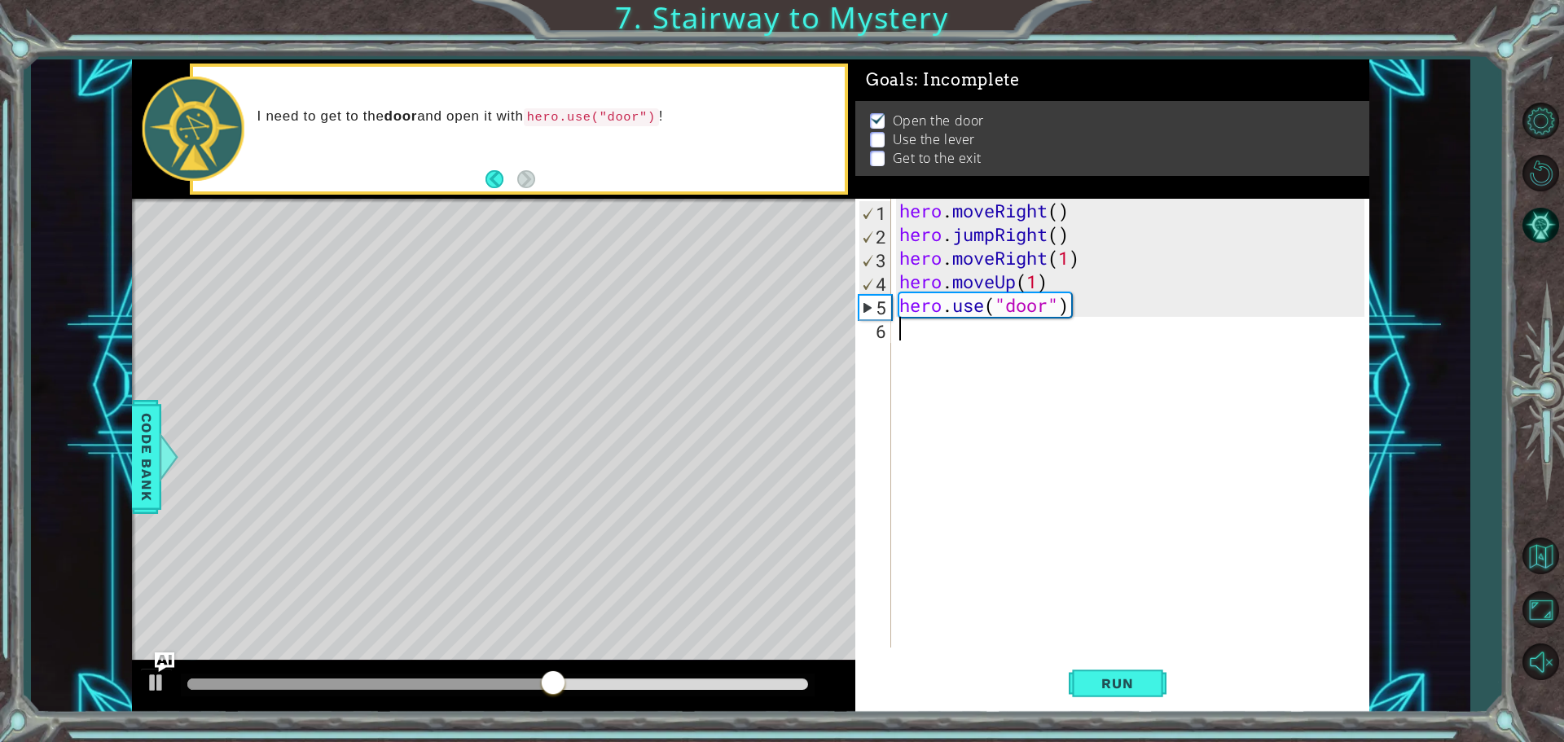
click at [966, 359] on div "hero . moveRight ( ) hero . jumpRight ( ) hero . moveRight ( 1 ) hero . moveUp …" at bounding box center [1134, 447] width 477 height 496
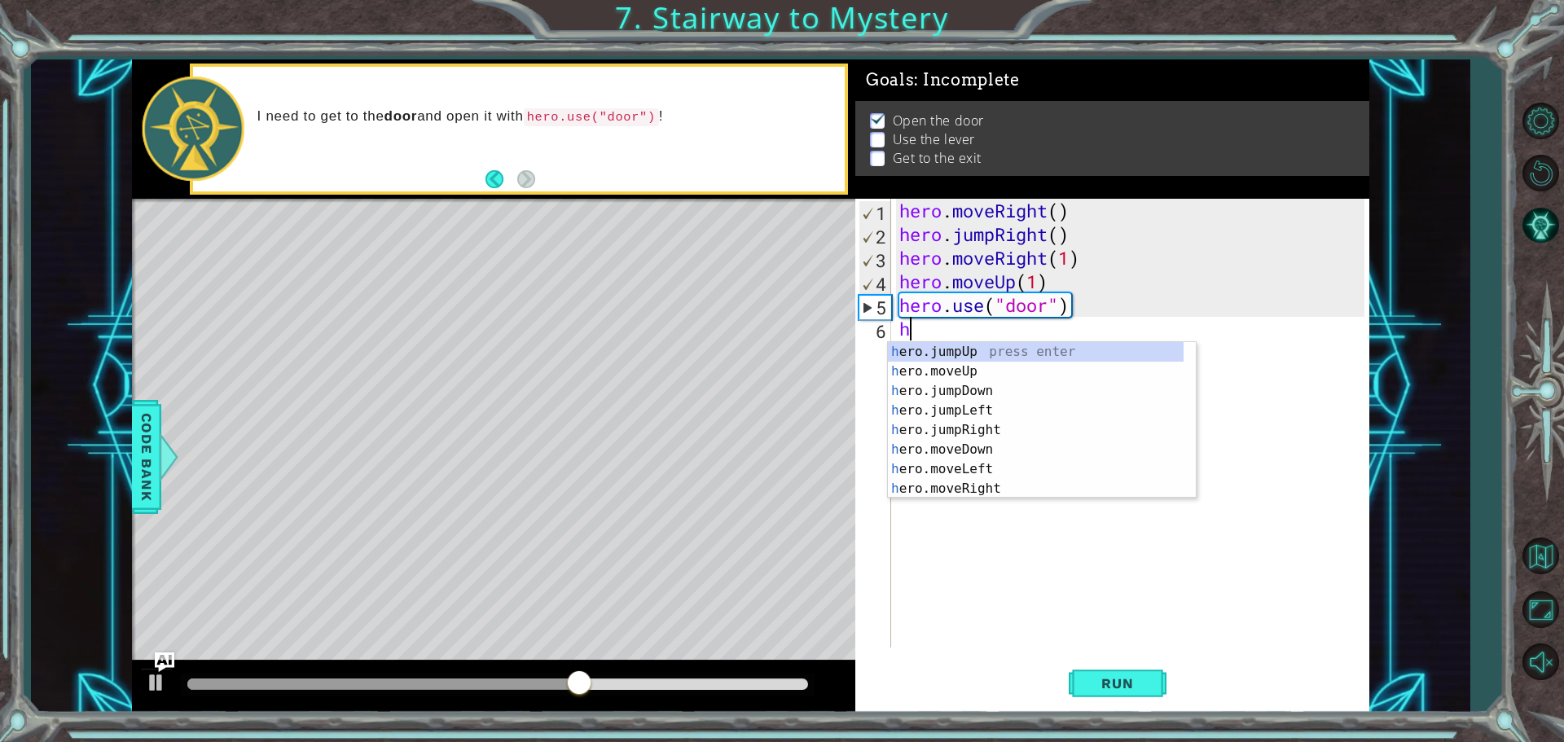
scroll to position [0, 0]
click at [996, 374] on div "h ero.jumpUp press enter h ero.moveUp press enter h ero.jumpDown press enter h …" at bounding box center [1036, 440] width 296 height 196
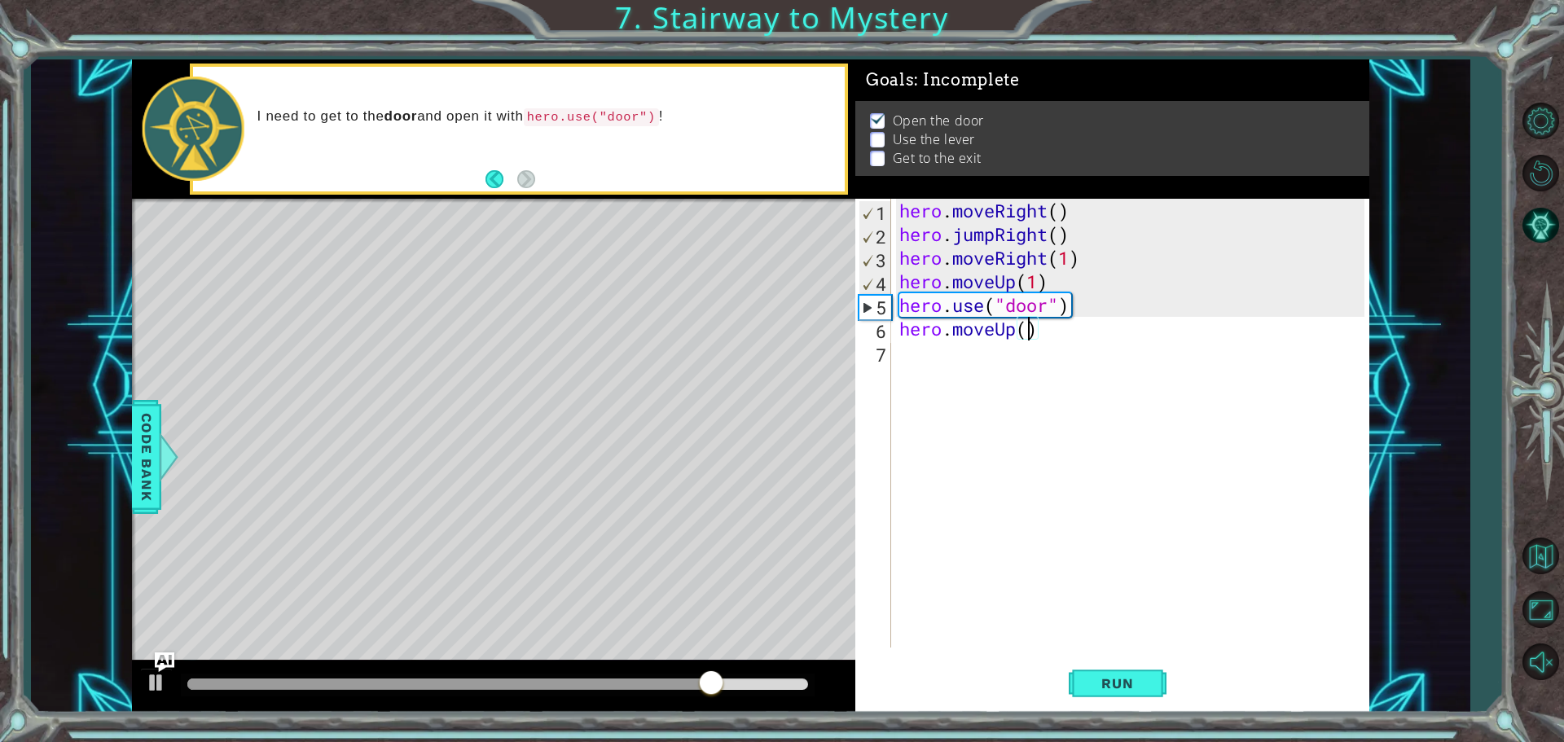
type textarea "hero.moveUp(2)"
click at [1010, 367] on div "hero . moveRight ( ) hero . jumpRight ( ) hero . moveRight ( 1 ) hero . moveUp …" at bounding box center [1134, 447] width 477 height 496
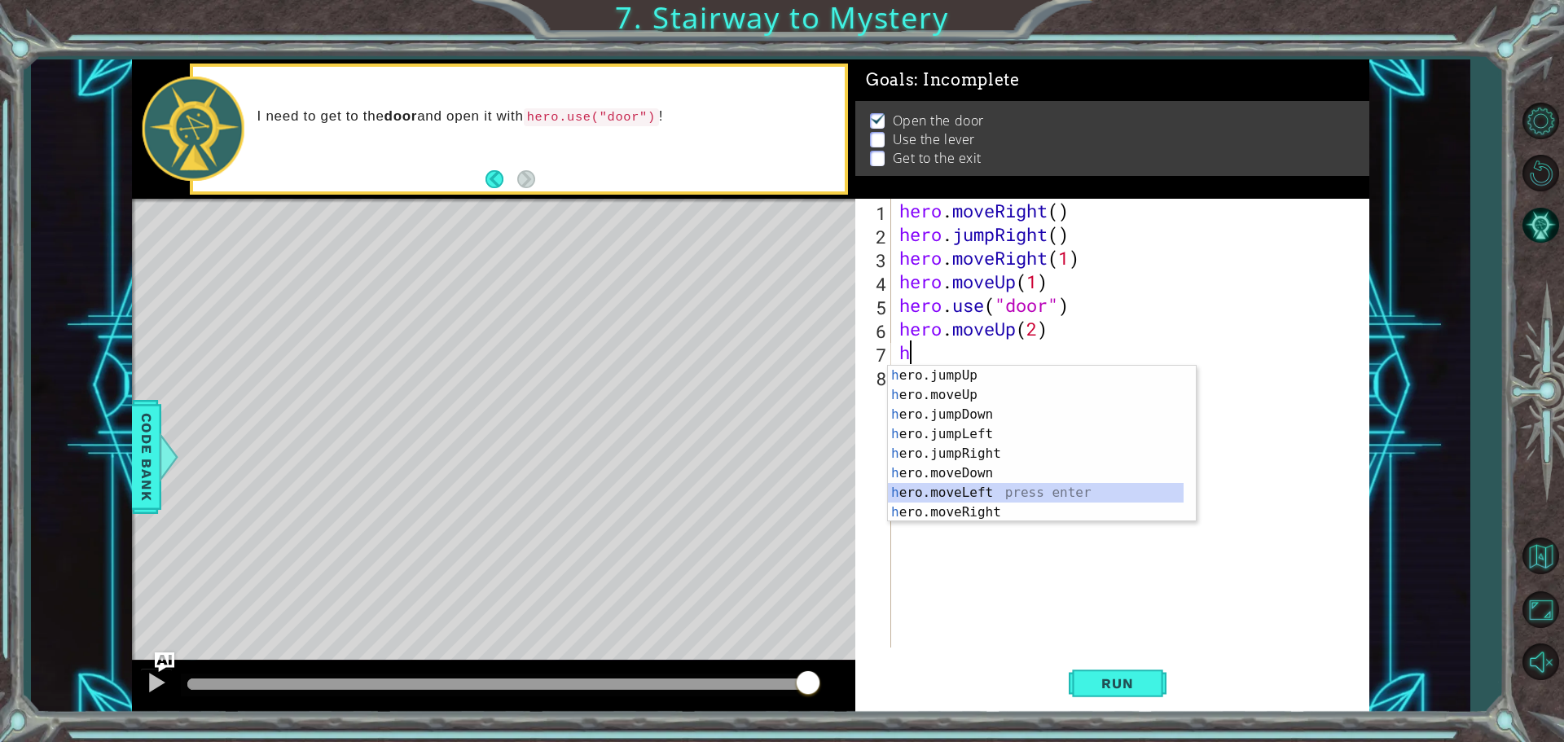
click at [982, 489] on div "h ero.jumpUp press enter h ero.moveUp press enter h ero.jumpDown press enter h …" at bounding box center [1036, 464] width 296 height 196
type textarea "hero.moveLeft(1)"
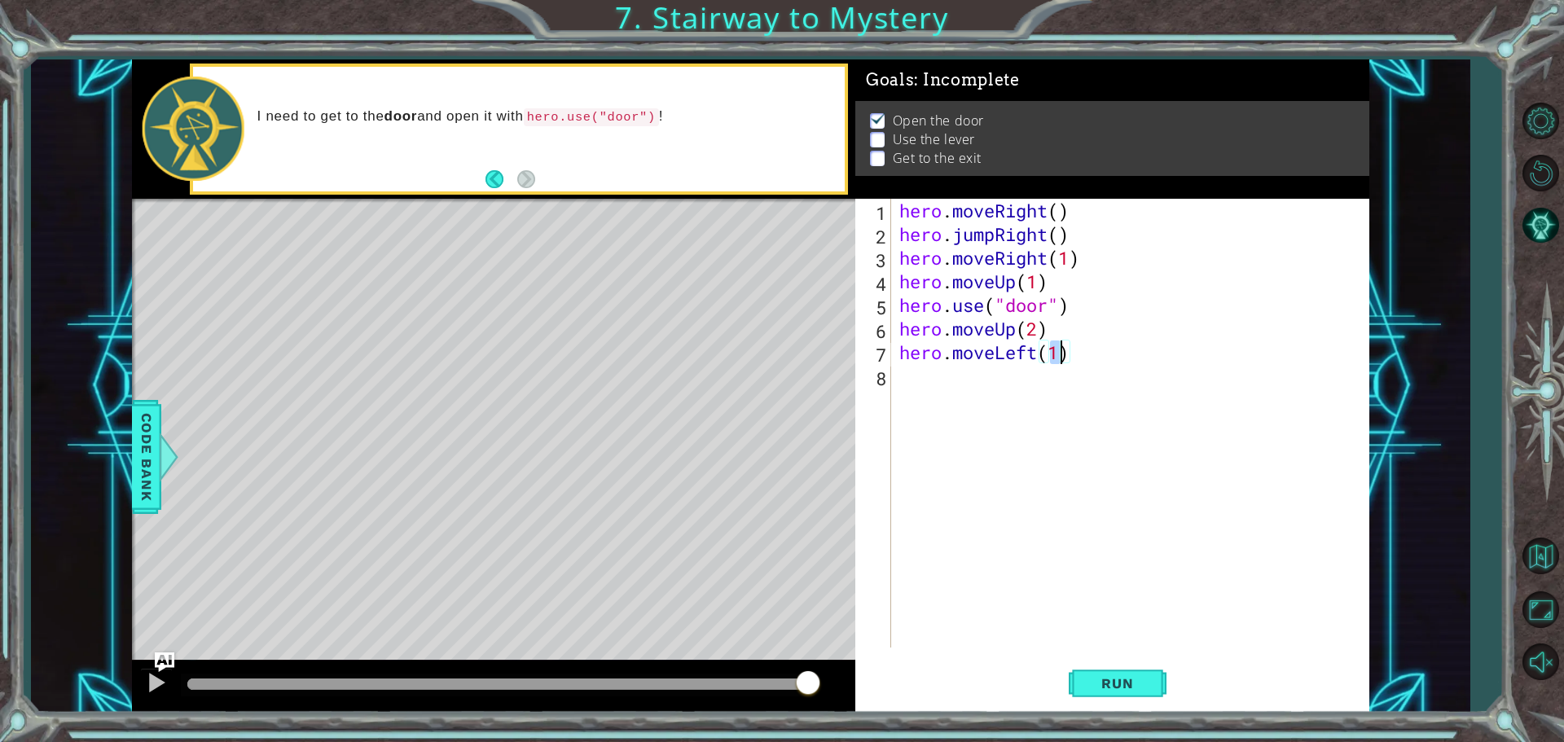
click at [957, 388] on div "hero . moveRight ( ) hero . jumpRight ( ) hero . moveRight ( 1 ) hero . moveUp …" at bounding box center [1134, 447] width 477 height 496
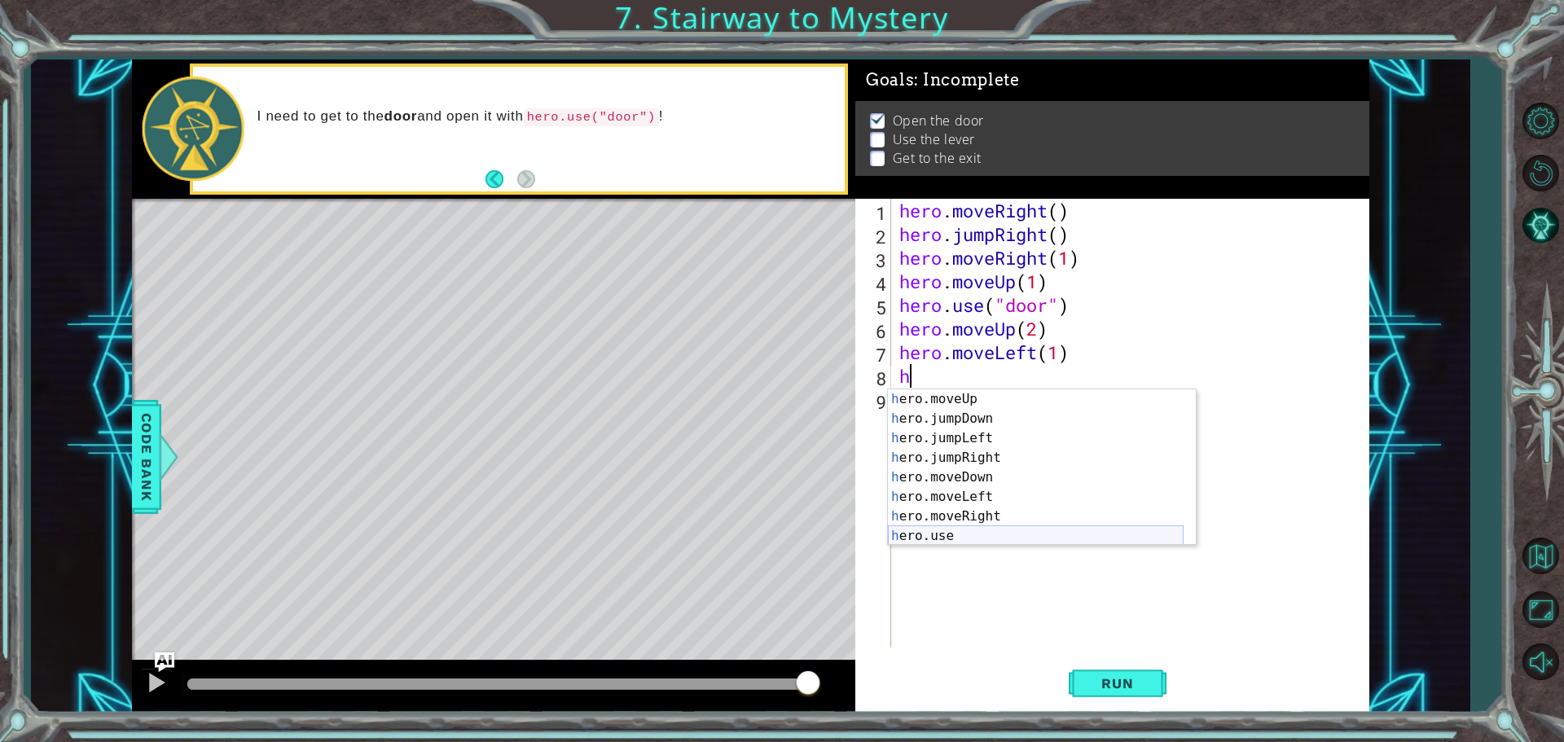
scroll to position [20, 0]
click at [1093, 531] on div "h ero.moveUp press enter h ero.jumpDown press enter h ero.jumpLeft press enter …" at bounding box center [1036, 487] width 296 height 196
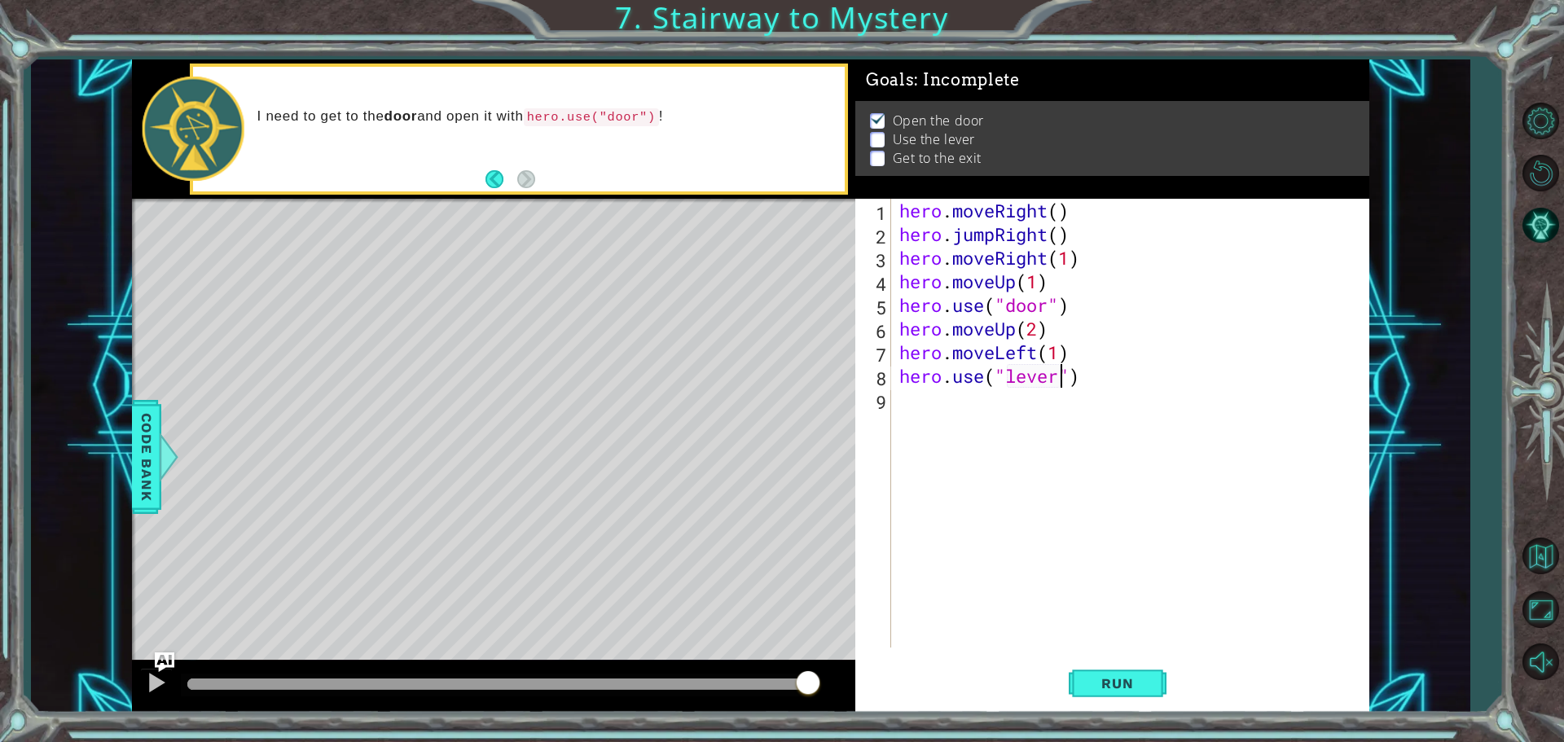
scroll to position [0, 7]
type textarea "hero.use("lever")"
click at [1138, 692] on button "Run" at bounding box center [1118, 683] width 98 height 51
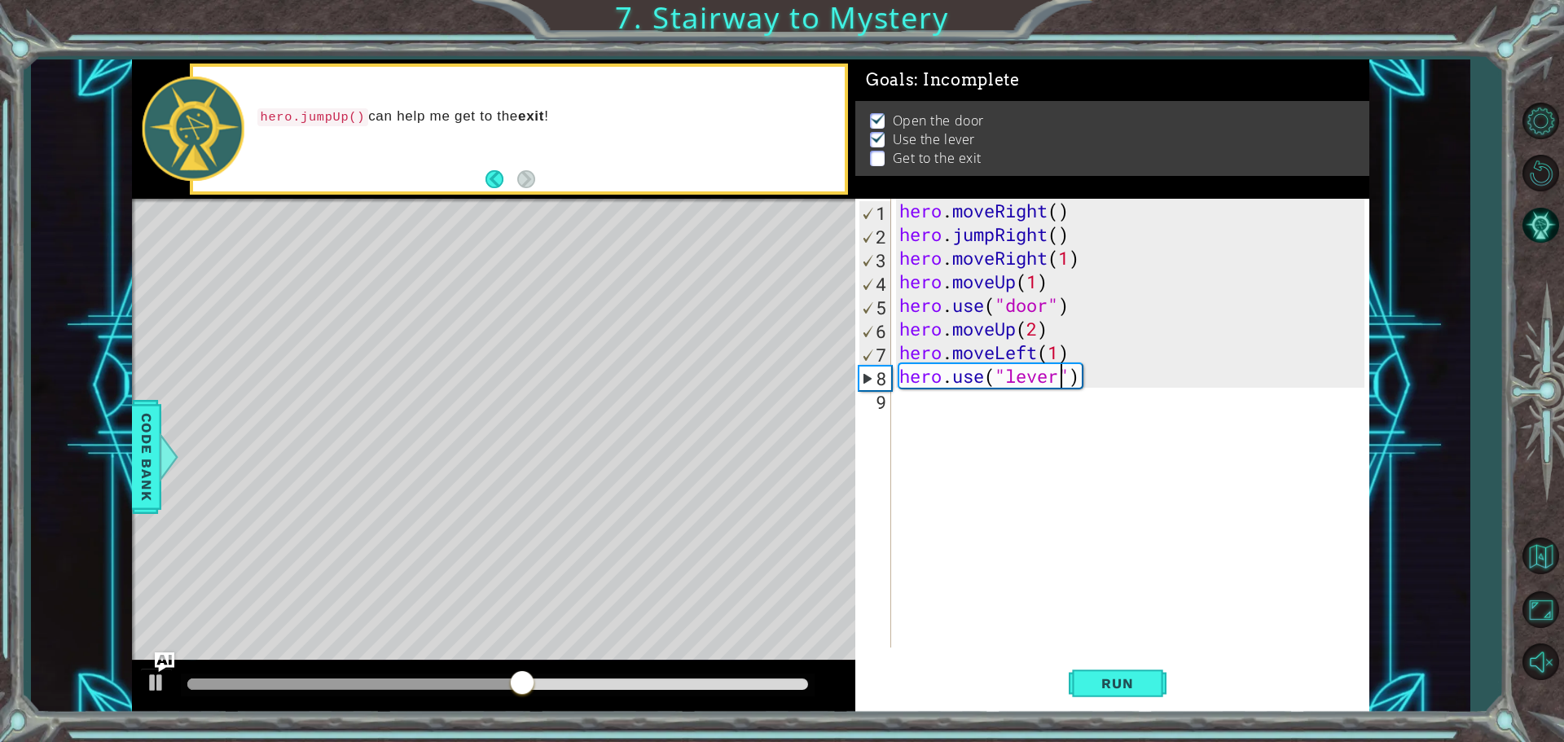
click at [944, 416] on div "hero . moveRight ( ) hero . jumpRight ( ) hero . moveRight ( 1 ) hero . moveUp …" at bounding box center [1134, 447] width 477 height 496
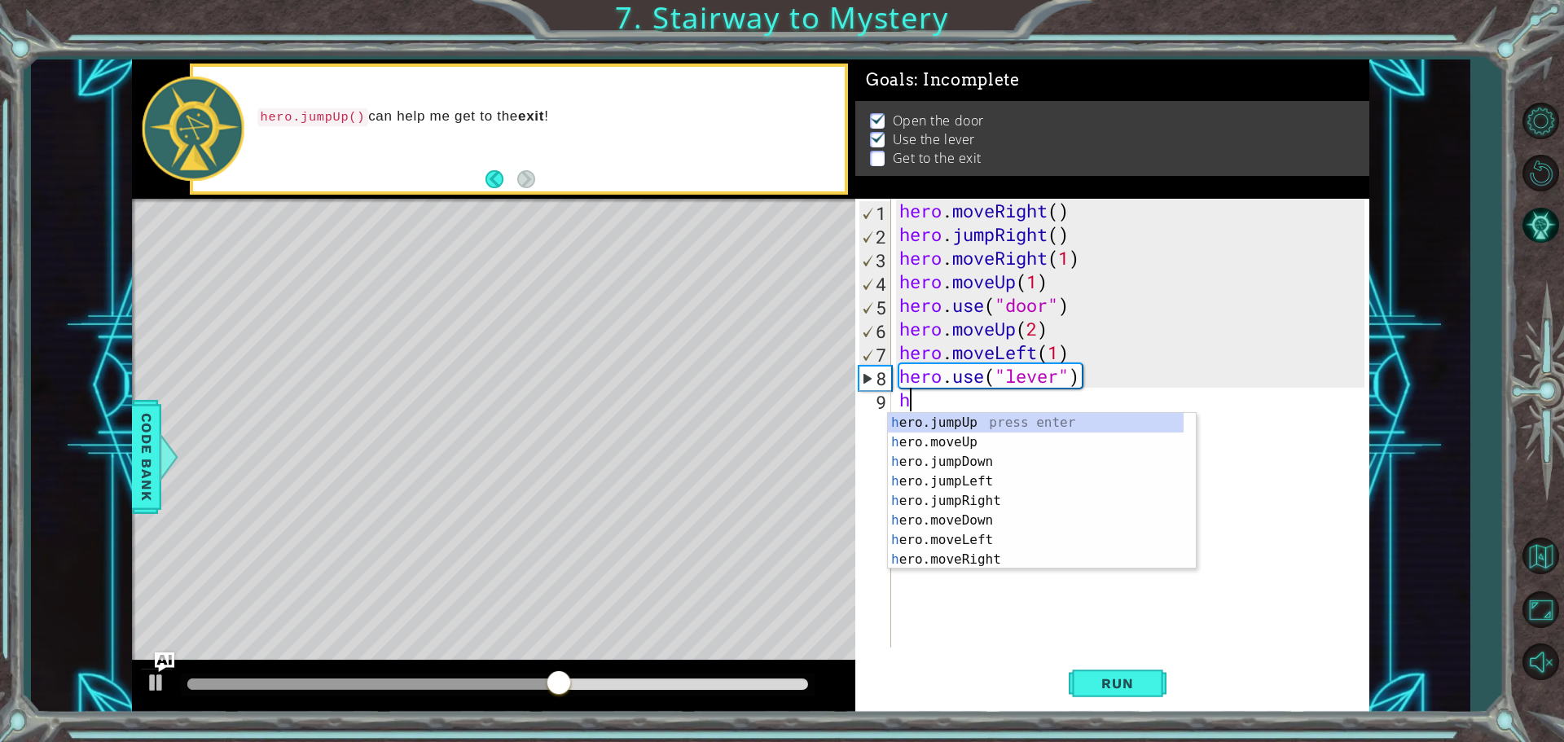
scroll to position [0, 0]
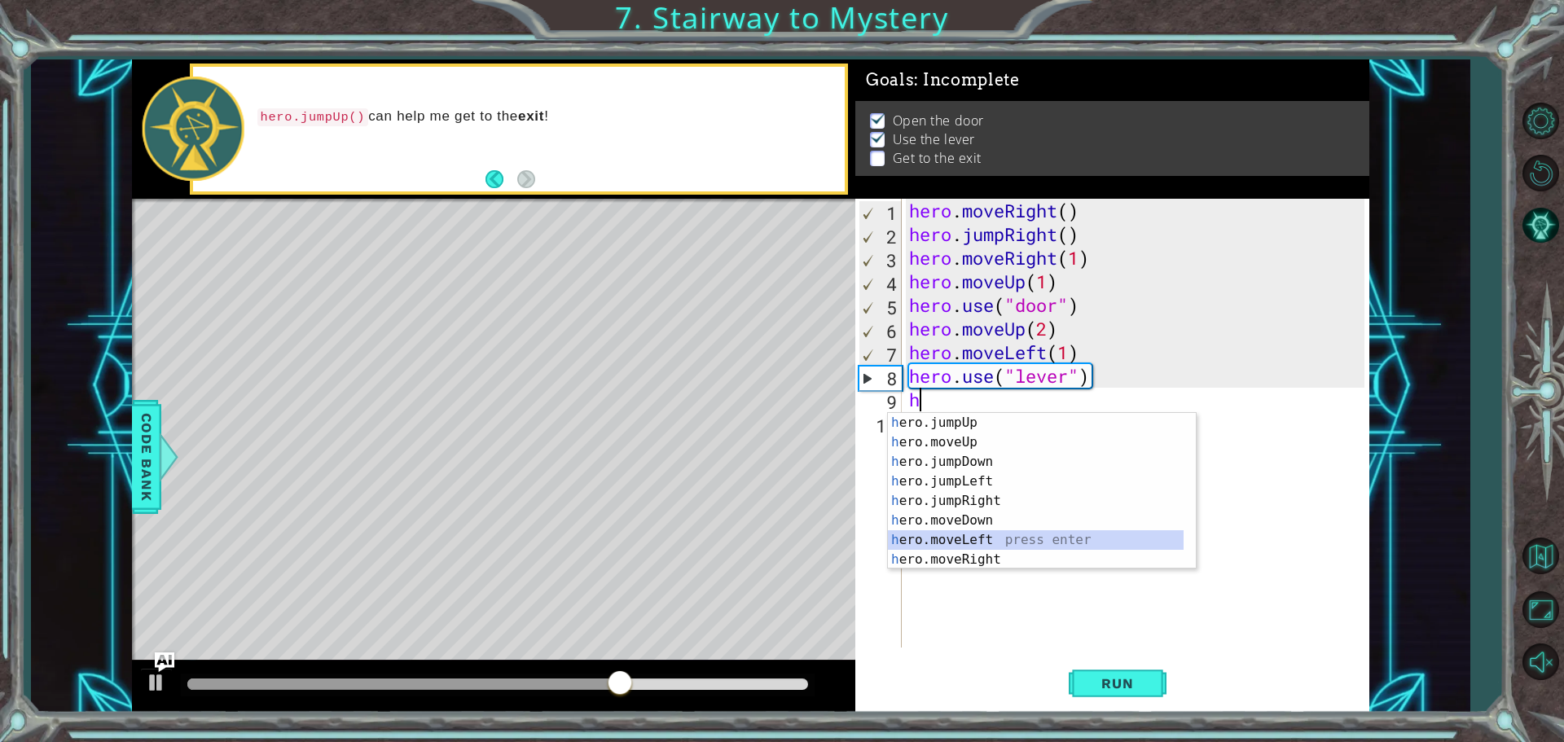
click at [988, 537] on div "h ero.jumpUp press enter h ero.moveUp press enter h ero.jumpDown press enter h …" at bounding box center [1036, 511] width 296 height 196
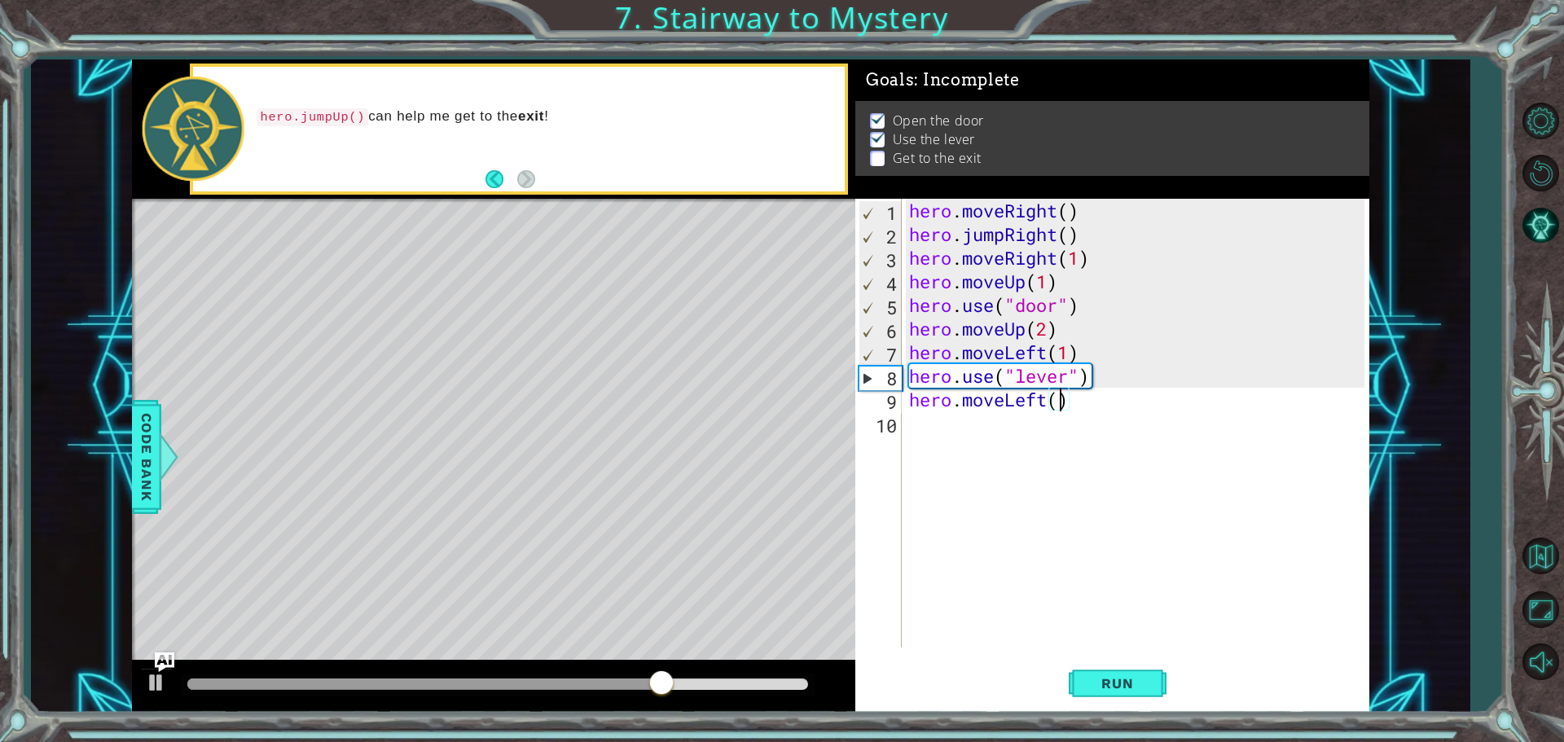
type textarea "hero.moveLeft(2)"
click at [912, 423] on div "hero . moveRight ( ) hero . jumpRight ( ) hero . moveRight ( 1 ) hero . moveUp …" at bounding box center [1139, 447] width 467 height 496
type textarea "h"
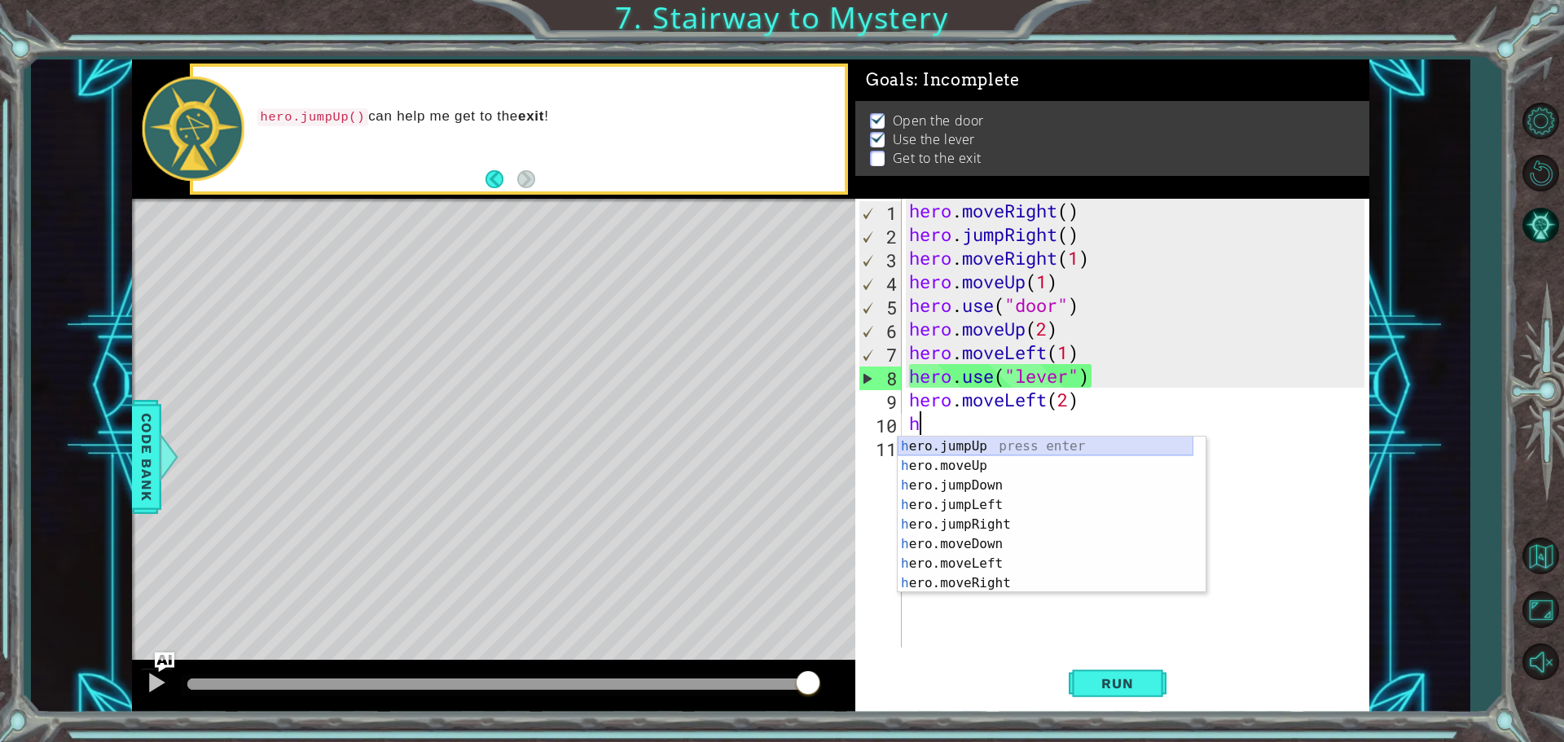
click at [956, 451] on div "h ero.jumpUp press enter h ero.moveUp press enter h ero.jumpDown press enter h …" at bounding box center [1046, 535] width 296 height 196
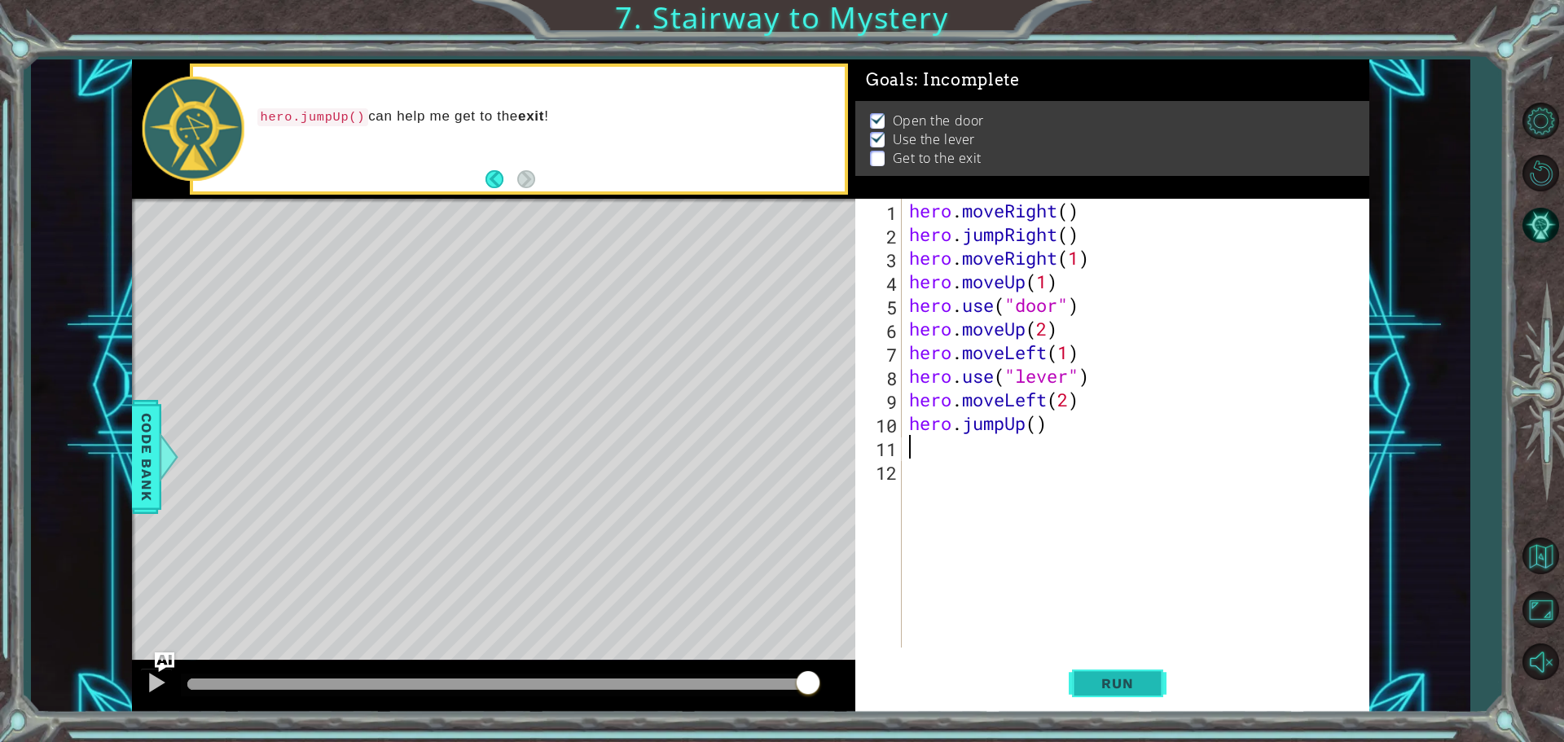
click at [1109, 673] on button "Run" at bounding box center [1118, 683] width 98 height 51
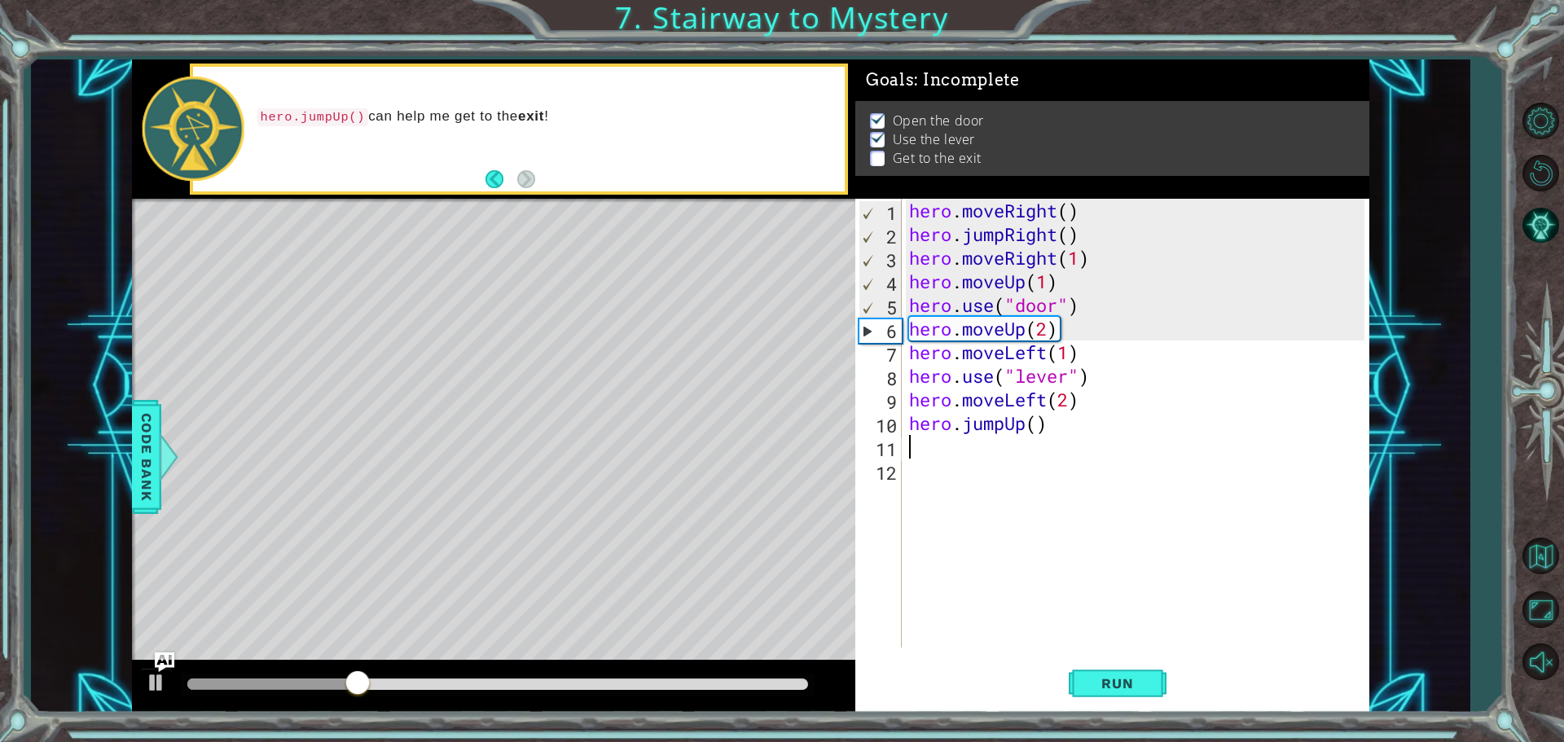
click at [751, 689] on div at bounding box center [497, 684] width 621 height 11
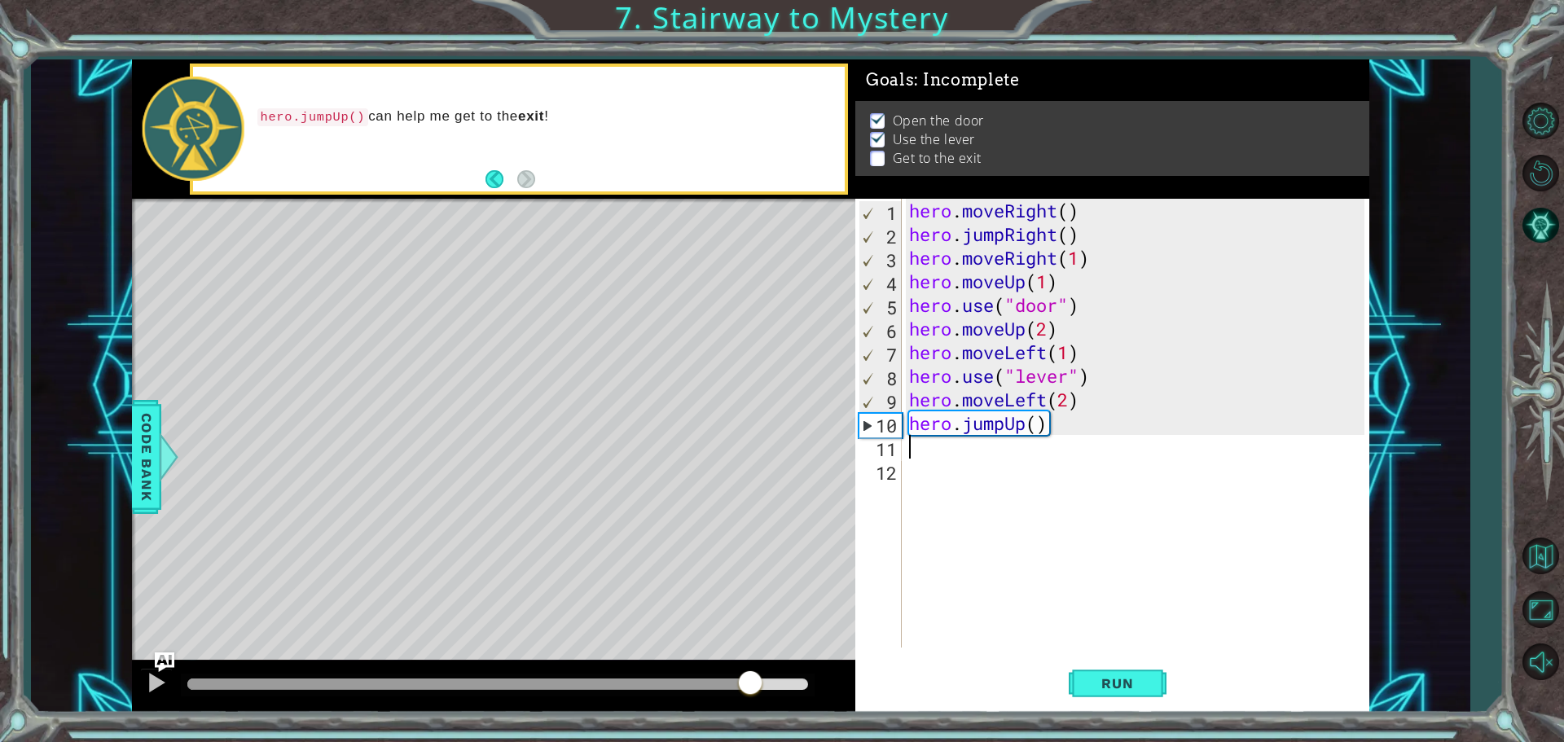
type textarea "h"
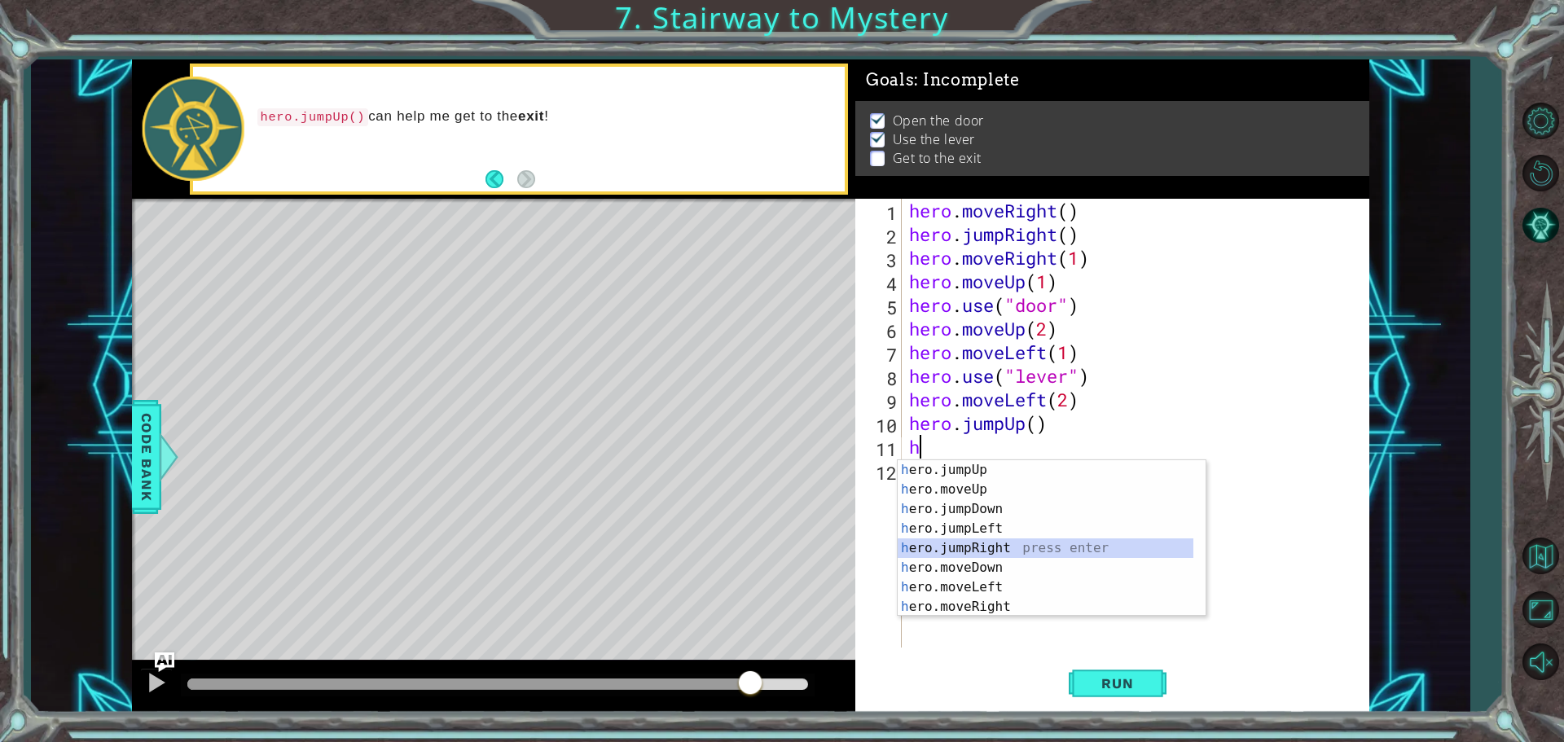
click at [1000, 552] on div "h ero.jumpUp press enter h ero.moveUp press enter h ero.jumpDown press enter h …" at bounding box center [1046, 558] width 296 height 196
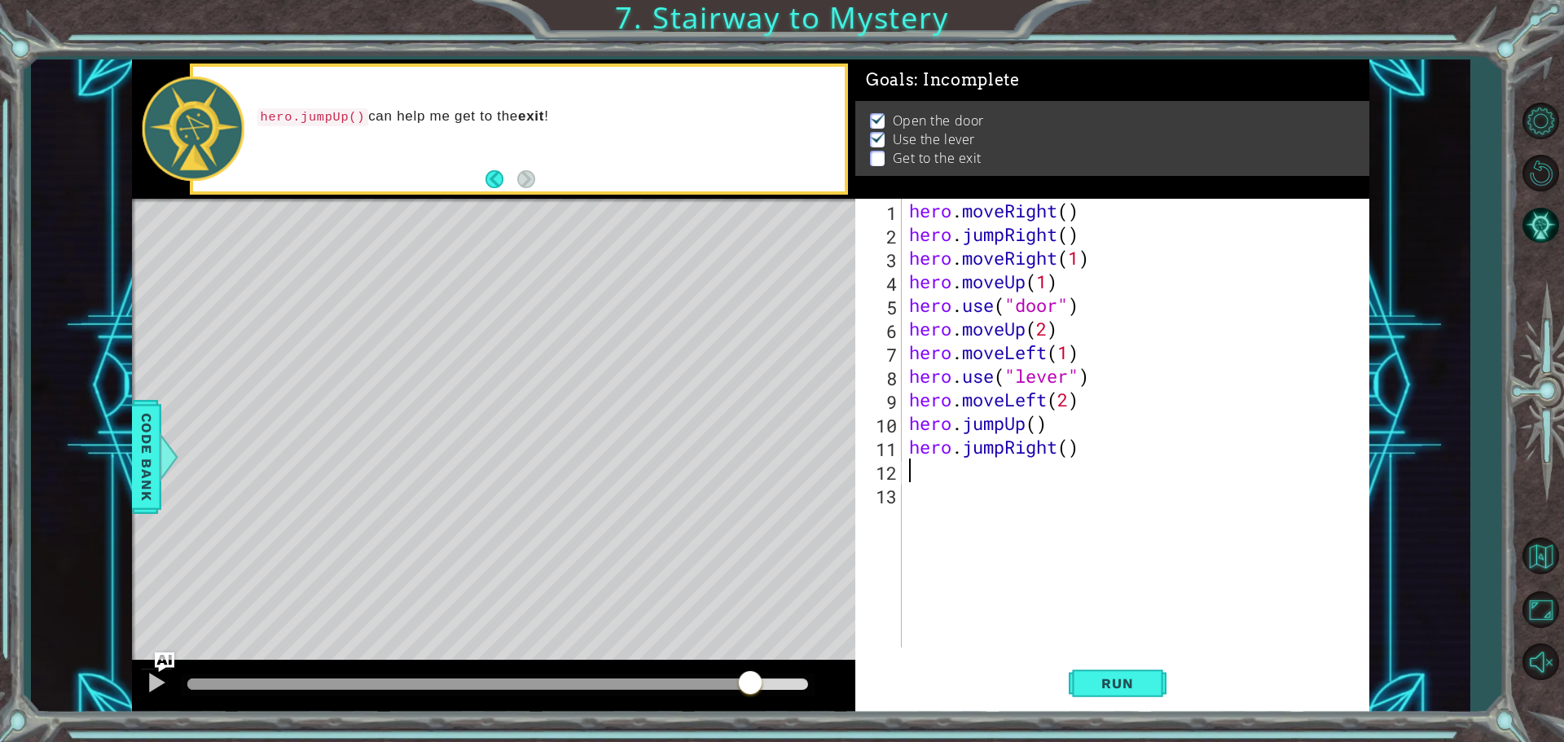
click at [1058, 449] on div "hero . moveRight ( ) hero . jumpRight ( ) hero . moveRight ( 1 ) hero . moveUp …" at bounding box center [1139, 447] width 467 height 496
type textarea "hero.jumpRight()"
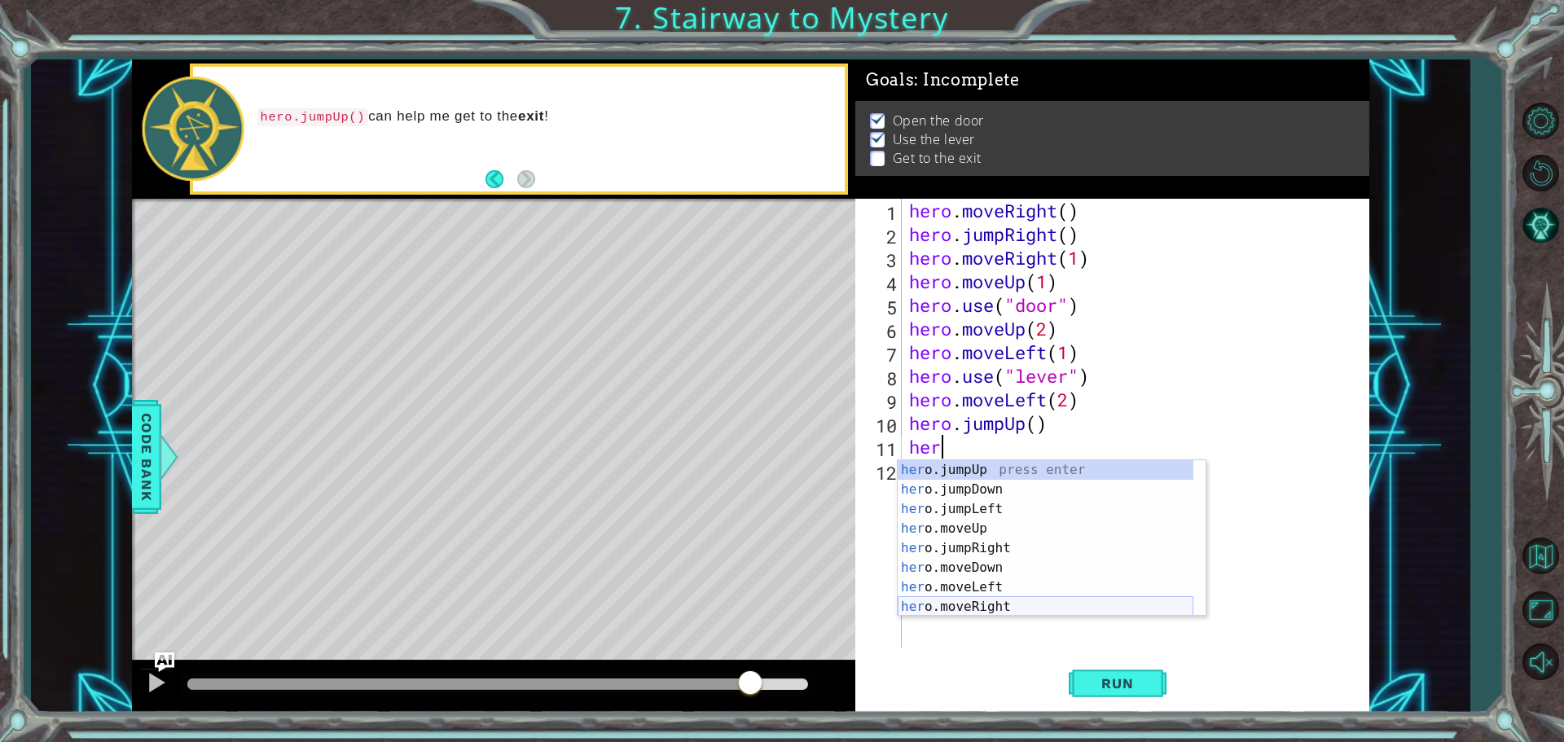
click at [1023, 601] on div "her o.jumpUp press enter her o.jumpDown press enter her o.jumpLeft press enter …" at bounding box center [1046, 558] width 296 height 196
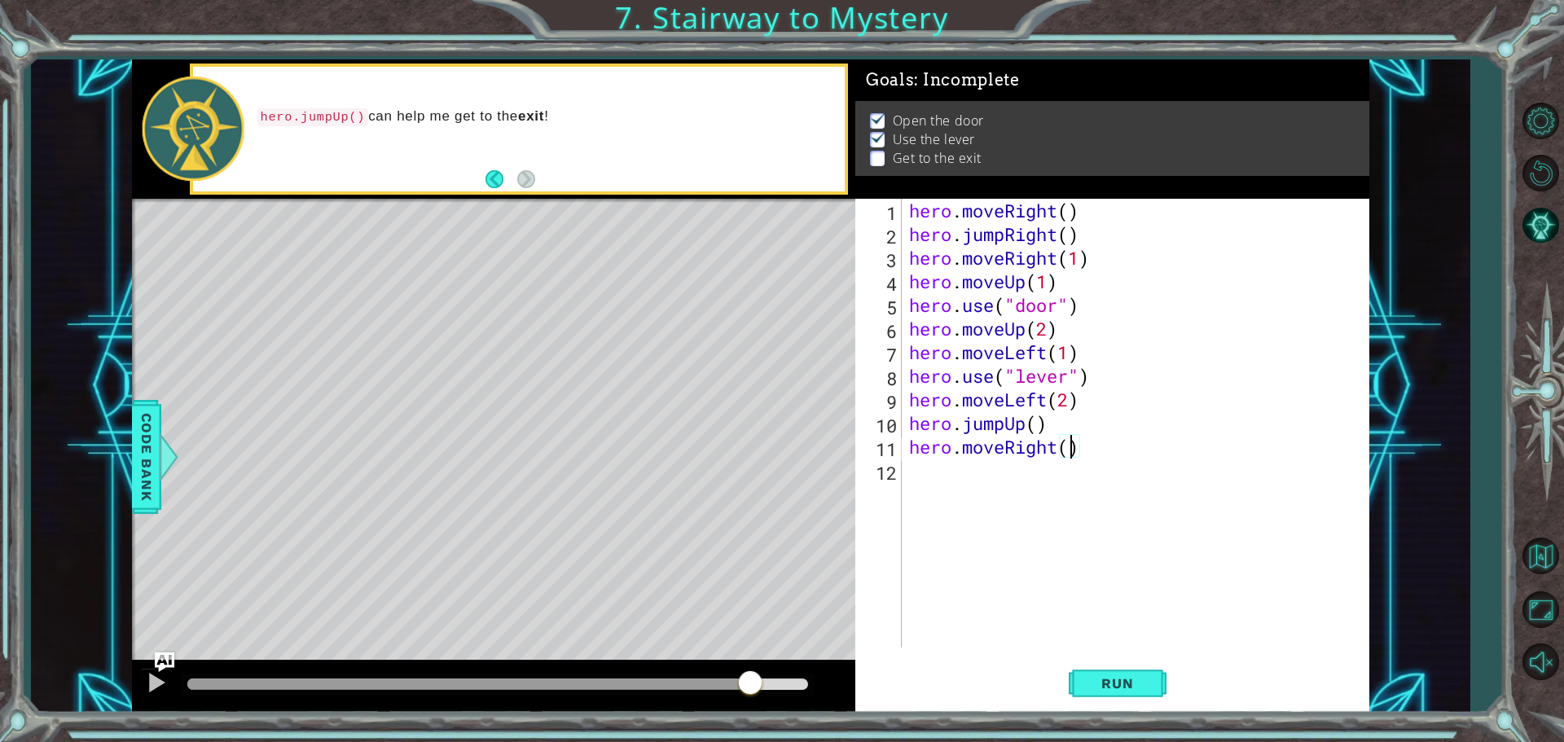
type textarea "hero.moveRight(2)"
click at [1101, 464] on div "hero . moveRight ( ) hero . jumpRight ( ) hero . moveRight ( 1 ) hero . moveUp …" at bounding box center [1139, 447] width 467 height 496
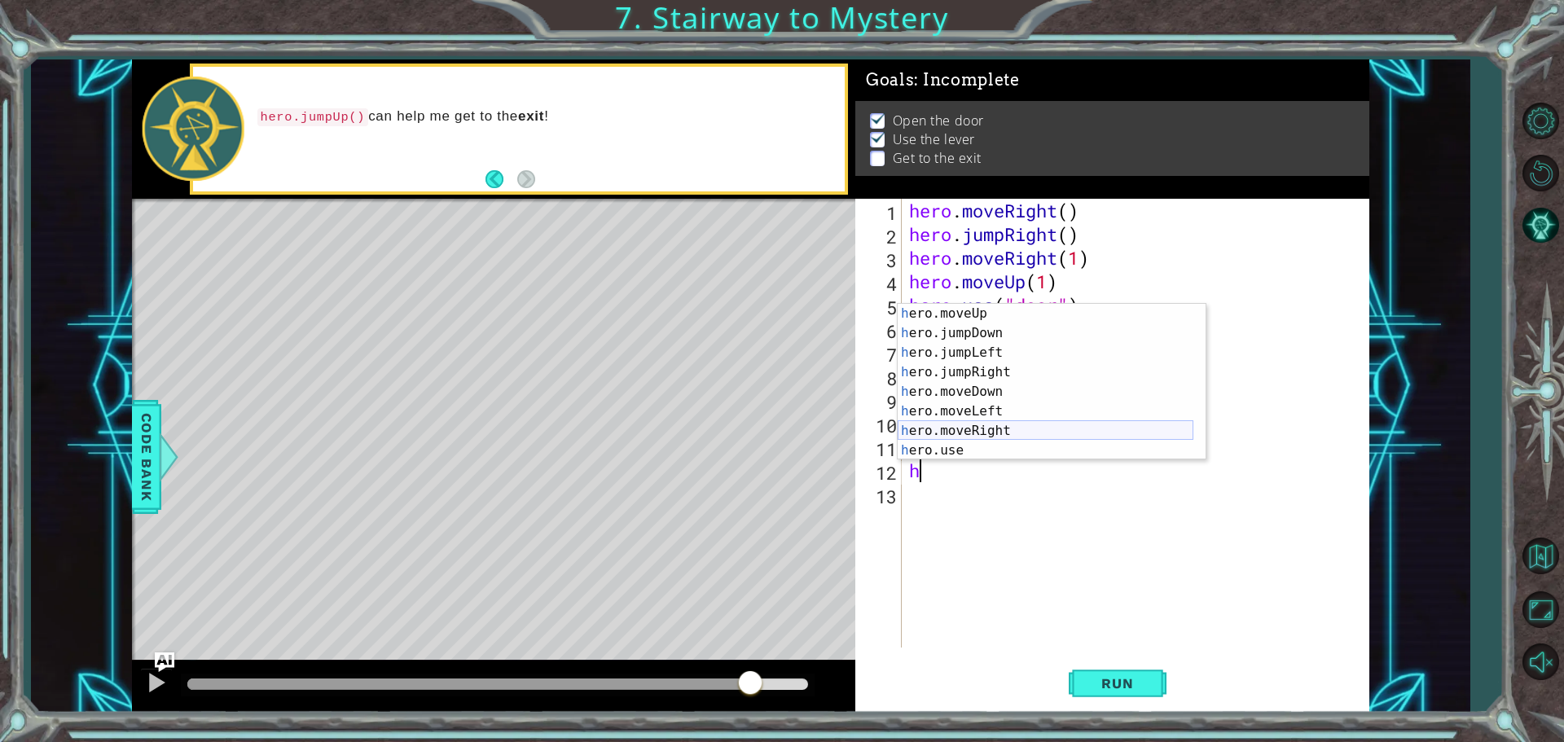
scroll to position [20, 0]
click at [1035, 452] on div "h ero.moveUp press enter h ero.jumpDown press enter h ero.jumpLeft press enter …" at bounding box center [1046, 402] width 296 height 196
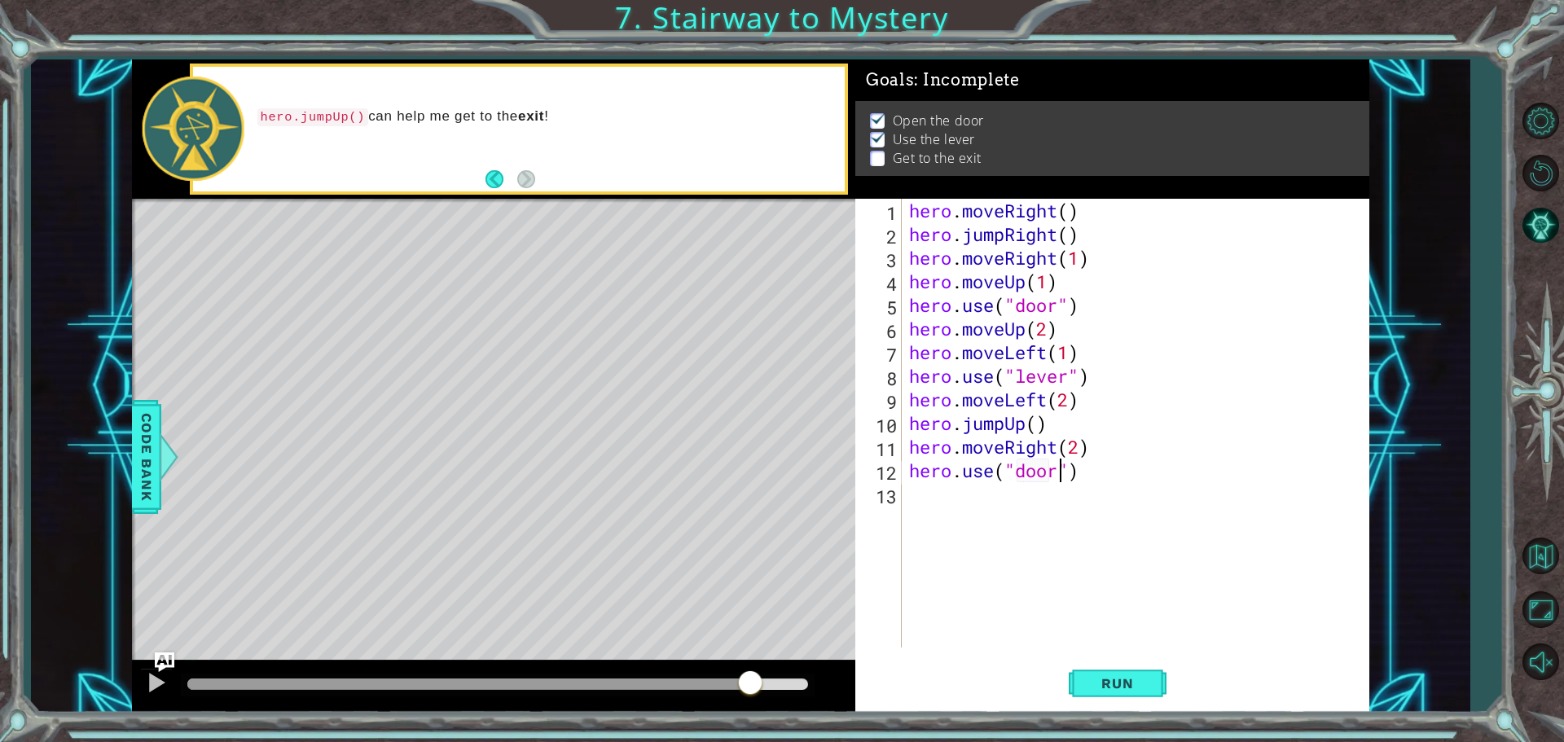
scroll to position [0, 7]
type textarea "hero.use("door")"
click at [1124, 683] on span "Run" at bounding box center [1117, 683] width 64 height 16
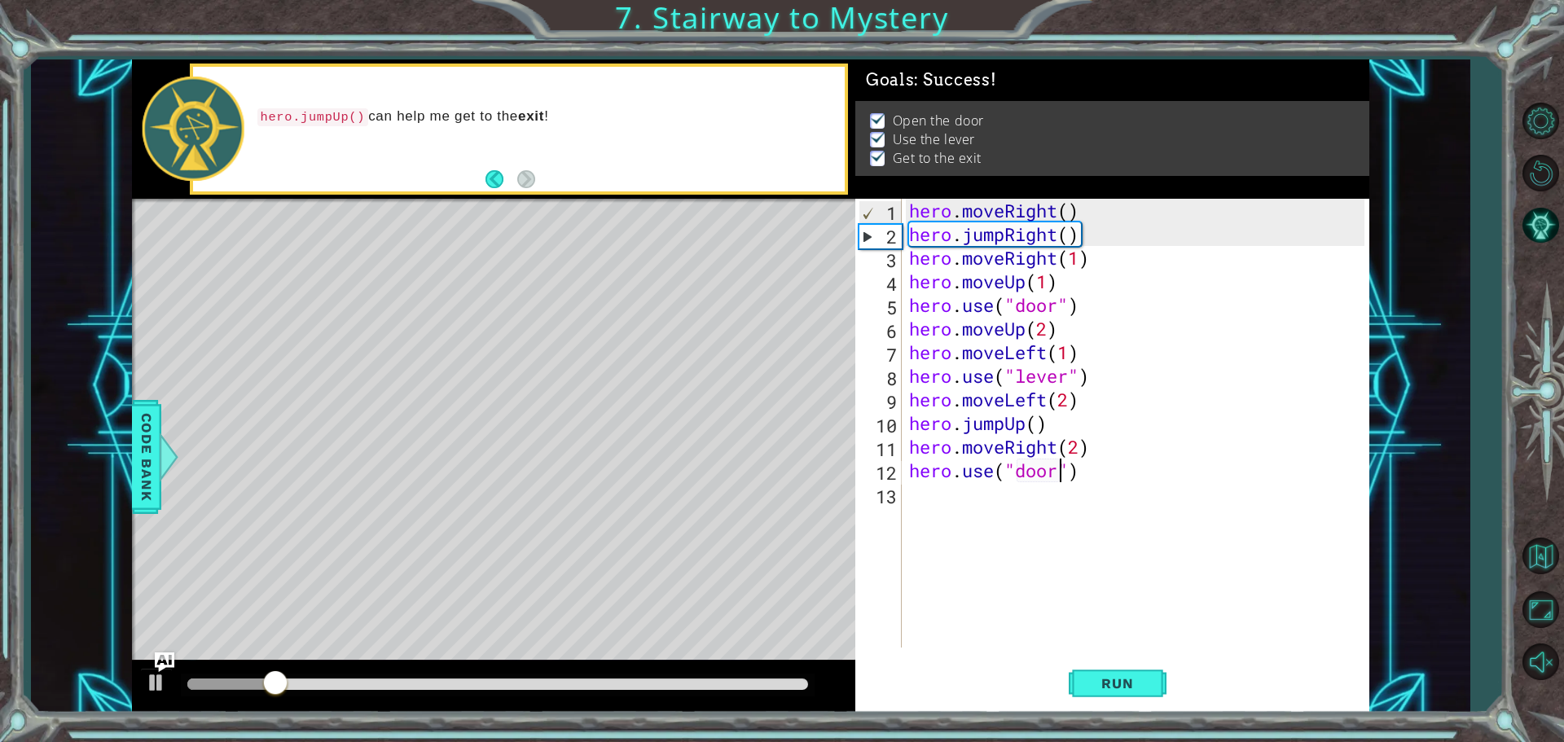
click at [703, 688] on div at bounding box center [497, 684] width 621 height 11
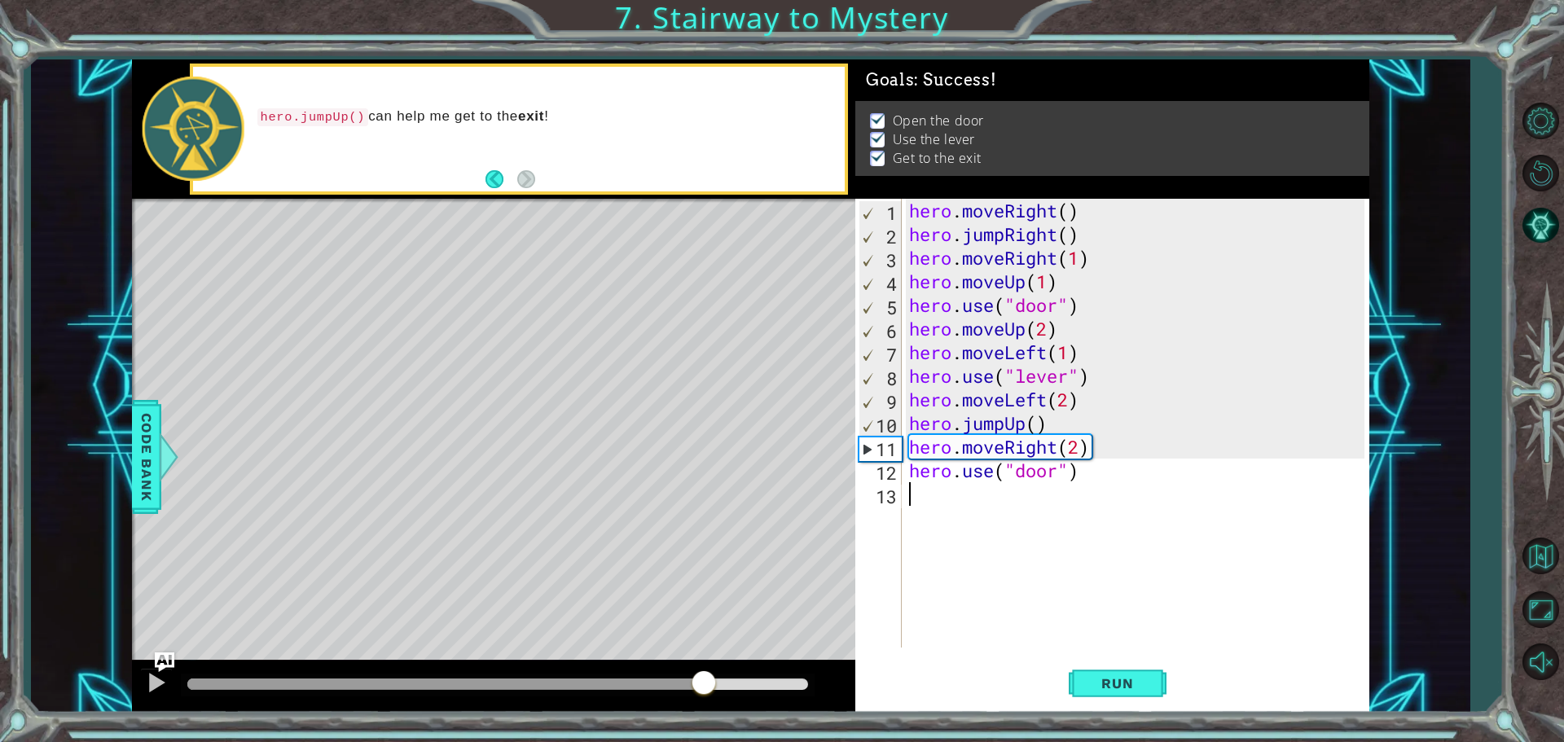
click at [1001, 533] on div "hero . moveRight ( ) hero . jumpRight ( ) hero . moveRight ( 1 ) hero . moveUp …" at bounding box center [1139, 447] width 467 height 496
click at [165, 685] on div at bounding box center [156, 682] width 21 height 21
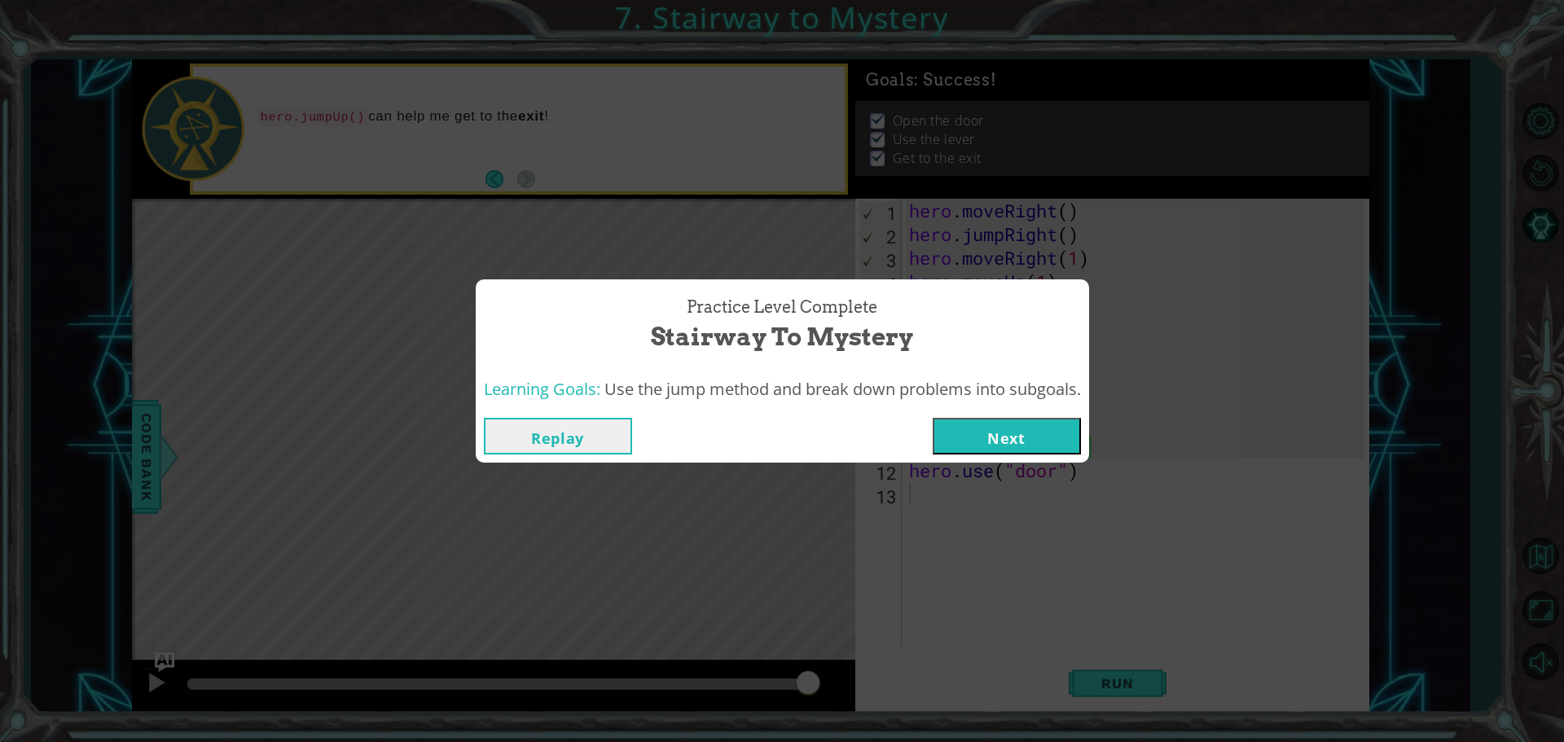
click at [992, 451] on button "Next" at bounding box center [1007, 436] width 148 height 37
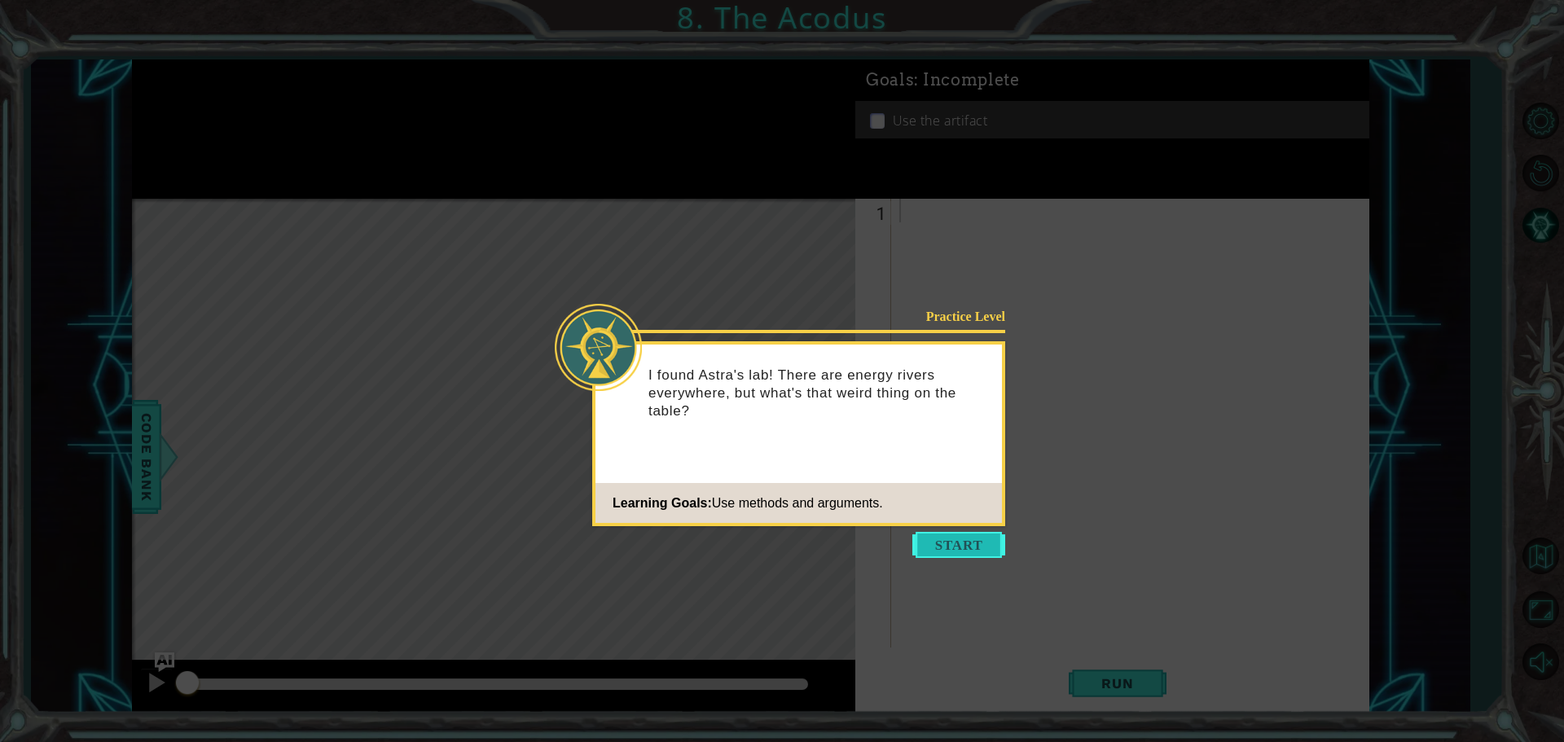
click at [993, 548] on button "Start" at bounding box center [959, 545] width 93 height 26
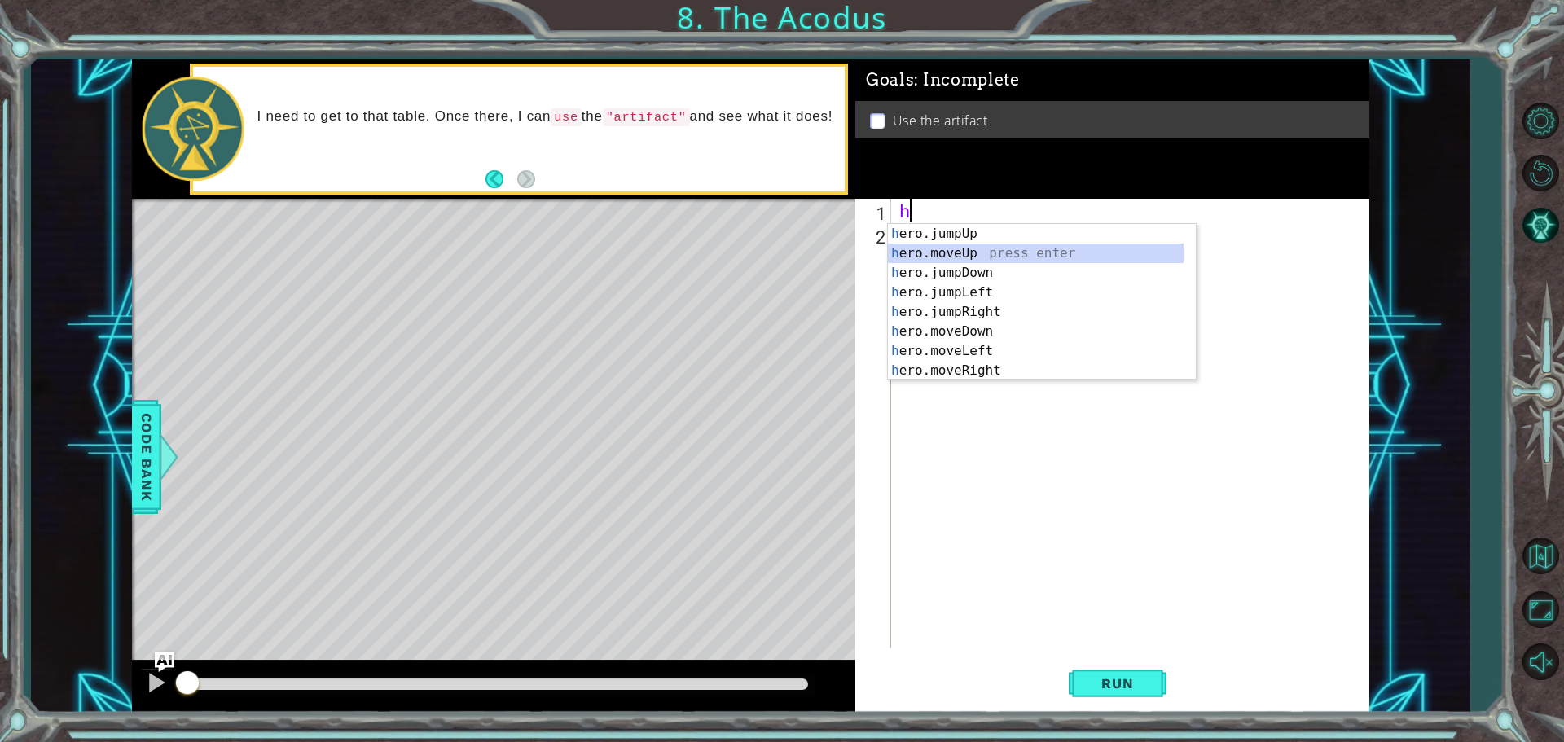
click at [937, 253] on div "h ero.jumpUp press enter h ero.moveUp press enter h ero.jumpDown press enter h …" at bounding box center [1036, 322] width 296 height 196
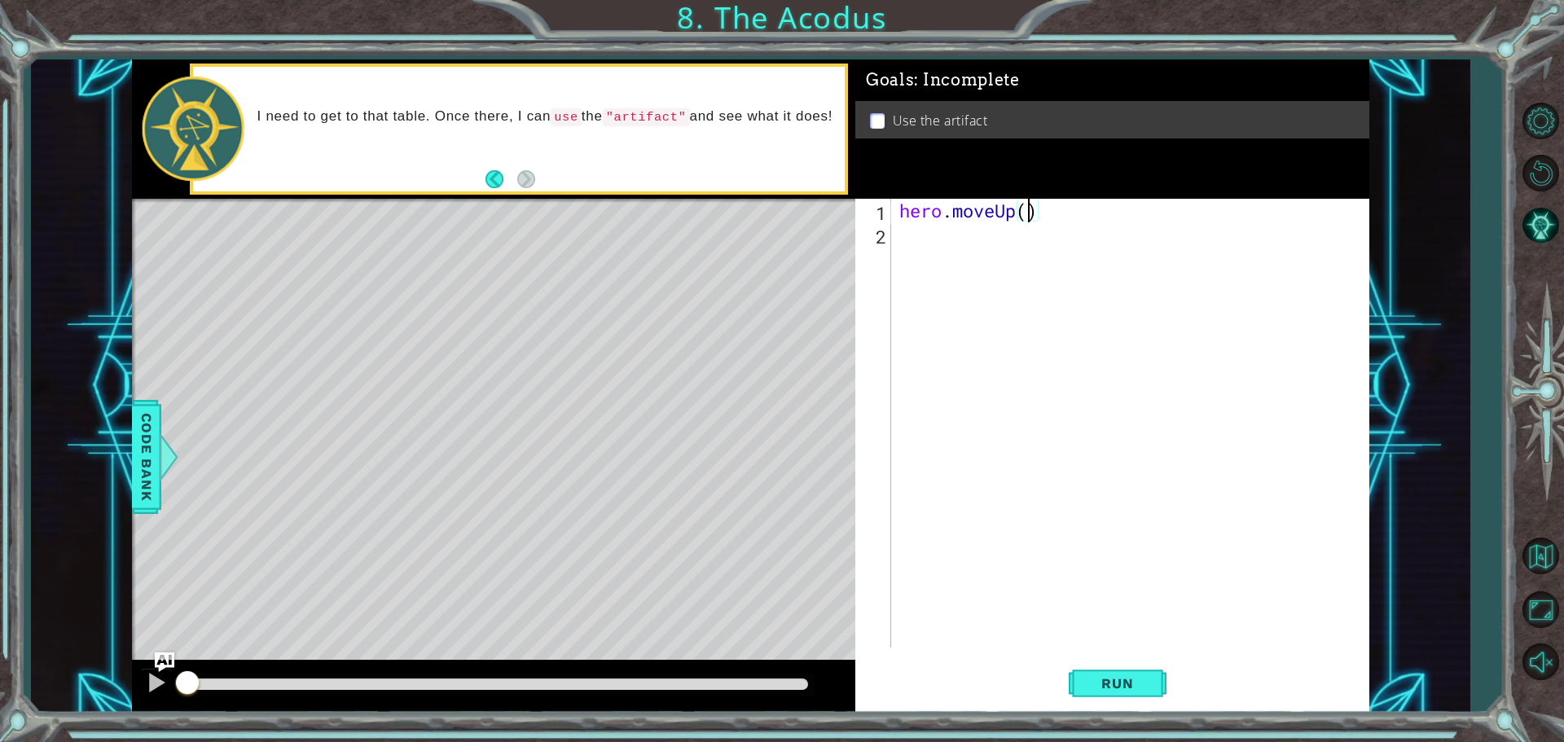
type textarea "hero.moveUp(2)"
click at [917, 238] on div "hero . moveUp ( 2 )" at bounding box center [1134, 447] width 477 height 496
type textarea "h"
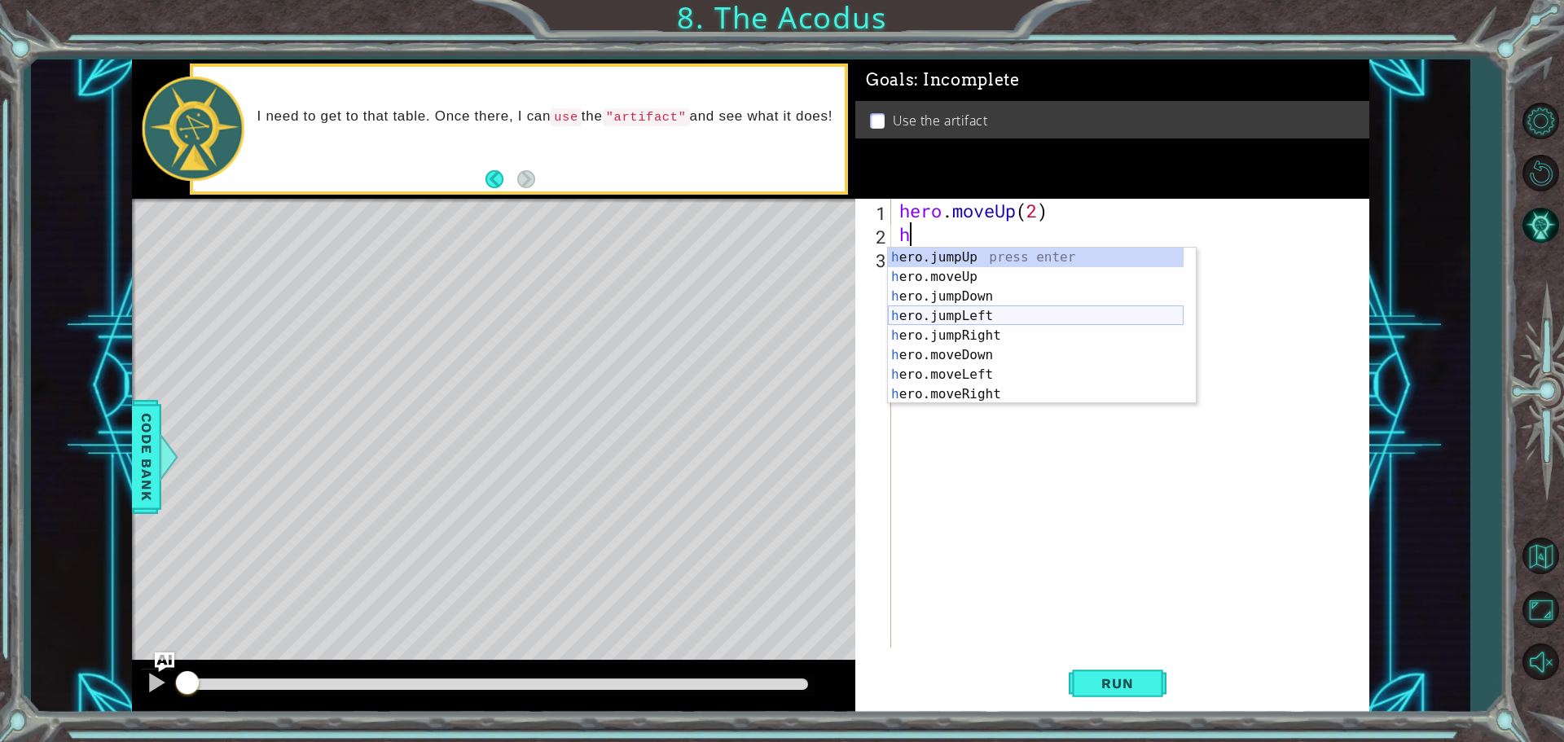
click at [956, 317] on div "h ero.jumpUp press enter h ero.moveUp press enter h ero.jumpDown press enter h …" at bounding box center [1036, 346] width 296 height 196
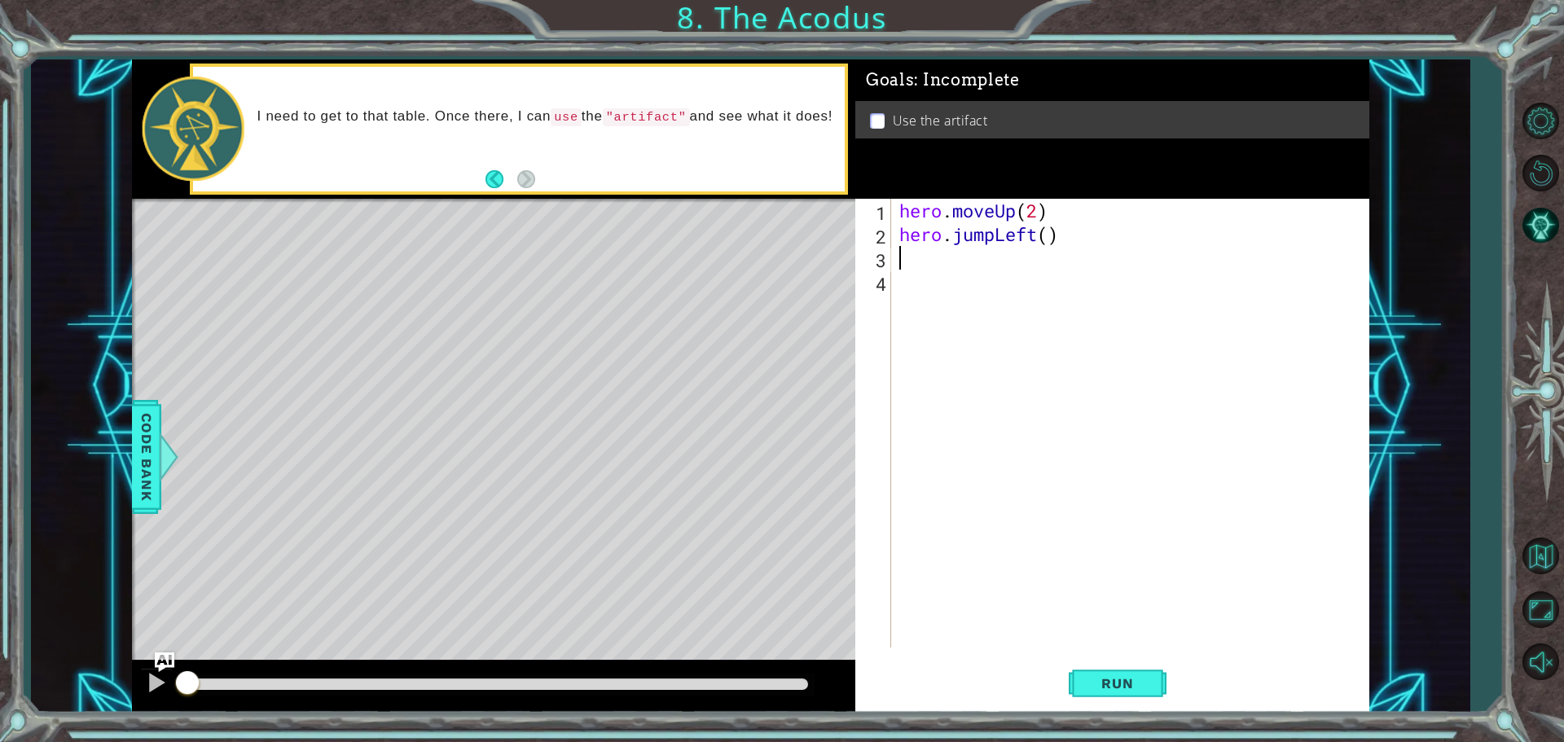
click at [1050, 243] on div "hero . moveUp ( 2 ) hero . jumpLeft ( )" at bounding box center [1134, 447] width 477 height 496
type textarea "hero.jumpLeft(1)"
click at [1047, 288] on div "hero . moveUp ( 2 ) hero . jumpLeft ( 1 )" at bounding box center [1134, 447] width 477 height 496
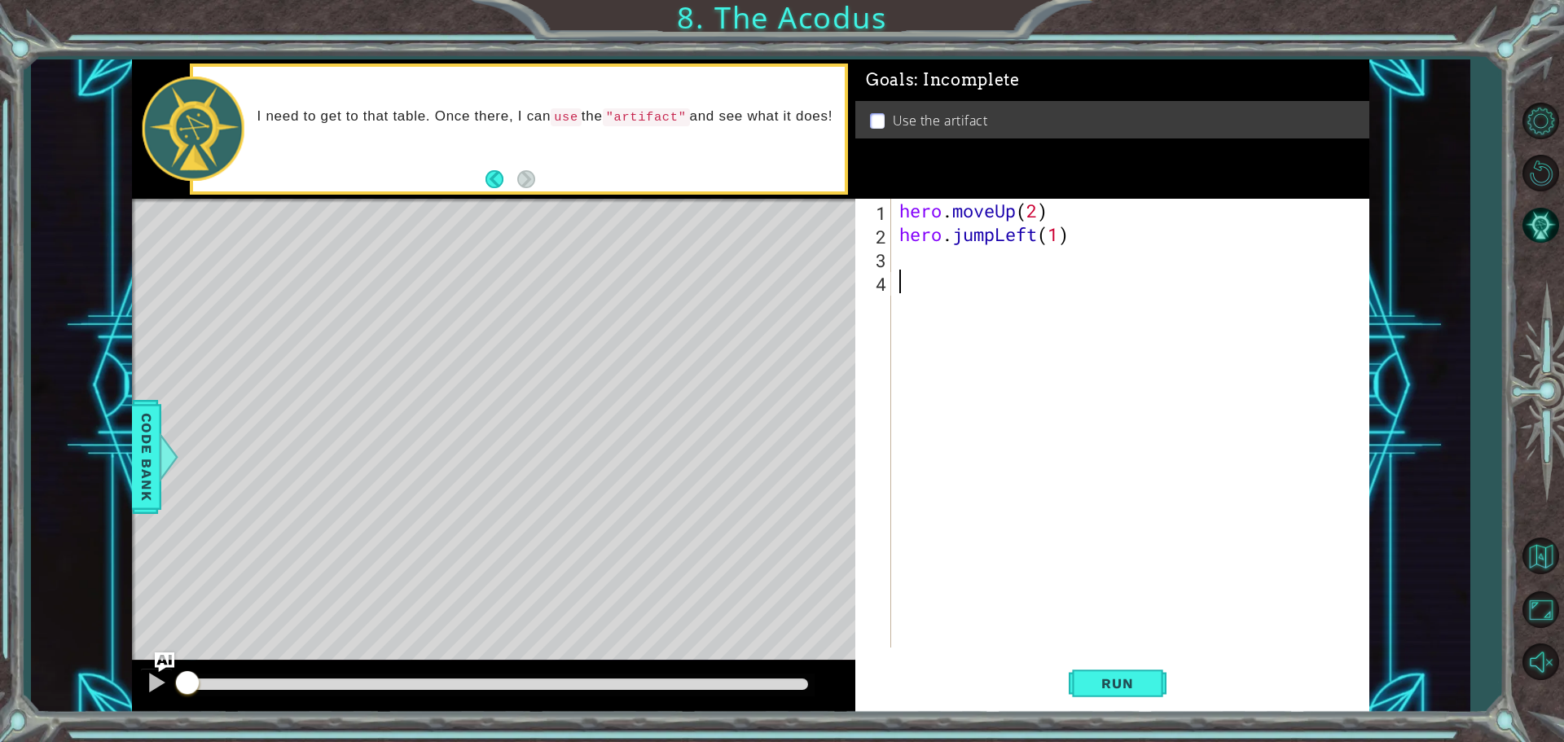
click at [937, 263] on div "hero . moveUp ( 2 ) hero . jumpLeft ( 1 )" at bounding box center [1134, 447] width 477 height 496
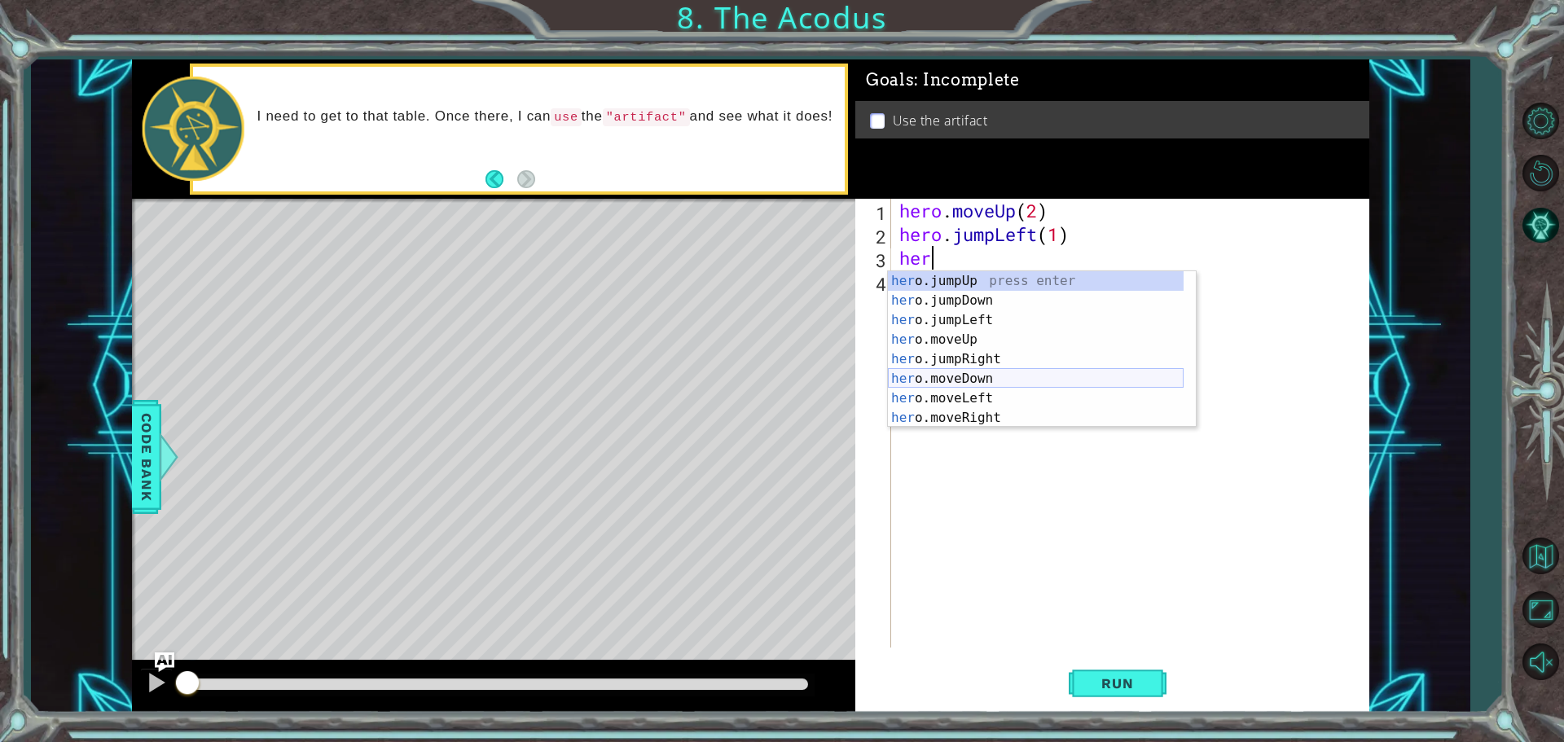
click at [961, 378] on div "her o.jumpUp press enter her o.jumpDown press enter her o.jumpLeft press enter …" at bounding box center [1036, 369] width 296 height 196
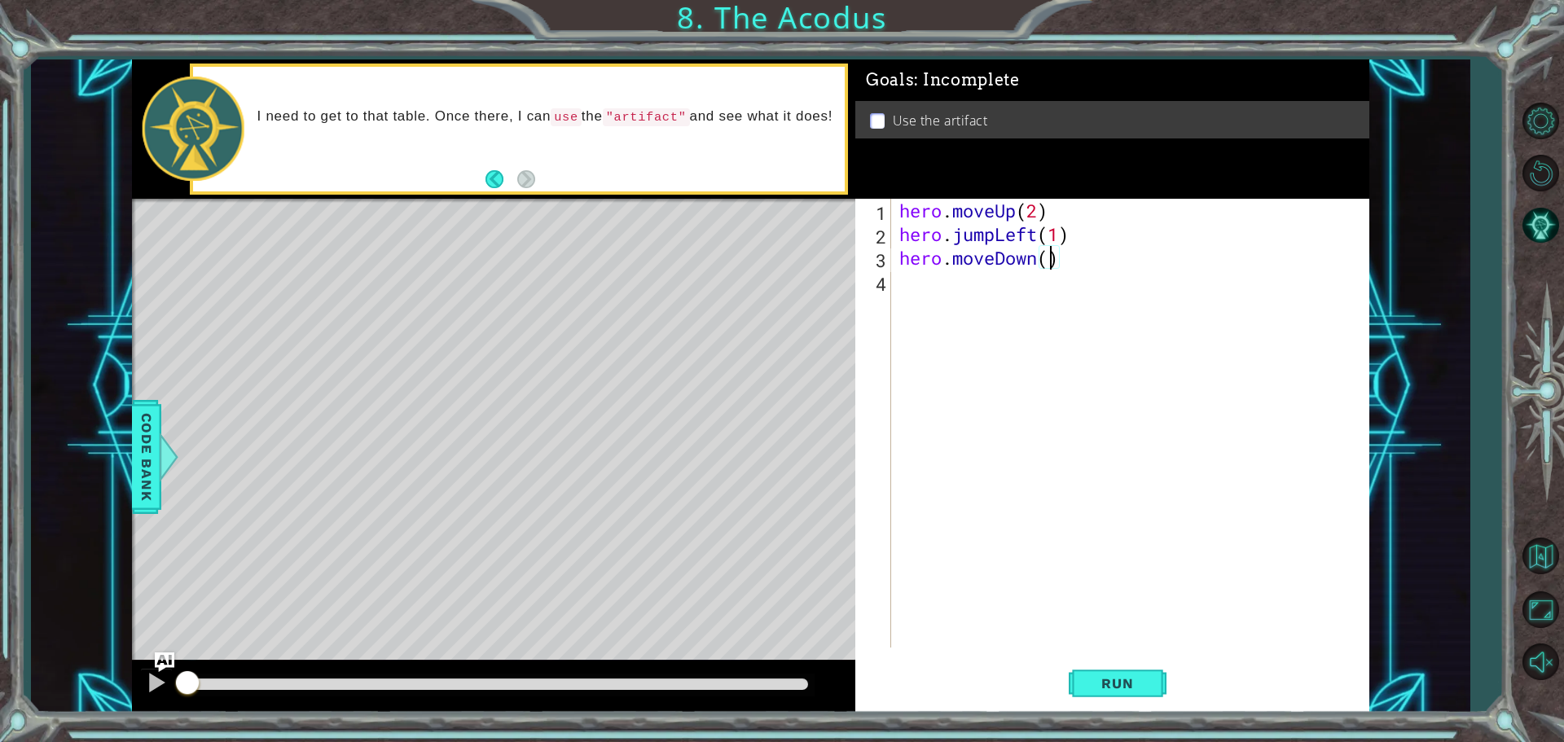
type textarea "hero.moveDown(2)"
click at [926, 297] on div "hero . moveUp ( 2 ) hero . jumpLeft ( 1 ) hero . moveDown ( 2 )" at bounding box center [1134, 447] width 477 height 496
type textarea "h"
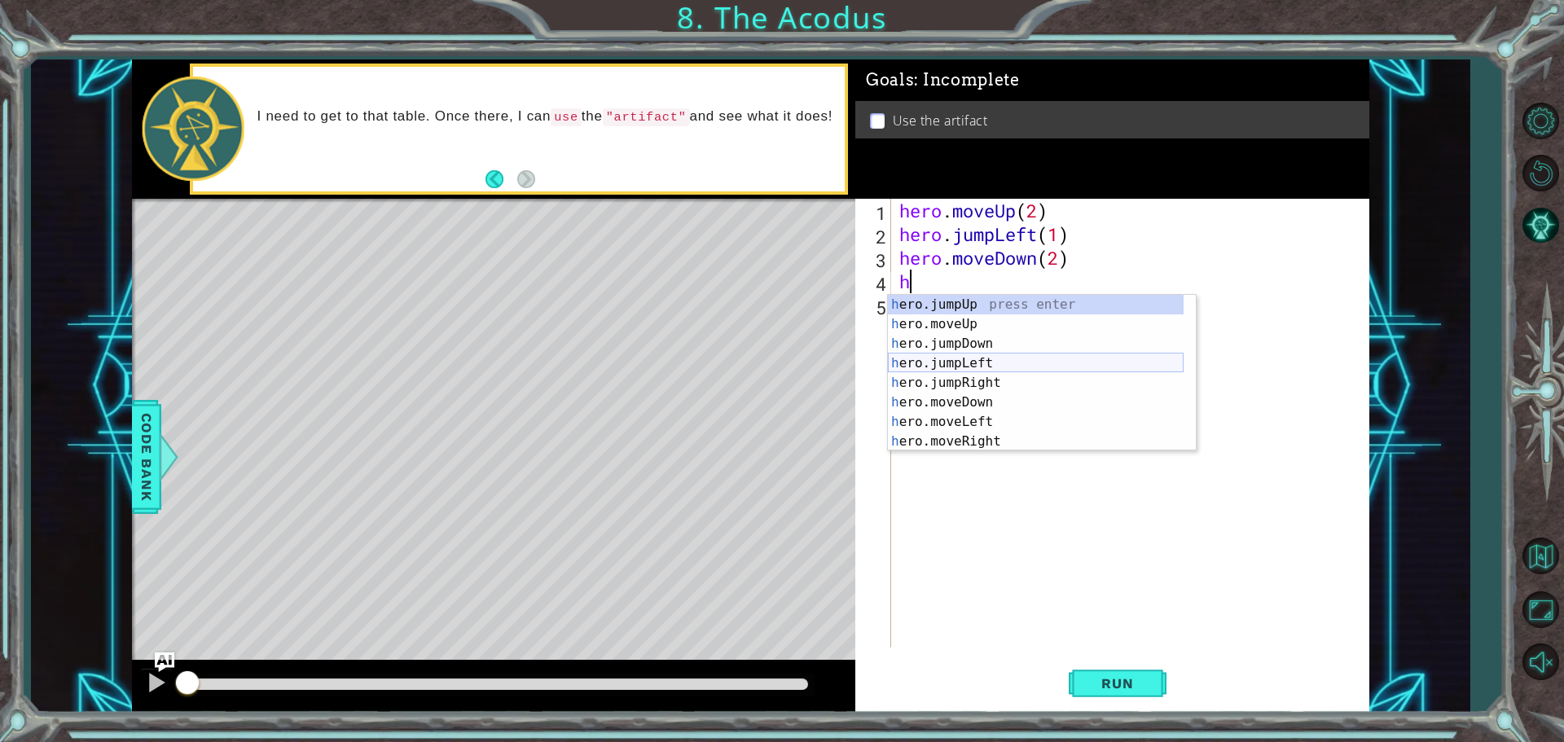
click at [998, 365] on div "h ero.jumpUp press enter h ero.moveUp press enter h ero.jumpDown press enter h …" at bounding box center [1036, 393] width 296 height 196
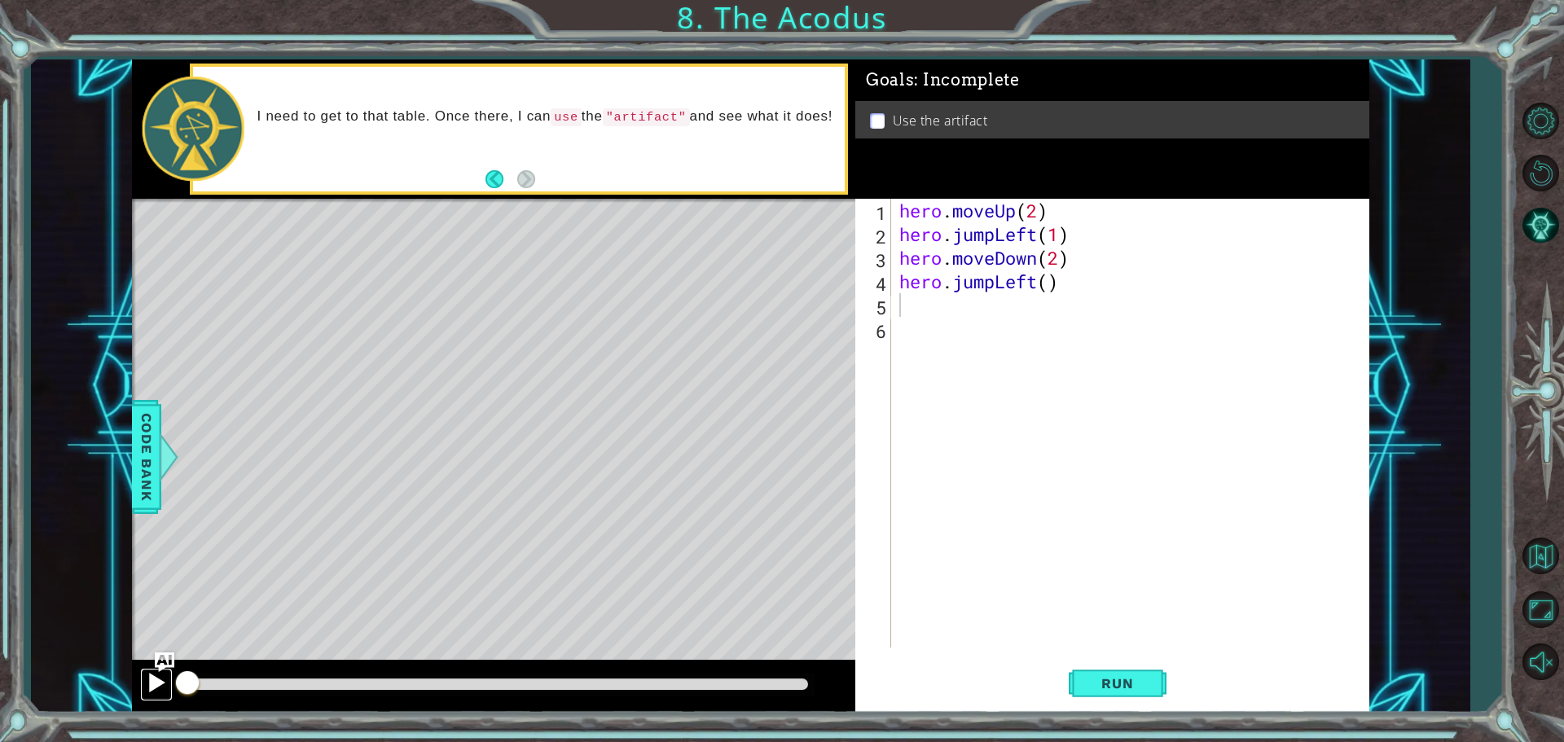
click at [154, 693] on div at bounding box center [156, 682] width 21 height 21
click at [401, 684] on div at bounding box center [497, 684] width 621 height 11
click at [420, 680] on div at bounding box center [497, 684] width 621 height 11
click at [455, 682] on div at bounding box center [497, 684] width 621 height 11
click at [499, 693] on div at bounding box center [498, 685] width 634 height 23
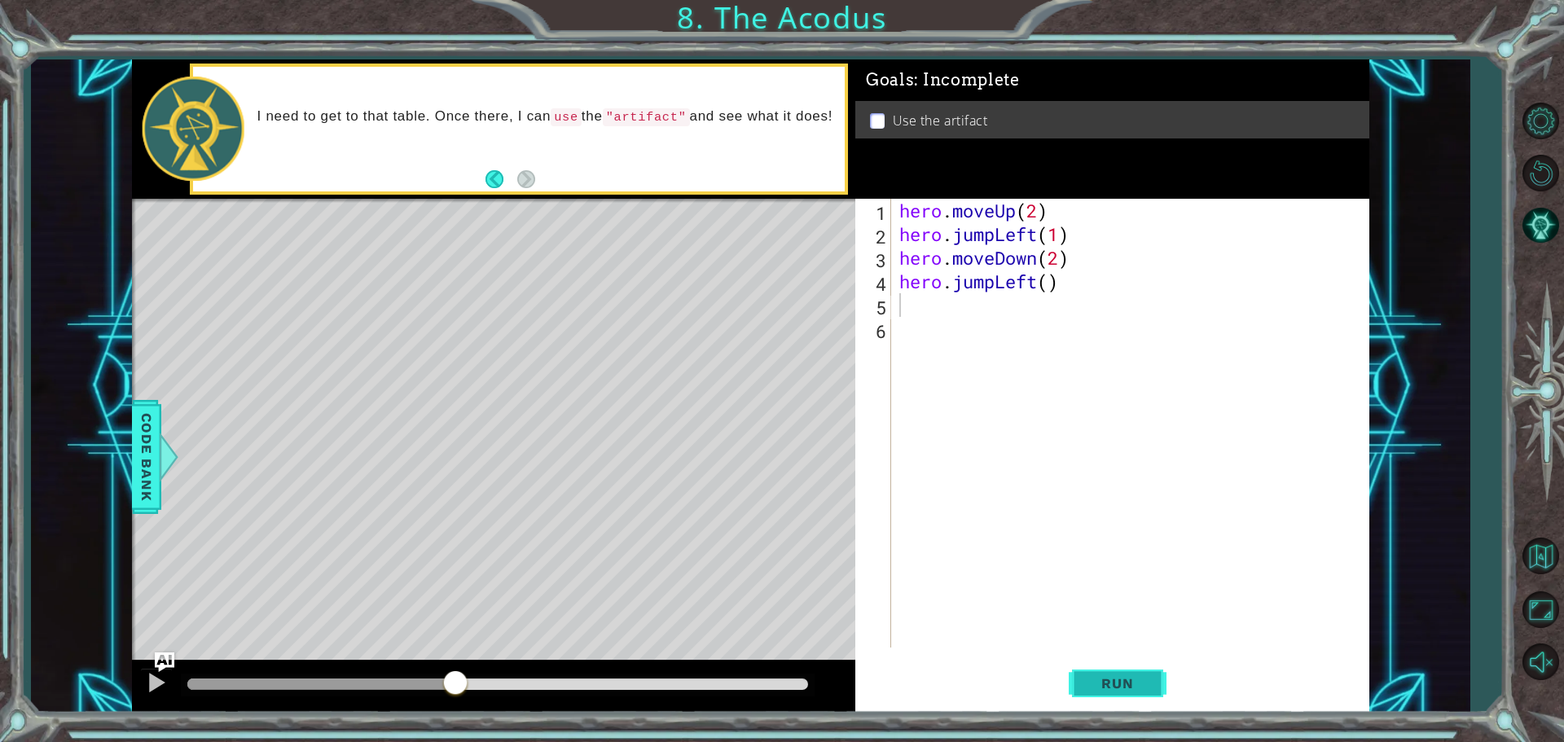
click at [1130, 662] on button "Run" at bounding box center [1118, 683] width 98 height 51
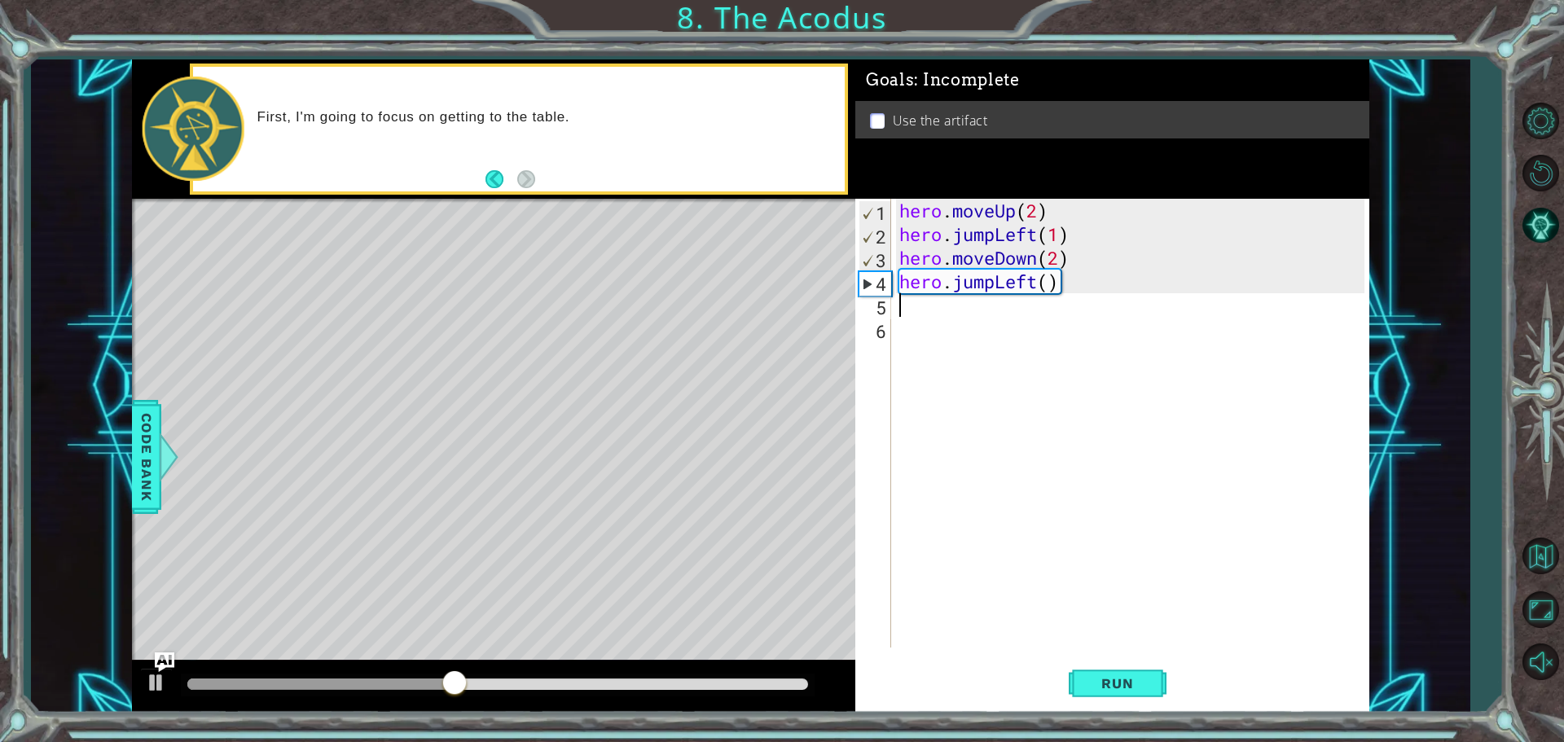
click at [1001, 257] on div "hero . moveUp ( 2 ) hero . jumpLeft ( 1 ) hero . moveDown ( 2 ) hero . jumpLeft…" at bounding box center [1134, 447] width 477 height 496
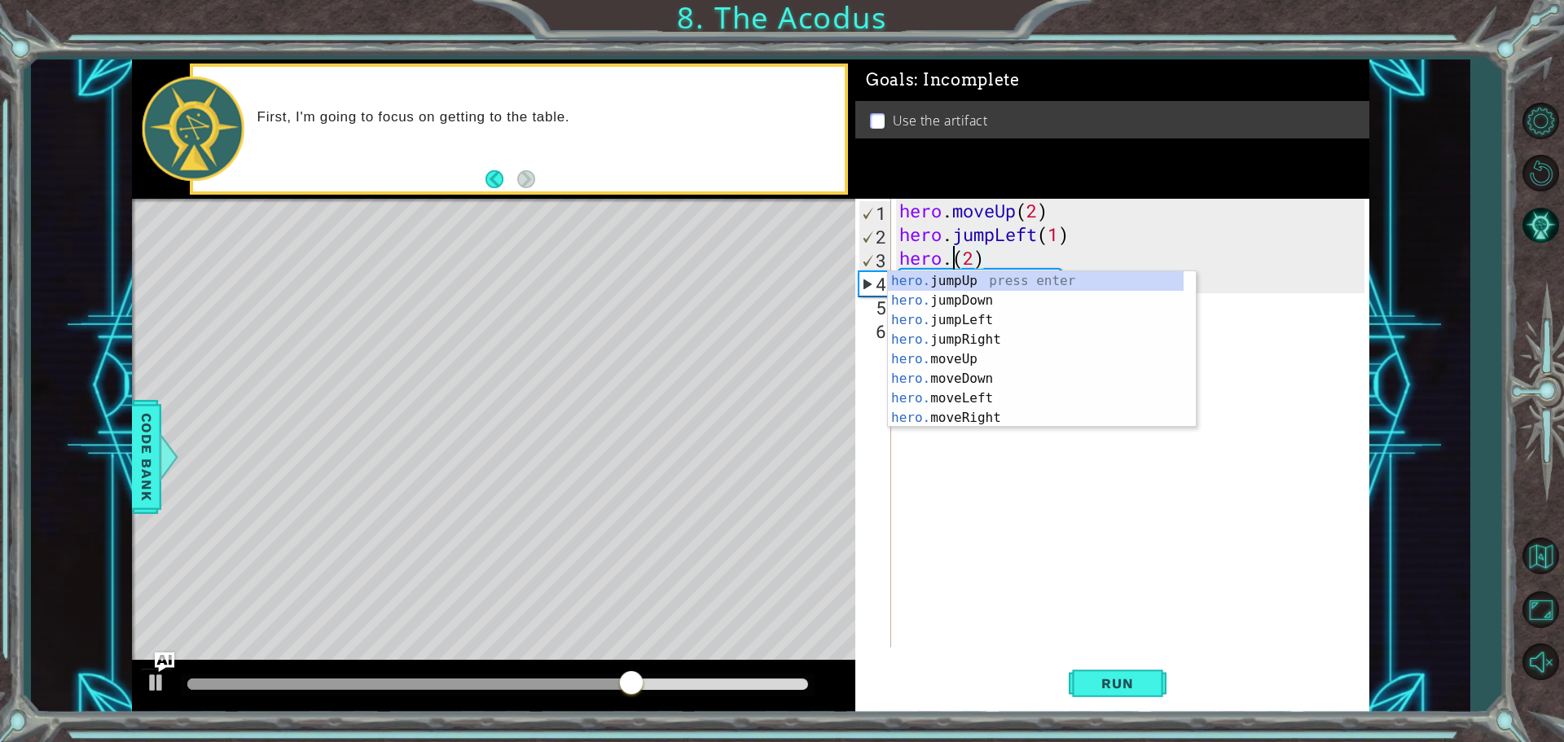
click at [983, 260] on div "hero . moveUp ( 2 ) hero . jumpLeft ( 1 ) hero . ( 2 ) hero . jumpLeft ( )" at bounding box center [1134, 447] width 477 height 496
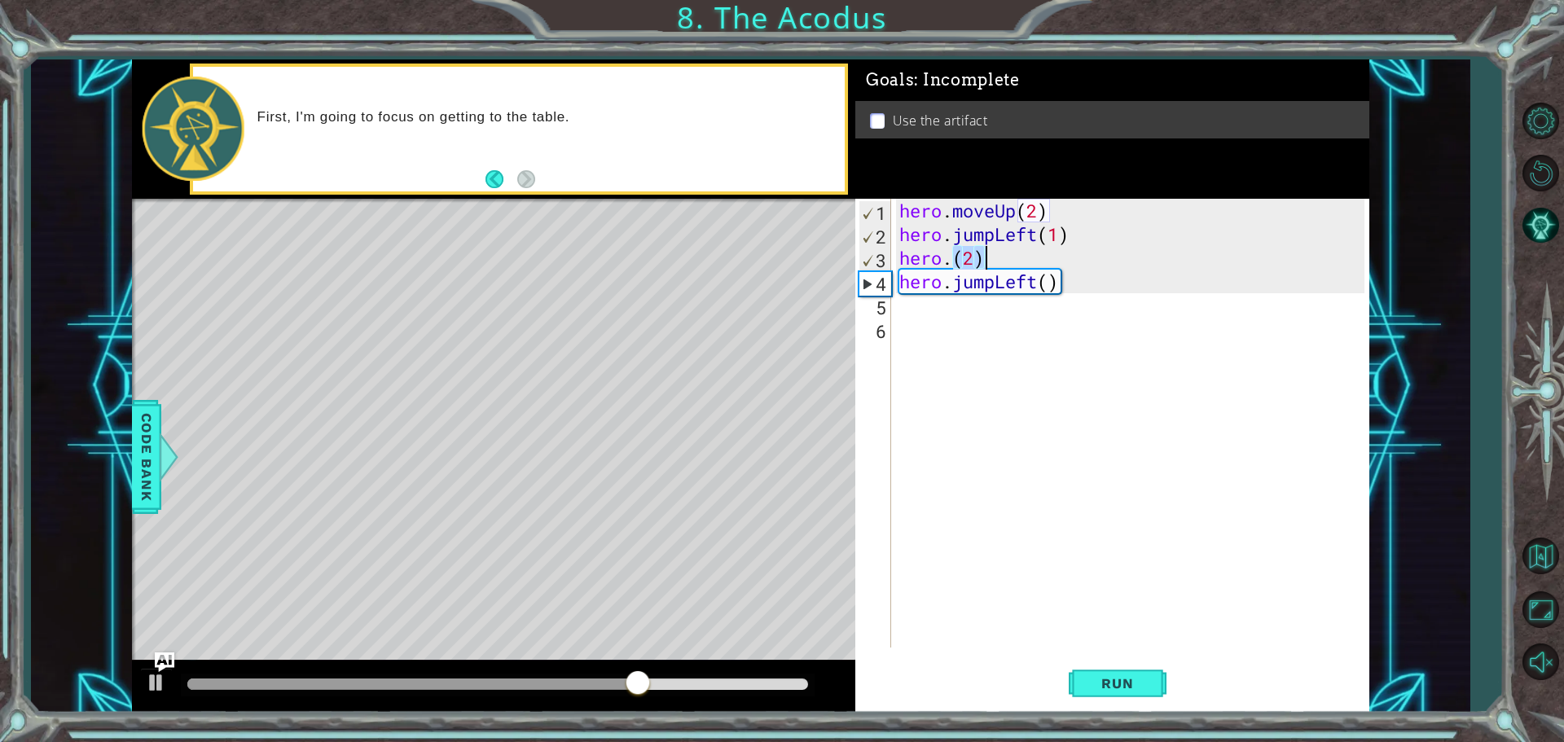
click at [983, 260] on div "hero . moveUp ( 2 ) hero . jumpLeft ( 1 ) hero . ( 2 ) hero . jumpLeft ( )" at bounding box center [1134, 447] width 477 height 496
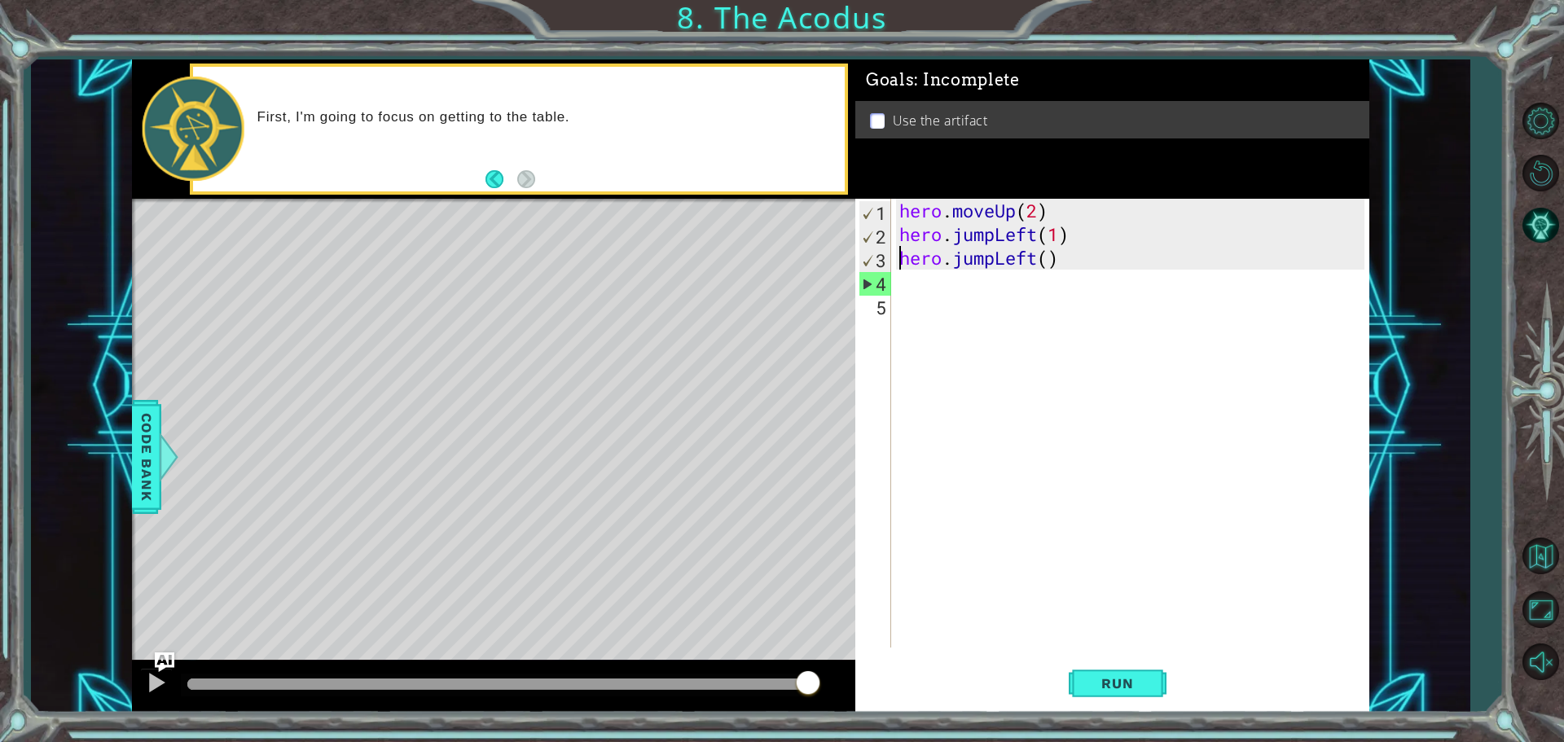
click at [1068, 232] on div "hero . moveUp ( 2 ) hero . jumpLeft ( 1 ) hero . jumpLeft ( )" at bounding box center [1134, 447] width 477 height 496
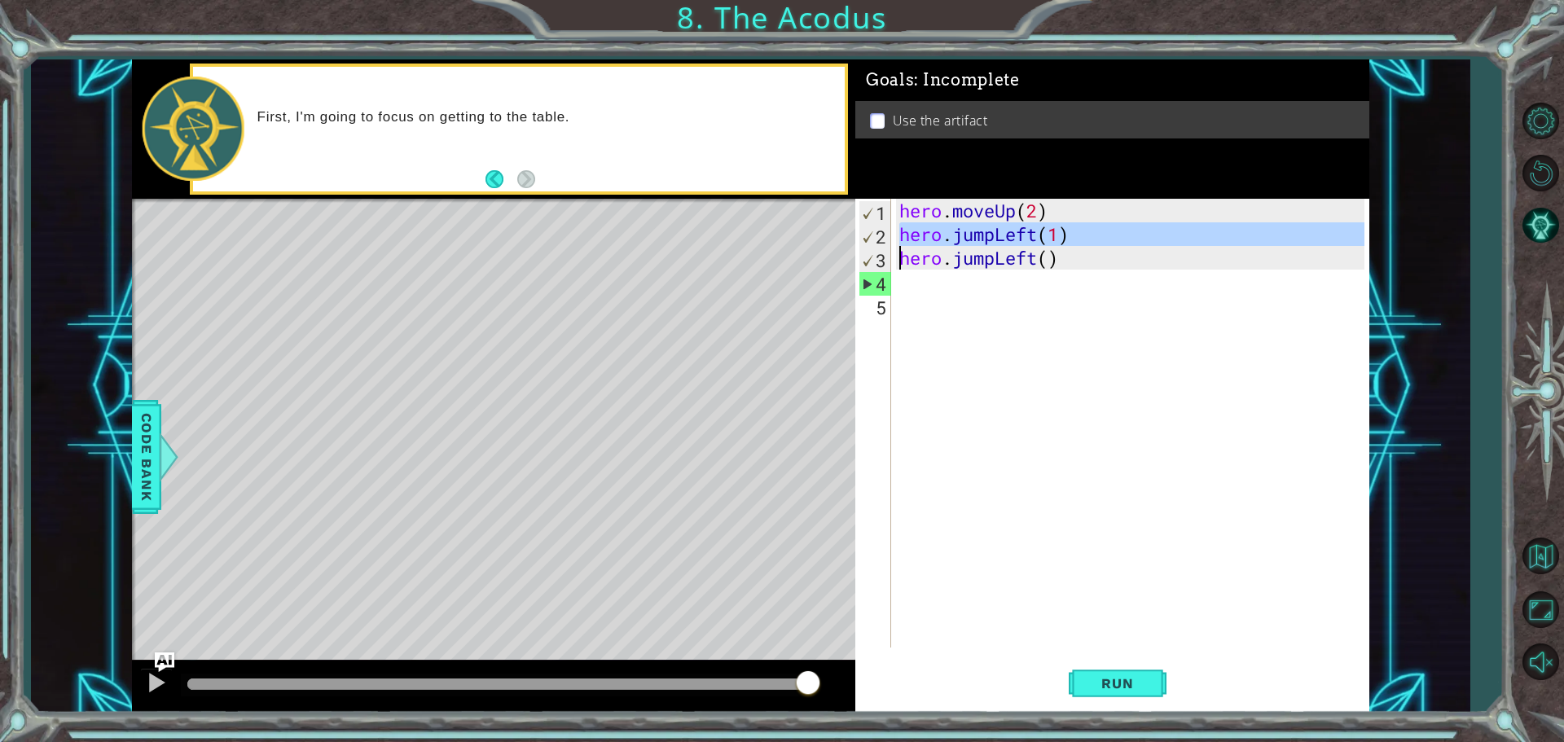
click at [1068, 232] on div "hero . moveUp ( 2 ) hero . jumpLeft ( 1 ) hero . jumpLeft ( )" at bounding box center [1134, 447] width 477 height 496
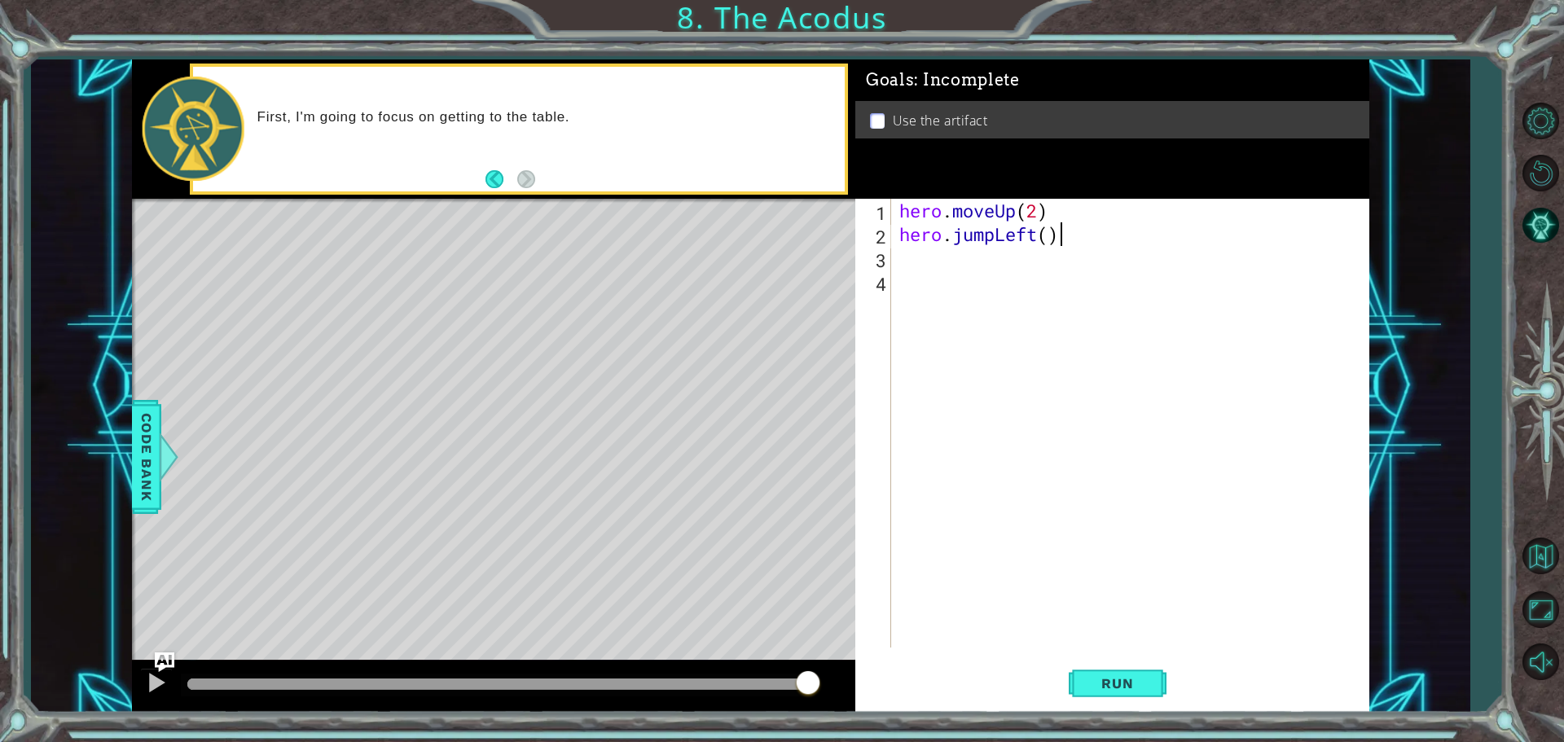
click at [1069, 244] on div "hero . moveUp ( 2 ) hero . jumpLeft ( )" at bounding box center [1134, 447] width 477 height 496
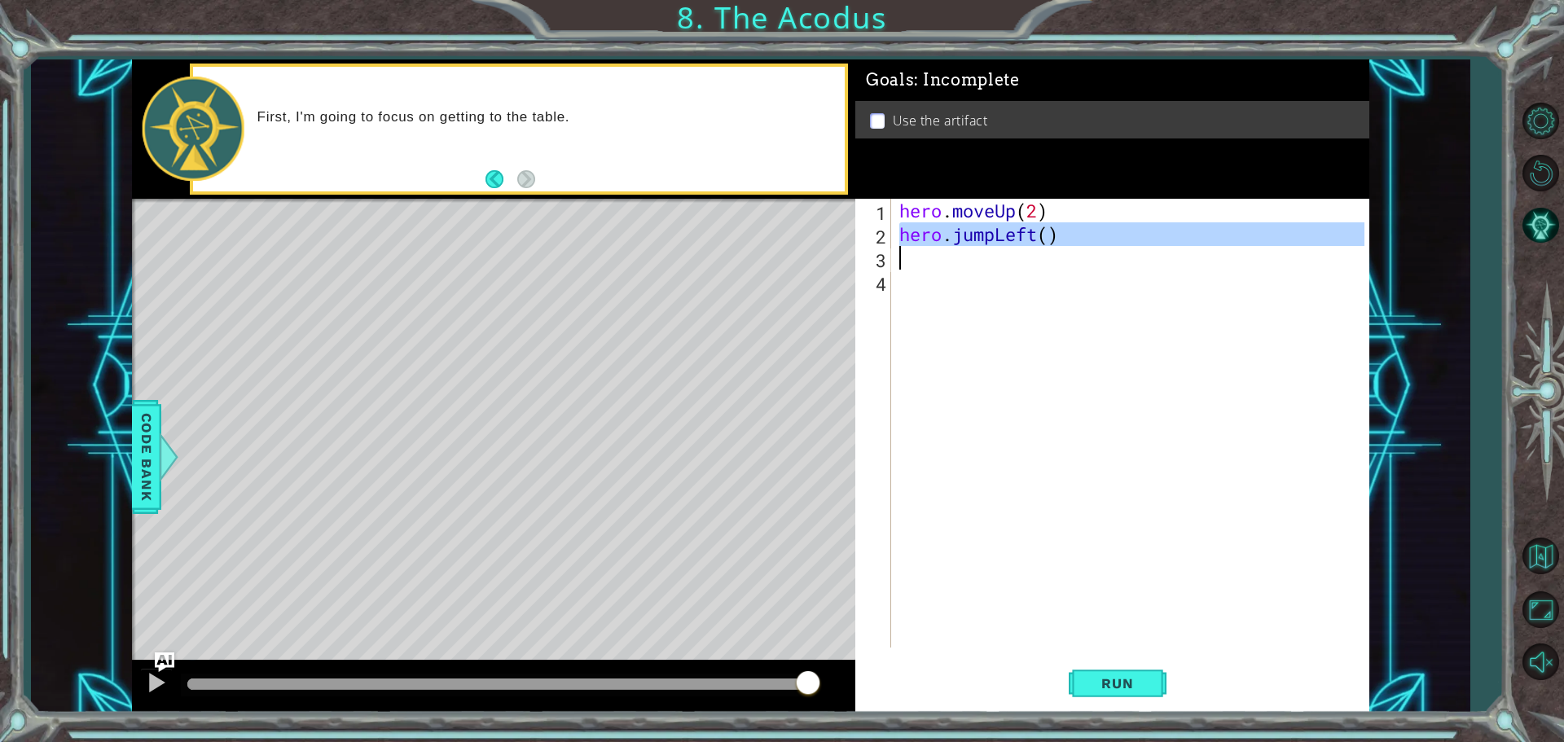
click at [1069, 244] on div "hero . moveUp ( 2 ) hero . jumpLeft ( )" at bounding box center [1134, 447] width 477 height 496
type textarea "hero.jumpLeft()"
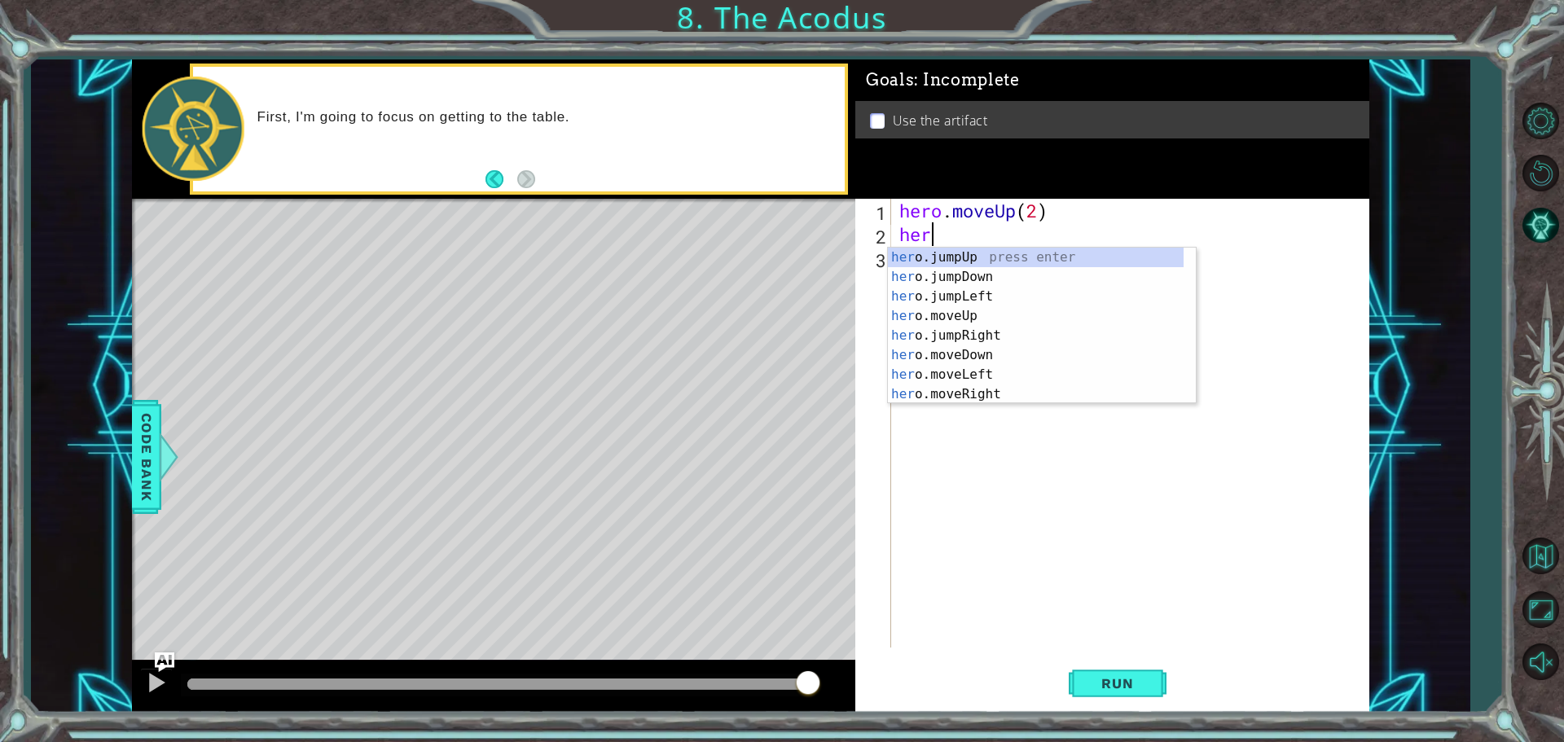
type textarea "hero"
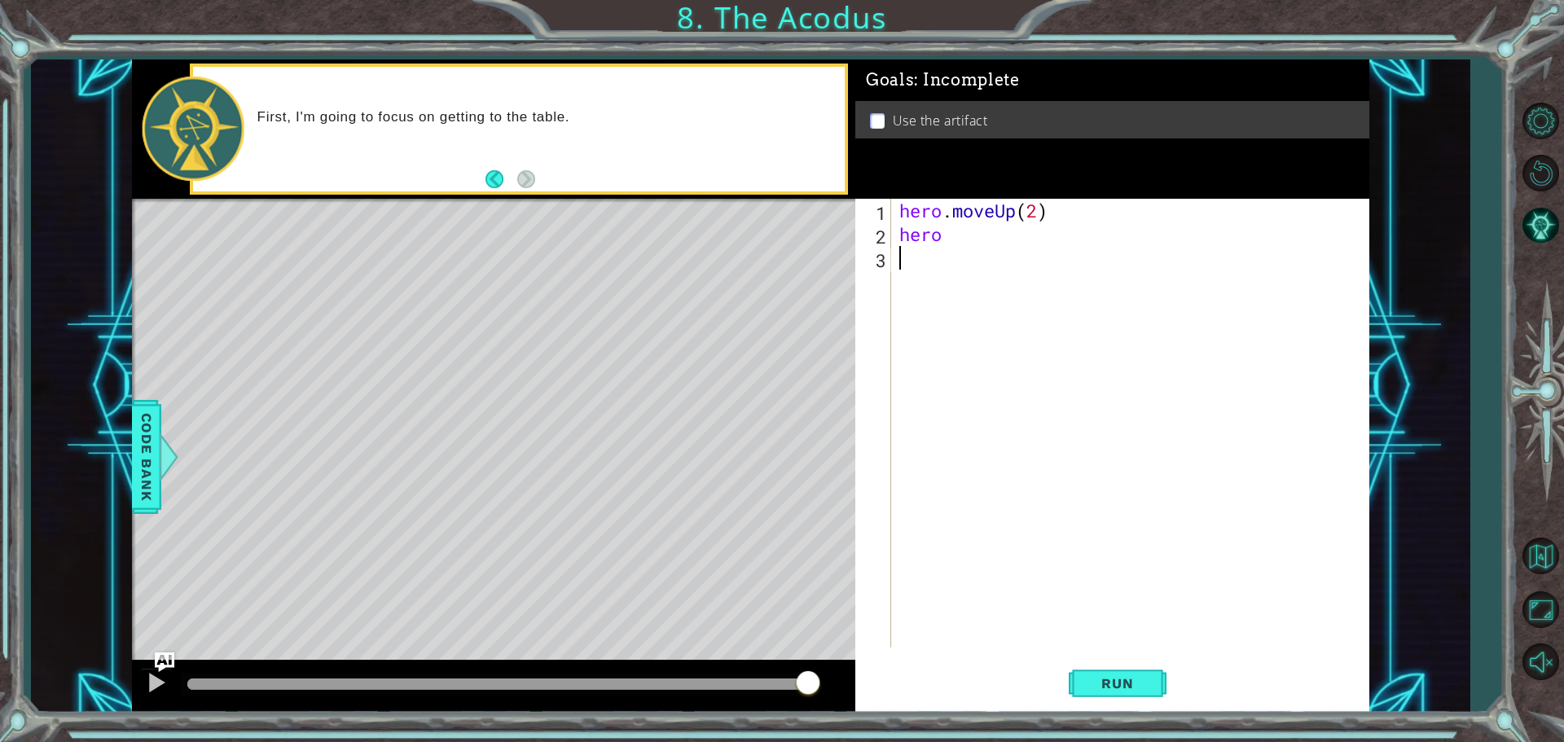
click at [1118, 453] on div "hero . moveUp ( 2 ) hero" at bounding box center [1134, 447] width 477 height 496
click at [941, 235] on div "hero . moveUp ( 2 ) hero" at bounding box center [1134, 447] width 477 height 496
click at [939, 238] on div "hero . moveUp ( 2 ) hero" at bounding box center [1134, 447] width 477 height 496
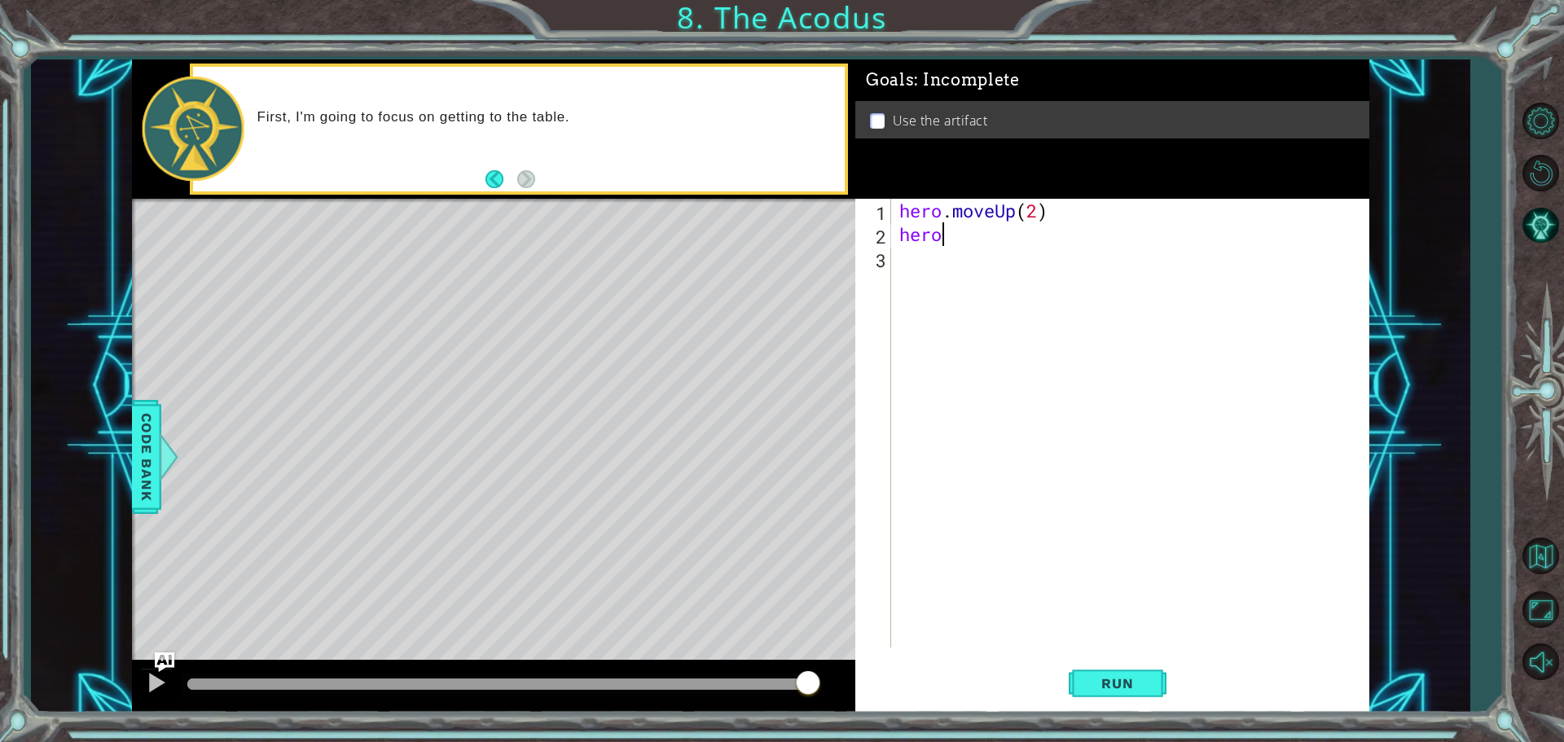
click at [935, 238] on div "hero . moveUp ( 2 ) hero" at bounding box center [1134, 447] width 477 height 496
click at [943, 237] on div "hero . moveUp ( 2 ) hero" at bounding box center [1134, 447] width 477 height 496
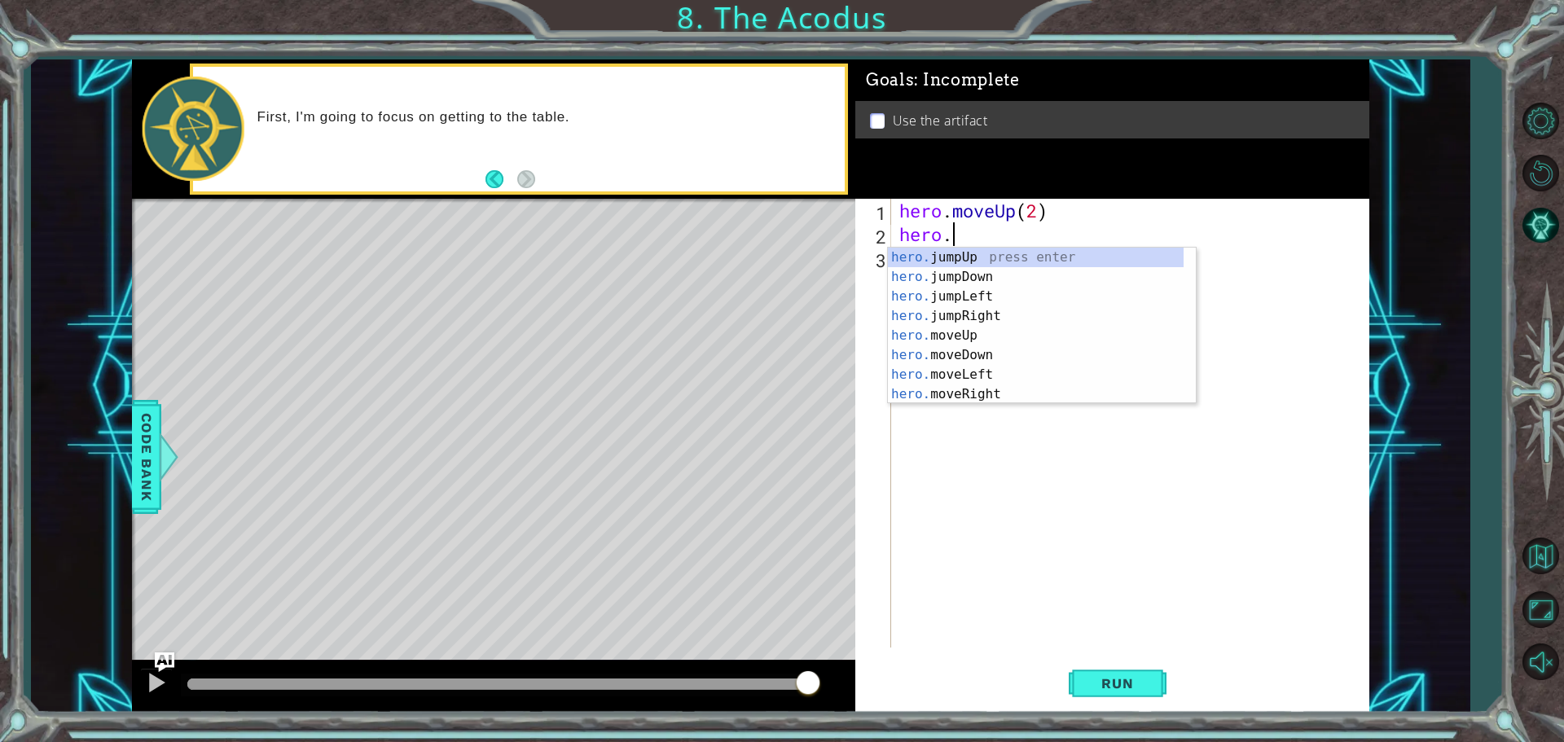
scroll to position [0, 2]
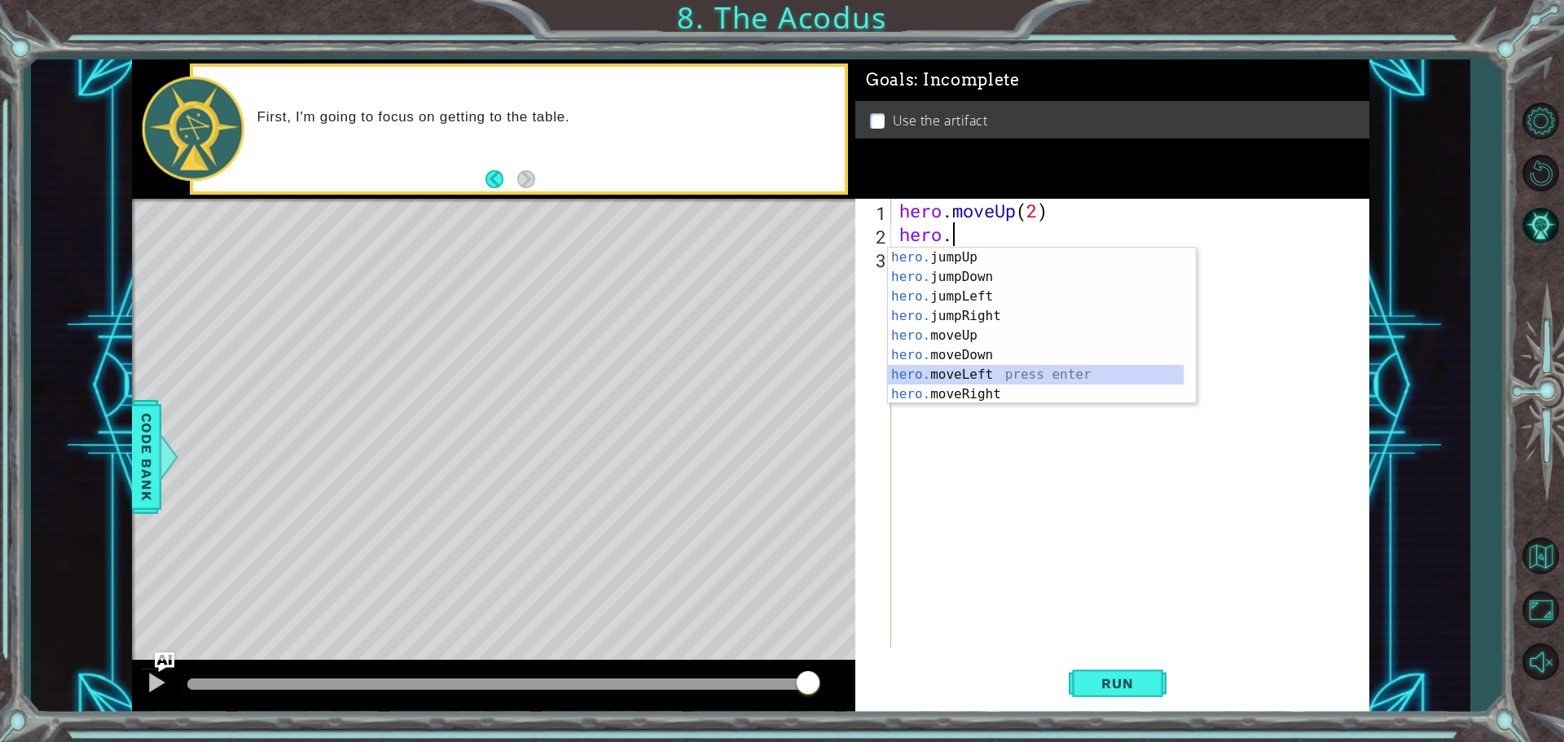
click at [1016, 367] on div "hero. jumpUp press enter hero. jumpDown press enter hero. jumpLeft press enter …" at bounding box center [1036, 346] width 296 height 196
type textarea "hero.moveLeft(1)"
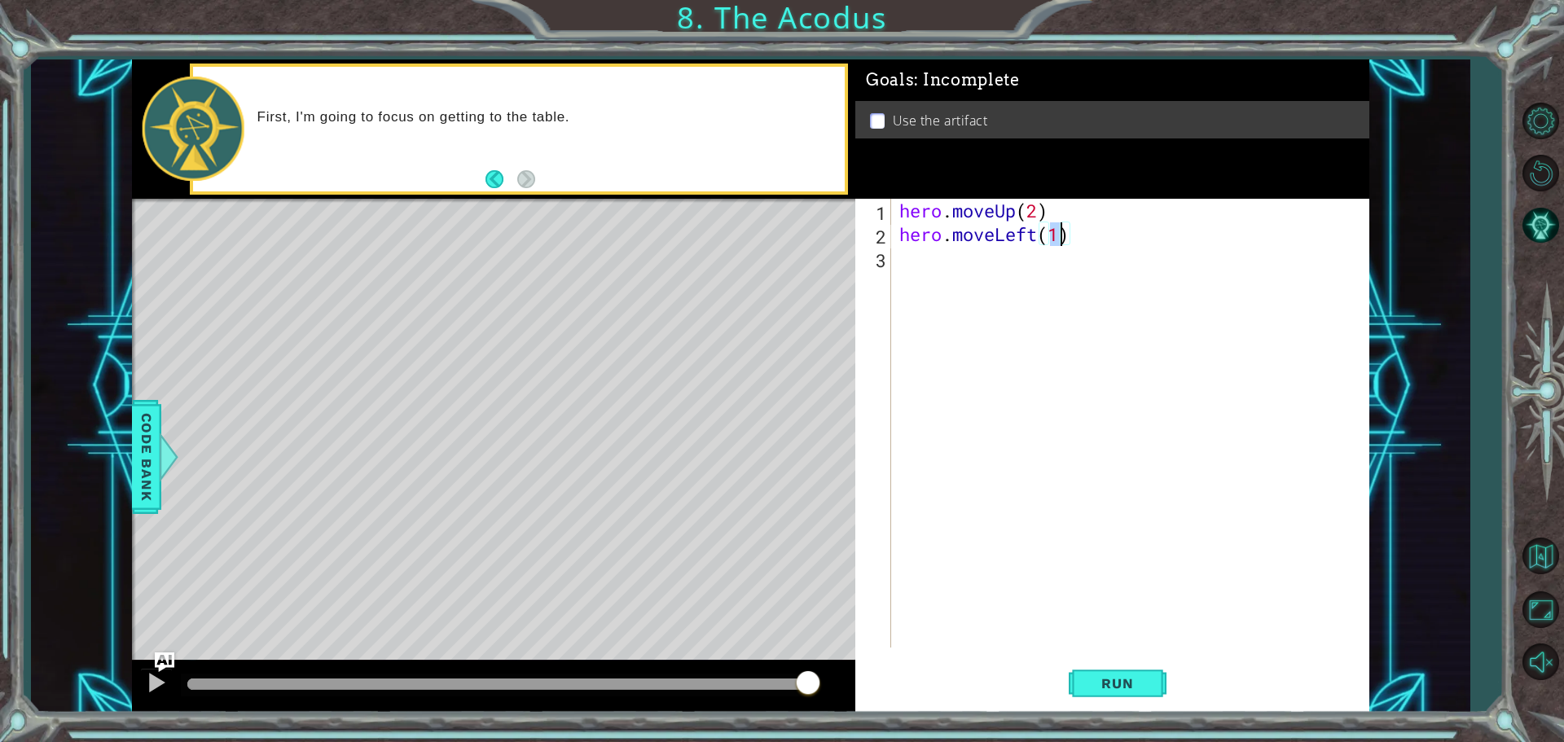
click at [1072, 252] on div "hero . moveUp ( 2 ) hero . moveLeft ( 1 )" at bounding box center [1134, 447] width 477 height 496
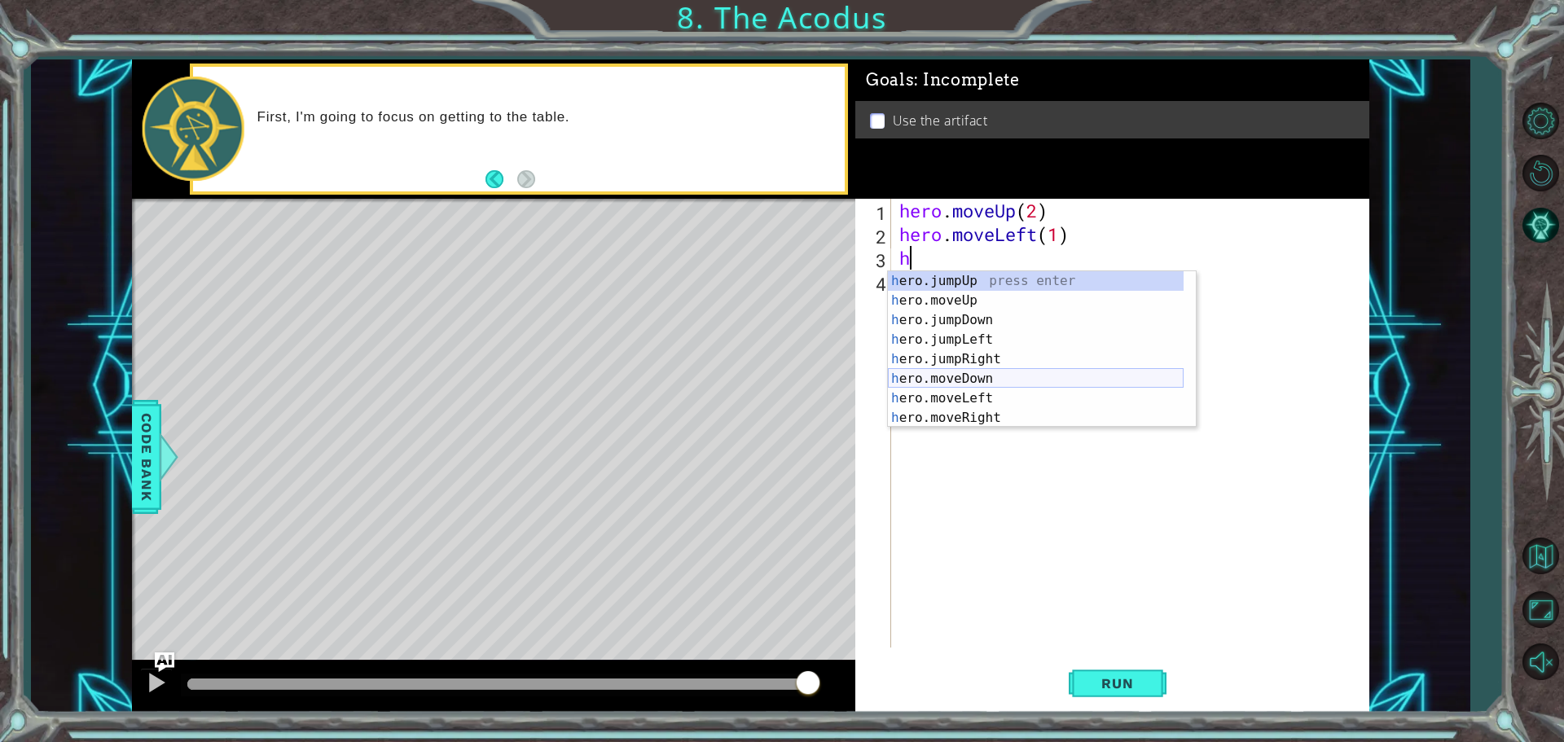
click at [981, 372] on div "h ero.jumpUp press enter h ero.moveUp press enter h ero.jumpDown press enter h …" at bounding box center [1036, 369] width 296 height 196
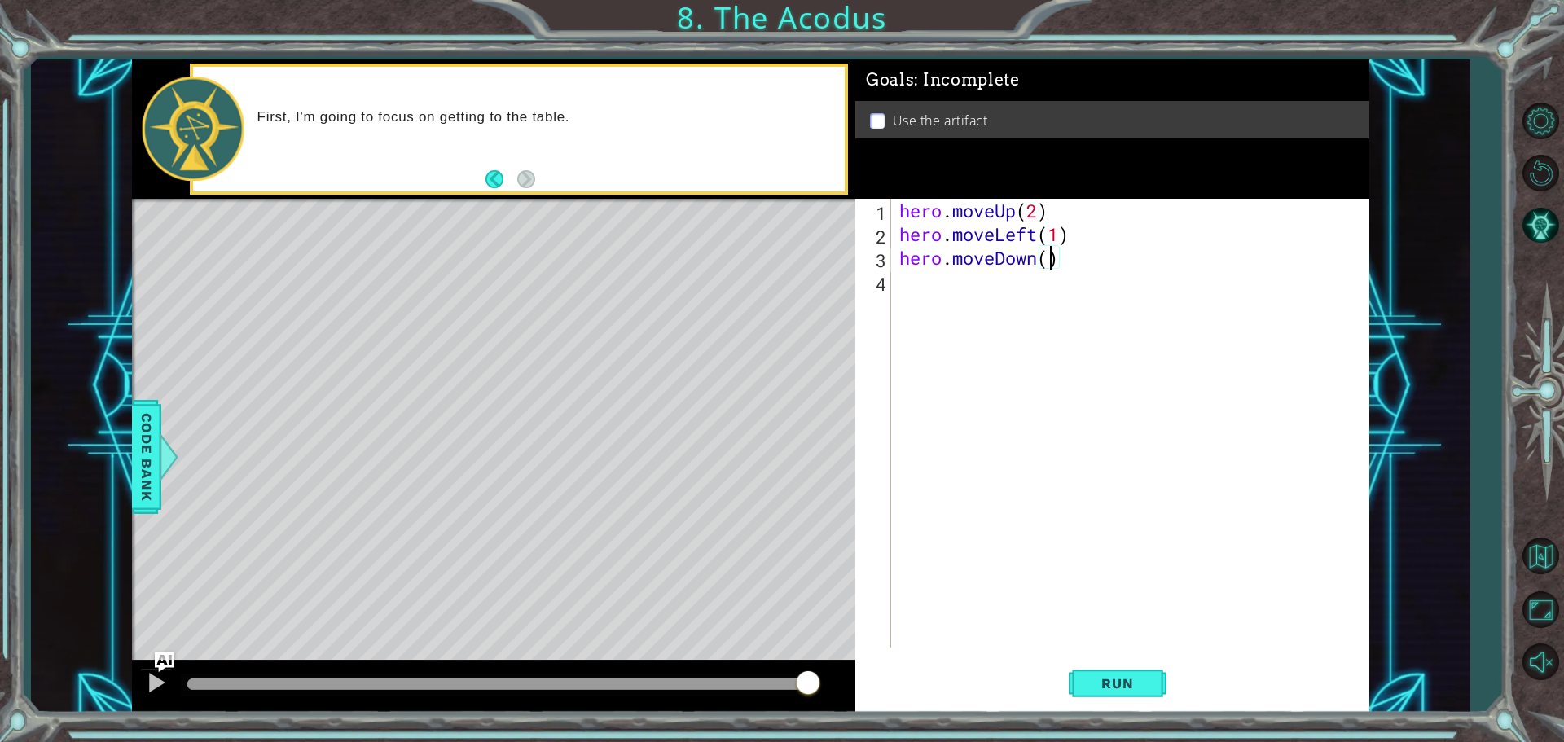
type textarea "hero.moveDown(2)"
click at [1033, 447] on div "hero . moveUp ( 2 ) hero . moveLeft ( 1 ) hero . moveDown ( 2 )" at bounding box center [1134, 447] width 477 height 496
click at [1098, 668] on button "Run" at bounding box center [1118, 683] width 98 height 51
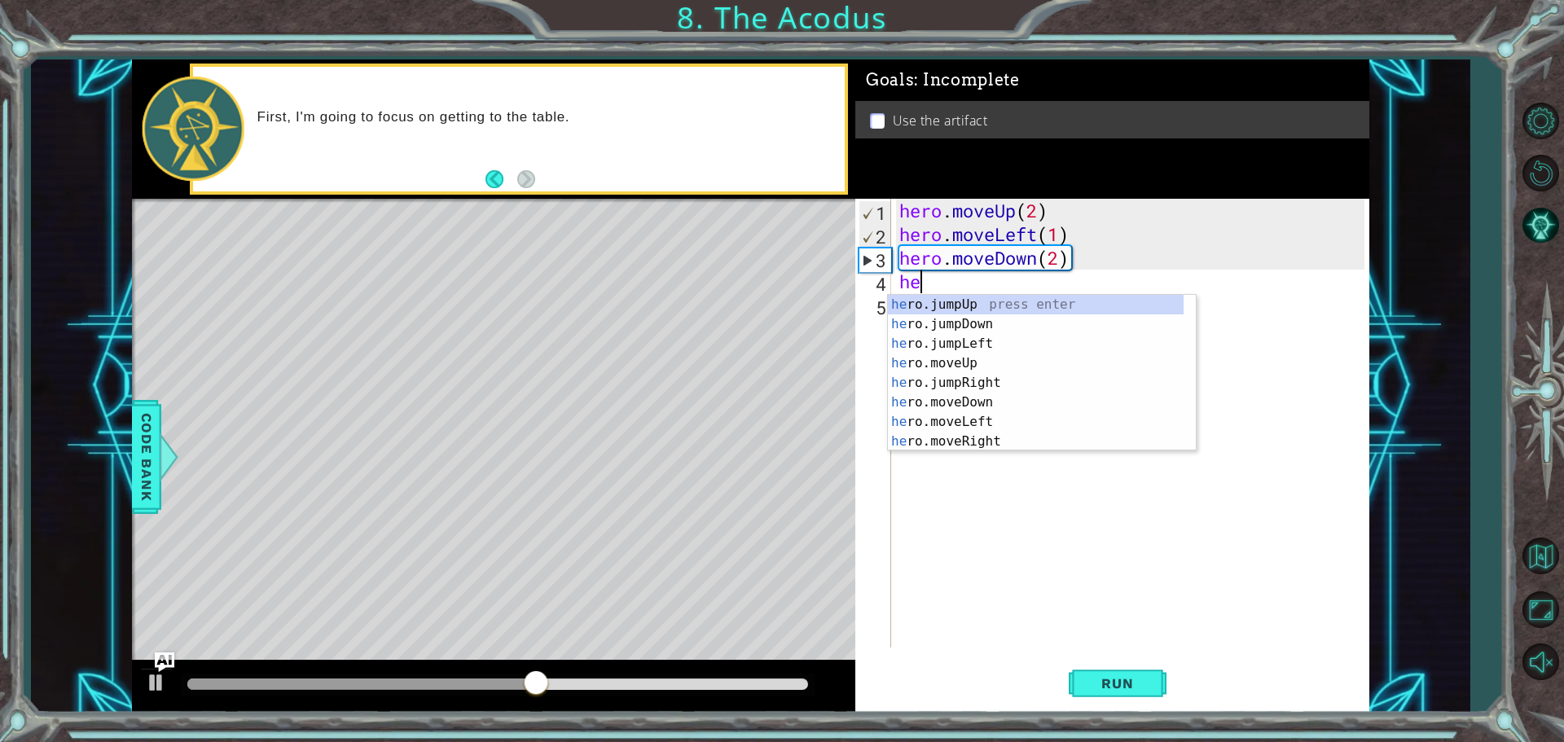
type textarea "her"
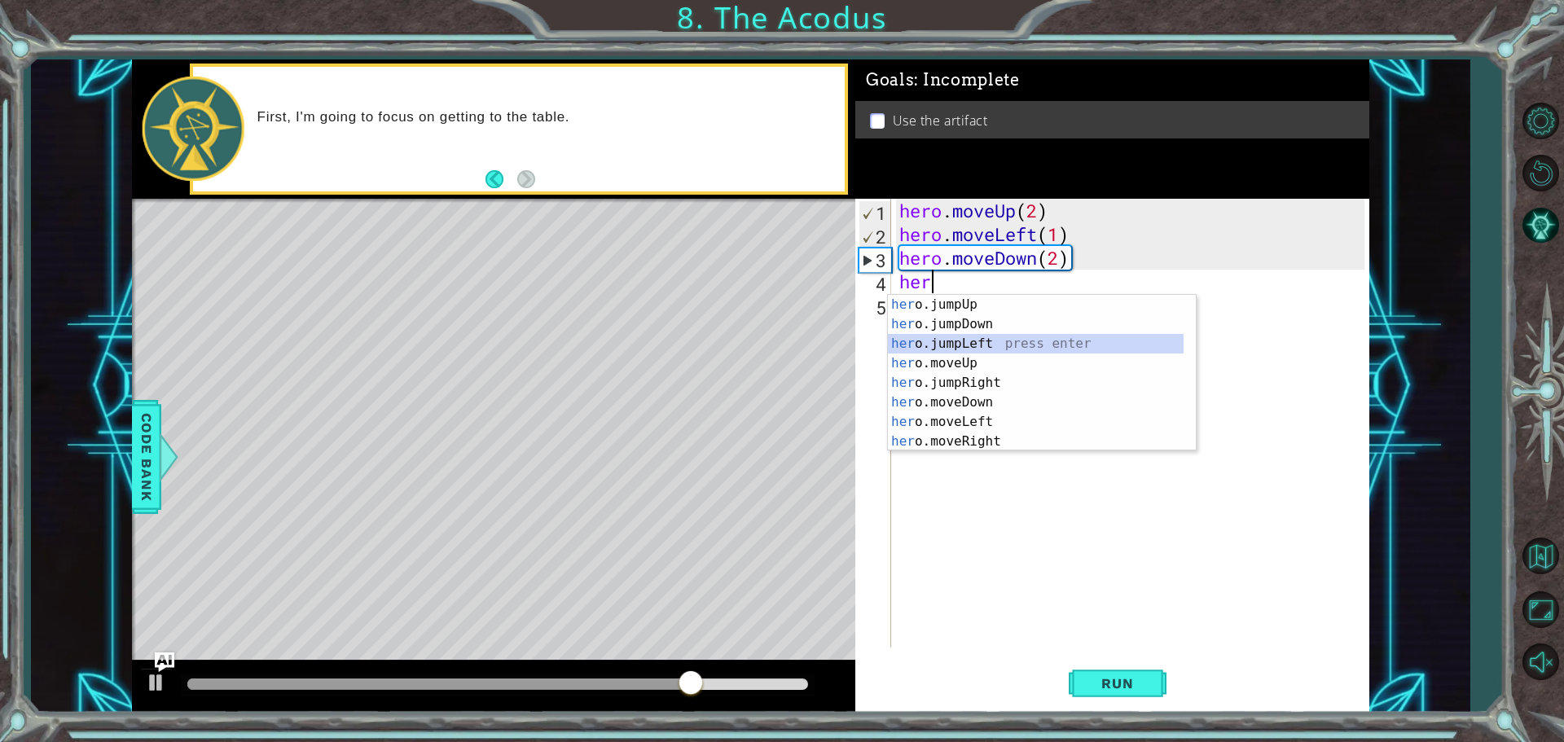
click at [996, 337] on div "her o.jumpUp press enter her o.jumpDown press enter her o.jumpLeft press enter …" at bounding box center [1036, 393] width 296 height 196
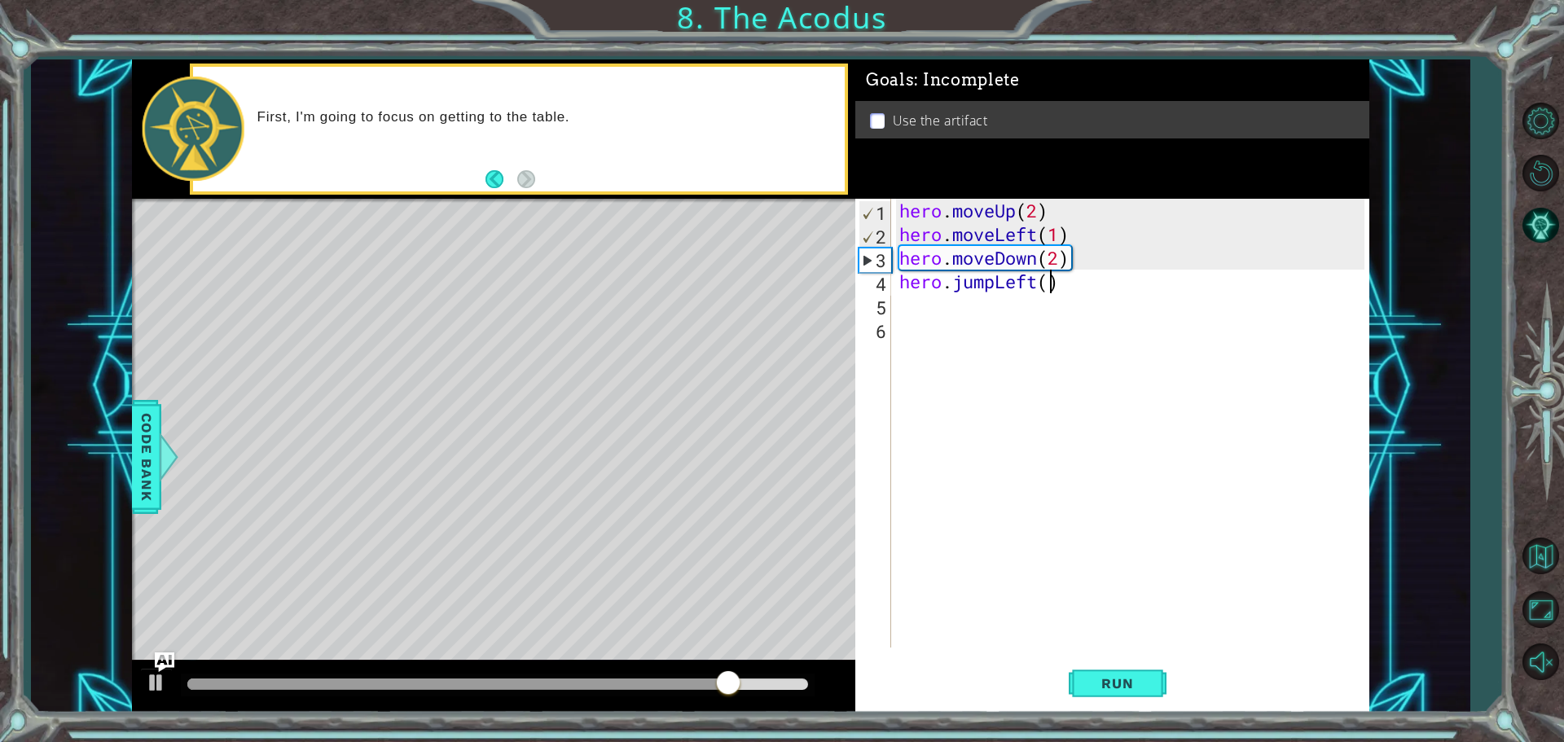
click at [1045, 280] on div "hero . moveUp ( 2 ) hero . moveLeft ( 1 ) hero . moveDown ( 2 ) hero . jumpLeft…" at bounding box center [1134, 447] width 477 height 496
type textarea "hero.jumpLeft(2)"
drag, startPoint x: 1038, startPoint y: 377, endPoint x: 1253, endPoint y: 700, distance: 387.8
click at [1038, 378] on div "hero . moveUp ( 2 ) hero . moveLeft ( 1 ) hero . moveDown ( 2 ) hero . jumpLeft…" at bounding box center [1134, 447] width 477 height 496
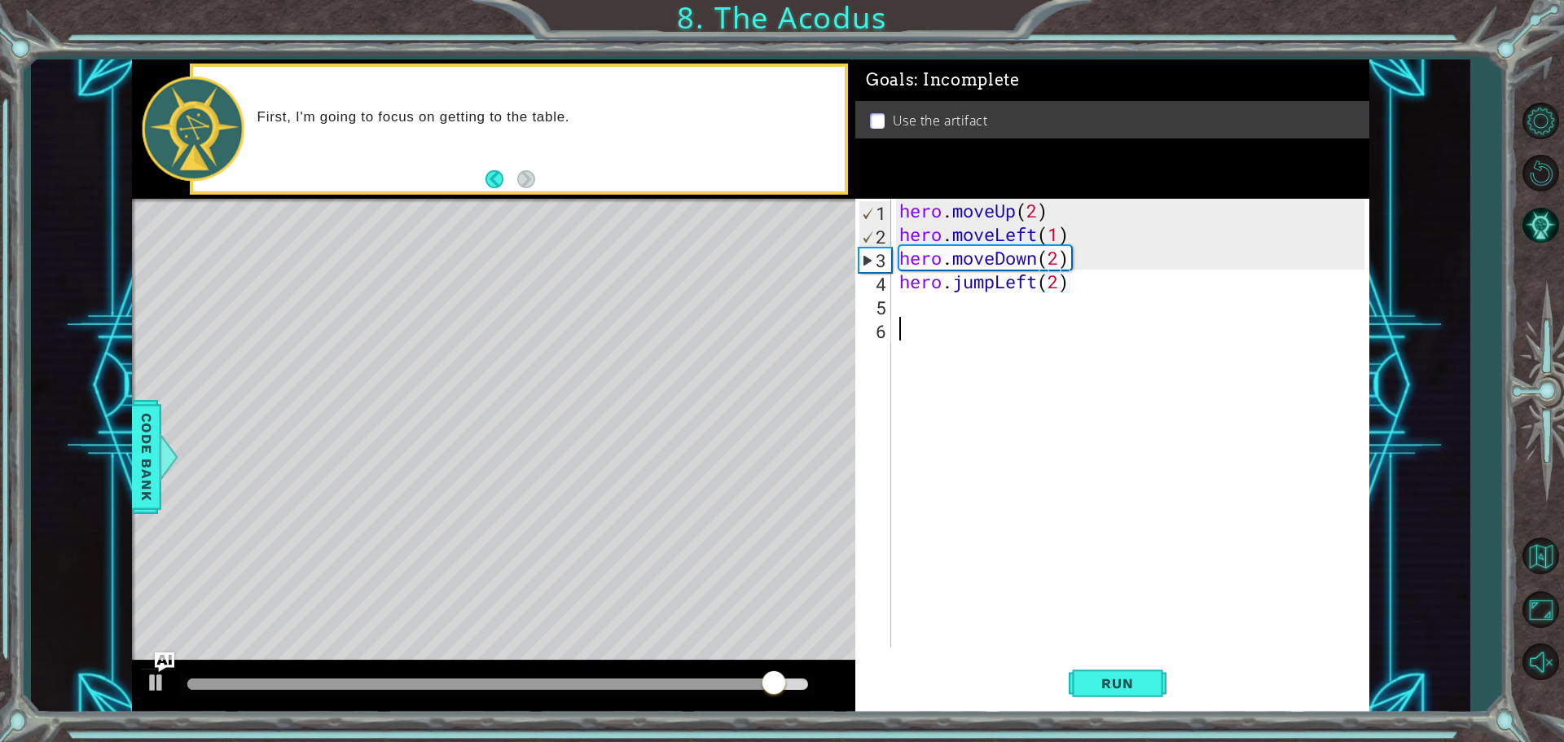
scroll to position [0, 0]
click at [1120, 663] on button "Run" at bounding box center [1118, 683] width 98 height 51
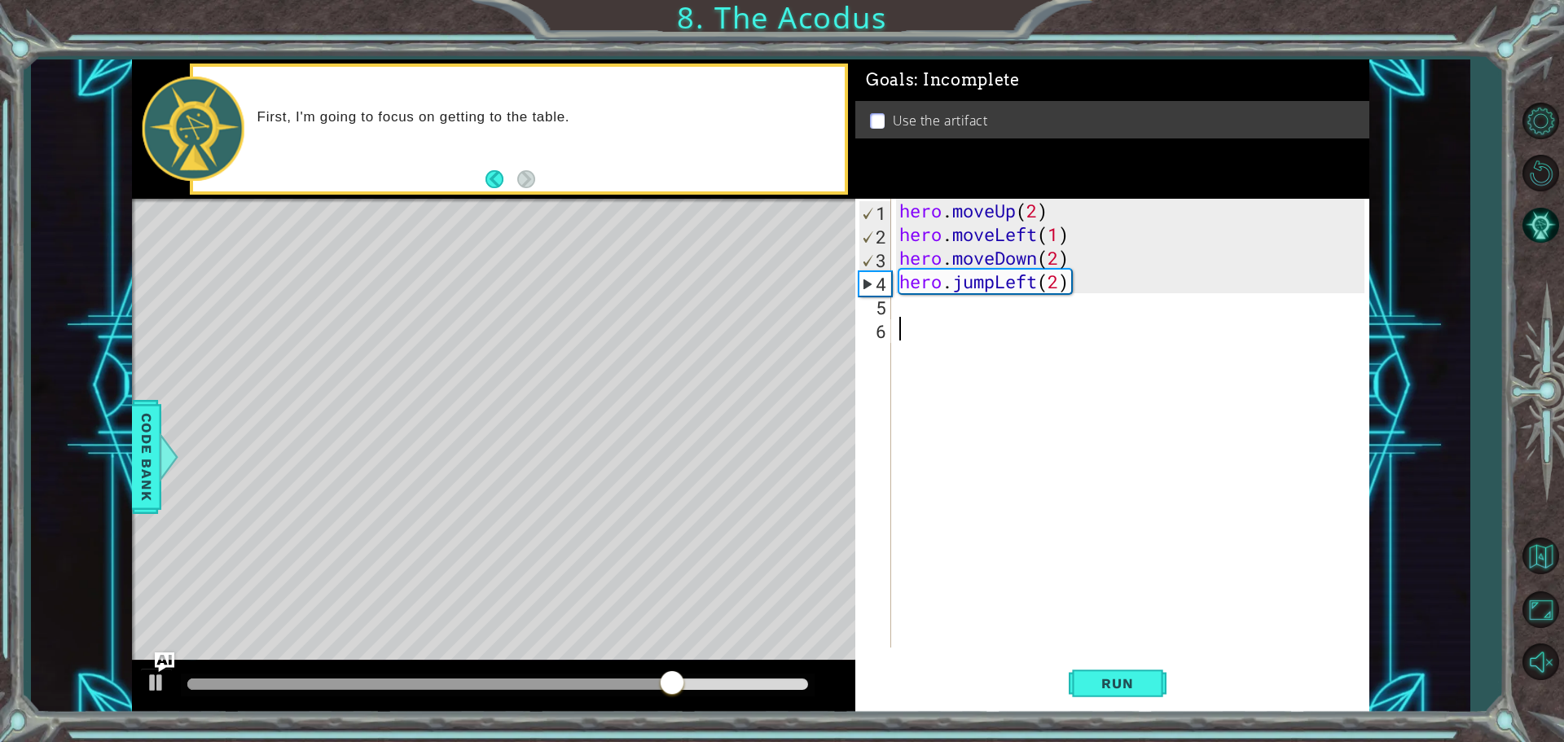
type textarea "h"
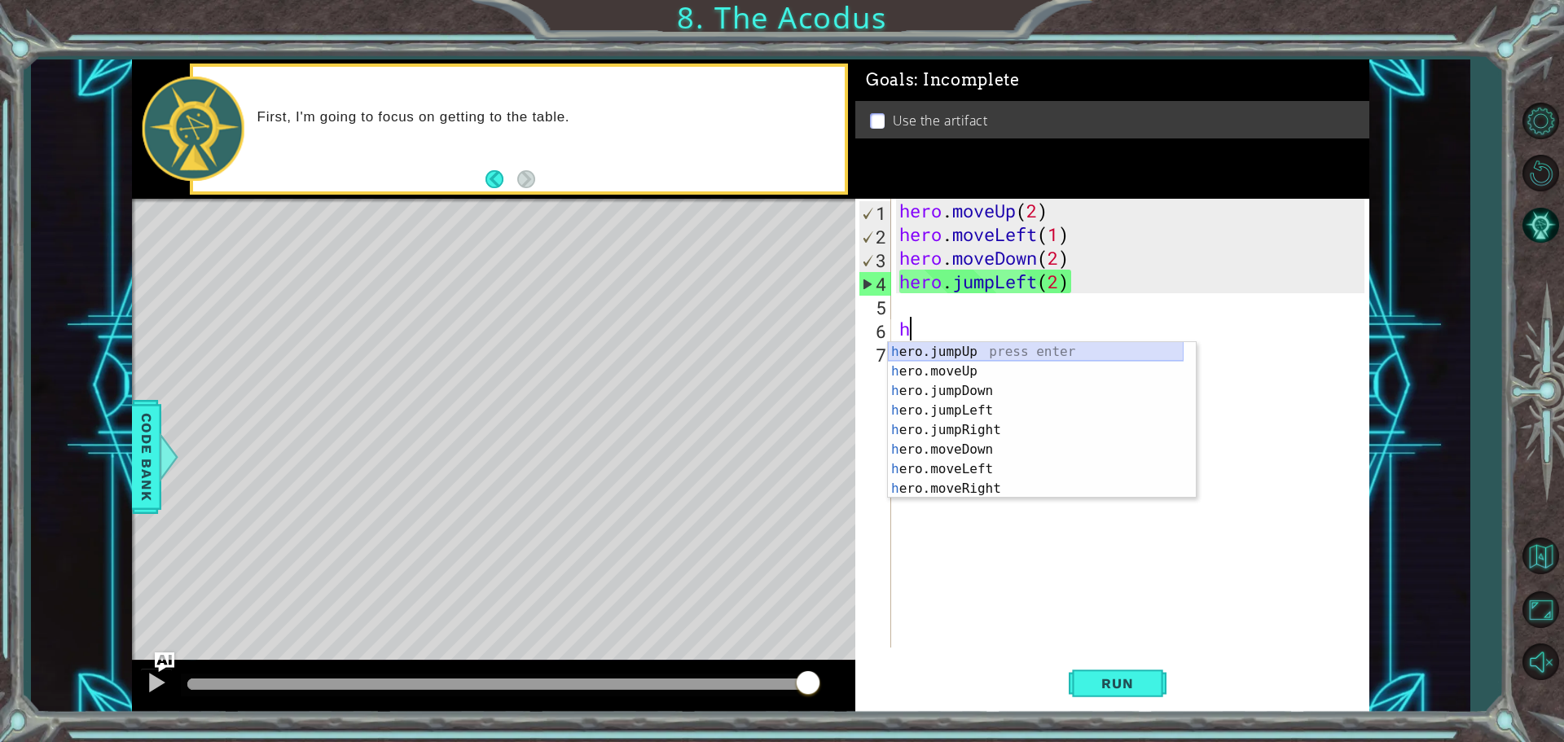
click at [987, 347] on div "h ero.jumpUp press enter h ero.moveUp press enter h ero.jumpDown press enter h …" at bounding box center [1036, 440] width 296 height 196
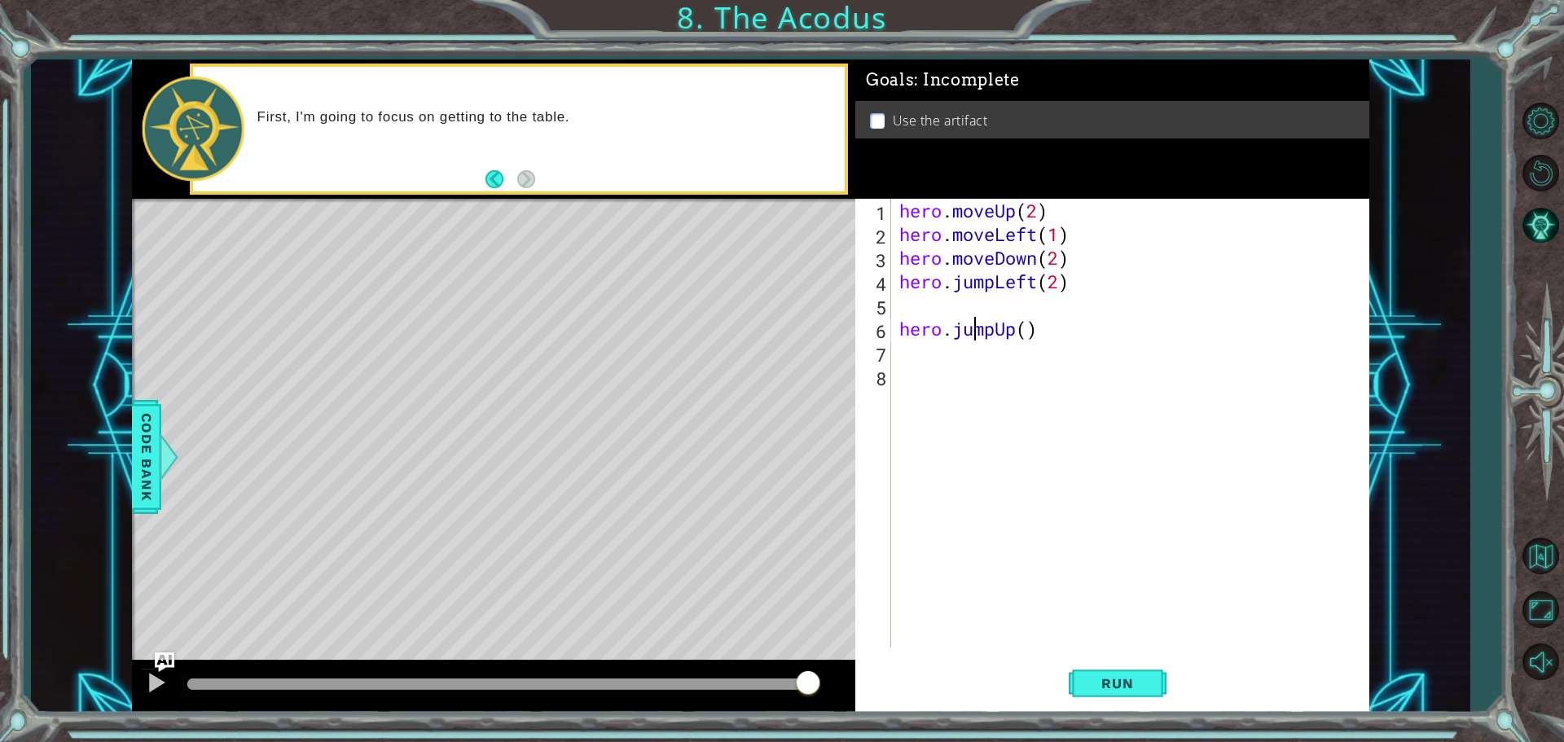
click at [975, 323] on div "hero . moveUp ( 2 ) hero . moveLeft ( 1 ) hero . moveDown ( 2 ) hero . jumpLeft…" at bounding box center [1134, 447] width 477 height 496
type textarea "hero.jumpUp()"
click at [973, 316] on div "hero . moveUp ( 2 ) hero . moveLeft ( 1 ) hero . moveDown ( 2 ) hero . jumpLeft…" at bounding box center [1134, 447] width 477 height 496
type textarea "hero.jumpLeft(2)"
click at [1123, 676] on span "Run" at bounding box center [1117, 683] width 64 height 16
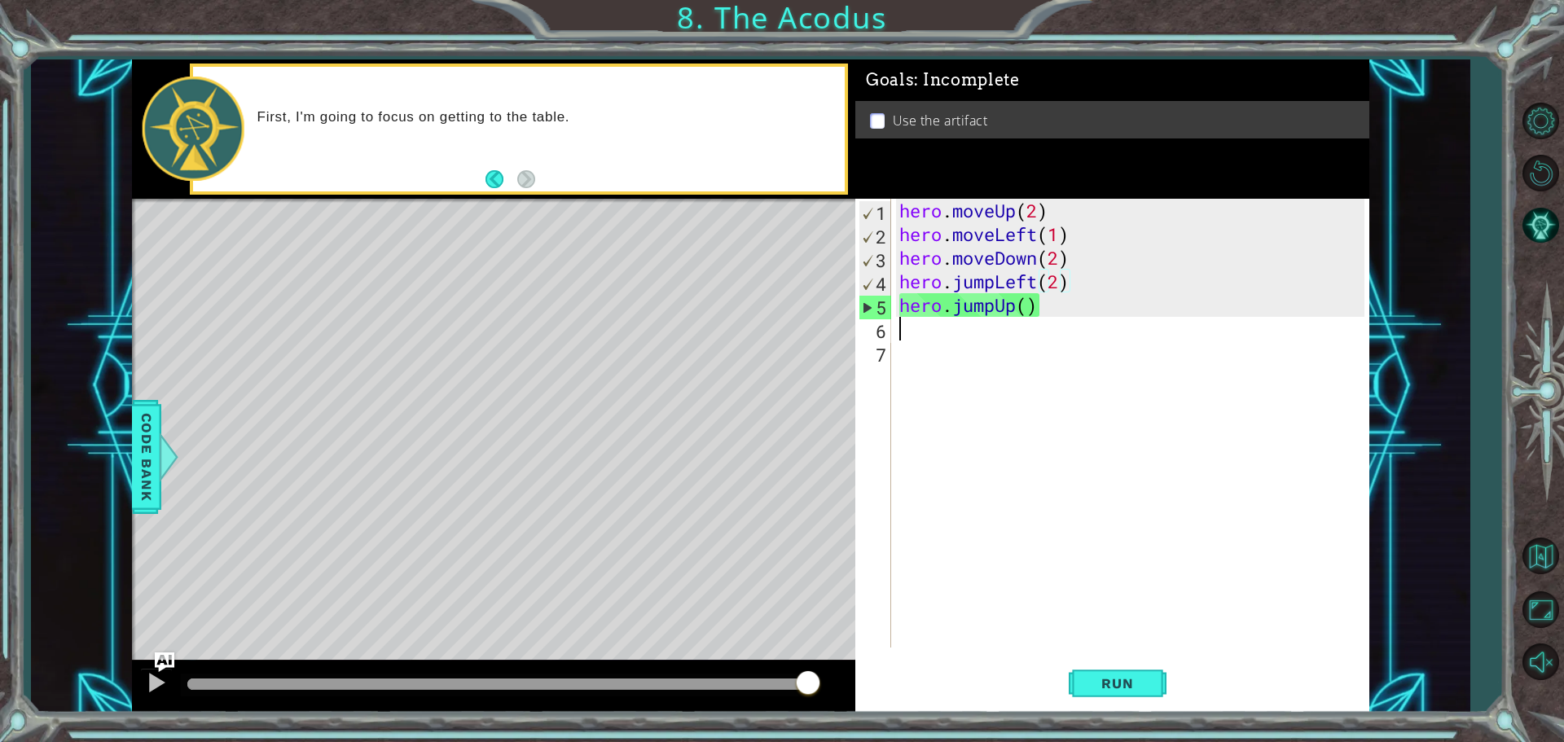
click at [969, 337] on div "hero . moveUp ( 2 ) hero . moveLeft ( 1 ) hero . moveDown ( 2 ) hero . jumpLeft…" at bounding box center [1134, 447] width 477 height 496
type textarea "h"
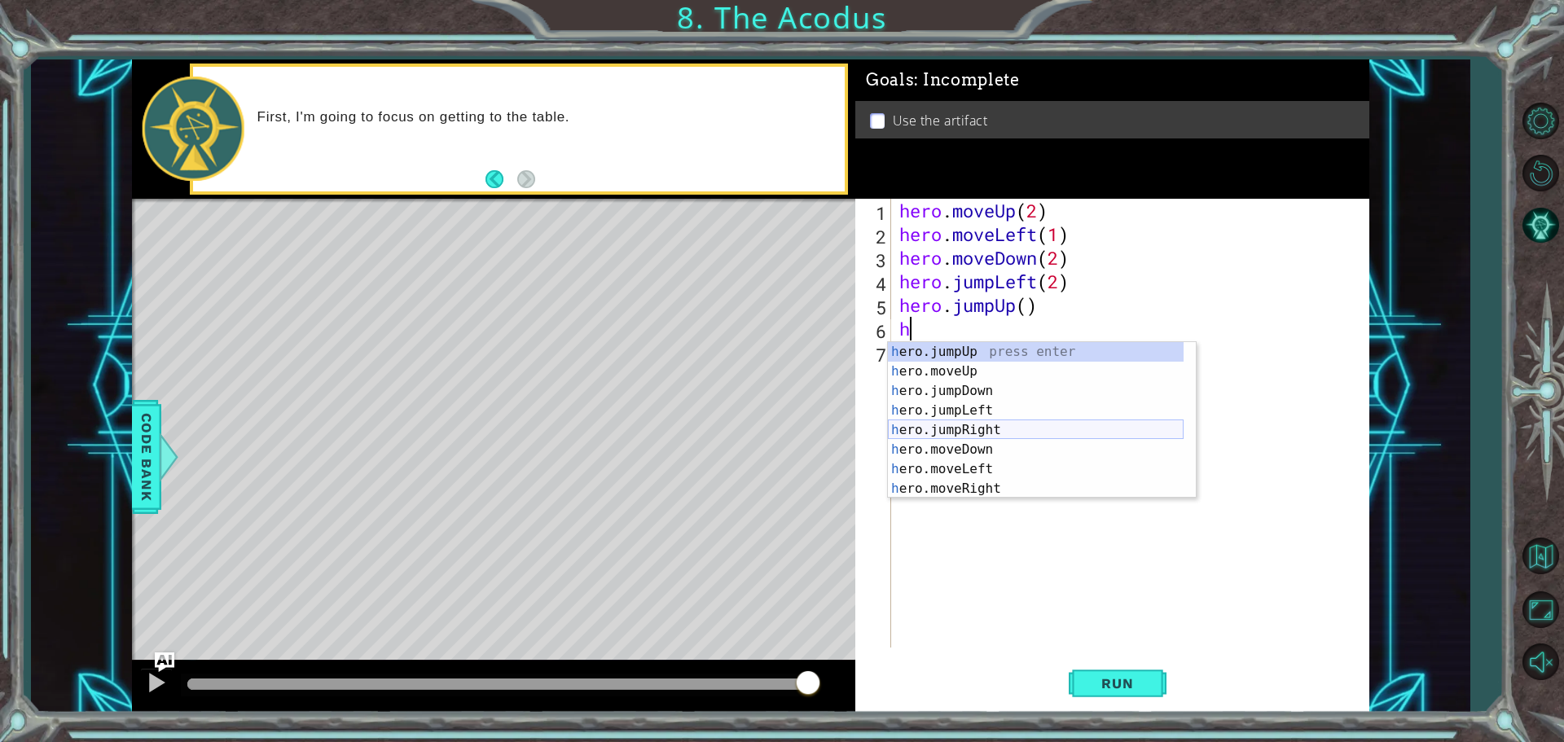
click at [975, 429] on div "h ero.jumpUp press enter h ero.moveUp press enter h ero.jumpDown press enter h …" at bounding box center [1036, 440] width 296 height 196
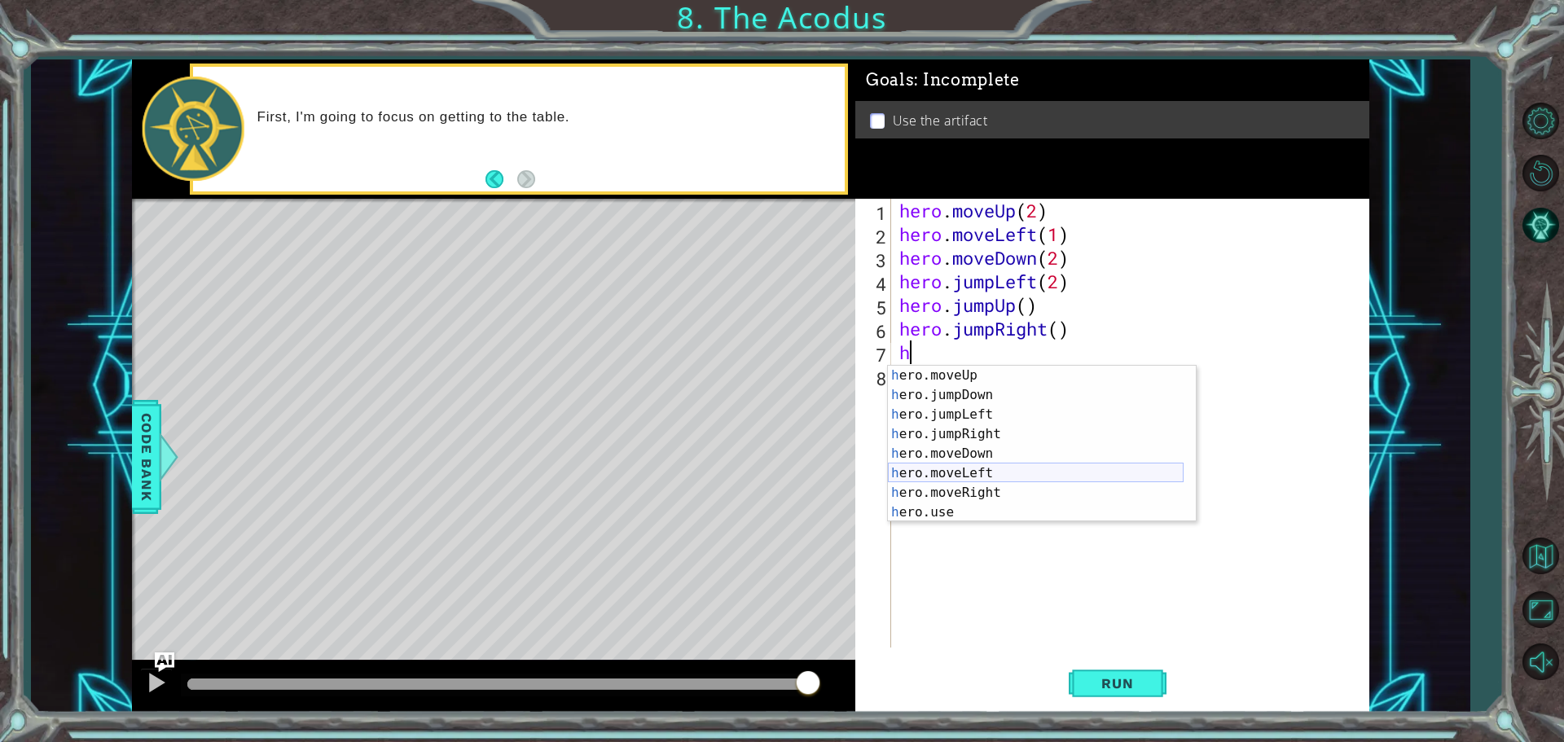
scroll to position [20, 0]
click at [1010, 504] on div "h ero.moveUp press enter h ero.jumpDown press enter h ero.jumpLeft press enter …" at bounding box center [1036, 464] width 296 height 196
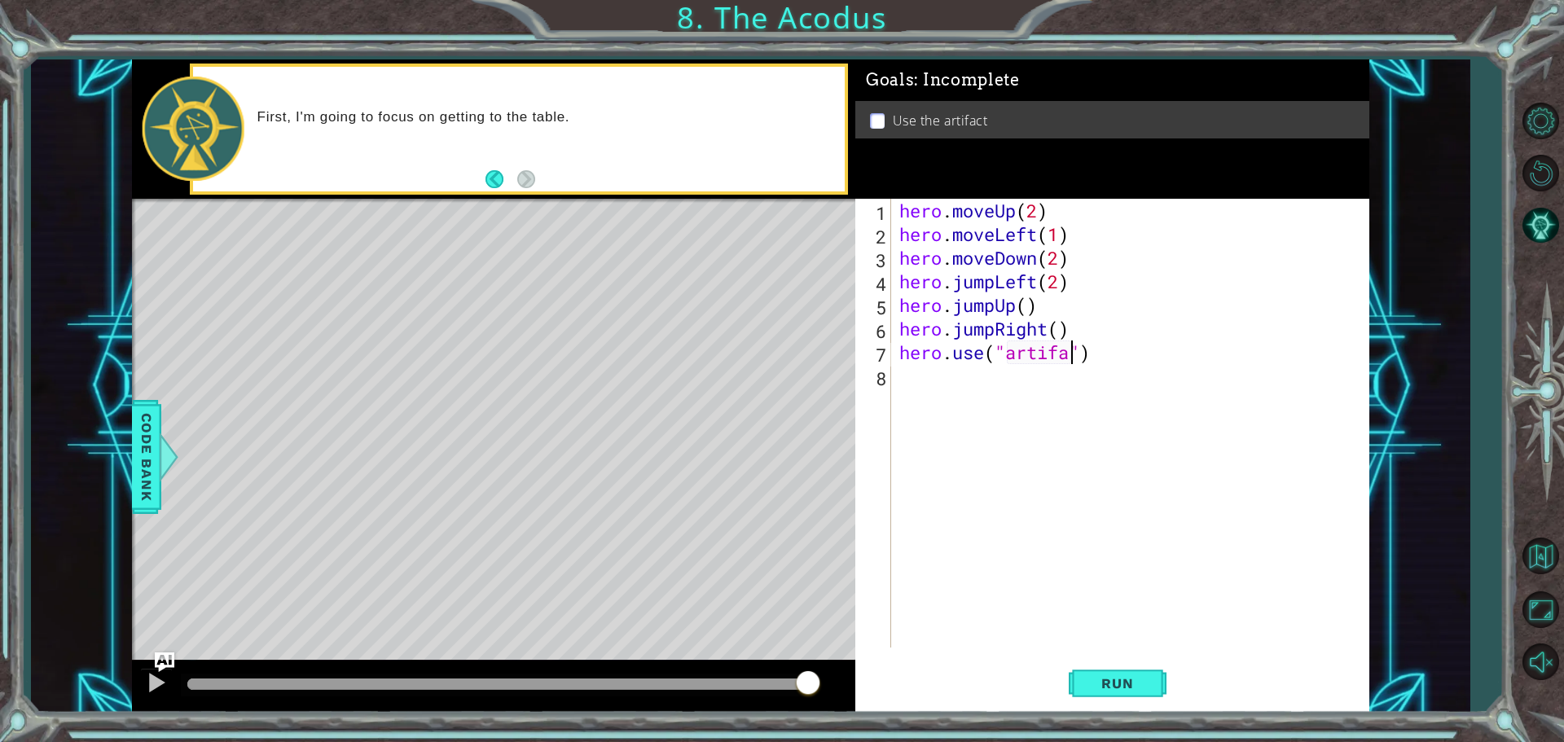
scroll to position [0, 8]
click at [1105, 693] on button "Run" at bounding box center [1118, 683] width 98 height 51
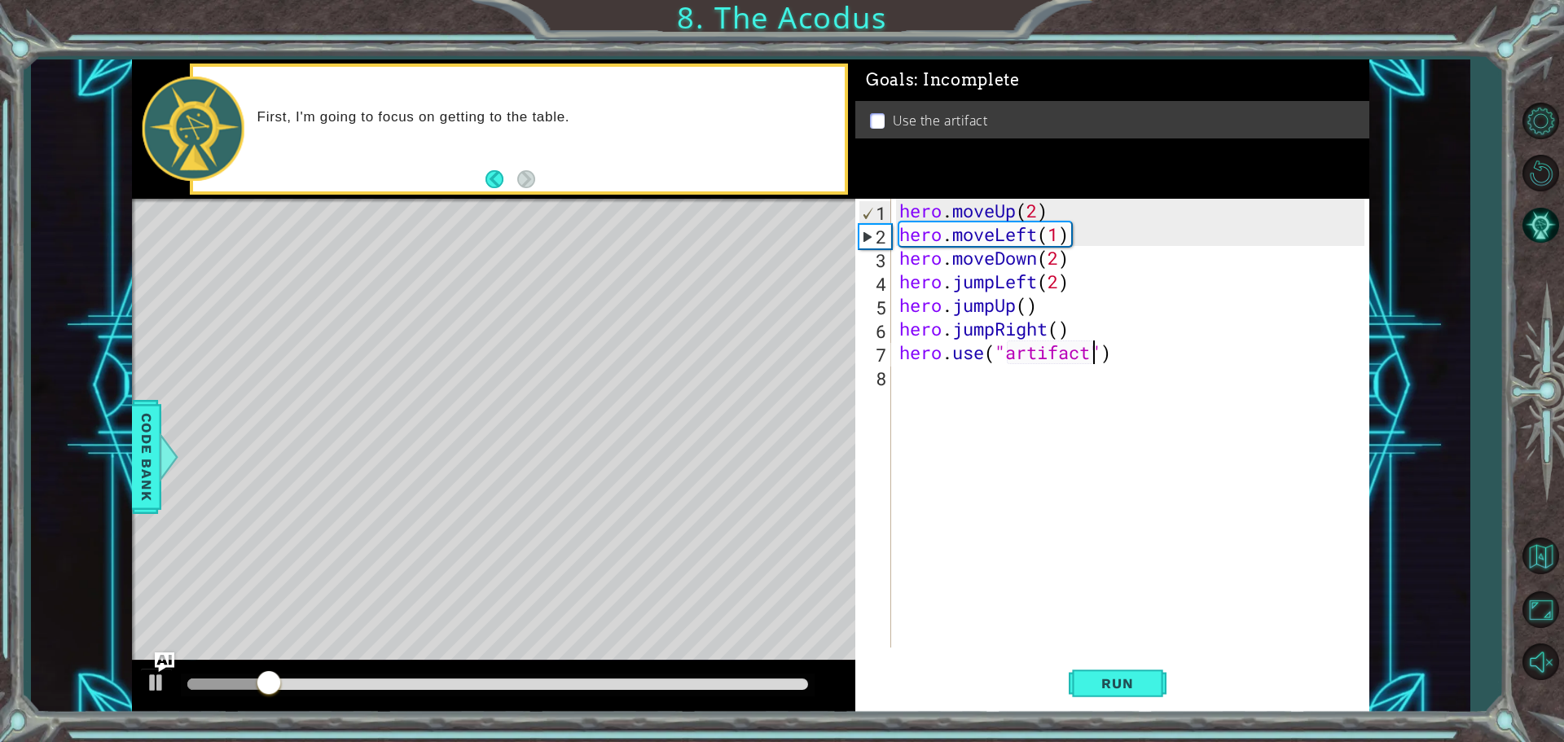
click at [651, 677] on div at bounding box center [498, 685] width 634 height 23
click at [651, 680] on div at bounding box center [497, 684] width 621 height 11
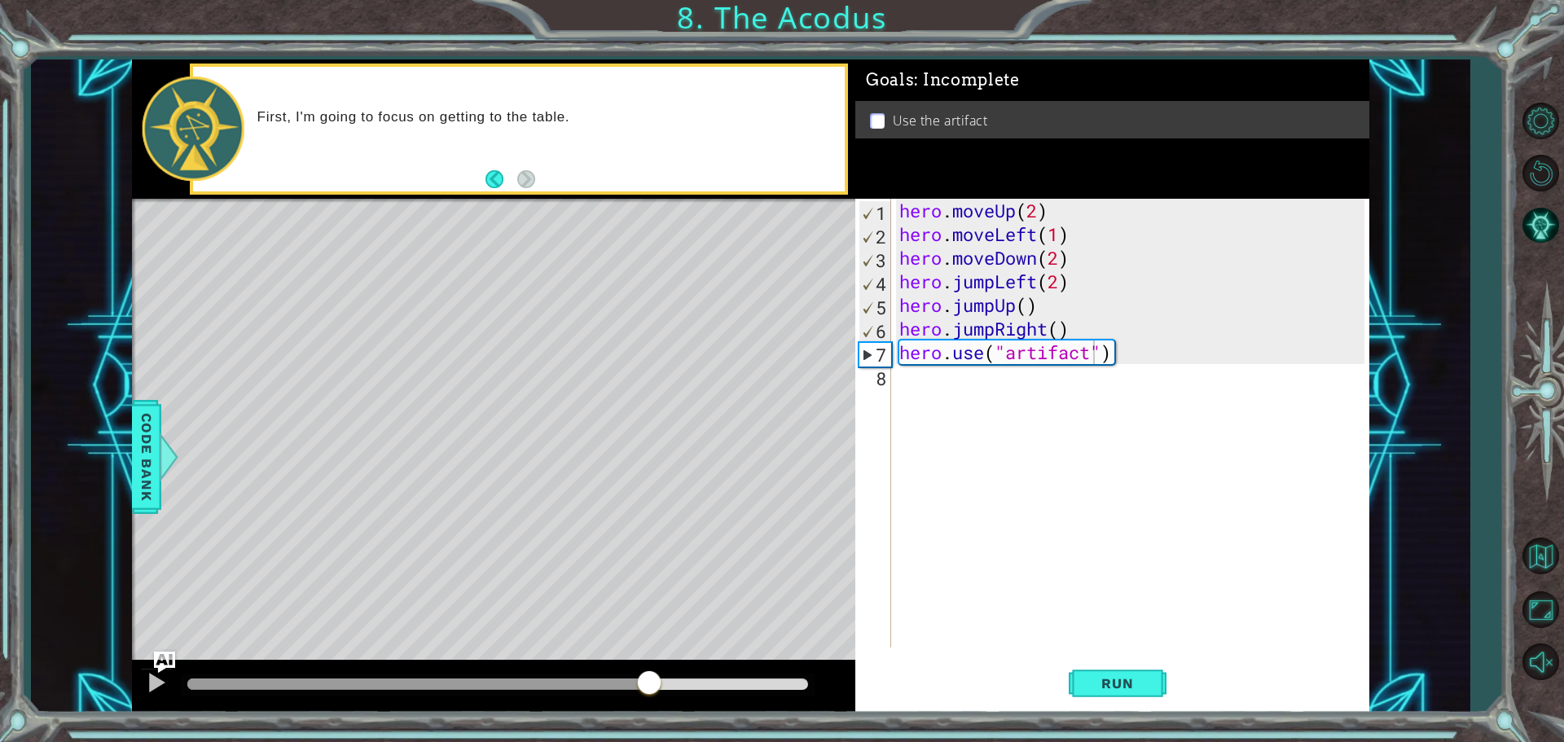
click at [167, 667] on img "Ask AI" at bounding box center [164, 661] width 21 height 21
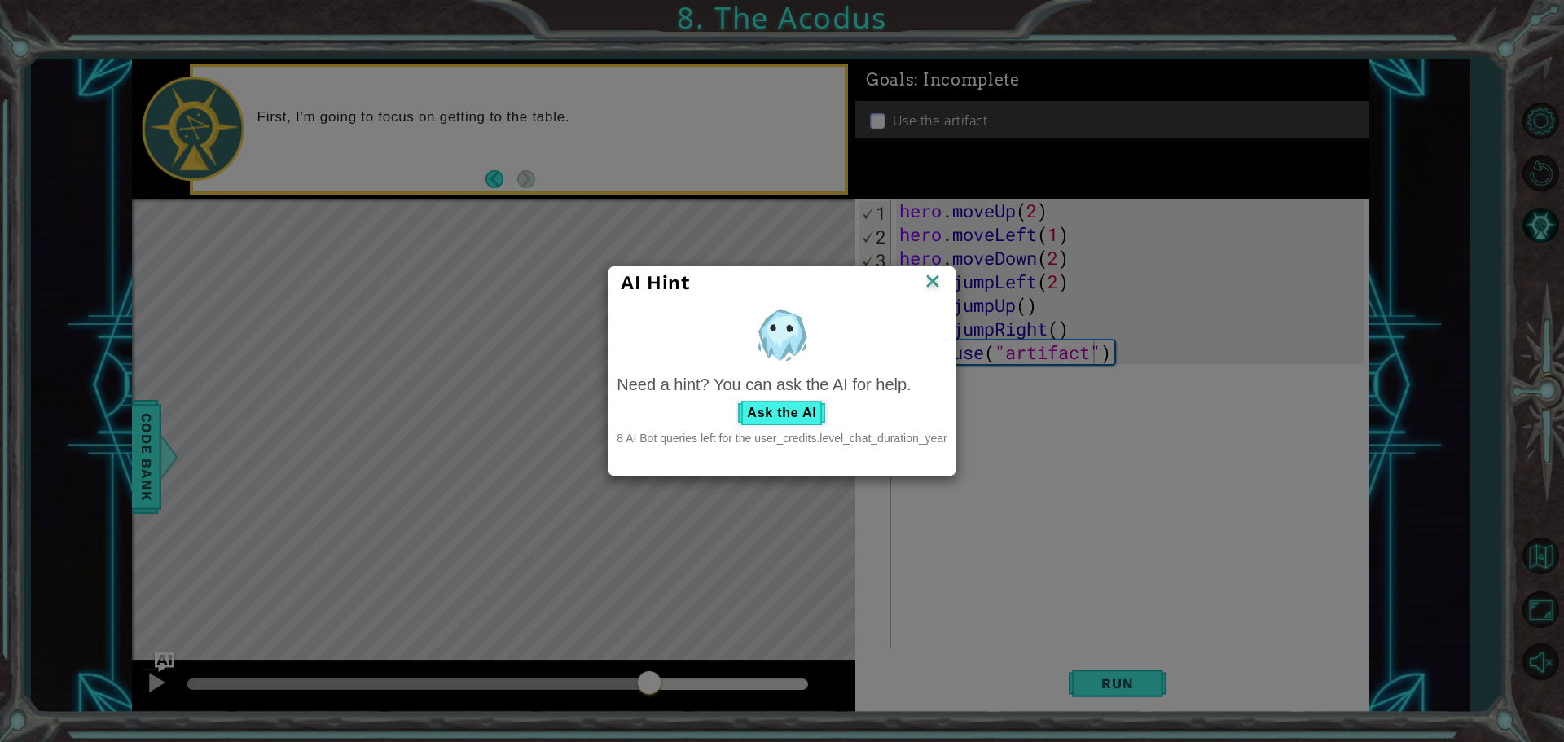
click at [929, 282] on img at bounding box center [932, 283] width 21 height 24
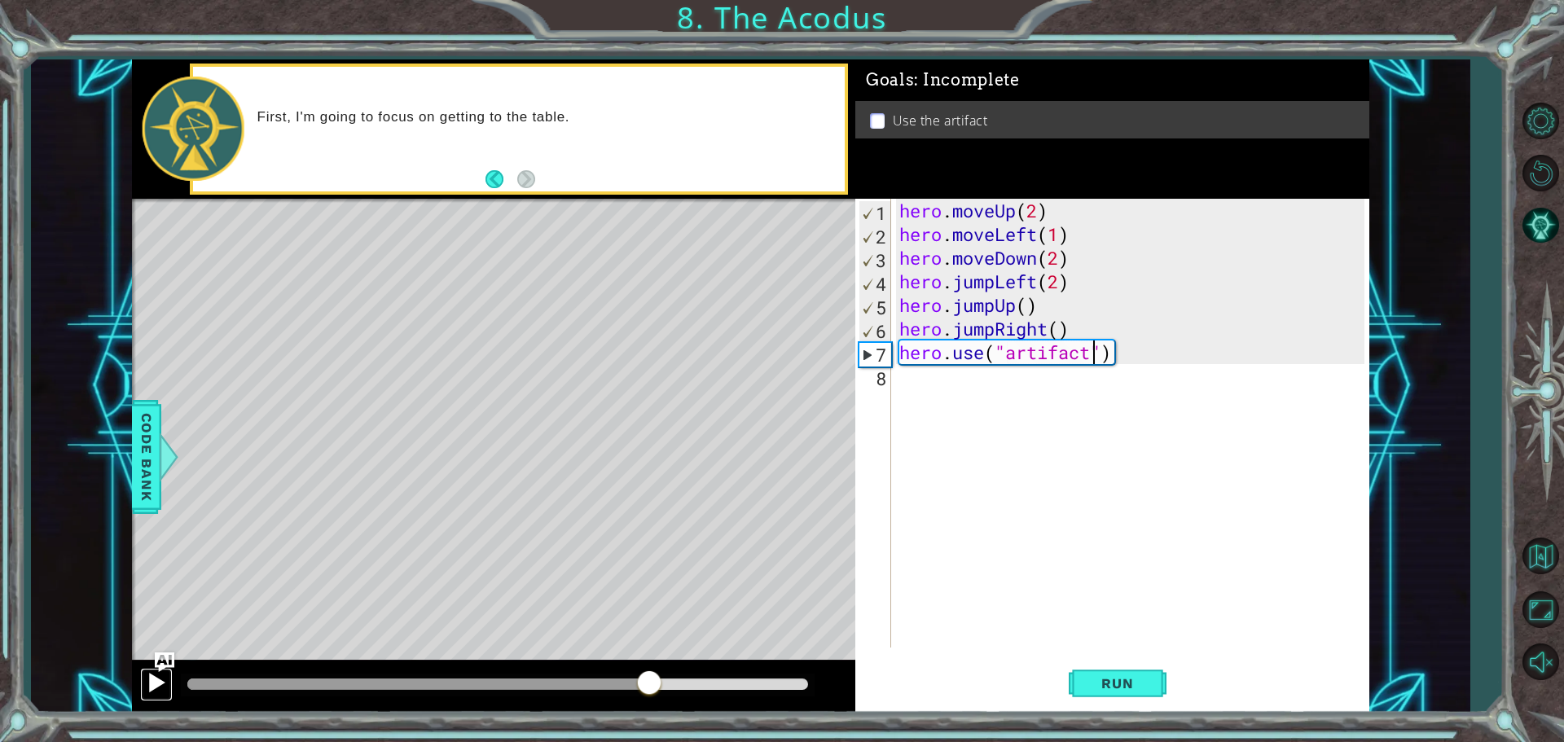
click at [154, 685] on div at bounding box center [156, 682] width 21 height 21
click at [1074, 686] on button "Run" at bounding box center [1118, 683] width 98 height 51
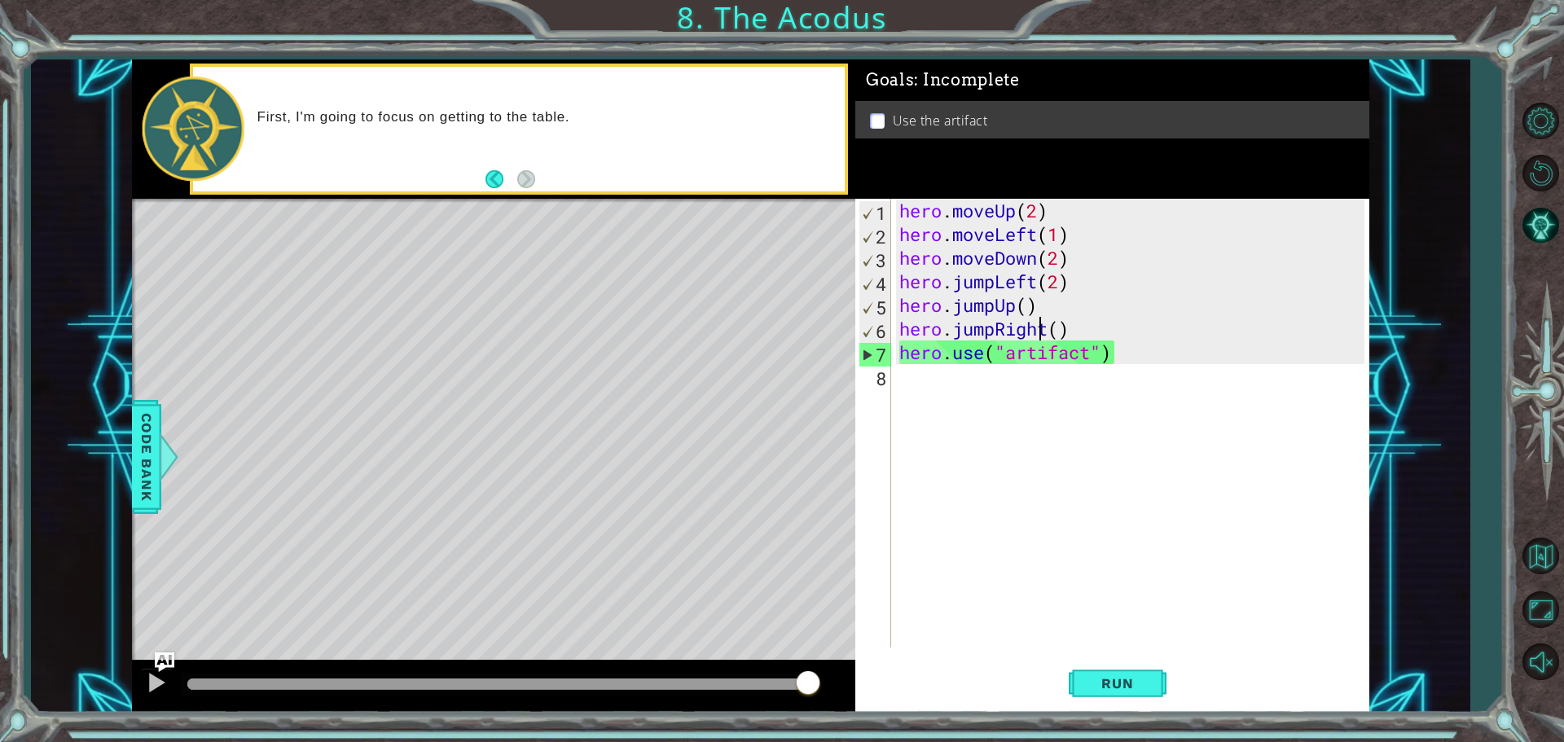
click at [1044, 331] on div "hero . moveUp ( 2 ) hero . moveLeft ( 1 ) hero . moveDown ( 2 ) hero . jumpLeft…" at bounding box center [1134, 447] width 477 height 496
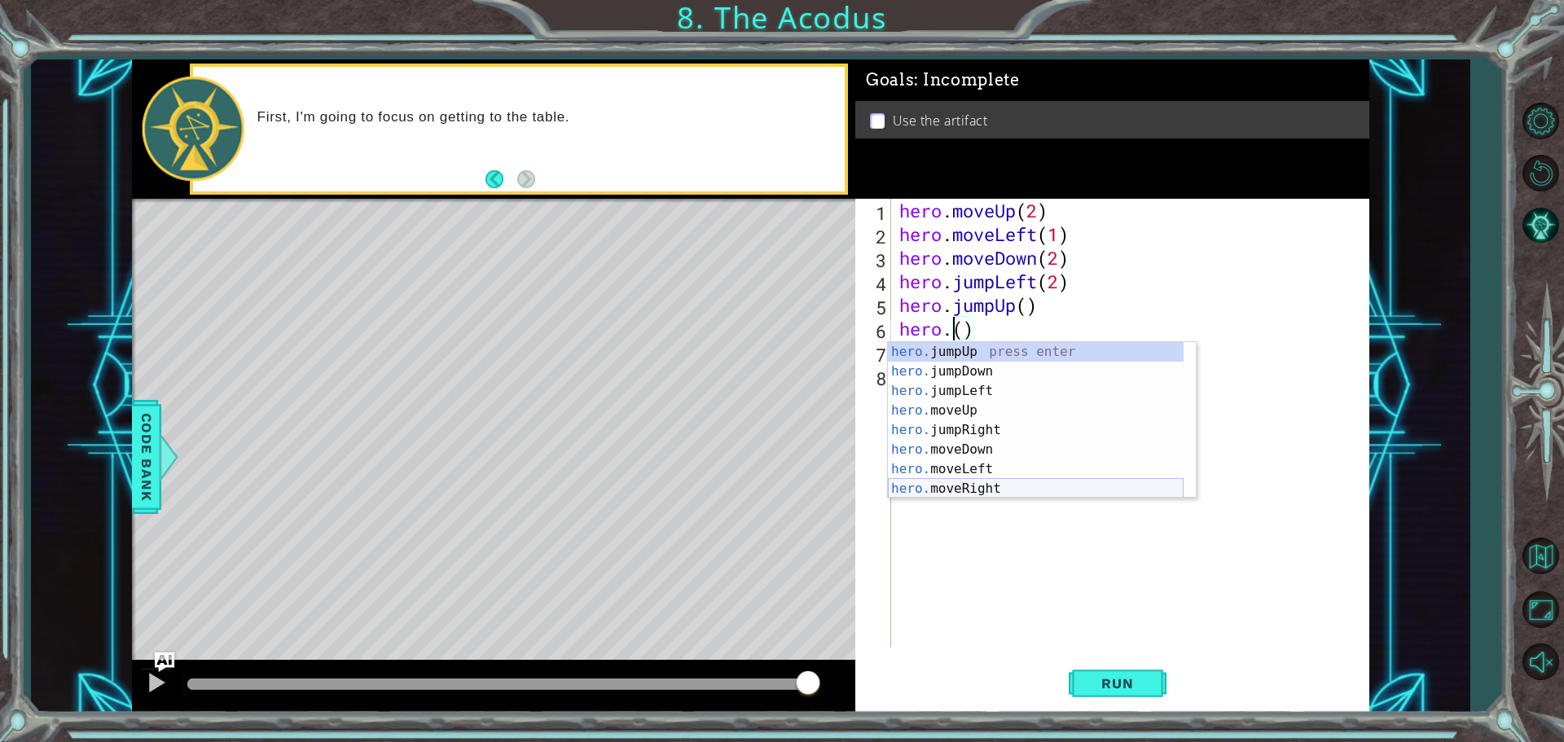
click at [982, 481] on div "hero. jumpUp press enter hero. jumpDown press enter hero. jumpLeft press enter …" at bounding box center [1036, 440] width 296 height 196
type textarea "hero.moveRight(1)"
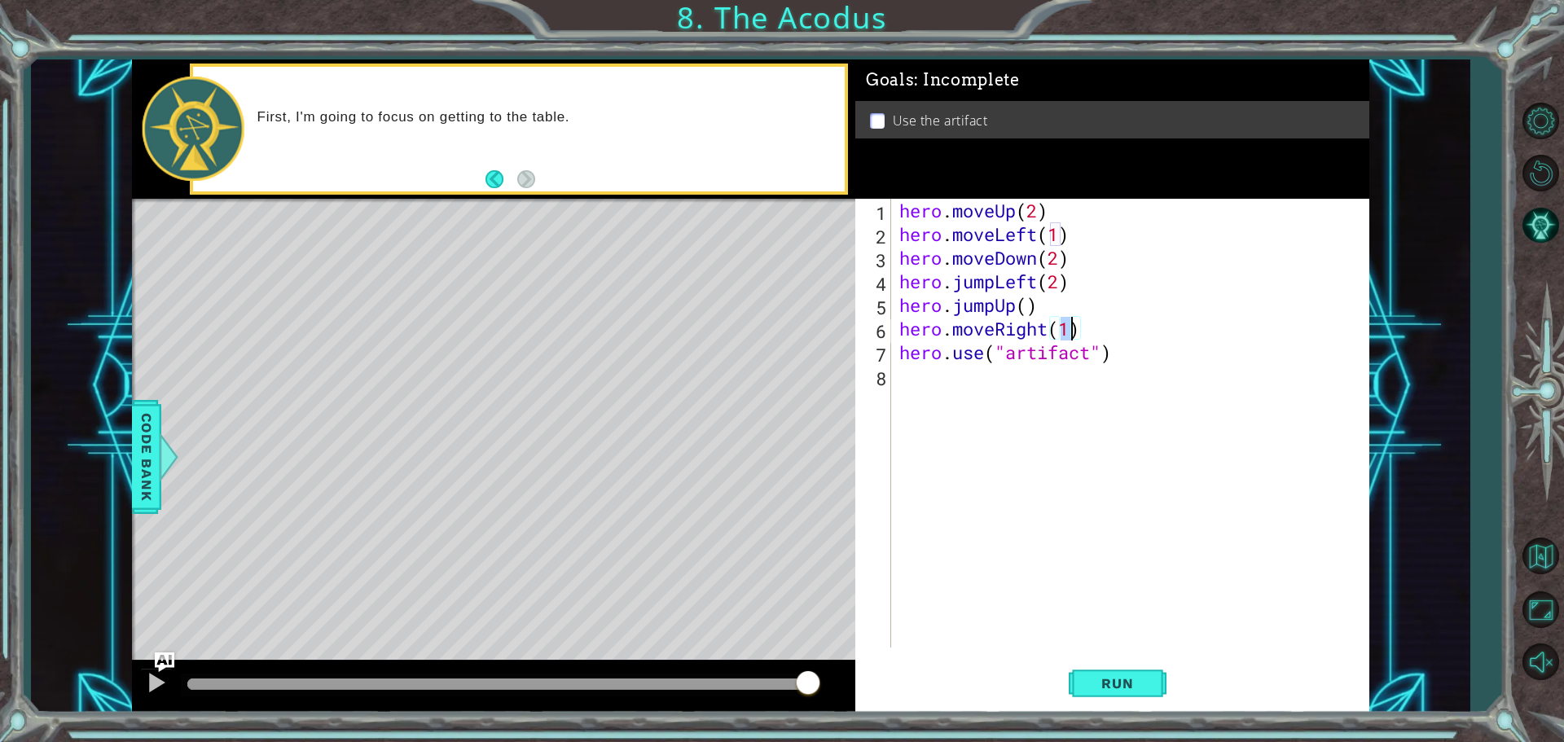
click at [1172, 388] on div "hero . moveUp ( 2 ) hero . moveLeft ( 1 ) hero . moveDown ( 2 ) hero . jumpLeft…" at bounding box center [1134, 447] width 477 height 496
click at [1124, 685] on span "Run" at bounding box center [1117, 683] width 64 height 16
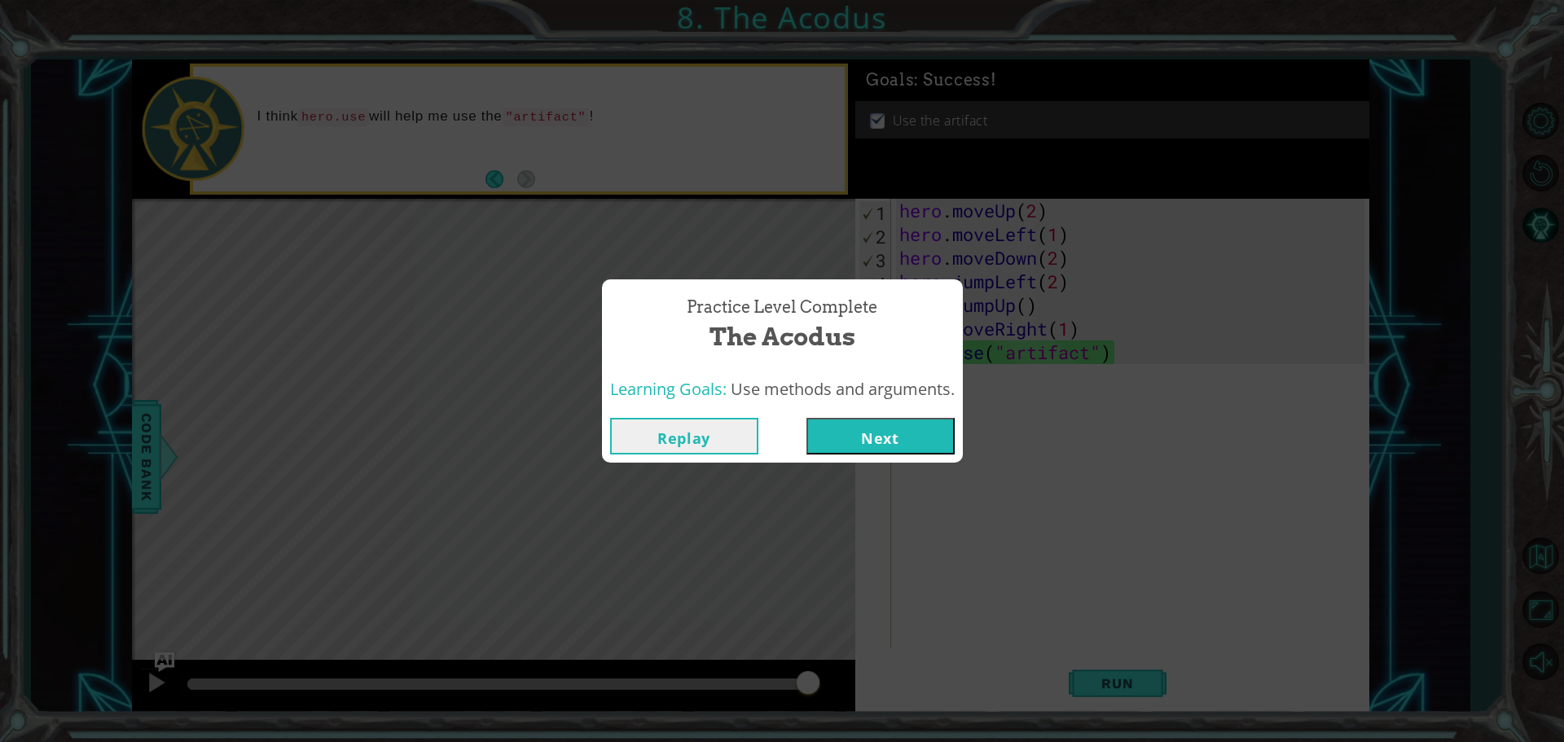
click at [943, 419] on button "Next" at bounding box center [881, 436] width 148 height 37
